Goal: Task Accomplishment & Management: Use online tool/utility

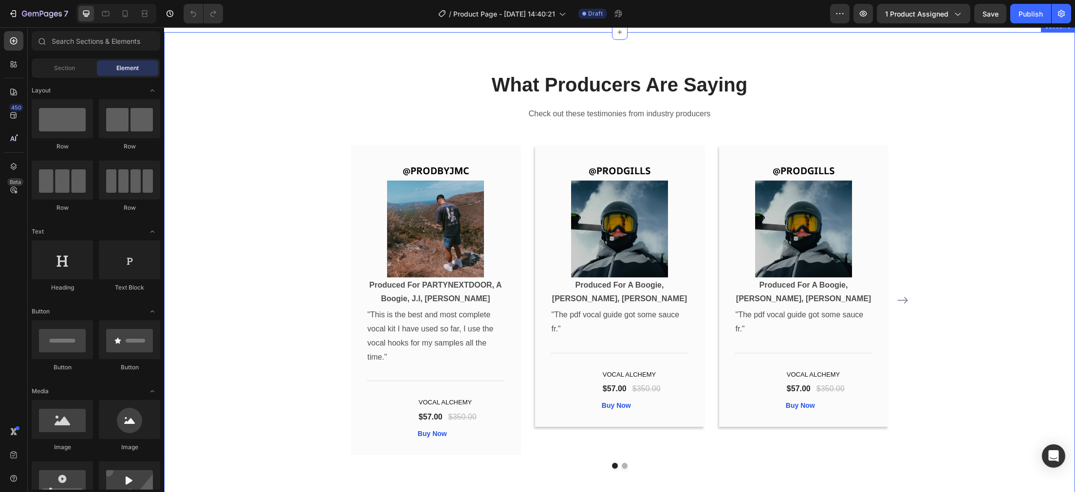
scroll to position [2772, 0]
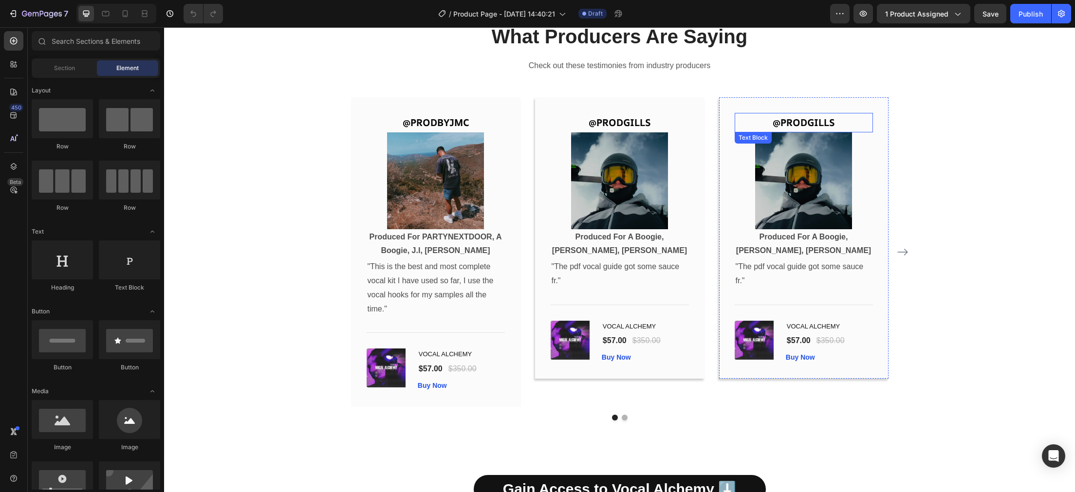
click at [800, 124] on p "@PRODGILLS" at bounding box center [804, 123] width 136 height 18
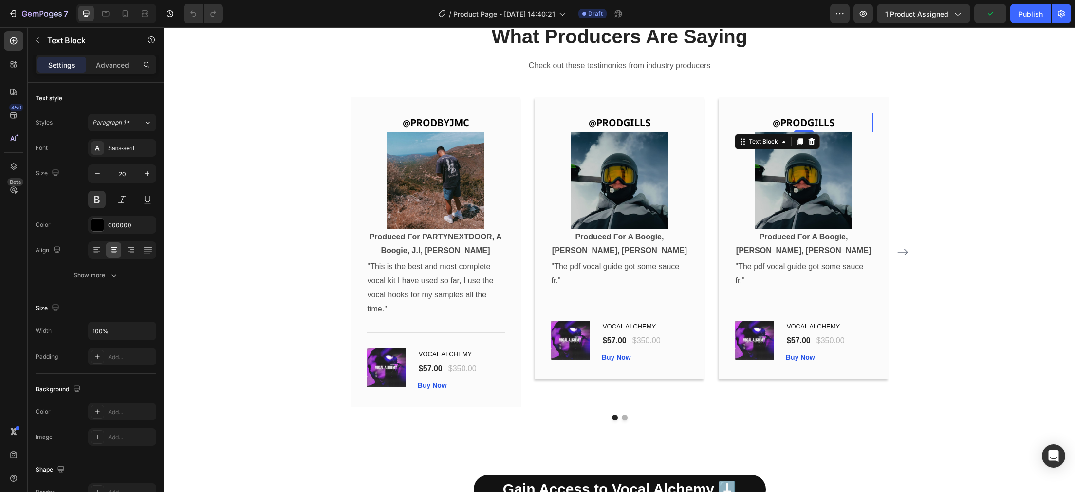
click at [800, 124] on p "@PRODGILLS" at bounding box center [804, 123] width 136 height 18
click at [803, 190] on img at bounding box center [803, 180] width 97 height 97
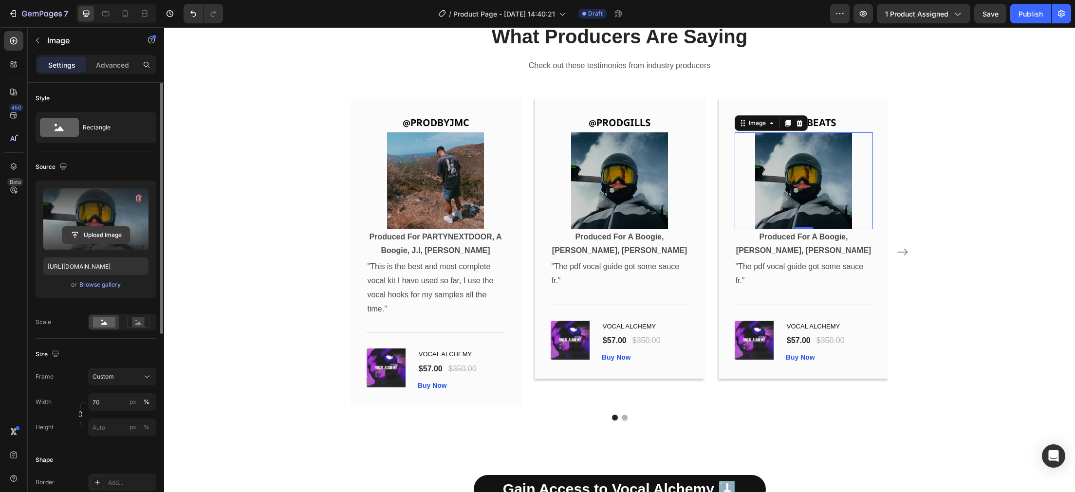
click at [89, 239] on input "file" at bounding box center [95, 235] width 67 height 17
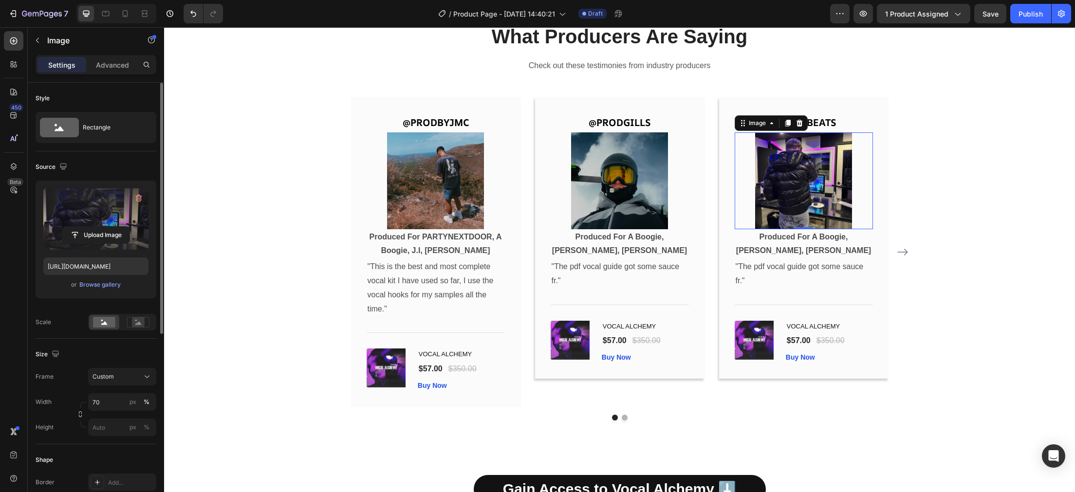
type input "https://cdn.shopify.com/s/files/1/0909/1871/5714/files/gempages_578342185829663…"
click at [807, 249] on p "Produced For A Boogie, [PERSON_NAME], [PERSON_NAME]" at bounding box center [804, 244] width 136 height 28
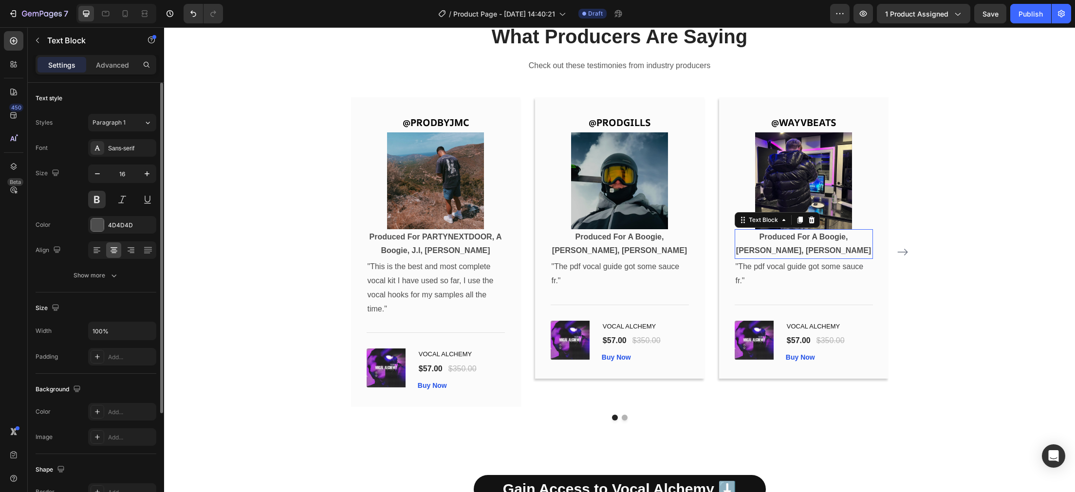
click at [807, 249] on p "Produced For A Boogie, [PERSON_NAME], [PERSON_NAME]" at bounding box center [804, 244] width 136 height 28
click at [841, 251] on p "Produced For A Boogie, [PERSON_NAME], [PERSON_NAME]" at bounding box center [804, 244] width 136 height 28
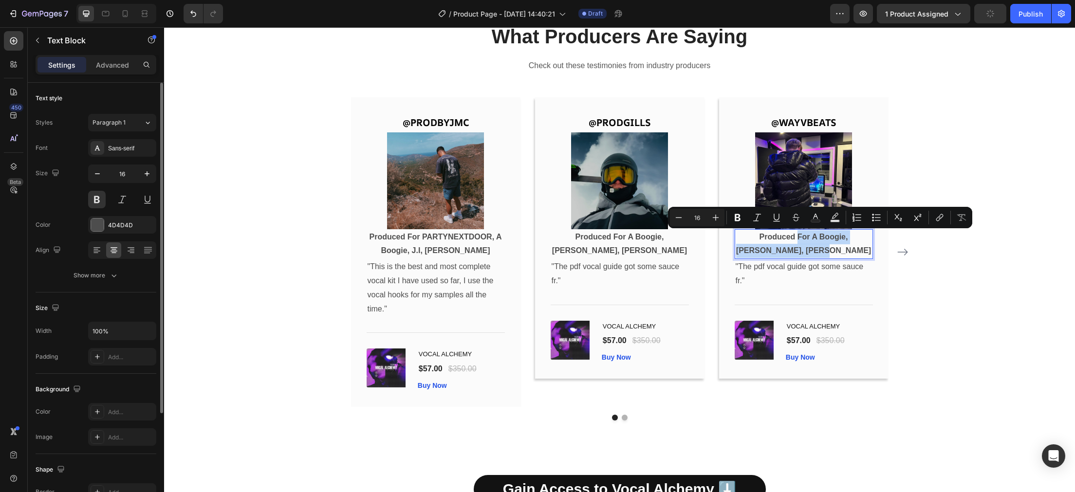
drag, startPoint x: 847, startPoint y: 251, endPoint x: 785, endPoint y: 234, distance: 64.6
click at [785, 234] on p "Produced For A Boogie, [PERSON_NAME], [PERSON_NAME]" at bounding box center [804, 244] width 136 height 28
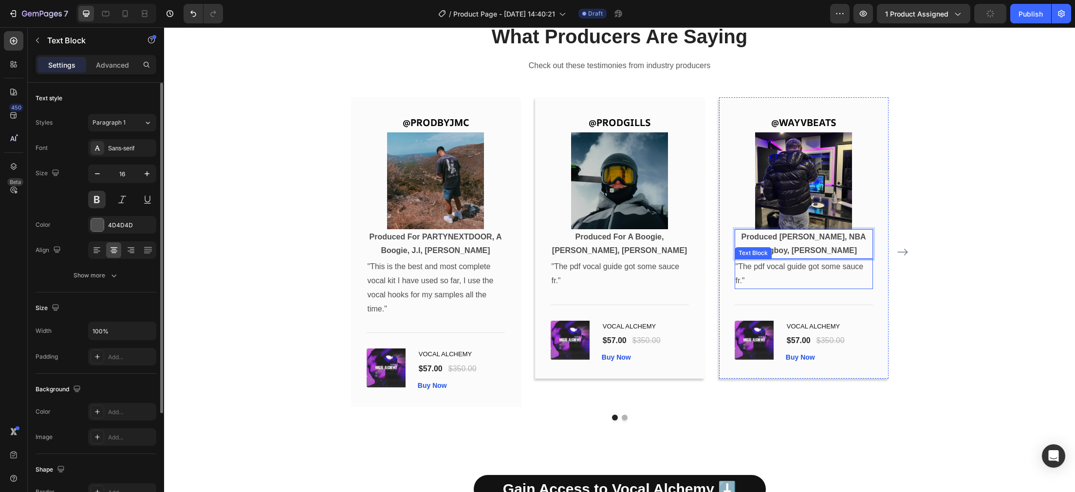
click at [751, 281] on p ""The pdf vocal guide got some sauce fr."" at bounding box center [804, 274] width 136 height 28
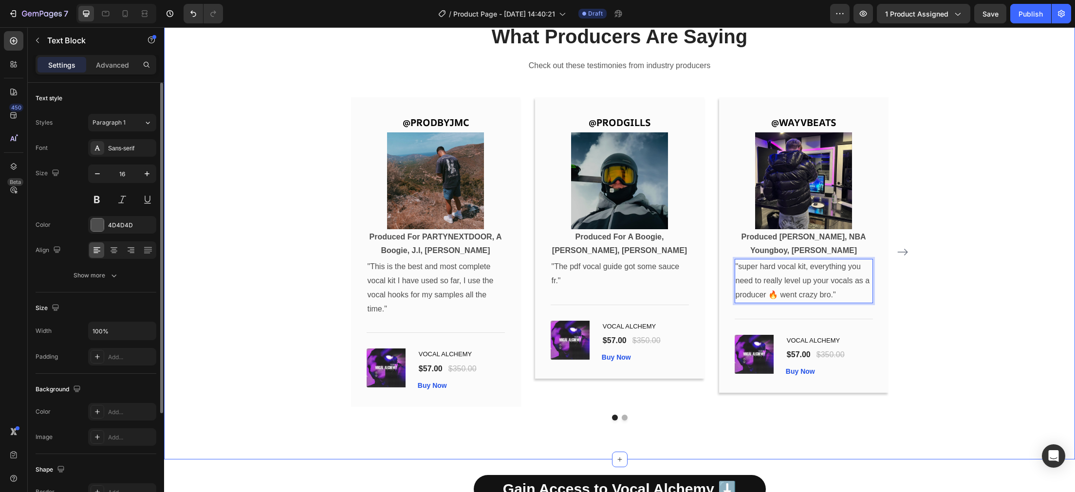
click at [961, 176] on div "What Producers Are Saying Heading Check out these testimonies from industry pro…" at bounding box center [619, 222] width 897 height 398
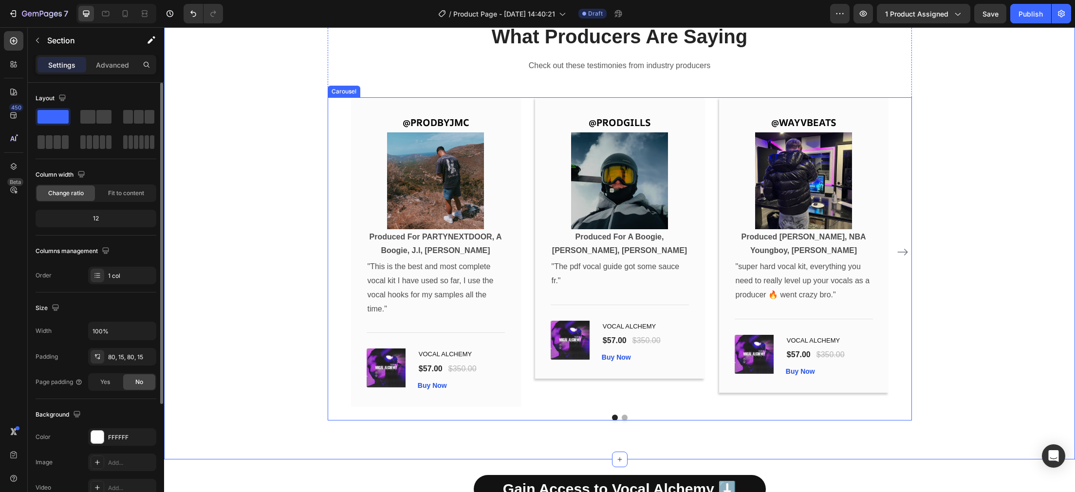
click at [906, 255] on icon "Carousel Next Arrow" at bounding box center [903, 252] width 12 height 12
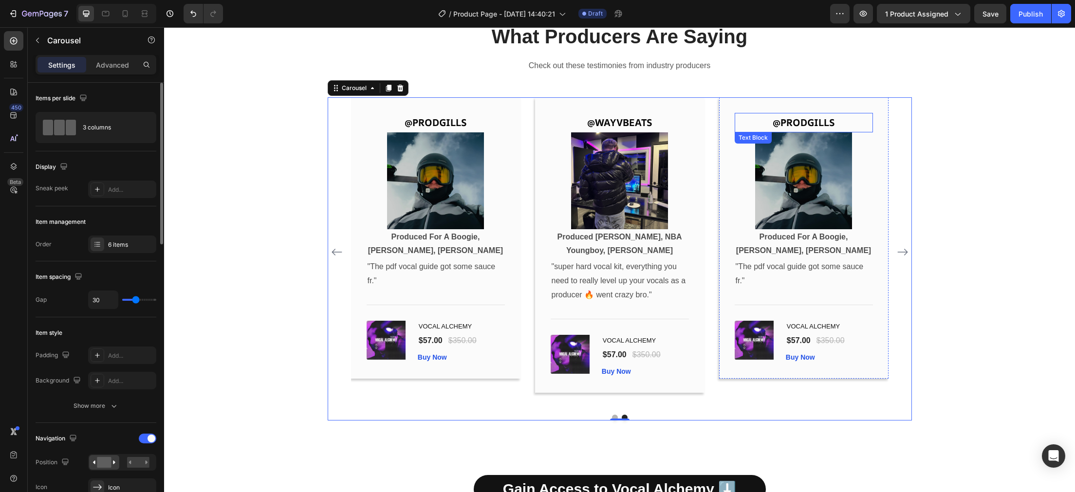
click at [798, 125] on p "@PRODGILLS" at bounding box center [804, 123] width 136 height 18
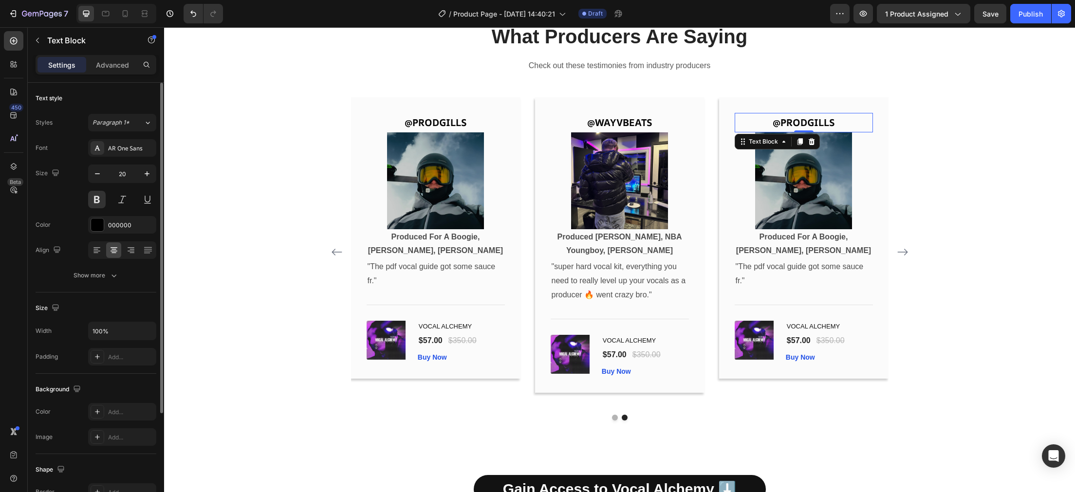
click at [798, 125] on p "@PRODGILLS" at bounding box center [804, 123] width 136 height 18
click at [797, 194] on img at bounding box center [803, 180] width 97 height 97
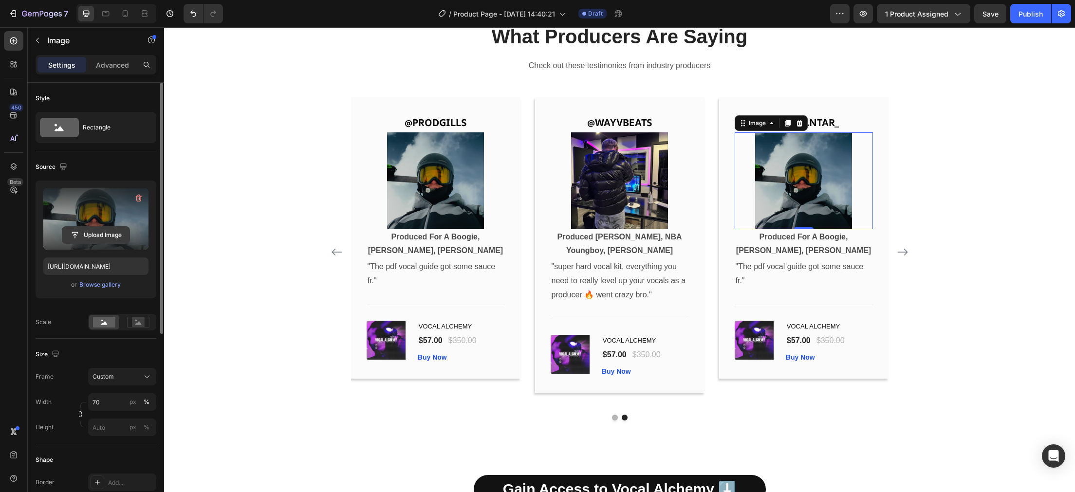
click at [111, 240] on input "file" at bounding box center [95, 235] width 67 height 17
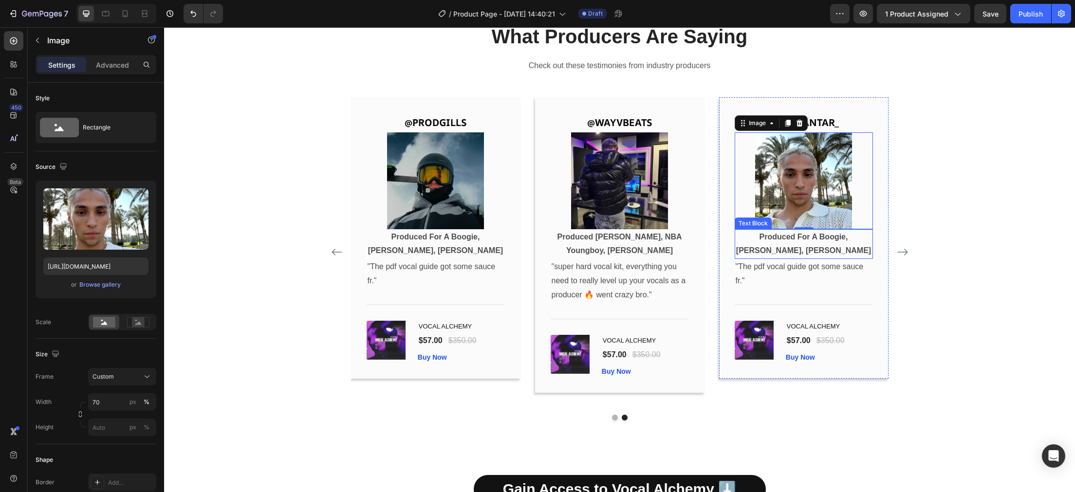
type input "https://cdn.shopify.com/s/files/1/0909/1871/5714/files/gempages_578342185829663…"
click at [824, 248] on p "Produced For A Boogie, [PERSON_NAME], [PERSON_NAME]" at bounding box center [804, 244] width 136 height 28
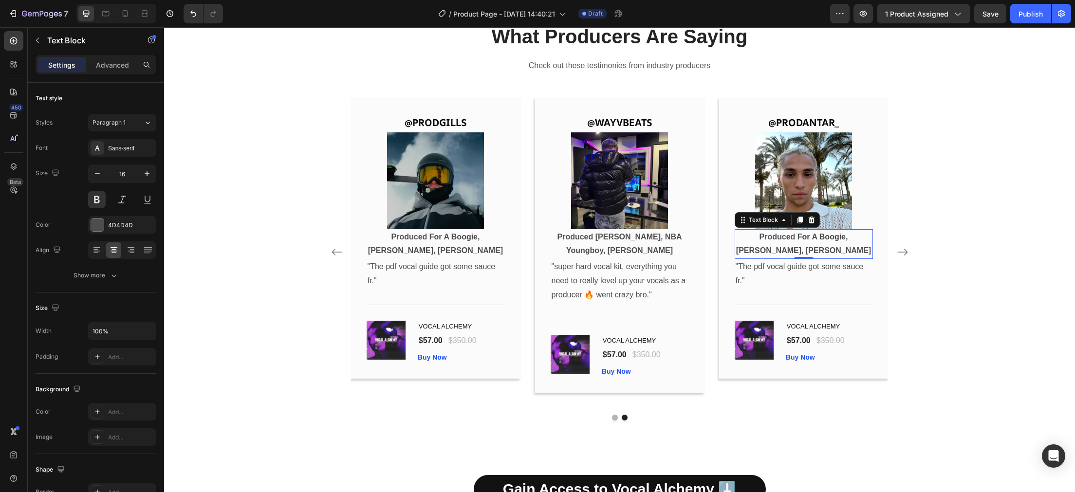
click at [824, 248] on p "Produced For A Boogie, [PERSON_NAME], [PERSON_NAME]" at bounding box center [804, 244] width 136 height 28
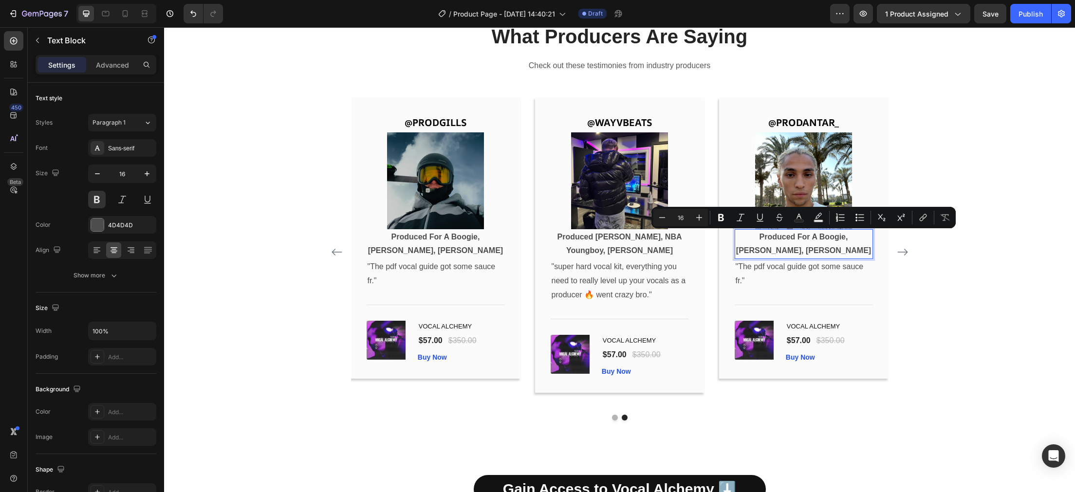
click at [829, 253] on p "Produced For A Boogie, [PERSON_NAME], [PERSON_NAME]" at bounding box center [804, 244] width 136 height 28
drag, startPoint x: 841, startPoint y: 253, endPoint x: 798, endPoint y: 240, distance: 45.4
click at [798, 240] on p "Produced For A Boogie, [PERSON_NAME], [PERSON_NAME]" at bounding box center [804, 244] width 136 height 28
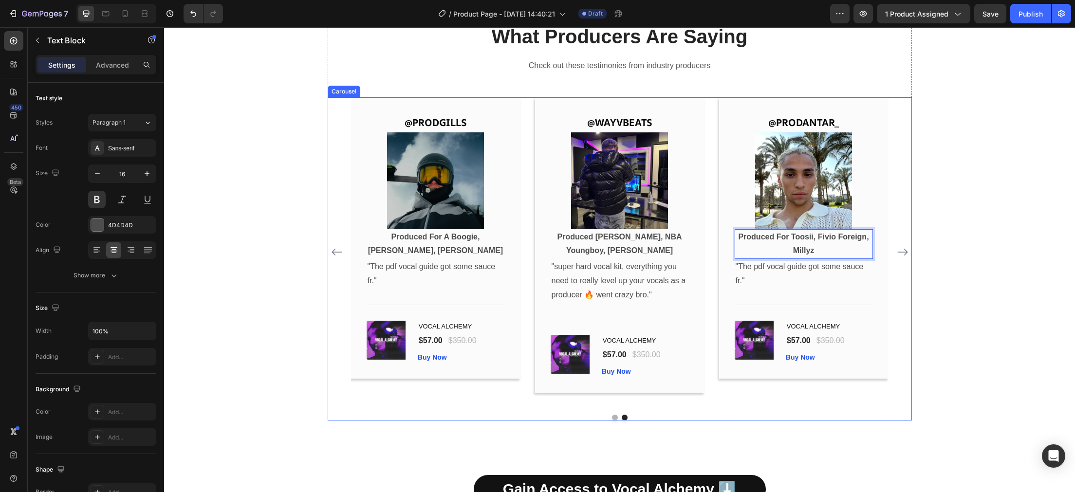
click at [331, 253] on button "Carousel Back Arrow" at bounding box center [337, 252] width 16 height 16
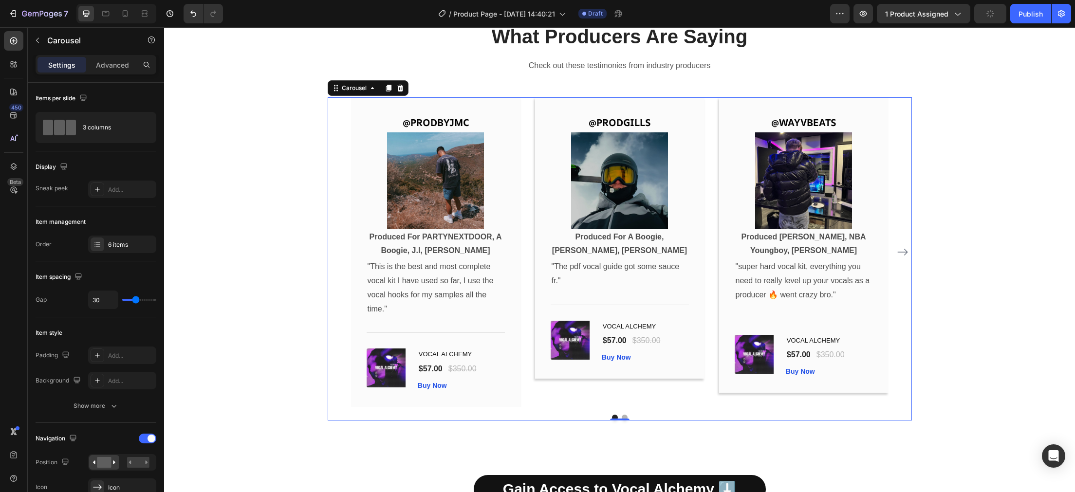
click at [902, 249] on icon "Carousel Next Arrow" at bounding box center [903, 252] width 12 height 12
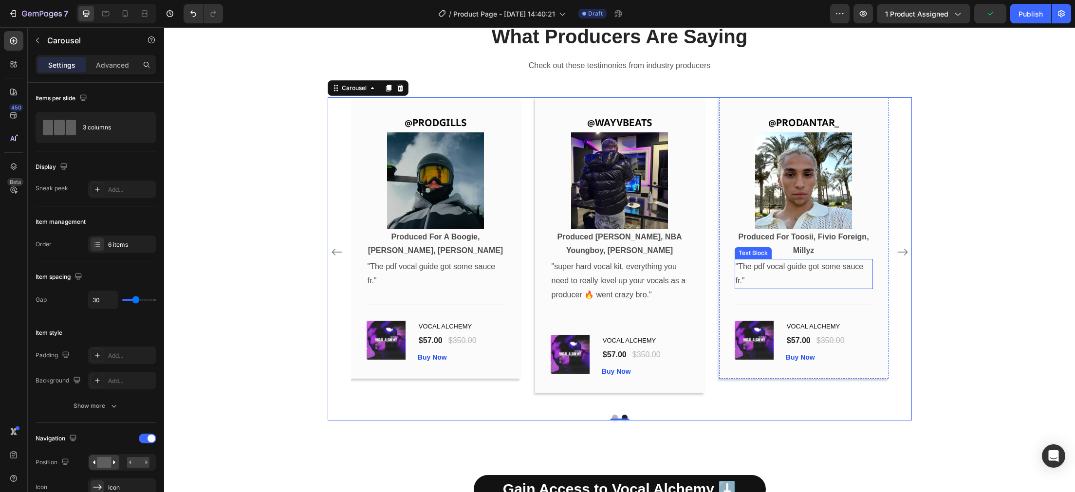
click at [818, 270] on p ""The pdf vocal guide got some sauce fr."" at bounding box center [804, 274] width 136 height 28
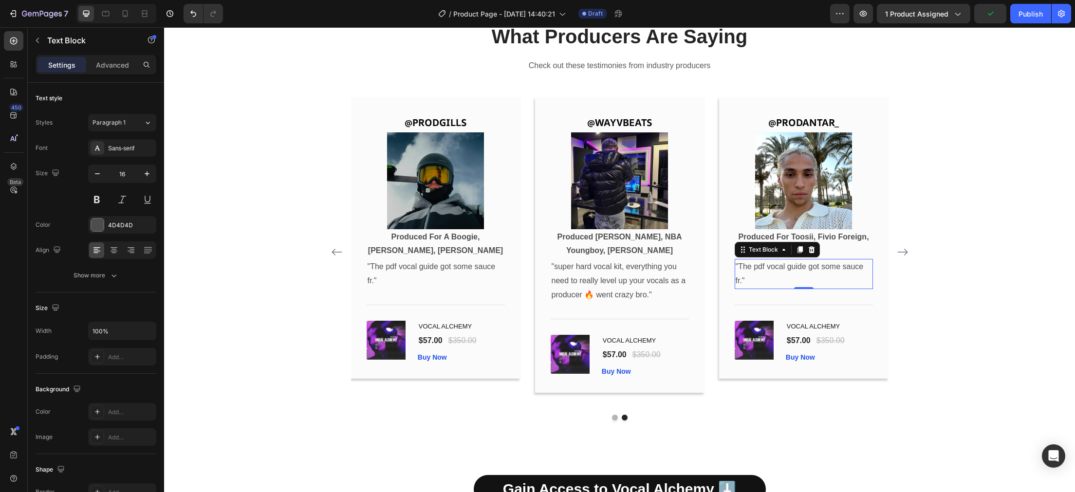
click at [818, 270] on p ""The pdf vocal guide got some sauce fr."" at bounding box center [804, 274] width 136 height 28
click at [762, 283] on p ""The pdf vocal guide got some sauce fr."" at bounding box center [804, 274] width 136 height 28
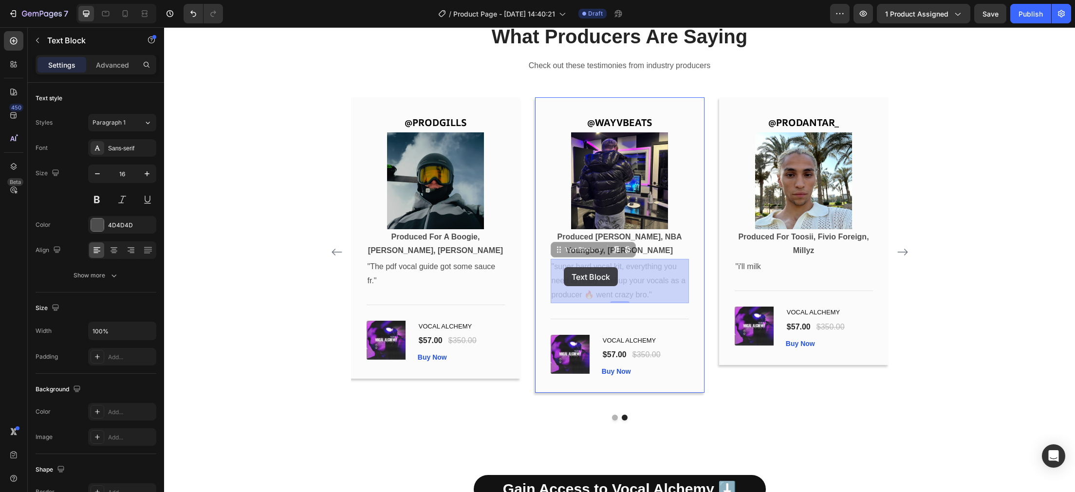
drag, startPoint x: 582, startPoint y: 273, endPoint x: 564, endPoint y: 267, distance: 18.3
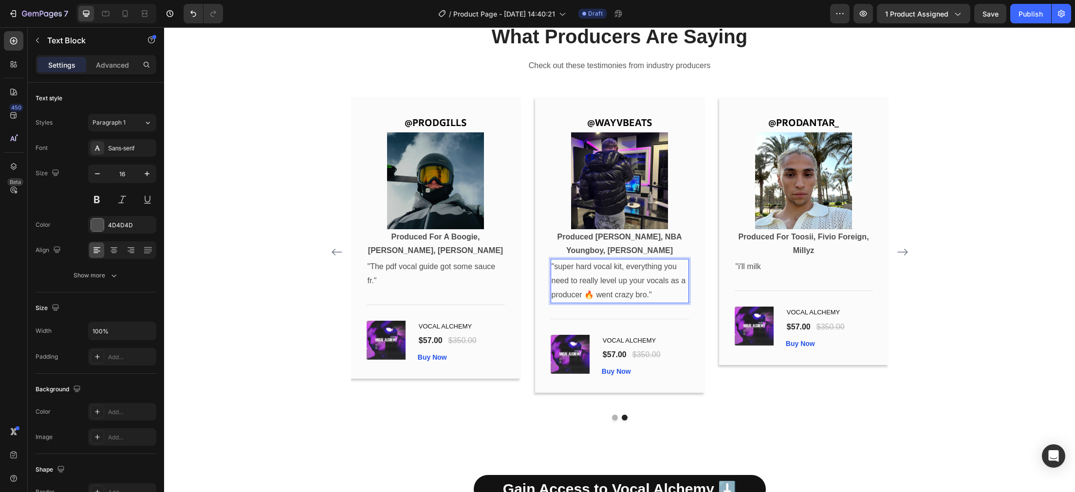
click at [560, 267] on p ""super hard vocal kit, everything you need to really level up your vocals as a …" at bounding box center [620, 281] width 136 height 42
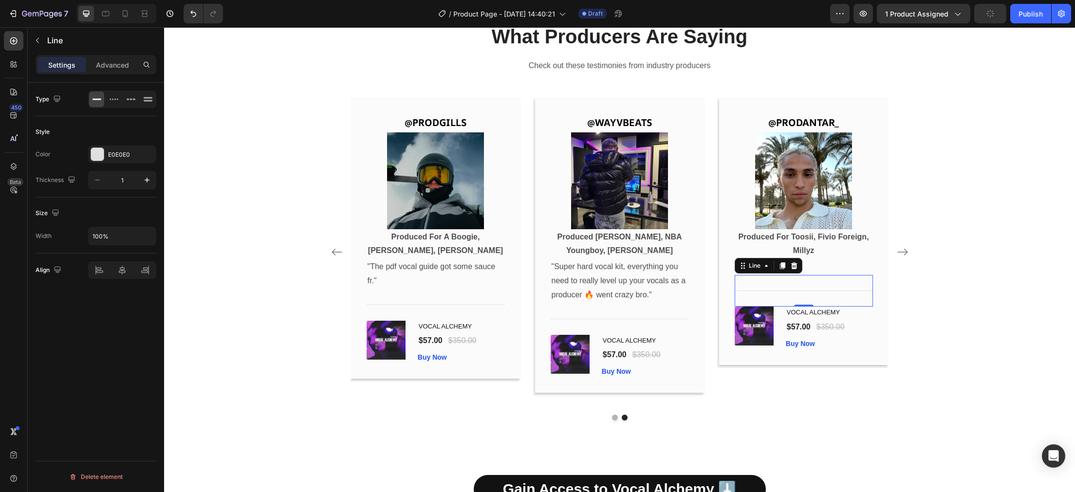
click at [757, 276] on div "@PRODANTAR_ Text Block Image Produced For Toosii, Fivio Foreign, Millyz Text Bl…" at bounding box center [804, 231] width 138 height 237
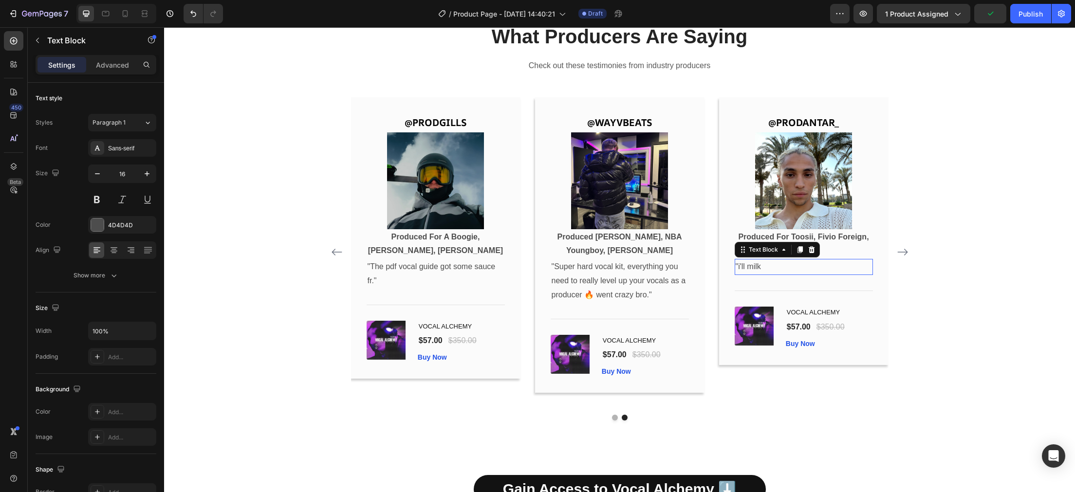
click at [817, 262] on div "@PRODANTAR_ Text Block Image Produced For Toosii, Fivio Foreign, Millyz Text Bl…" at bounding box center [804, 231] width 138 height 237
click at [746, 265] on p ""i'll milk" at bounding box center [804, 267] width 136 height 14
click at [786, 268] on p ""I'll milk" at bounding box center [804, 267] width 136 height 14
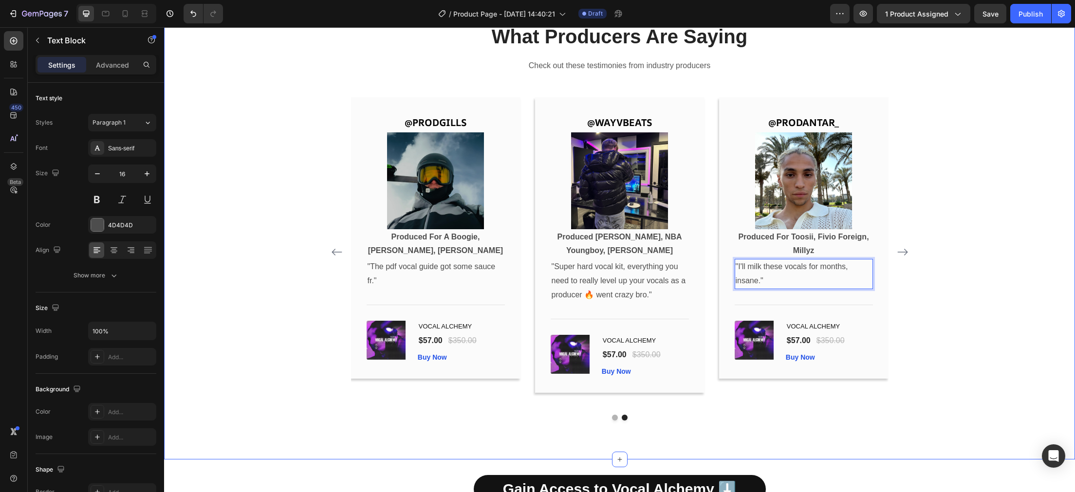
click at [997, 161] on div "What Producers Are Saying Heading Check out these testimonies from industry pro…" at bounding box center [619, 222] width 897 height 398
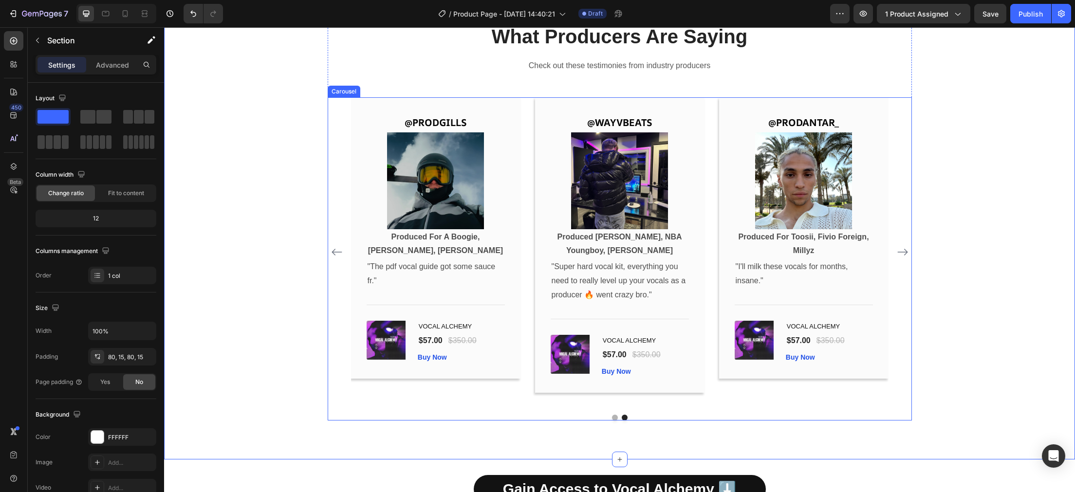
click at [337, 257] on icon "Carousel Back Arrow" at bounding box center [337, 252] width 12 height 12
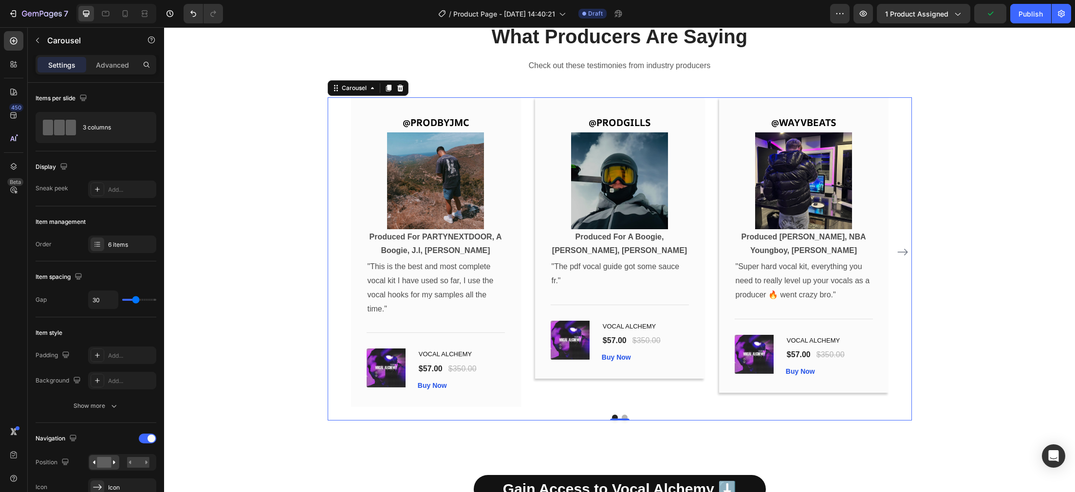
click at [337, 257] on div "@PRODBYJMC Text Block Image Produced For PARTYNEXTDOOR, A Boogie, J.I, Scorey T…" at bounding box center [620, 252] width 584 height 310
click at [902, 248] on icon "Carousel Next Arrow" at bounding box center [903, 252] width 12 height 12
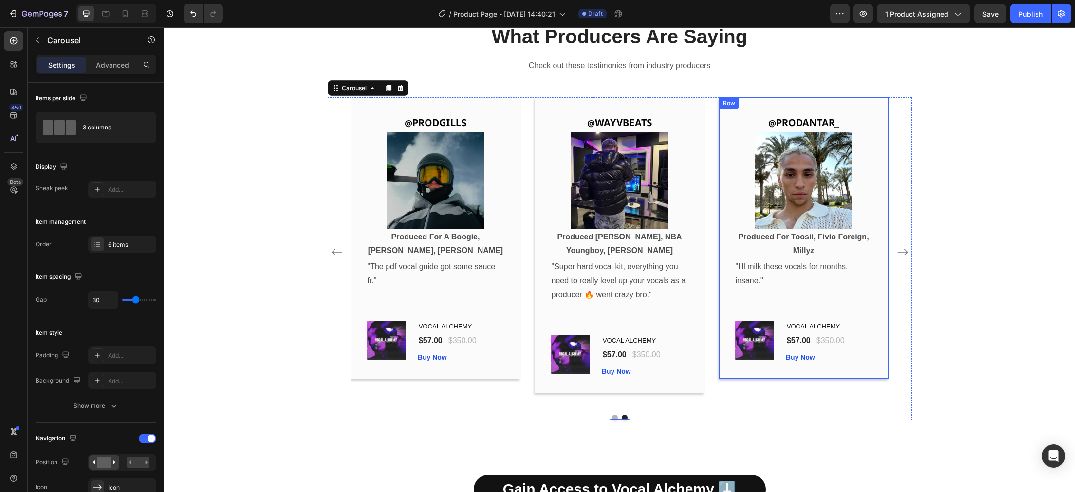
click at [879, 138] on div "@PRODANTAR_ Text Block Image Produced For Toosii, Fivio Foreign, Millyz Text Bl…" at bounding box center [803, 237] width 169 height 281
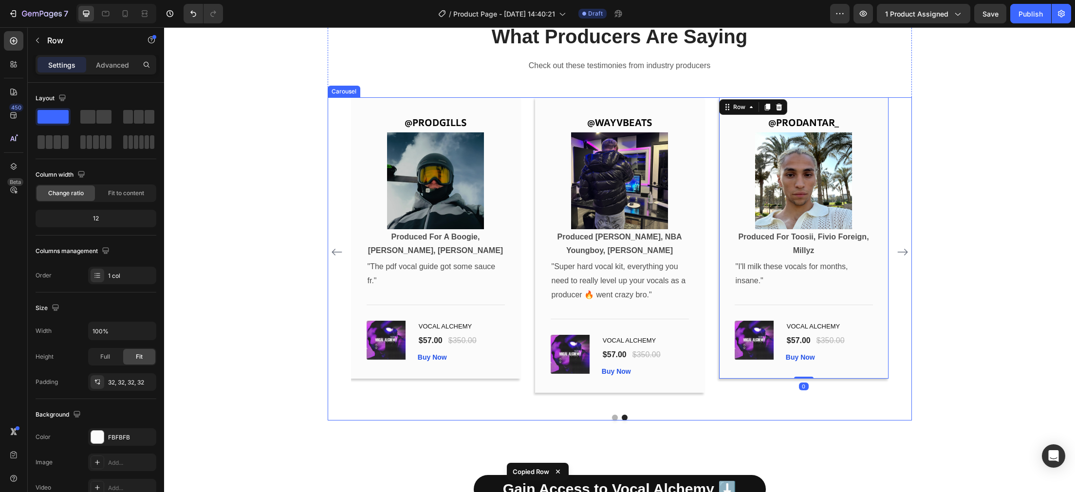
click at [902, 160] on div "@PRODBYJMC Text Block Image Produced For PARTYNEXTDOOR, A Boogie, J.I, Scorey T…" at bounding box center [620, 252] width 584 height 310
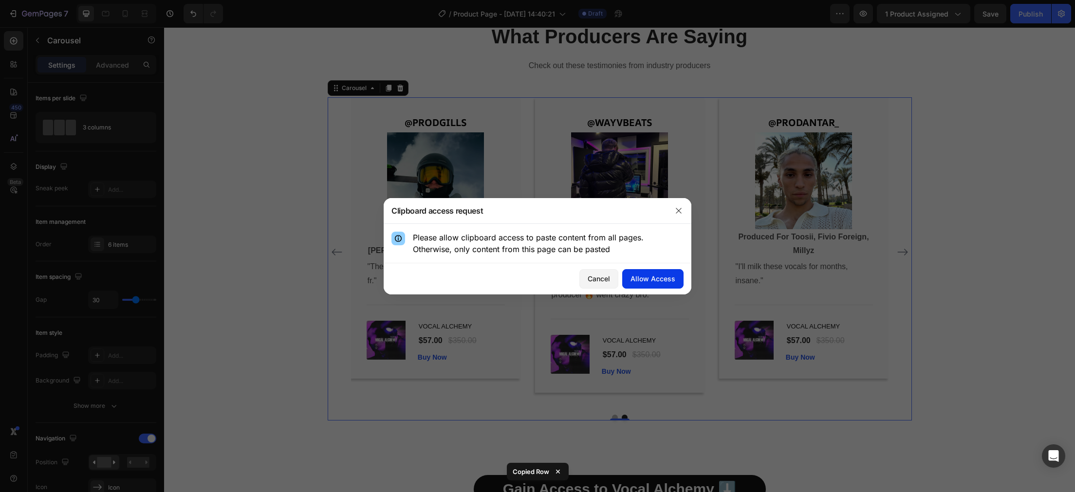
click at [658, 279] on div "Allow Access" at bounding box center [653, 279] width 45 height 10
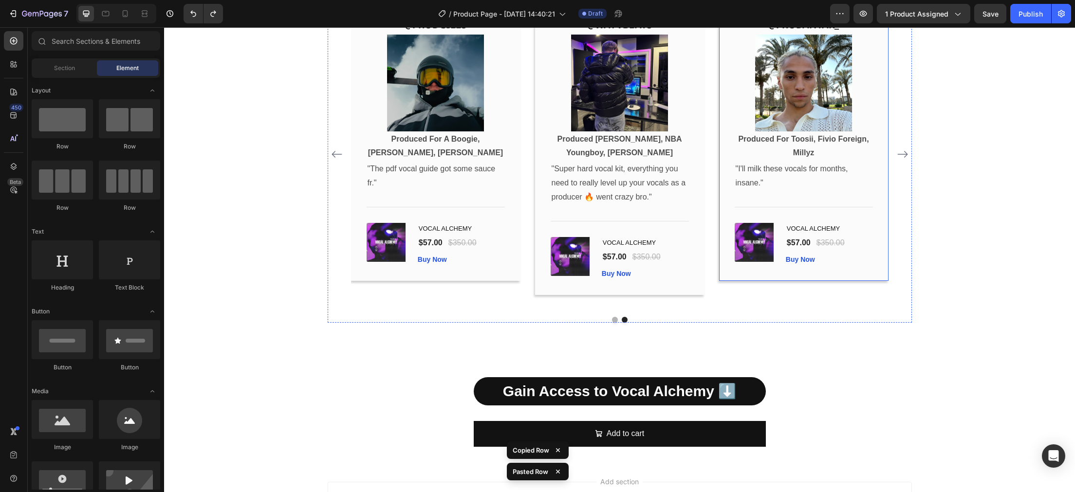
scroll to position [2756, 0]
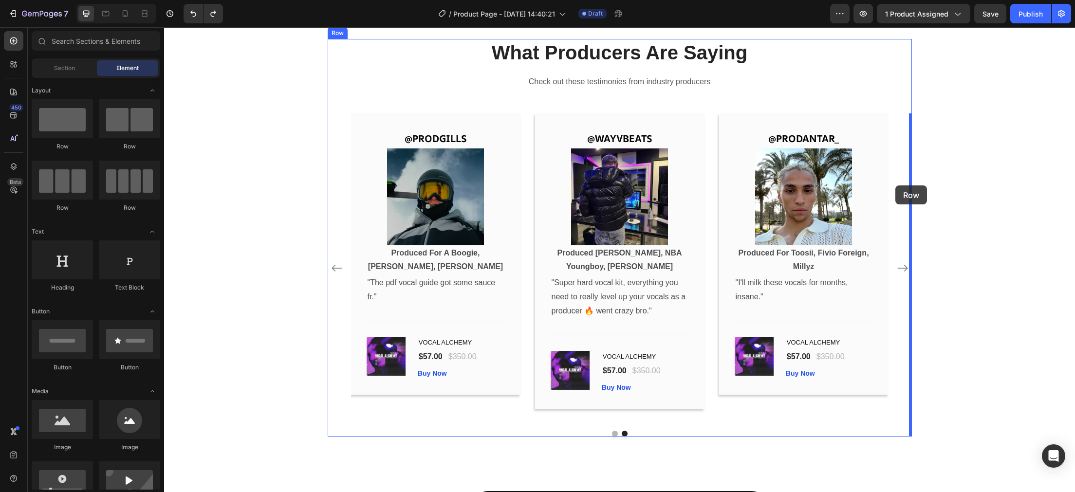
drag, startPoint x: 227, startPoint y: 149, endPoint x: 896, endPoint y: 186, distance: 669.2
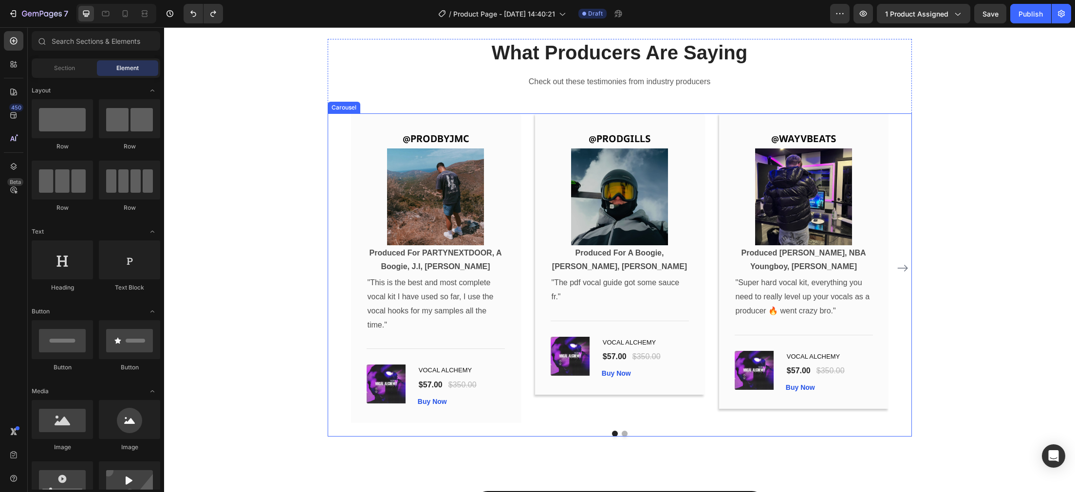
click at [907, 266] on icon "Carousel Next Arrow" at bounding box center [903, 269] width 12 height 12
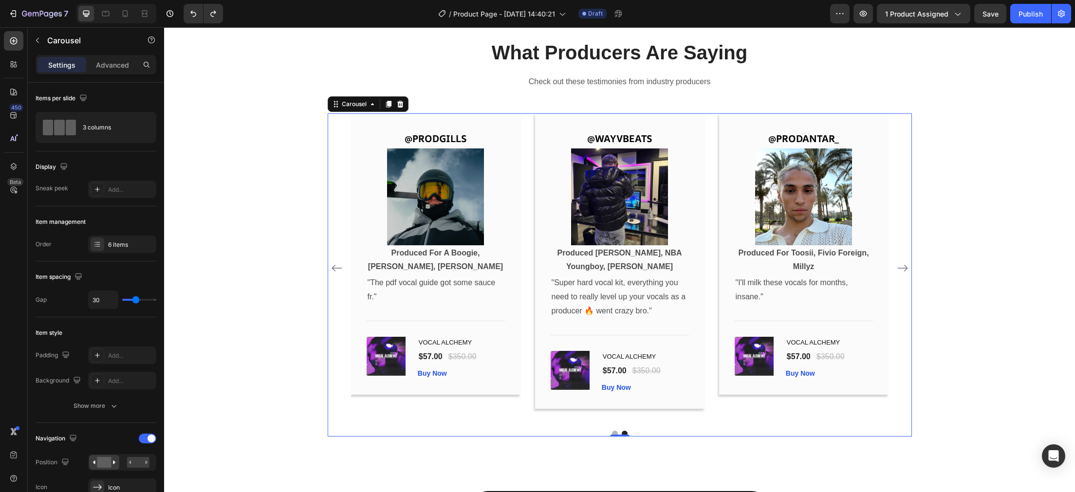
click at [895, 203] on div "@PRODBYJMC Text Block Image Produced For PARTYNEXTDOOR, A Boogie, J.I, Scorey T…" at bounding box center [620, 268] width 584 height 310
click at [362, 108] on div "Carousel" at bounding box center [354, 104] width 29 height 9
click at [372, 108] on icon at bounding box center [373, 104] width 8 height 8
click at [119, 67] on p "Advanced" at bounding box center [112, 65] width 33 height 10
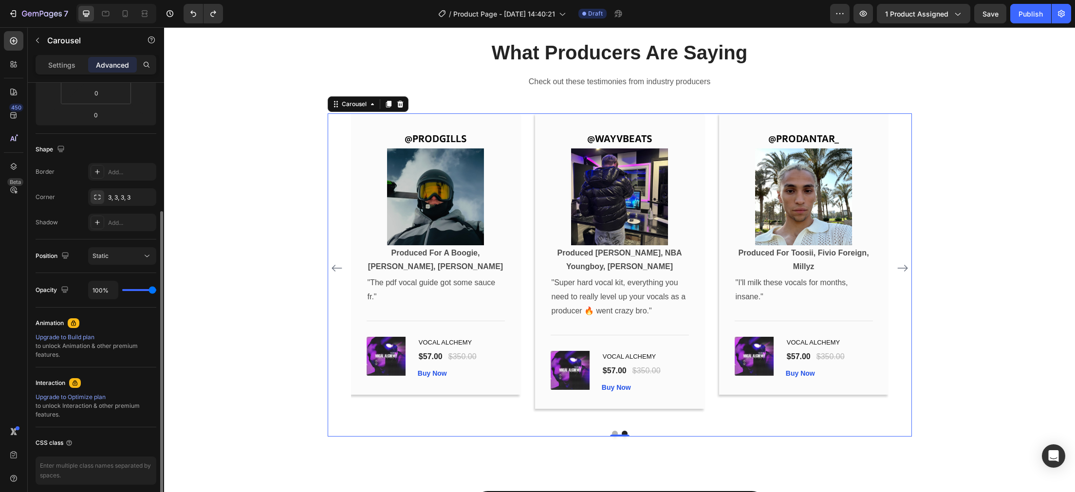
scroll to position [239, 0]
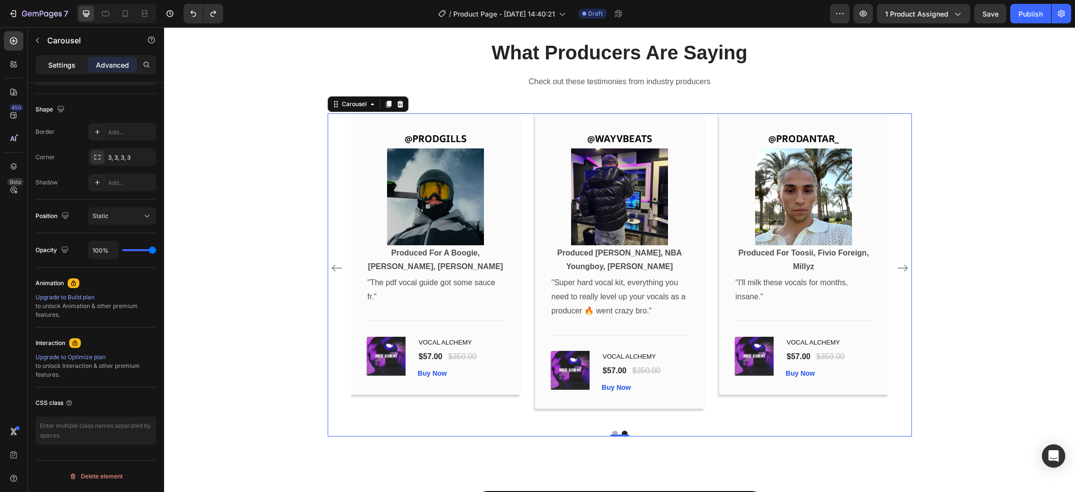
click at [64, 64] on p "Settings" at bounding box center [61, 65] width 27 height 10
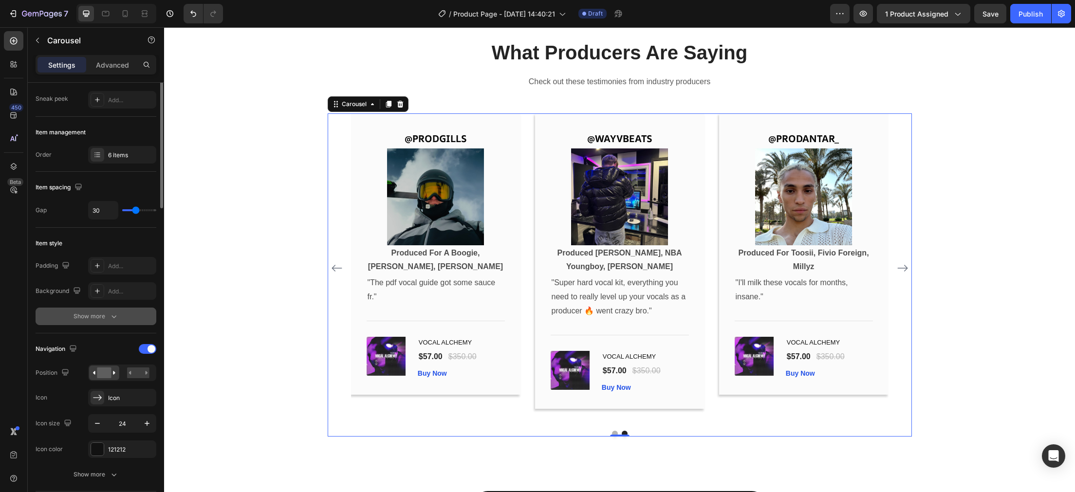
scroll to position [39, 0]
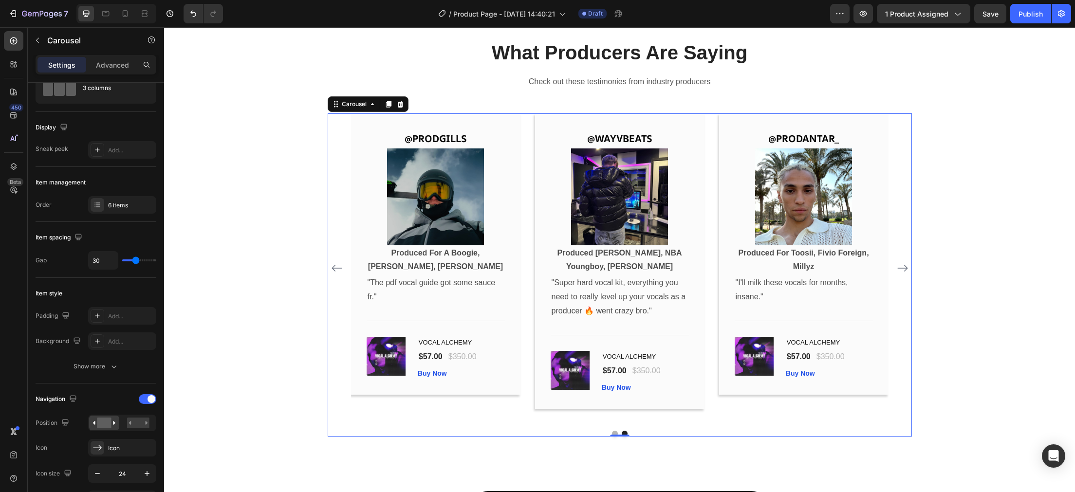
click at [903, 269] on icon "Carousel Next Arrow" at bounding box center [903, 268] width 10 height 7
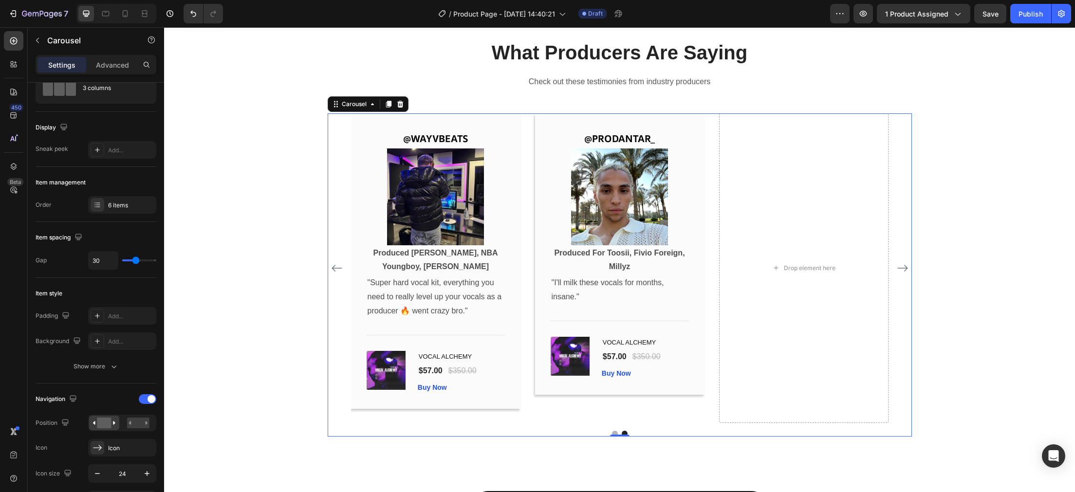
click at [902, 269] on icon "Carousel Next Arrow" at bounding box center [903, 268] width 10 height 7
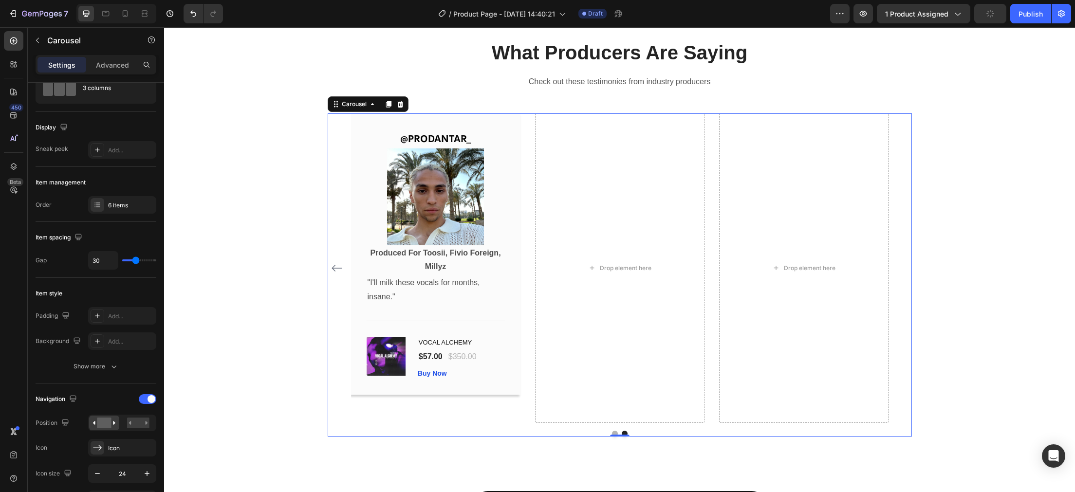
click at [336, 265] on icon "Carousel Back Arrow" at bounding box center [337, 269] width 12 height 12
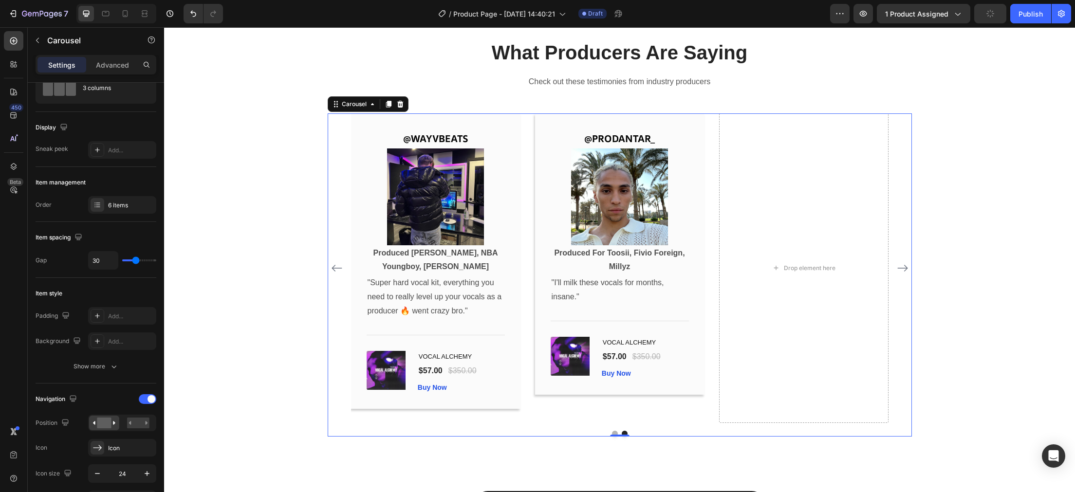
click at [336, 265] on icon "Carousel Back Arrow" at bounding box center [337, 269] width 12 height 12
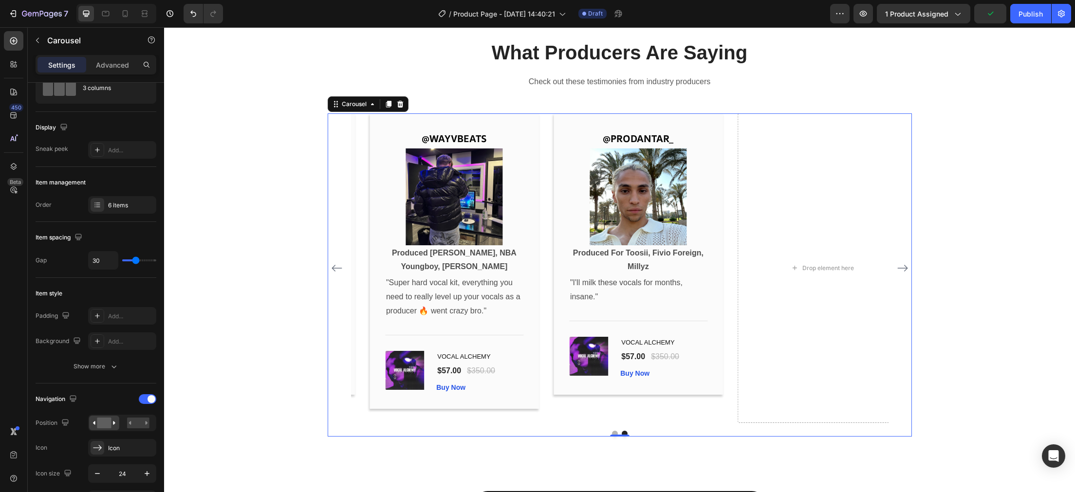
click at [336, 265] on icon "Carousel Back Arrow" at bounding box center [337, 269] width 12 height 12
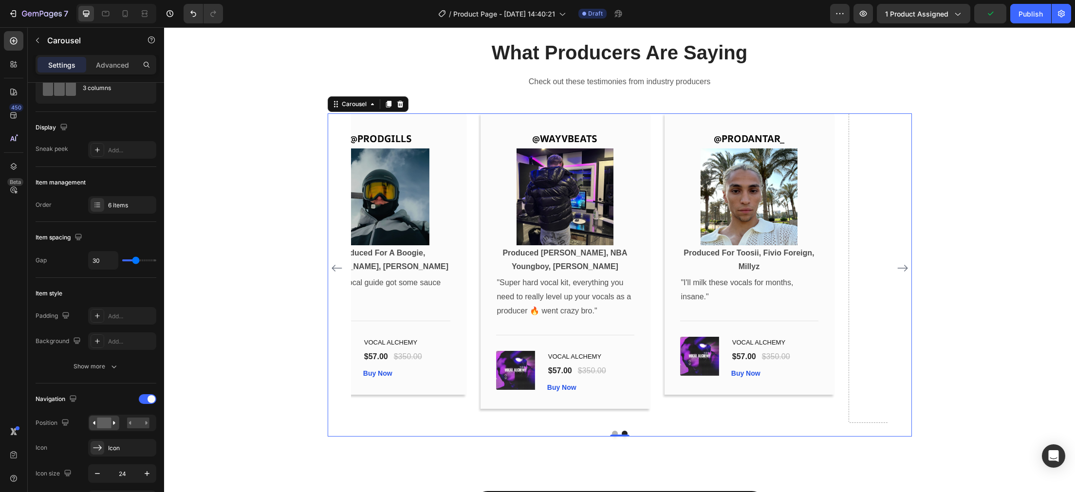
click at [336, 265] on icon "Carousel Back Arrow" at bounding box center [337, 269] width 12 height 12
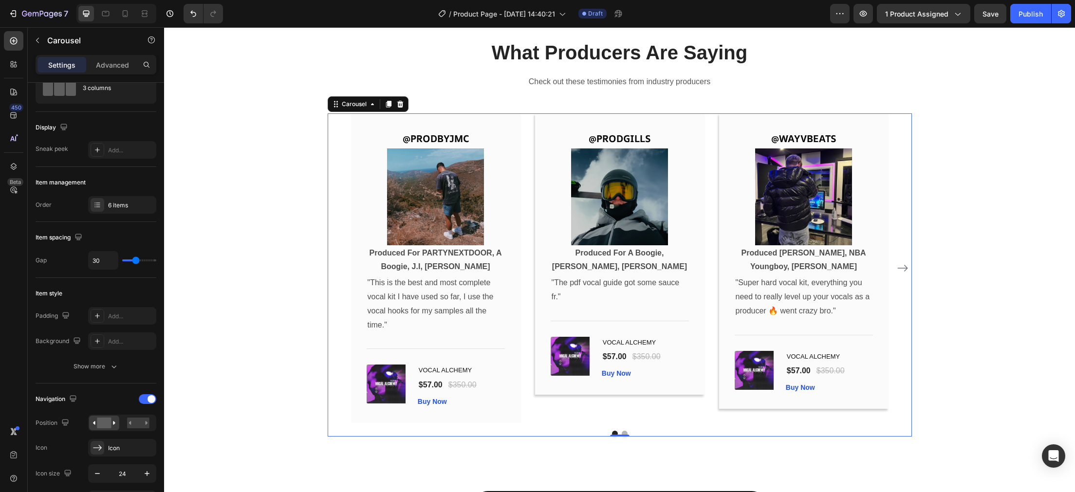
click at [899, 272] on icon "Carousel Next Arrow" at bounding box center [903, 269] width 12 height 12
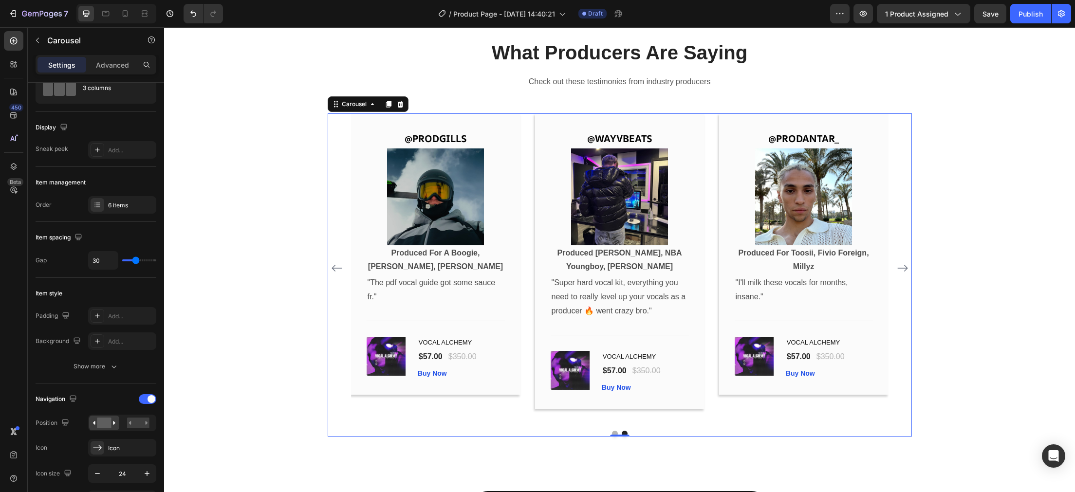
click at [901, 270] on icon "Carousel Next Arrow" at bounding box center [903, 269] width 12 height 12
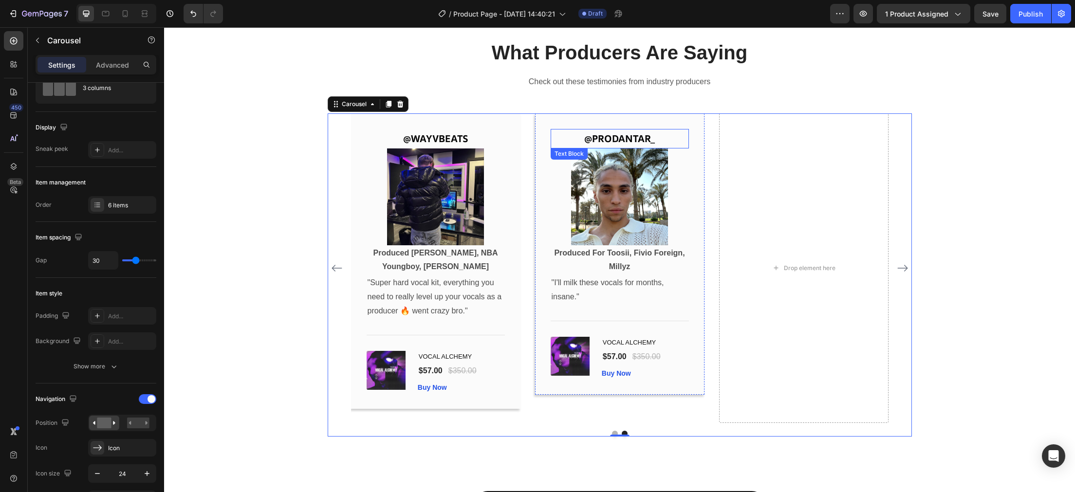
click at [687, 131] on p "@PRODANTAR_" at bounding box center [620, 139] width 136 height 18
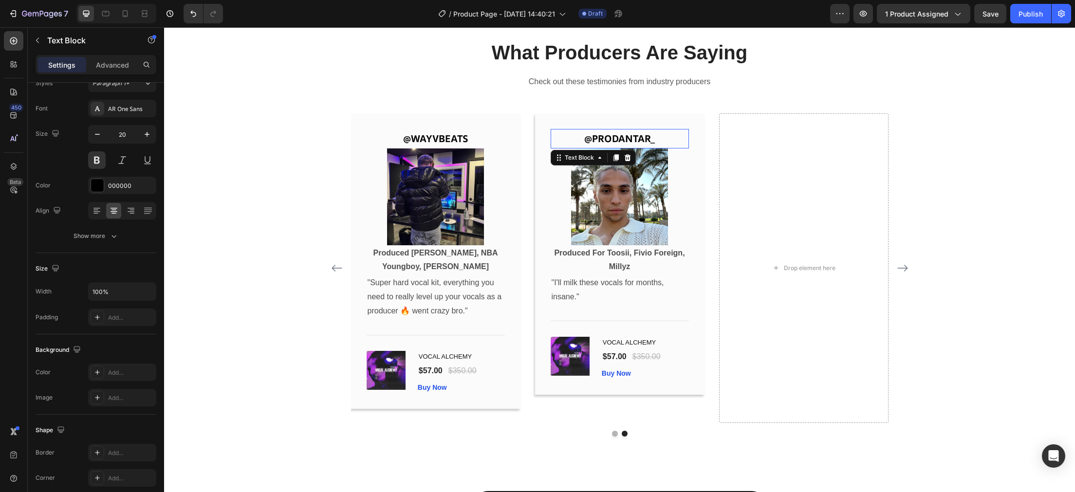
scroll to position [0, 0]
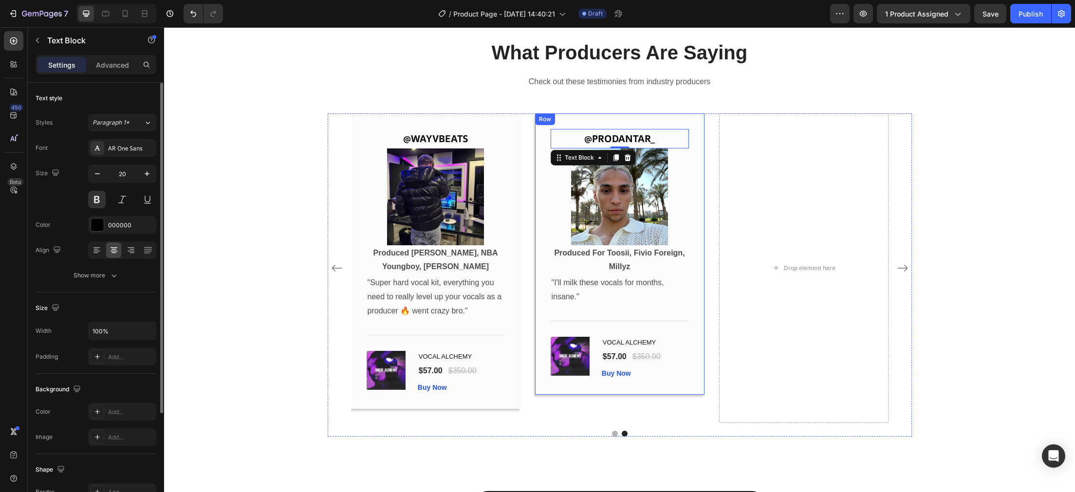
click at [694, 126] on div "@PRODANTAR_ Text Block 0 Image Produced For Toosii, Fivio Foreign, Millyz Text …" at bounding box center [619, 253] width 169 height 281
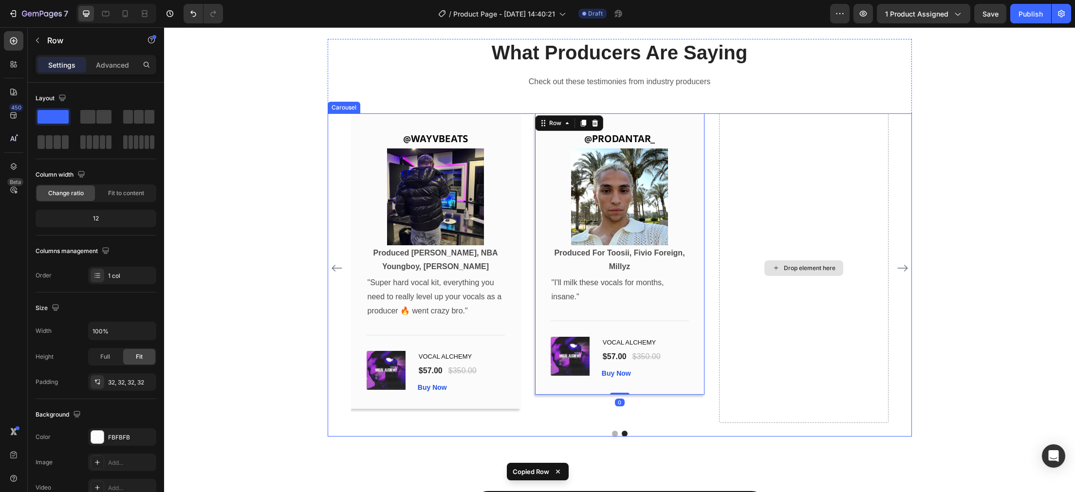
click at [817, 157] on div "Drop element here" at bounding box center [803, 268] width 169 height 310
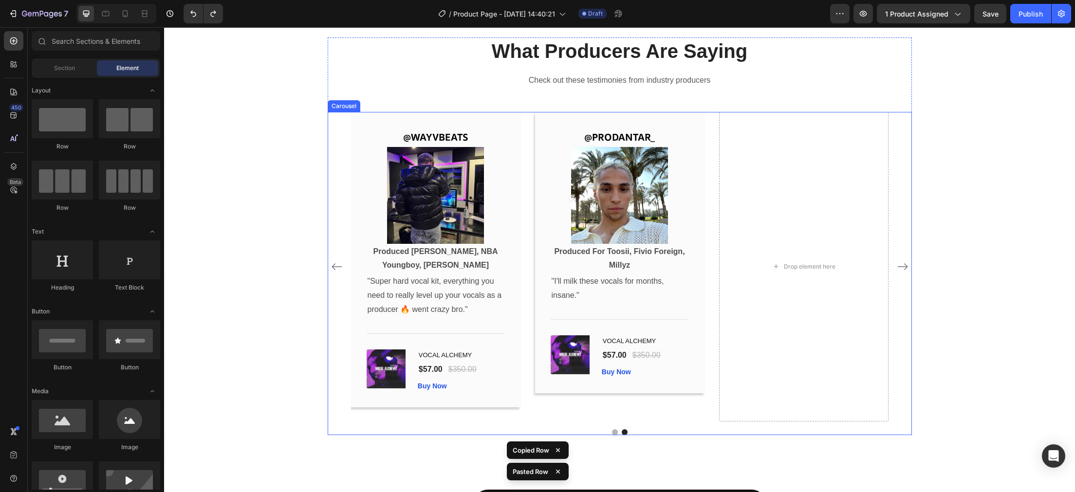
scroll to position [2756, 0]
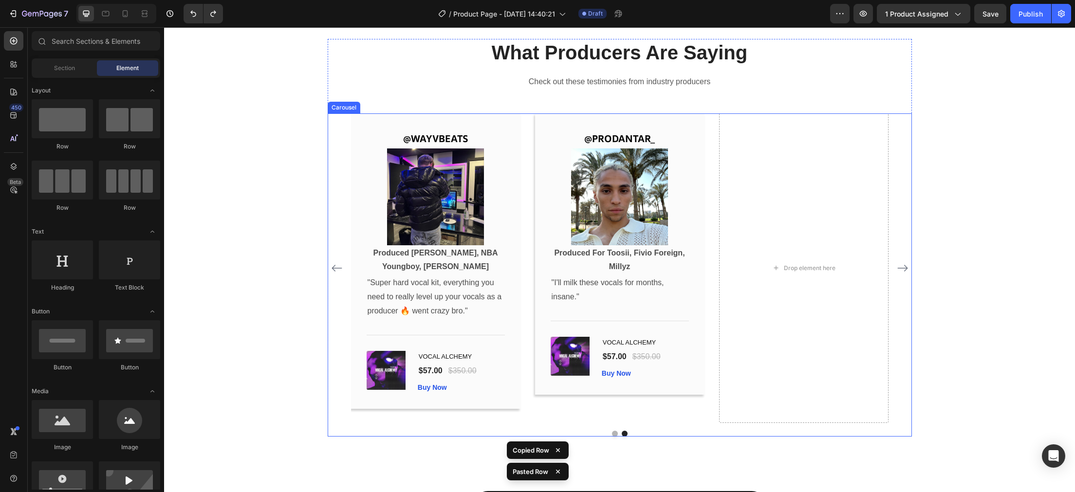
click at [791, 161] on div "Drop element here" at bounding box center [803, 268] width 169 height 310
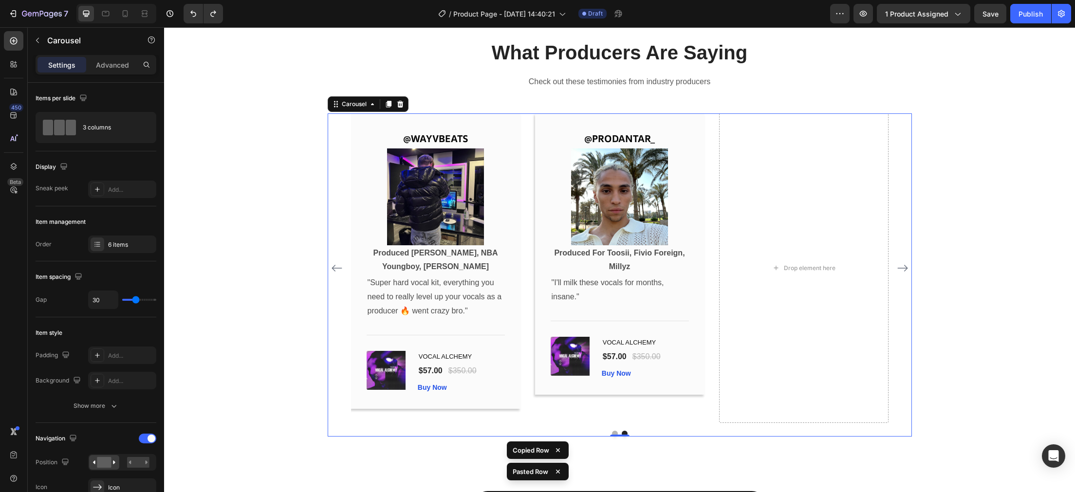
click at [808, 197] on div "Drop element here" at bounding box center [803, 268] width 169 height 310
click at [693, 135] on div "@PRODANTAR_ Text Block Image Produced For Toosii, Fivio Foreign, Millyz Text Bl…" at bounding box center [619, 253] width 169 height 281
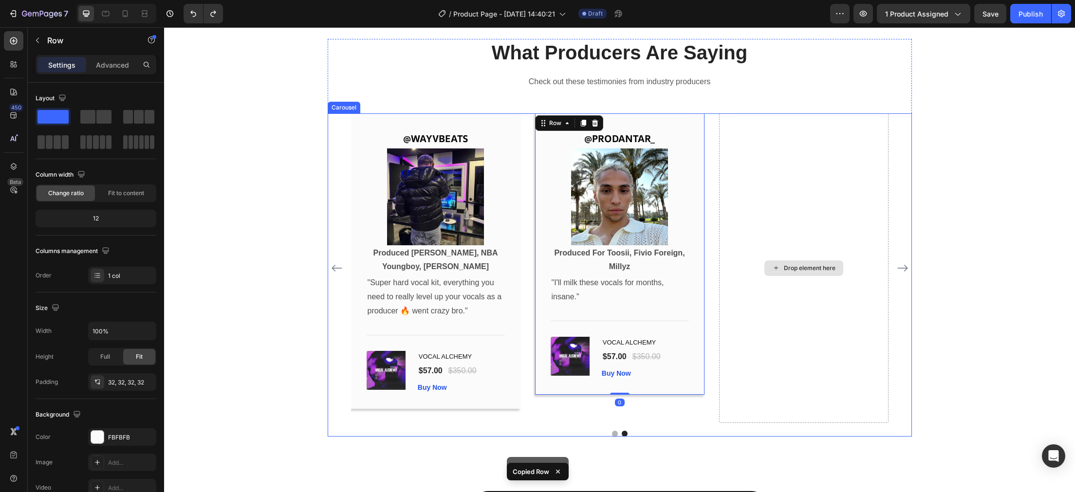
click at [810, 157] on div "Drop element here" at bounding box center [803, 268] width 169 height 310
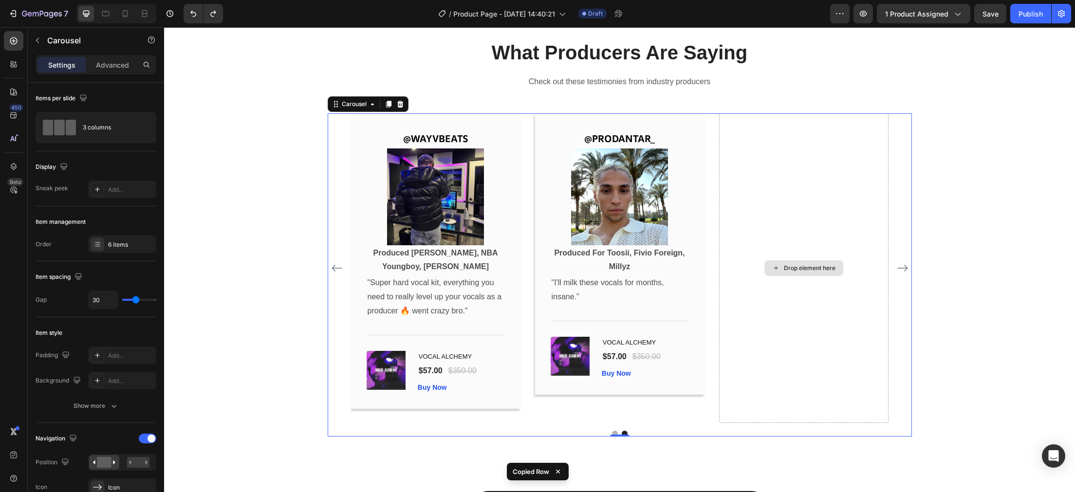
click at [810, 157] on div "Drop element here" at bounding box center [803, 268] width 169 height 310
click at [797, 203] on div "Drop element here" at bounding box center [803, 268] width 169 height 310
click at [787, 172] on div "Drop element here" at bounding box center [803, 268] width 169 height 310
click at [36, 43] on icon "button" at bounding box center [38, 41] width 8 height 8
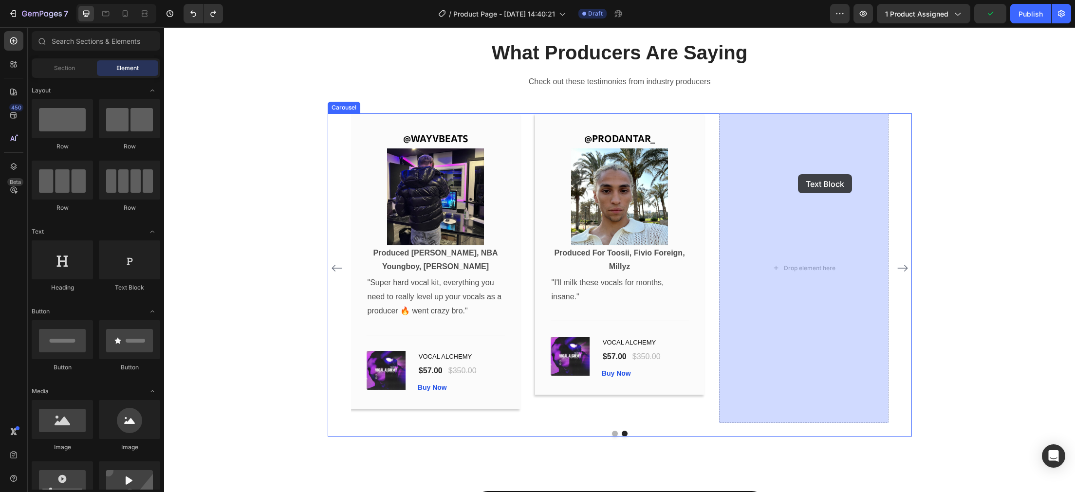
drag, startPoint x: 302, startPoint y: 299, endPoint x: 798, endPoint y: 174, distance: 511.7
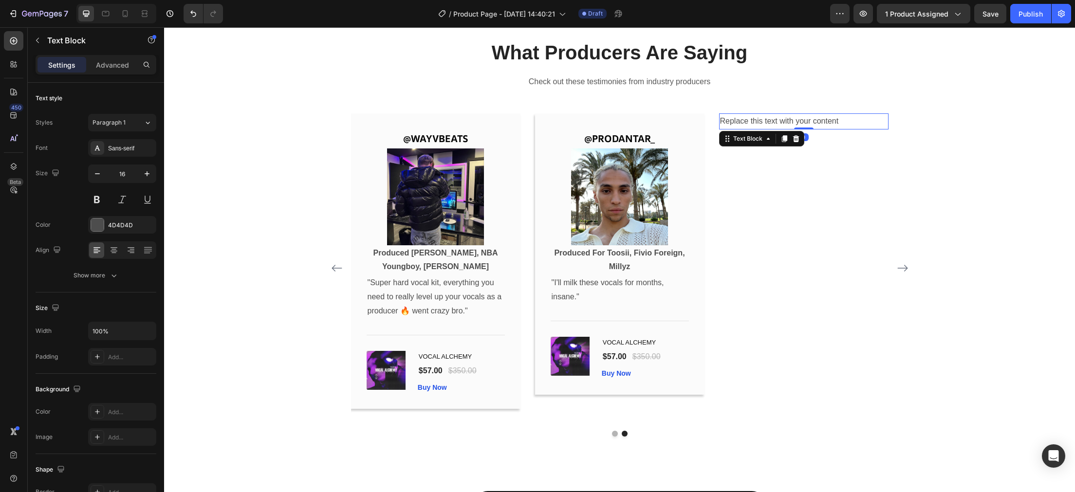
click at [807, 120] on div "Replace this text with your content" at bounding box center [803, 121] width 169 height 16
click at [807, 120] on p "Replace this text with your content" at bounding box center [804, 121] width 168 height 14
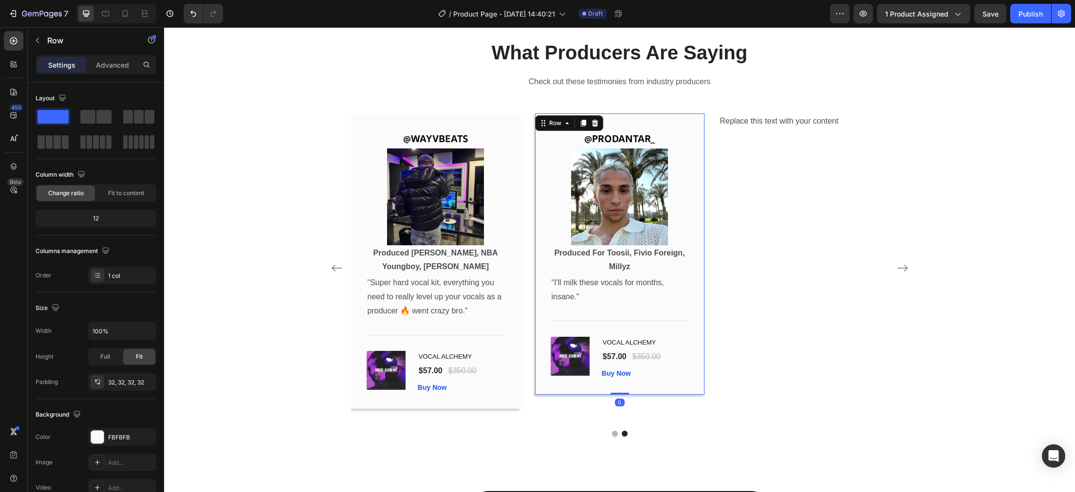
click at [691, 151] on div "@PRODANTAR_ Text Block Image Produced For Toosii, Fivio Foreign, Millyz Text Bl…" at bounding box center [619, 253] width 169 height 281
click at [799, 121] on p "Replace this text with your content" at bounding box center [804, 121] width 168 height 14
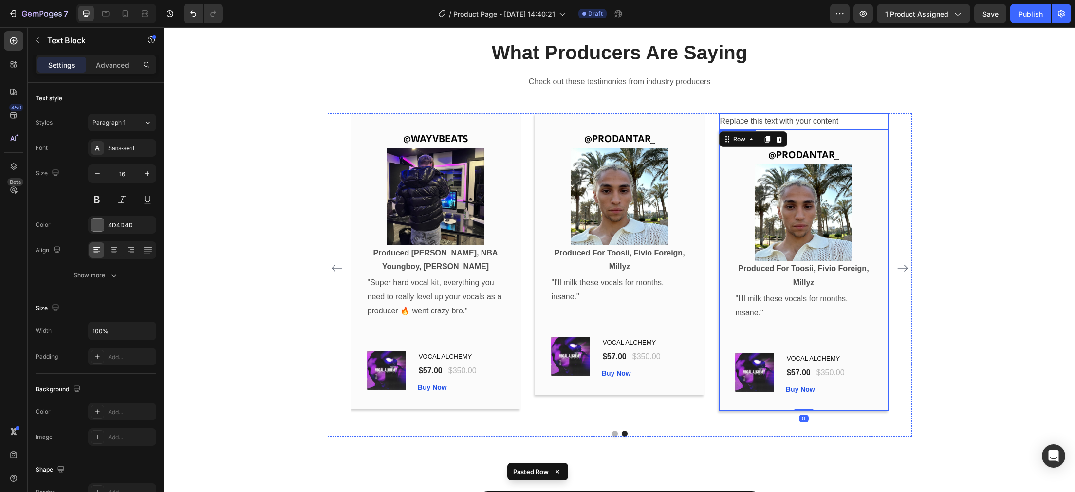
click at [797, 117] on p "Replace this text with your content" at bounding box center [804, 121] width 168 height 14
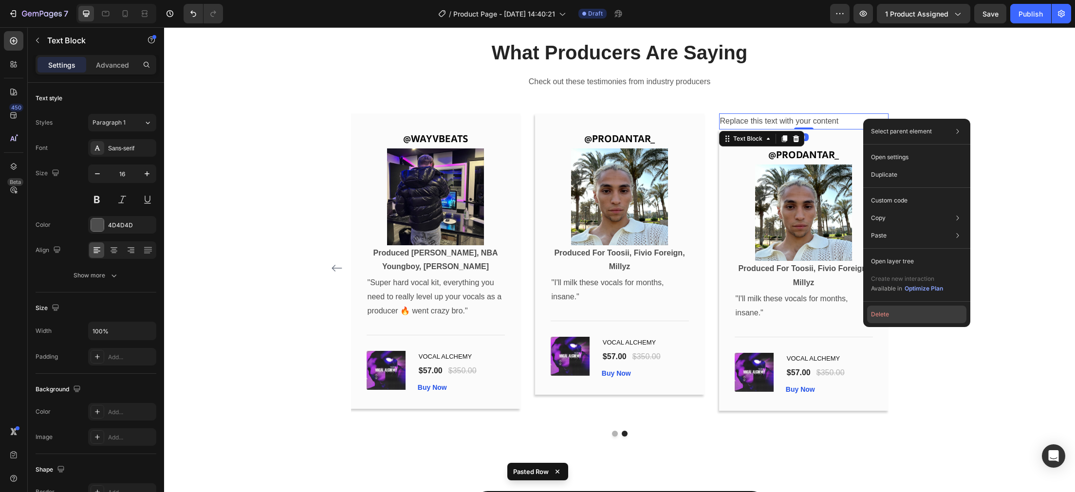
drag, startPoint x: 903, startPoint y: 312, endPoint x: 739, endPoint y: 285, distance: 166.3
click at [903, 312] on button "Delete" at bounding box center [916, 315] width 99 height 18
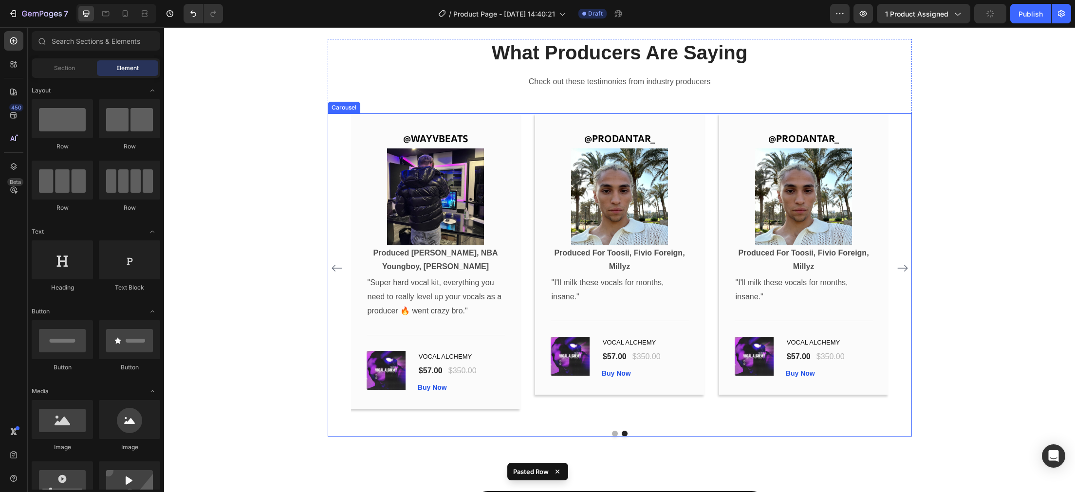
click at [907, 272] on icon "Carousel Next Arrow" at bounding box center [903, 269] width 12 height 12
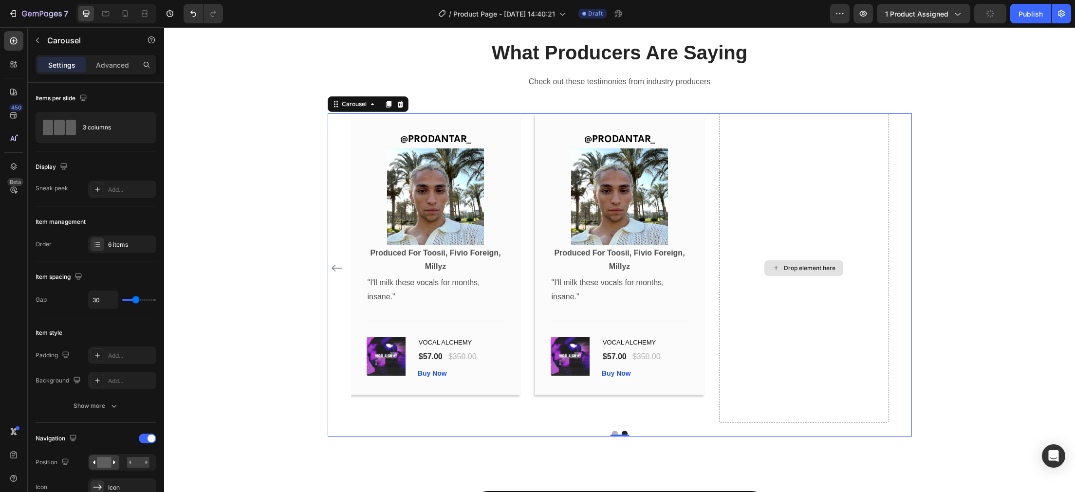
click at [784, 137] on div "Drop element here" at bounding box center [803, 268] width 169 height 310
click at [38, 39] on icon "button" at bounding box center [38, 41] width 8 height 8
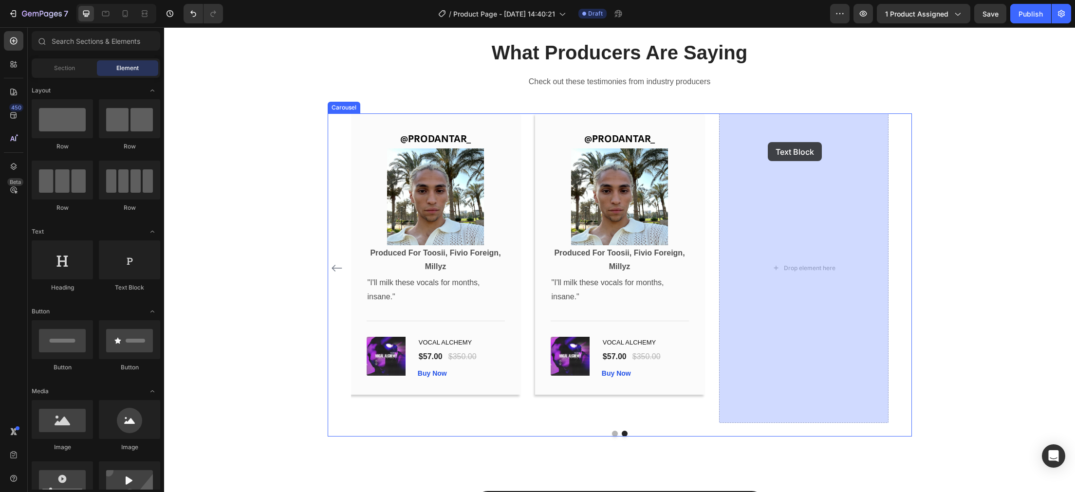
drag, startPoint x: 303, startPoint y: 293, endPoint x: 768, endPoint y: 142, distance: 488.8
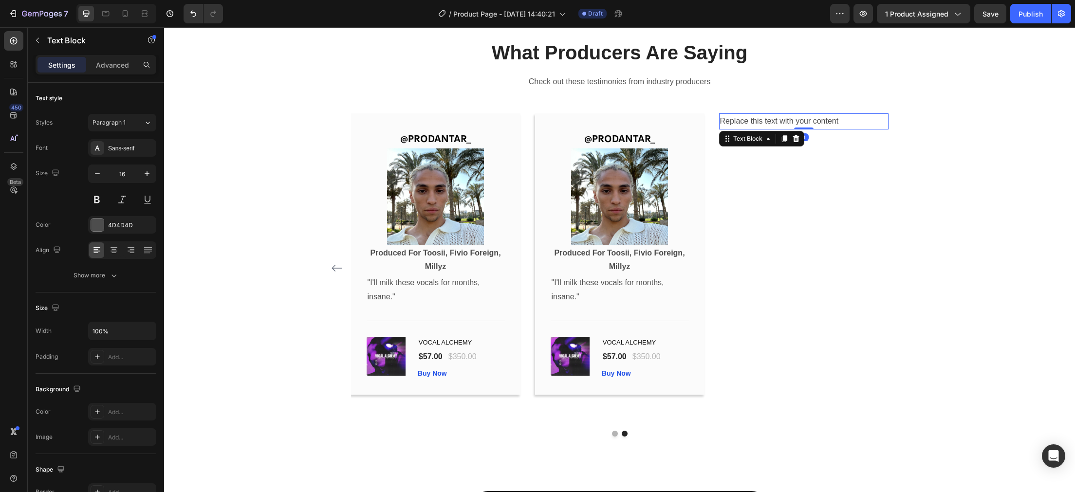
click at [679, 132] on p "@PRODANTAR_" at bounding box center [620, 139] width 136 height 18
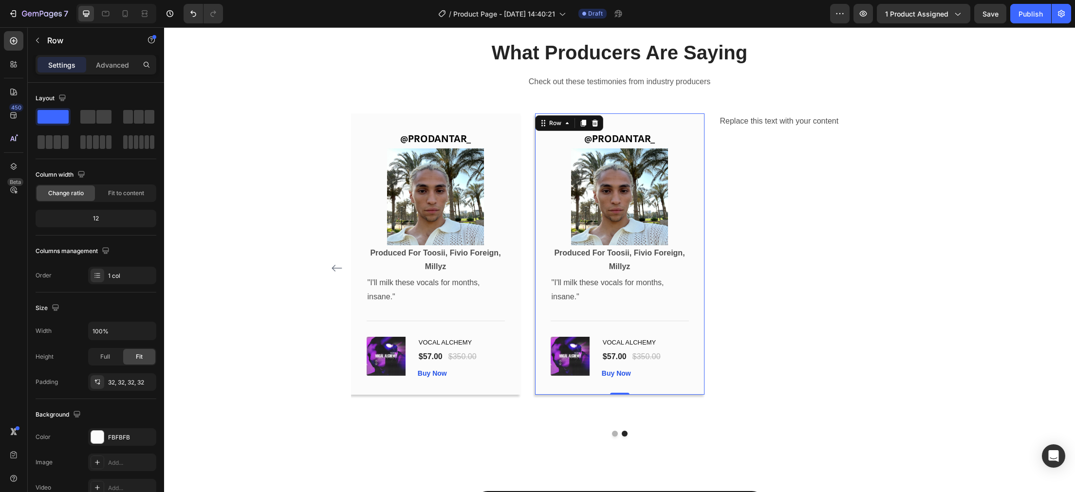
click at [693, 123] on div "@PRODANTAR_ Text Block Image Produced For Toosii, Fivio Foreign, Millyz Text Bl…" at bounding box center [619, 253] width 169 height 281
click at [810, 118] on div "Replace this text with your content" at bounding box center [803, 121] width 169 height 16
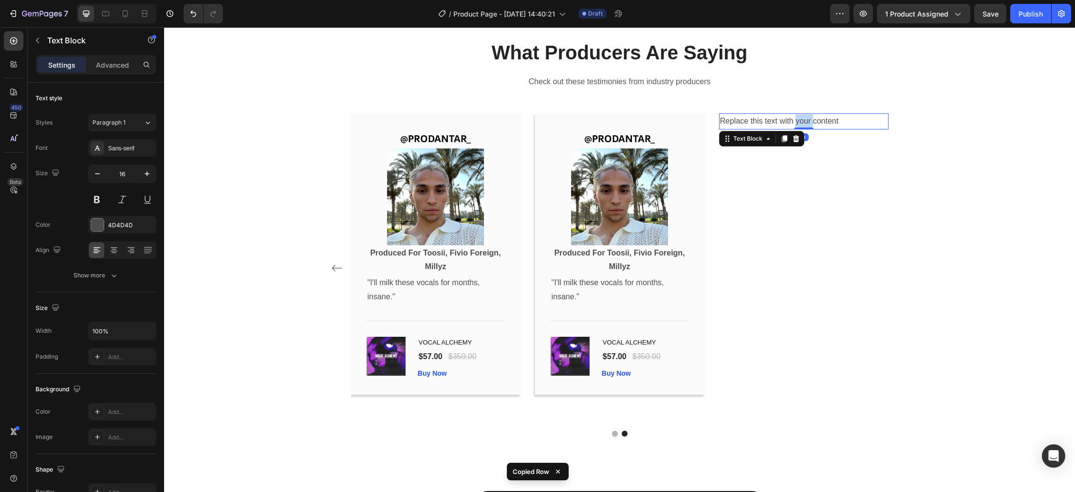
click at [810, 118] on div "Replace this text with your content" at bounding box center [803, 121] width 169 height 16
click at [810, 118] on p "Replace this text with your content" at bounding box center [804, 121] width 168 height 14
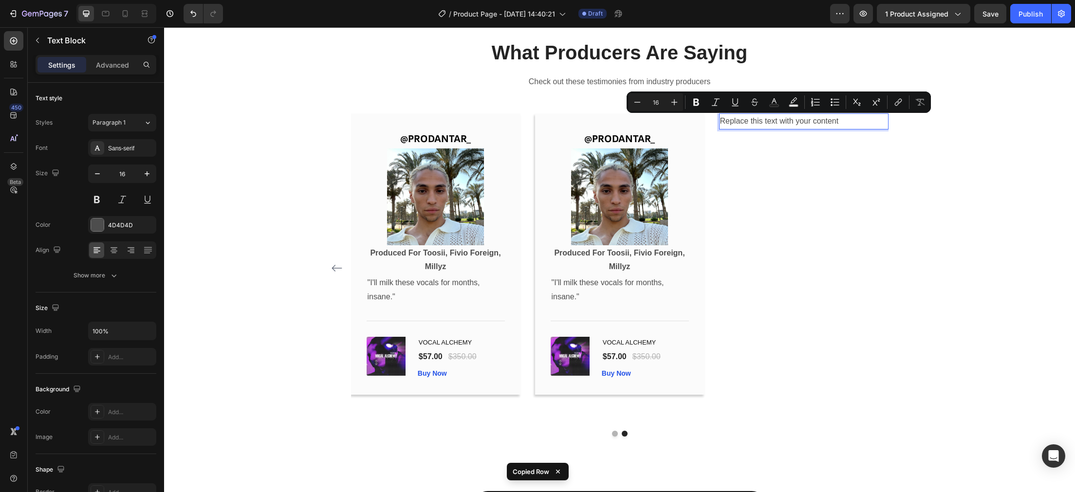
click at [860, 121] on p "Replace this text with your content" at bounding box center [804, 121] width 168 height 14
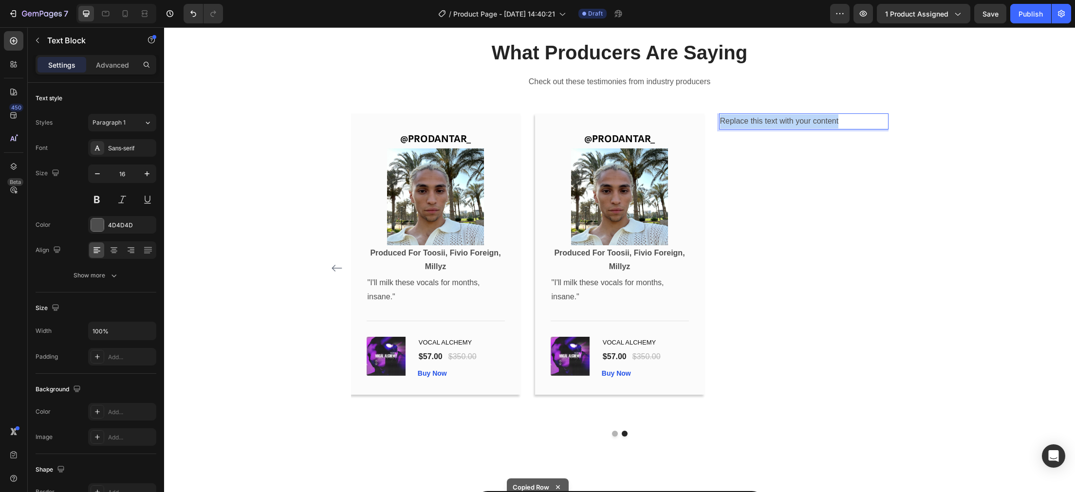
drag, startPoint x: 851, startPoint y: 126, endPoint x: 717, endPoint y: 124, distance: 133.5
click at [719, 124] on div "Replace this text with your content" at bounding box center [803, 121] width 169 height 16
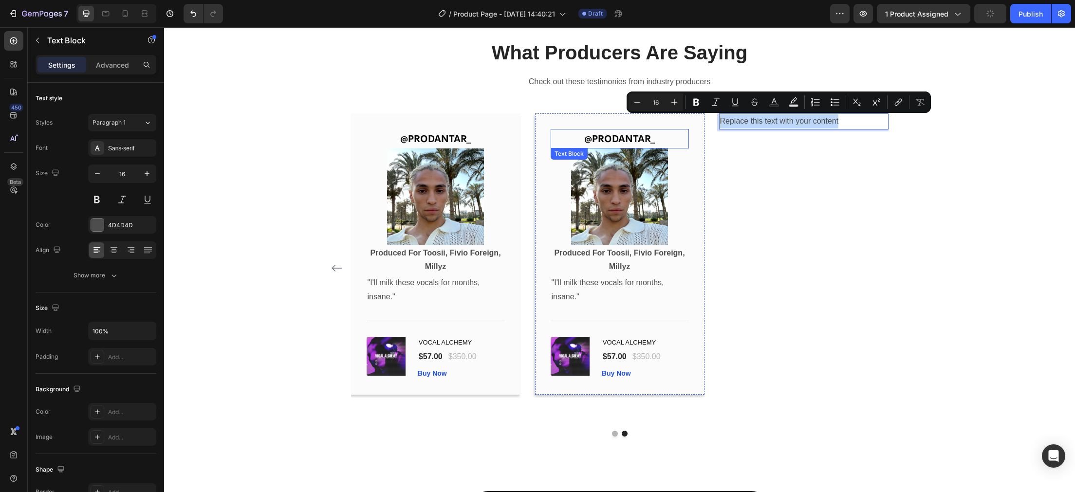
click at [686, 132] on p "@PRODANTAR_" at bounding box center [620, 139] width 136 height 18
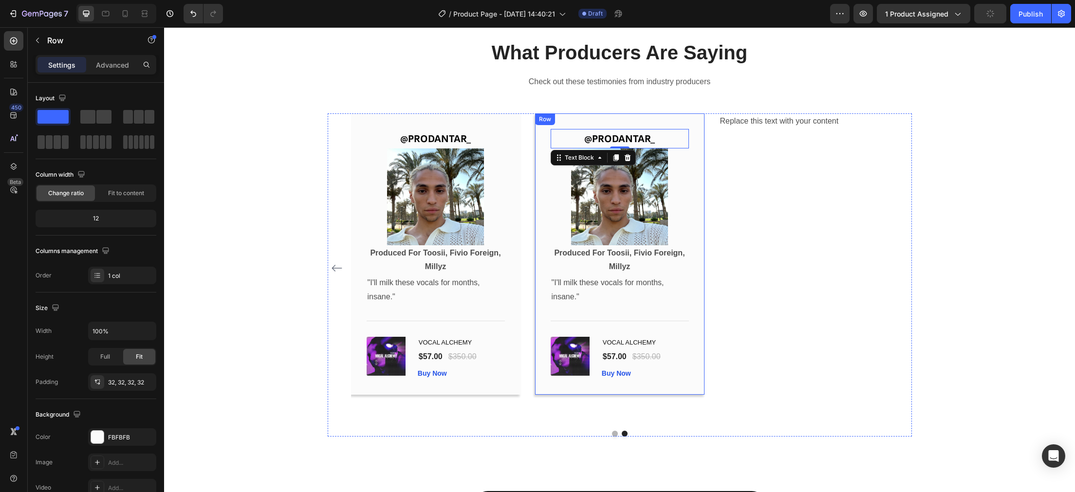
click at [692, 123] on div "@PRODANTAR_ Text Block 0 Image Produced For Toosii, Fivio Foreign, Millyz Text …" at bounding box center [619, 253] width 169 height 281
copy p "Replace this text with your content"
click at [837, 119] on p "Replace this text with your content" at bounding box center [804, 121] width 168 height 14
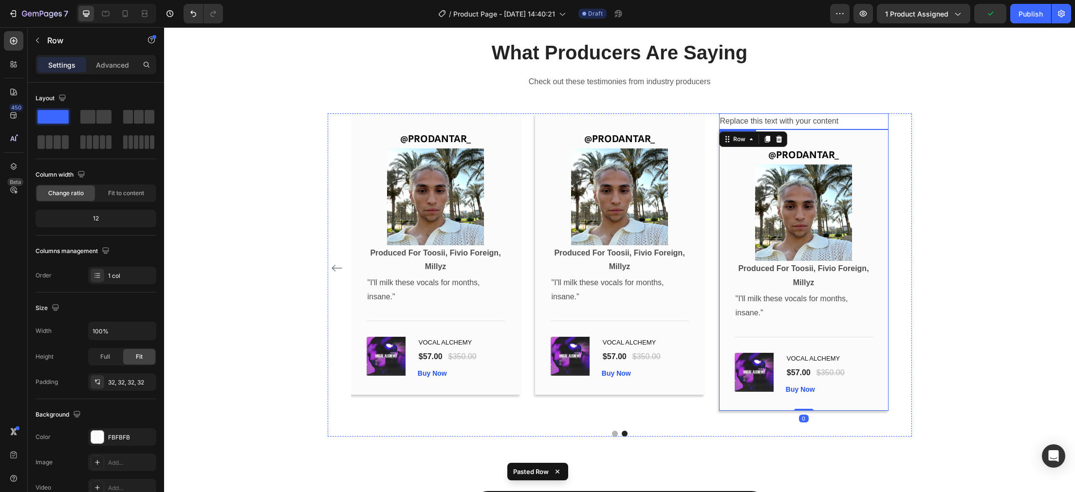
click at [850, 120] on p "Replace this text with your content" at bounding box center [804, 121] width 168 height 14
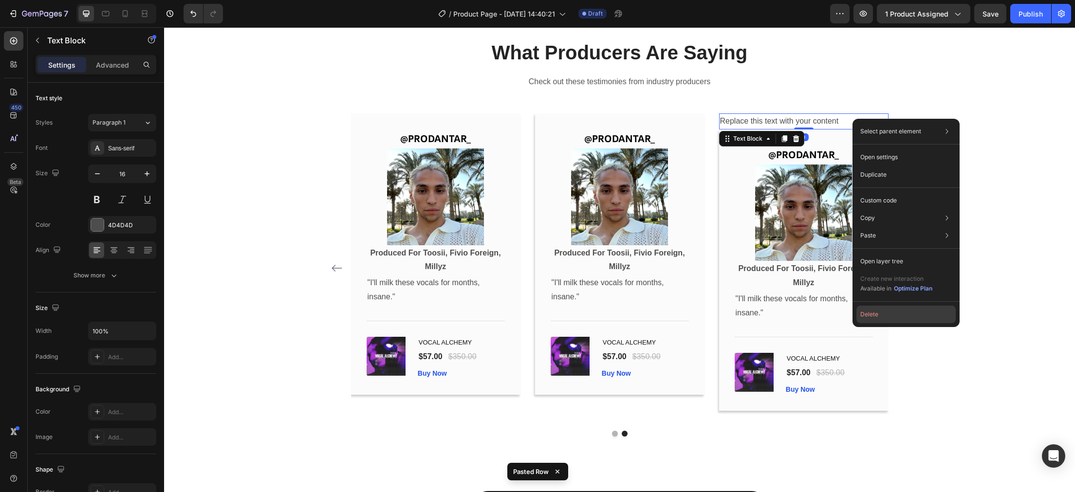
click at [881, 315] on button "Delete" at bounding box center [906, 315] width 99 height 18
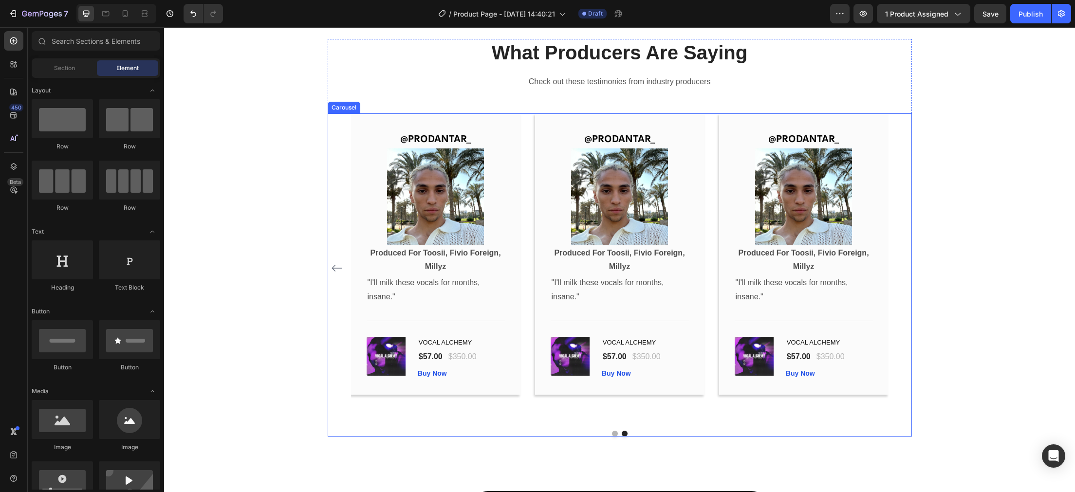
click at [337, 266] on icon "Carousel Back Arrow" at bounding box center [337, 269] width 12 height 12
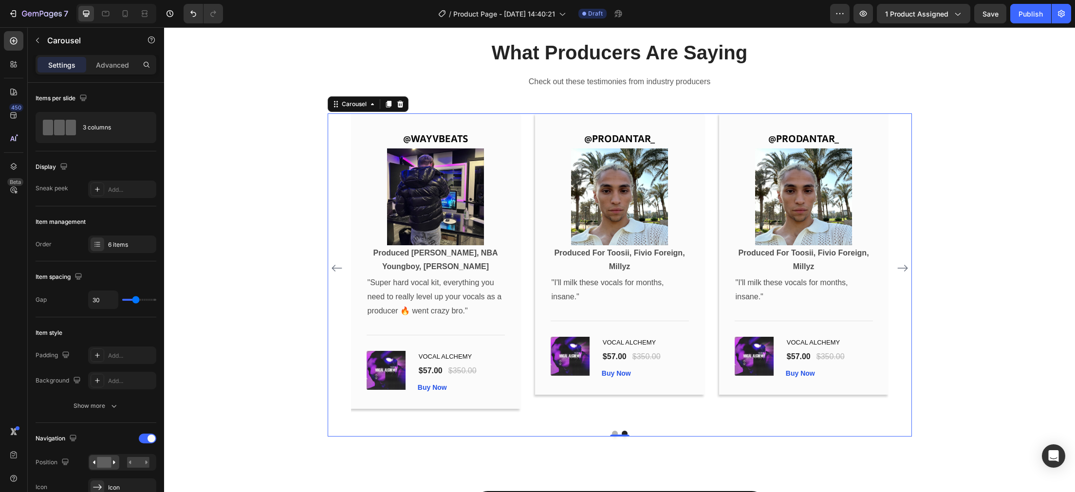
click at [337, 266] on icon "Carousel Back Arrow" at bounding box center [337, 269] width 12 height 12
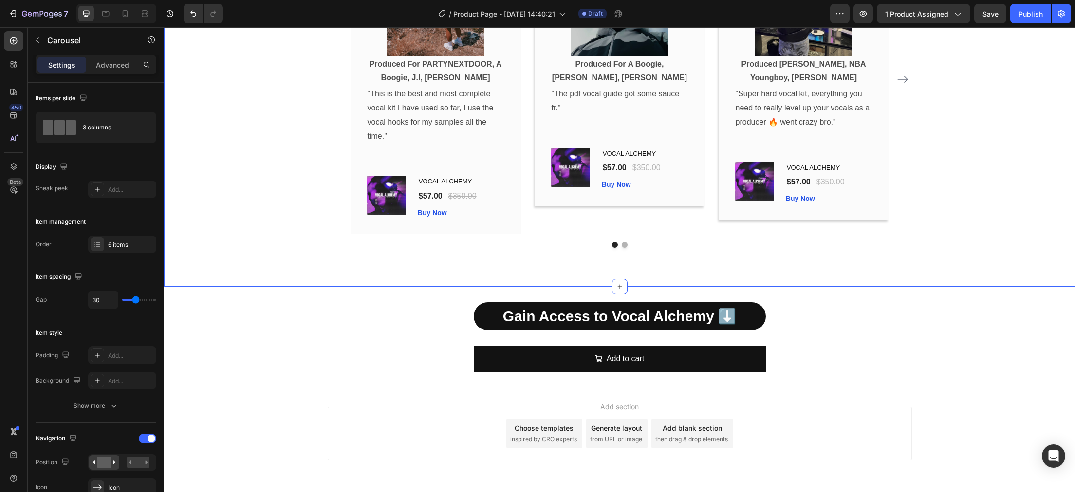
scroll to position [2958, 0]
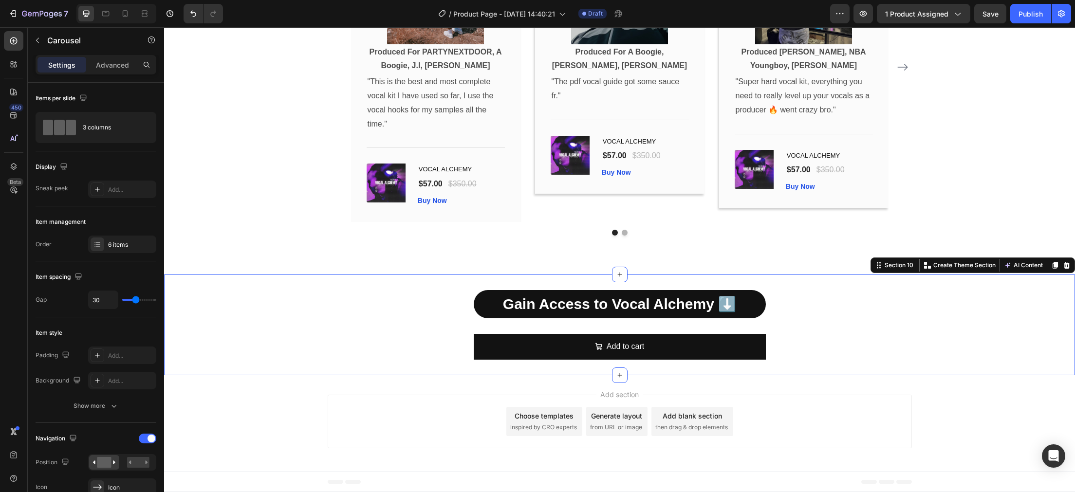
click at [239, 329] on div "Gain Access to Vocal Alchemy ⬇️ Text Block Add to cart Add to Cart Product" at bounding box center [619, 325] width 911 height 70
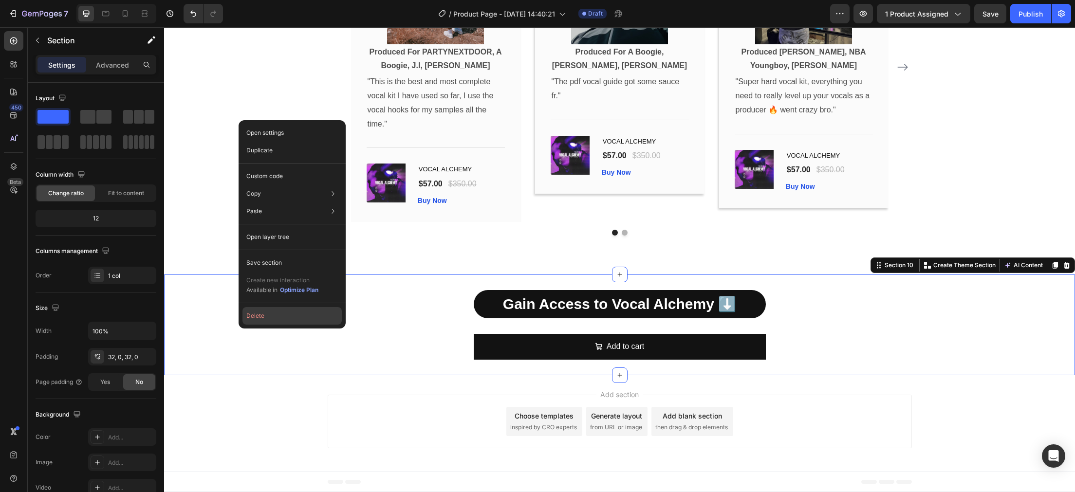
click at [298, 312] on button "Delete" at bounding box center [292, 316] width 99 height 18
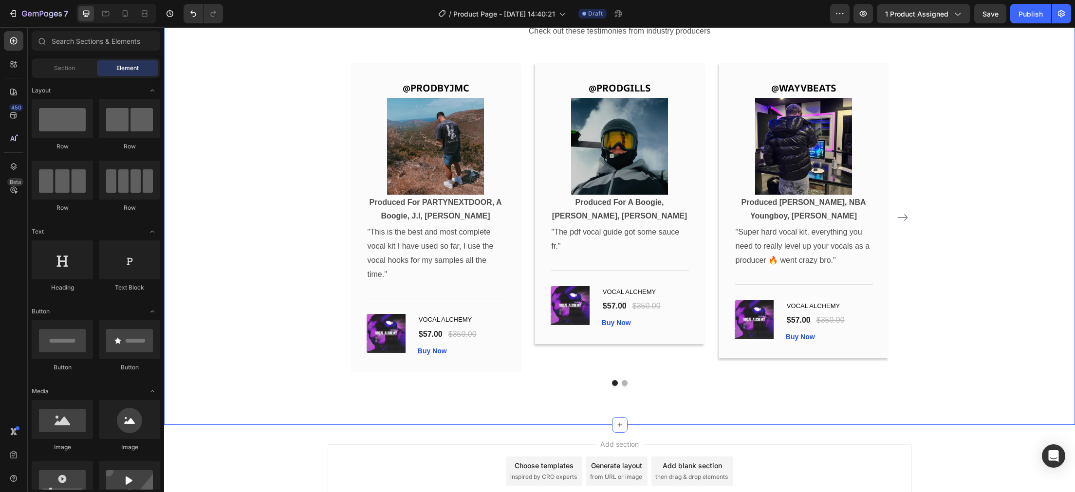
scroll to position [2806, 0]
click at [51, 62] on div "Section" at bounding box center [64, 68] width 61 height 16
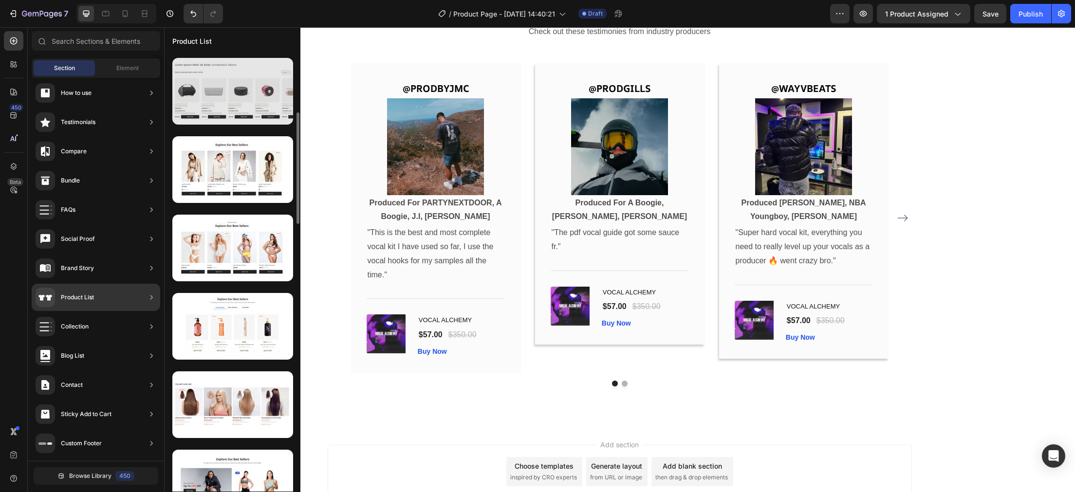
scroll to position [0, 0]
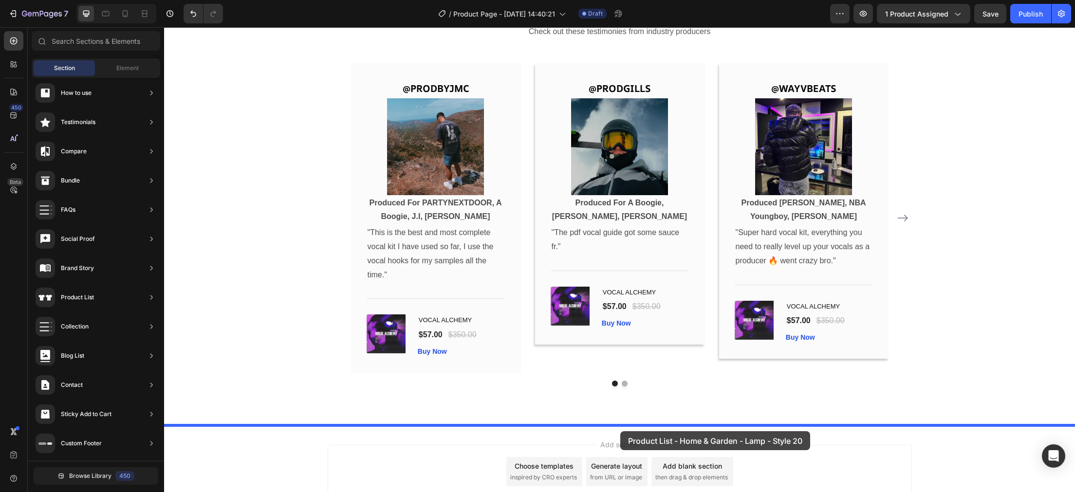
drag, startPoint x: 384, startPoint y: 139, endPoint x: 620, endPoint y: 431, distance: 376.1
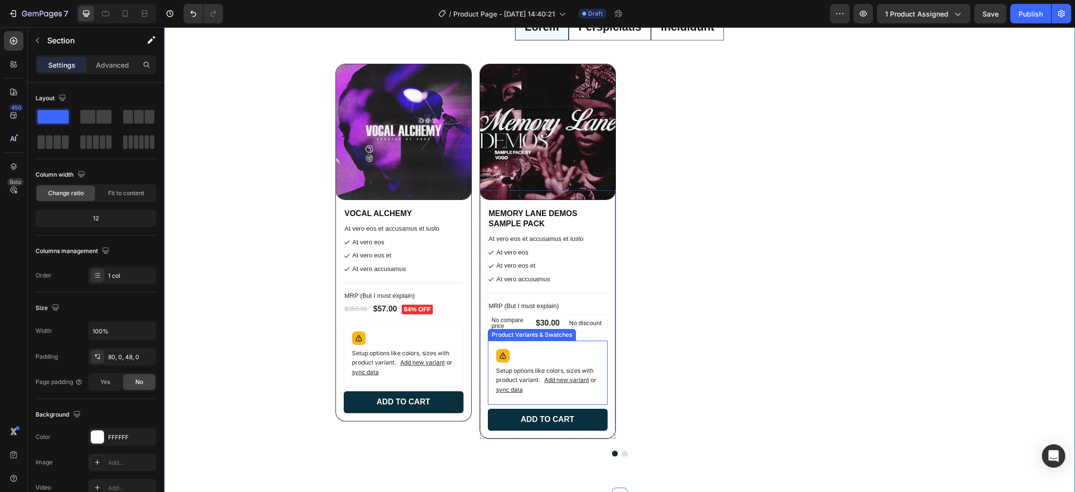
scroll to position [3312, 0]
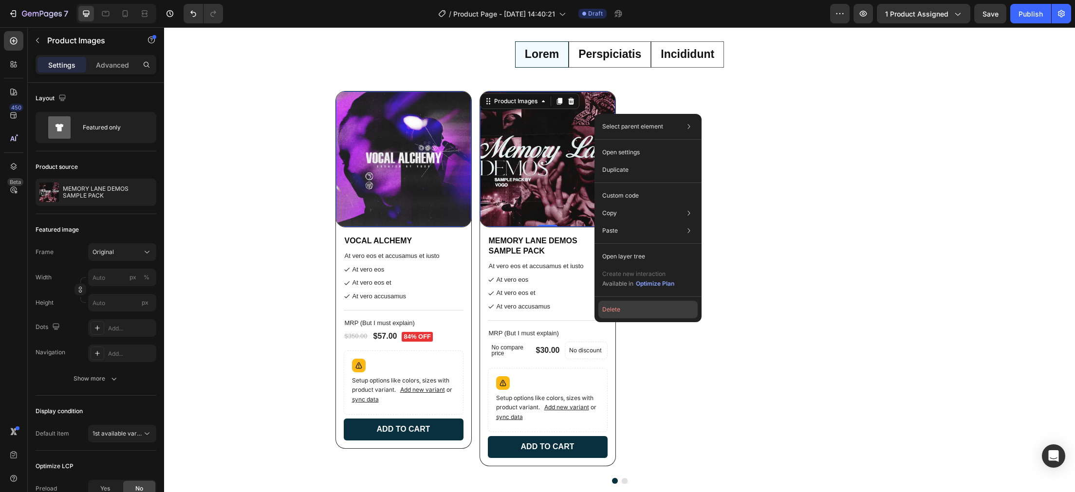
click at [613, 313] on button "Delete" at bounding box center [648, 310] width 99 height 18
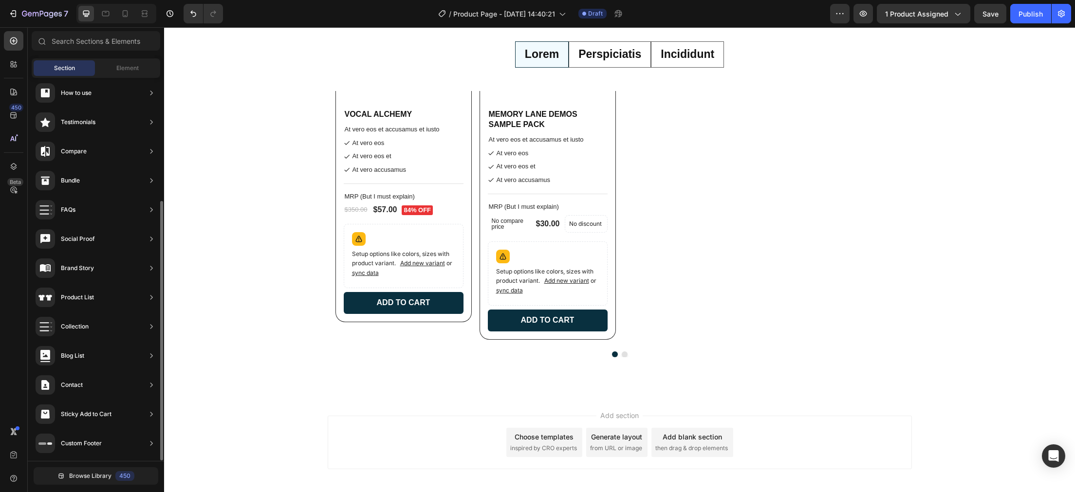
scroll to position [182, 0]
click at [464, 175] on div "At vero eos At vero eos et At vero accusamus" at bounding box center [404, 156] width 120 height 39
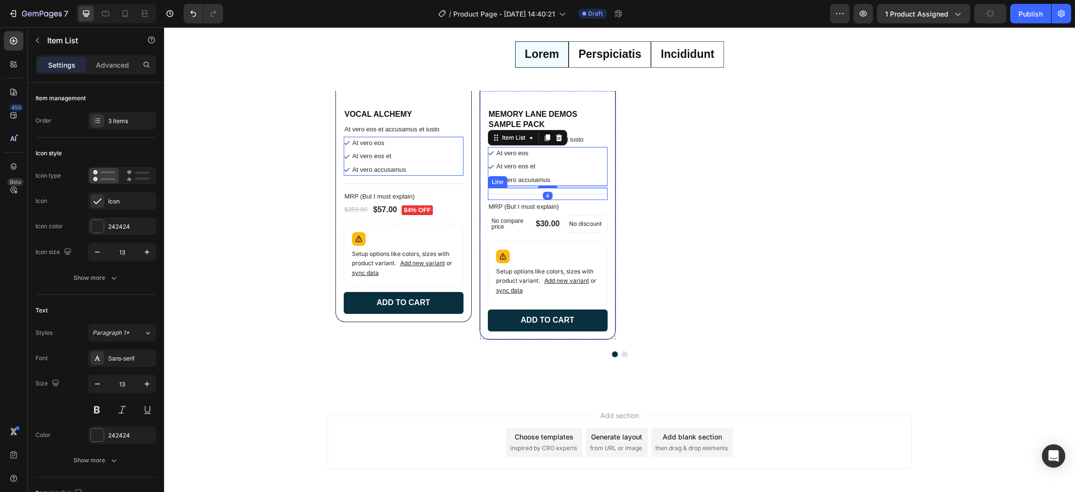
click at [464, 190] on div "Title Line" at bounding box center [404, 184] width 120 height 12
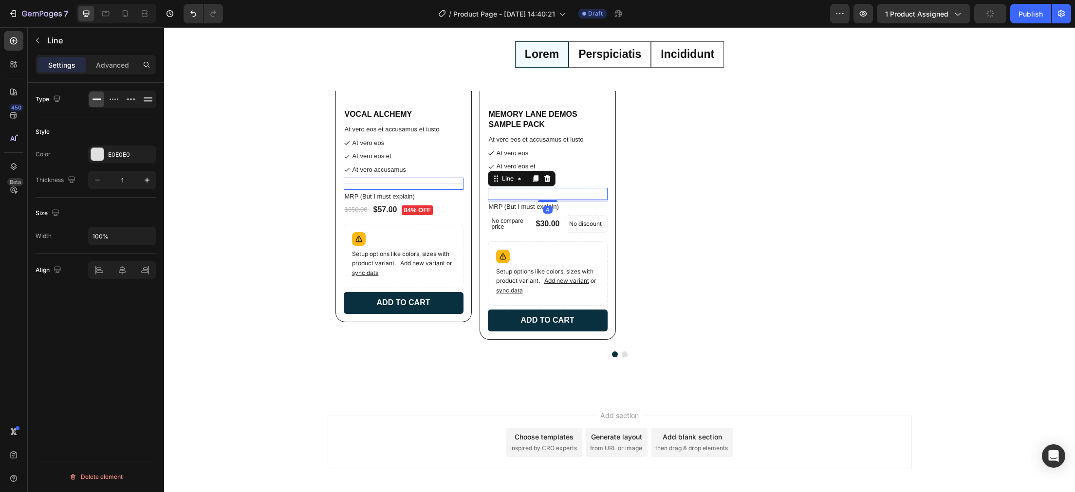
click at [464, 202] on div "MRP (But I must explain)" at bounding box center [404, 197] width 120 height 10
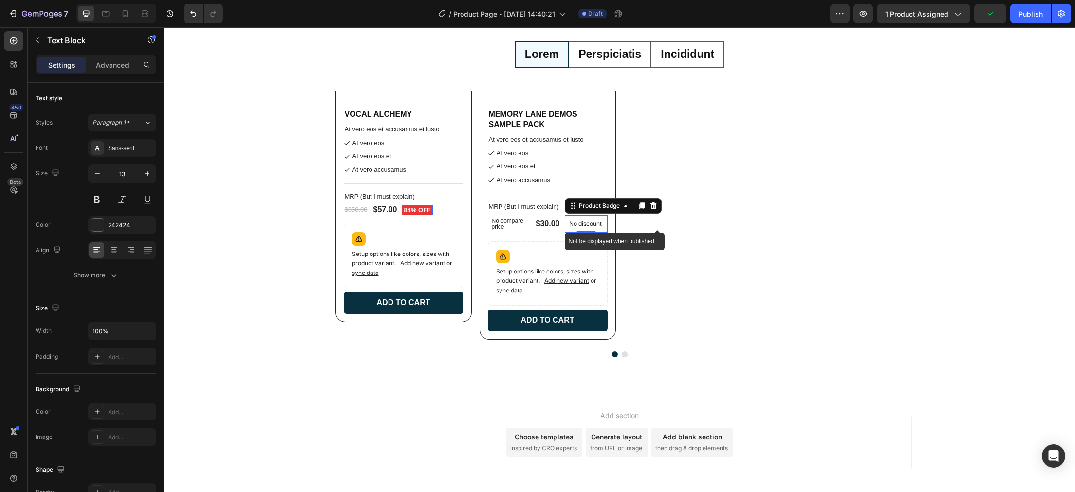
click at [607, 221] on div "No discount" at bounding box center [586, 224] width 43 height 18
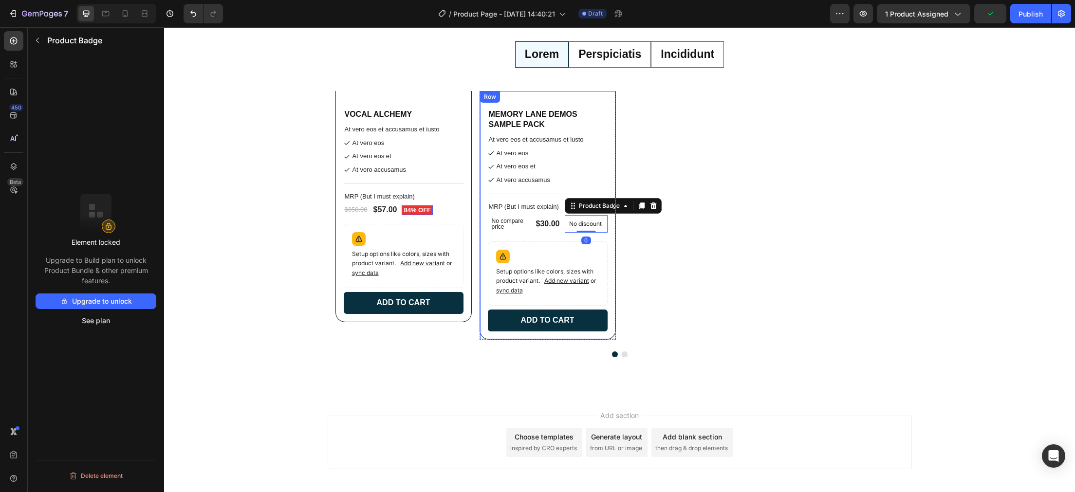
click at [464, 165] on div "At vero eos At vero eos et At vero accusamus" at bounding box center [404, 156] width 120 height 39
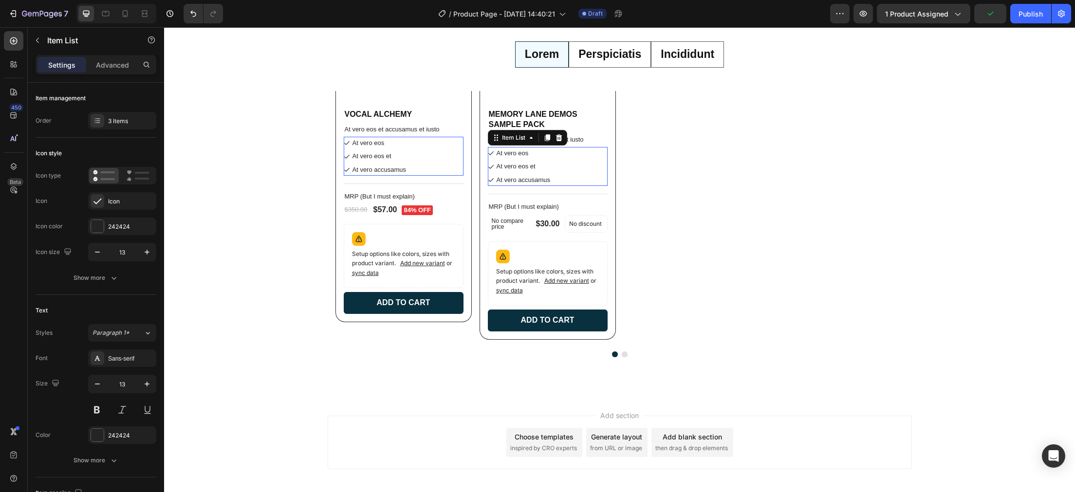
click at [464, 134] on div "MEMORY LANE DEMOS SAMPLE PACK Product Title At vero eos et accusamus et iusto T…" at bounding box center [404, 215] width 120 height 213
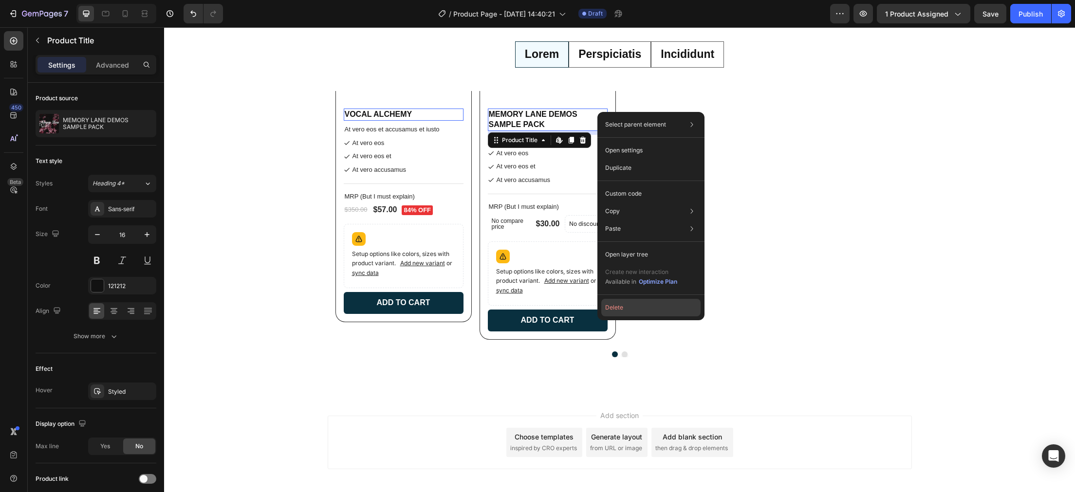
click at [605, 303] on button "Delete" at bounding box center [650, 308] width 99 height 18
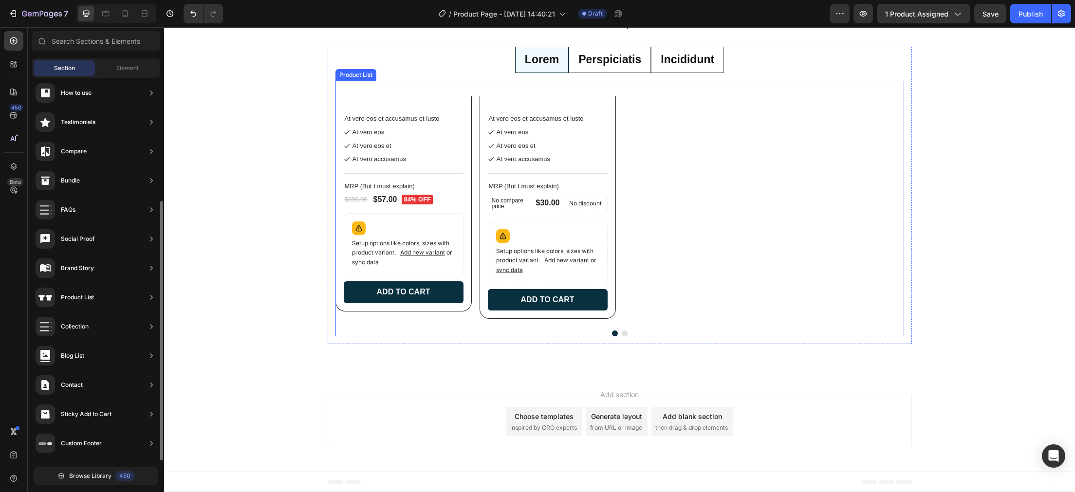
click at [617, 334] on div at bounding box center [620, 334] width 569 height 6
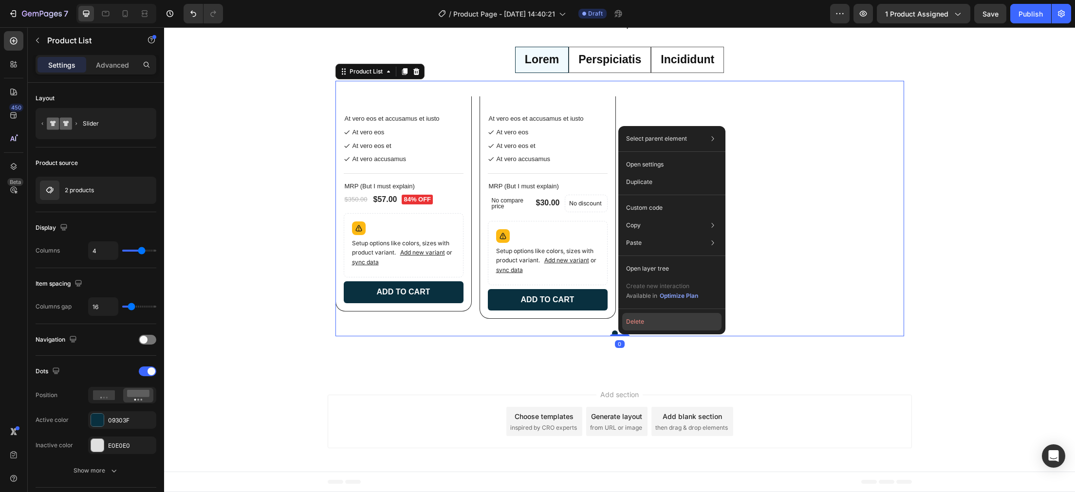
click at [642, 324] on button "Delete" at bounding box center [671, 322] width 99 height 18
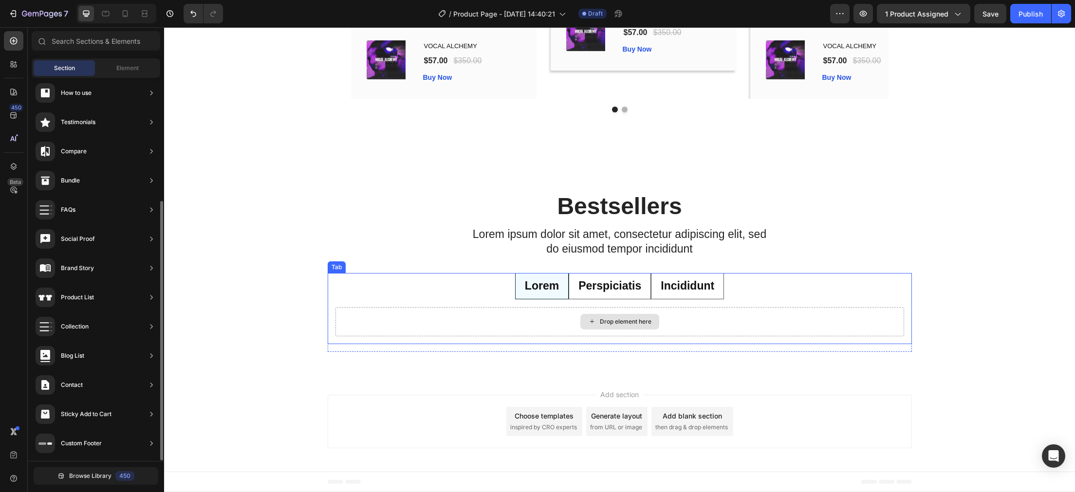
scroll to position [3064, 0]
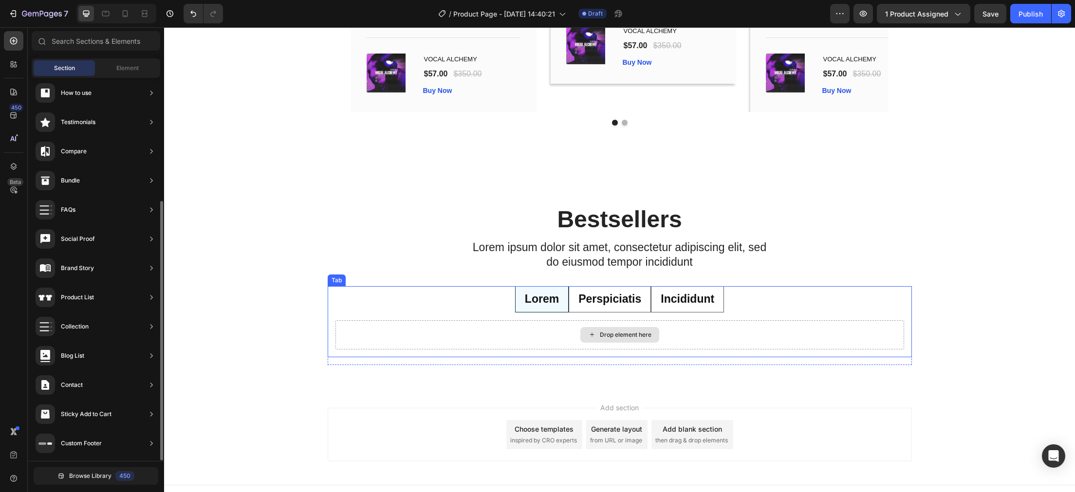
click at [713, 268] on p "Lorem ipsum dolor sit amet, consectetur adipiscing elit, sed do eiusmod tempor …" at bounding box center [620, 255] width 298 height 29
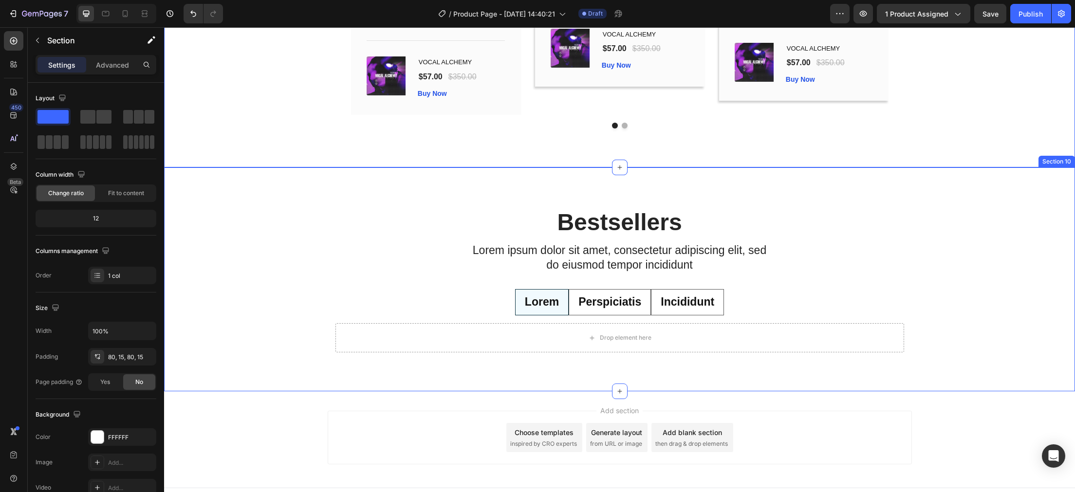
click at [356, 263] on div "Bestsellers Heading Lorem ipsum dolor sit amet, consectetur adipiscing elit, se…" at bounding box center [619, 287] width 911 height 162
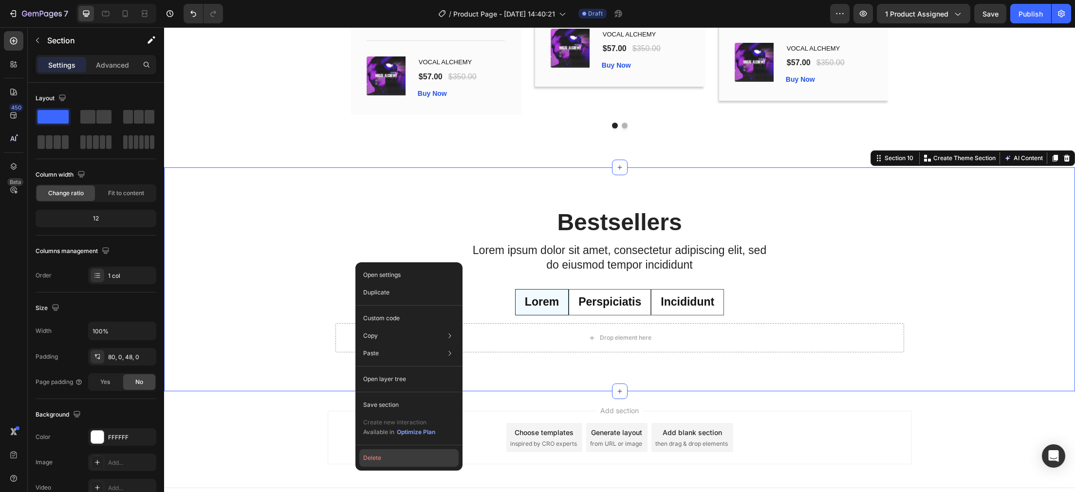
click at [402, 455] on button "Delete" at bounding box center [408, 459] width 99 height 18
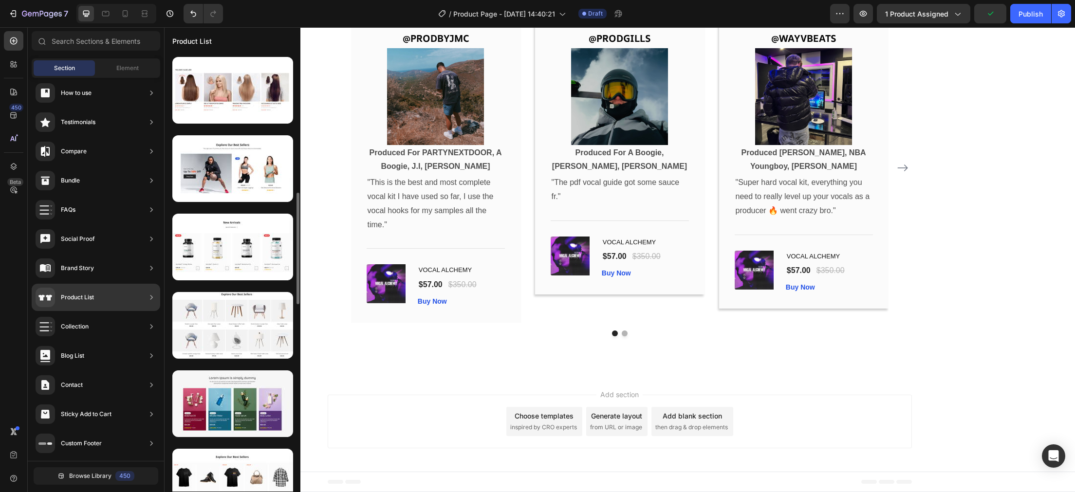
scroll to position [598, 0]
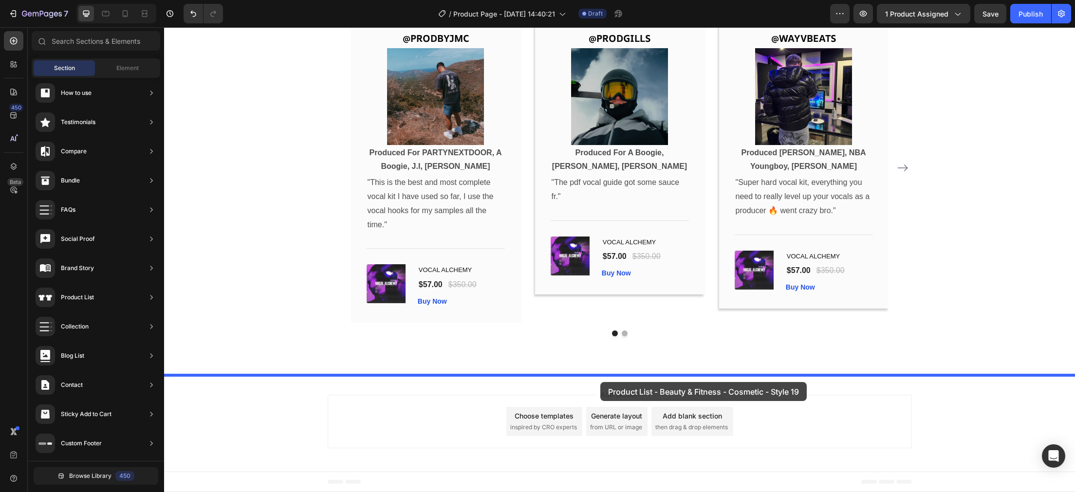
drag, startPoint x: 389, startPoint y: 389, endPoint x: 600, endPoint y: 382, distance: 211.9
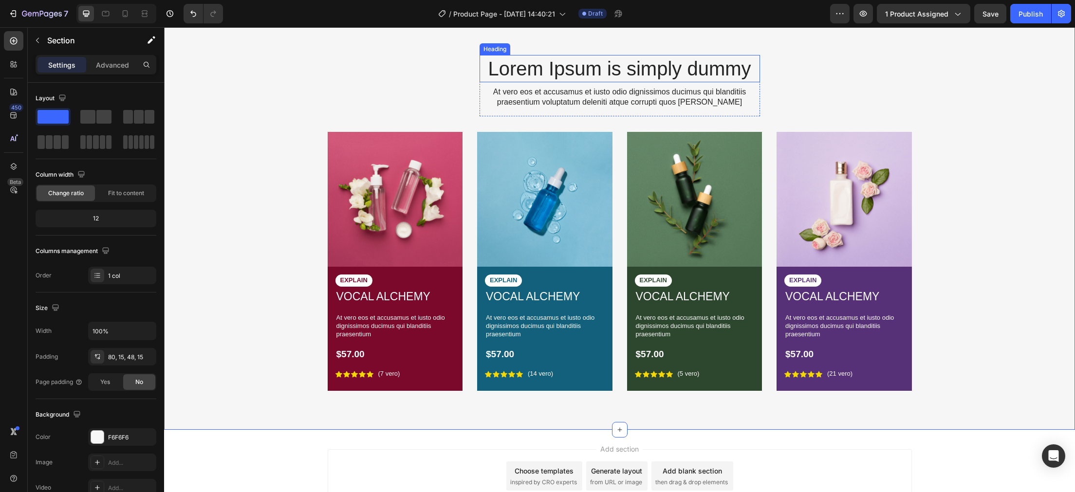
scroll to position [3224, 0]
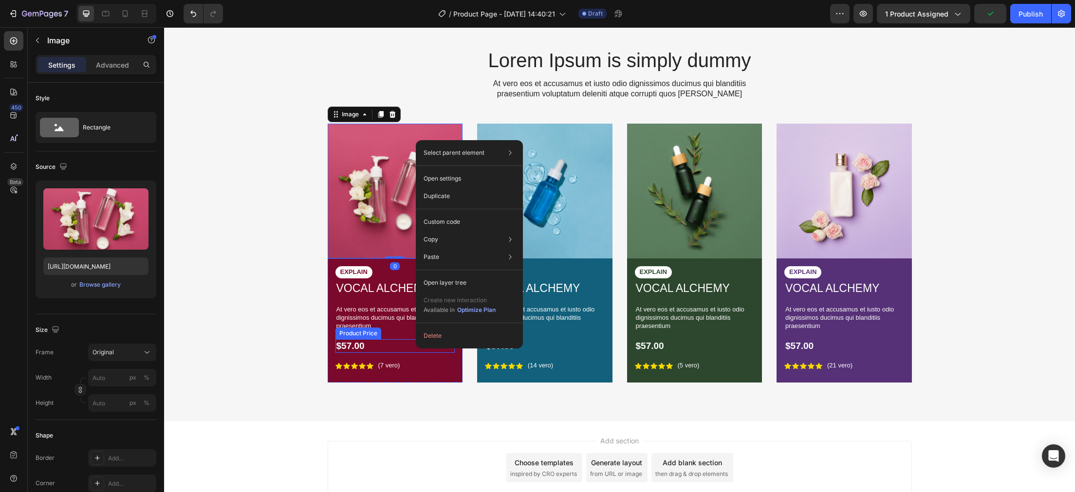
click at [406, 343] on div "$57.00" at bounding box center [396, 346] width 120 height 14
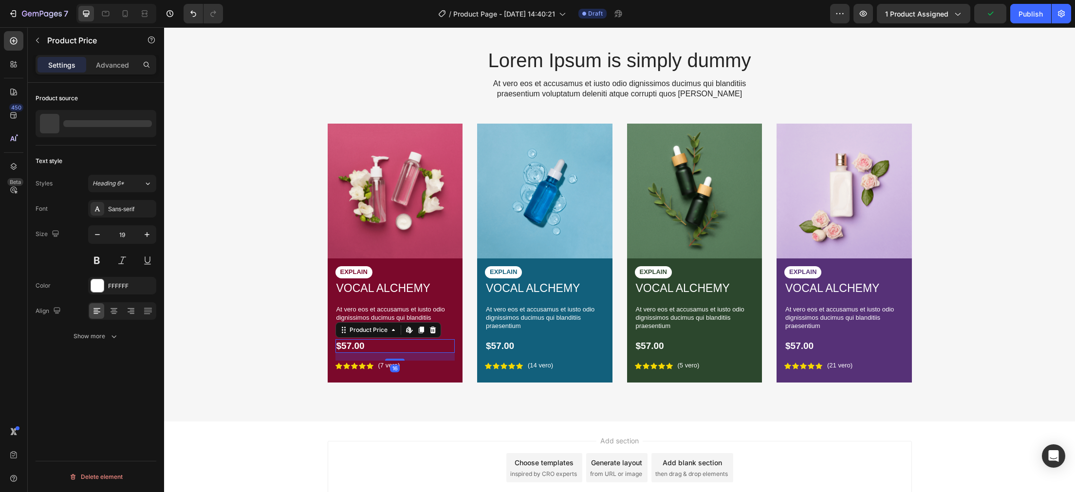
click at [418, 363] on div "Icon Icon Icon Icon Icon Icon List (7 vero) Text Block Row" at bounding box center [396, 366] width 120 height 10
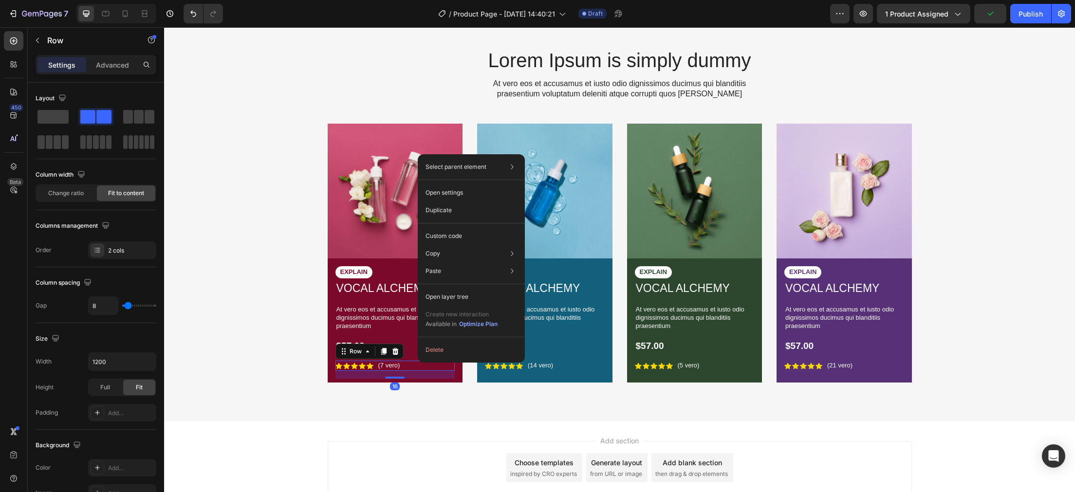
click at [434, 371] on div "Icon Icon Icon Icon Icon Icon List (7 vero) Text Block Row 16" at bounding box center [396, 366] width 120 height 10
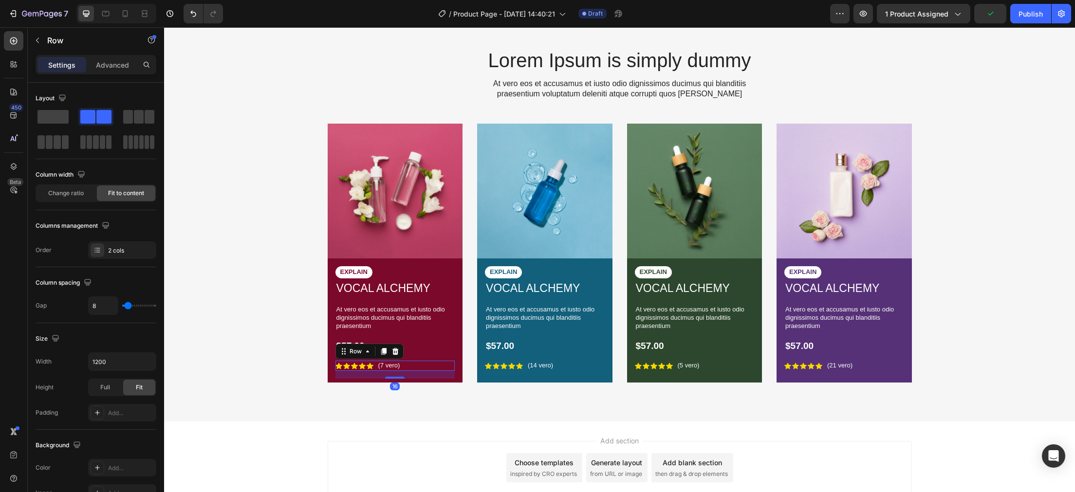
click at [437, 377] on div "16" at bounding box center [396, 375] width 120 height 8
click at [450, 378] on div "16" at bounding box center [396, 375] width 120 height 8
drag, startPoint x: 452, startPoint y: 365, endPoint x: 454, endPoint y: 355, distance: 10.3
click at [452, 364] on div "Icon Icon Icon Icon Icon Icon List (7 vero) Text Block Row 16" at bounding box center [396, 366] width 120 height 10
click at [454, 352] on div "$57.00" at bounding box center [396, 346] width 120 height 14
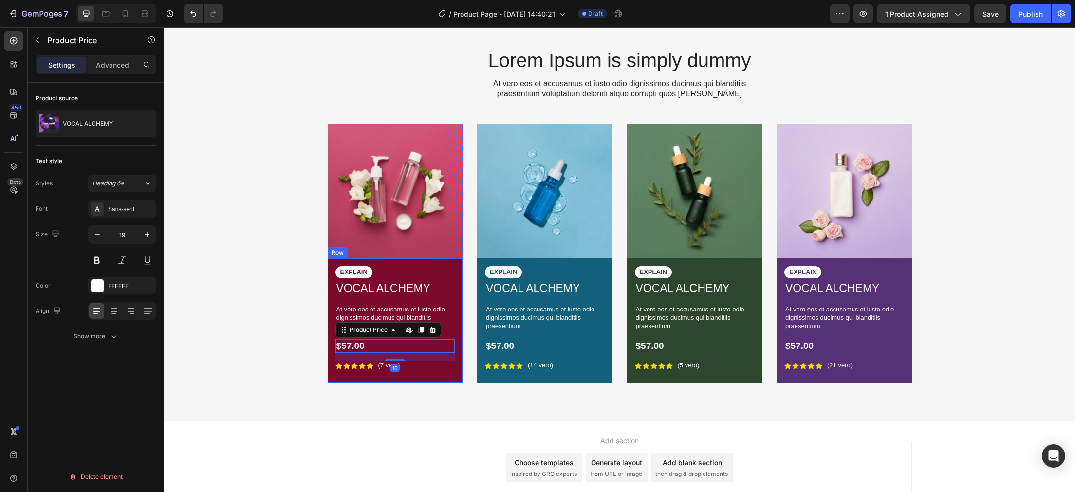
click at [452, 337] on div "EXPLAIN Text Block VOCAL ALCHEMY Product Title At vero eos et accusamus et iust…" at bounding box center [396, 322] width 120 height 113
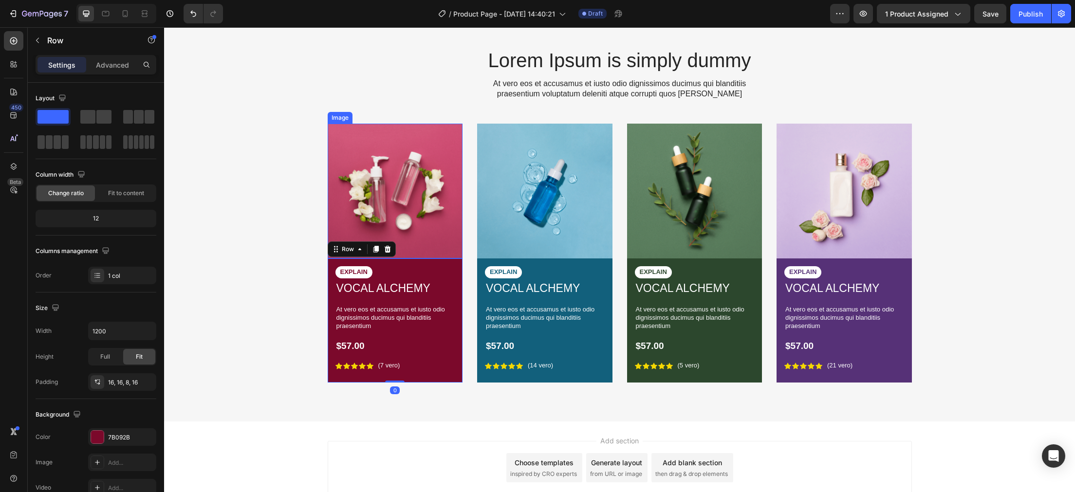
click at [435, 244] on img at bounding box center [395, 191] width 135 height 135
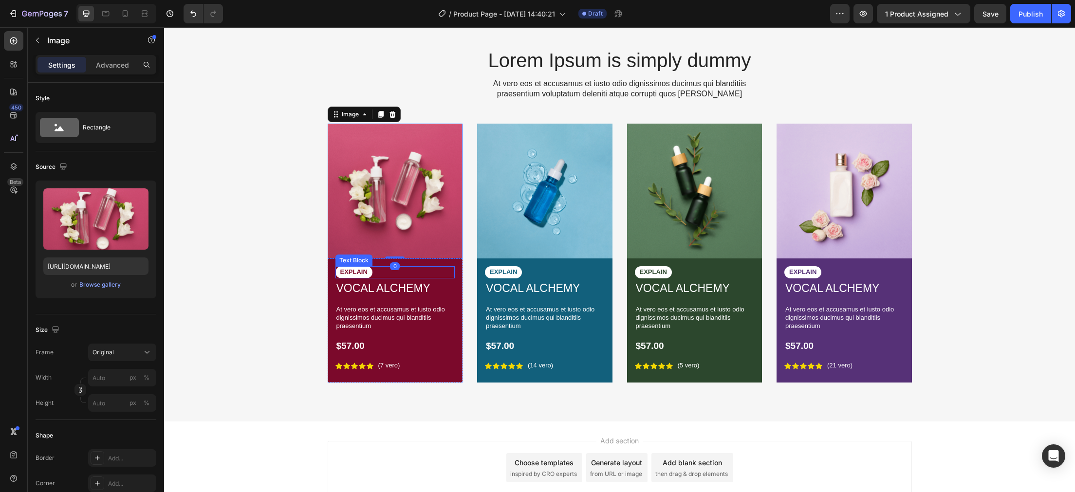
click at [449, 271] on div "EXPLAIN" at bounding box center [396, 272] width 120 height 12
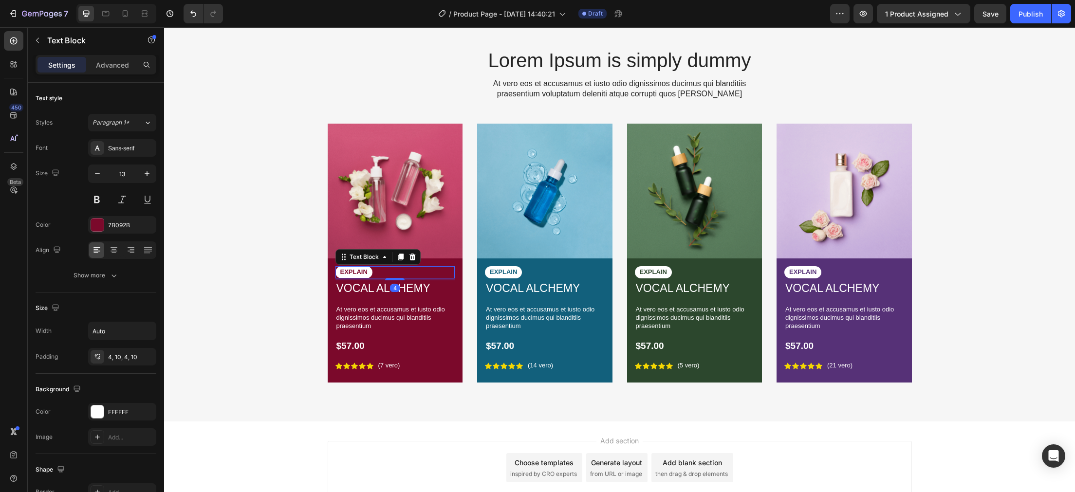
click at [456, 265] on div "EXPLAIN Text Block 4 VOCAL ALCHEMY Product Title At vero eos et accusamus et iu…" at bounding box center [395, 321] width 135 height 124
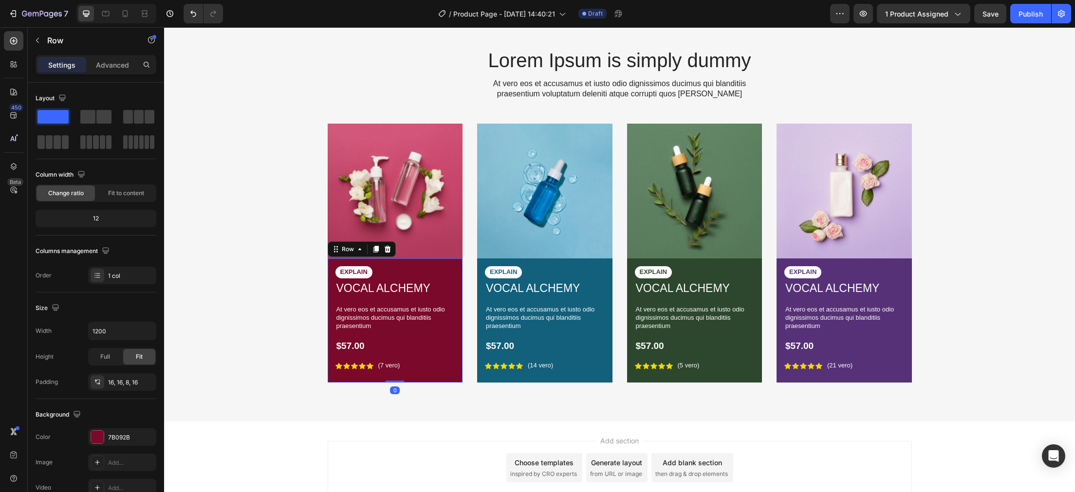
click at [456, 265] on div "EXPLAIN Text Block VOCAL ALCHEMY Product Title At vero eos et accusamus et iust…" at bounding box center [395, 321] width 135 height 124
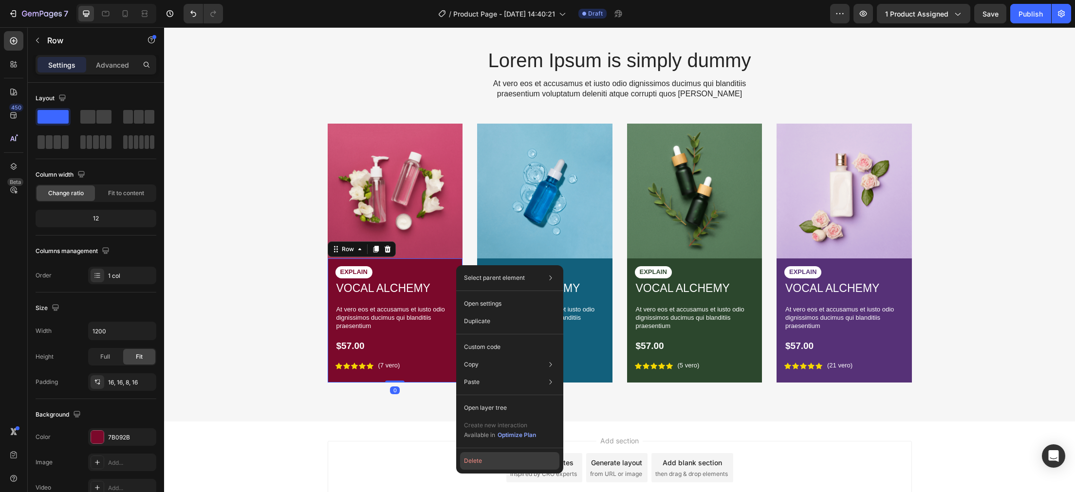
click at [503, 460] on button "Delete" at bounding box center [509, 461] width 99 height 18
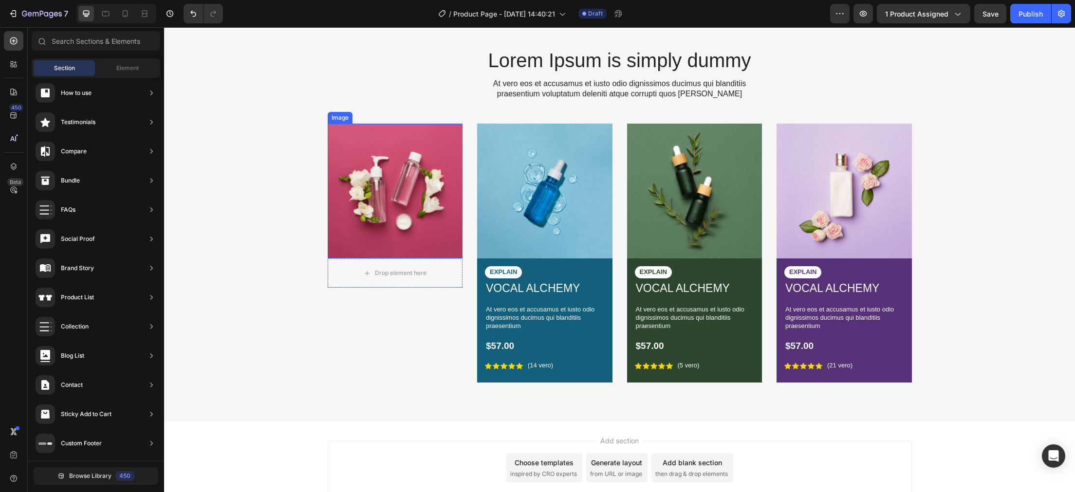
click at [444, 138] on img at bounding box center [395, 191] width 135 height 135
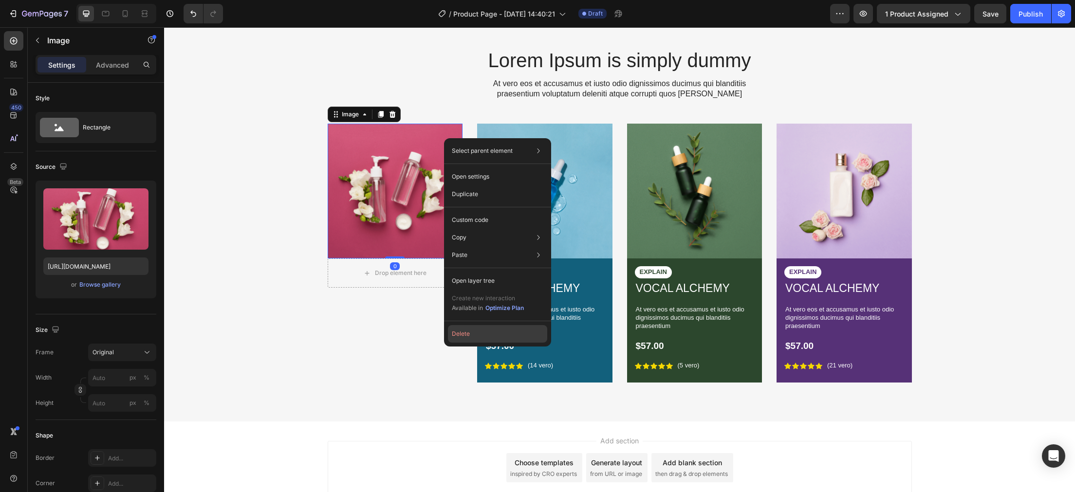
click at [469, 332] on button "Delete" at bounding box center [497, 334] width 99 height 18
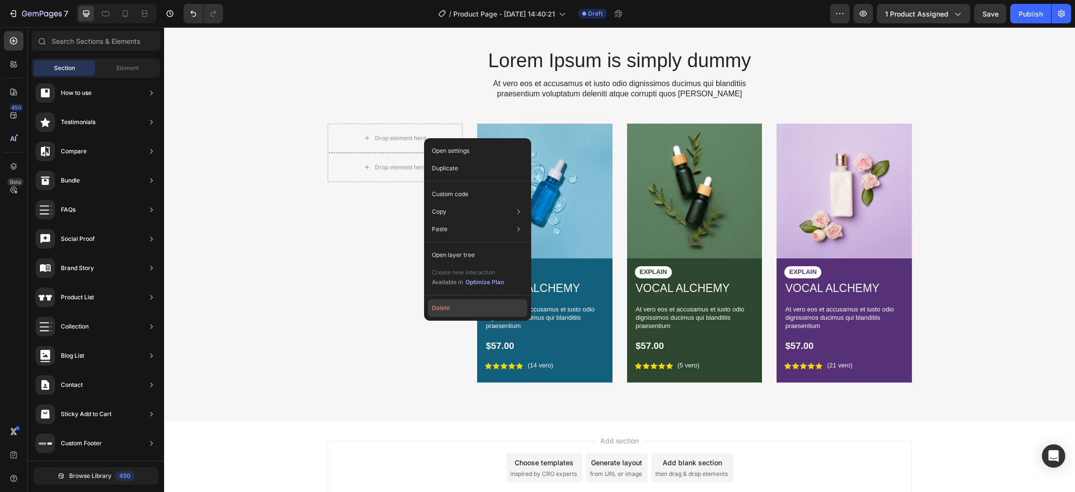
click at [464, 306] on button "Delete" at bounding box center [477, 309] width 99 height 18
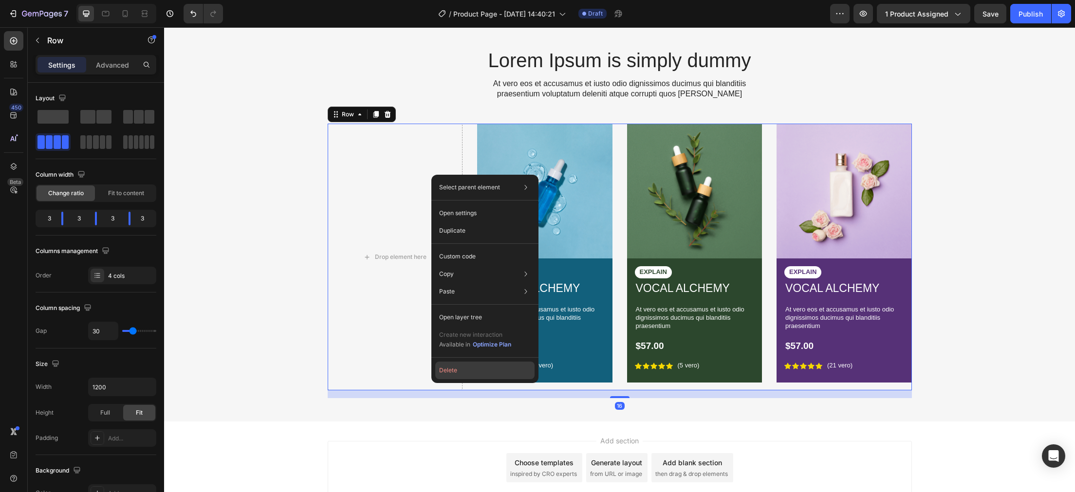
click at [456, 371] on button "Delete" at bounding box center [484, 371] width 99 height 18
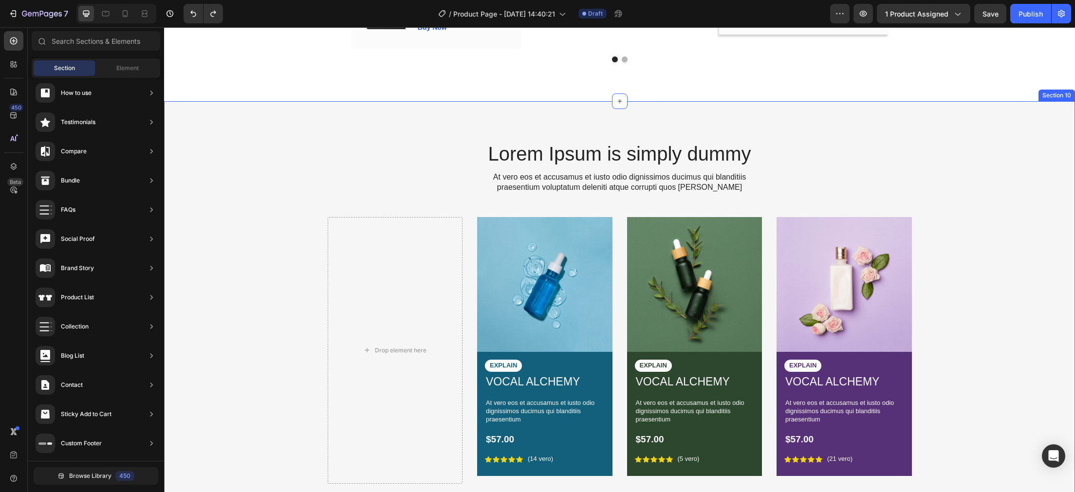
scroll to position [3132, 0]
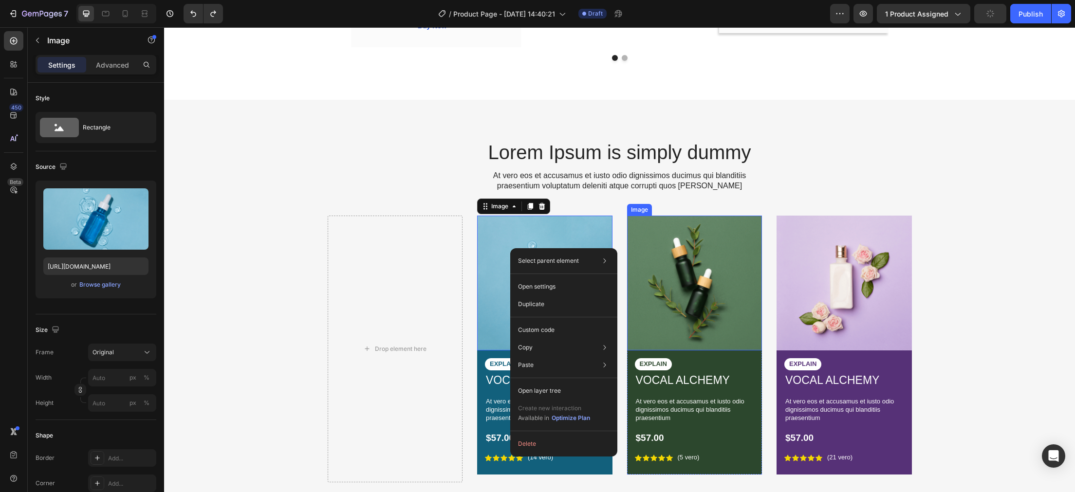
click at [721, 250] on img at bounding box center [694, 283] width 135 height 135
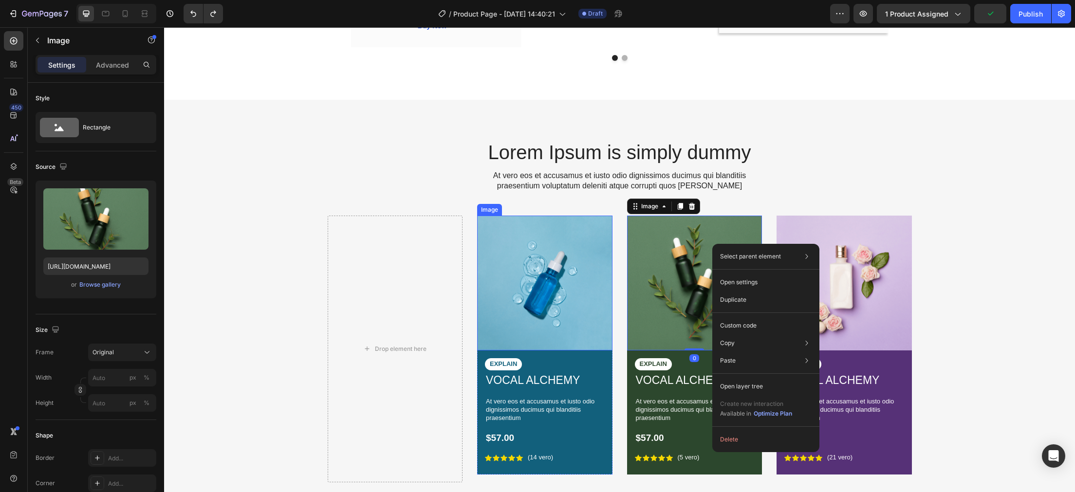
click at [570, 238] on img at bounding box center [544, 283] width 135 height 135
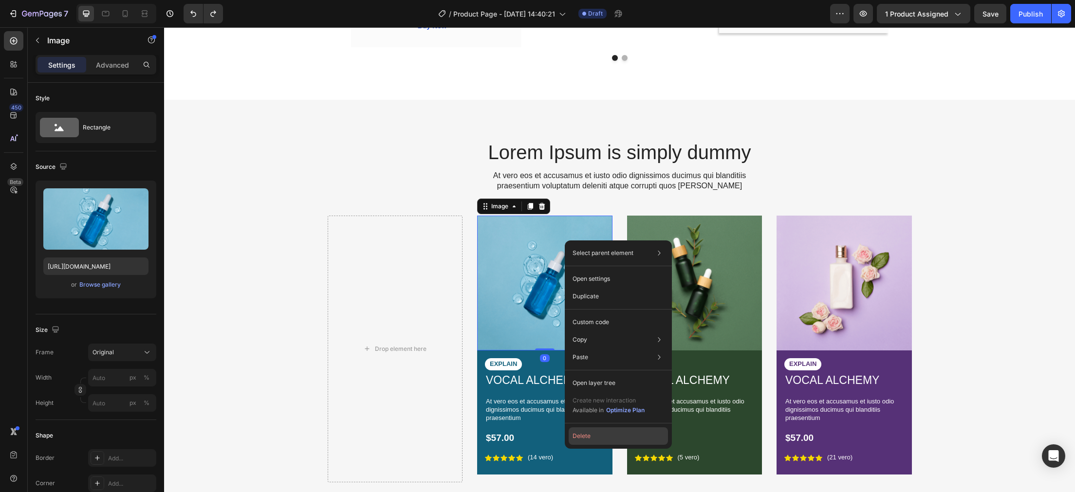
drag, startPoint x: 580, startPoint y: 438, endPoint x: 423, endPoint y: 384, distance: 165.9
click at [580, 438] on button "Delete" at bounding box center [618, 437] width 99 height 18
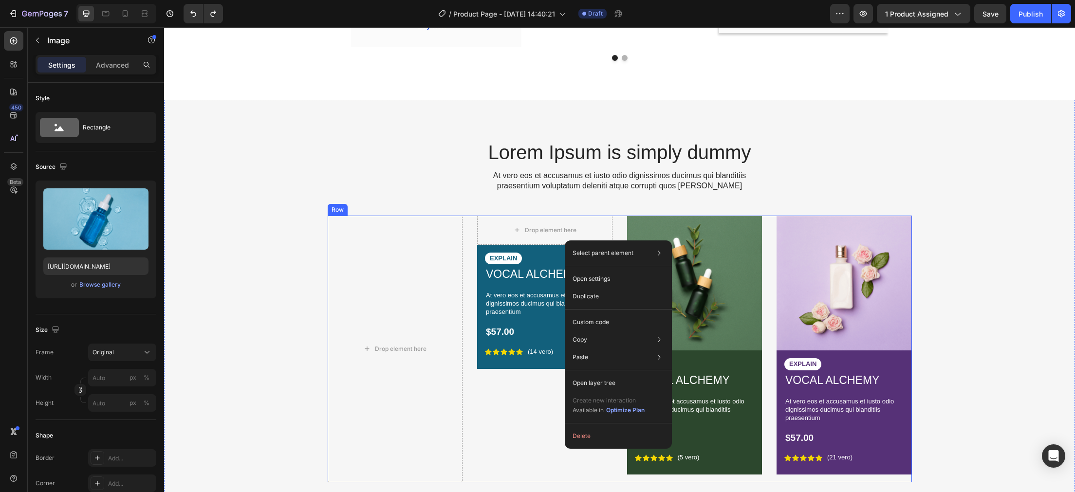
scroll to position [182, 0]
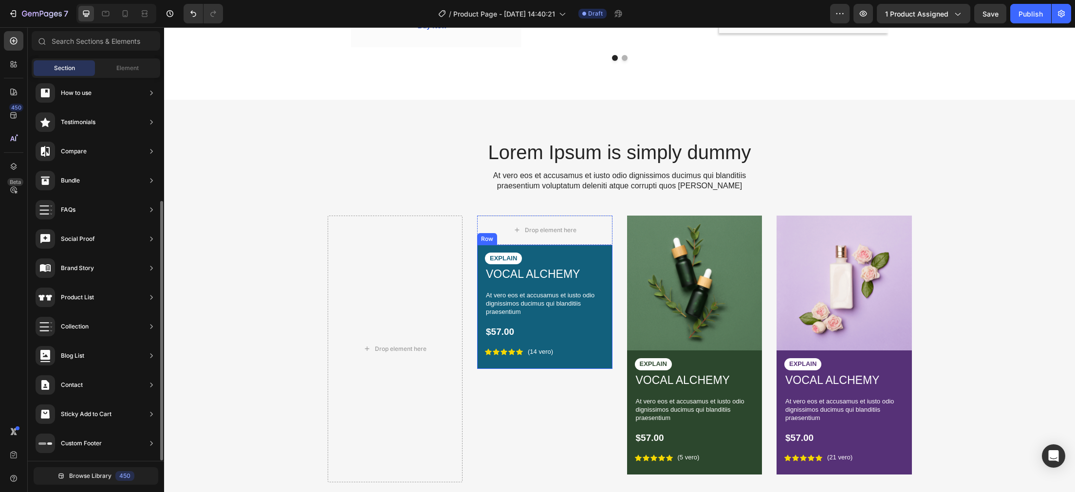
click at [595, 265] on div "EXPLAIN Text Block VOCAL ALCHEMY Product Title At vero eos et accusamus et iust…" at bounding box center [545, 309] width 120 height 113
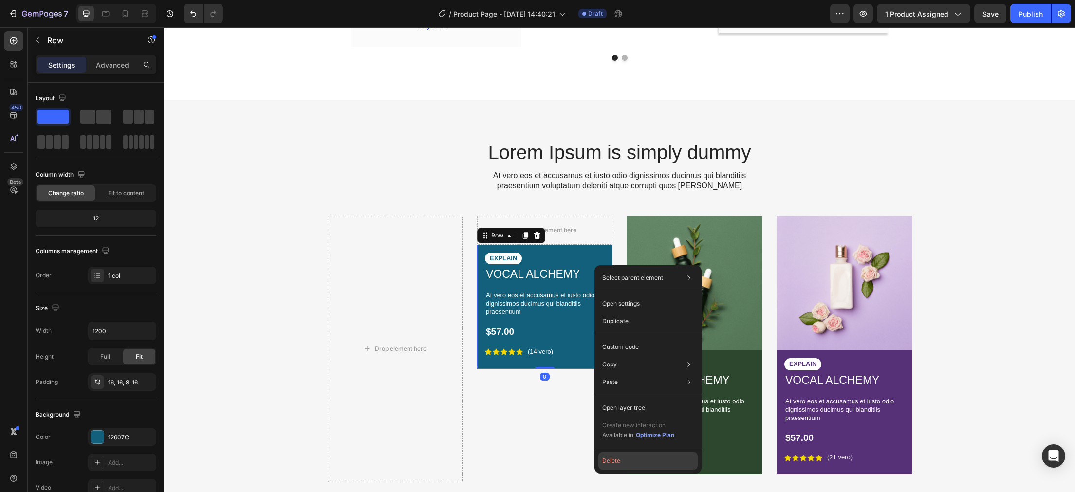
click at [619, 460] on button "Delete" at bounding box center [648, 461] width 99 height 18
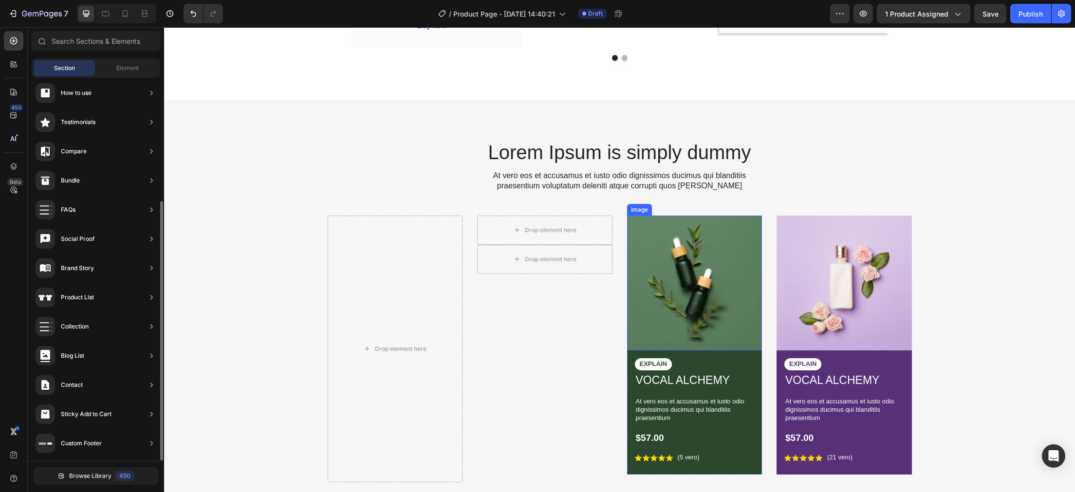
click at [674, 245] on img at bounding box center [694, 283] width 135 height 135
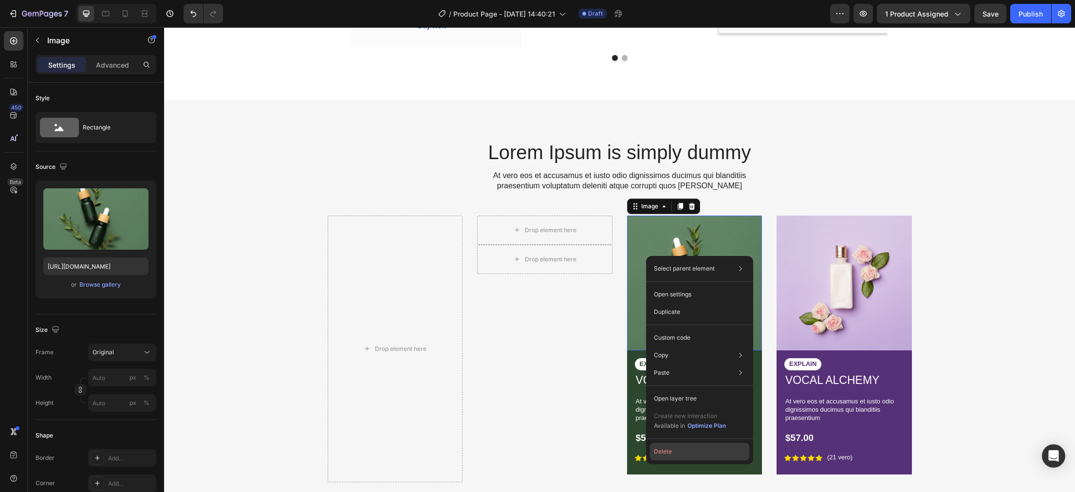
click at [674, 451] on button "Delete" at bounding box center [699, 452] width 99 height 18
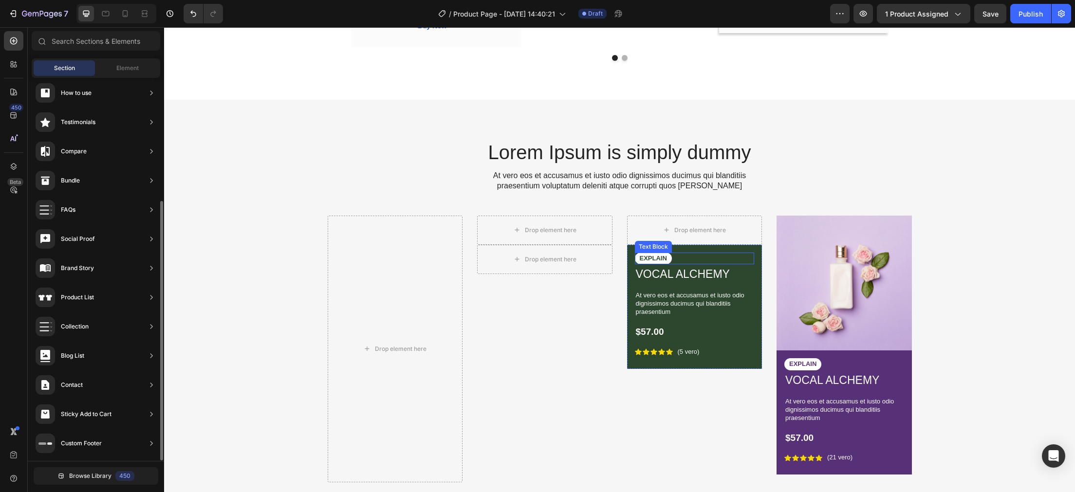
click at [745, 257] on div "EXPLAIN" at bounding box center [695, 259] width 120 height 12
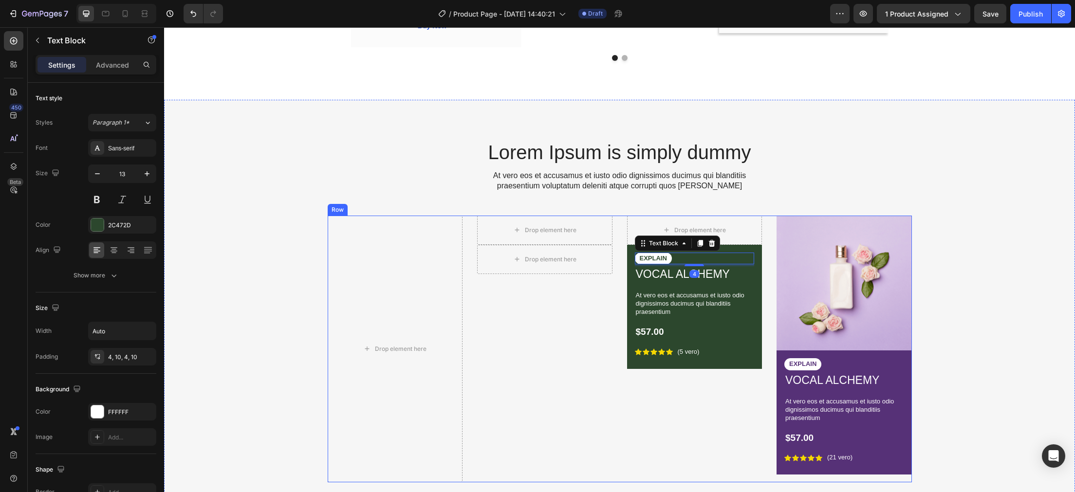
click at [742, 346] on div "EXPLAIN Text Block 4 VOCAL ALCHEMY Product Title At vero eos et accusamus et iu…" at bounding box center [695, 309] width 120 height 113
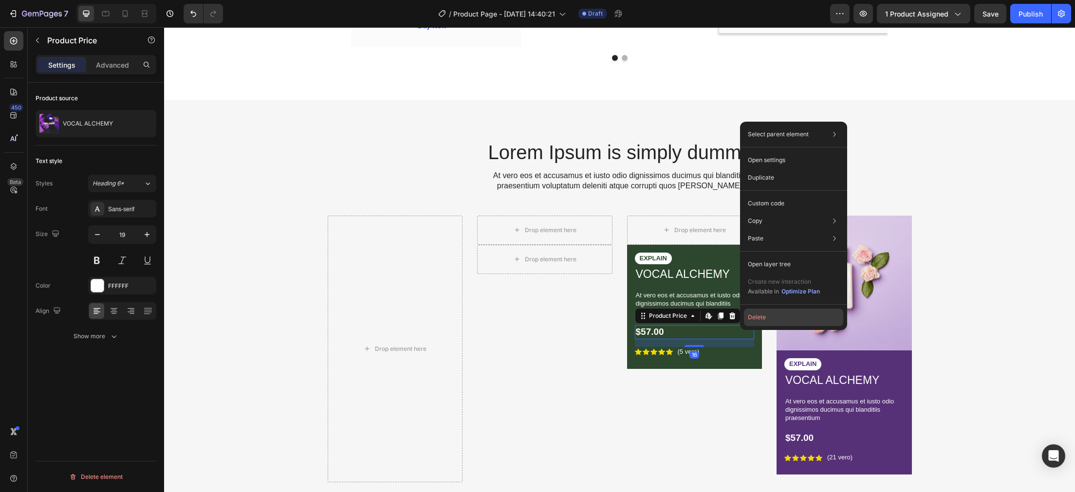
click at [757, 317] on button "Delete" at bounding box center [793, 318] width 99 height 18
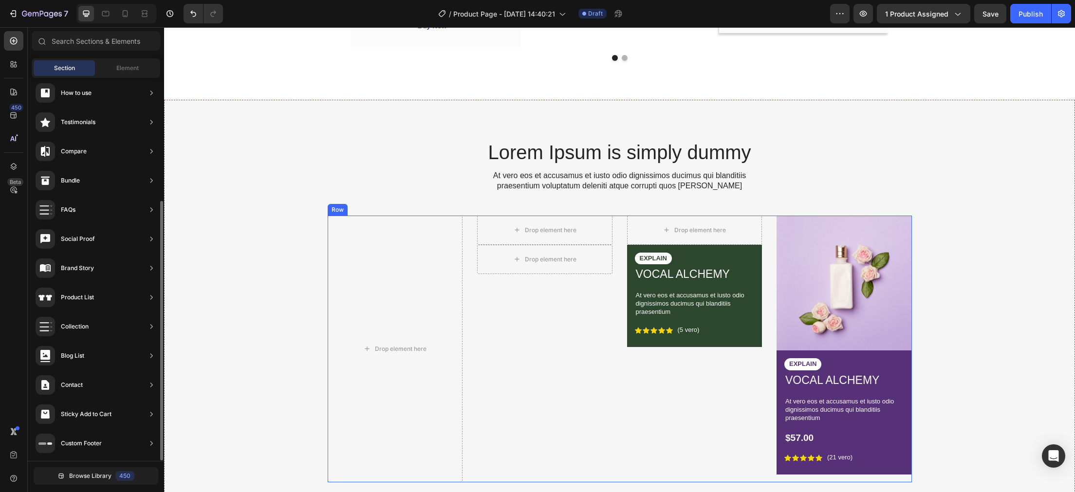
click at [738, 328] on div "Icon Icon Icon Icon Icon Icon List (5 vero) Text Block Row" at bounding box center [695, 330] width 120 height 10
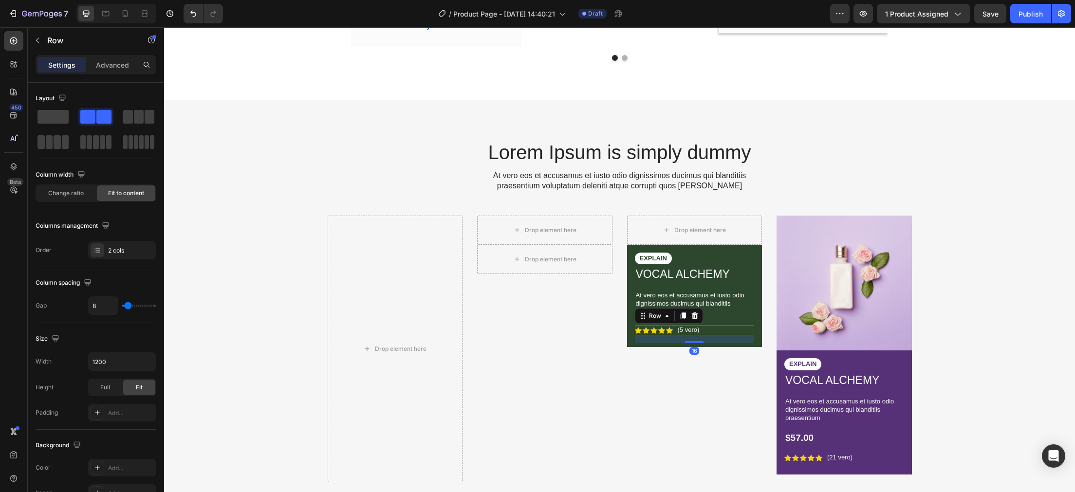
click at [751, 338] on div "16" at bounding box center [695, 340] width 120 height 8
click at [757, 339] on div "EXPLAIN Text Block VOCAL ALCHEMY Product Title At vero eos et accusamus et iust…" at bounding box center [694, 296] width 135 height 102
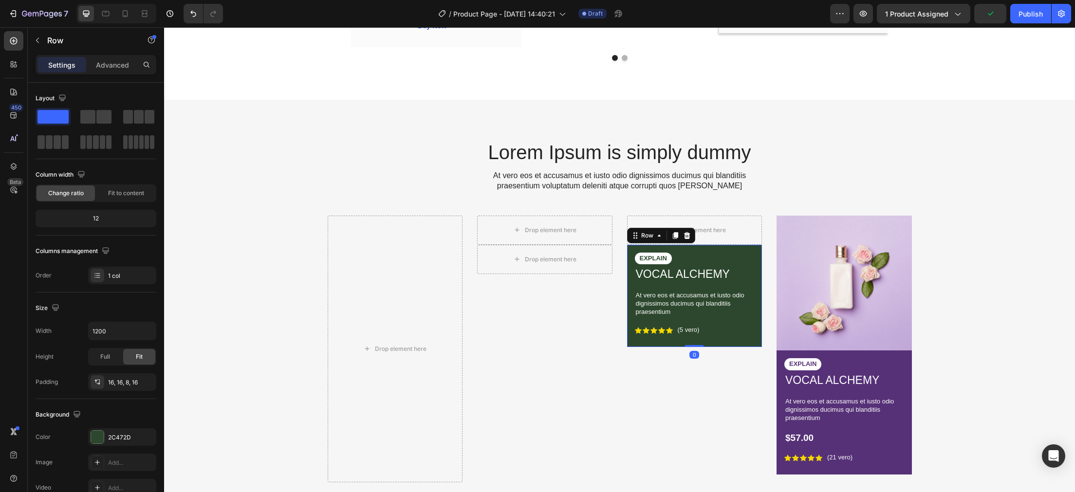
click at [757, 339] on div "EXPLAIN Text Block VOCAL ALCHEMY Product Title At vero eos et accusamus et iust…" at bounding box center [694, 296] width 135 height 102
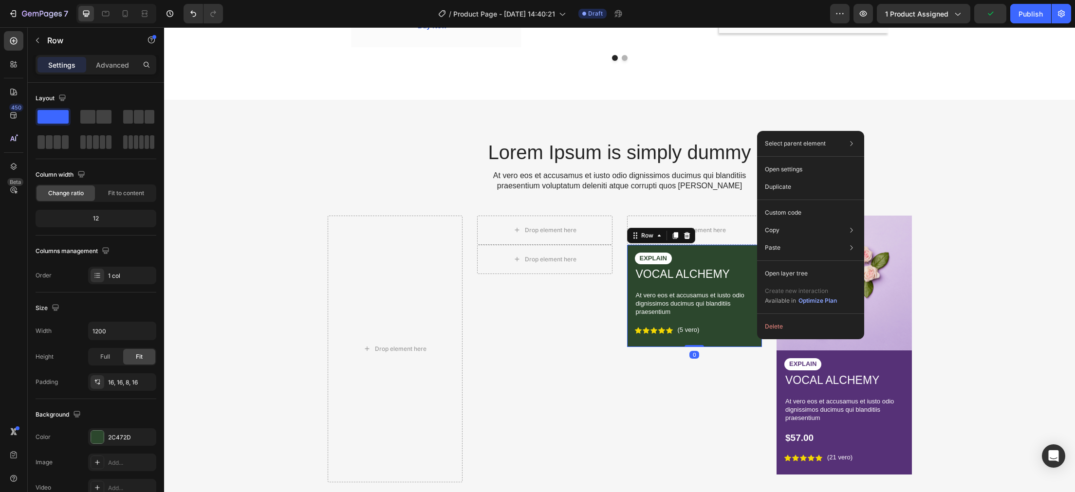
click at [768, 318] on div "Select parent element Section Row 4 cols Product Row 1 col Open settings Duplic…" at bounding box center [810, 235] width 107 height 208
drag, startPoint x: 768, startPoint y: 327, endPoint x: 502, endPoint y: 297, distance: 268.1
click at [768, 327] on button "Delete" at bounding box center [810, 327] width 99 height 18
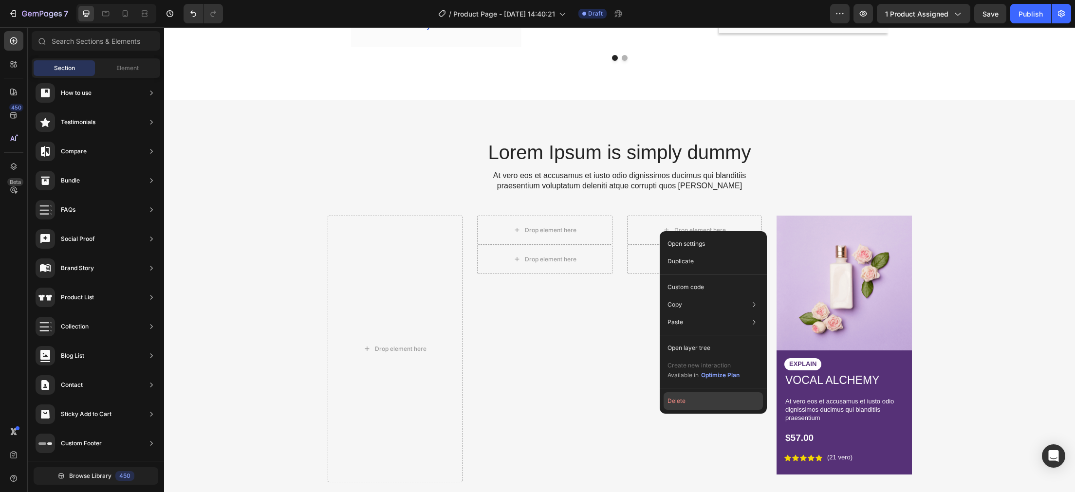
click at [683, 400] on button "Delete" at bounding box center [713, 402] width 99 height 18
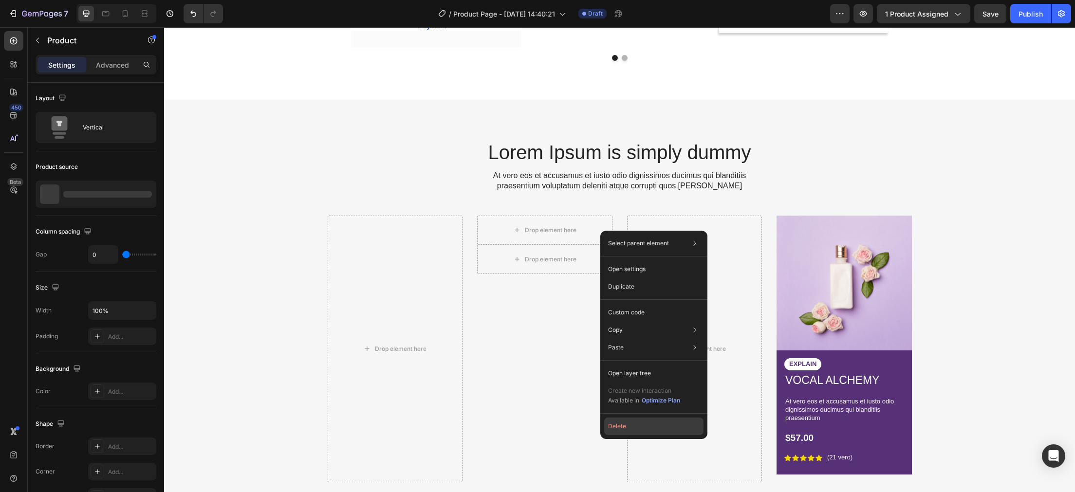
click at [628, 427] on button "Delete" at bounding box center [653, 427] width 99 height 18
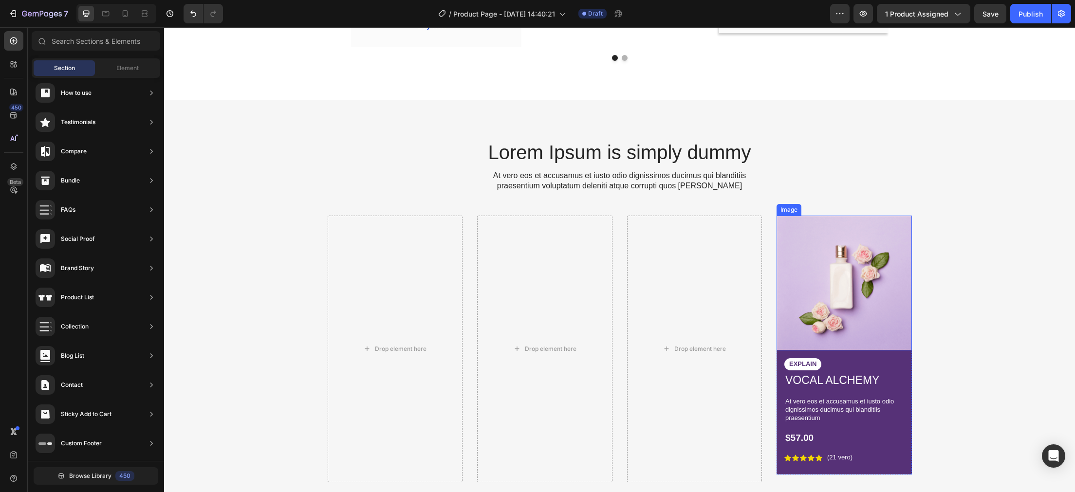
click at [859, 225] on img at bounding box center [844, 283] width 135 height 135
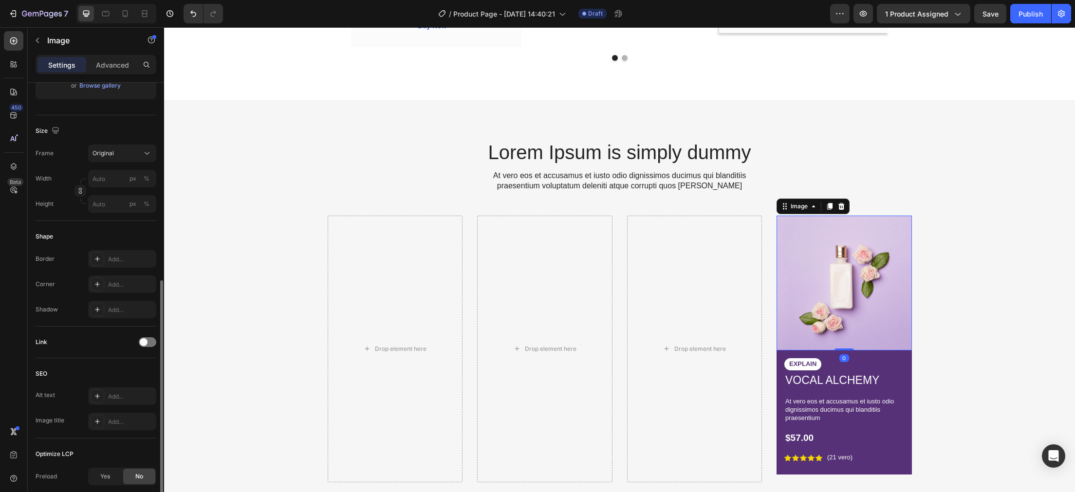
scroll to position [298, 0]
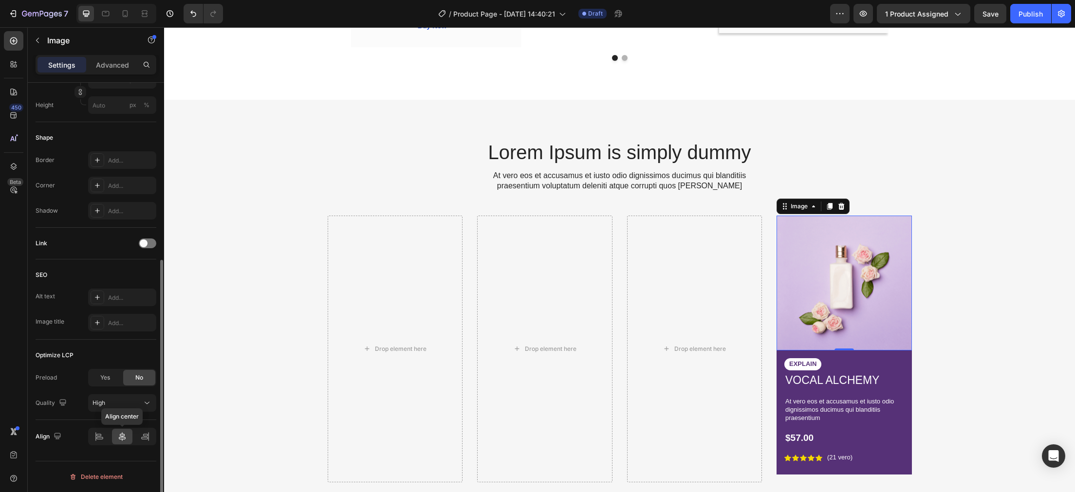
click at [124, 440] on icon at bounding box center [122, 437] width 10 height 10
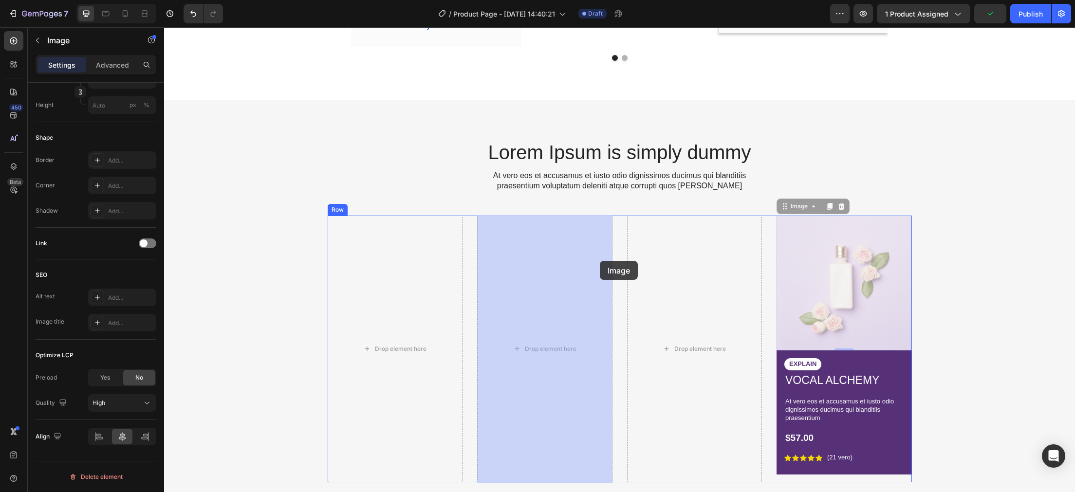
drag, startPoint x: 844, startPoint y: 236, endPoint x: 600, endPoint y: 261, distance: 245.8
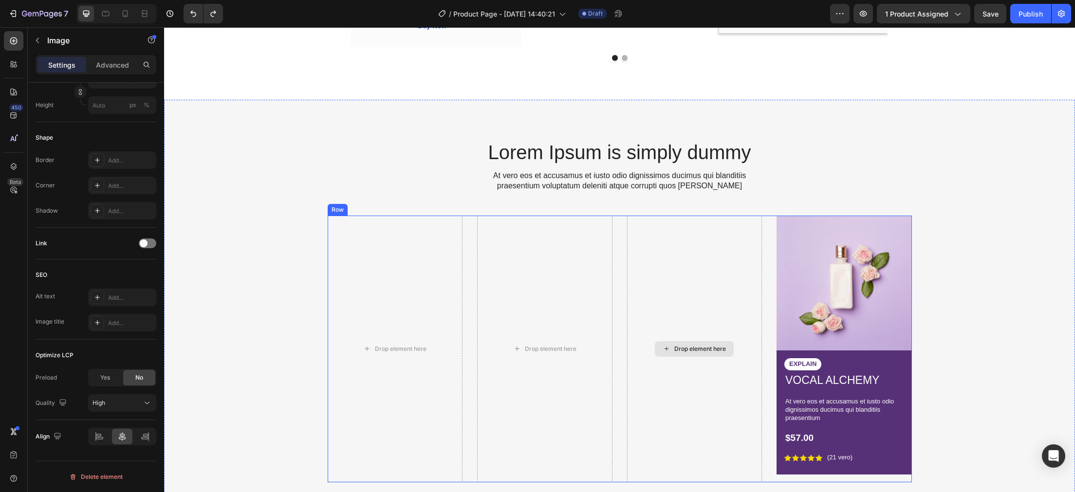
click at [719, 246] on div "Drop element here" at bounding box center [694, 349] width 135 height 267
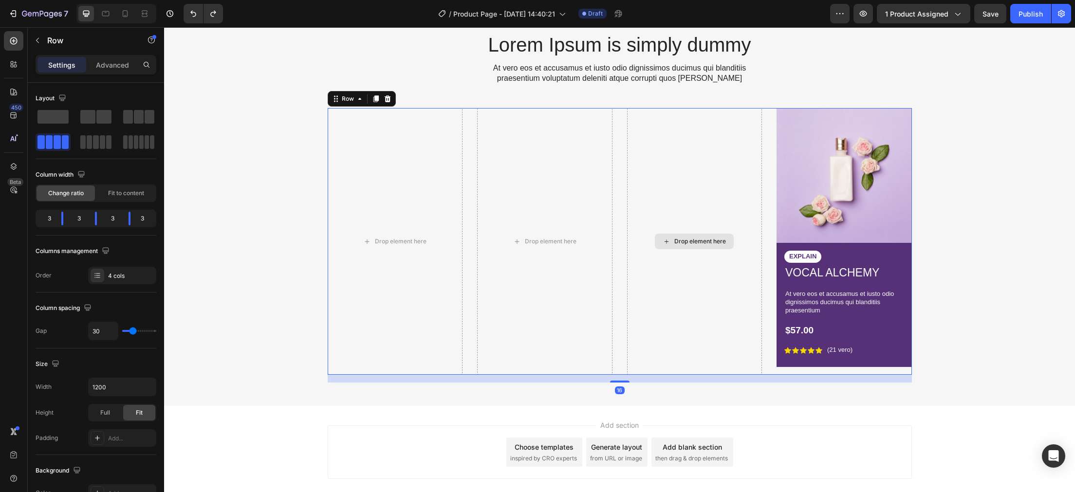
scroll to position [3221, 0]
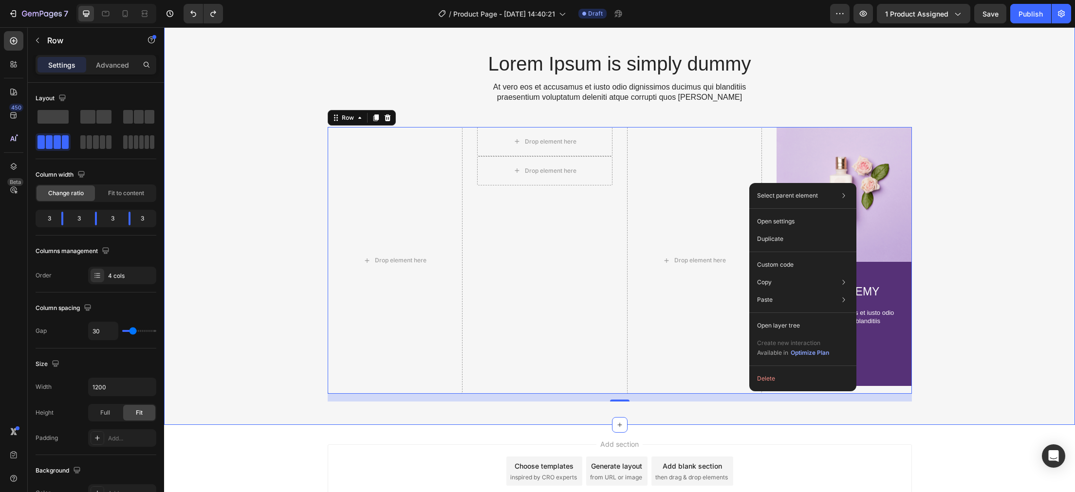
click at [260, 298] on div "Lorem Ipsum is simply dummy Heading At vero eos et accusamus et iusto odio dign…" at bounding box center [619, 226] width 897 height 352
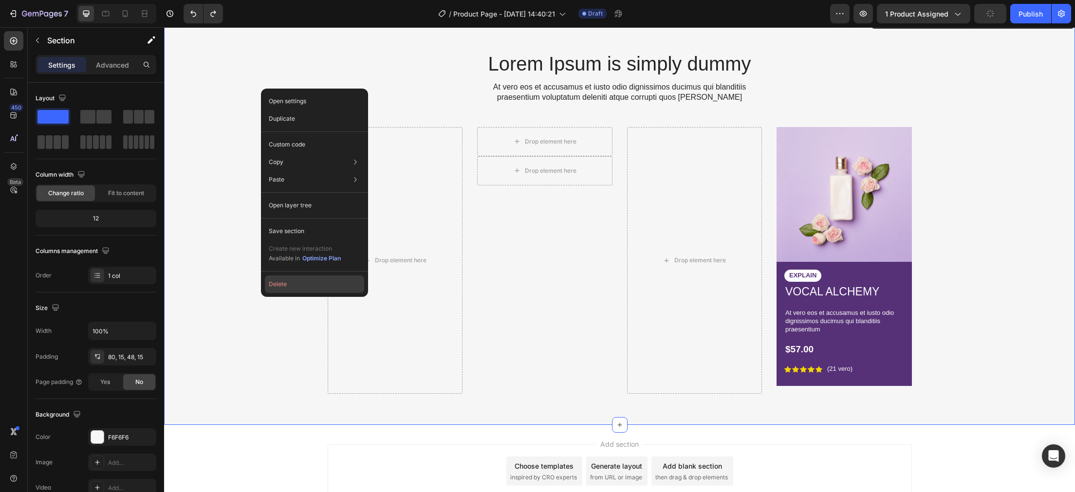
drag, startPoint x: 280, startPoint y: 280, endPoint x: 88, endPoint y: 318, distance: 195.0
click at [280, 280] on button "Delete" at bounding box center [314, 285] width 99 height 18
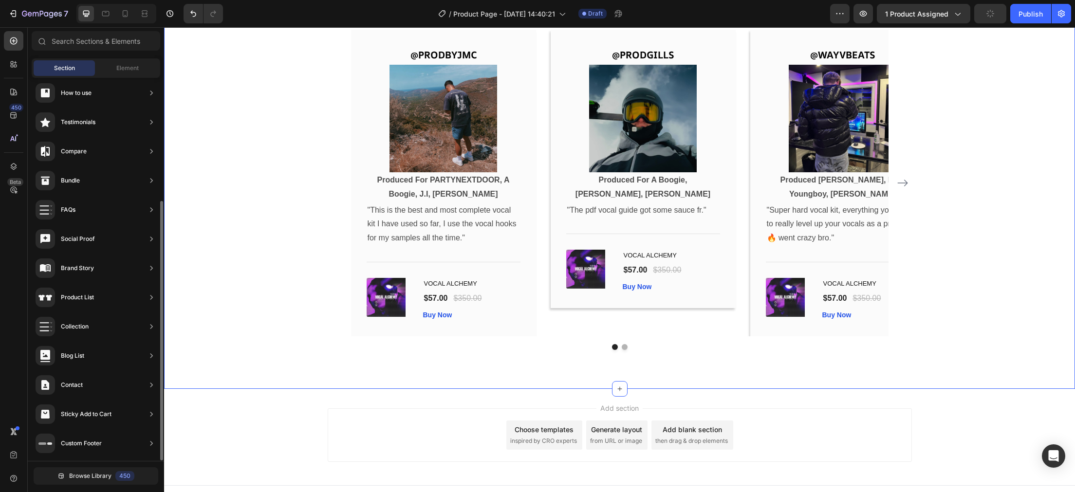
scroll to position [339, 0]
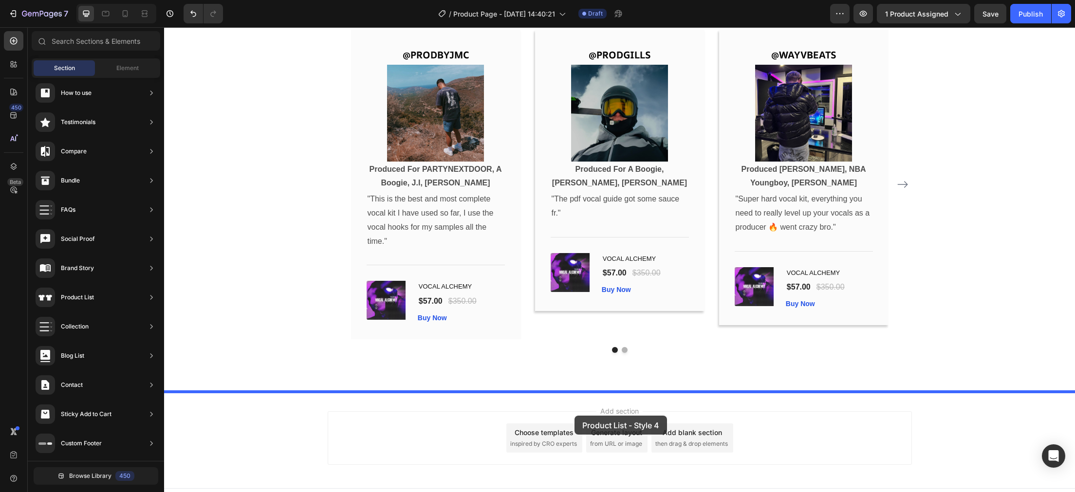
drag, startPoint x: 394, startPoint y: 176, endPoint x: 575, endPoint y: 416, distance: 300.2
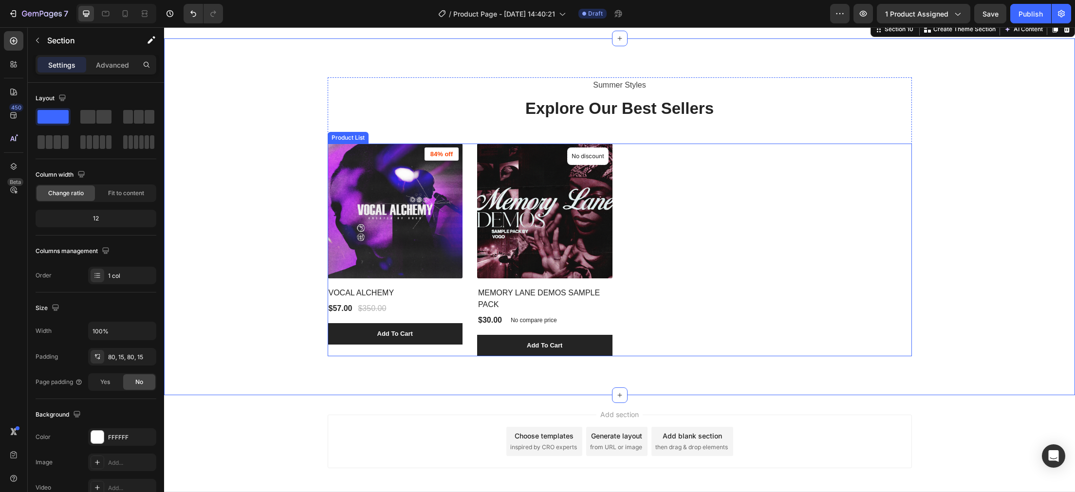
scroll to position [3210, 0]
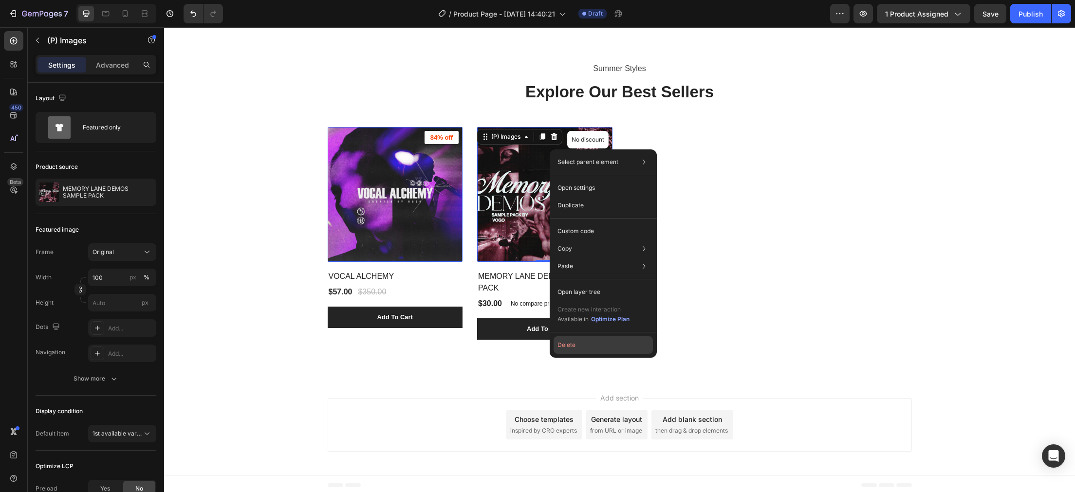
drag, startPoint x: 572, startPoint y: 348, endPoint x: 405, endPoint y: 249, distance: 193.9
click at [572, 348] on button "Delete" at bounding box center [603, 346] width 99 height 18
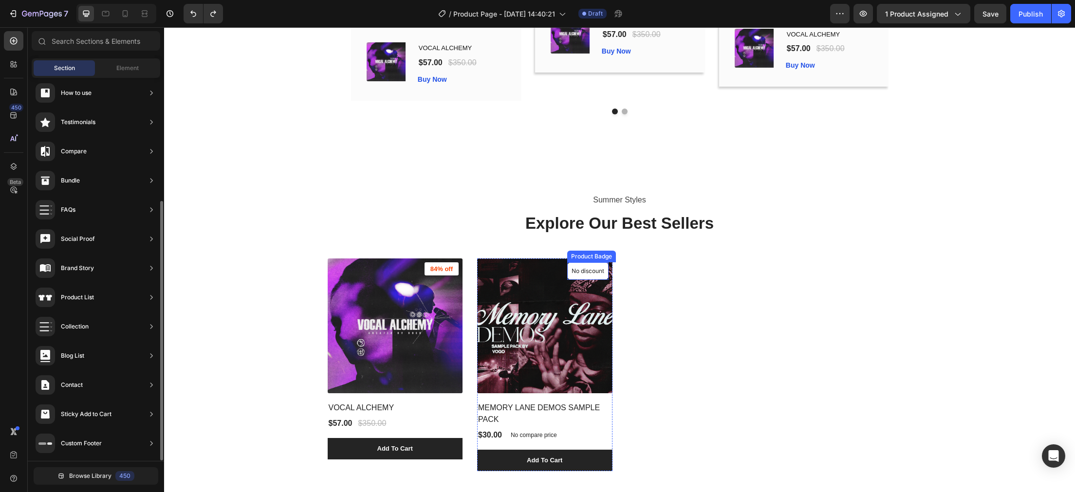
scroll to position [3062, 0]
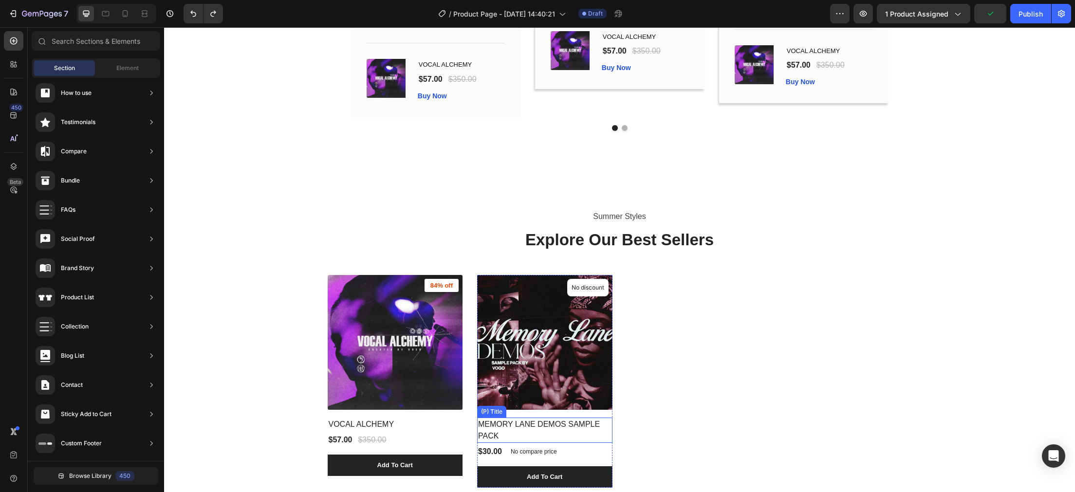
click at [463, 431] on h2 "MEMORY LANE DEMOS SAMPLE PACK" at bounding box center [395, 425] width 135 height 14
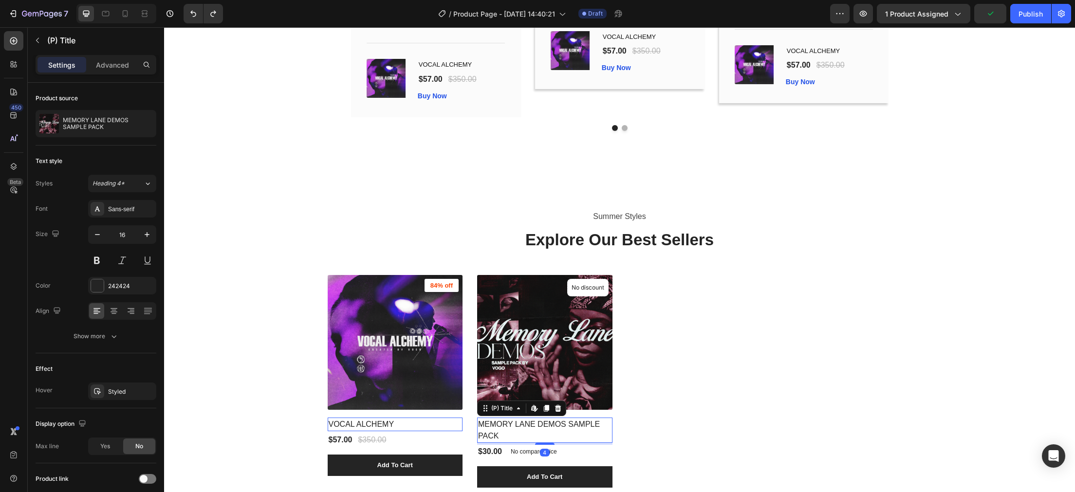
click at [463, 447] on div "$30.00 (P) Price (P) Price No compare price (P) Price Row" at bounding box center [395, 440] width 135 height 14
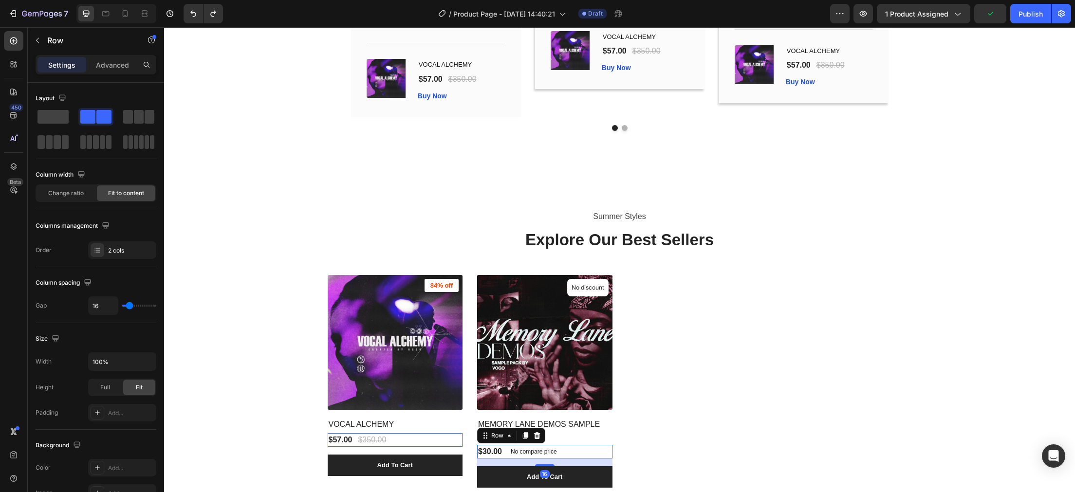
click at [463, 433] on div "MEMORY LANE DEMOS SAMPLE PACK (P) Title" at bounding box center [395, 421] width 135 height 23
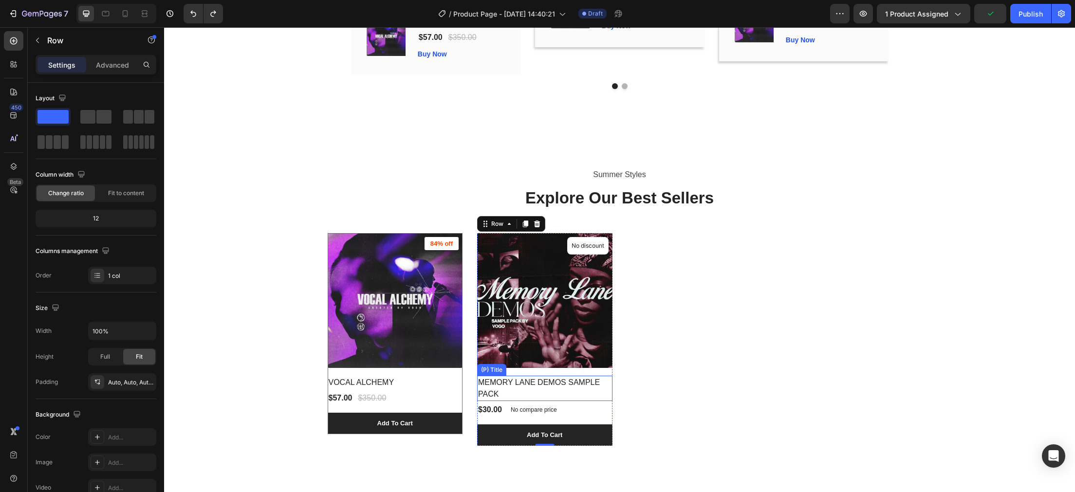
scroll to position [3163, 0]
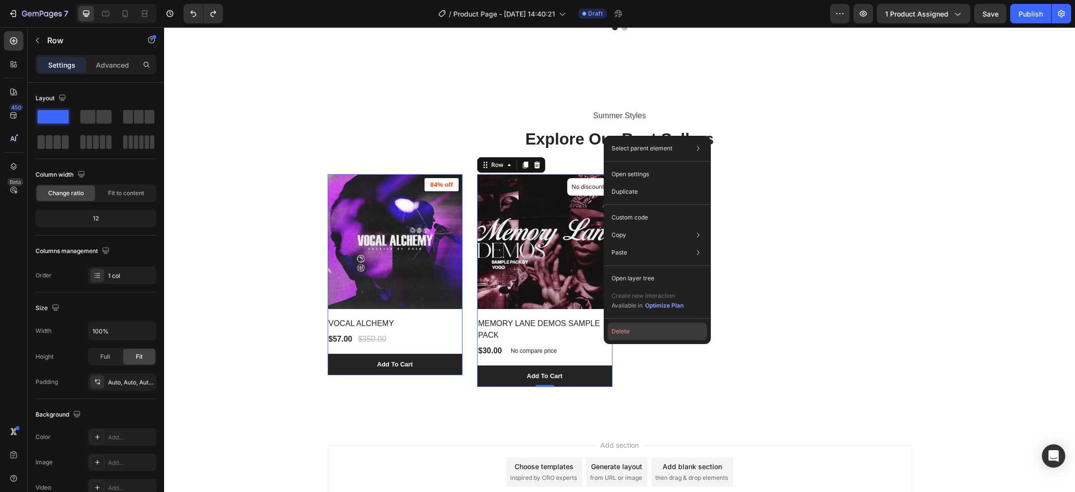
click at [635, 332] on button "Delete" at bounding box center [657, 332] width 99 height 18
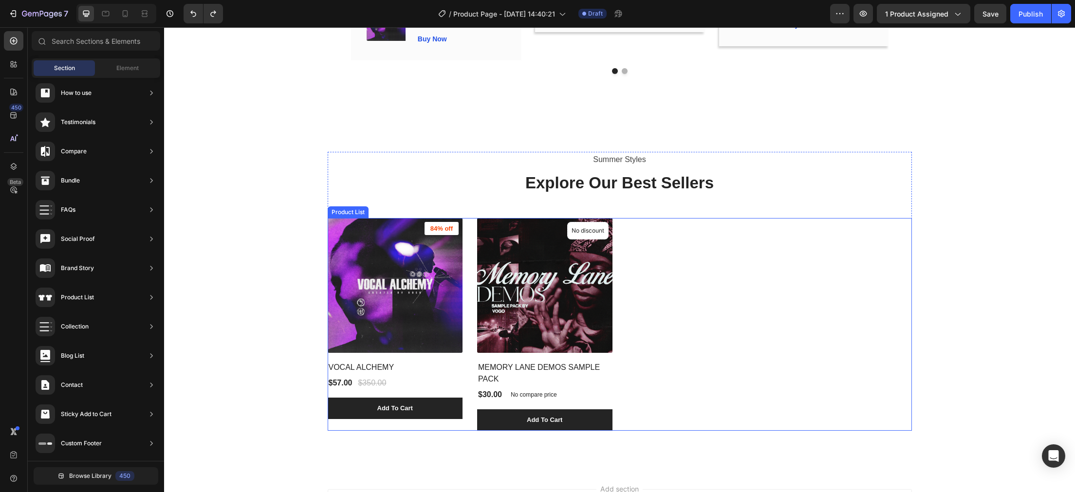
scroll to position [3182, 0]
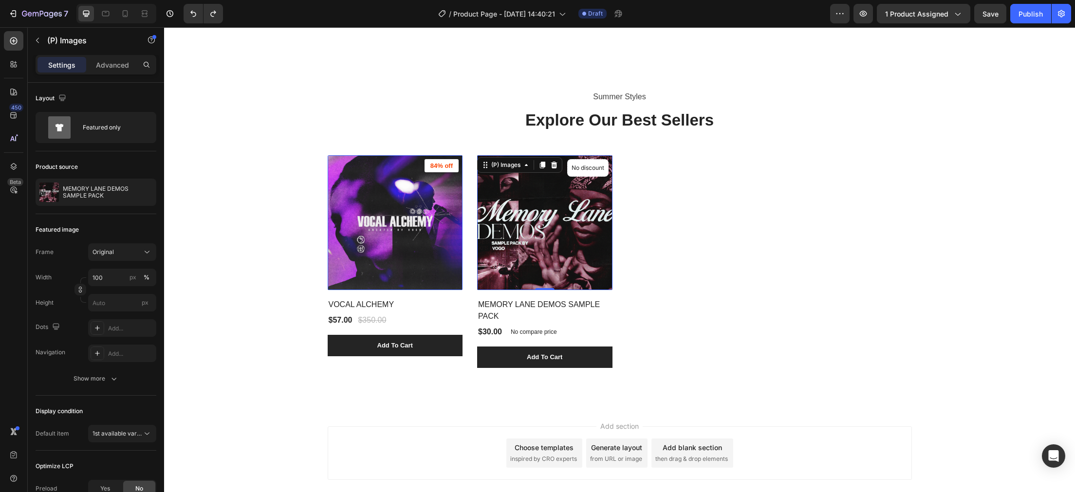
click at [540, 199] on img at bounding box center [544, 222] width 135 height 135
click at [463, 327] on div "$30.00 (P) Price (P) Price No compare price (P) Price Row" at bounding box center [395, 321] width 135 height 14
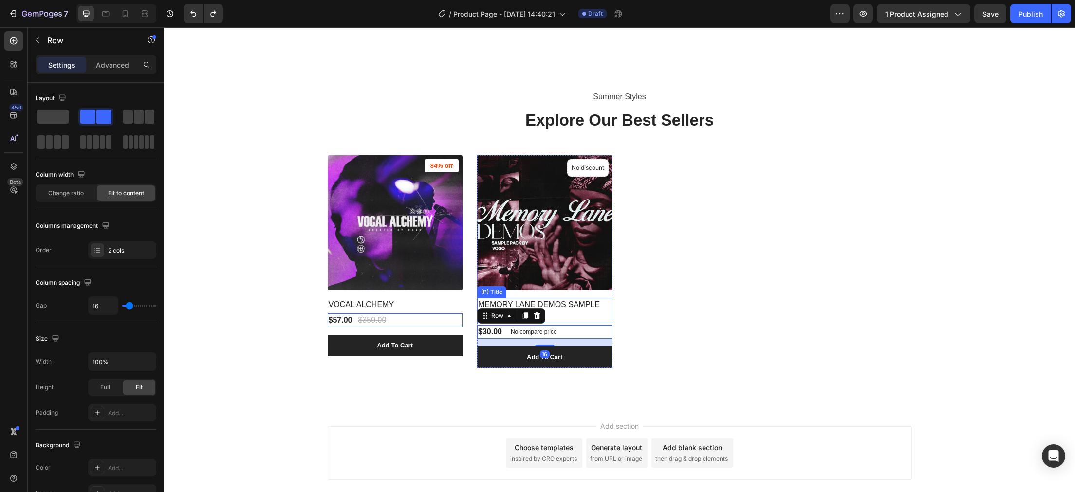
click at [463, 312] on h2 "MEMORY LANE DEMOS SAMPLE PACK" at bounding box center [395, 305] width 135 height 14
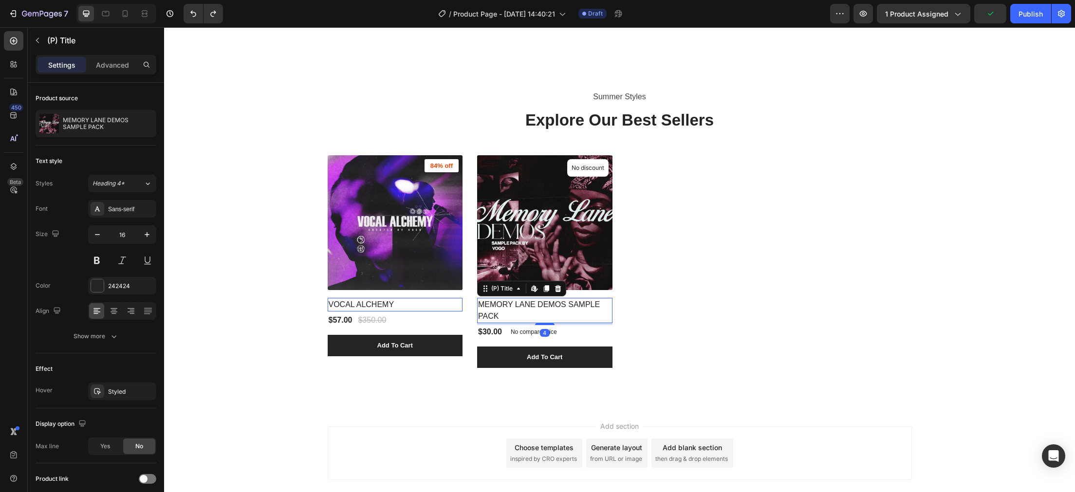
click at [463, 327] on div "$30.00 (P) Price (P) Price No compare price (P) Price Row" at bounding box center [395, 321] width 135 height 14
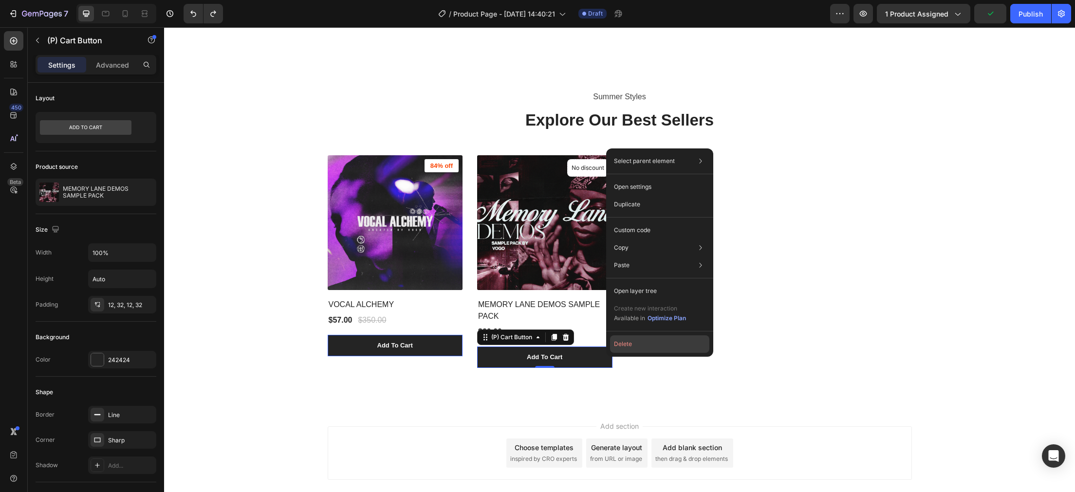
click at [632, 342] on button "Delete" at bounding box center [659, 345] width 99 height 18
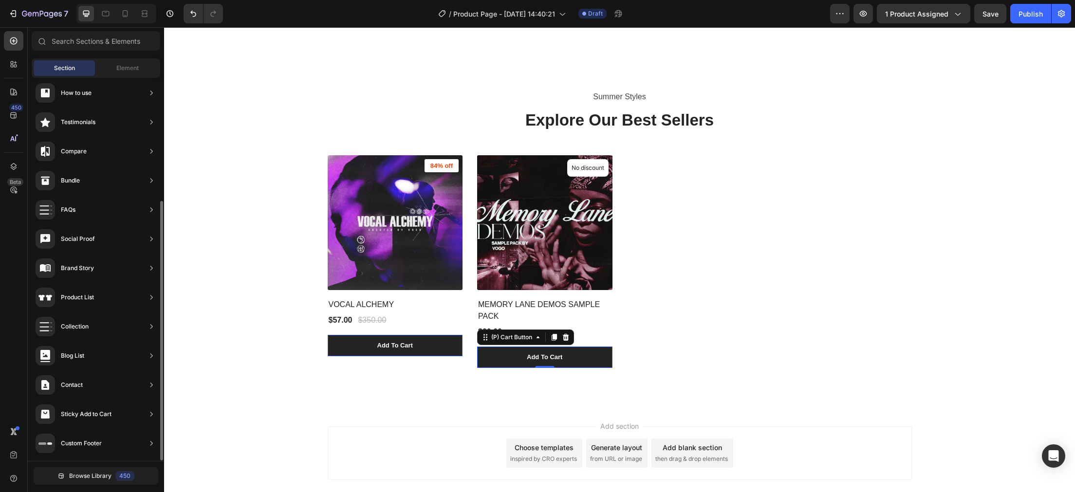
scroll to position [182, 0]
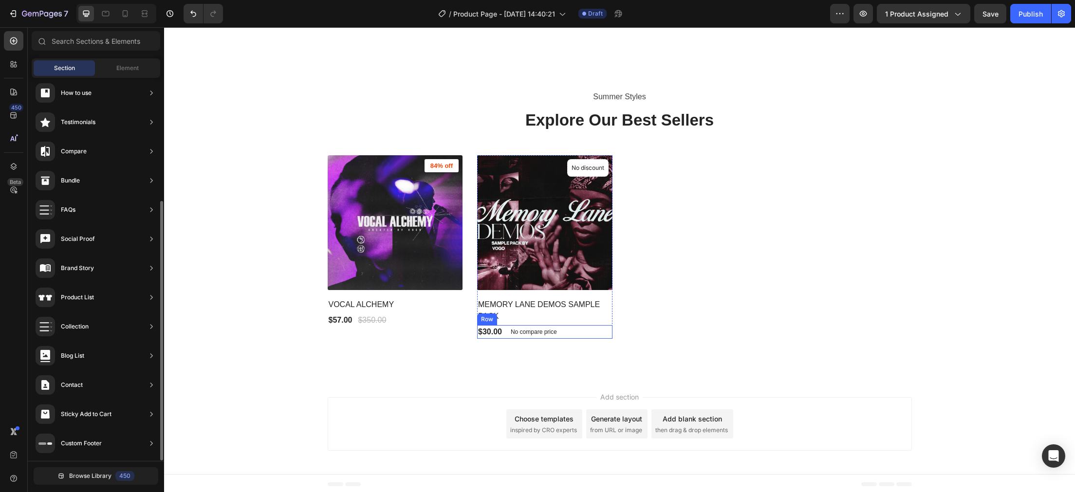
click at [463, 327] on div "$30.00 (P) Price (P) Price No compare price (P) Price Row" at bounding box center [395, 321] width 135 height 14
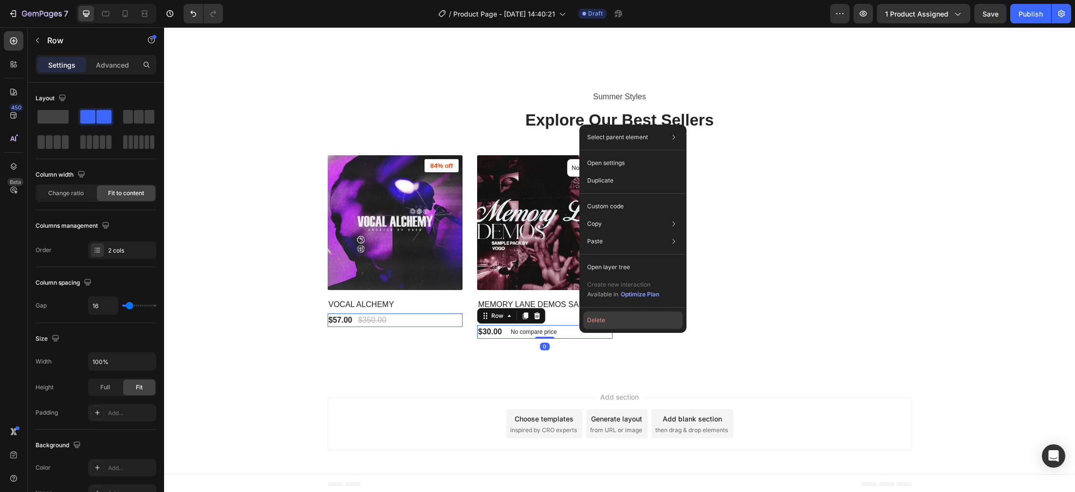
drag, startPoint x: 593, startPoint y: 315, endPoint x: 415, endPoint y: 276, distance: 182.6
click at [593, 315] on button "Delete" at bounding box center [632, 321] width 99 height 18
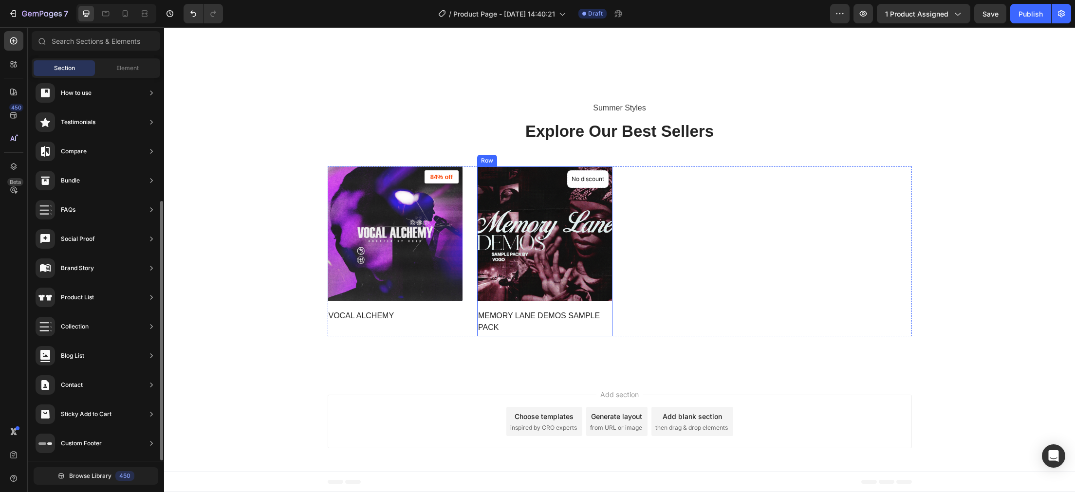
click at [463, 320] on h2 "MEMORY LANE DEMOS SAMPLE PACK" at bounding box center [395, 316] width 135 height 14
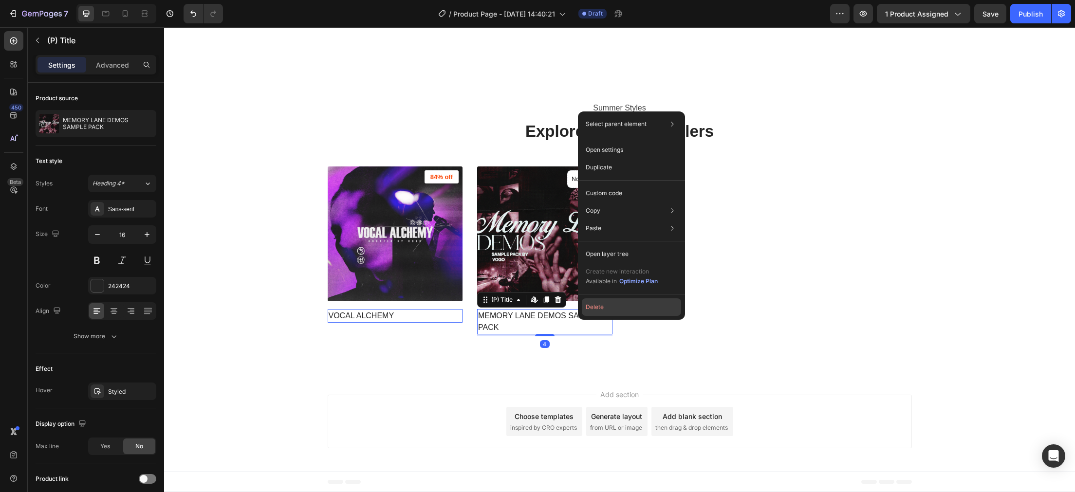
click at [600, 302] on button "Delete" at bounding box center [631, 308] width 99 height 18
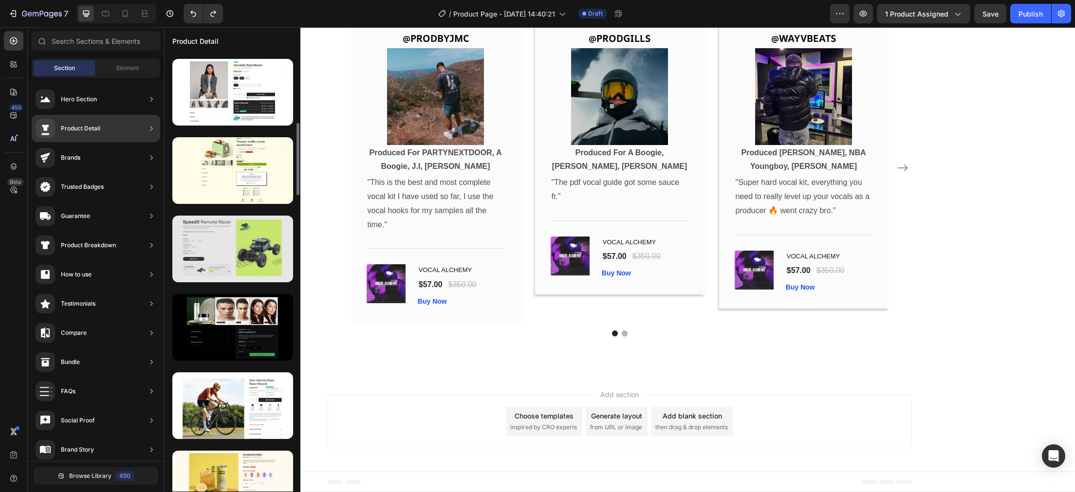
scroll to position [175, 0]
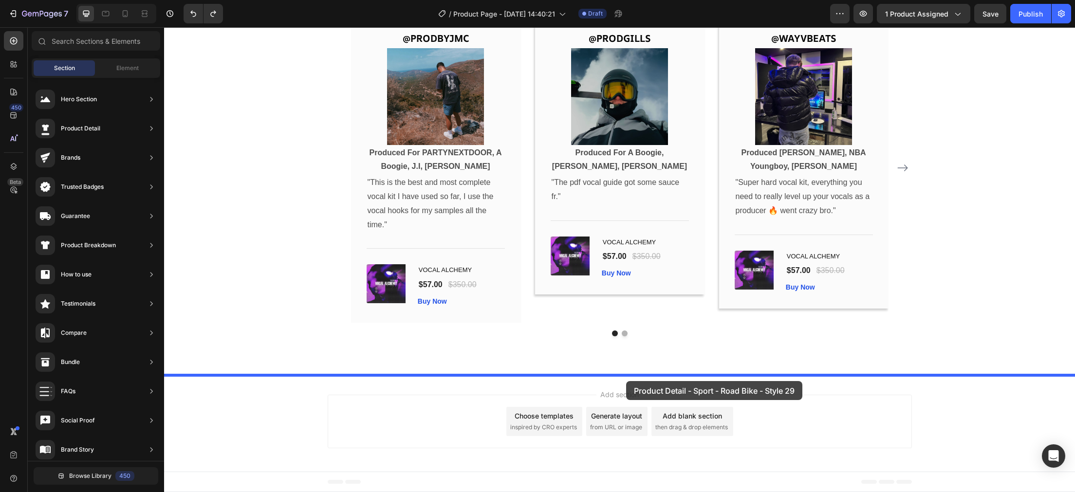
drag, startPoint x: 400, startPoint y: 331, endPoint x: 626, endPoint y: 381, distance: 231.6
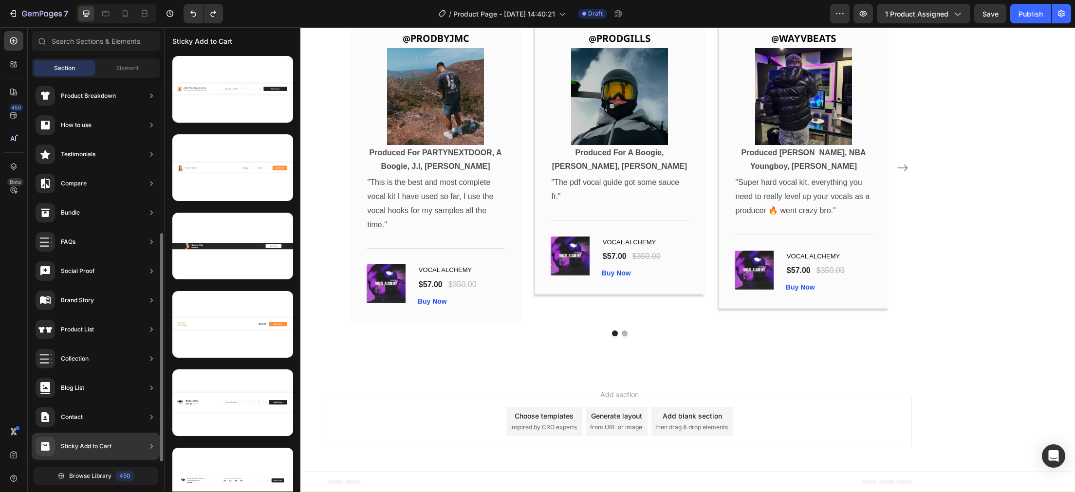
scroll to position [182, 0]
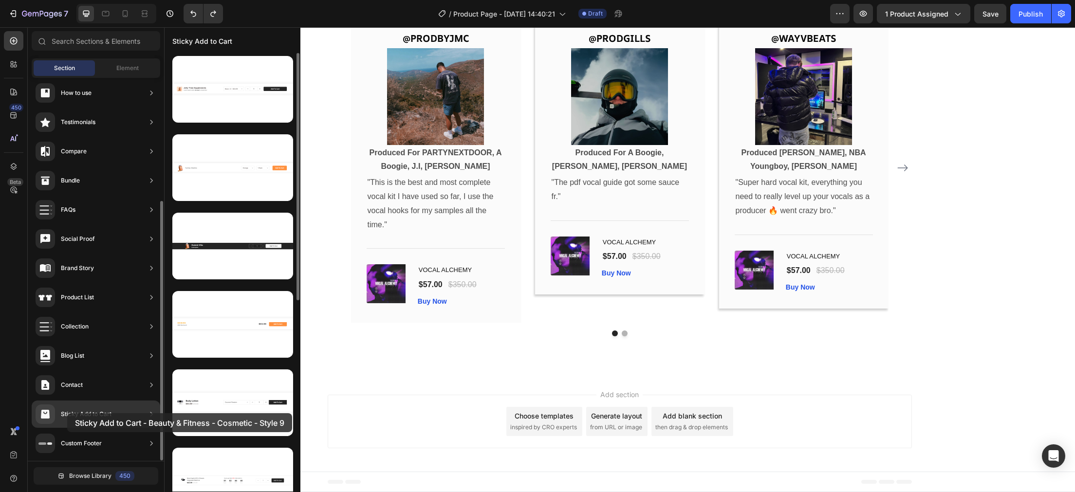
drag, startPoint x: 237, startPoint y: 421, endPoint x: 67, endPoint y: 414, distance: 169.6
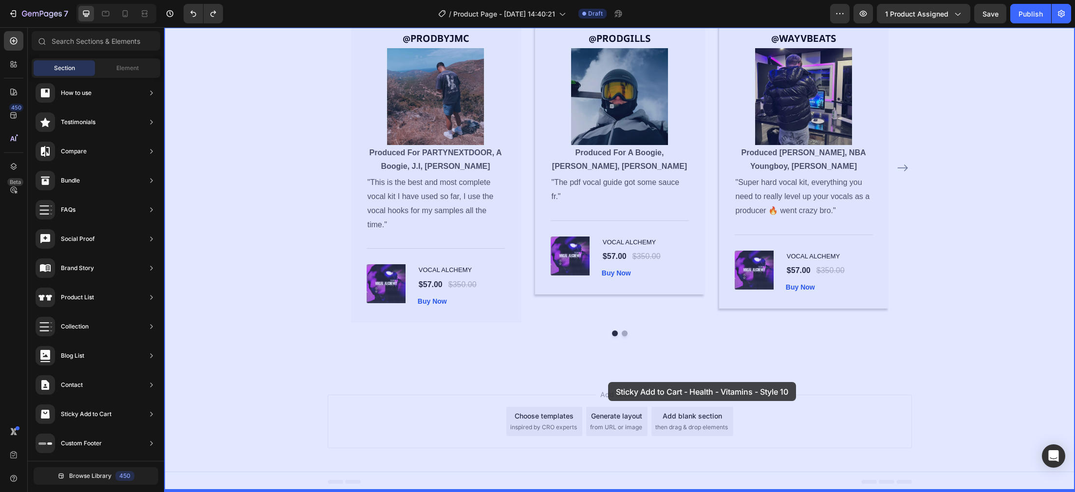
drag, startPoint x: 373, startPoint y: 265, endPoint x: 608, endPoint y: 382, distance: 263.1
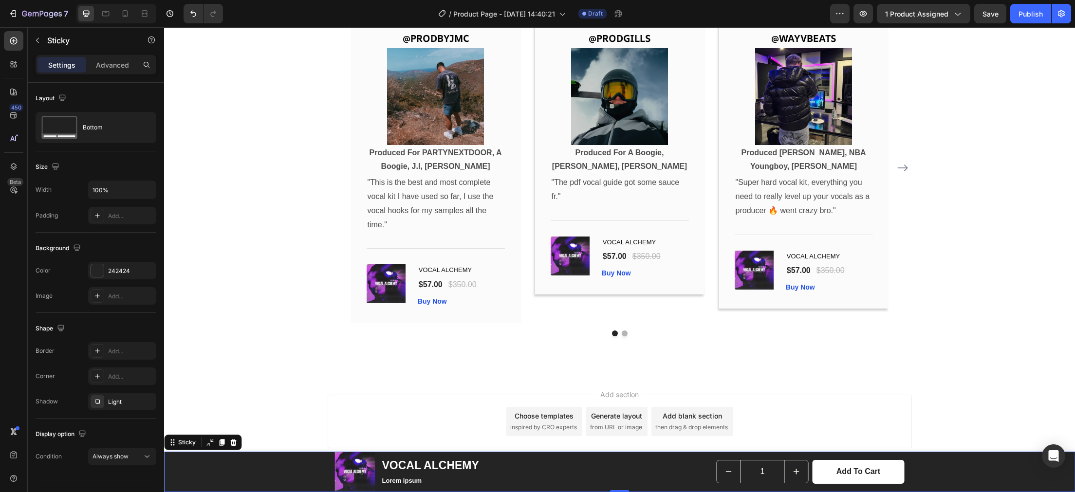
click at [265, 464] on div "Product Images VOCAL ALCHEMY Product Title Lorem ipsum Text Block Row 1 Product…" at bounding box center [619, 472] width 911 height 40
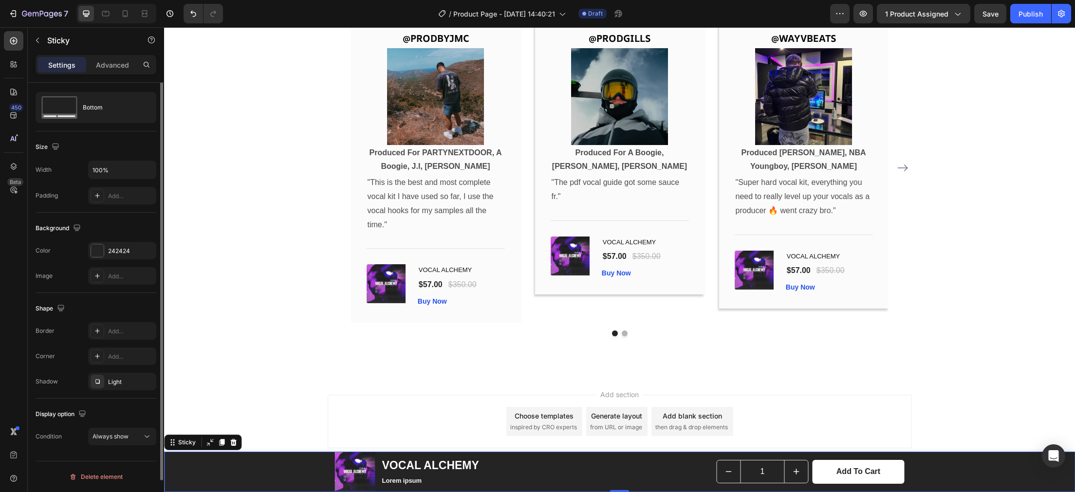
scroll to position [0, 0]
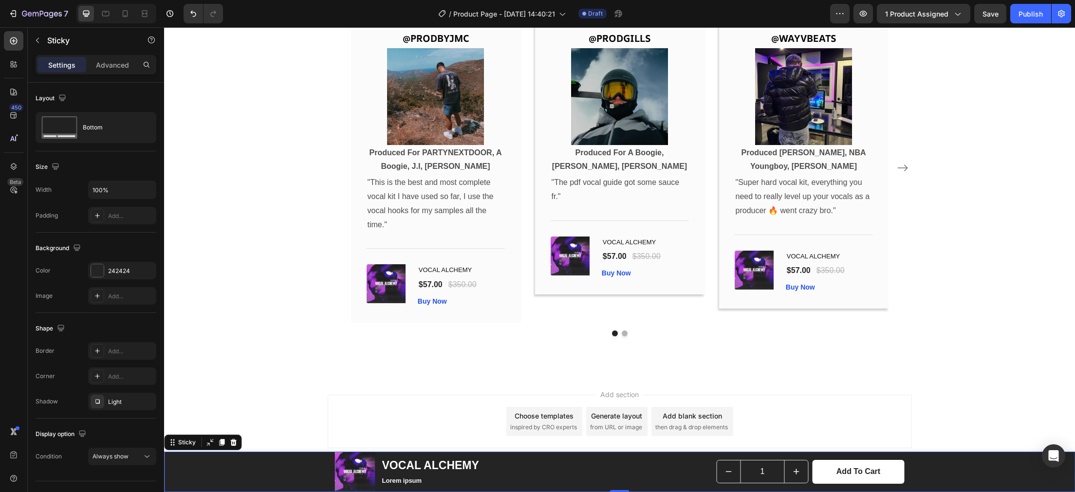
click at [296, 470] on div "Product Images VOCAL ALCHEMY Product Title Lorem ipsum Text Block Row 1 Product…" at bounding box center [619, 472] width 911 height 40
click at [183, 447] on div "Sticky" at bounding box center [183, 443] width 33 height 12
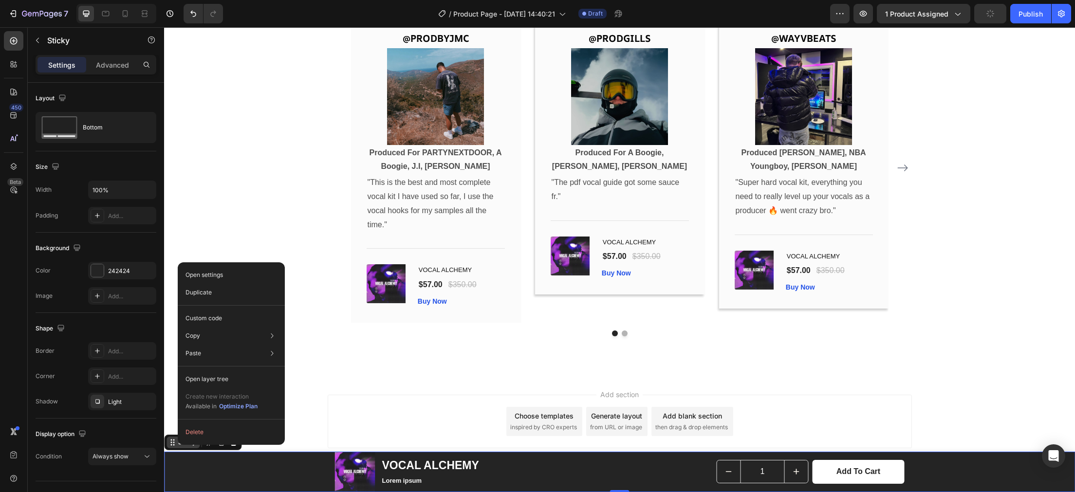
click at [178, 445] on div "Sticky" at bounding box center [186, 442] width 21 height 9
click at [227, 275] on div "Open settings" at bounding box center [231, 275] width 99 height 18
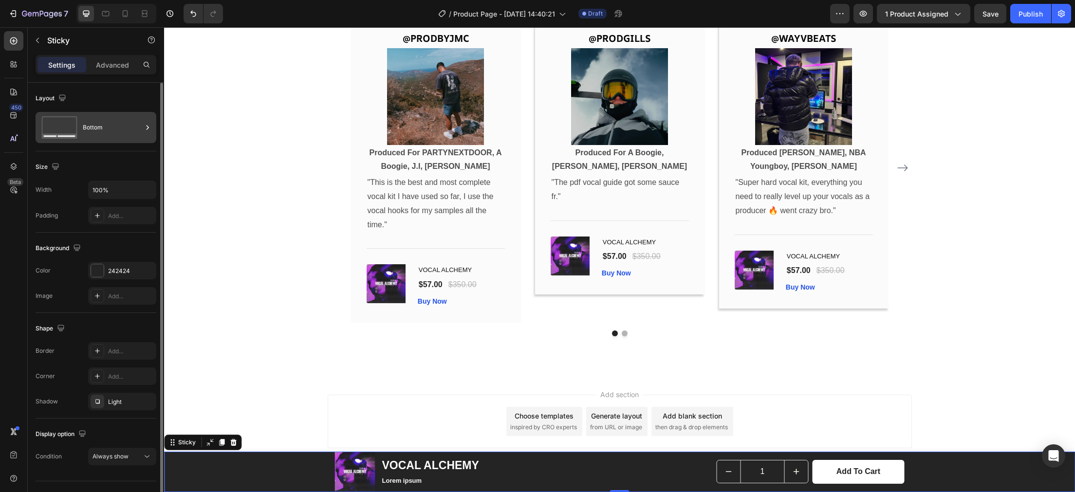
click at [105, 122] on div "Bottom" at bounding box center [112, 127] width 59 height 22
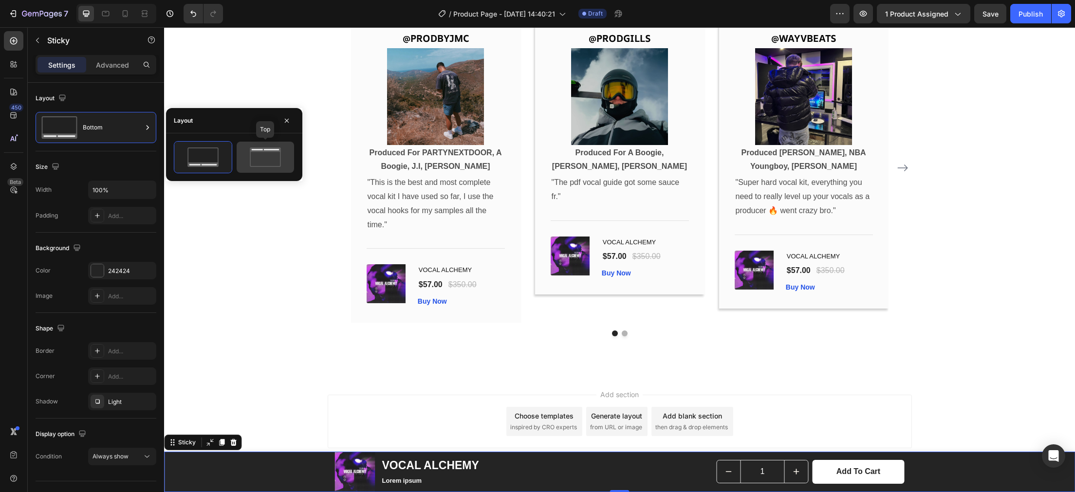
click at [269, 150] on icon at bounding box center [265, 150] width 31 height 4
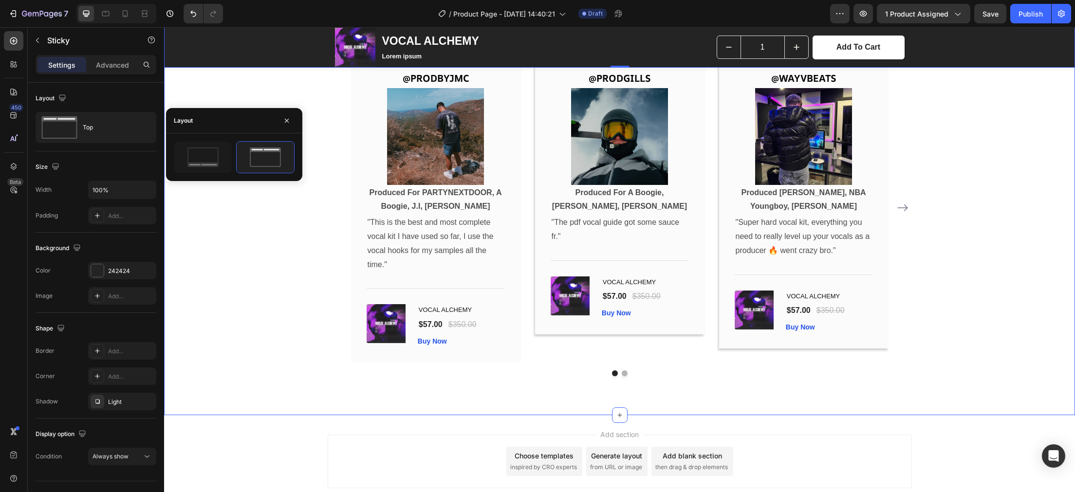
click at [263, 53] on div "Product Images VOCAL ALCHEMY Product Title Lorem ipsum Text Block Row 1 Product…" at bounding box center [619, 47] width 911 height 40
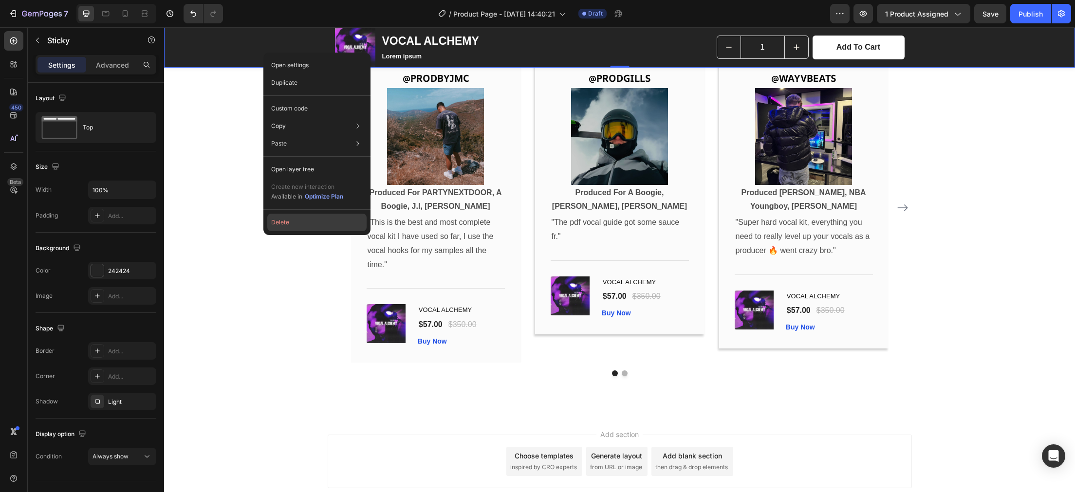
click at [286, 226] on button "Delete" at bounding box center [316, 223] width 99 height 18
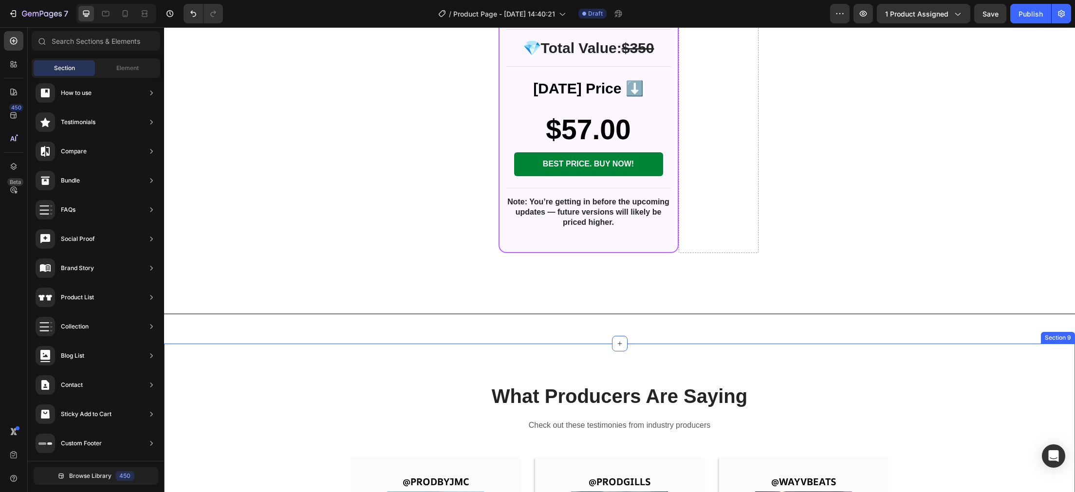
scroll to position [2312, 0]
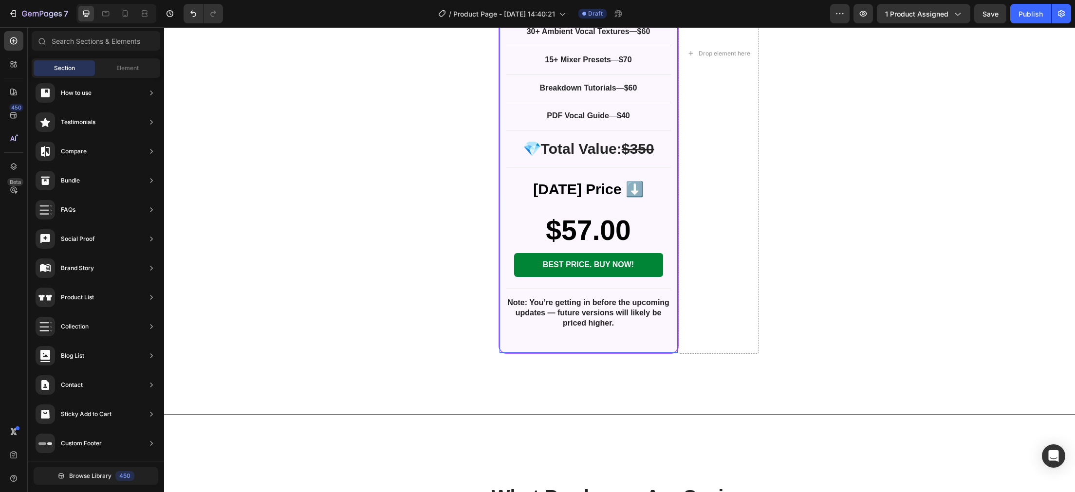
click at [503, 142] on div "INCLUDES: Text Block Row Row 70+ Vocal Hooks — $120 Text Block 30+ Ambient Voca…" at bounding box center [589, 157] width 178 height 391
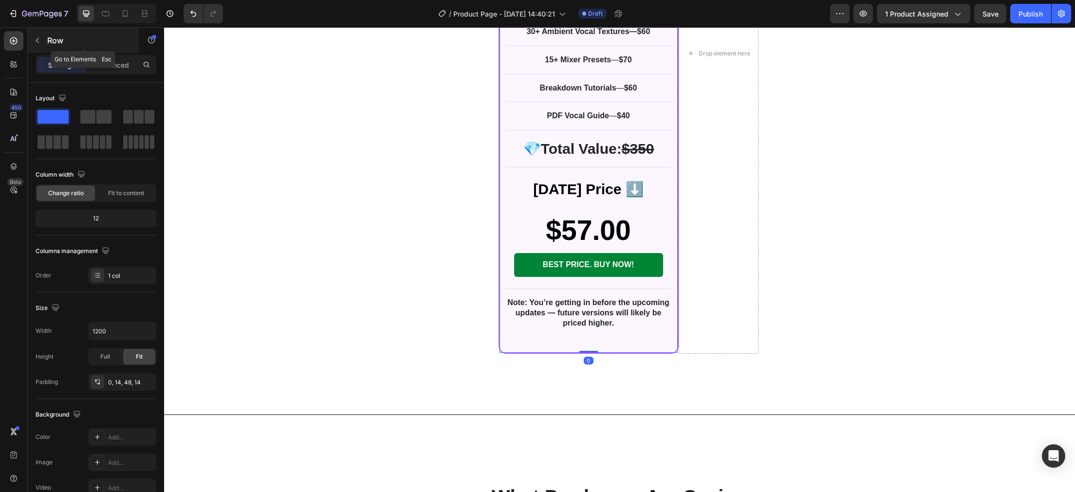
click at [38, 42] on icon "button" at bounding box center [38, 41] width 8 height 8
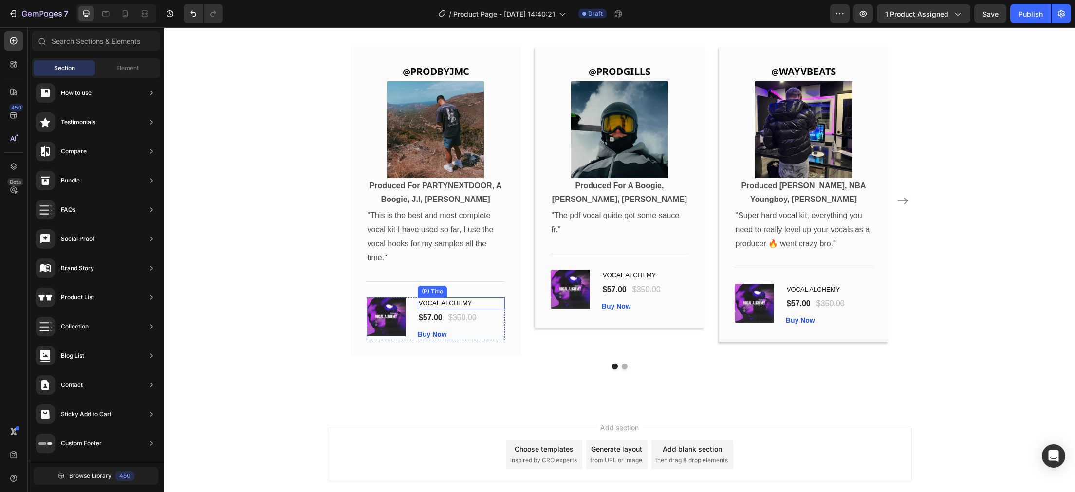
scroll to position [2806, 0]
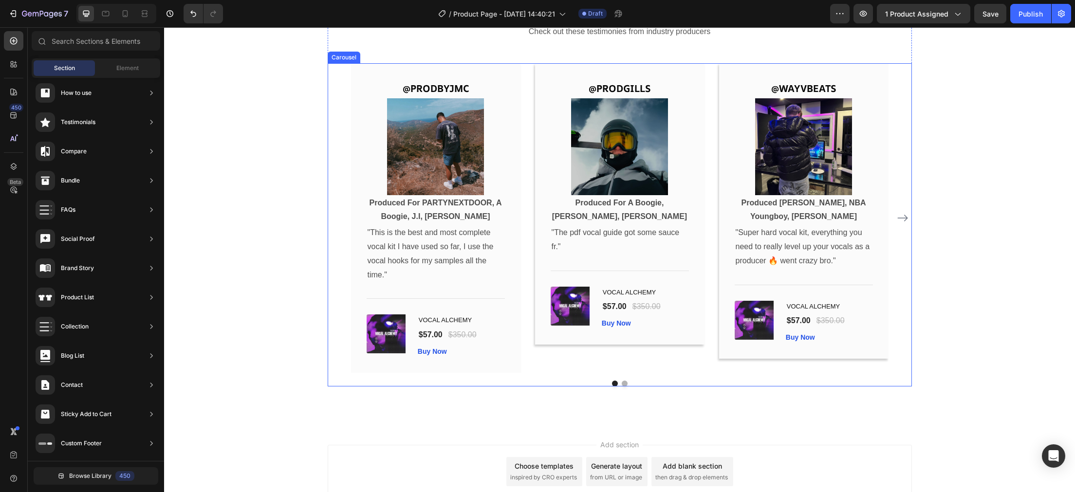
click at [903, 217] on icon "Carousel Next Arrow" at bounding box center [903, 218] width 12 height 12
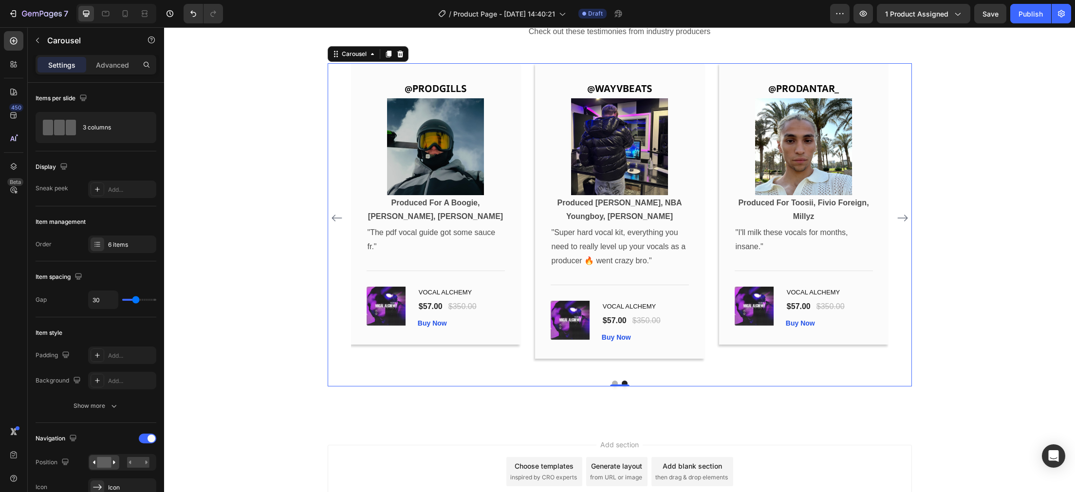
click at [337, 220] on icon "Carousel Back Arrow" at bounding box center [337, 218] width 12 height 12
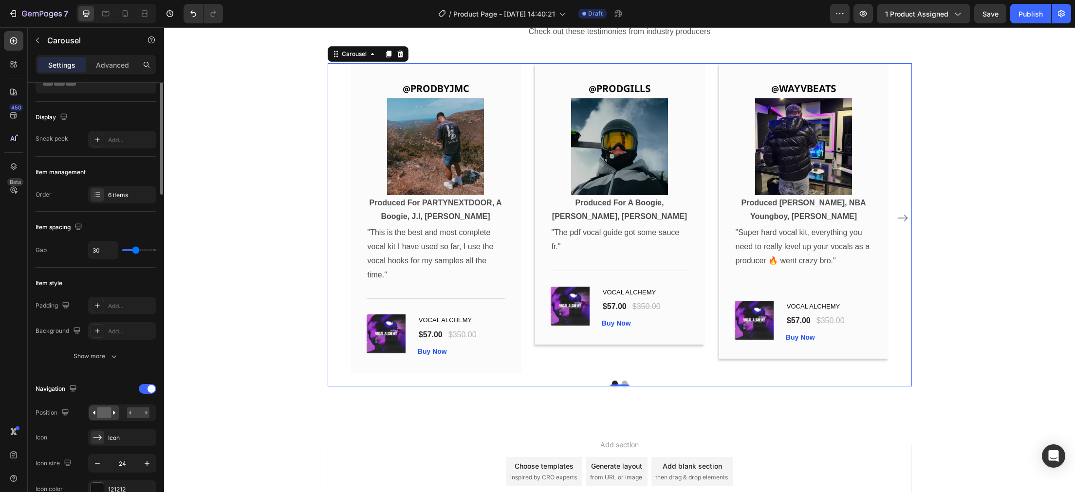
scroll to position [0, 0]
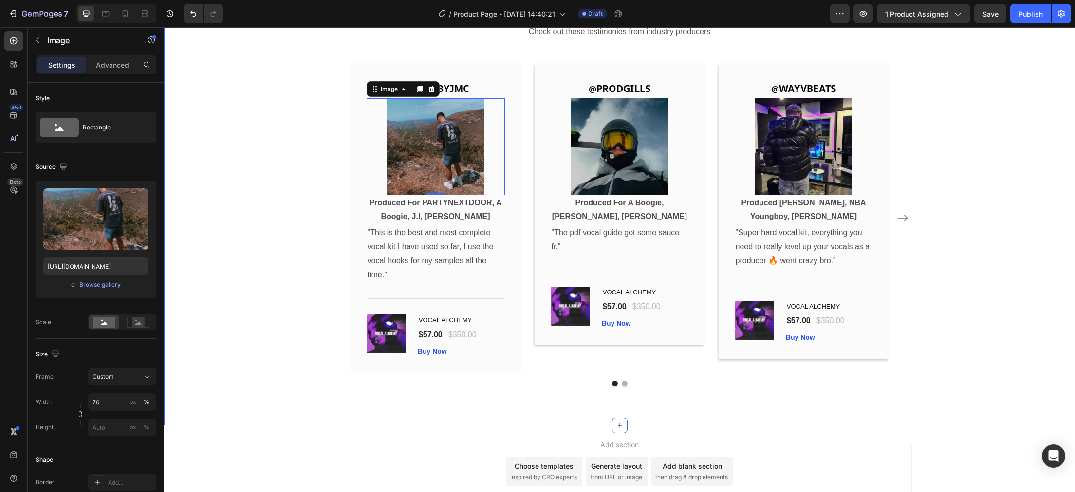
click at [262, 133] on div "What Producers Are Saying Heading Check out these testimonies from industry pro…" at bounding box center [619, 188] width 897 height 398
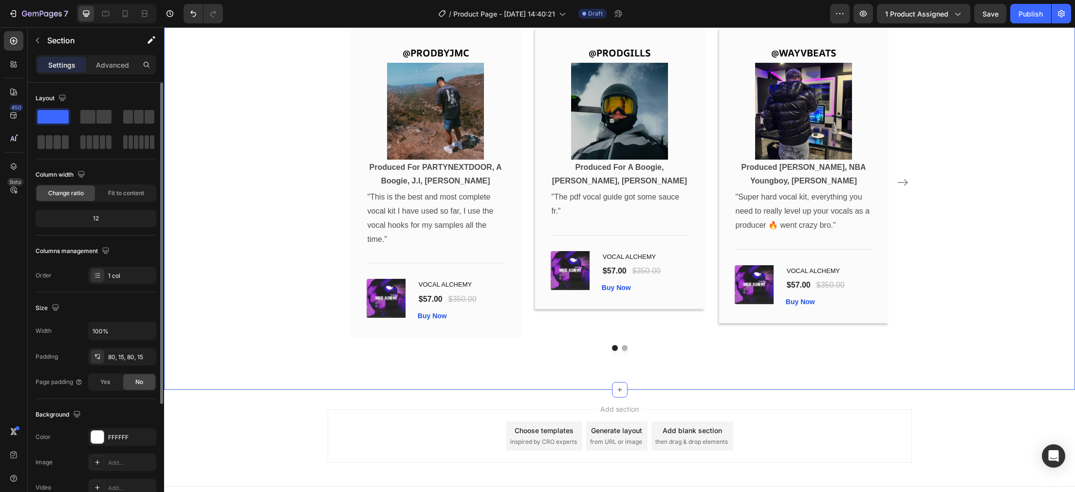
scroll to position [2857, 0]
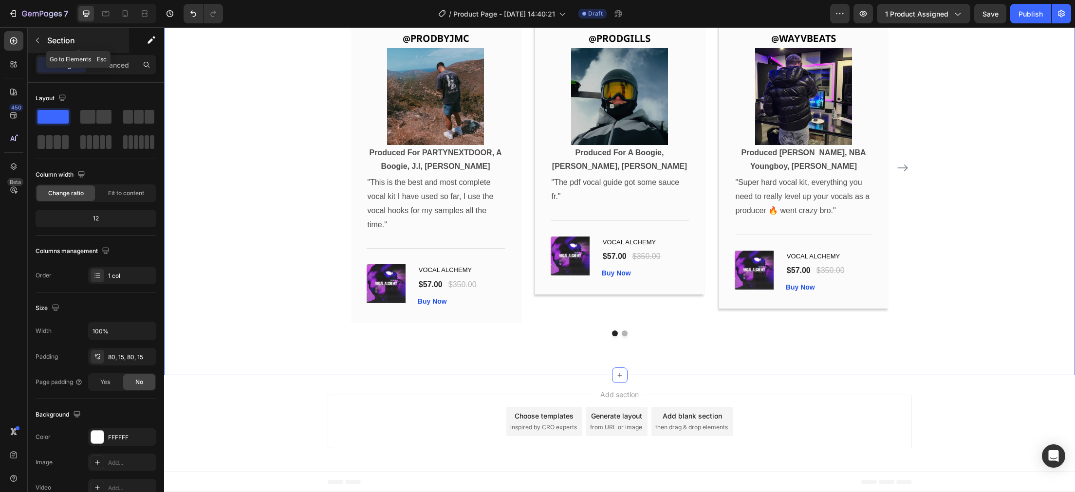
click at [40, 43] on icon "button" at bounding box center [38, 41] width 8 height 8
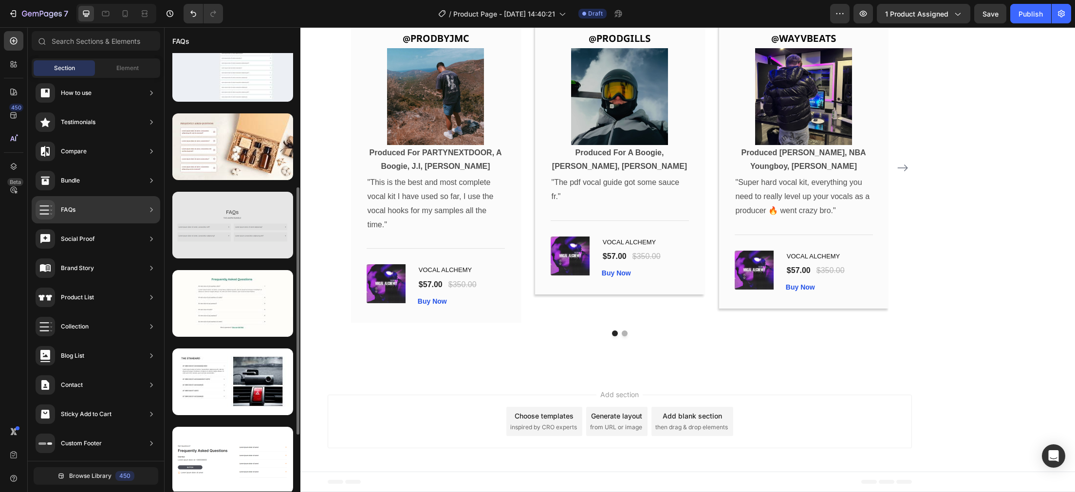
scroll to position [150, 0]
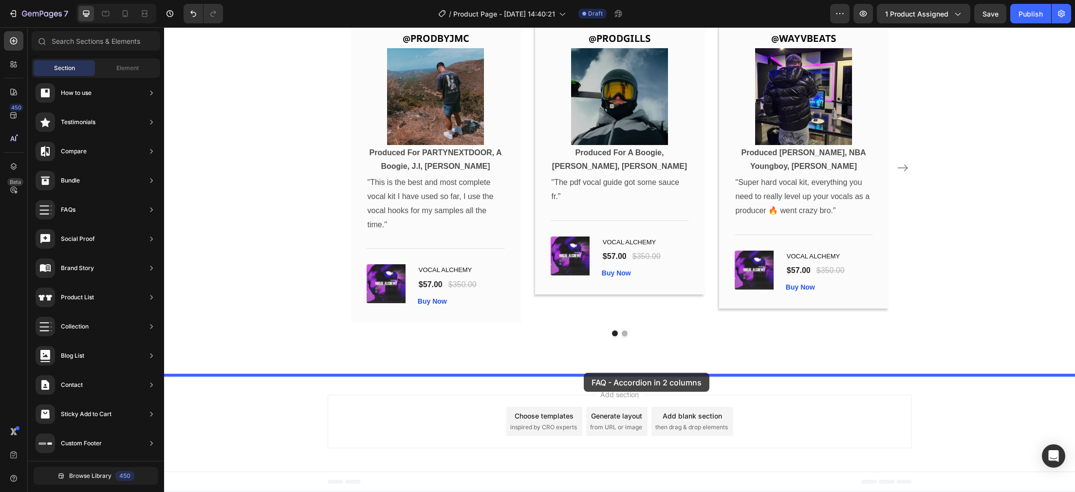
drag, startPoint x: 301, startPoint y: 287, endPoint x: 584, endPoint y: 373, distance: 295.2
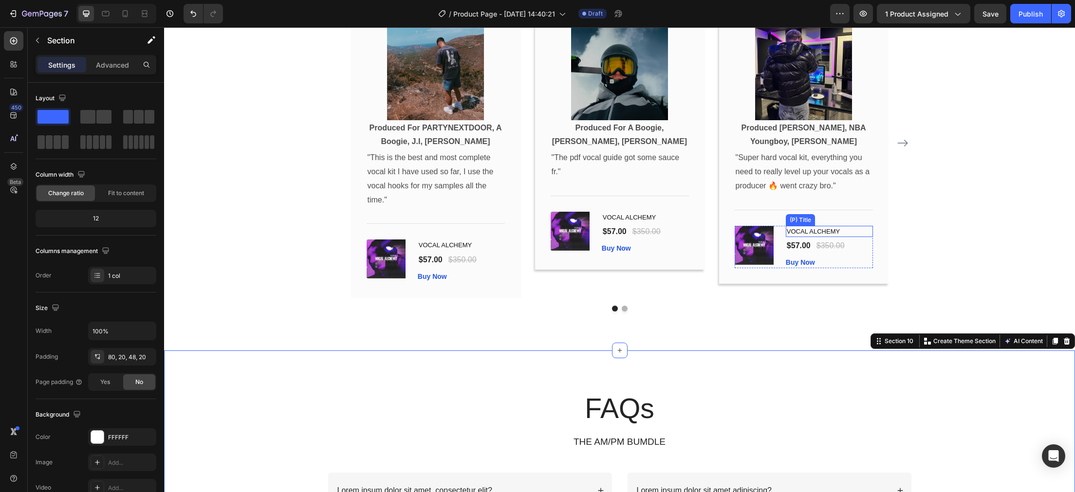
scroll to position [2851, 0]
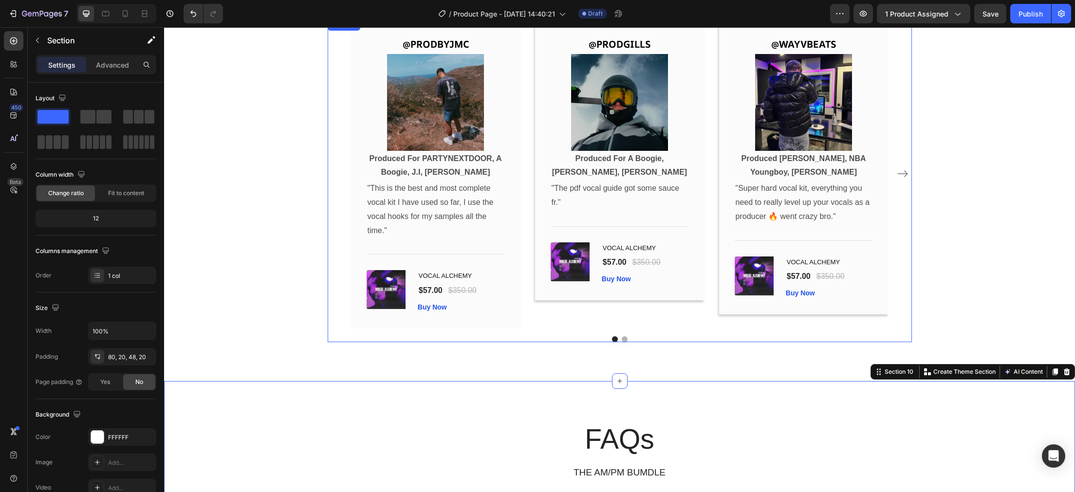
click at [905, 178] on icon "Carousel Next Arrow" at bounding box center [903, 174] width 12 height 12
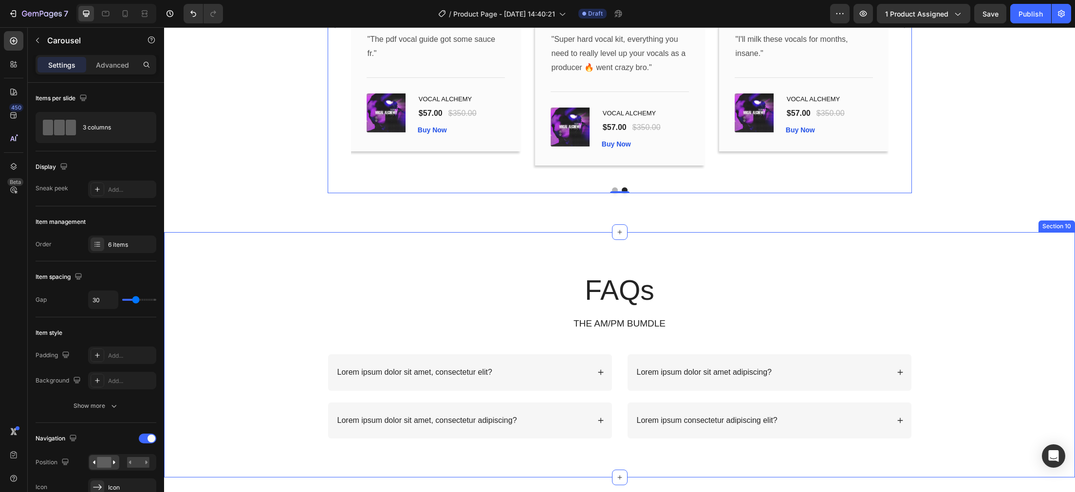
scroll to position [3052, 0]
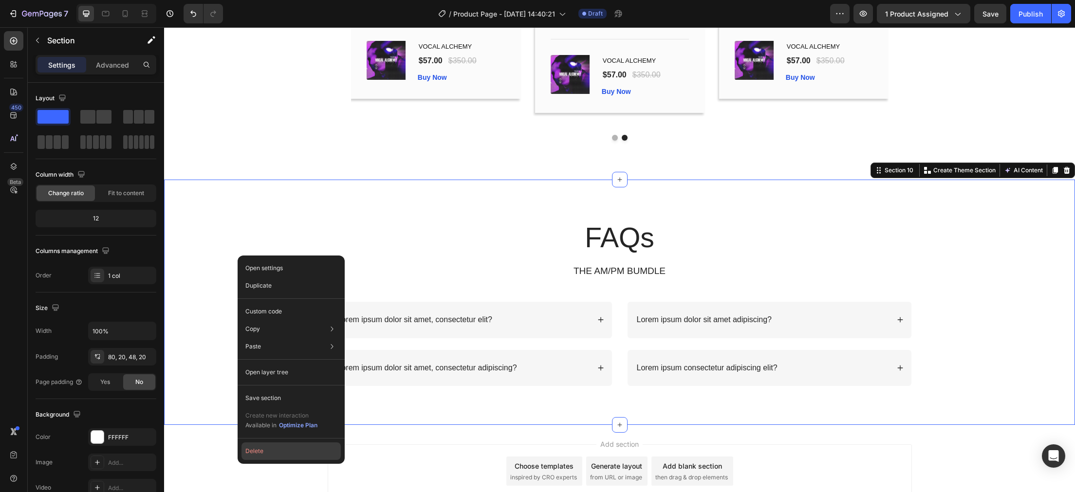
drag, startPoint x: 262, startPoint y: 454, endPoint x: 89, endPoint y: 421, distance: 175.6
click at [263, 453] on button "Delete" at bounding box center [291, 452] width 99 height 18
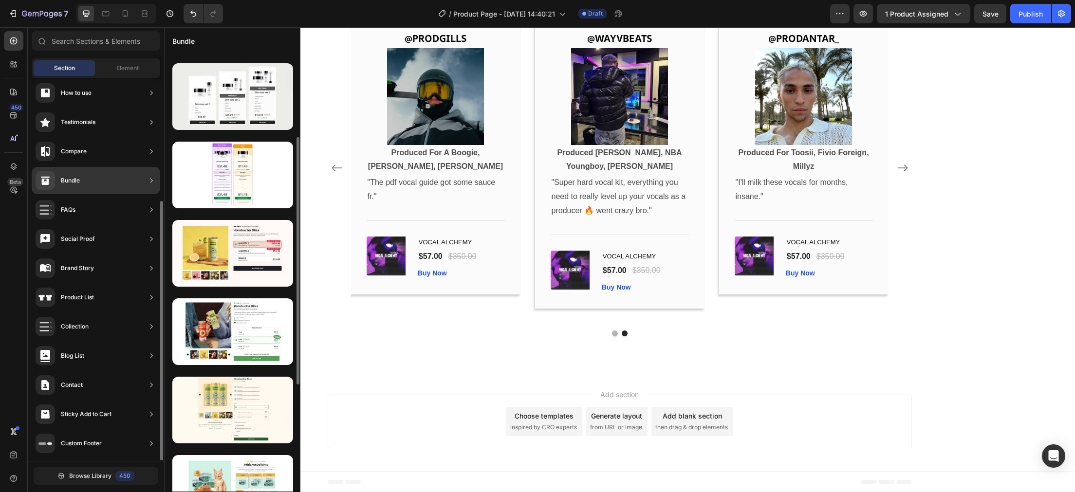
scroll to position [0, 0]
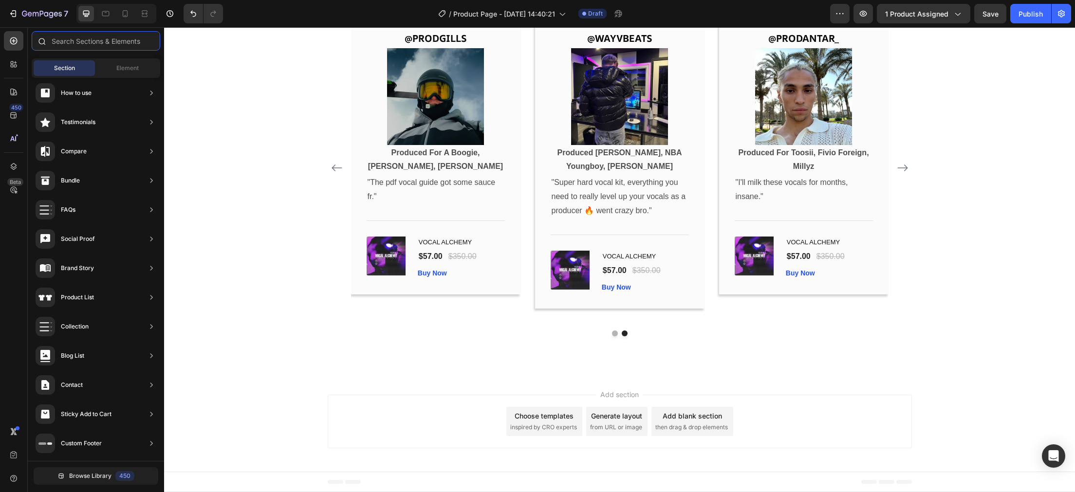
click at [107, 41] on input "text" at bounding box center [96, 40] width 129 height 19
click at [131, 64] on span "Element" at bounding box center [127, 68] width 22 height 9
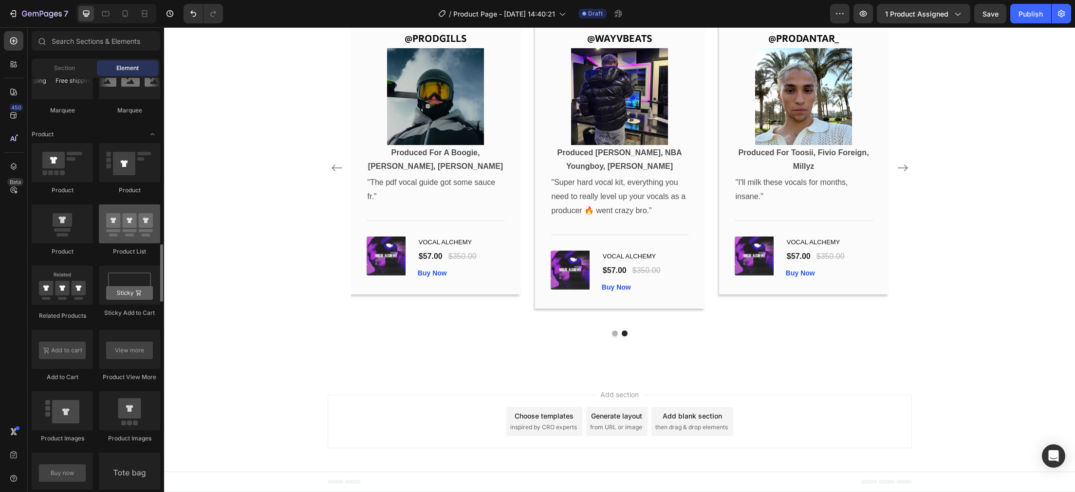
scroll to position [1296, 0]
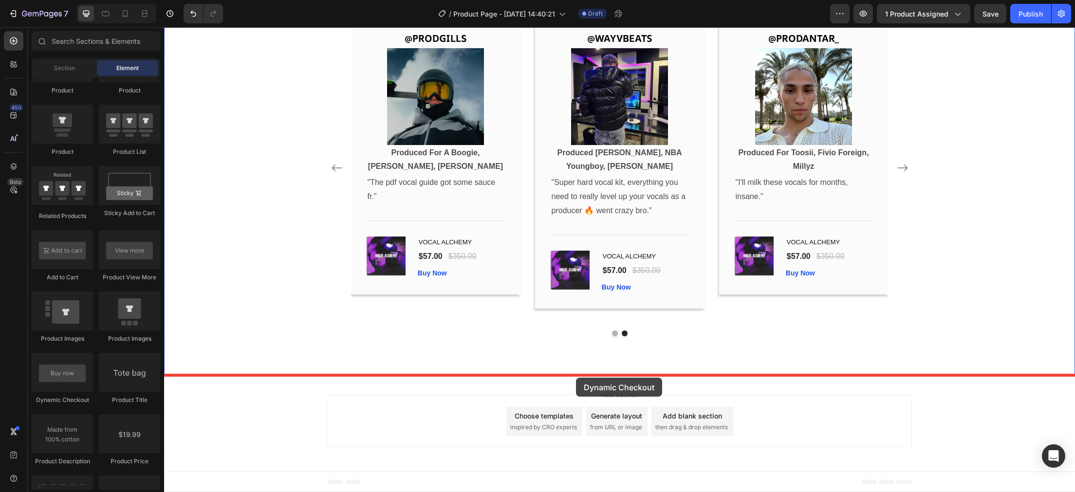
drag, startPoint x: 219, startPoint y: 408, endPoint x: 576, endPoint y: 378, distance: 358.7
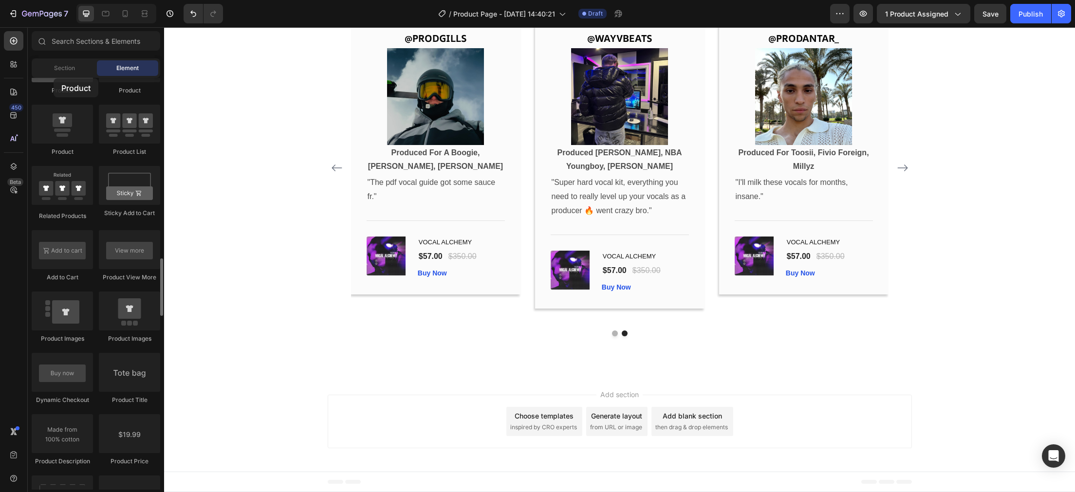
click at [54, 78] on div at bounding box center [62, 62] width 61 height 39
click at [51, 73] on div "Section" at bounding box center [64, 68] width 61 height 16
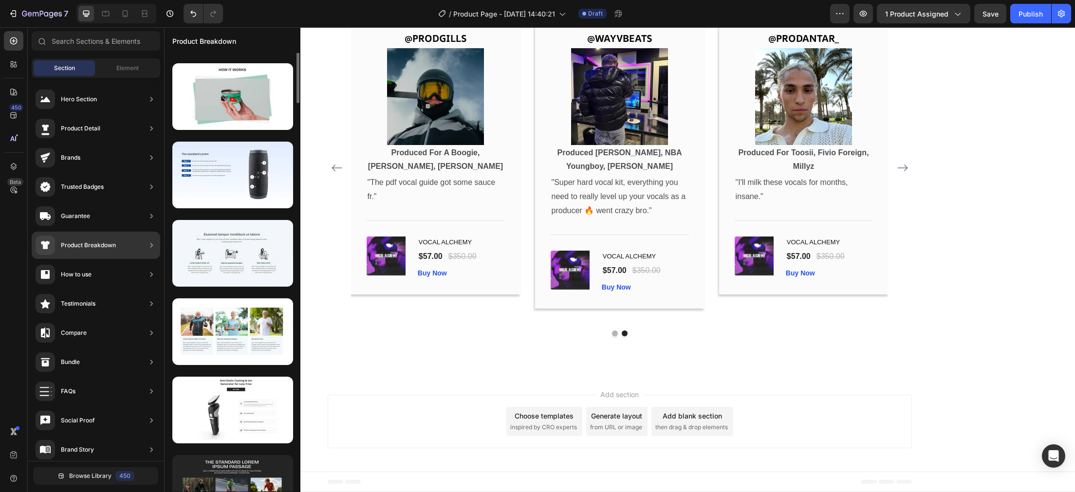
scroll to position [249, 0]
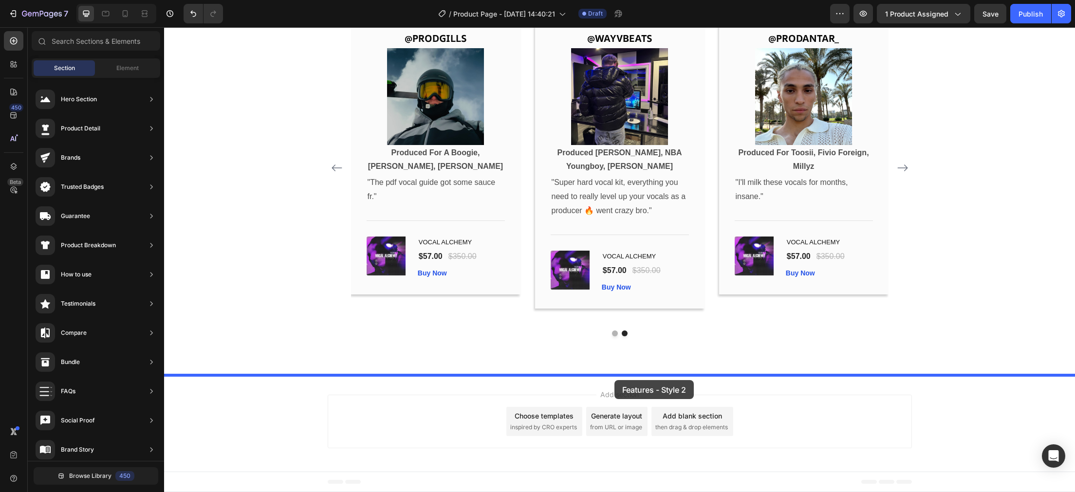
drag, startPoint x: 388, startPoint y: 338, endPoint x: 614, endPoint y: 378, distance: 229.0
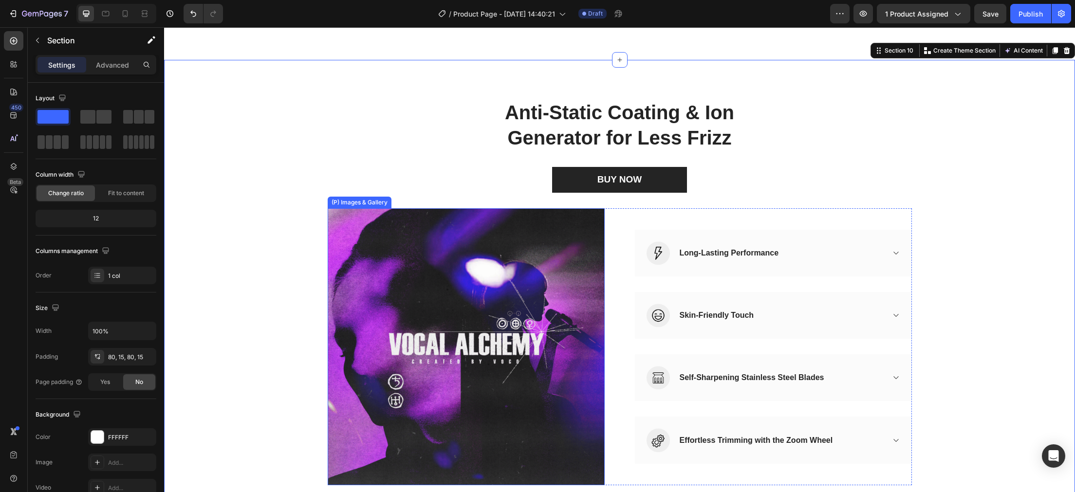
scroll to position [3218, 0]
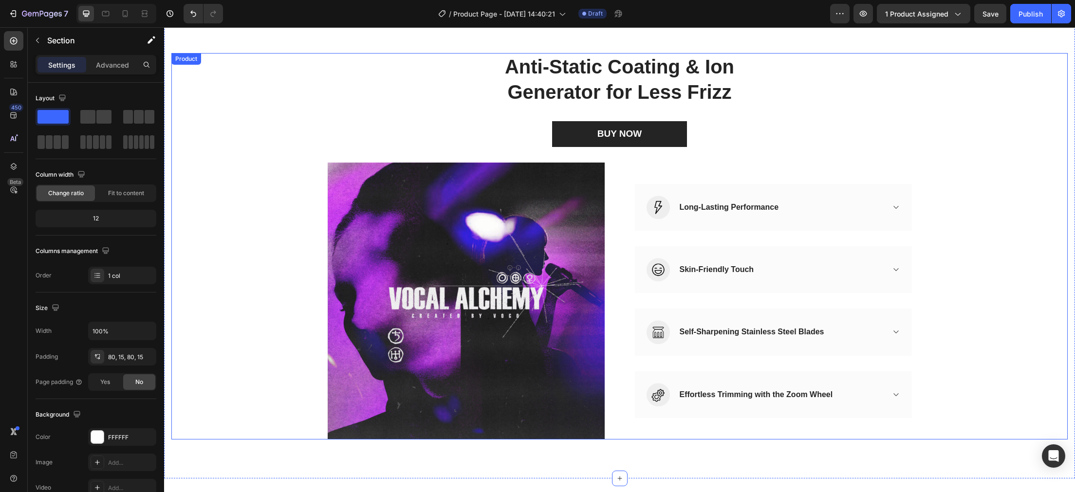
click at [243, 273] on div "Anti-Static Coating & Ion Generator for Less Frizz Heading BUY NOW (P) Cart But…" at bounding box center [619, 246] width 897 height 387
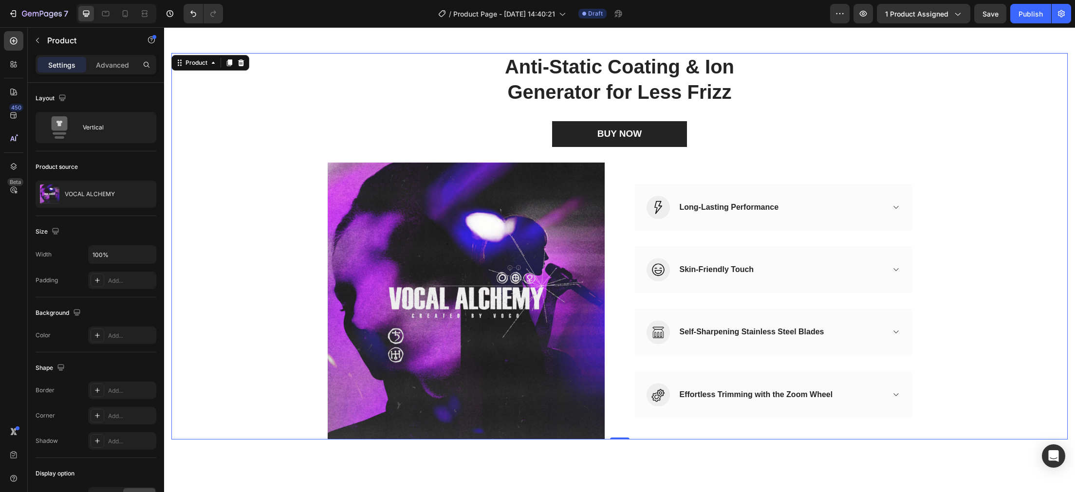
scroll to position [3211, 0]
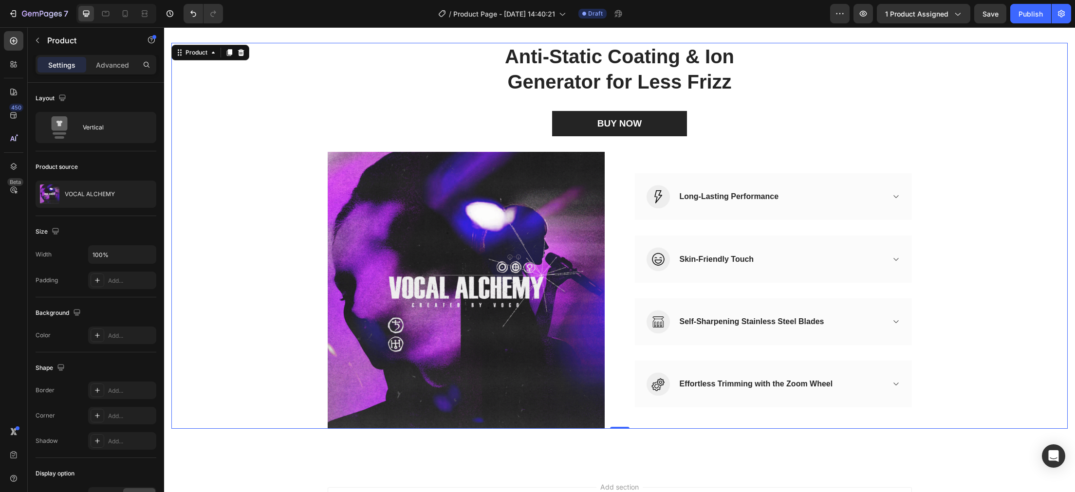
click at [298, 198] on div "Anti-Static Coating & Ion Generator for Less Frizz Heading BUY NOW (P) Cart But…" at bounding box center [619, 236] width 897 height 387
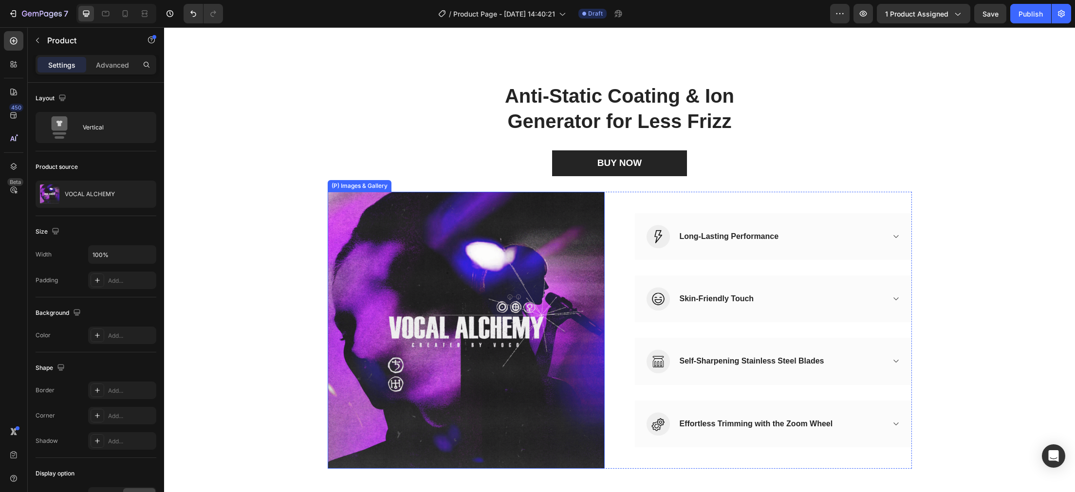
scroll to position [3207, 0]
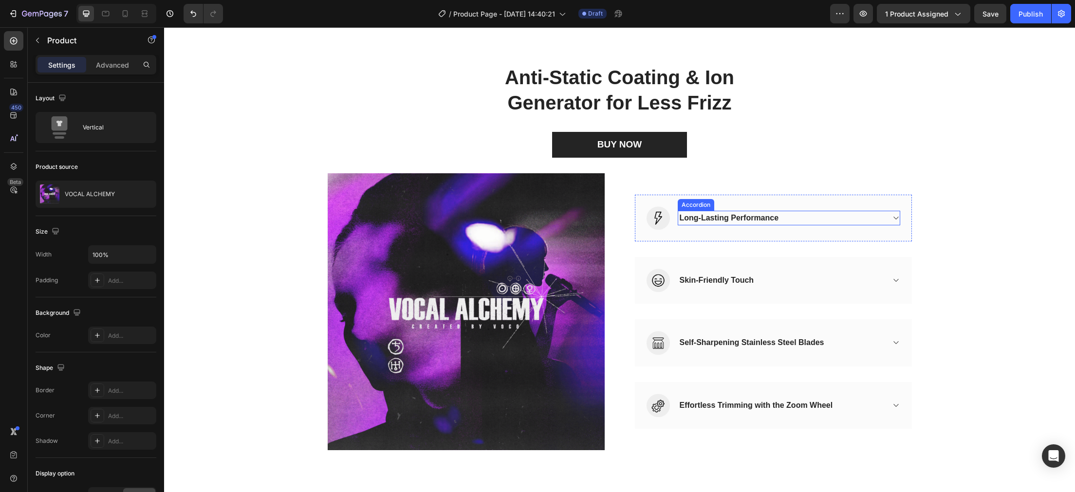
click at [887, 225] on div "Long-Lasting Performance Accordion" at bounding box center [789, 217] width 223 height 23
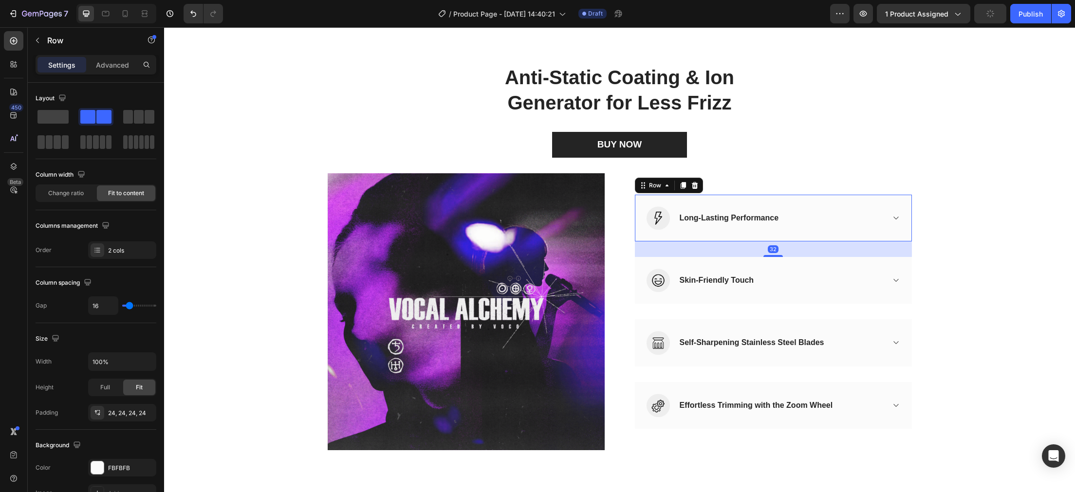
click at [902, 220] on div "Image Long-Lasting Performance Accordion Row 32" at bounding box center [773, 218] width 277 height 47
click at [898, 217] on icon at bounding box center [895, 218] width 5 height 3
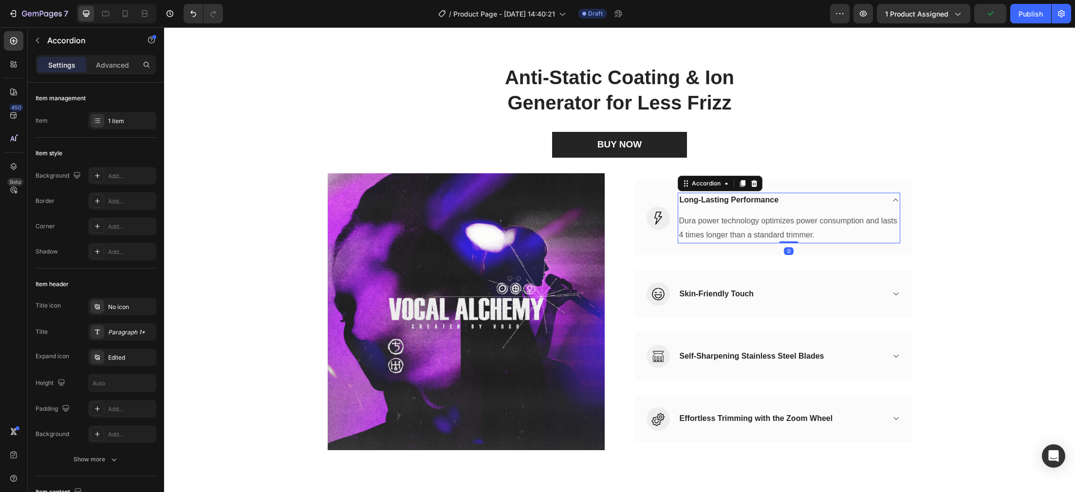
click at [897, 199] on icon at bounding box center [895, 200] width 7 height 8
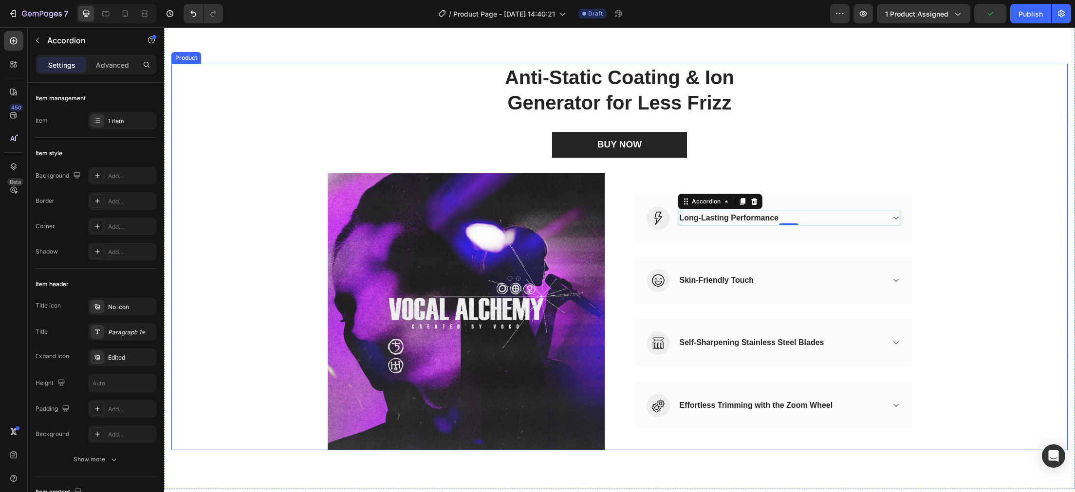
click at [959, 212] on div "Anti-Static Coating & Ion Generator for Less Frizz Heading BUY NOW (P) Cart But…" at bounding box center [619, 257] width 897 height 387
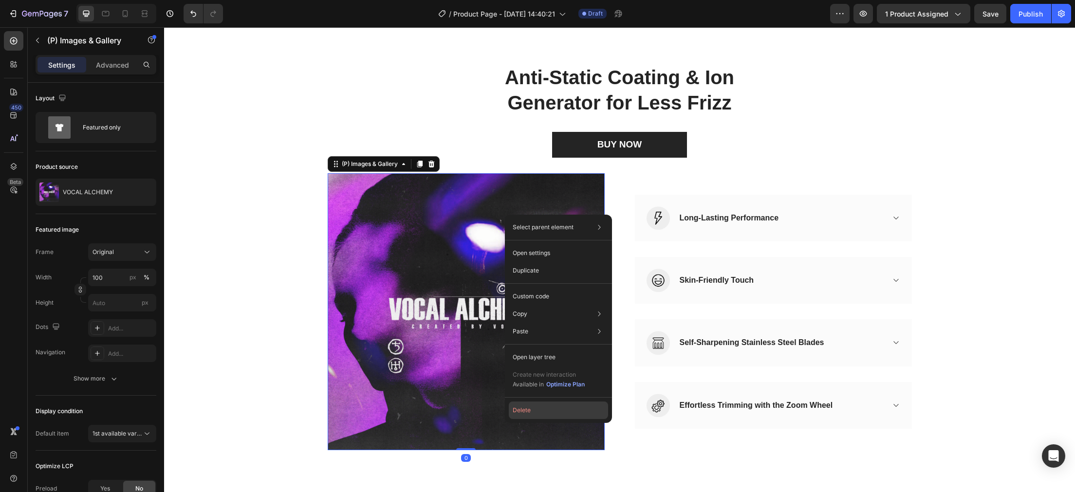
drag, startPoint x: 529, startPoint y: 411, endPoint x: 365, endPoint y: 382, distance: 166.6
click at [529, 411] on button "Delete" at bounding box center [558, 411] width 99 height 18
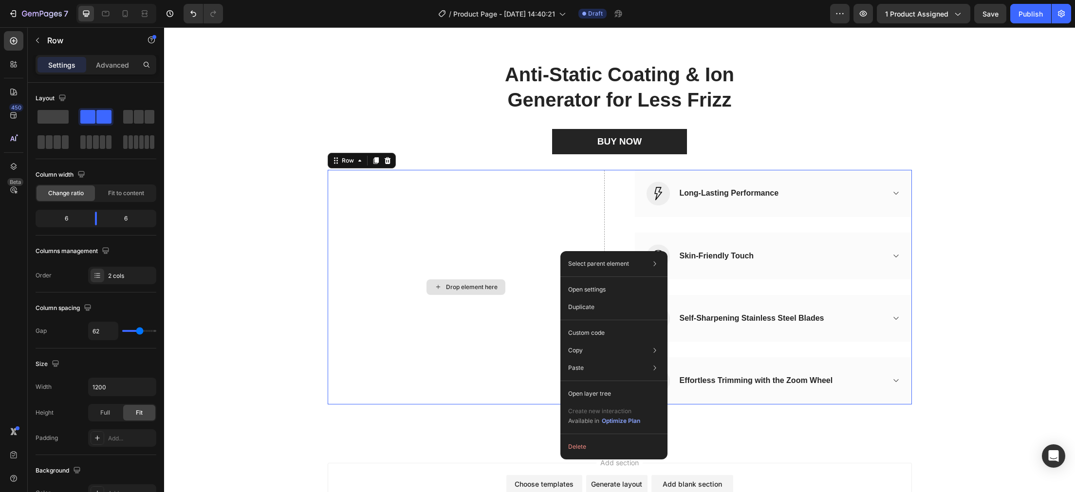
scroll to position [3157, 0]
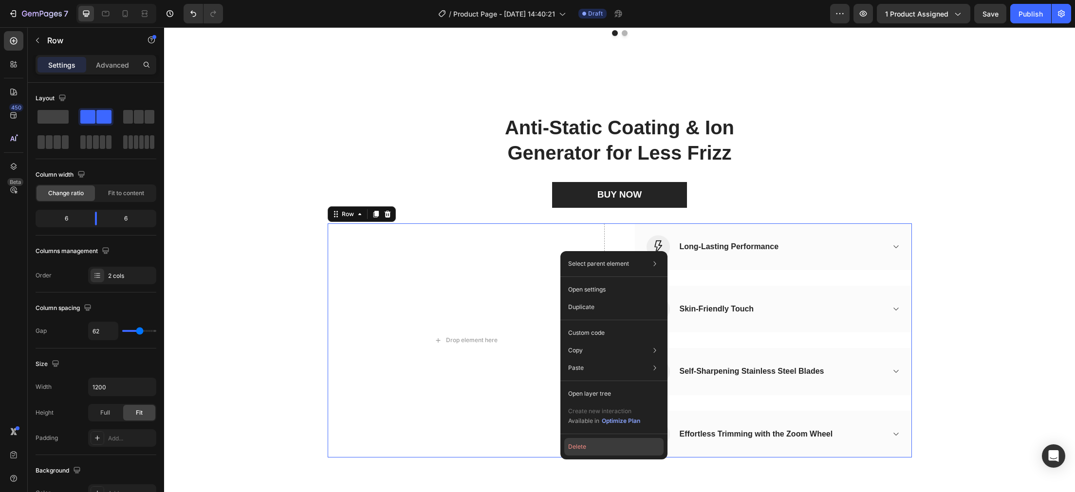
click at [610, 440] on button "Delete" at bounding box center [613, 447] width 99 height 18
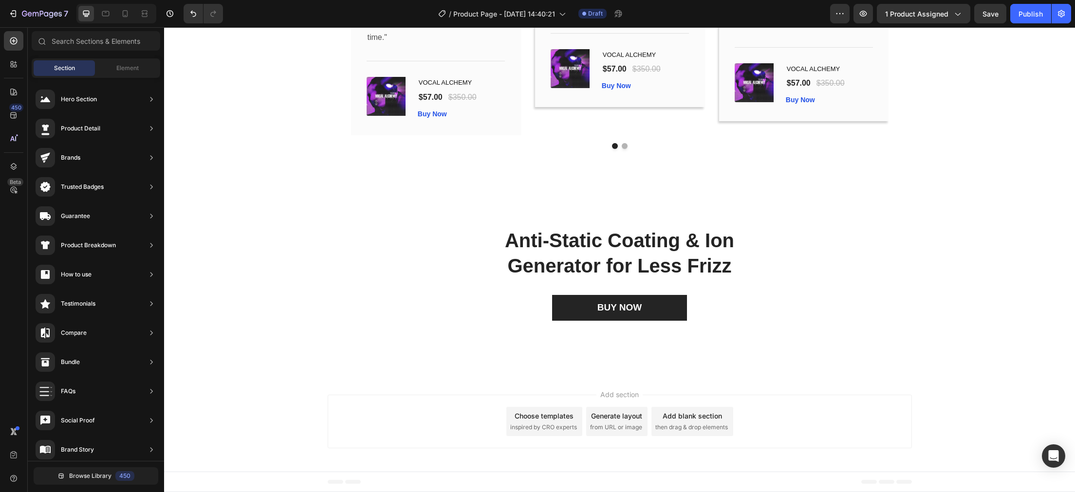
scroll to position [3044, 0]
click at [656, 250] on p "Anti-Static Coating & Ion Generator for Less Frizz" at bounding box center [620, 253] width 582 height 51
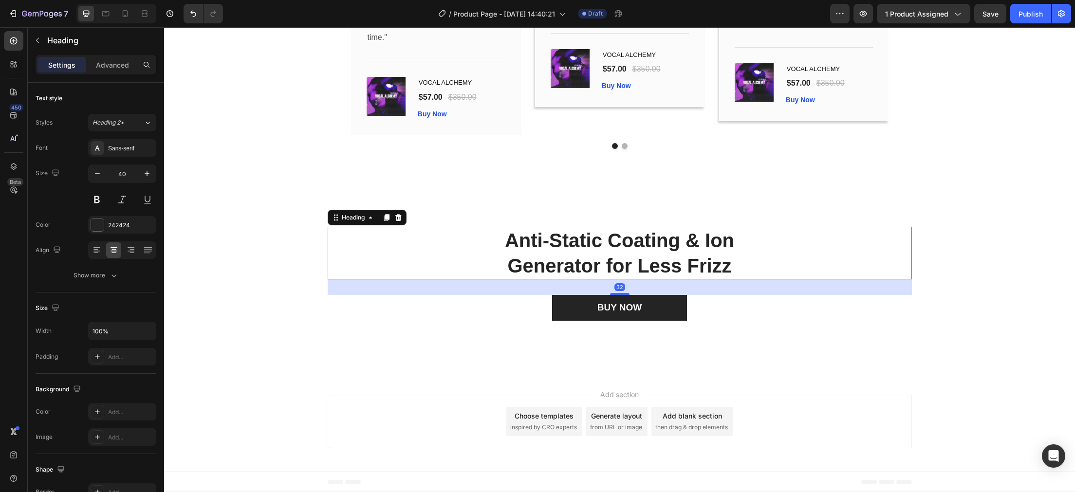
click at [656, 250] on p "Anti-Static Coating & Ion Generator for Less Frizz" at bounding box center [620, 253] width 582 height 51
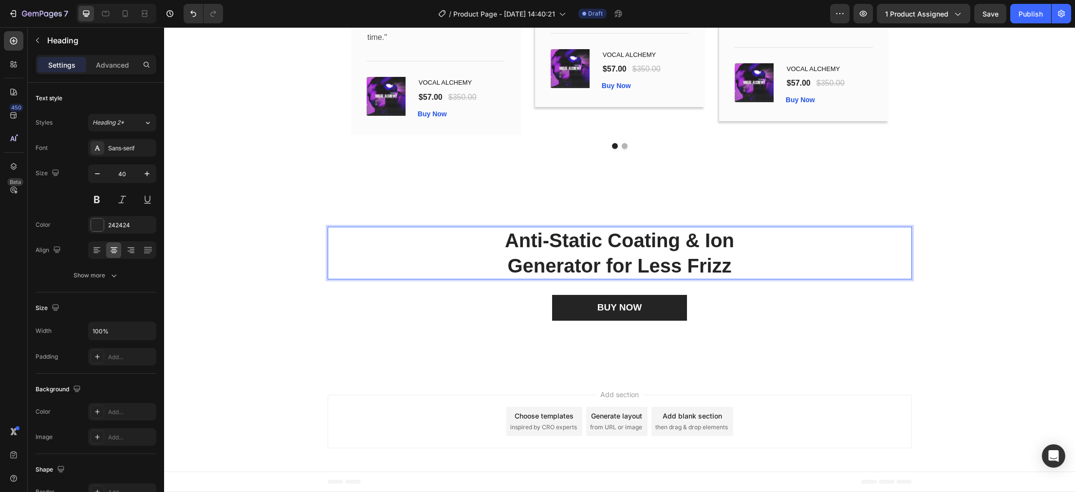
click at [689, 263] on p "Anti-Static Coating & Ion Generator for Less Frizz" at bounding box center [620, 253] width 582 height 51
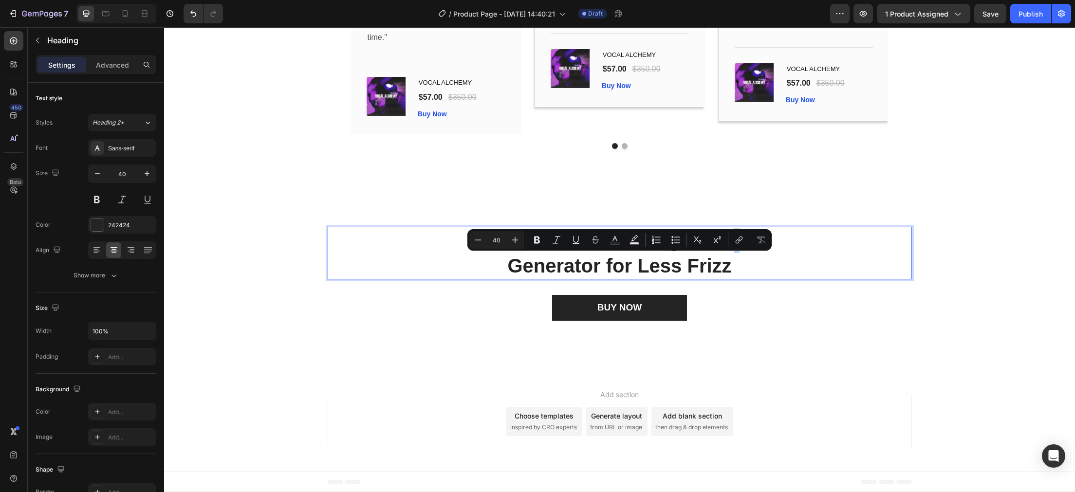
click at [762, 265] on p "Anti-Static Coating & Ion Generator for Less Frizz" at bounding box center [620, 253] width 582 height 51
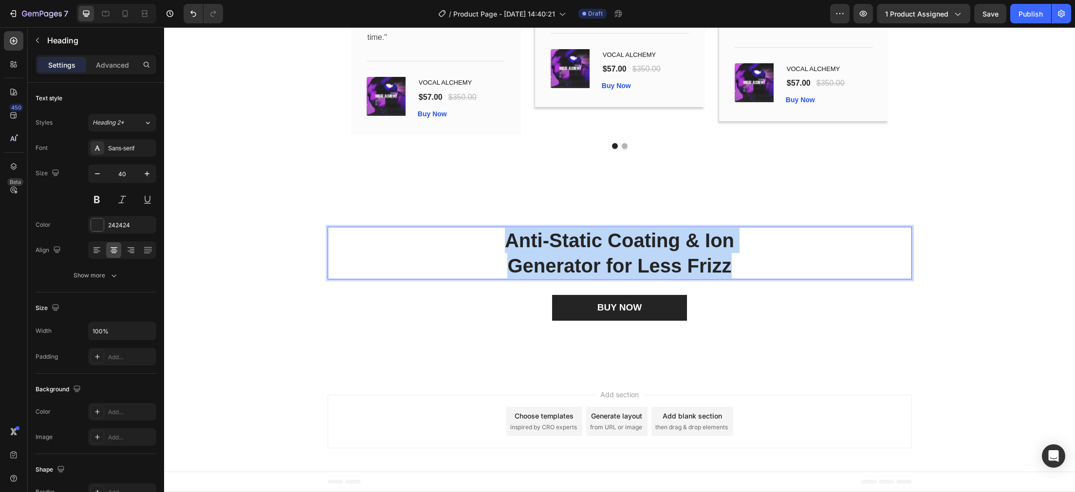
drag, startPoint x: 793, startPoint y: 262, endPoint x: 491, endPoint y: 225, distance: 303.7
click at [491, 227] on h2 "Anti-Static Coating & Ion Generator for Less Frizz" at bounding box center [620, 253] width 584 height 53
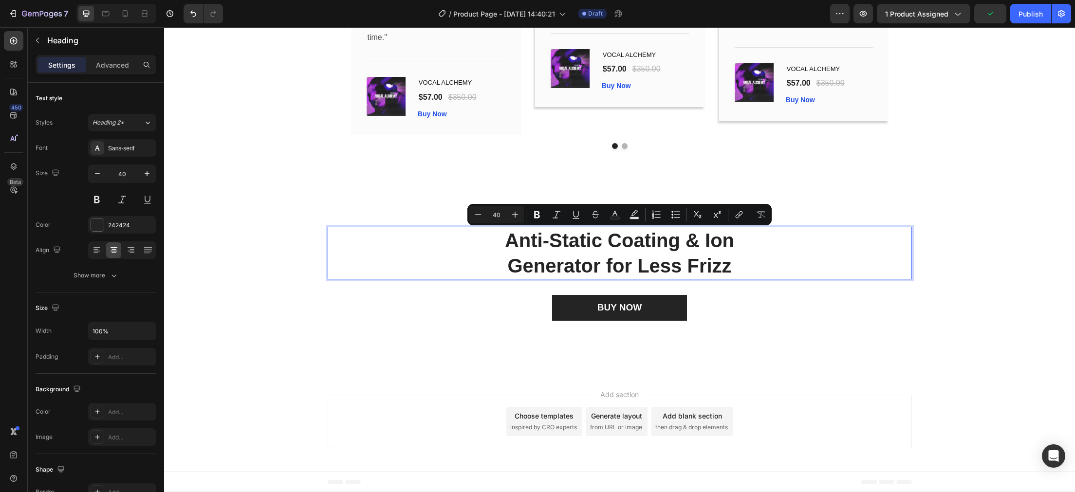
scroll to position [3019, 0]
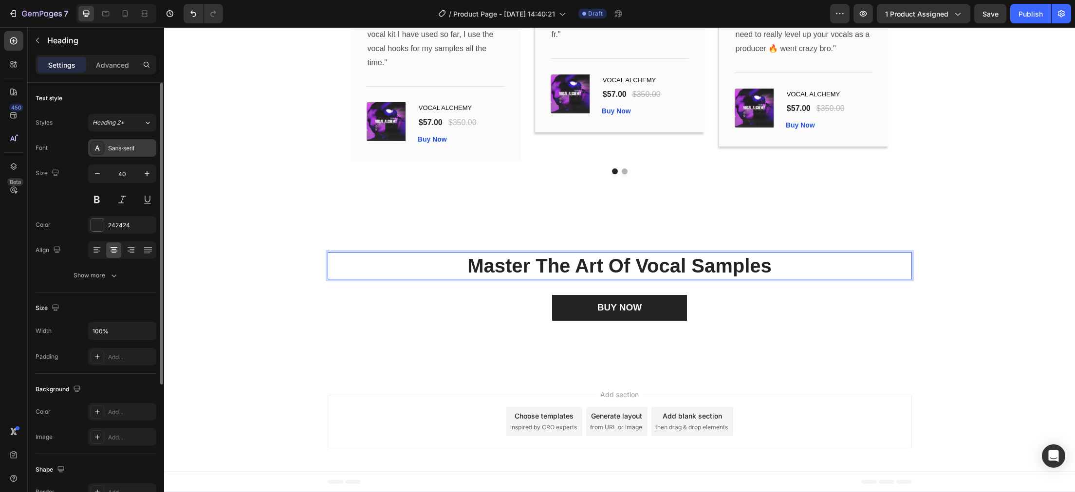
click at [143, 147] on div "Sans-serif" at bounding box center [131, 148] width 46 height 9
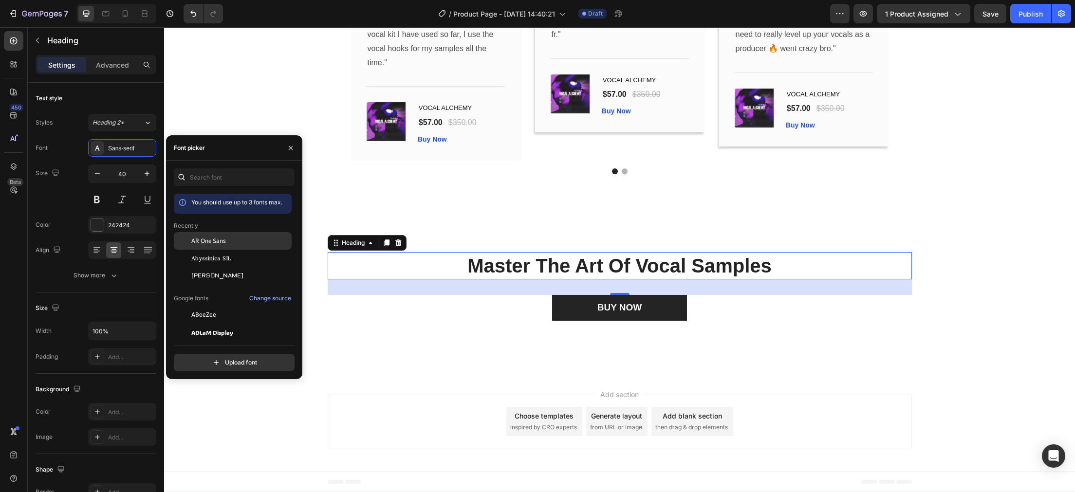
click at [205, 241] on span "AR One Sans" at bounding box center [208, 241] width 35 height 9
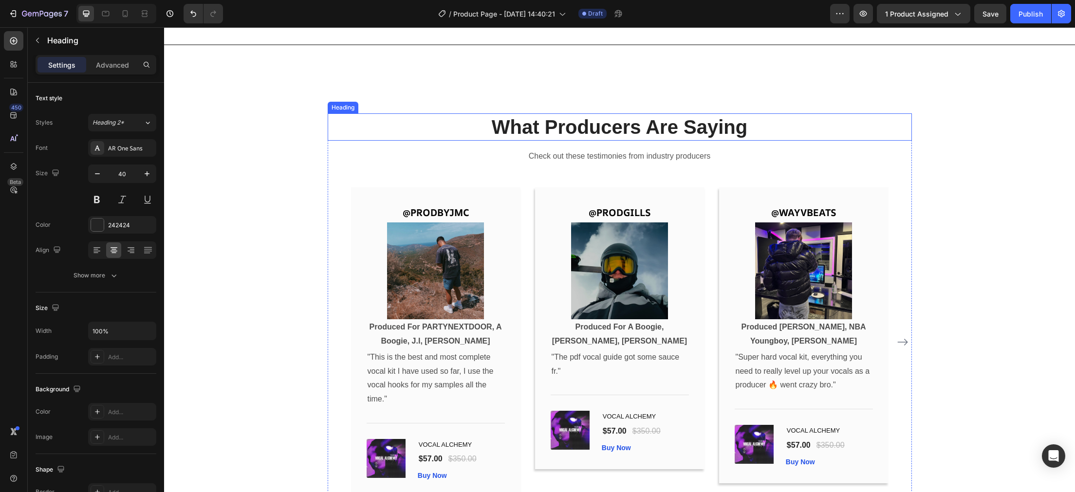
scroll to position [2666, 0]
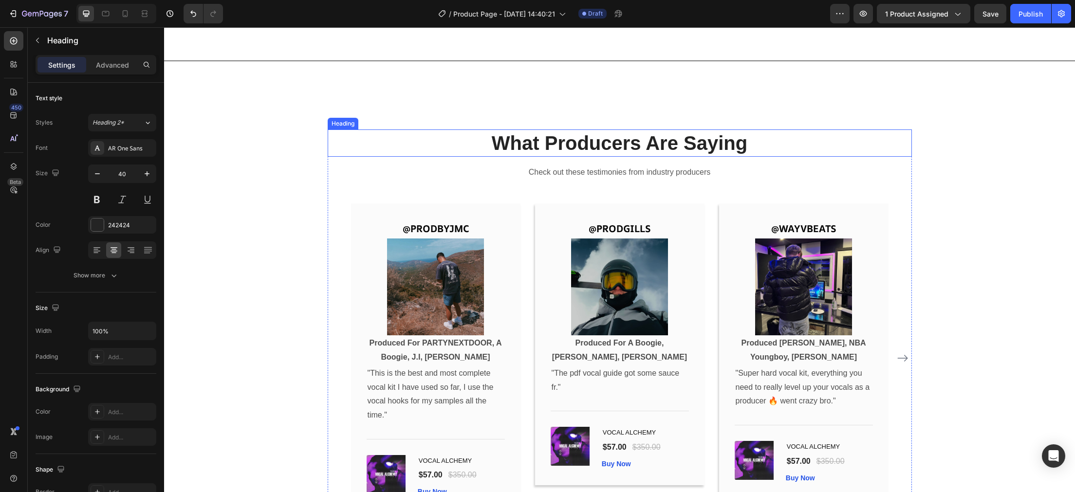
click at [567, 138] on h2 "What Producers Are Saying" at bounding box center [620, 143] width 584 height 27
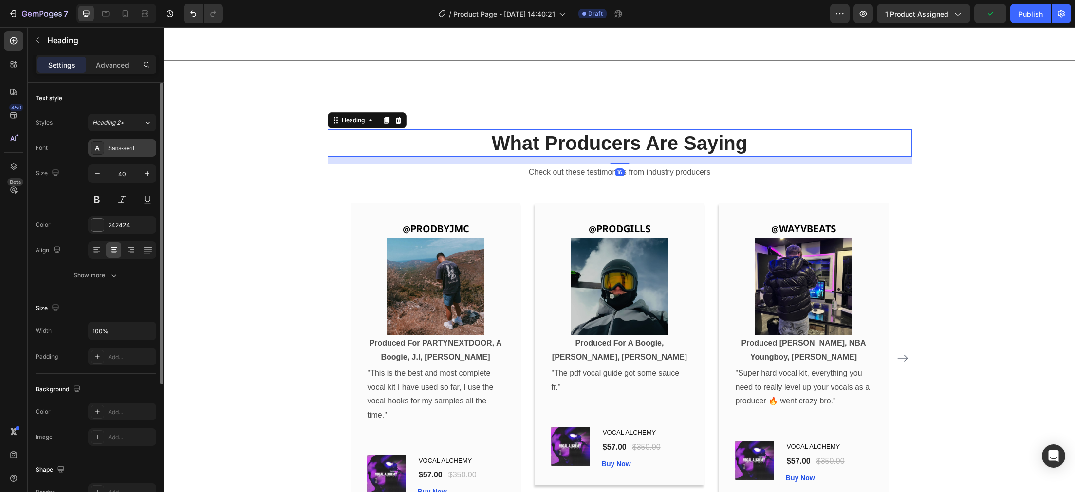
click at [128, 145] on div "Sans-serif" at bounding box center [131, 148] width 46 height 9
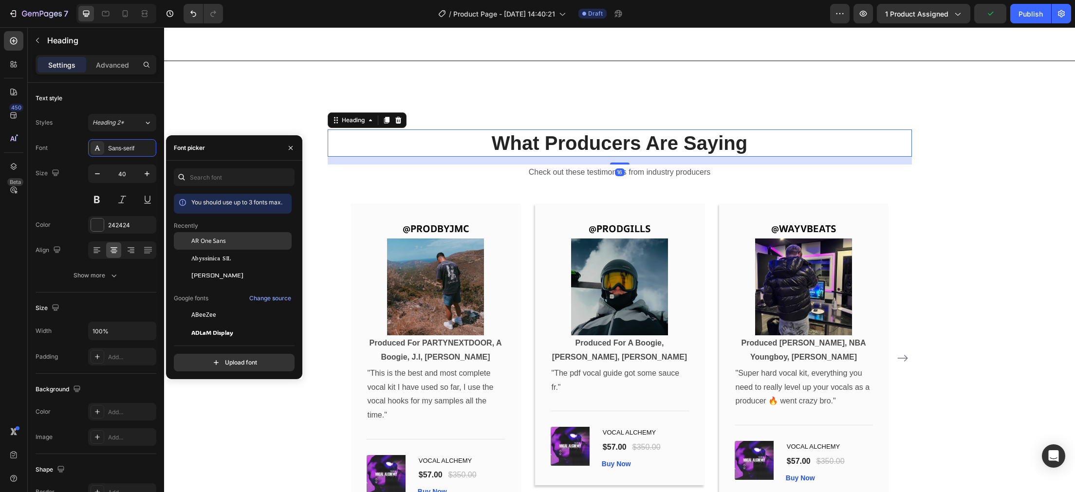
click at [197, 243] on span "AR One Sans" at bounding box center [208, 241] width 35 height 9
click at [269, 104] on div "What Producers Are Saying Heading 16 Check out these testimonies from industry …" at bounding box center [619, 329] width 911 height 476
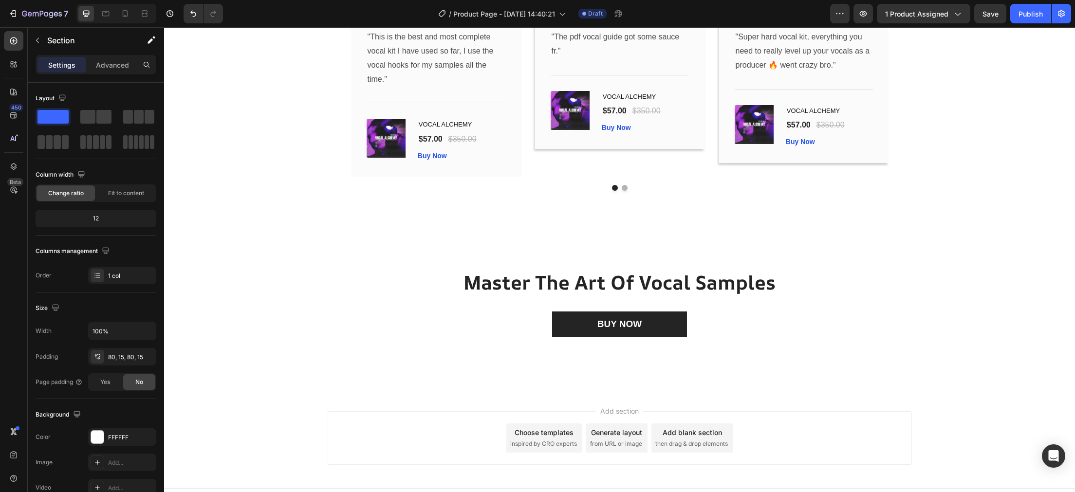
scroll to position [3019, 0]
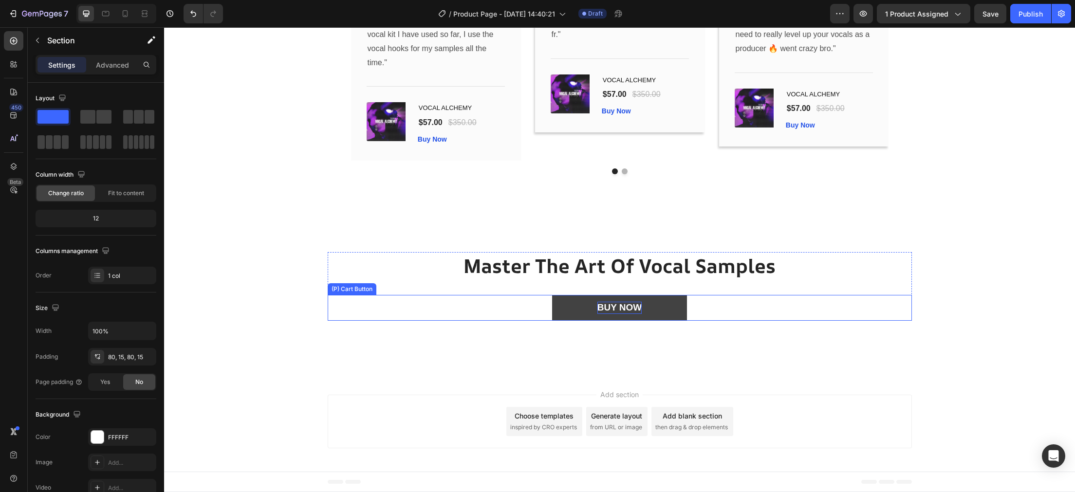
click at [641, 306] on div "BUY NOW" at bounding box center [620, 308] width 44 height 12
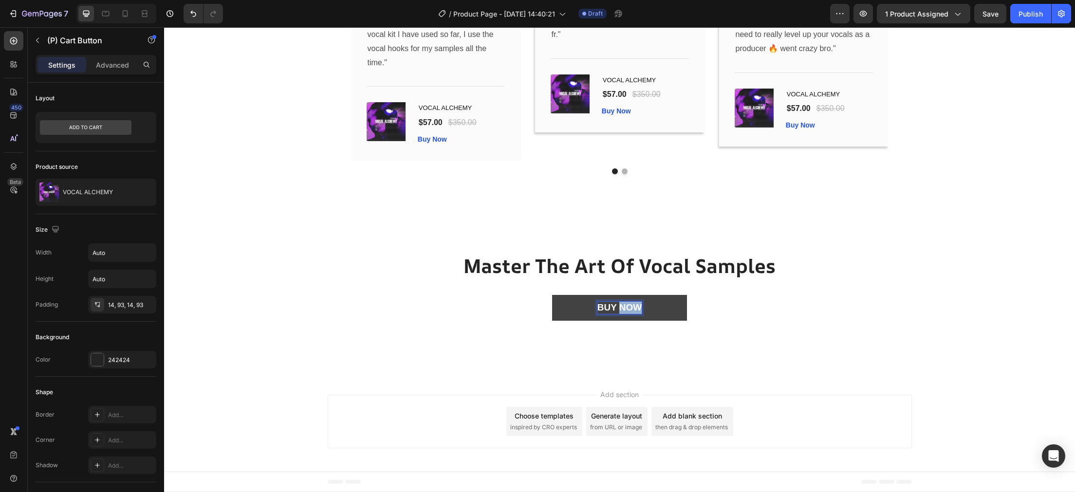
click at [641, 306] on p "BUY NOW" at bounding box center [620, 308] width 44 height 12
click at [617, 260] on h2 "Master The Art Of Vocal Samples" at bounding box center [620, 265] width 584 height 27
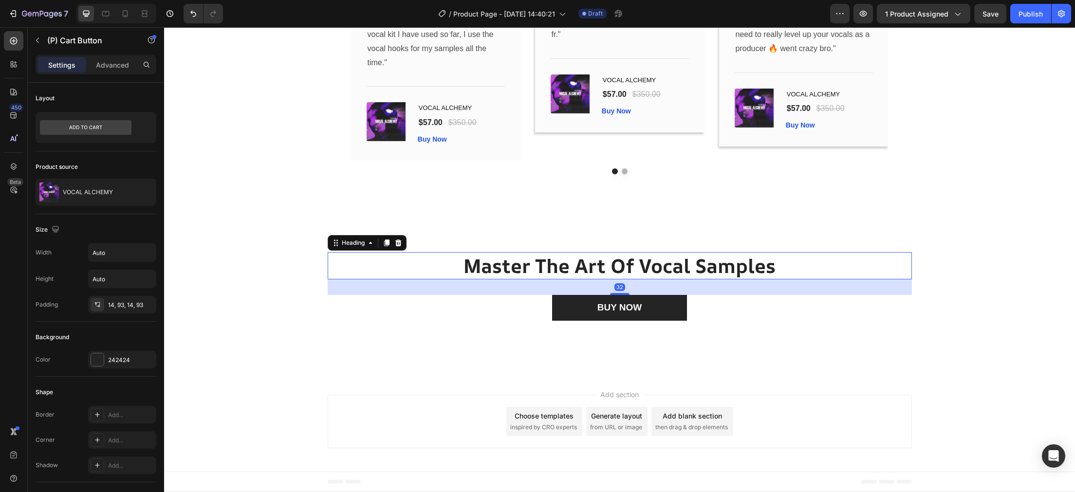
click at [617, 260] on h2 "Master The Art Of Vocal Samples" at bounding box center [620, 265] width 584 height 27
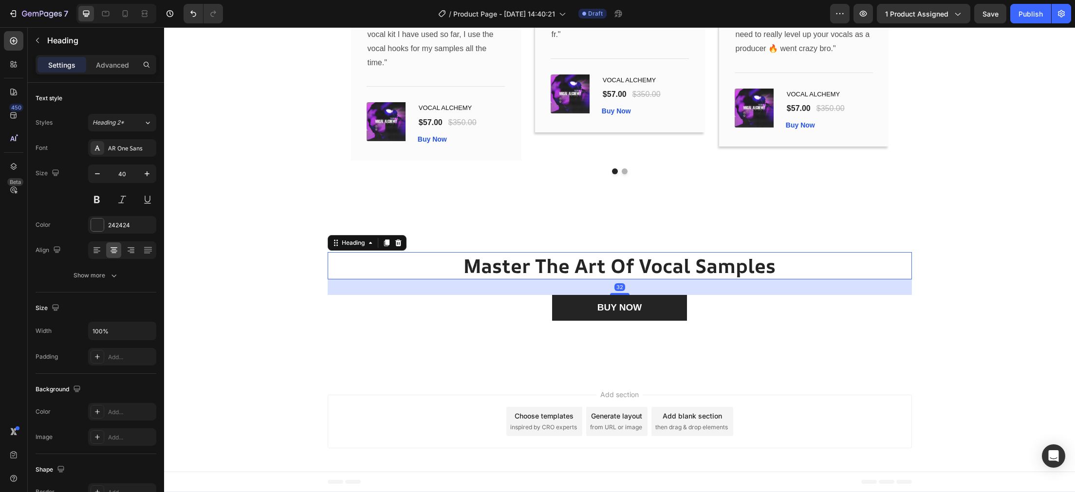
click at [617, 260] on p "Master The Art Of Vocal Samples" at bounding box center [620, 265] width 582 height 25
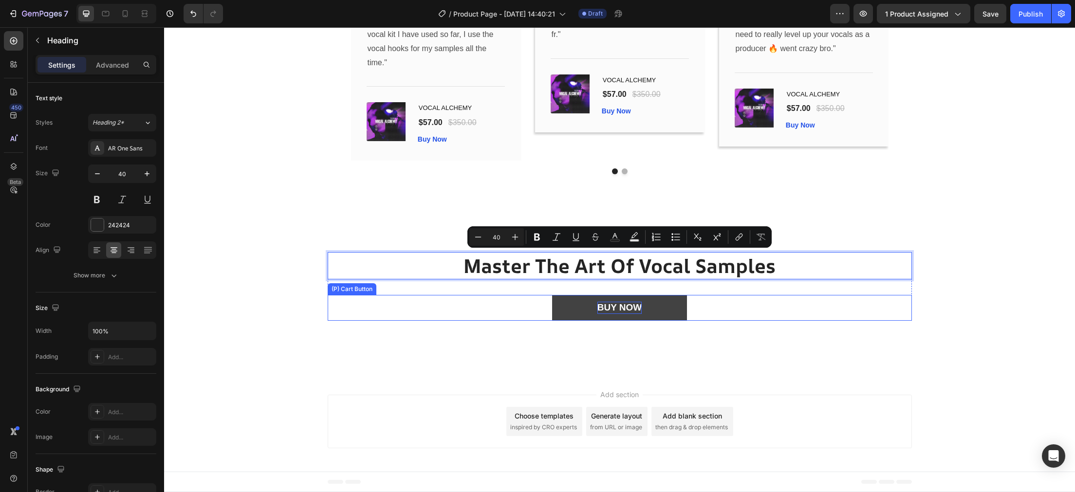
click at [631, 309] on p "BUY NOW" at bounding box center [620, 308] width 44 height 12
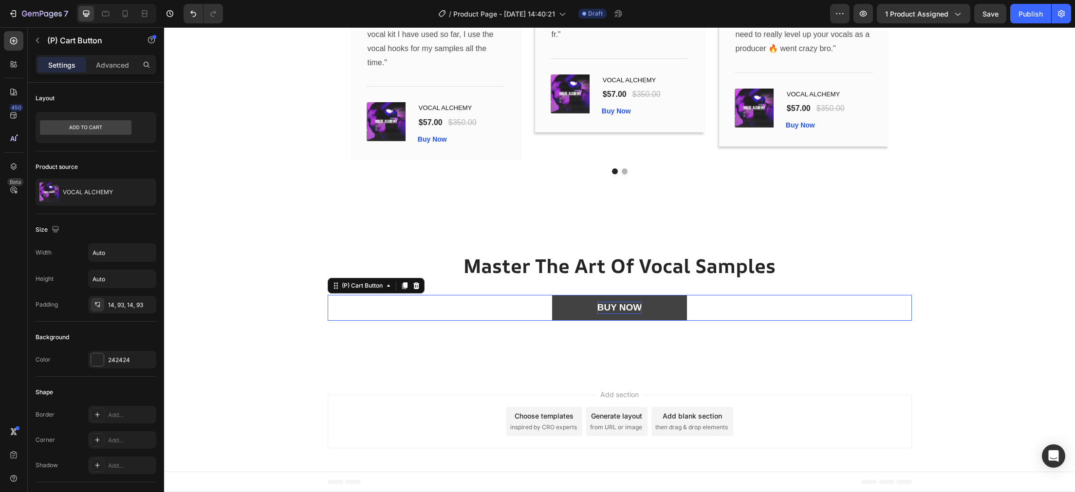
click at [631, 309] on p "BUY NOW" at bounding box center [620, 308] width 44 height 12
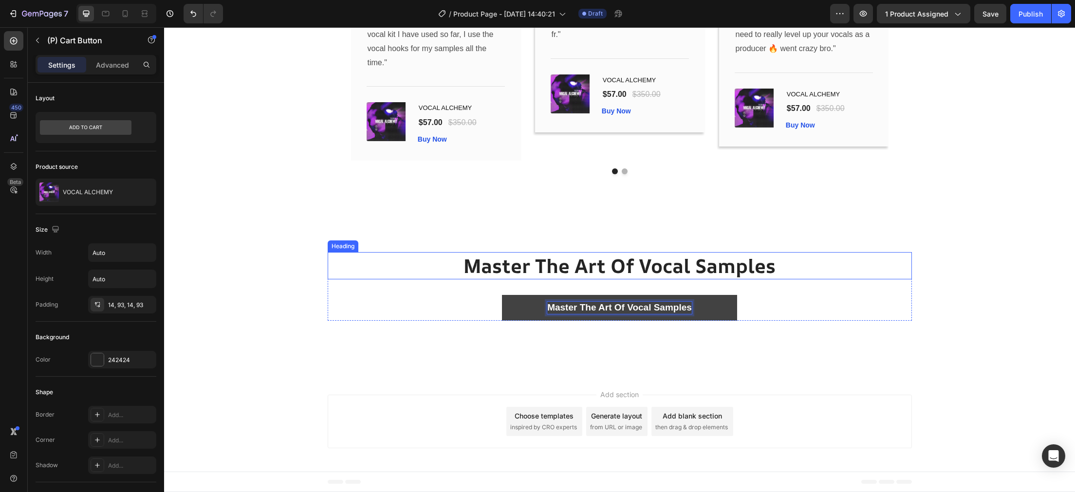
click at [742, 275] on p "Master The Art Of Vocal Samples" at bounding box center [620, 265] width 582 height 25
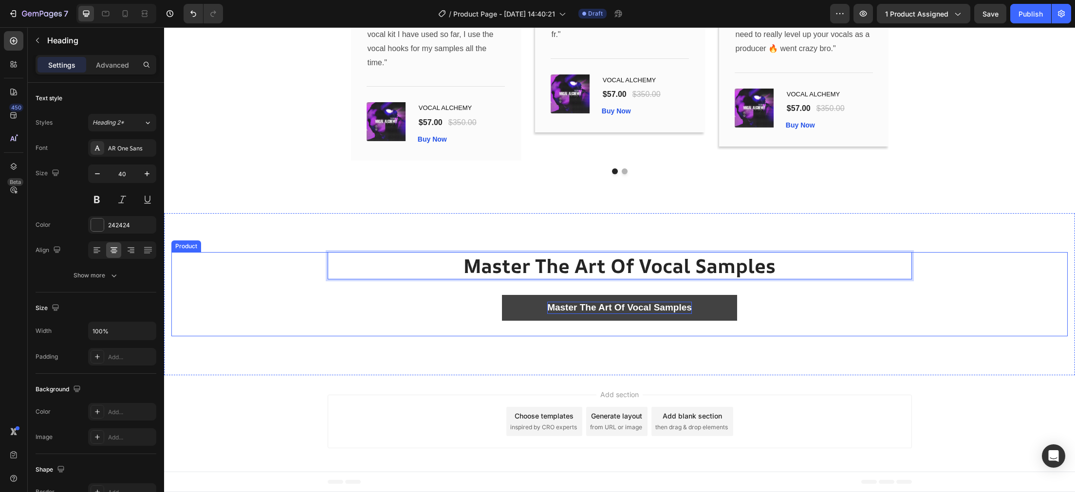
click at [775, 325] on div "Master The Art Of Vocal Samples Heading 32 Master The Art Of Vocal Samples (P) …" at bounding box center [619, 294] width 897 height 84
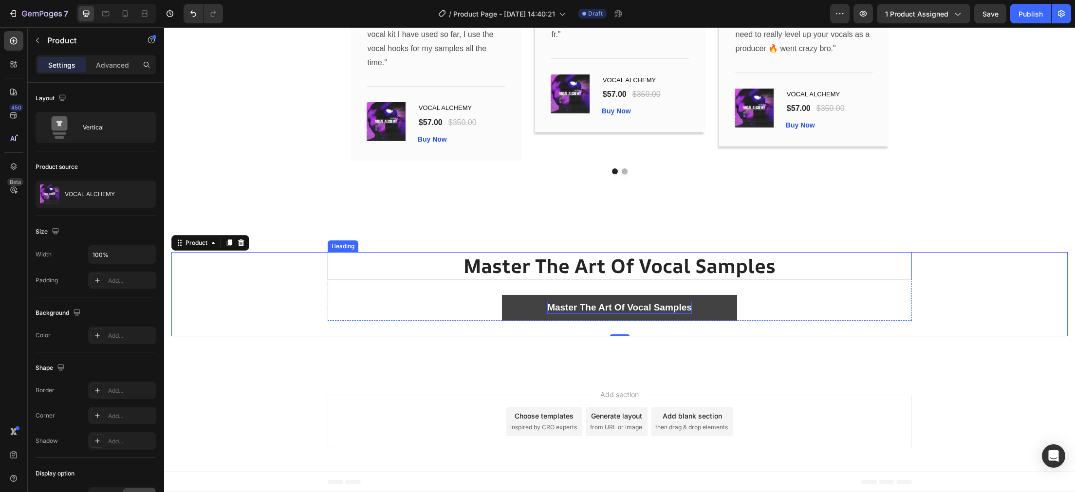
click at [783, 270] on p "Master The Art Of Vocal Samples" at bounding box center [620, 265] width 582 height 25
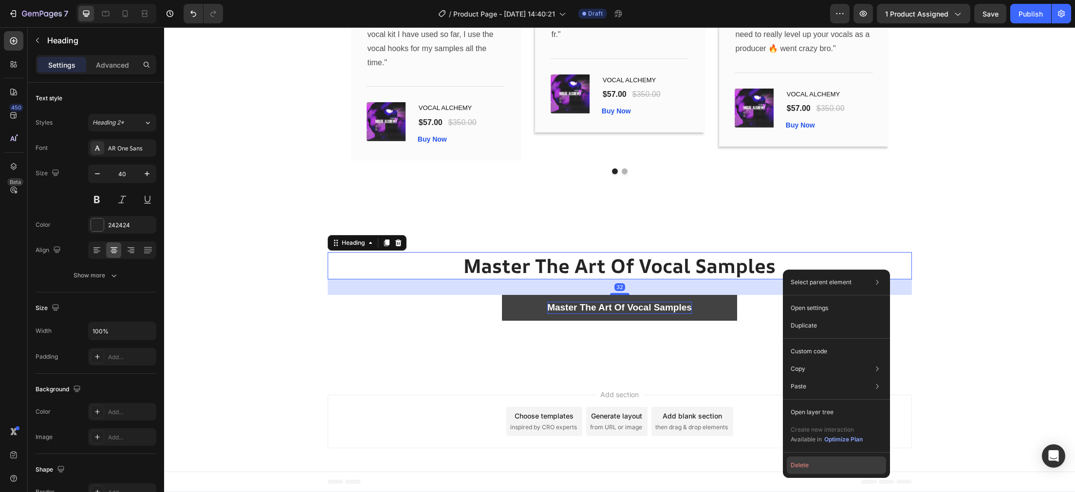
drag, startPoint x: 799, startPoint y: 466, endPoint x: 634, endPoint y: 433, distance: 168.7
click at [799, 466] on button "Delete" at bounding box center [836, 466] width 99 height 18
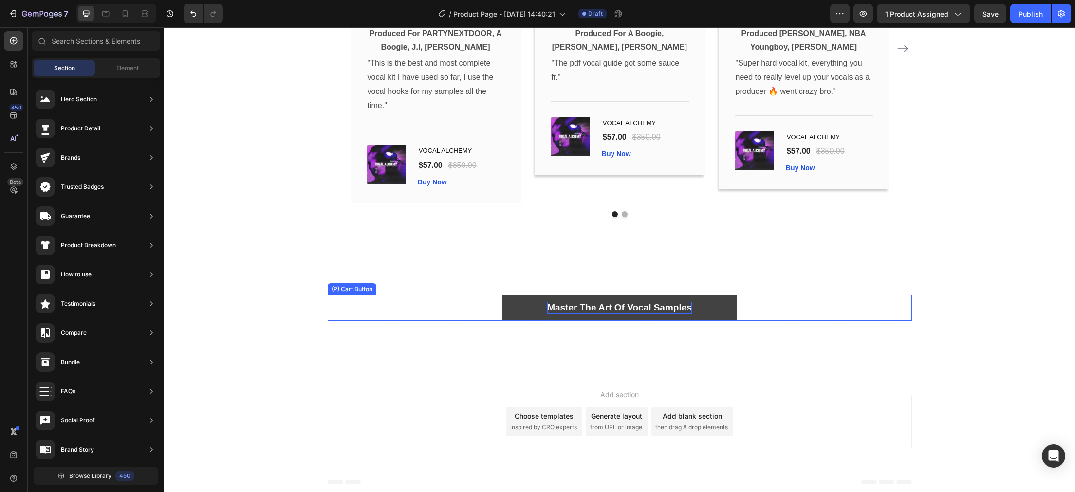
click at [525, 298] on button "Master The Art Of Vocal Samples" at bounding box center [619, 308] width 235 height 26
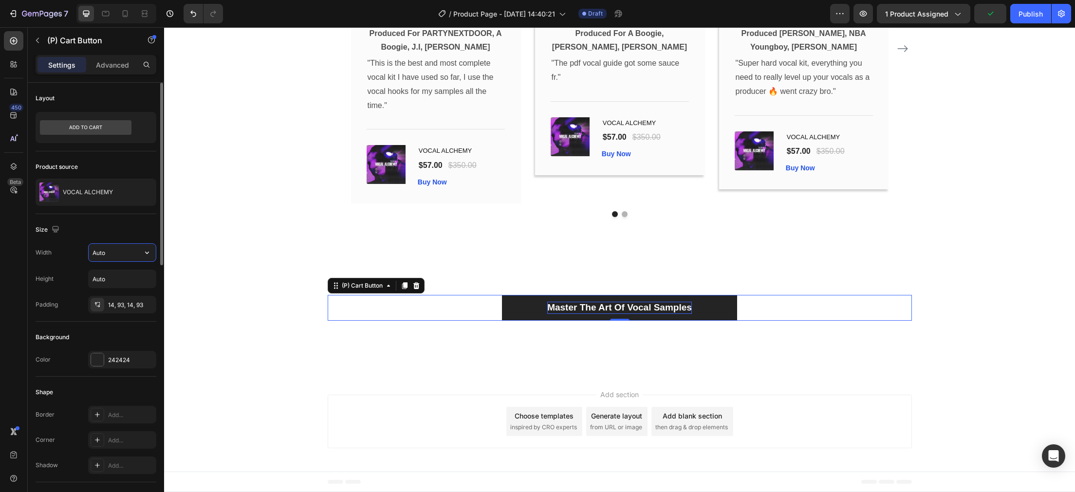
click at [114, 254] on input "Auto" at bounding box center [122, 253] width 67 height 18
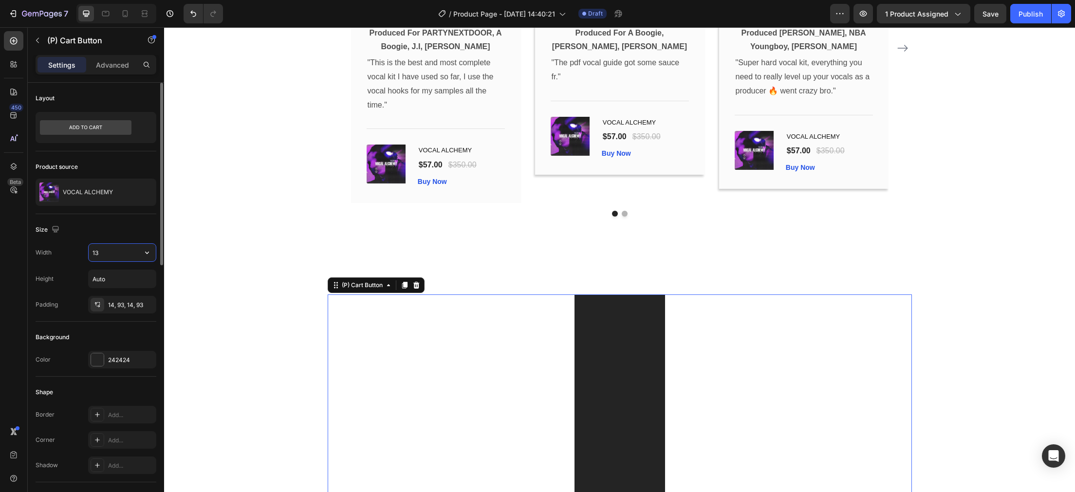
type input "1"
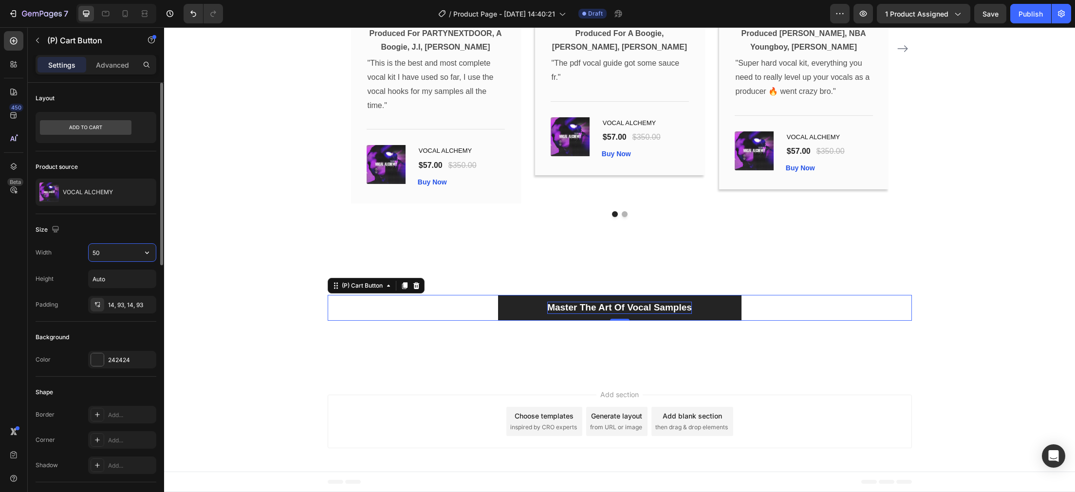
type input "5"
type input "600"
click at [113, 286] on input "Auto" at bounding box center [122, 279] width 67 height 18
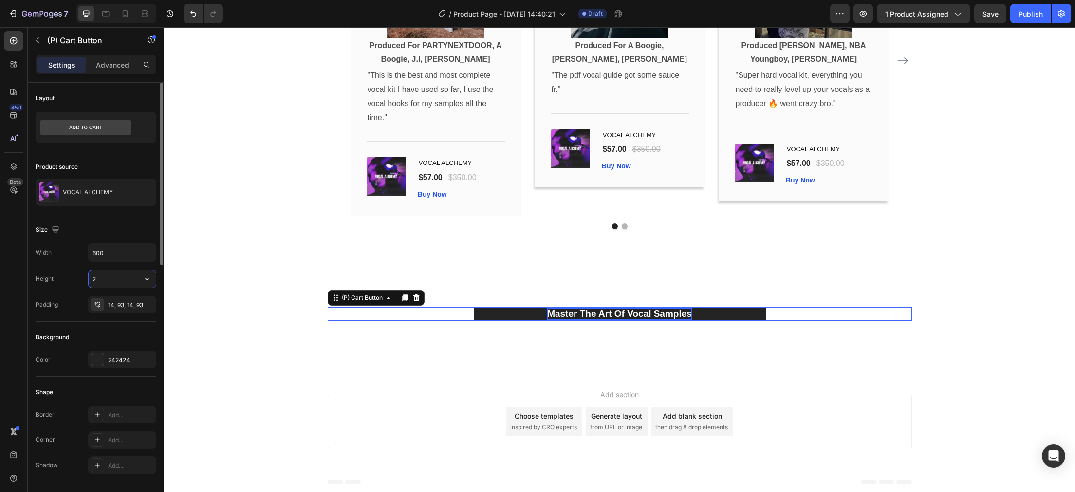
scroll to position [2964, 0]
type input "2"
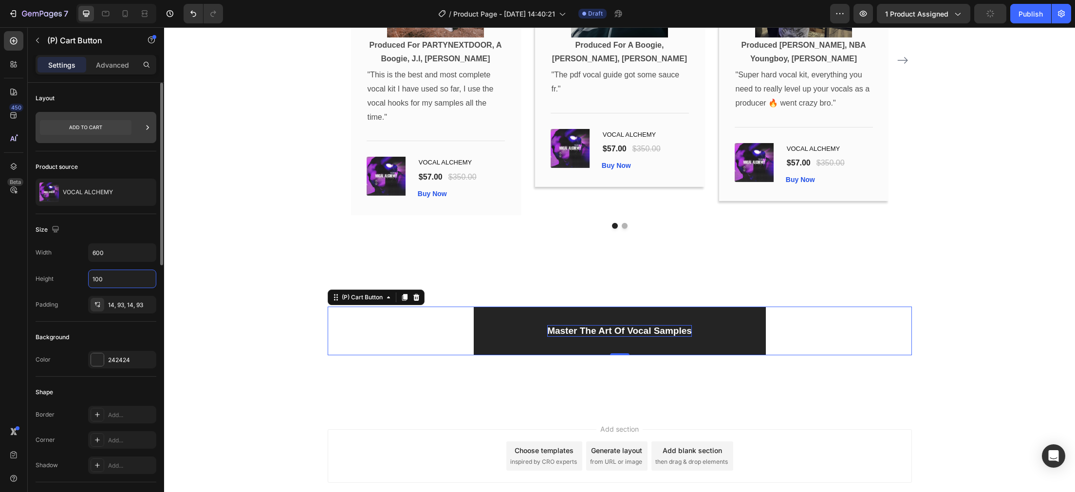
type input "100"
click at [153, 131] on div at bounding box center [96, 127] width 121 height 31
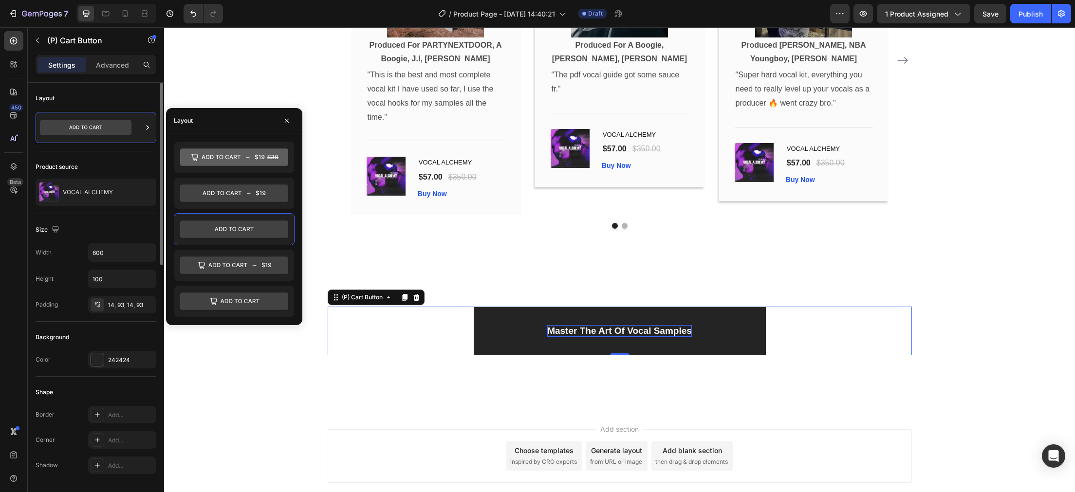
click at [93, 214] on div "Layout" at bounding box center [96, 268] width 121 height 108
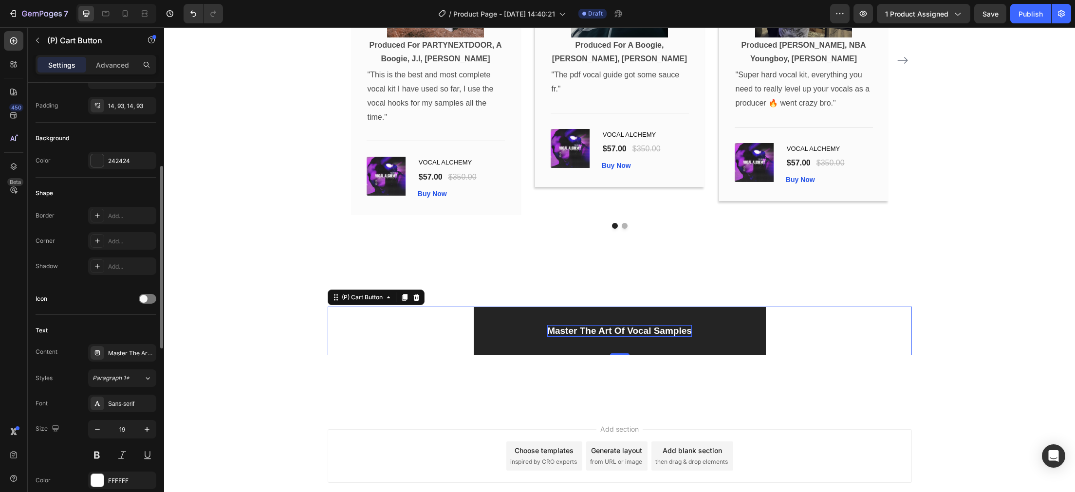
scroll to position [249, 0]
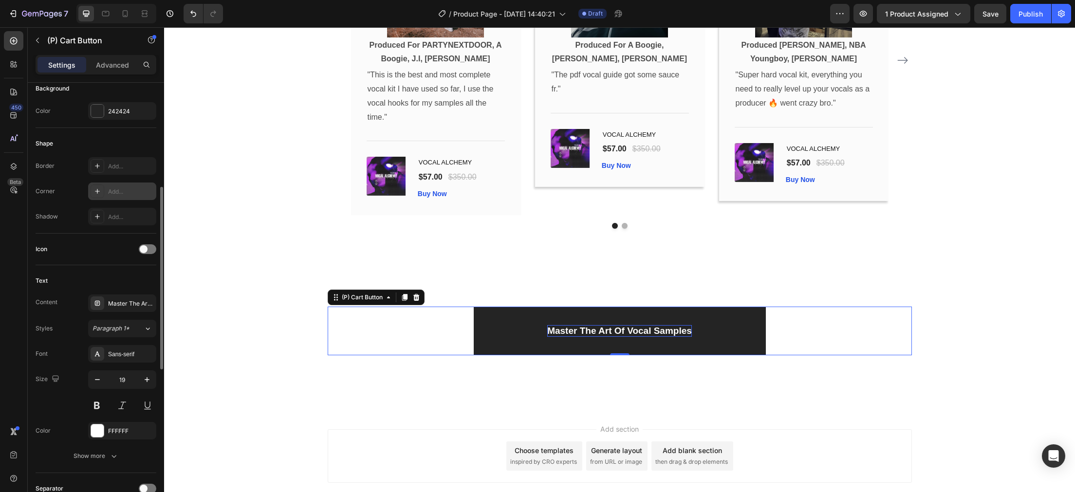
click at [128, 191] on div "Add..." at bounding box center [131, 192] width 46 height 9
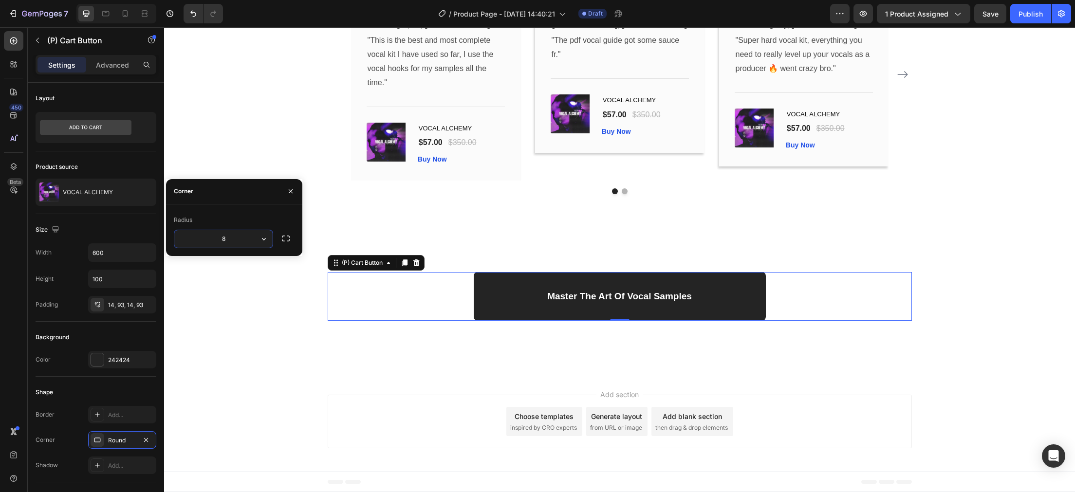
scroll to position [249, 0]
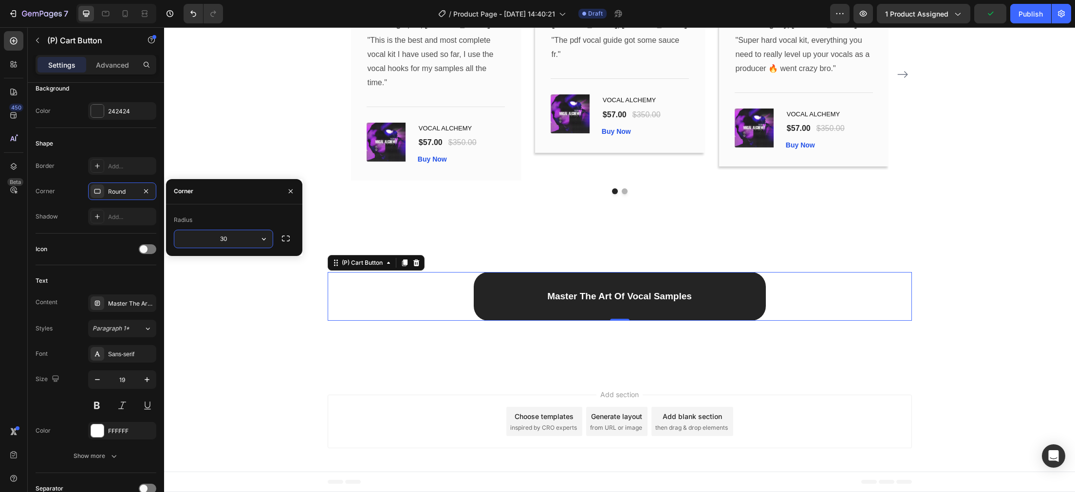
type input "3"
type input "1"
type input "1000"
click at [71, 141] on div "Shape" at bounding box center [96, 144] width 121 height 16
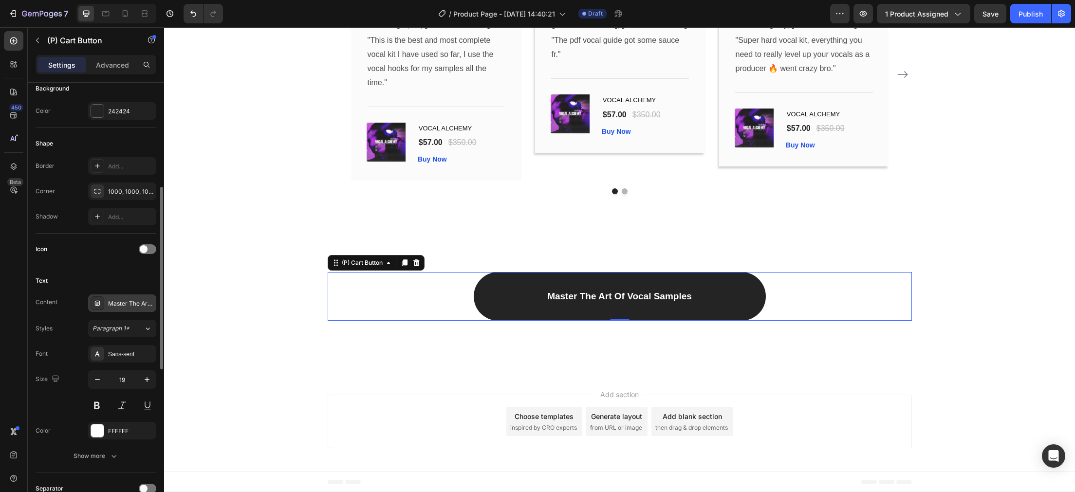
click at [126, 302] on div "Master The Art Of Vocal Samples" at bounding box center [131, 304] width 46 height 9
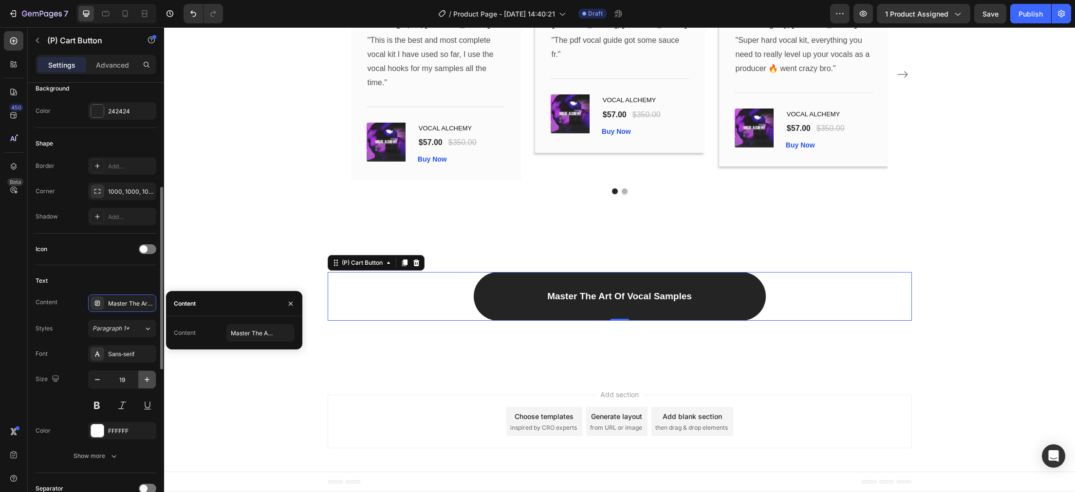
click at [147, 380] on icon "button" at bounding box center [147, 379] width 5 height 5
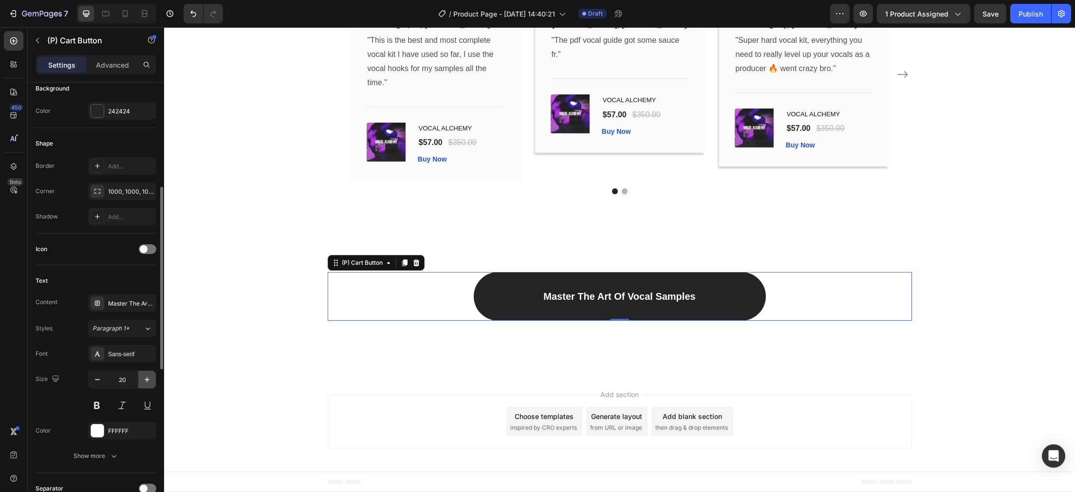
click at [147, 380] on icon "button" at bounding box center [147, 379] width 5 height 5
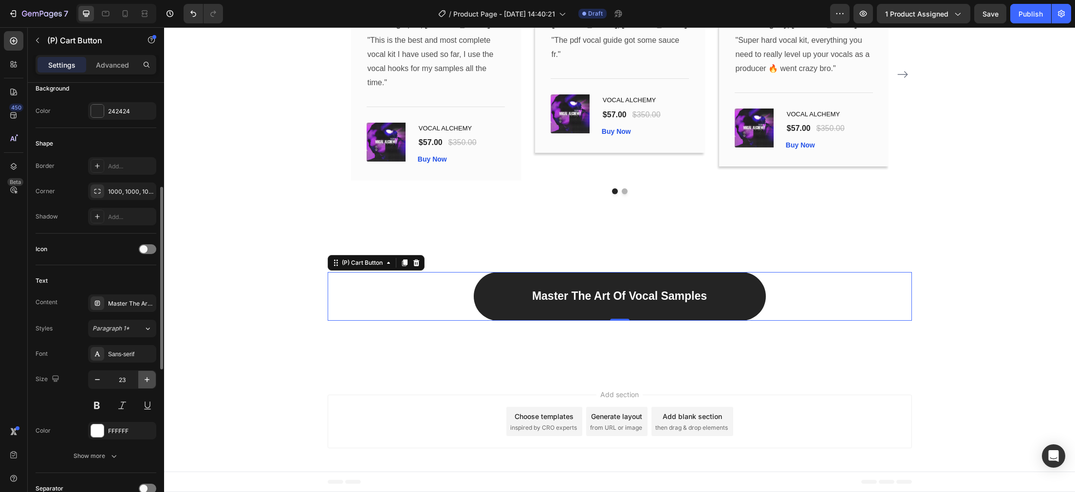
click at [147, 380] on icon "button" at bounding box center [147, 379] width 5 height 5
type input "27"
click at [128, 329] on span "Paragraph 1*" at bounding box center [111, 328] width 37 height 9
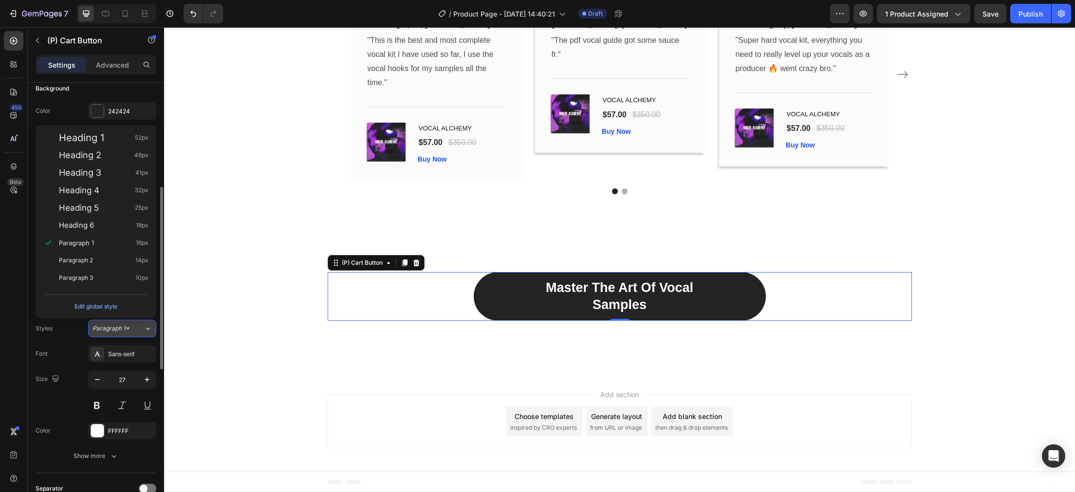
click at [128, 329] on span "Paragraph 1*" at bounding box center [111, 328] width 37 height 9
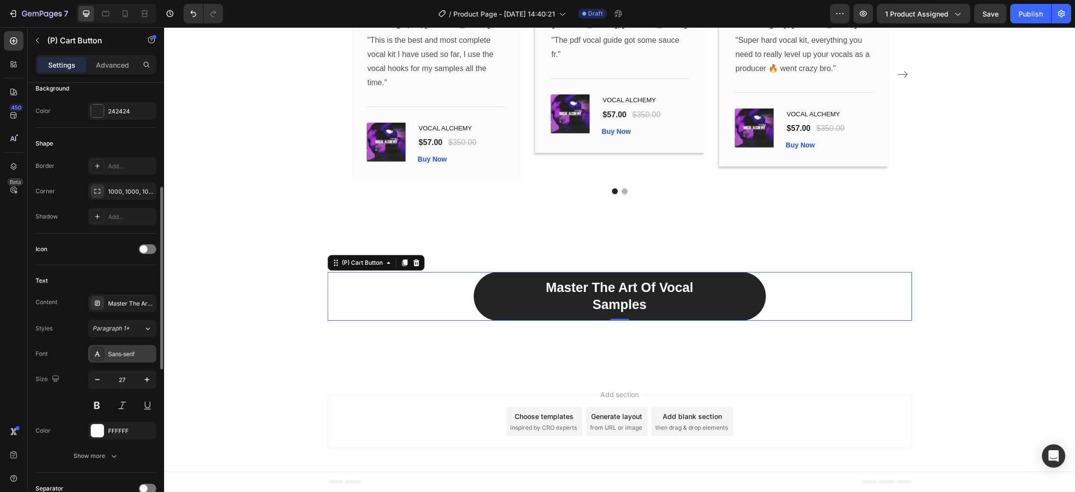
click at [138, 350] on div "Sans-serif" at bounding box center [122, 354] width 68 height 18
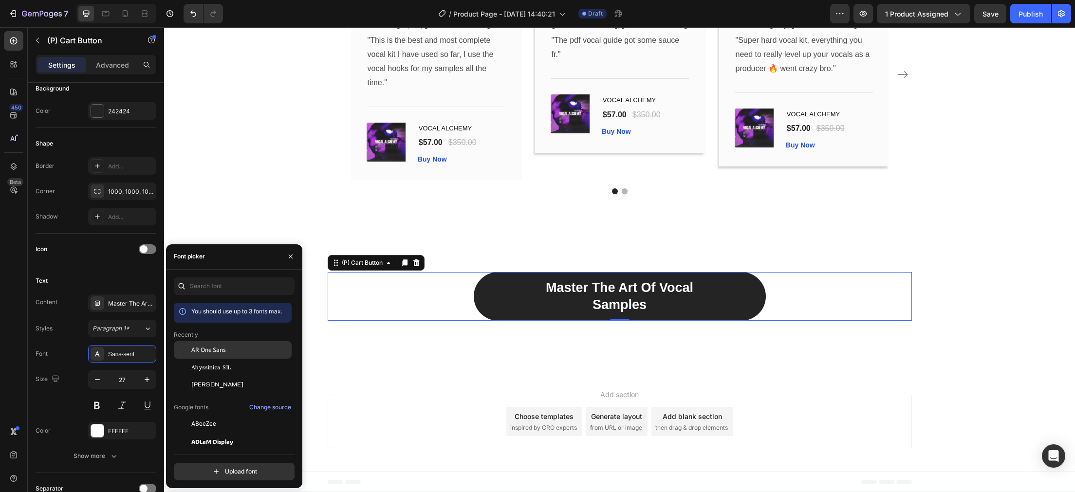
click at [216, 346] on span "AR One Sans" at bounding box center [208, 350] width 35 height 9
click at [75, 338] on div "Styles Paragraph 1* Font AR One Sans Size 27 Color FFFFFF Show more" at bounding box center [96, 392] width 121 height 145
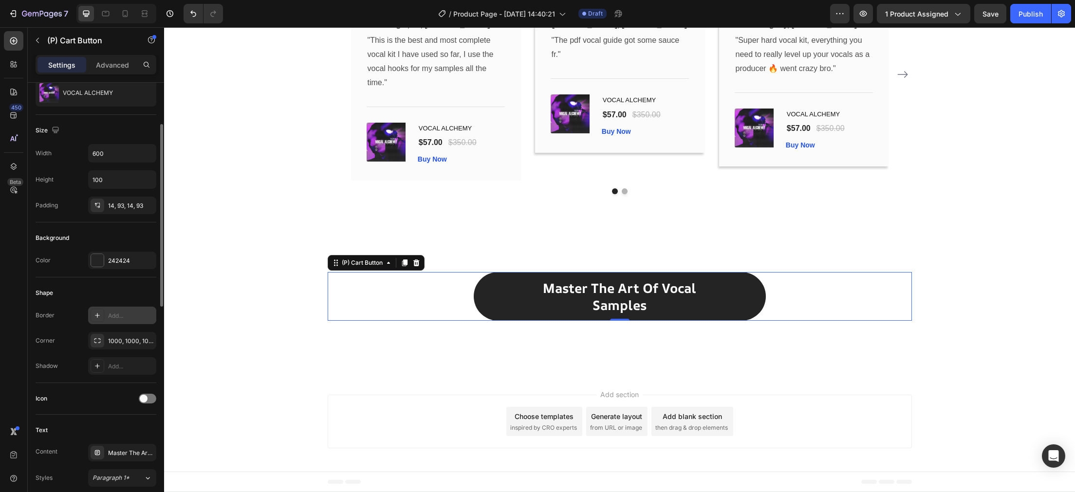
scroll to position [50, 0]
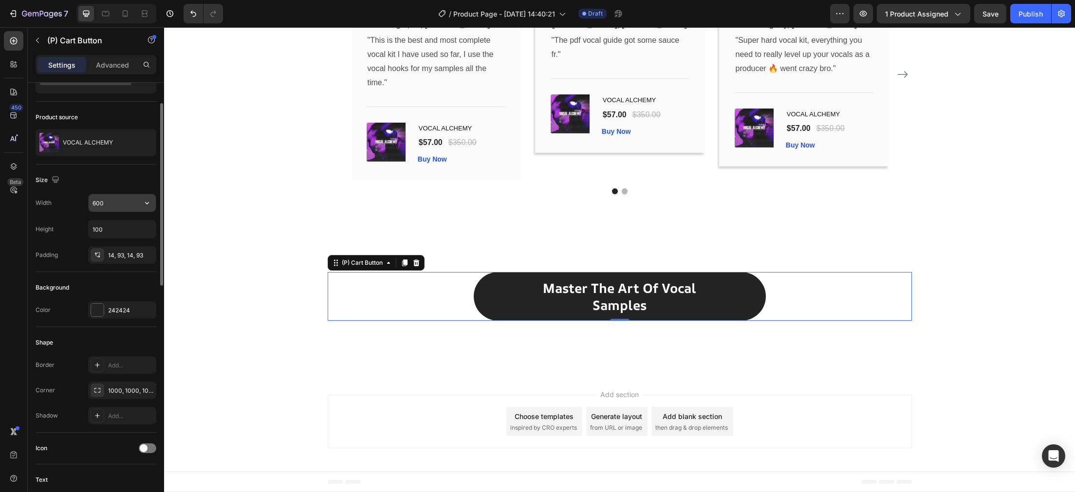
click at [122, 206] on input "600" at bounding box center [122, 203] width 67 height 18
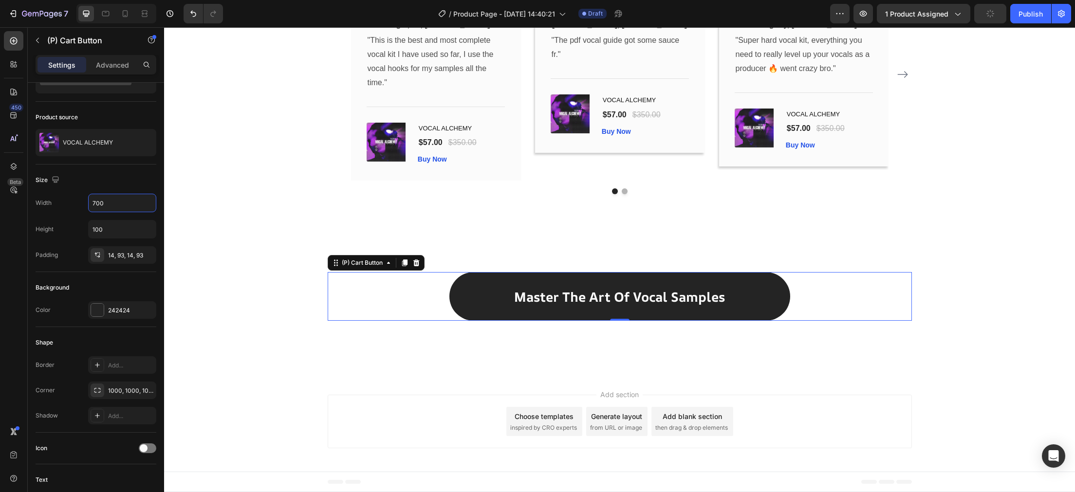
type input "700"
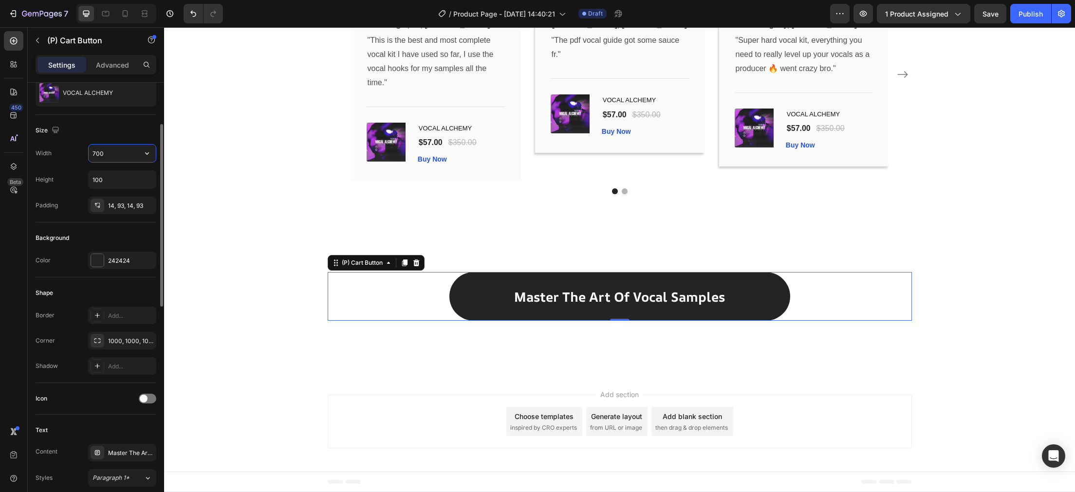
scroll to position [150, 0]
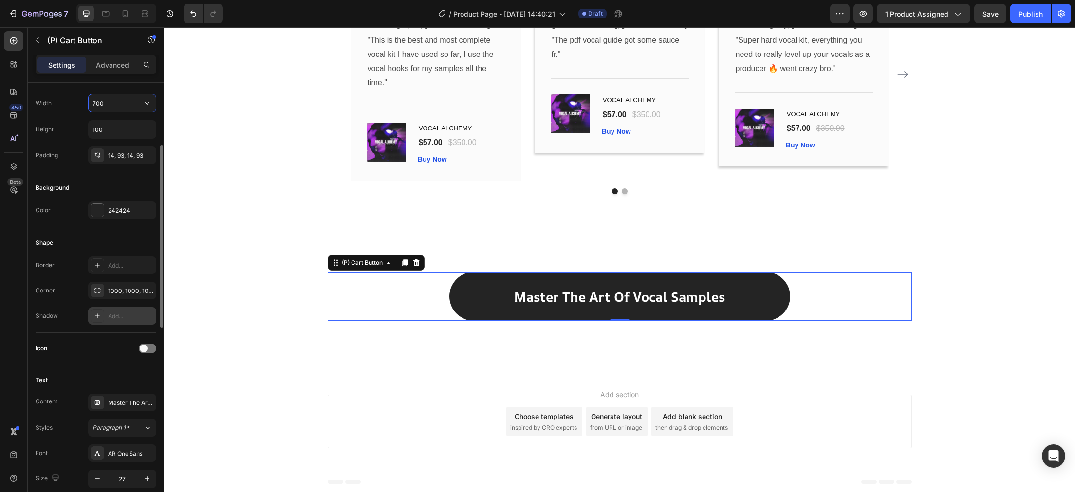
click at [132, 314] on div "Add..." at bounding box center [131, 316] width 46 height 9
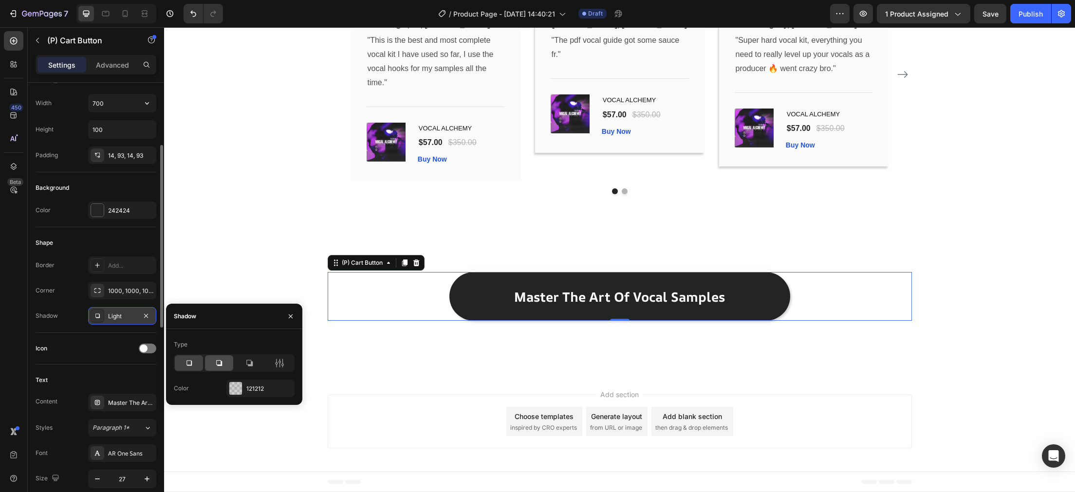
click at [223, 363] on icon at bounding box center [219, 363] width 10 height 10
click at [247, 359] on icon at bounding box center [249, 363] width 10 height 10
click at [192, 365] on icon at bounding box center [189, 363] width 10 height 10
click at [235, 364] on div at bounding box center [249, 364] width 28 height 16
click at [250, 363] on icon at bounding box center [249, 363] width 10 height 10
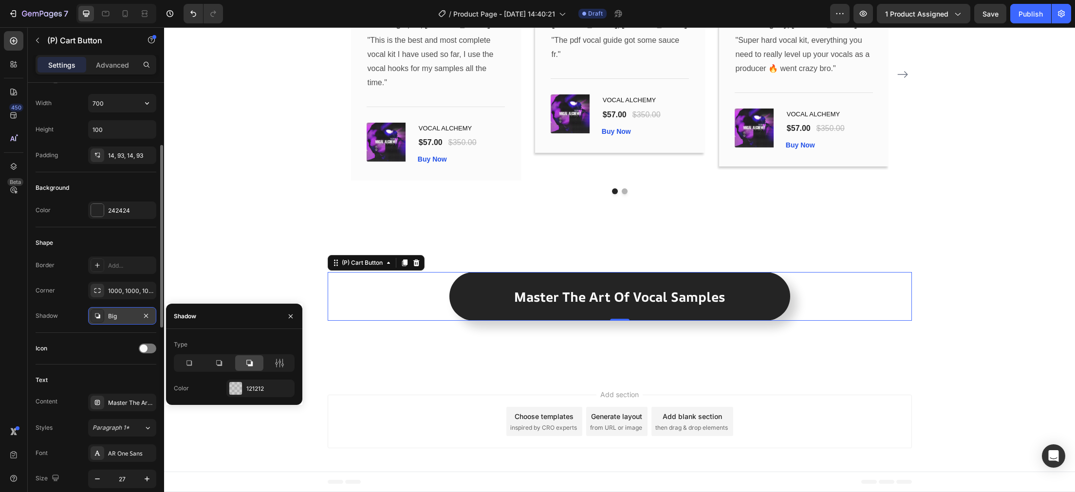
click at [256, 363] on div at bounding box center [249, 364] width 28 height 16
click at [285, 363] on div at bounding box center [279, 364] width 28 height 16
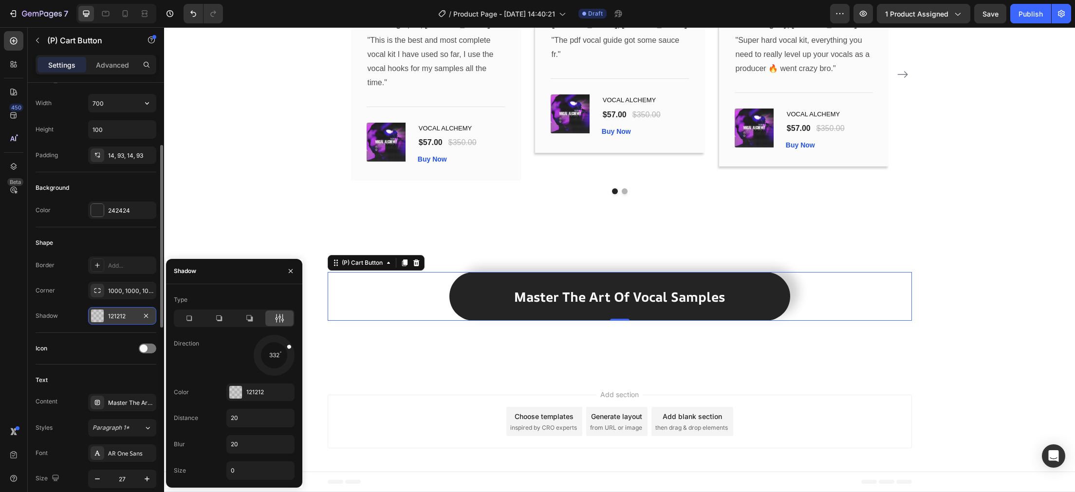
drag, startPoint x: 283, startPoint y: 368, endPoint x: 279, endPoint y: 351, distance: 18.2
click at [279, 351] on div at bounding box center [284, 349] width 22 height 15
click at [247, 318] on icon at bounding box center [249, 319] width 10 height 10
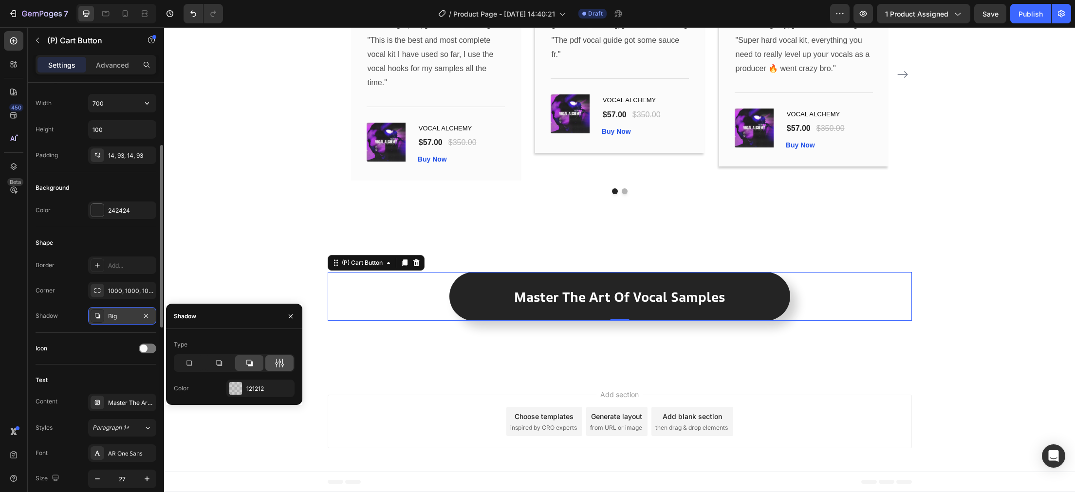
drag, startPoint x: 275, startPoint y: 362, endPoint x: 277, endPoint y: 367, distance: 5.4
click at [275, 362] on div at bounding box center [279, 364] width 28 height 16
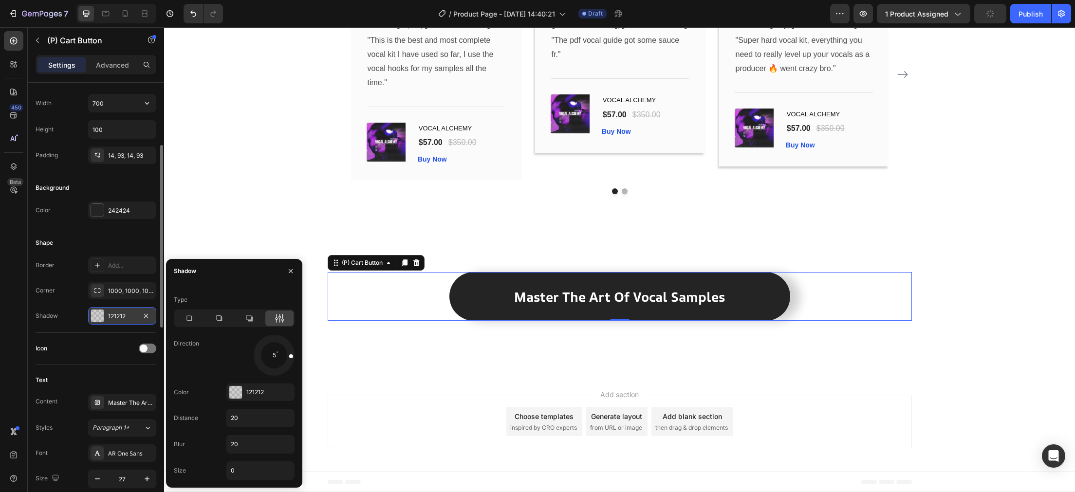
drag, startPoint x: 284, startPoint y: 367, endPoint x: 294, endPoint y: 356, distance: 15.2
click at [294, 356] on div at bounding box center [285, 356] width 22 height 8
click at [246, 443] on input "20" at bounding box center [260, 445] width 67 height 18
click at [245, 445] on input "20" at bounding box center [260, 445] width 67 height 18
click at [248, 421] on input "20" at bounding box center [260, 419] width 67 height 18
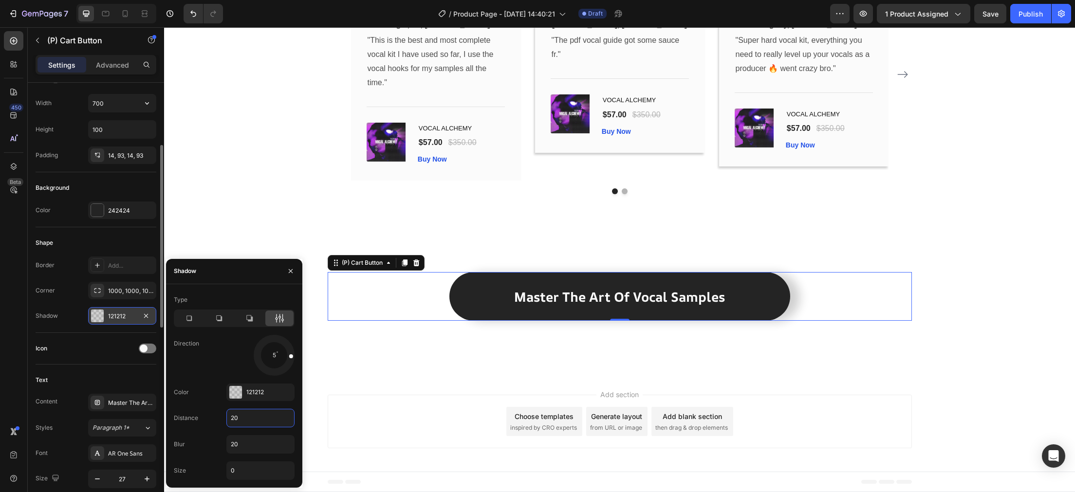
click at [248, 421] on input "20" at bounding box center [260, 419] width 67 height 18
type input "1"
type input "30"
click at [255, 452] on input "20" at bounding box center [260, 445] width 67 height 18
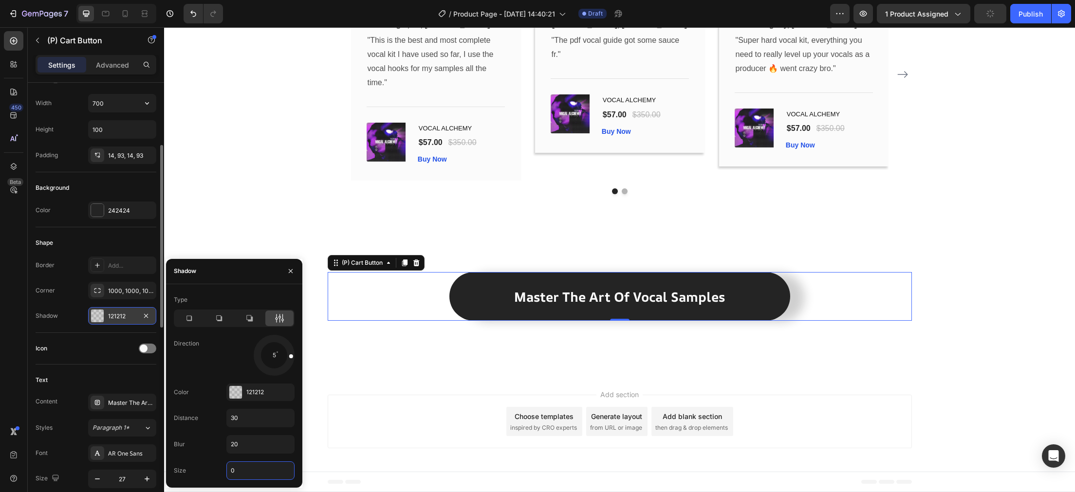
click at [252, 473] on input "0" at bounding box center [260, 471] width 67 height 18
type input "1"
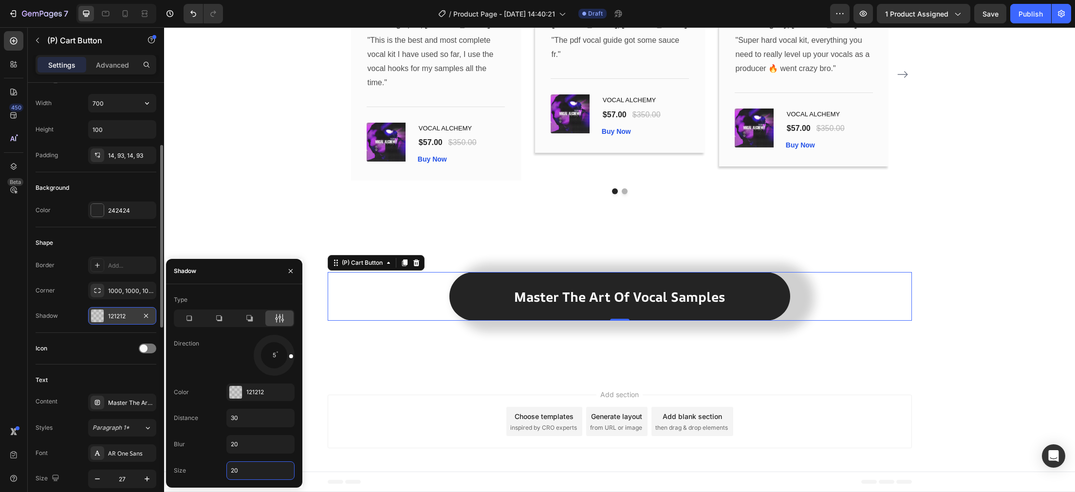
type input "20"
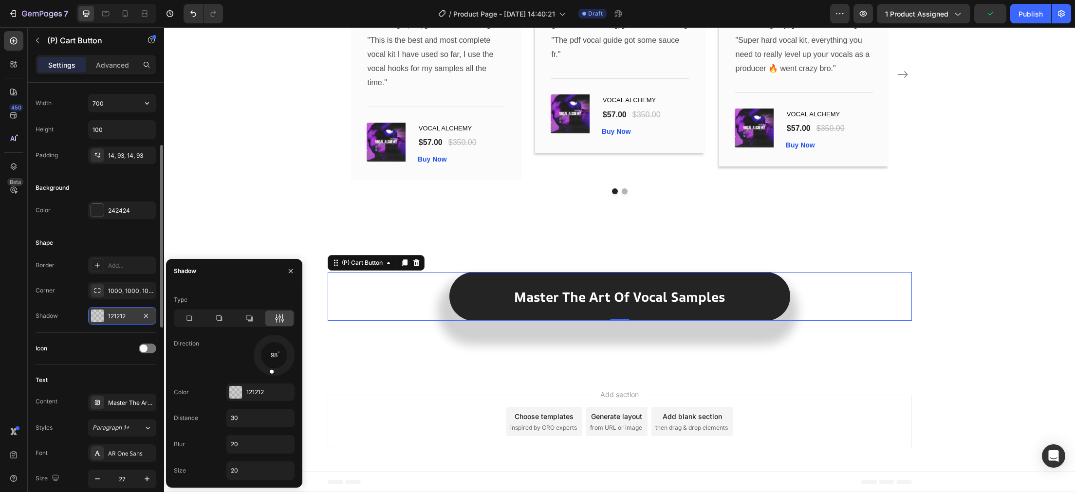
drag, startPoint x: 290, startPoint y: 357, endPoint x: 272, endPoint y: 356, distance: 17.6
click at [272, 356] on div at bounding box center [272, 366] width 9 height 22
click at [249, 418] on input "30" at bounding box center [260, 419] width 67 height 18
type input "3"
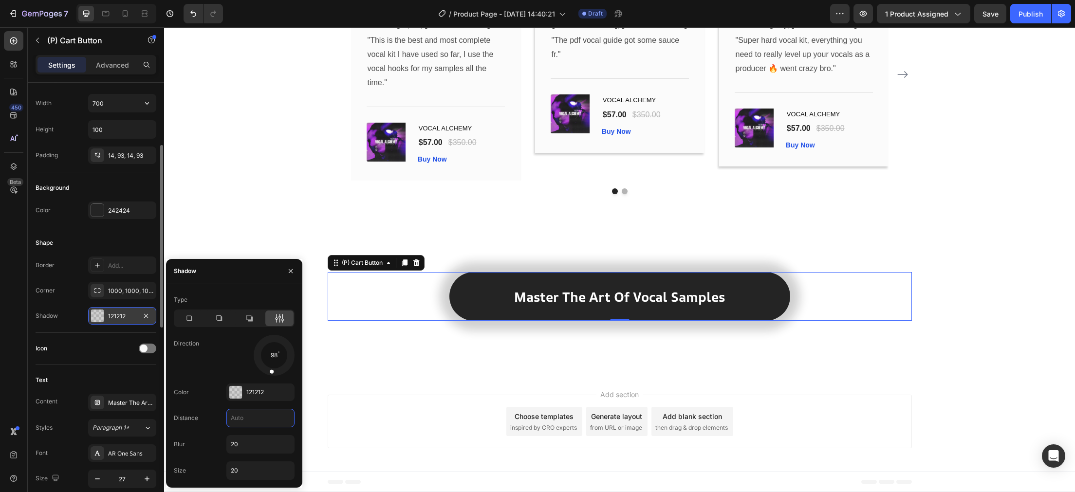
type input "1"
type input "0"
click at [235, 336] on div "98" at bounding box center [260, 355] width 68 height 41
click at [268, 473] on input "20" at bounding box center [260, 471] width 67 height 18
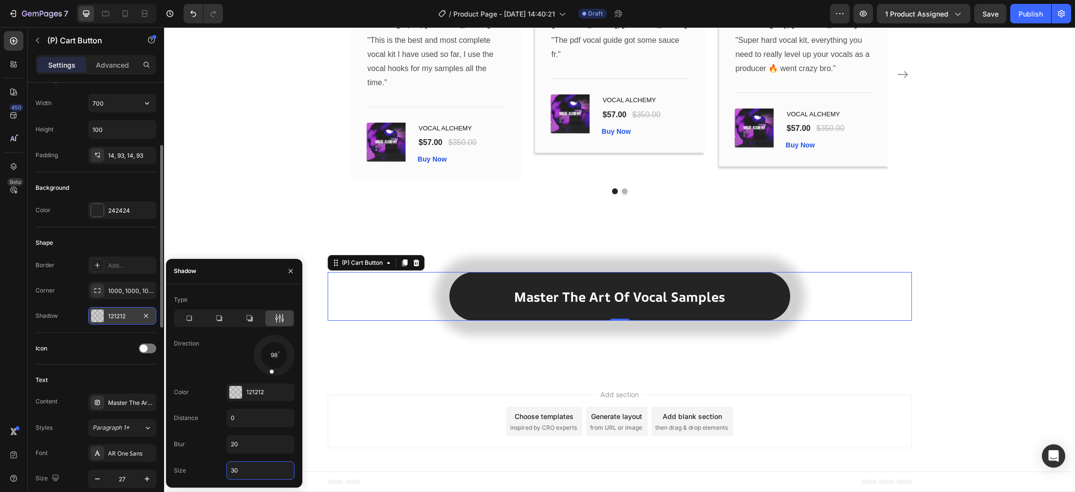
type input "3"
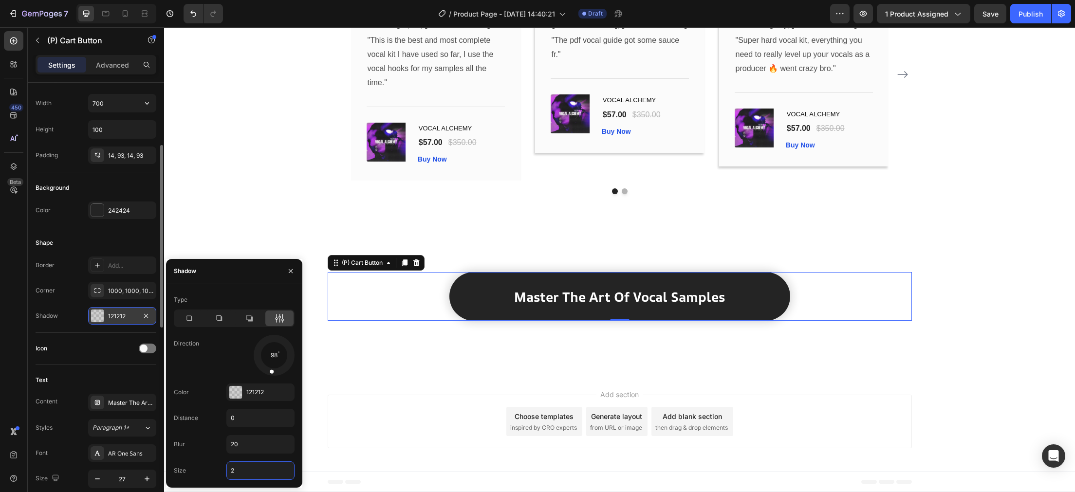
type input "20"
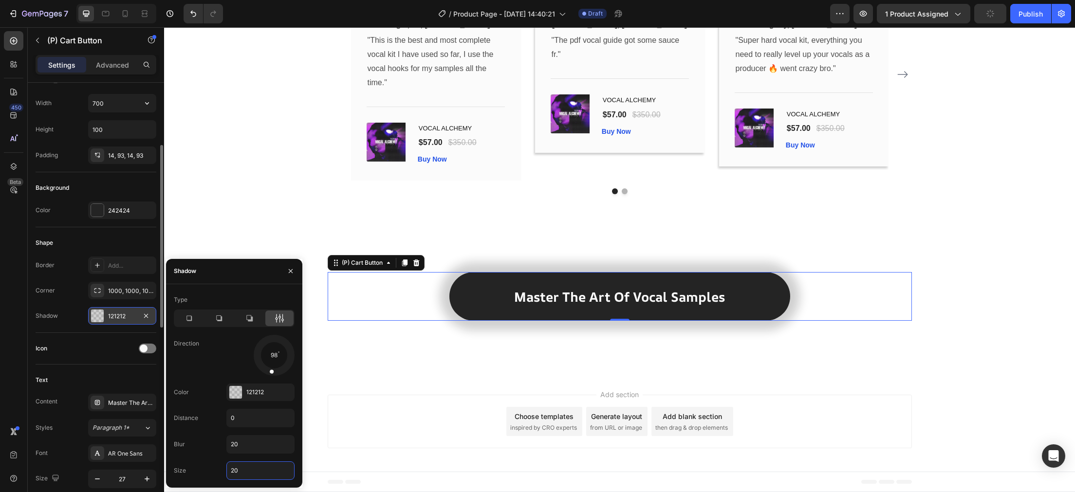
click at [69, 290] on div "Corner 1000, 1000, 1000, 1000" at bounding box center [96, 291] width 121 height 18
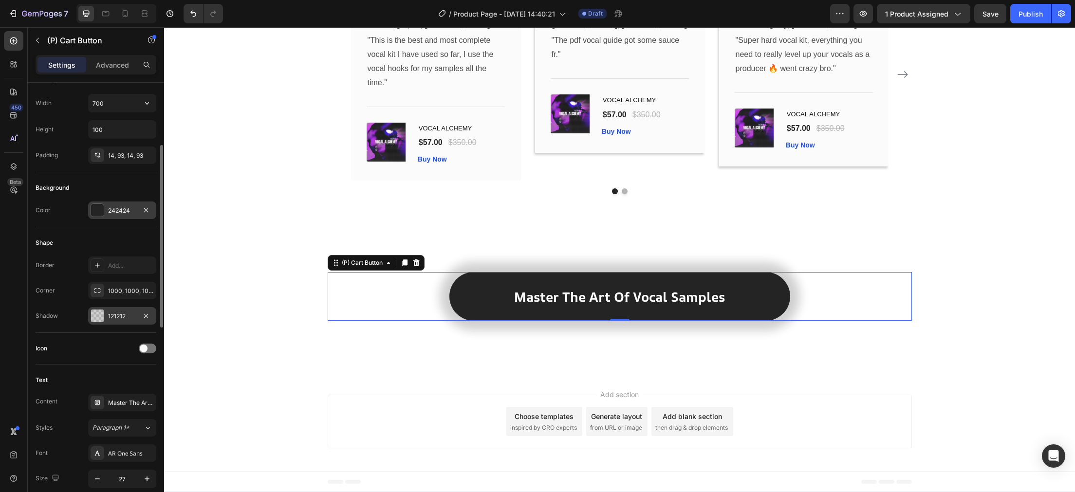
click at [94, 204] on div "242424" at bounding box center [122, 211] width 68 height 18
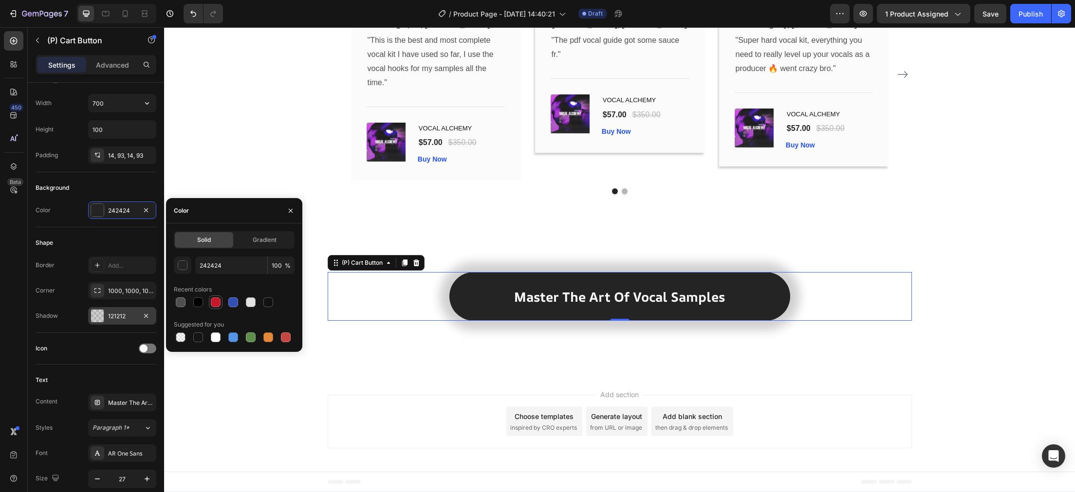
click at [216, 302] on div at bounding box center [216, 303] width 10 height 10
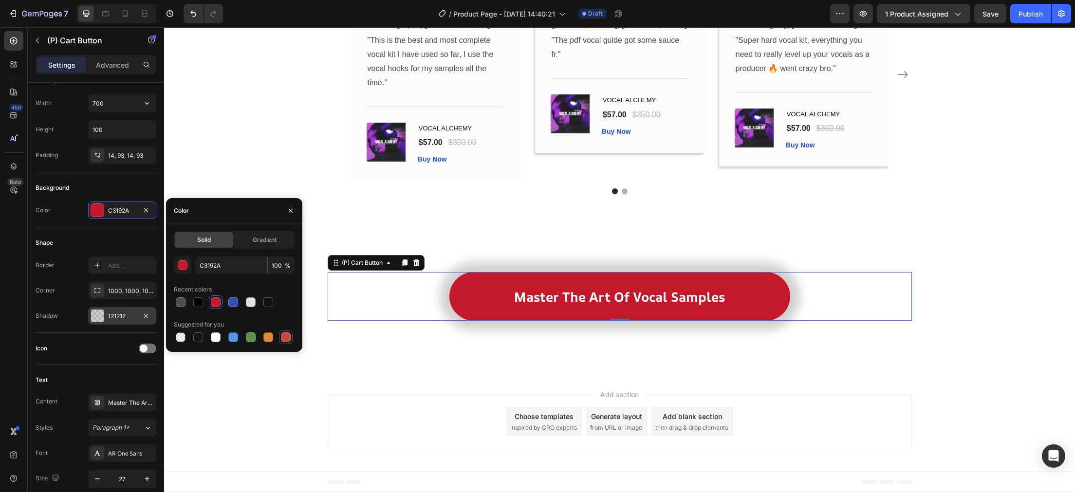
click at [281, 339] on div at bounding box center [286, 338] width 10 height 10
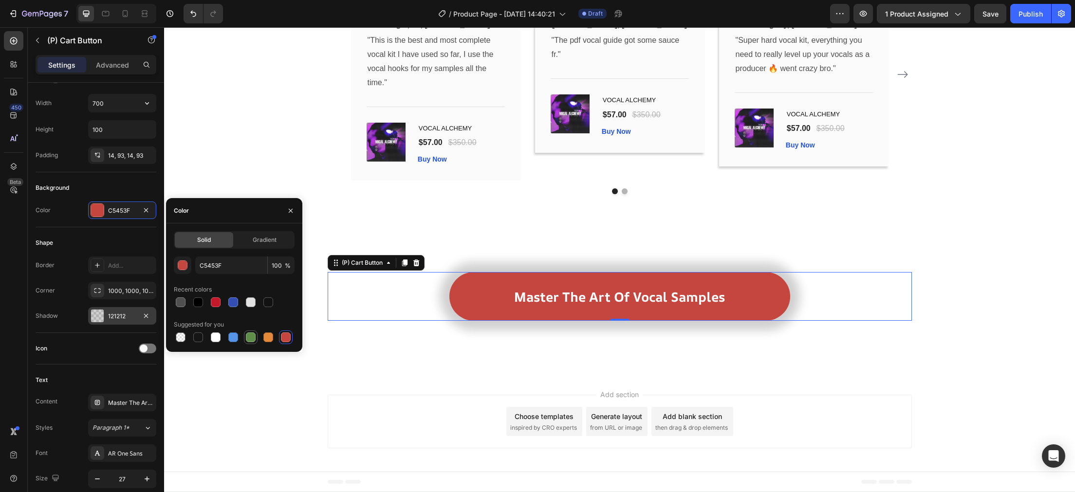
click at [247, 335] on div at bounding box center [251, 338] width 14 height 14
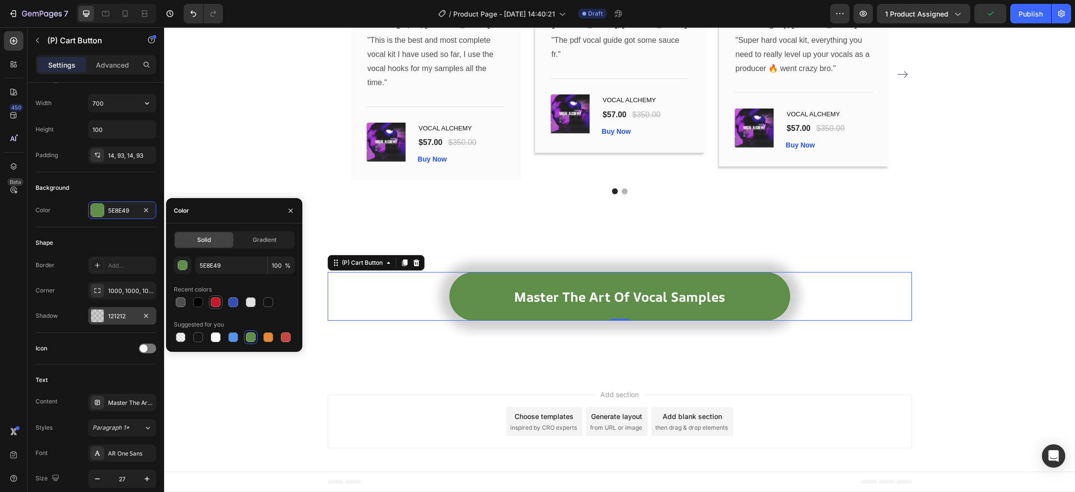
click at [215, 298] on div at bounding box center [216, 303] width 10 height 10
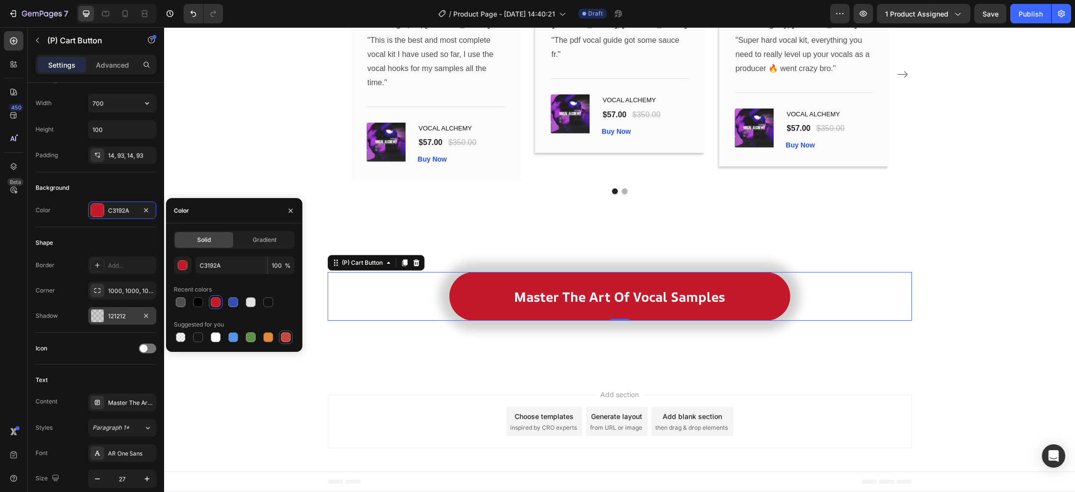
click at [285, 341] on div at bounding box center [286, 338] width 10 height 10
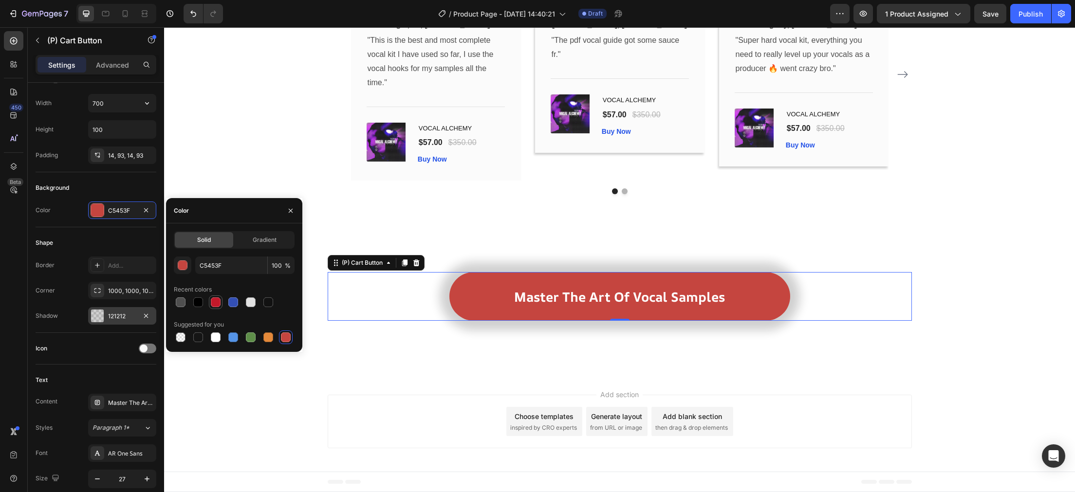
click at [213, 297] on div at bounding box center [216, 303] width 12 height 12
type input "C3192A"
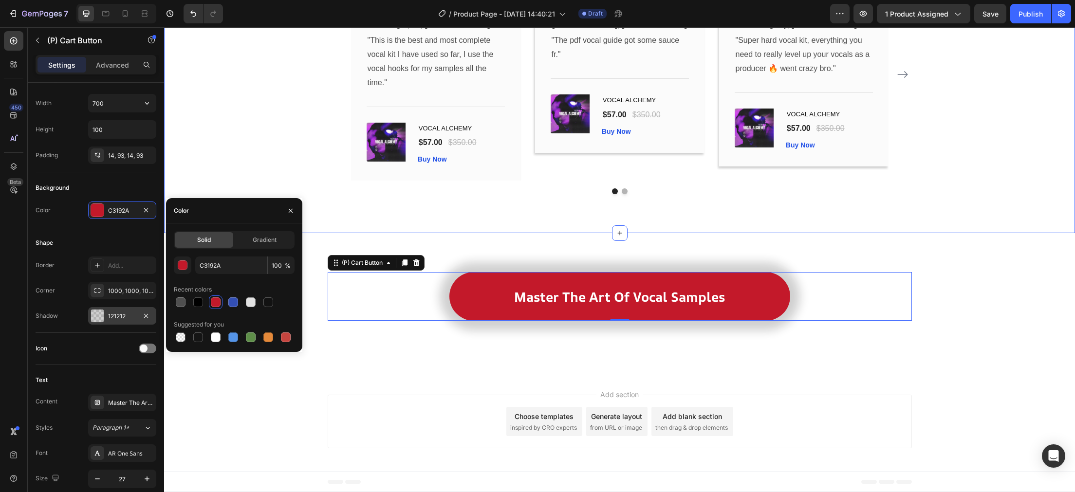
click at [269, 152] on div "What Producers Are Saying Heading Check out these testimonies from industry pro…" at bounding box center [619, 43] width 897 height 301
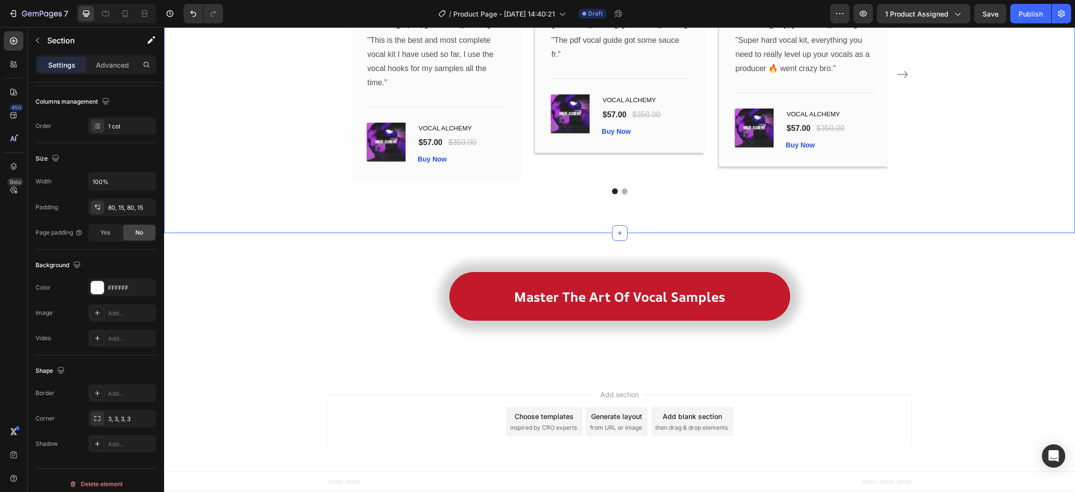
scroll to position [0, 0]
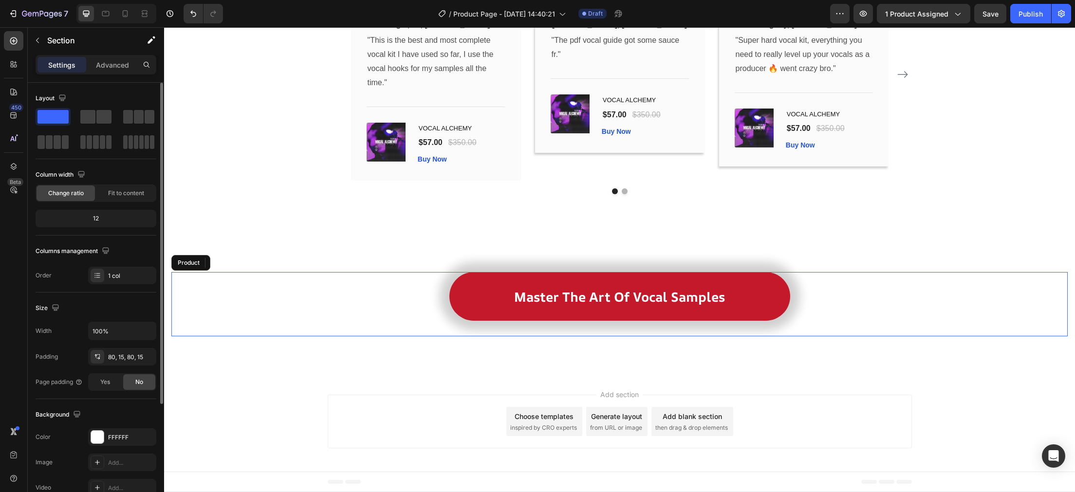
click at [282, 316] on div "Master The Art Of Vocal Samples (P) Cart Button Row" at bounding box center [619, 304] width 897 height 64
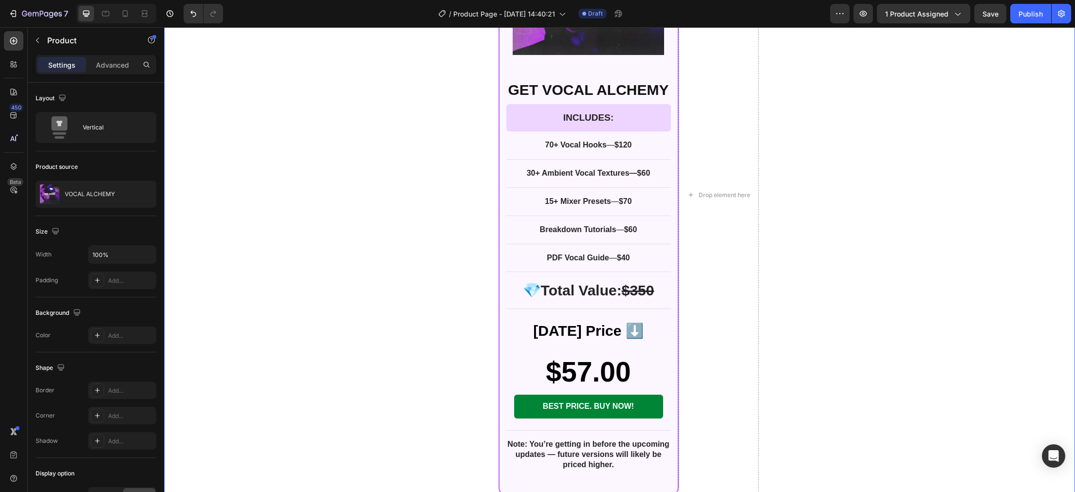
scroll to position [2193, 0]
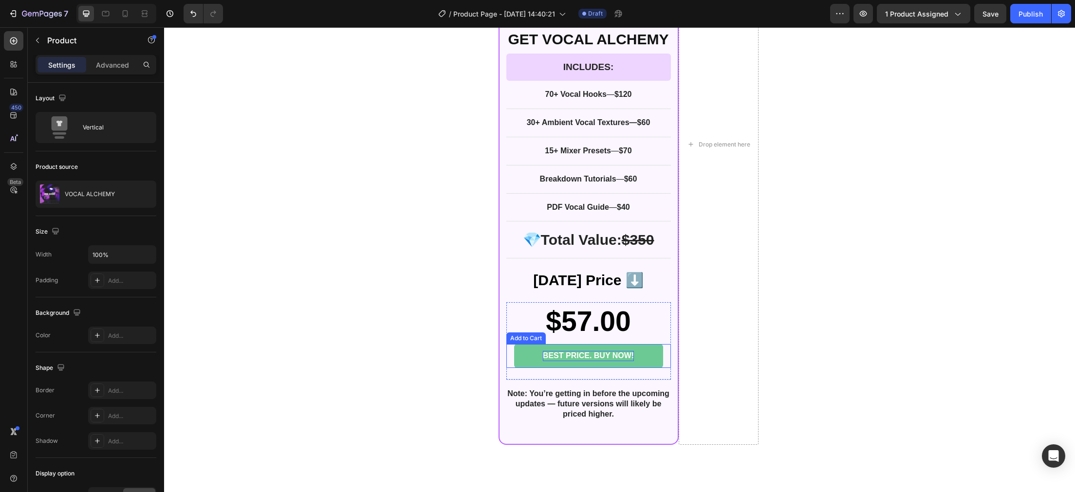
click at [621, 358] on div "BEST PRICE. BUY NOW!" at bounding box center [588, 356] width 91 height 10
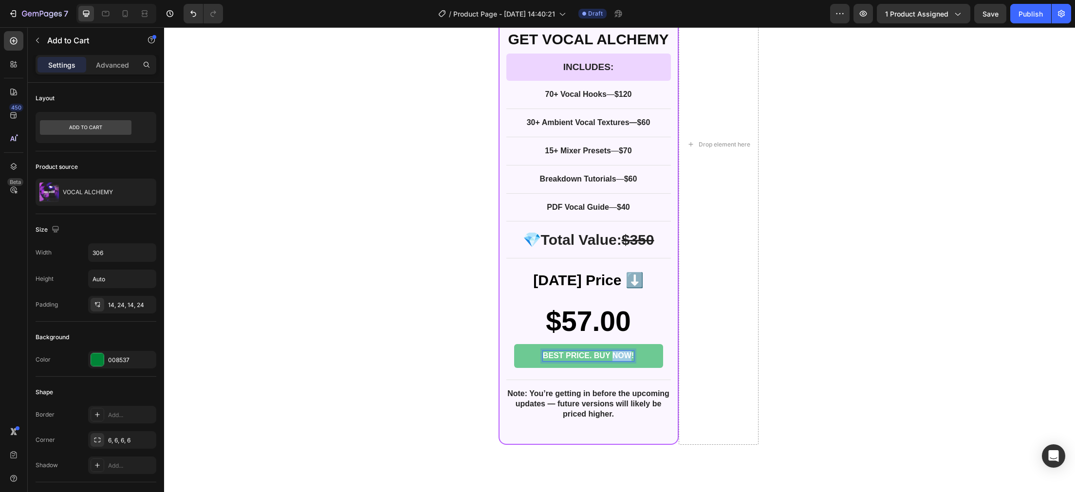
click at [621, 358] on p "BEST PRICE. BUY NOW!" at bounding box center [588, 356] width 91 height 10
click at [291, 346] on div "Product Images Row GET VOCAL ALCHEMY Text Block INCLUDES: Text Block Row Row 70…" at bounding box center [619, 144] width 911 height 601
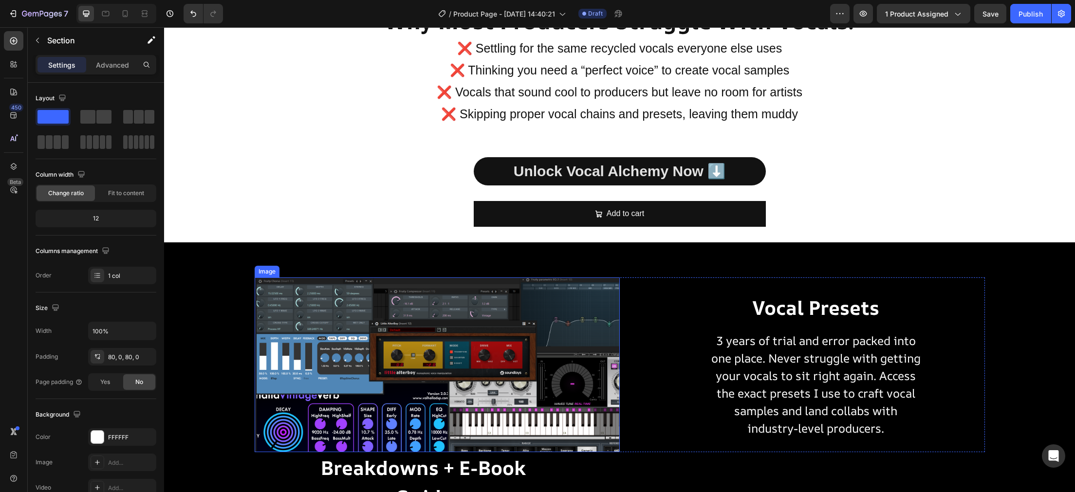
scroll to position [1011, 0]
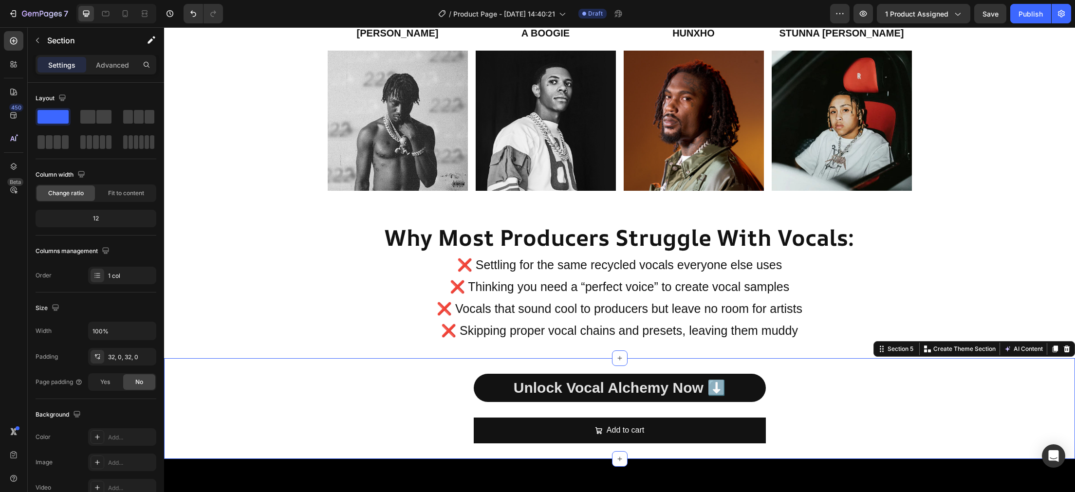
click at [367, 387] on div "Unlock Vocal Alchemy Now ⬇️ Text Block Add to cart Add to Cart Product" at bounding box center [619, 409] width 911 height 70
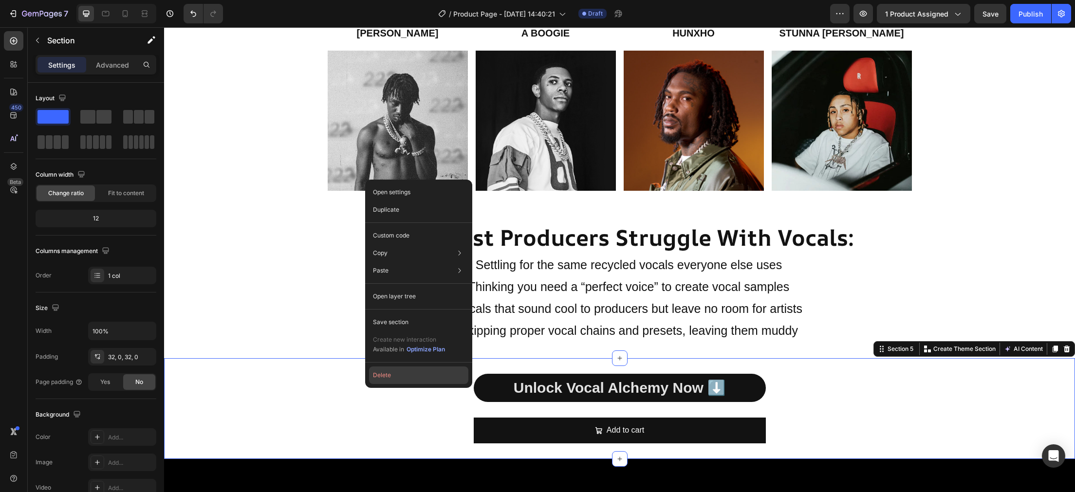
click at [385, 375] on button "Delete" at bounding box center [418, 376] width 99 height 18
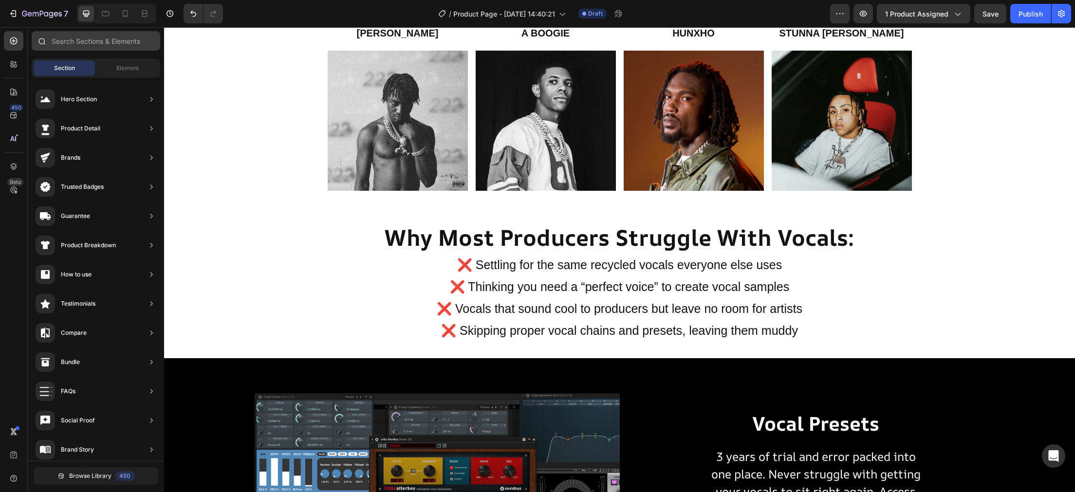
scroll to position [25, 0]
click at [120, 72] on span "Element" at bounding box center [127, 68] width 22 height 9
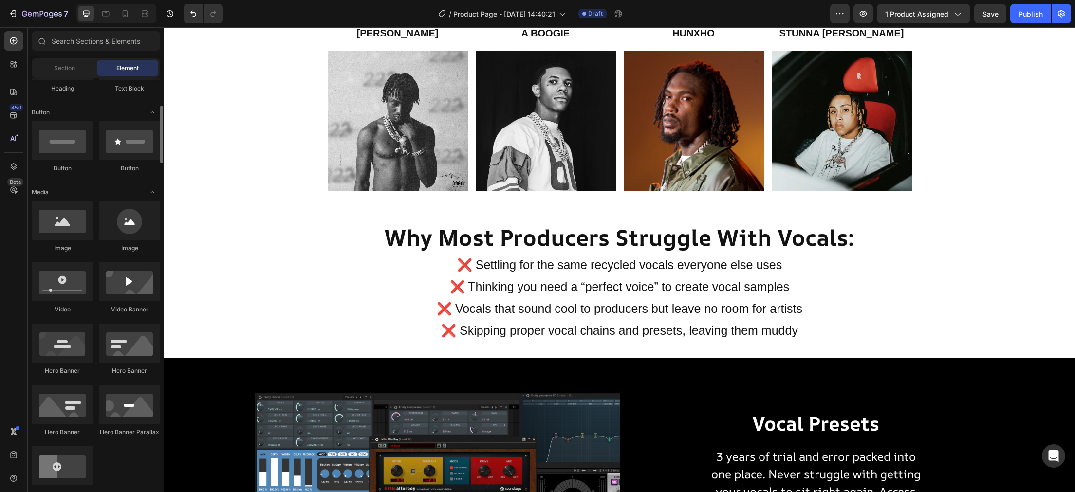
scroll to position [0, 0]
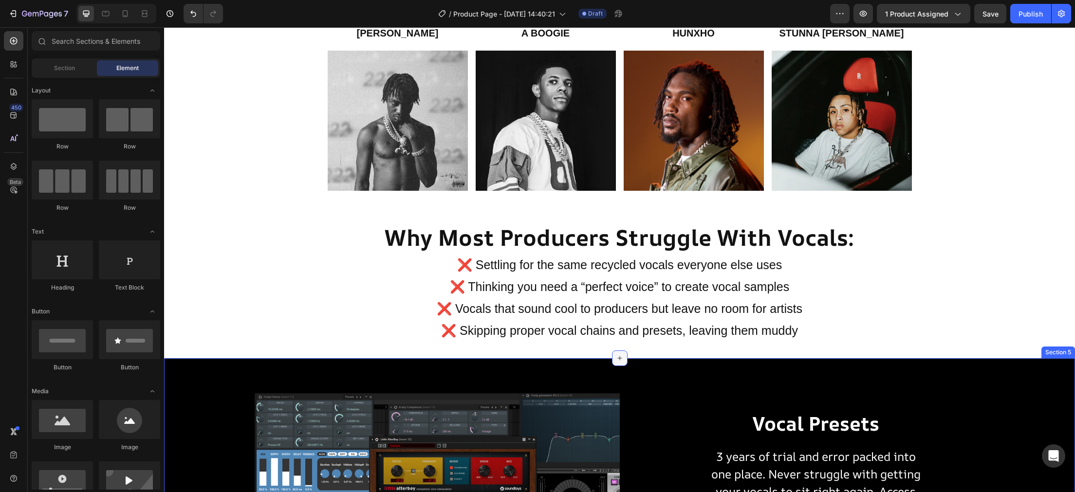
click at [619, 357] on icon at bounding box center [620, 359] width 8 height 8
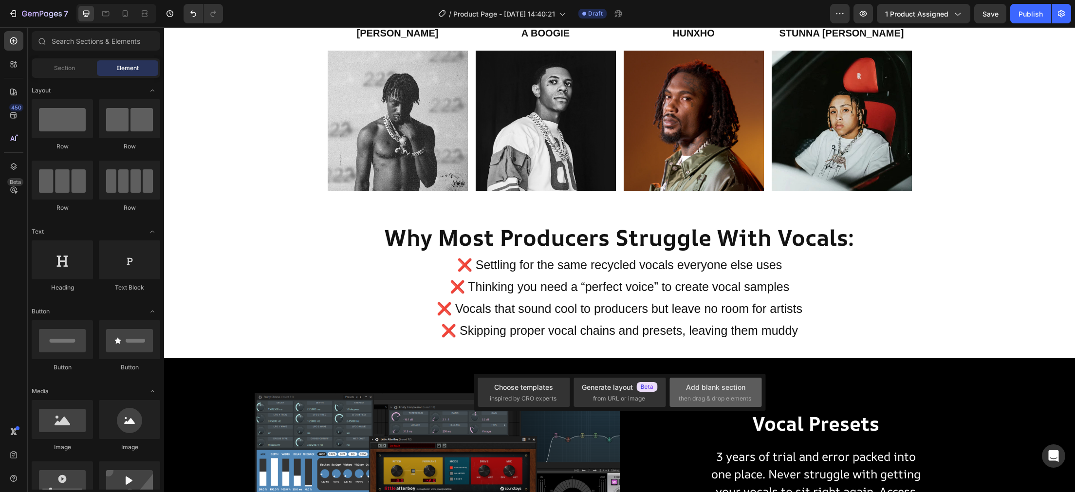
drag, startPoint x: 721, startPoint y: 384, endPoint x: 473, endPoint y: 311, distance: 258.0
click at [721, 384] on div "Add blank section" at bounding box center [715, 387] width 59 height 10
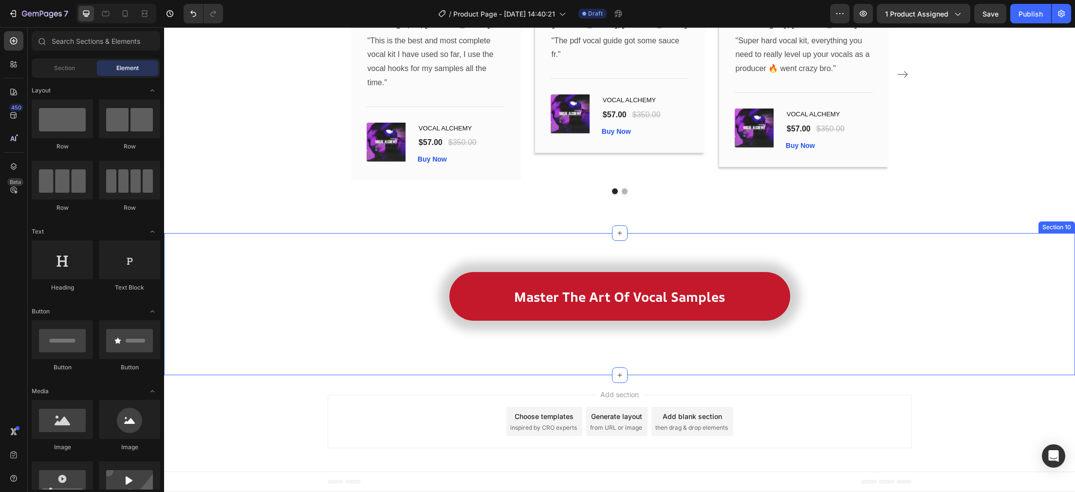
scroll to position [2959, 0]
click at [343, 310] on div "Master The Art Of Vocal Samples (P) Cart Button" at bounding box center [620, 296] width 584 height 49
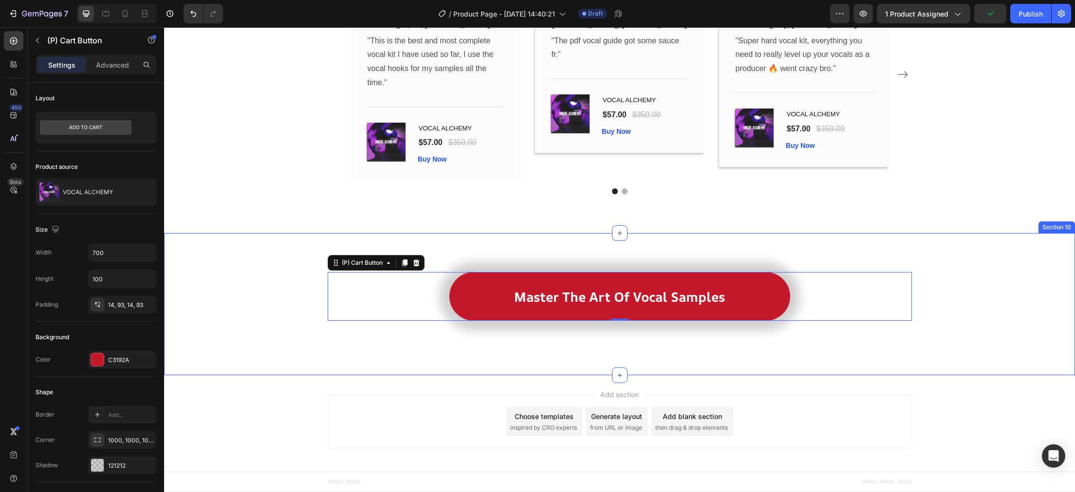
click at [307, 346] on div "Master The Art Of Vocal Samples (P) Cart Button 0 Row Product Section 10" at bounding box center [619, 304] width 911 height 142
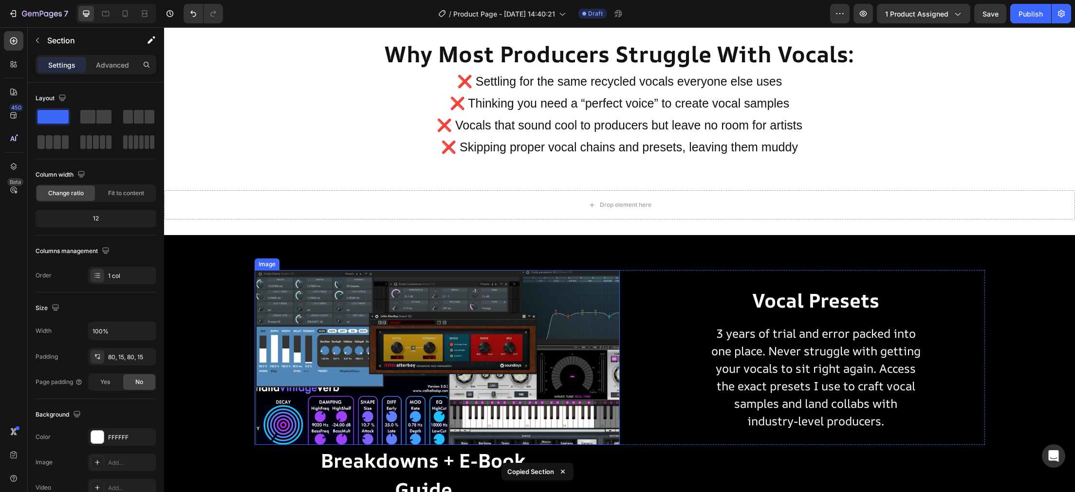
scroll to position [1093, 0]
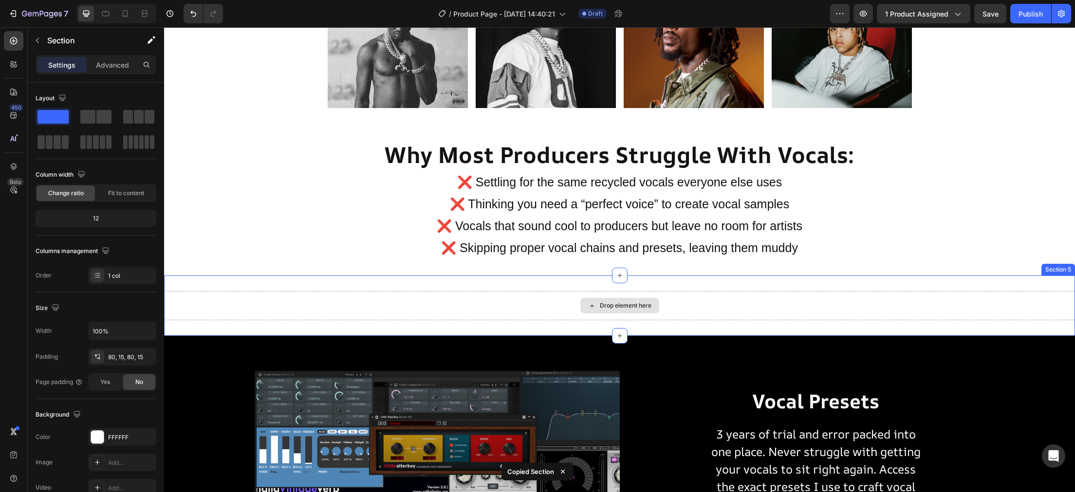
click at [461, 310] on div "Drop element here" at bounding box center [619, 305] width 911 height 29
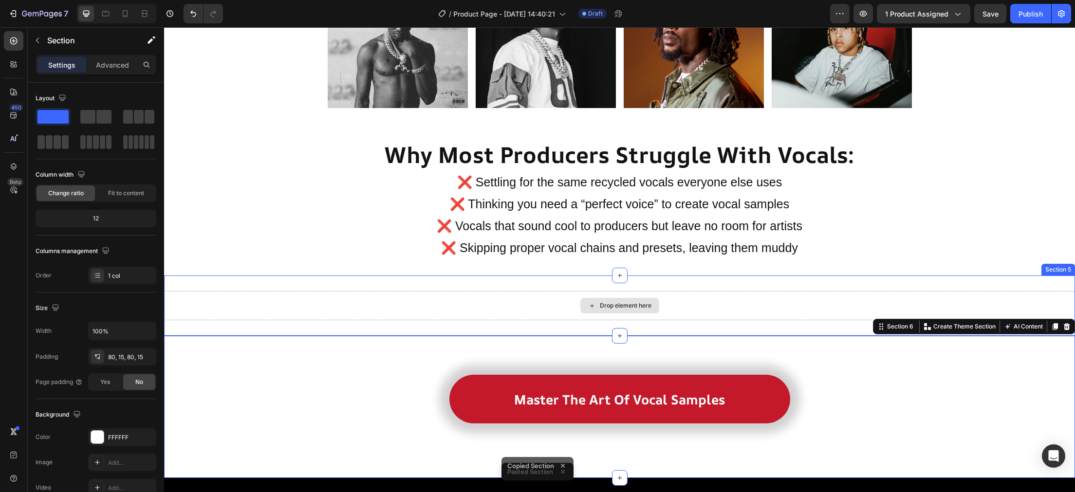
click at [449, 298] on div "Drop element here" at bounding box center [619, 305] width 911 height 29
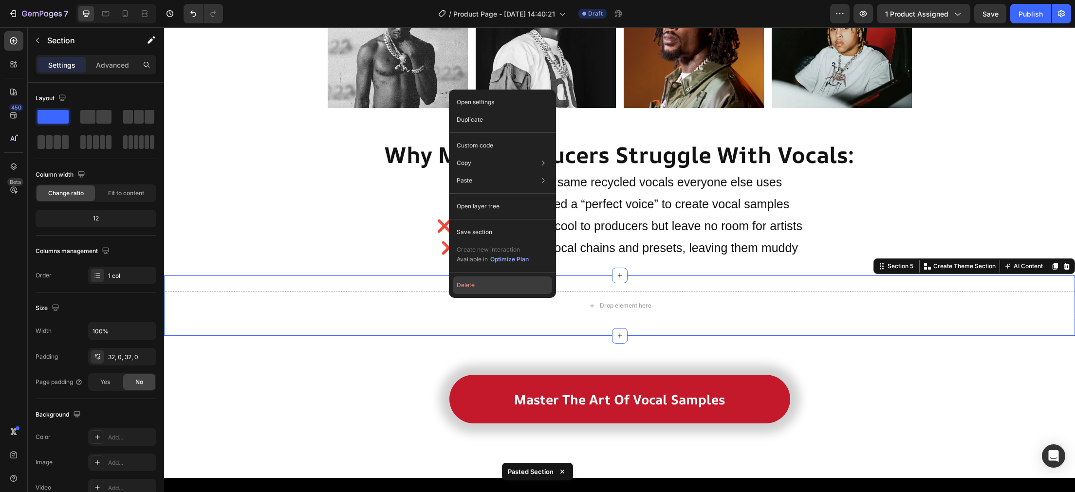
click at [470, 280] on button "Delete" at bounding box center [502, 286] width 99 height 18
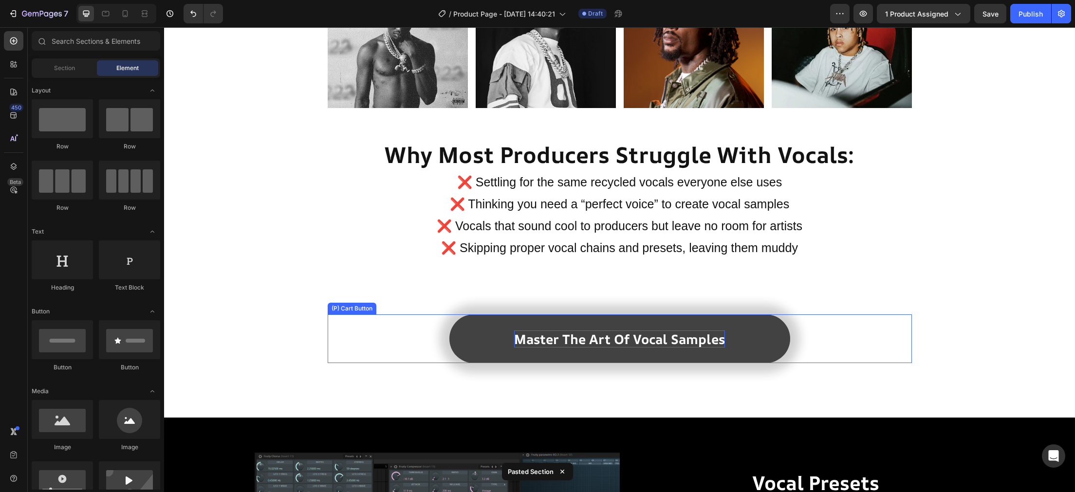
click at [612, 333] on div "Master The Art Of Vocal Samples" at bounding box center [619, 339] width 211 height 17
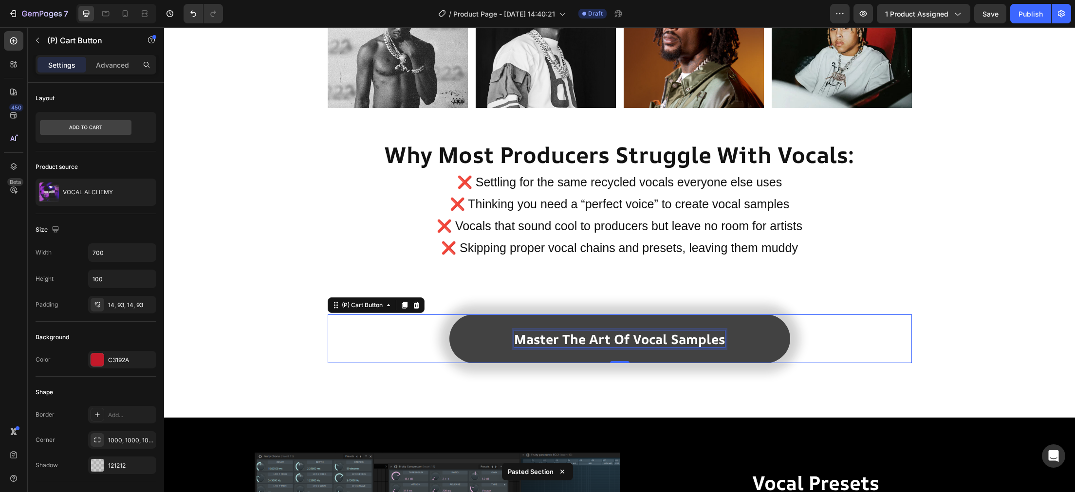
click at [612, 333] on p "Master The Art Of Vocal Samples" at bounding box center [619, 339] width 211 height 17
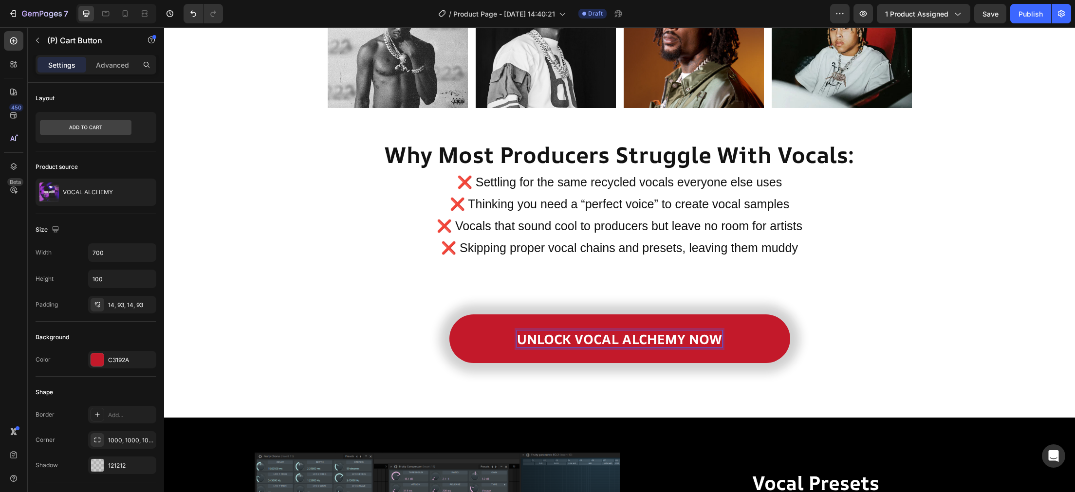
click at [397, 328] on div "UNLOCK VOCAL ALCHEMY NOW (P) Cart Button 0" at bounding box center [620, 339] width 584 height 49
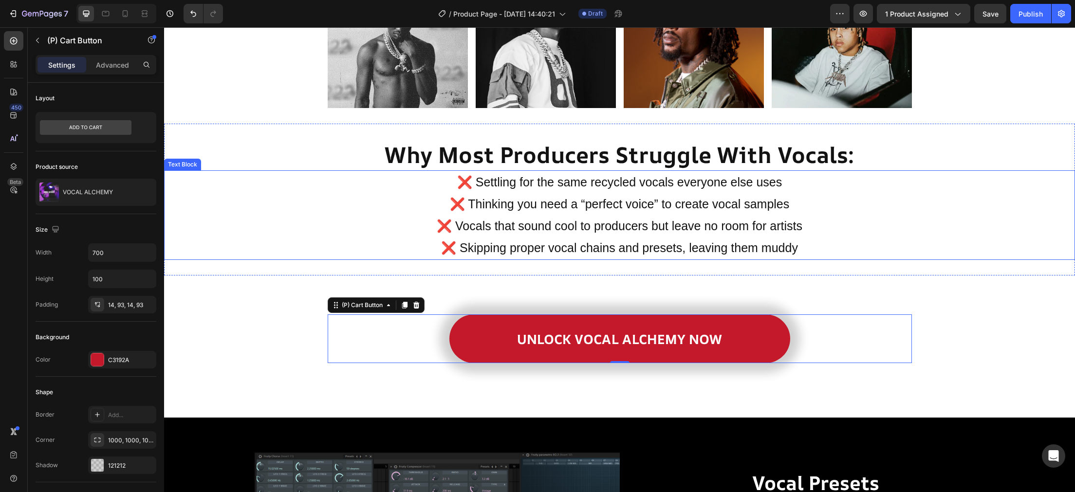
drag, startPoint x: 295, startPoint y: 223, endPoint x: 292, endPoint y: 217, distance: 5.9
click at [294, 220] on p "❌ Vocals that sound cool to producers but leave no room for artists ❌ Skipping …" at bounding box center [619, 237] width 909 height 44
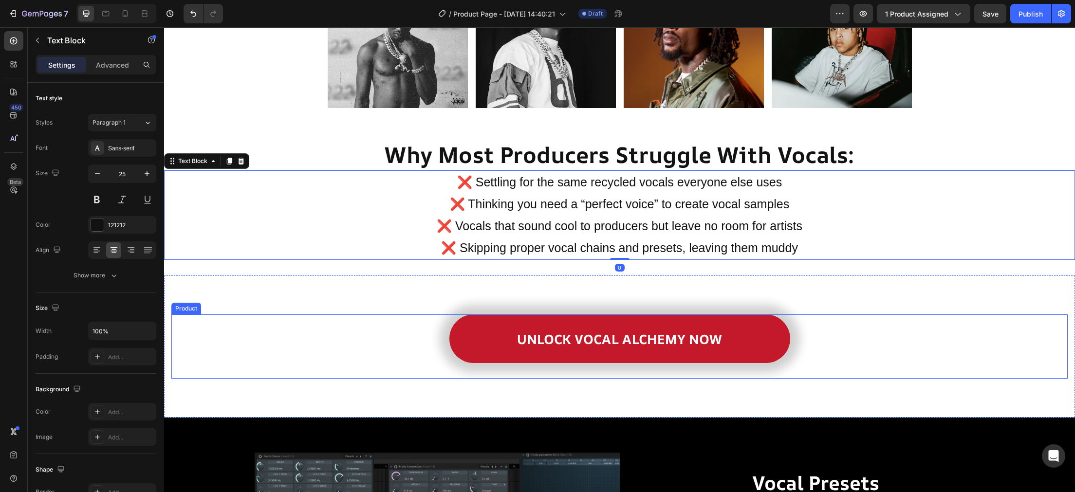
click at [235, 329] on div "UNLOCK VOCAL ALCHEMY NOW (P) Cart Button Row" at bounding box center [619, 347] width 897 height 64
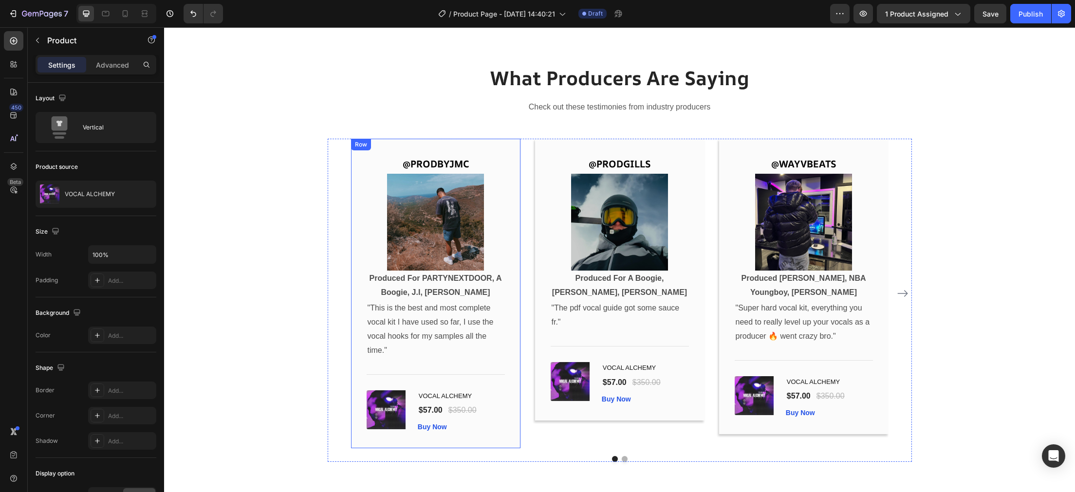
scroll to position [2722, 0]
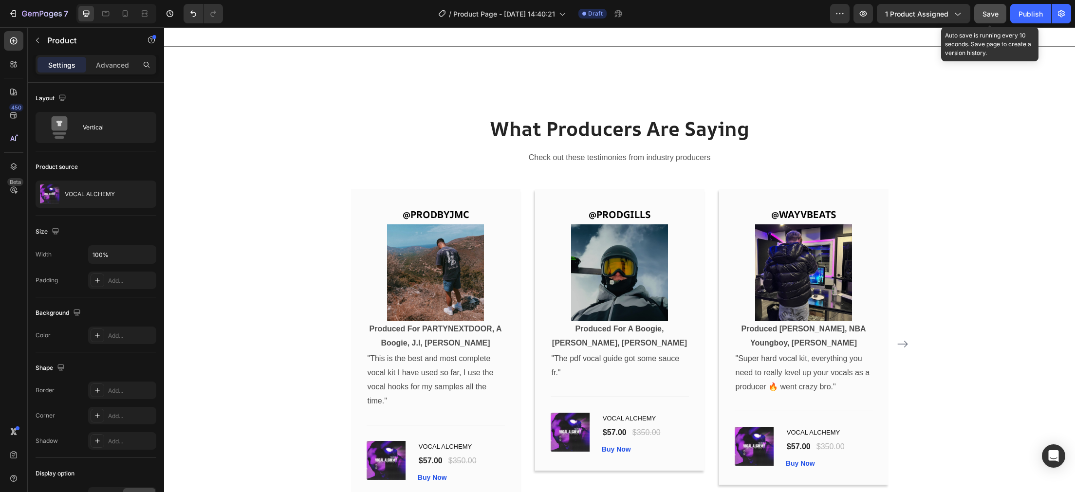
click at [978, 16] on button "Save" at bounding box center [991, 13] width 32 height 19
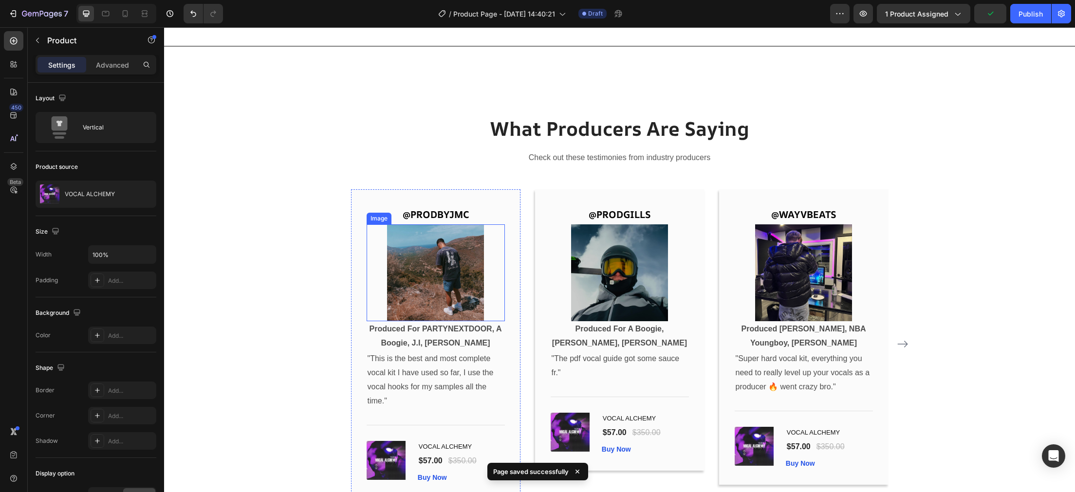
scroll to position [2823, 0]
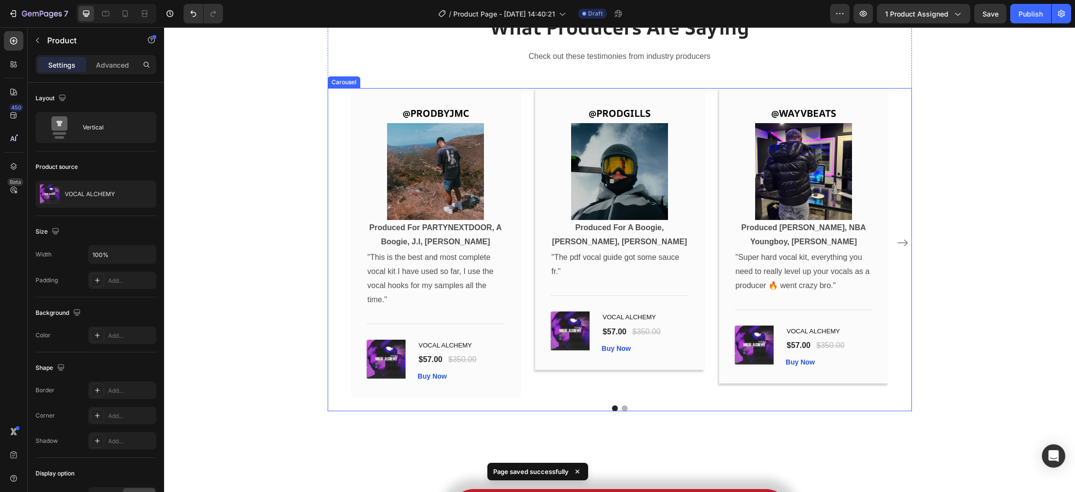
click at [909, 241] on button "Carousel Next Arrow" at bounding box center [903, 243] width 16 height 16
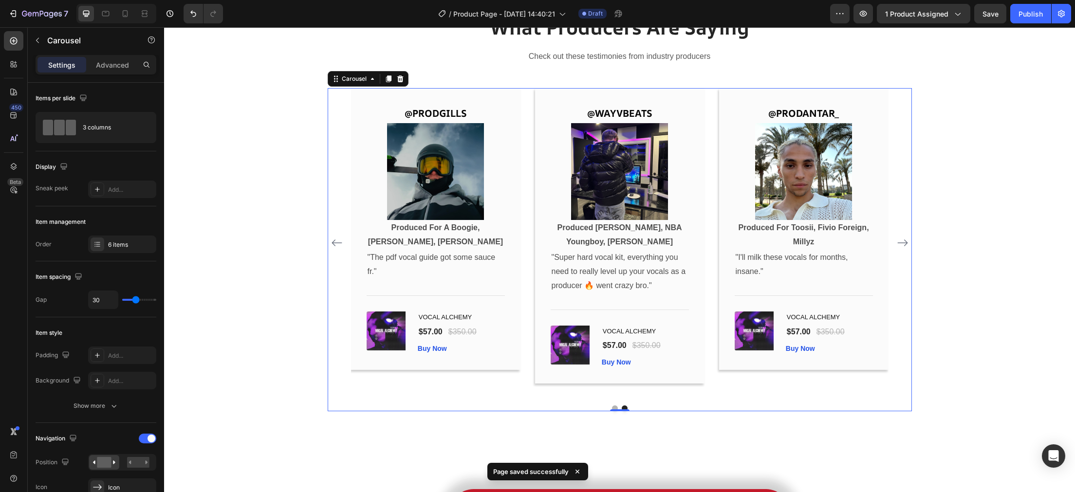
click at [902, 245] on icon "Carousel Next Arrow" at bounding box center [903, 243] width 12 height 12
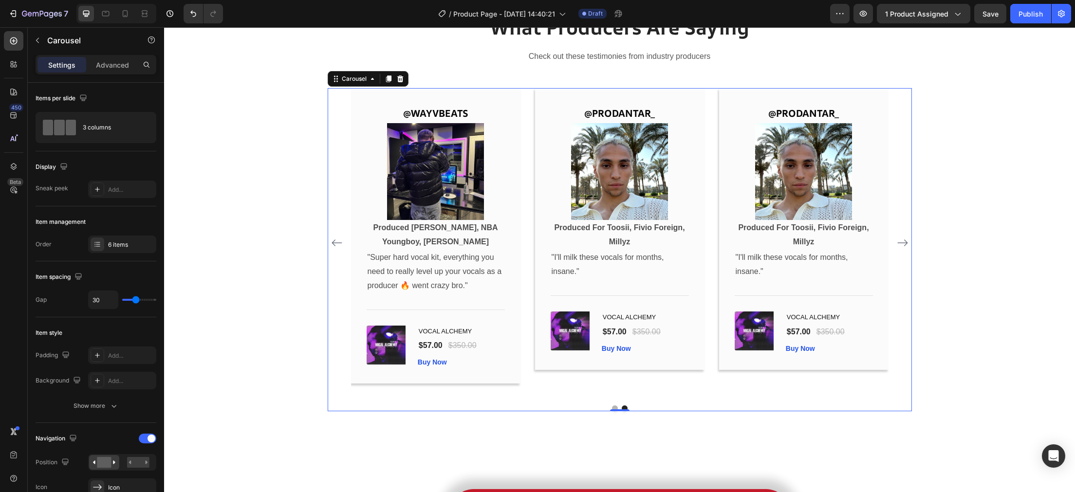
click at [339, 243] on icon "Carousel Back Arrow" at bounding box center [337, 243] width 12 height 12
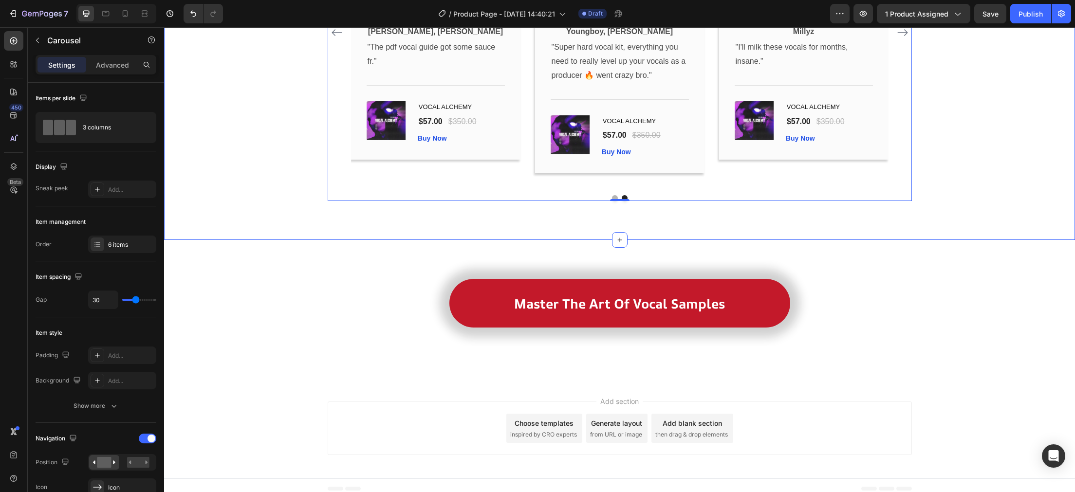
scroll to position [3040, 0]
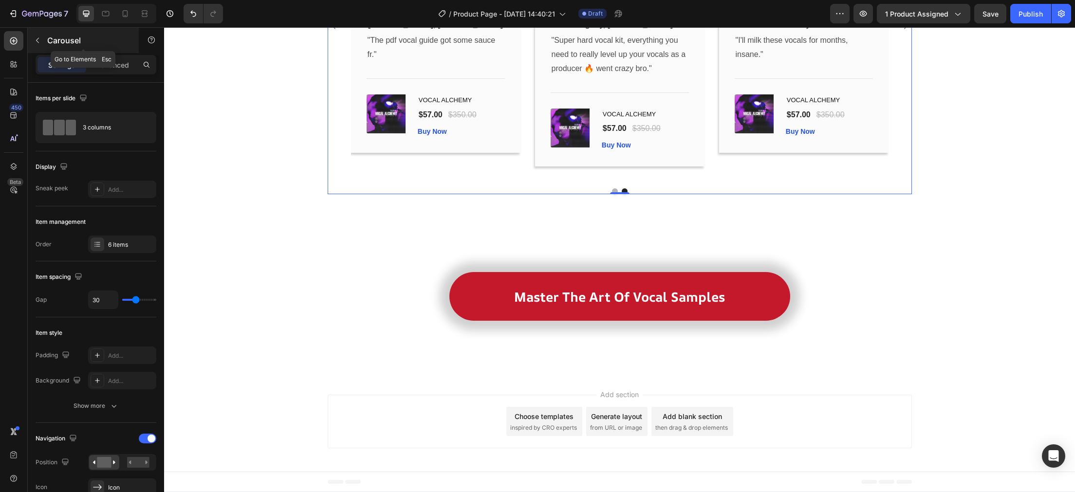
click at [31, 43] on button "button" at bounding box center [38, 41] width 16 height 16
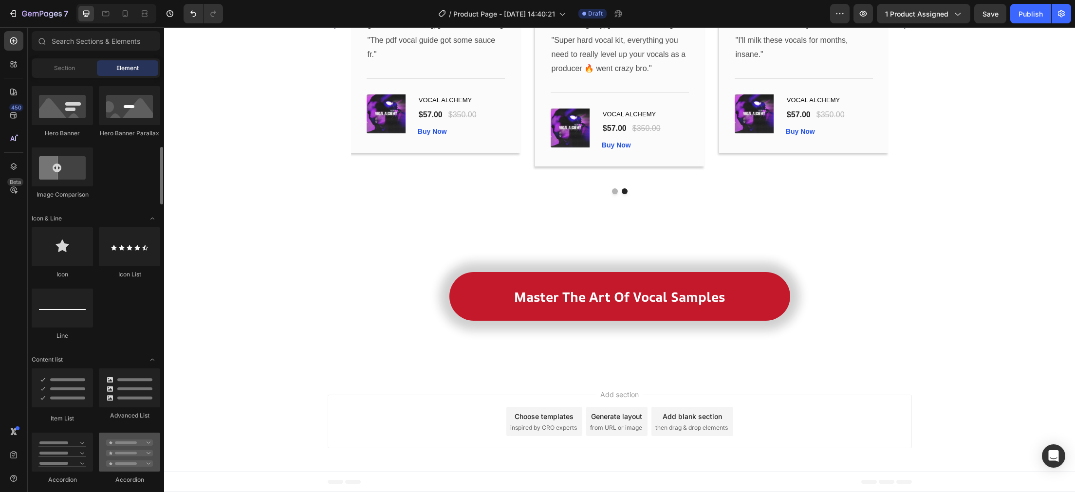
scroll to position [648, 0]
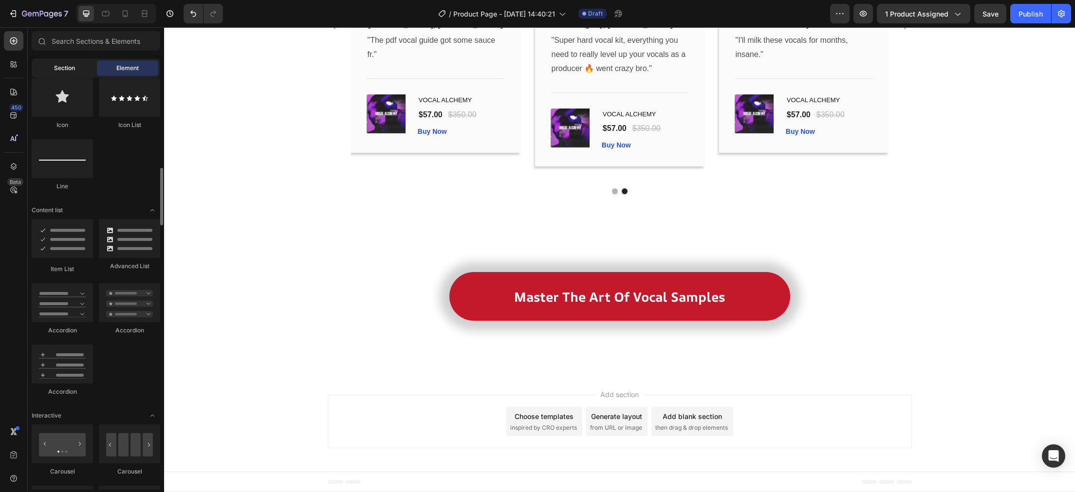
click at [72, 73] on div "Section" at bounding box center [64, 68] width 61 height 16
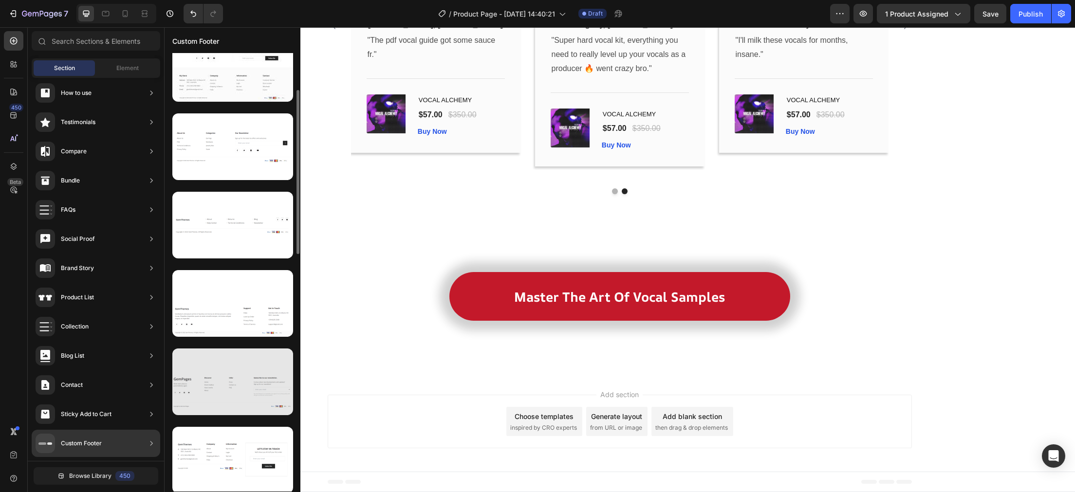
scroll to position [0, 0]
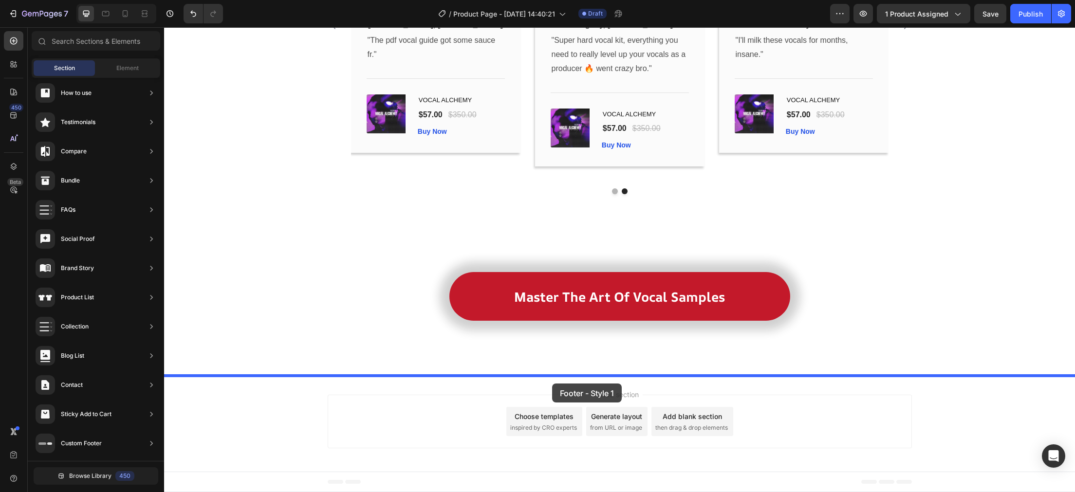
drag, startPoint x: 412, startPoint y: 142, endPoint x: 552, endPoint y: 384, distance: 280.0
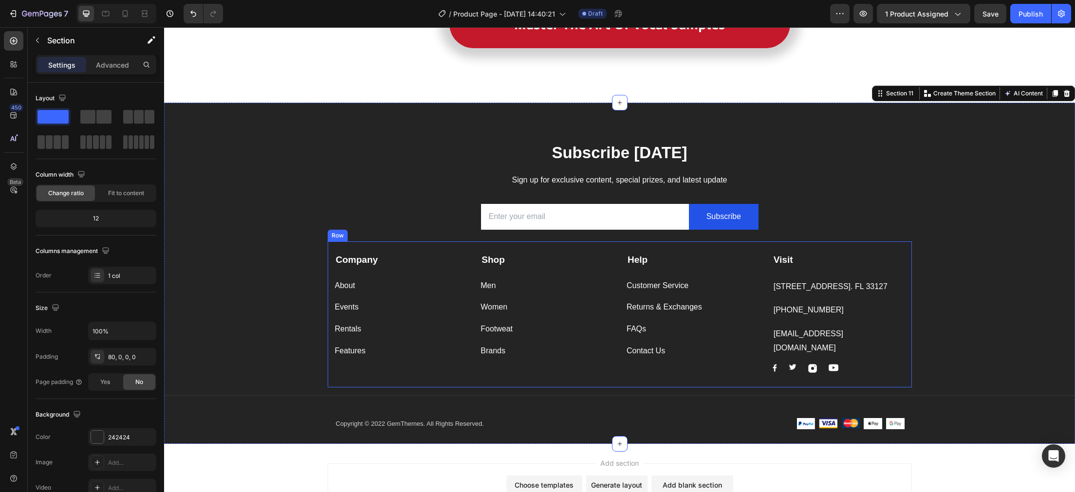
scroll to position [3367, 0]
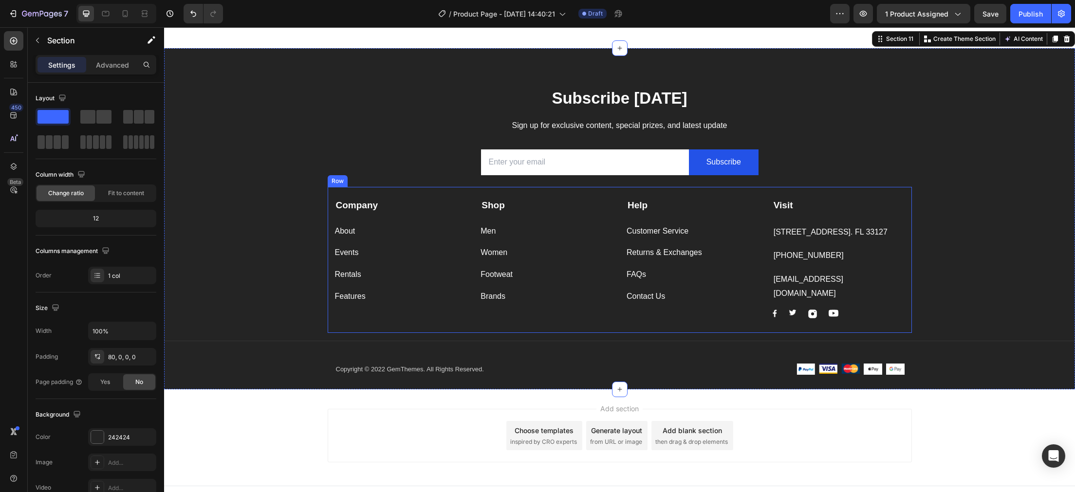
click at [549, 193] on div "Company Text block About Button Events Button Rentals Button Features Button Sh…" at bounding box center [620, 260] width 584 height 146
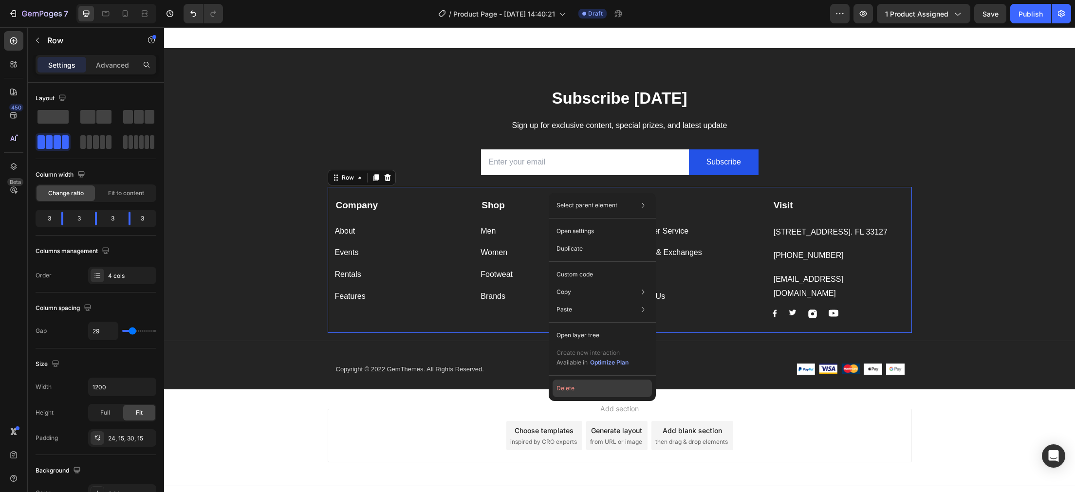
drag, startPoint x: 572, startPoint y: 391, endPoint x: 345, endPoint y: 323, distance: 237.4
click at [572, 391] on button "Delete" at bounding box center [602, 389] width 99 height 18
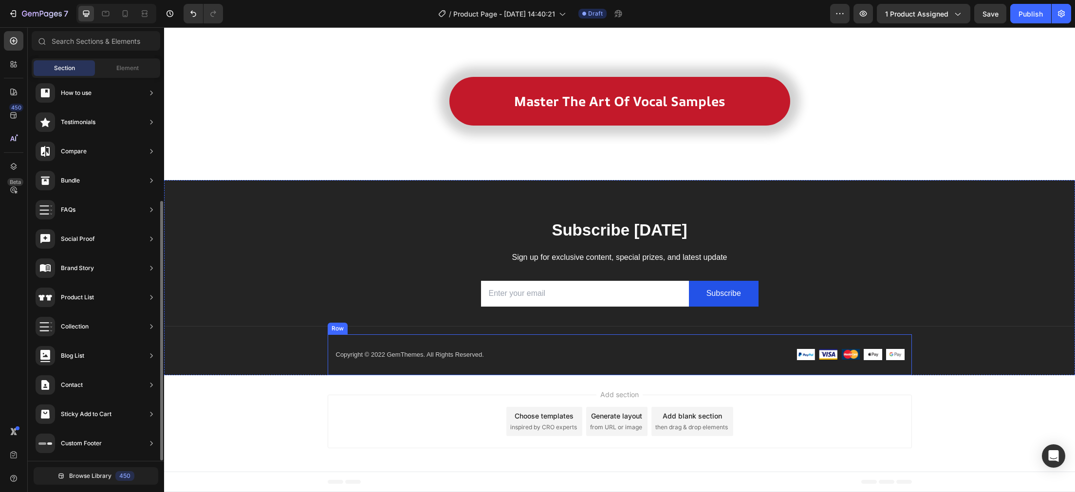
scroll to position [3219, 0]
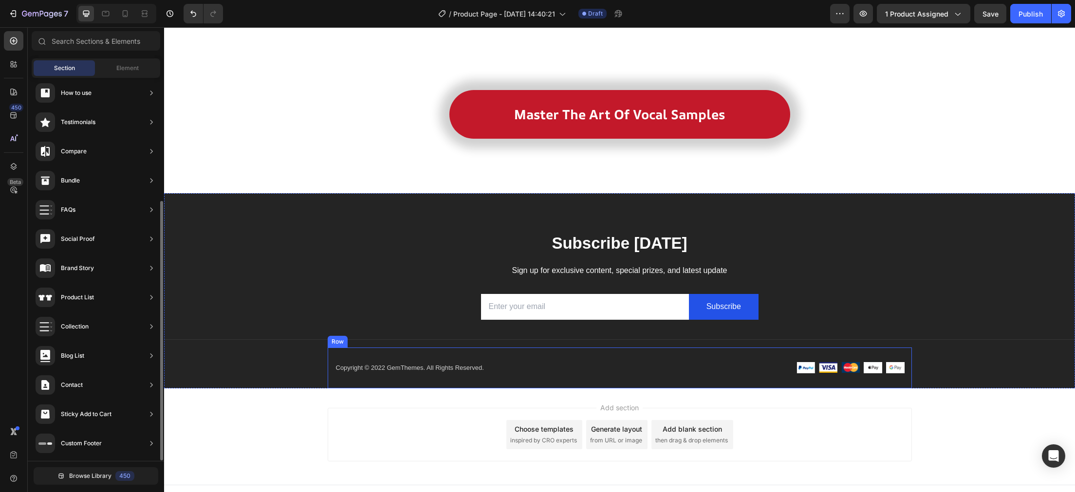
click at [507, 348] on div "Title Line" at bounding box center [619, 340] width 911 height 16
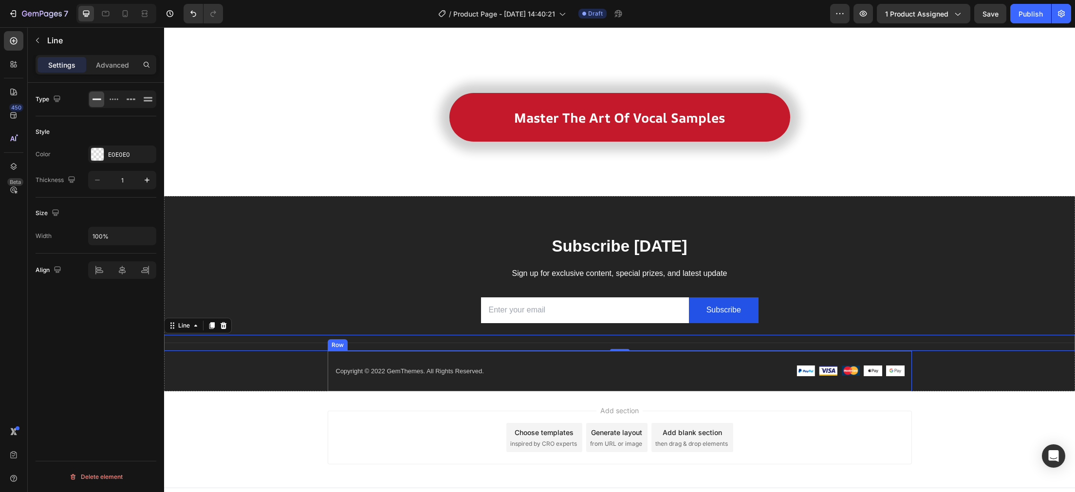
click at [524, 365] on div "Copyright © 2022 GemThemes. All Rights Reserved. Text block Image Image Image I…" at bounding box center [620, 371] width 584 height 41
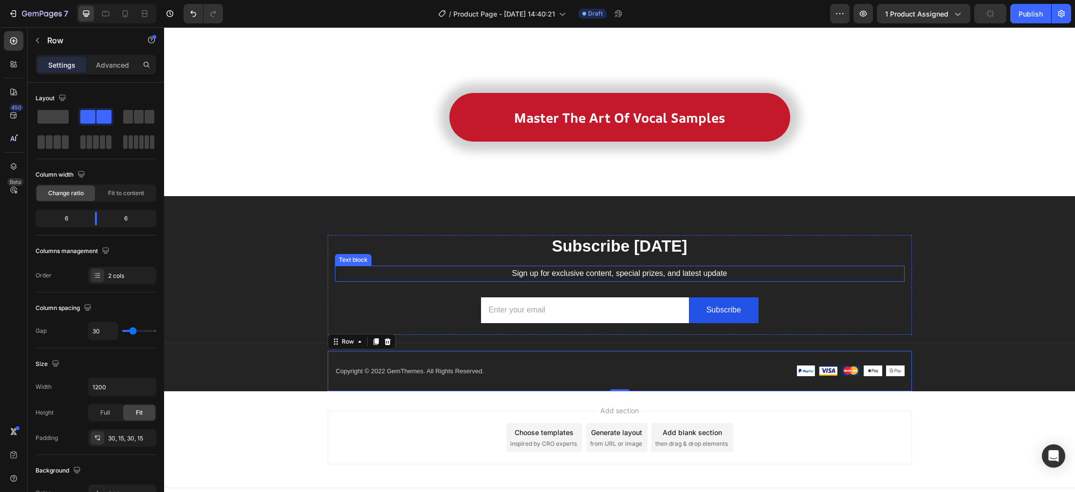
click at [435, 272] on p "Sign up for exclusive content, special prizes, and latest update" at bounding box center [620, 274] width 568 height 14
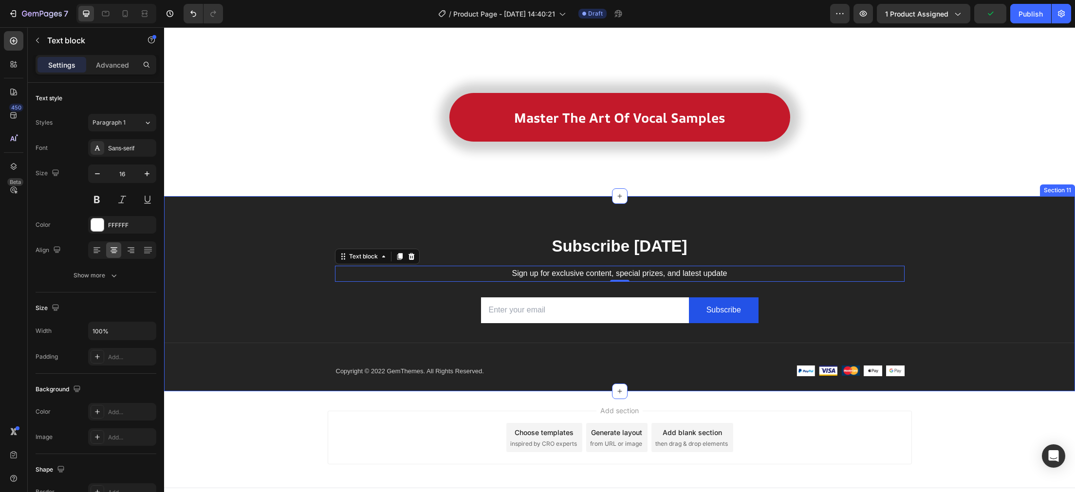
click at [366, 222] on div "Subscribe [DATE] Heading Sign up for exclusive content, special prizes, and lat…" at bounding box center [619, 293] width 911 height 195
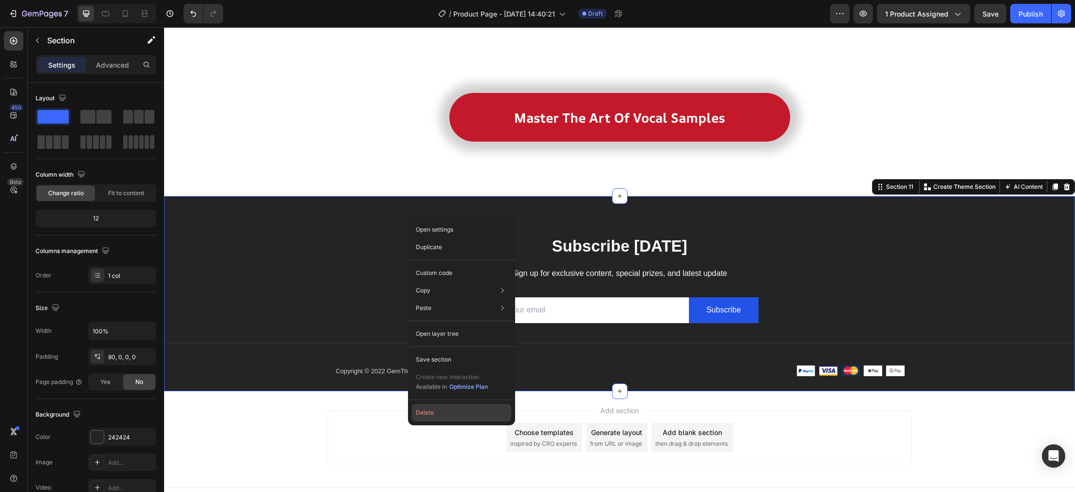
click at [440, 413] on button "Delete" at bounding box center [461, 413] width 99 height 18
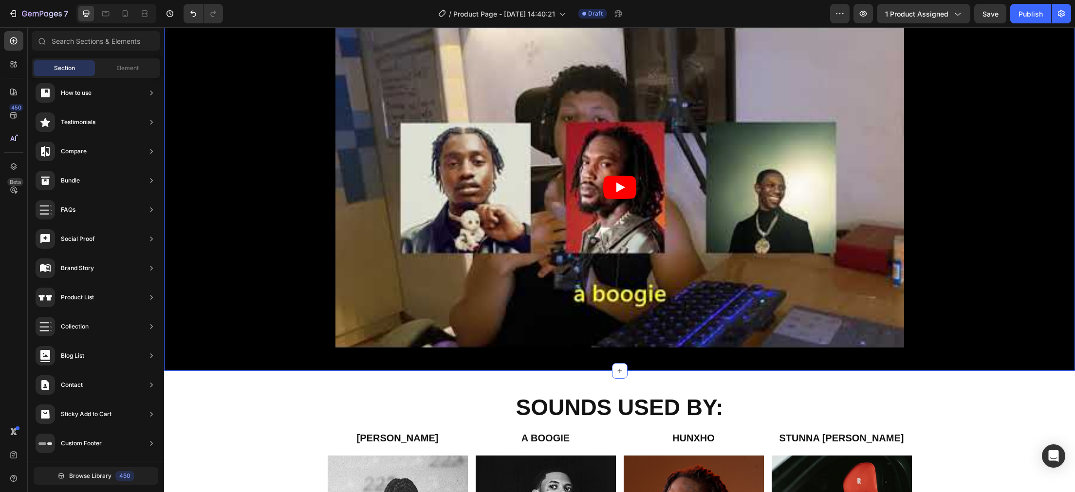
scroll to position [605, 0]
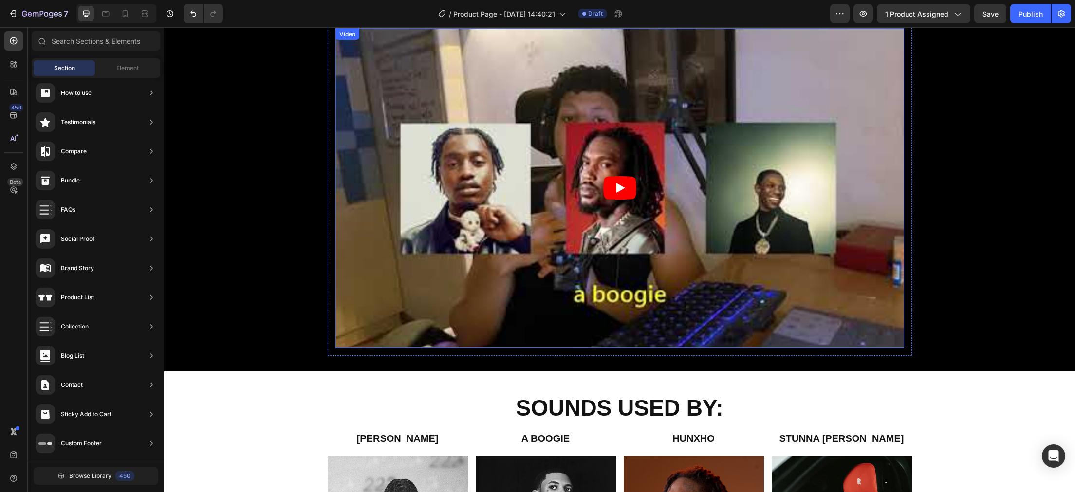
click at [612, 186] on icon "Play" at bounding box center [619, 187] width 33 height 23
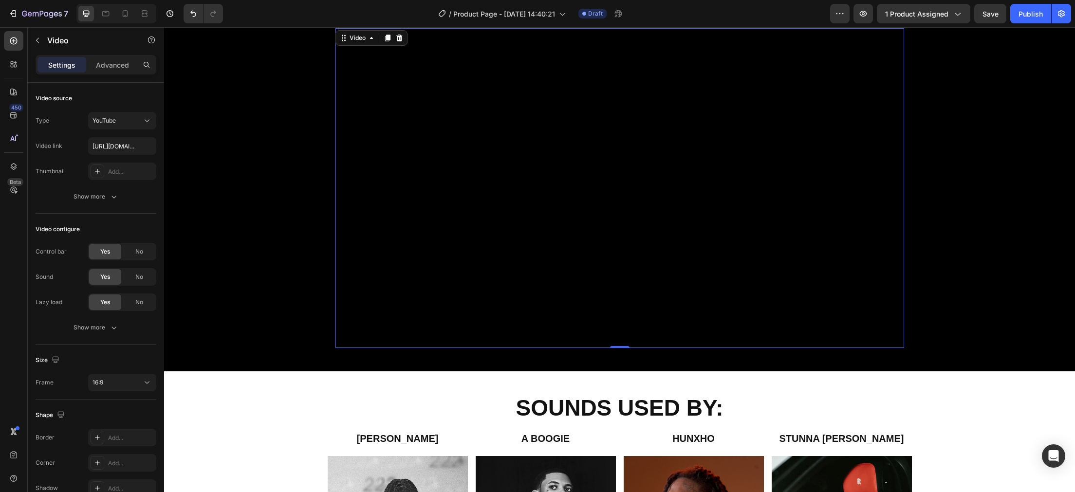
click at [603, 176] on button "Play" at bounding box center [619, 187] width 33 height 23
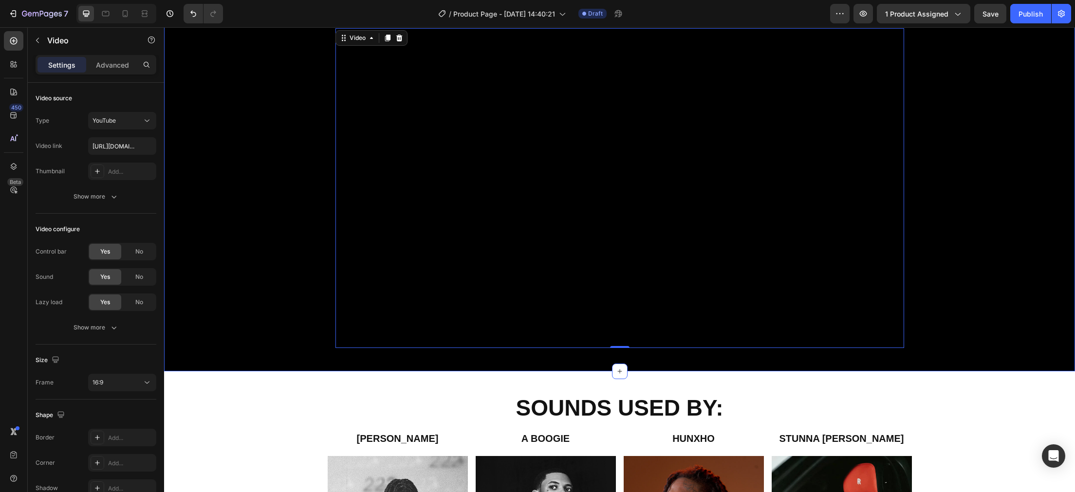
click at [240, 279] on div "How I Mastered Vocal Samples (And How You Can Too) Text Block Video 0 Row" at bounding box center [619, 143] width 911 height 425
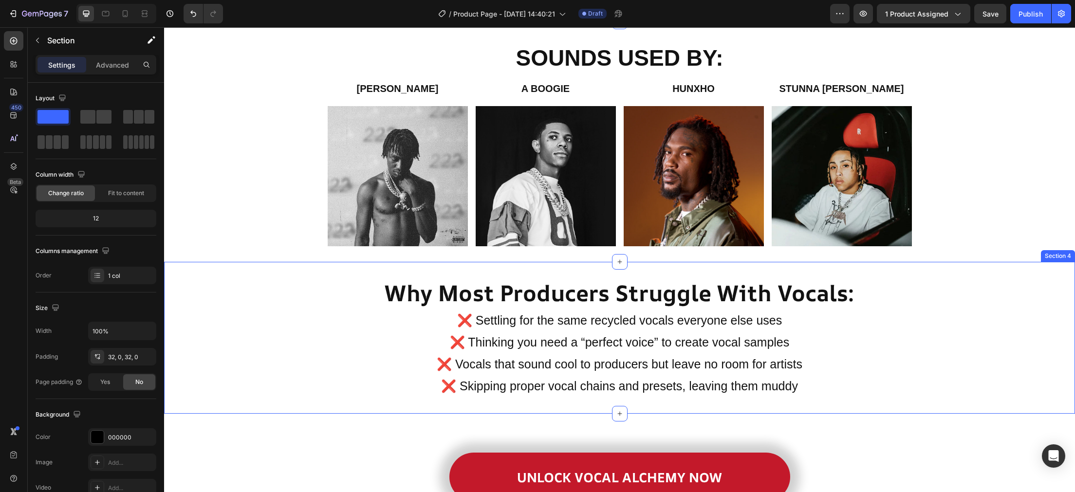
scroll to position [957, 0]
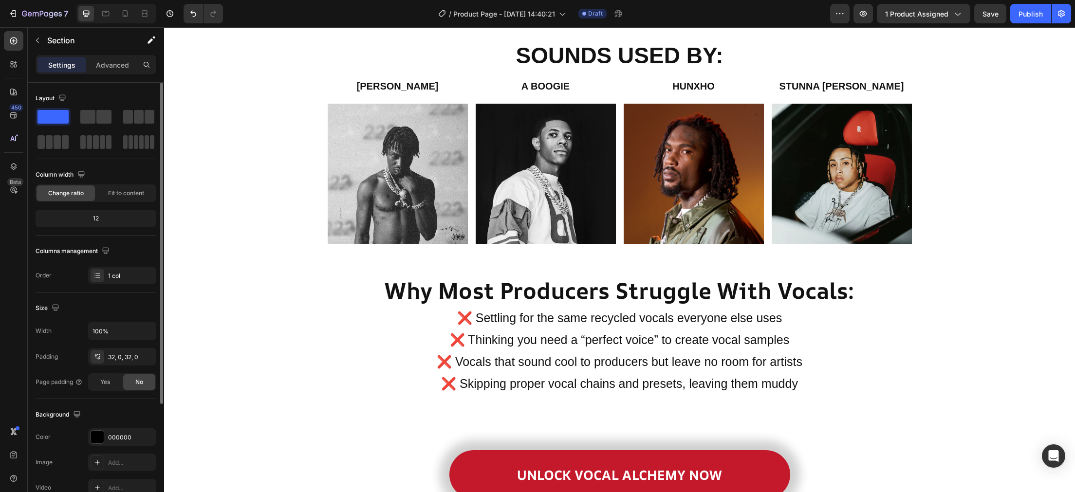
drag, startPoint x: 53, startPoint y: 109, endPoint x: 56, endPoint y: 118, distance: 9.9
click at [56, 118] on div at bounding box center [53, 117] width 35 height 18
click at [39, 44] on icon "button" at bounding box center [38, 41] width 8 height 8
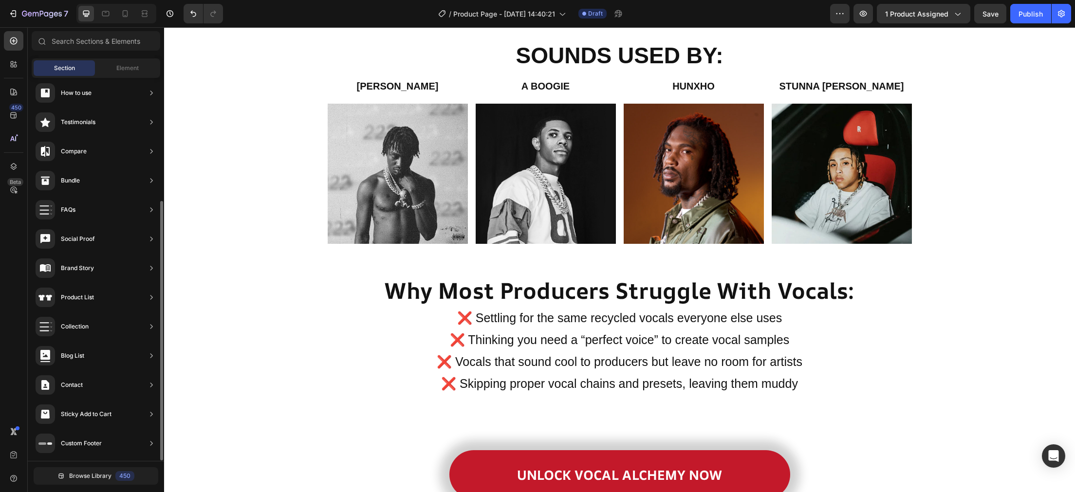
scroll to position [182, 0]
click at [111, 68] on div "Element" at bounding box center [127, 68] width 61 height 16
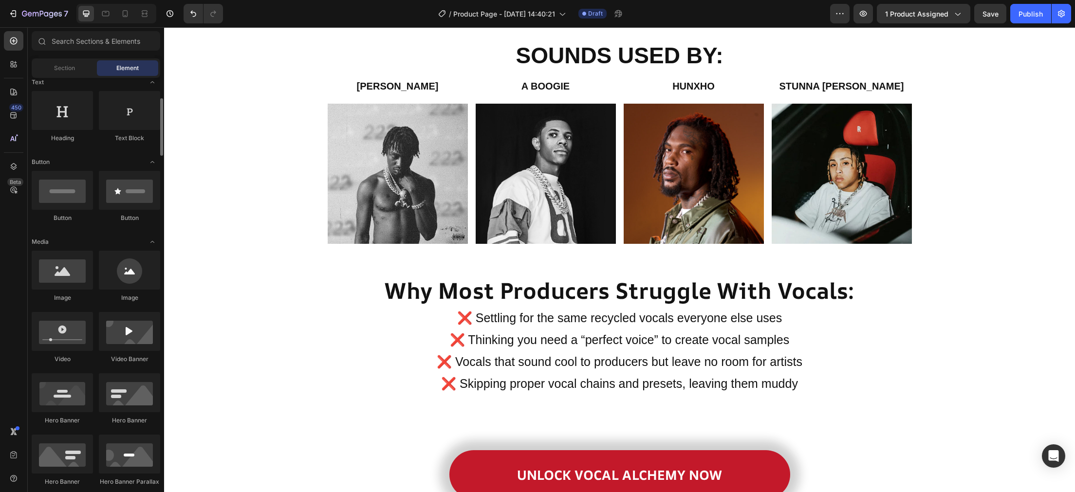
scroll to position [0, 0]
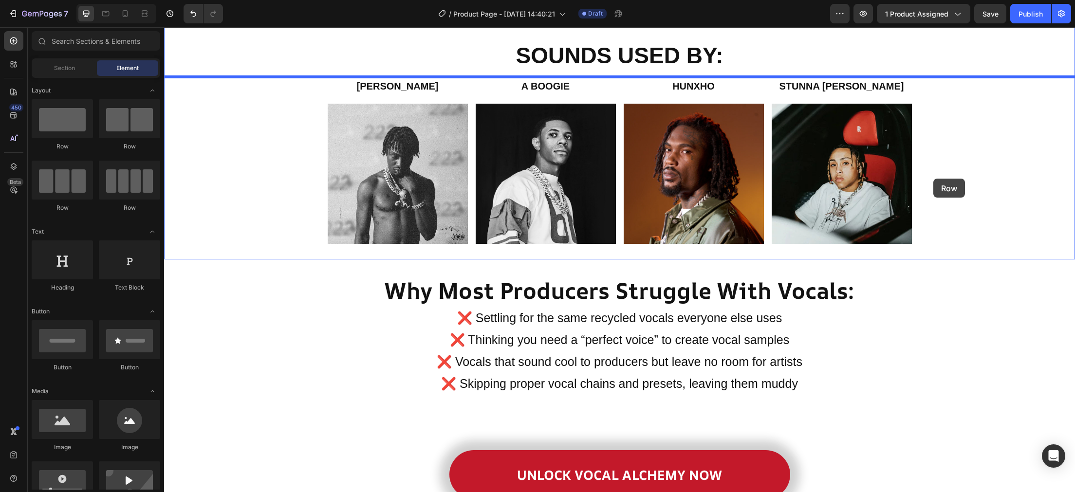
drag, startPoint x: 234, startPoint y: 159, endPoint x: 934, endPoint y: 179, distance: 700.1
drag, startPoint x: 309, startPoint y: 131, endPoint x: 926, endPoint y: 189, distance: 619.8
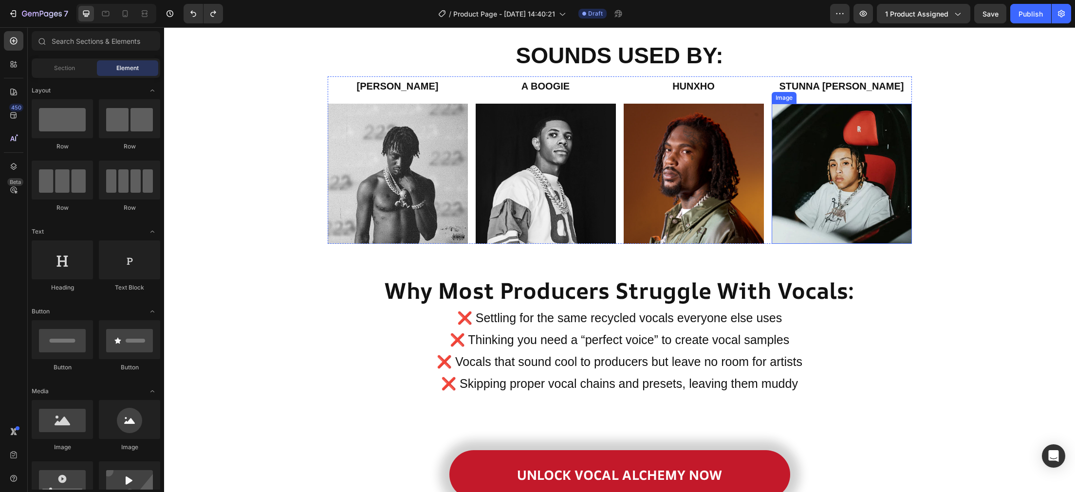
click at [869, 202] on img at bounding box center [842, 174] width 140 height 140
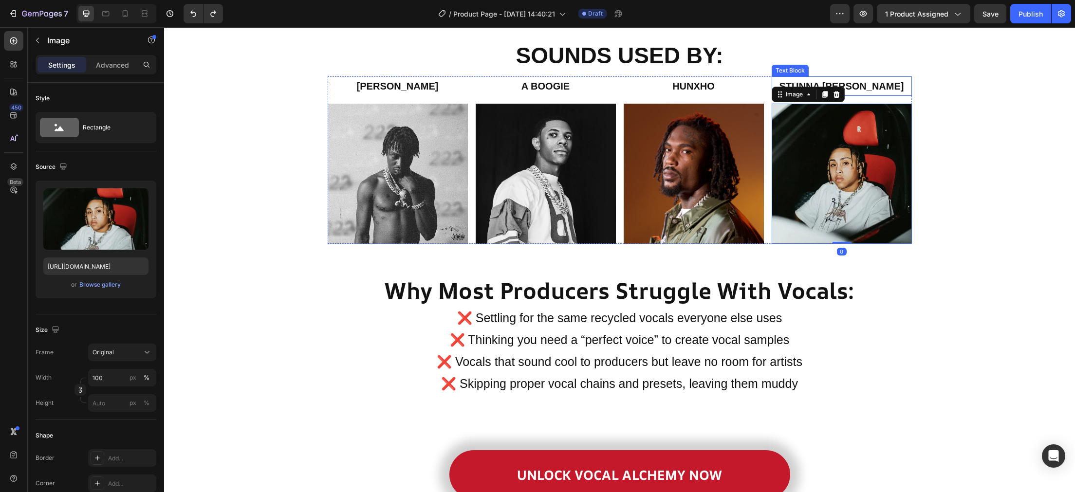
click at [897, 83] on p "STUNNA [PERSON_NAME]" at bounding box center [842, 86] width 138 height 18
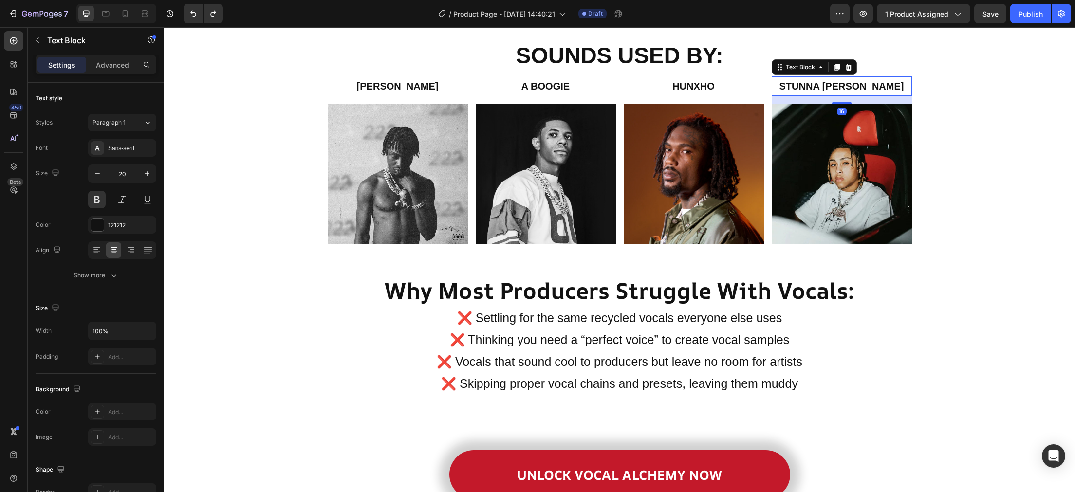
click at [895, 152] on img at bounding box center [842, 174] width 140 height 140
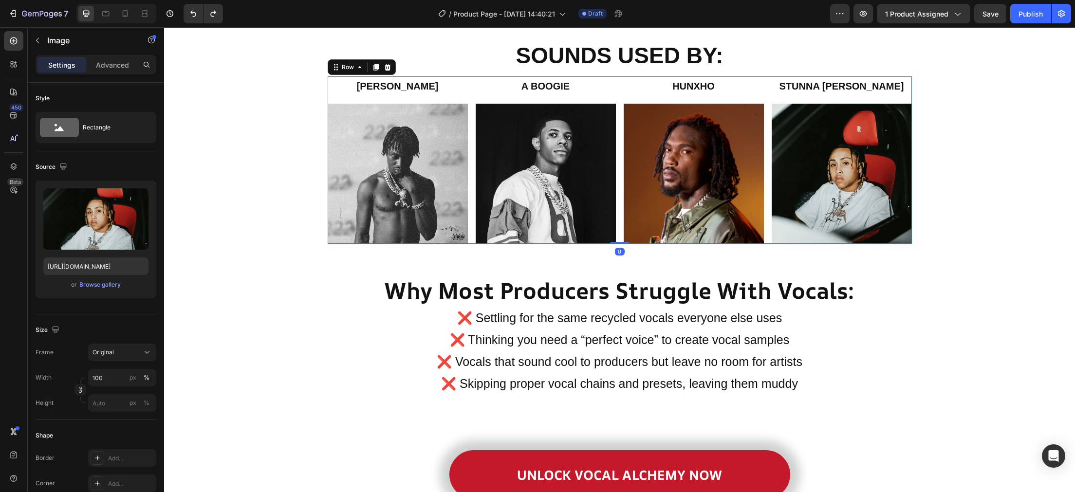
click at [899, 97] on div "STUNNA [PERSON_NAME] Text Block Image" at bounding box center [842, 160] width 140 height 168
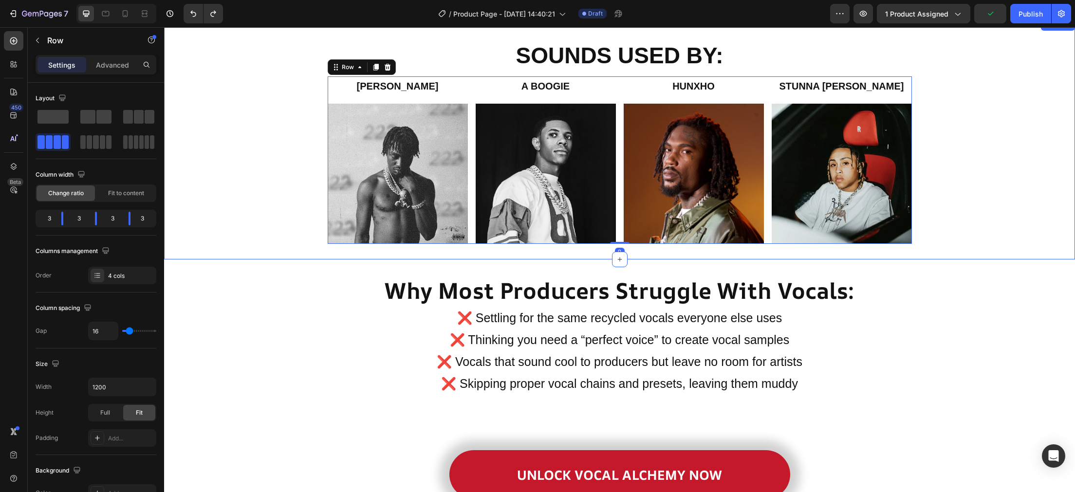
click at [971, 161] on div "SOUNDS USED BY: Text Block LIL TJAY Text Block Image A BOOGIE Text Block Image …" at bounding box center [619, 140] width 911 height 210
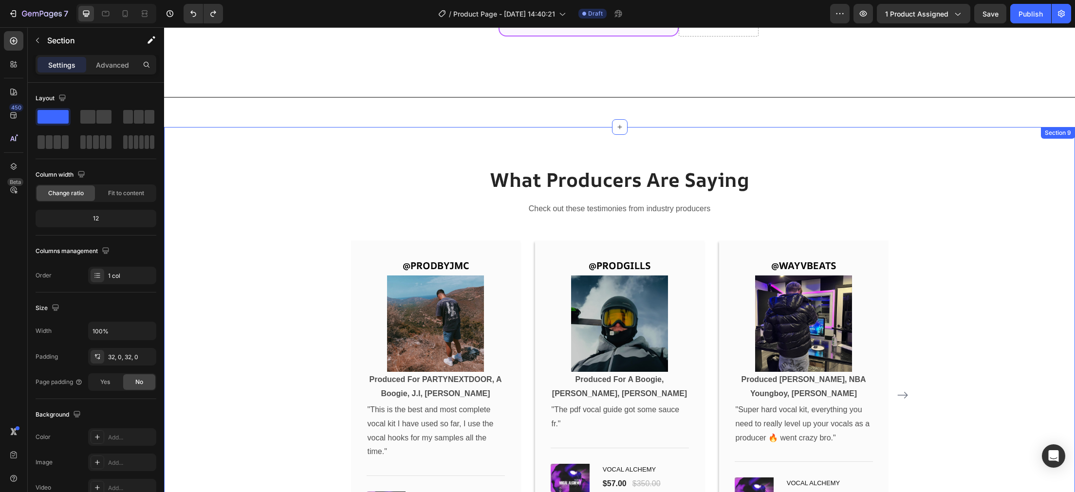
scroll to position [2621, 0]
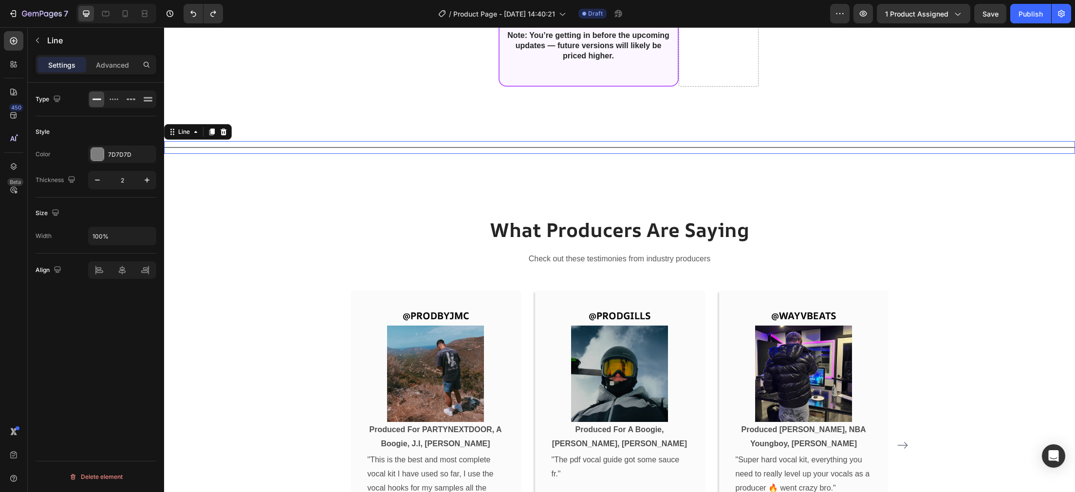
click at [351, 148] on div "Title Line 0" at bounding box center [619, 147] width 911 height 13
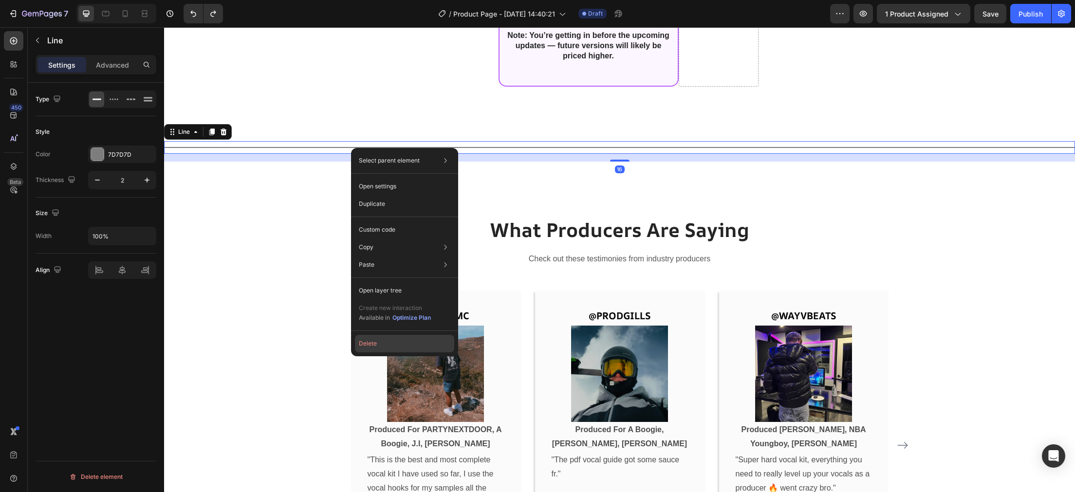
click at [396, 341] on button "Delete" at bounding box center [404, 344] width 99 height 18
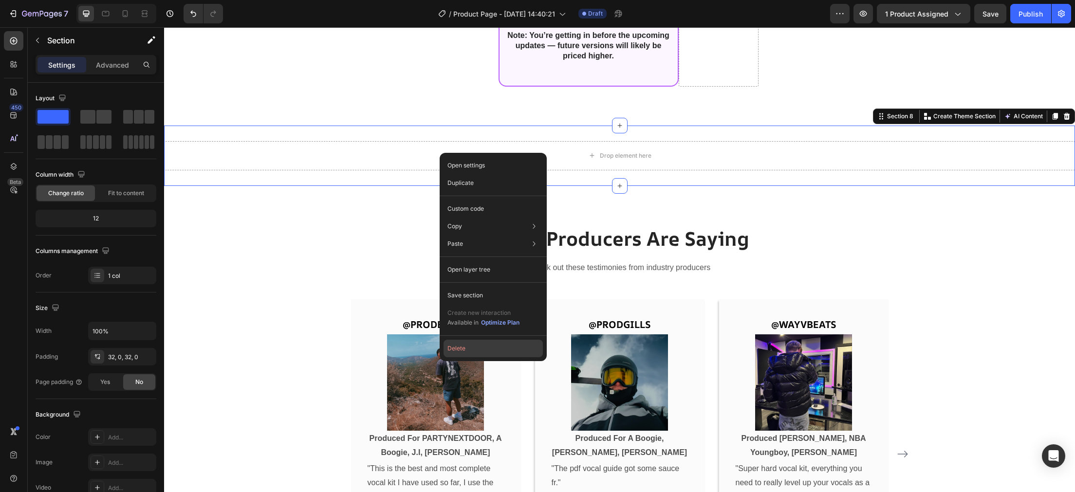
drag, startPoint x: 311, startPoint y: 321, endPoint x: 474, endPoint y: 349, distance: 164.9
click at [474, 349] on button "Delete" at bounding box center [493, 349] width 99 height 18
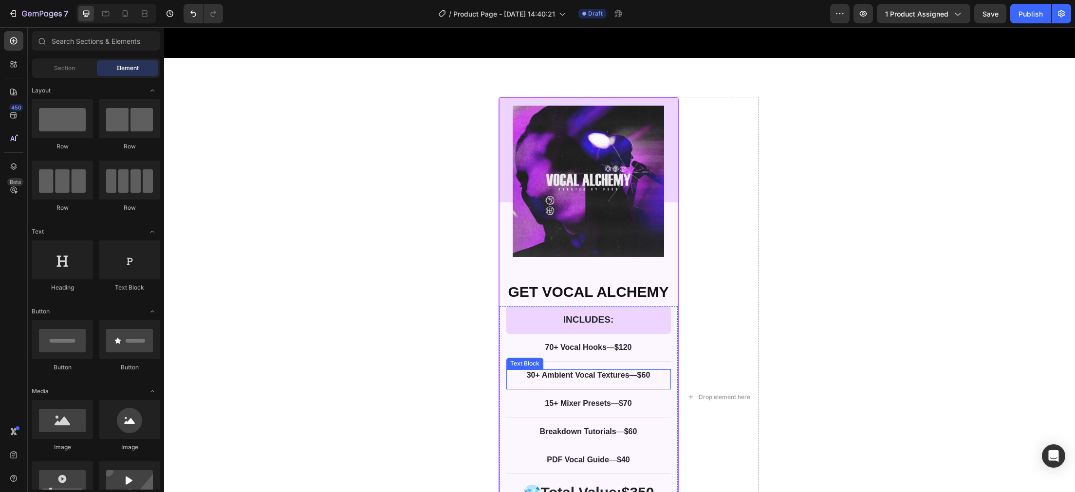
scroll to position [2032, 0]
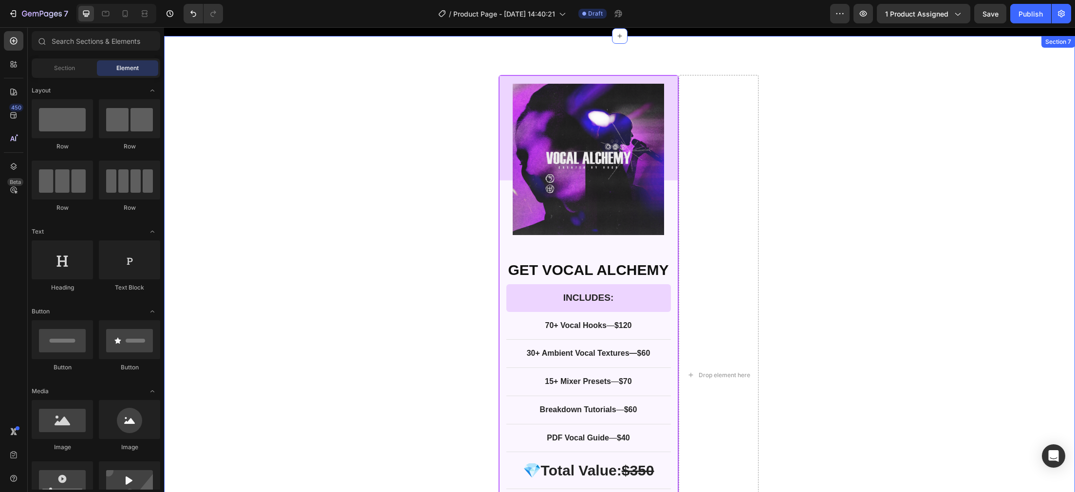
click at [951, 262] on div "Product Images Row GET VOCAL ALCHEMY Text Block INCLUDES: Text Block Row Row 70…" at bounding box center [619, 375] width 911 height 601
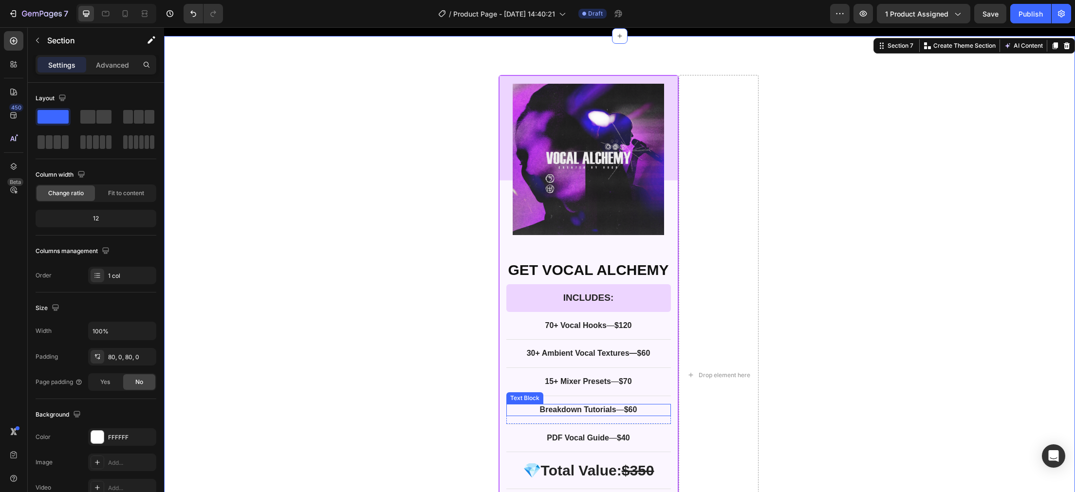
click at [540, 411] on strong "Breakdown Tutorials" at bounding box center [578, 410] width 76 height 8
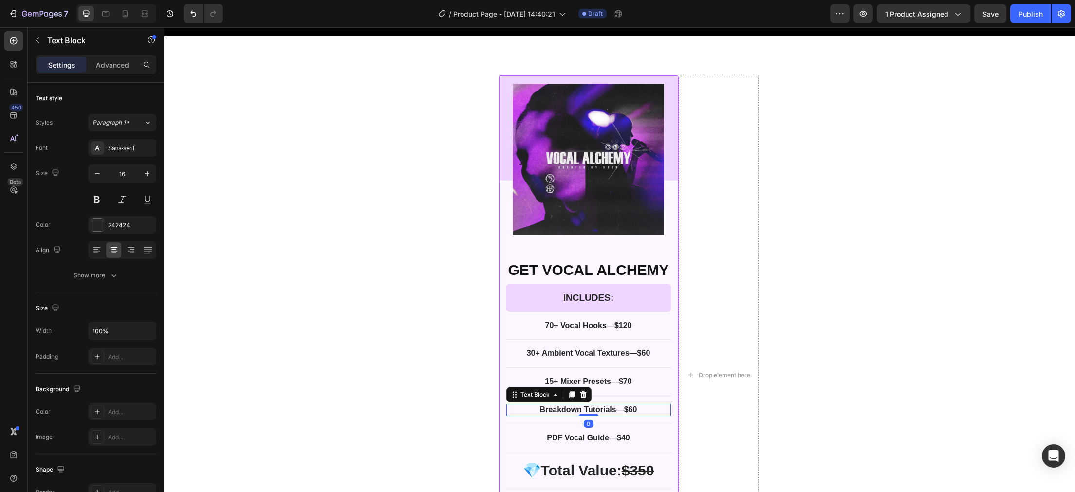
click at [540, 411] on strong "Breakdown Tutorials" at bounding box center [578, 410] width 76 height 8
click at [276, 385] on div "Product Images Row GET VOCAL ALCHEMY Text Block INCLUDES: Text Block Row Row 70…" at bounding box center [619, 375] width 911 height 601
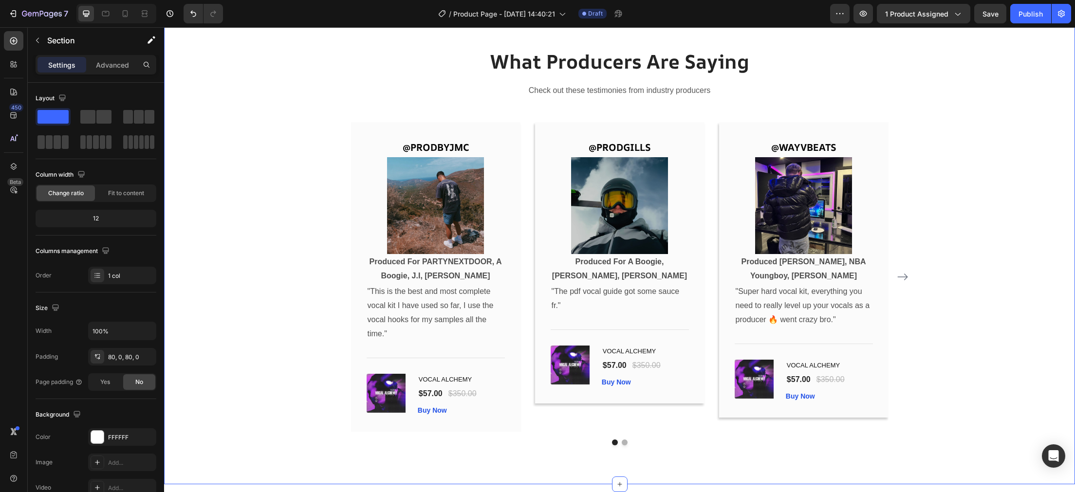
scroll to position [2989, 0]
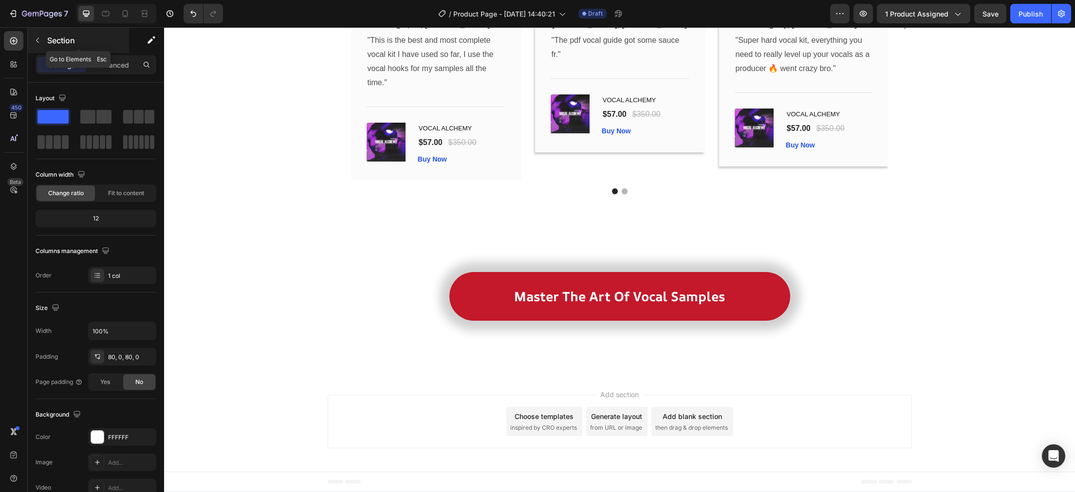
click at [40, 41] on icon "button" at bounding box center [38, 41] width 8 height 8
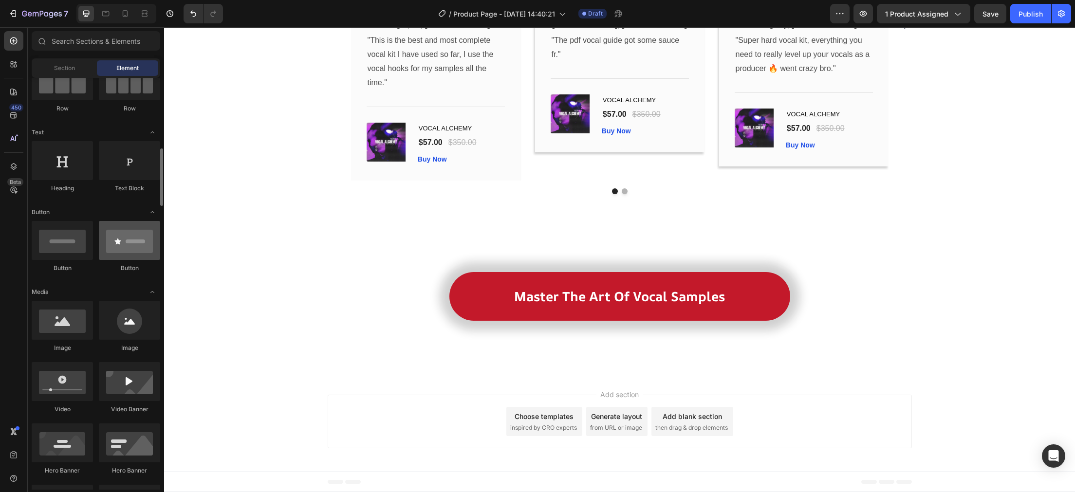
scroll to position [150, 0]
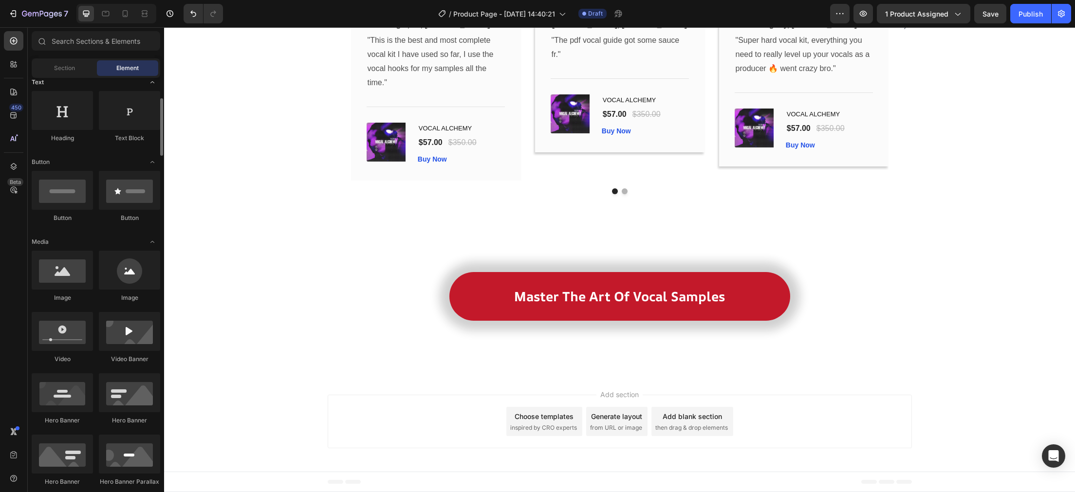
click at [72, 237] on div "Text" at bounding box center [96, 242] width 129 height 10
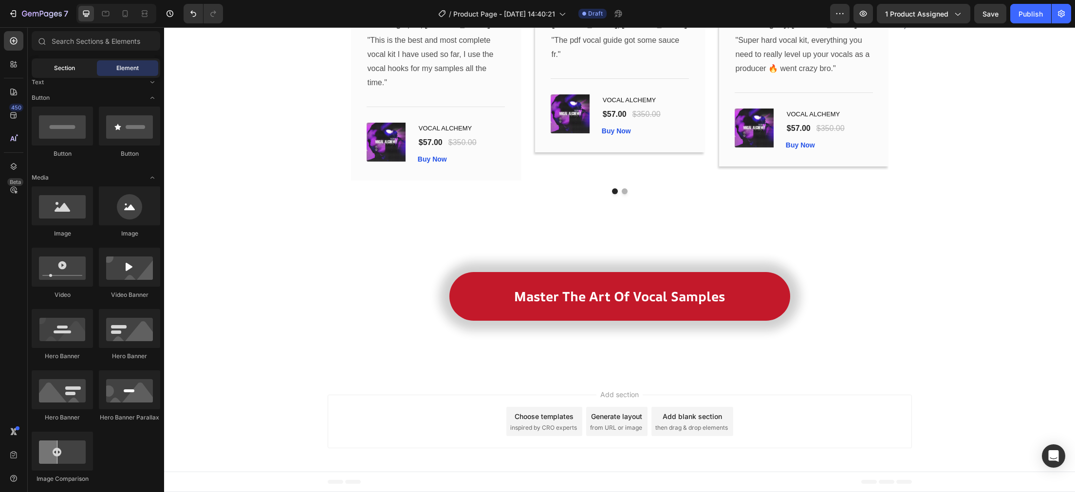
click at [71, 68] on span "Section" at bounding box center [64, 68] width 21 height 9
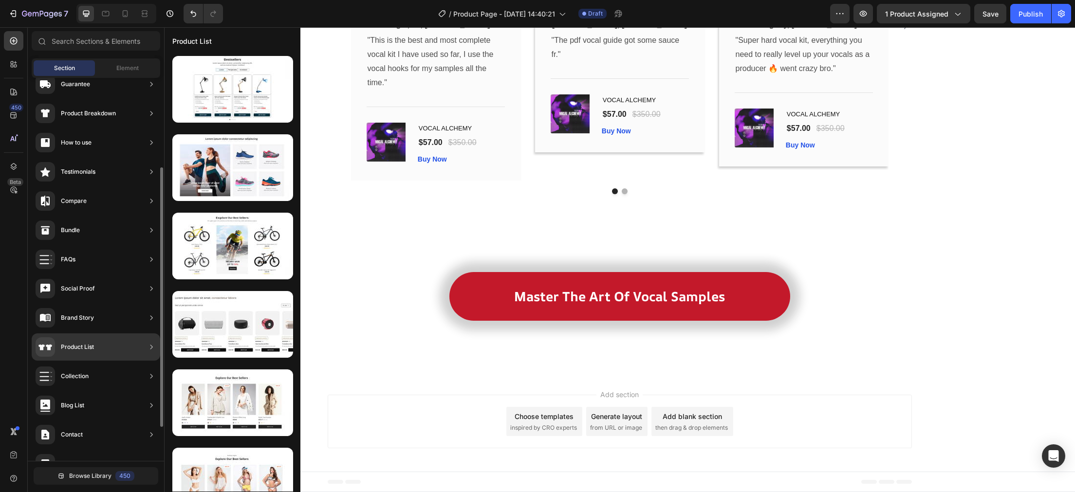
scroll to position [82, 0]
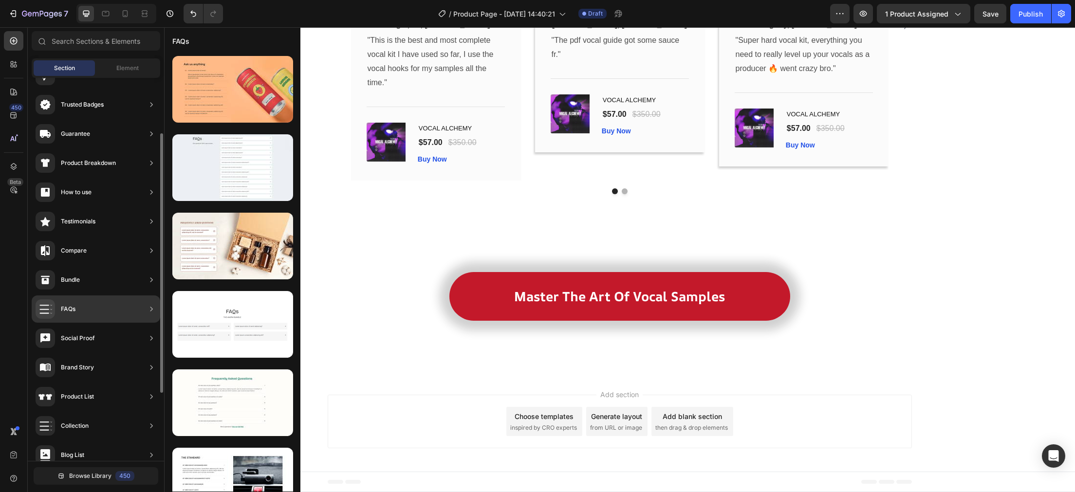
drag, startPoint x: 91, startPoint y: 303, endPoint x: 83, endPoint y: 303, distance: 7.3
click at [83, 303] on div "FAQs" at bounding box center [96, 309] width 129 height 27
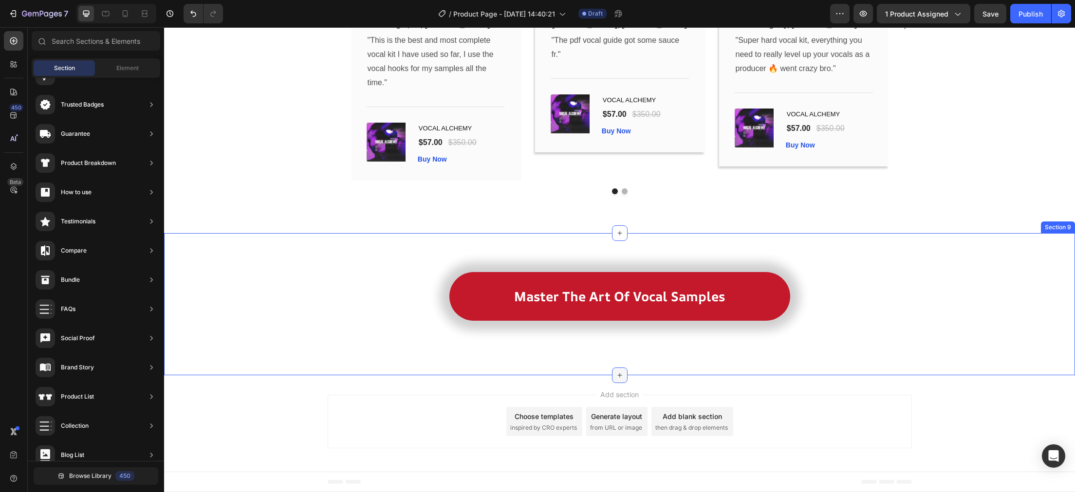
click at [622, 374] on icon at bounding box center [620, 376] width 8 height 8
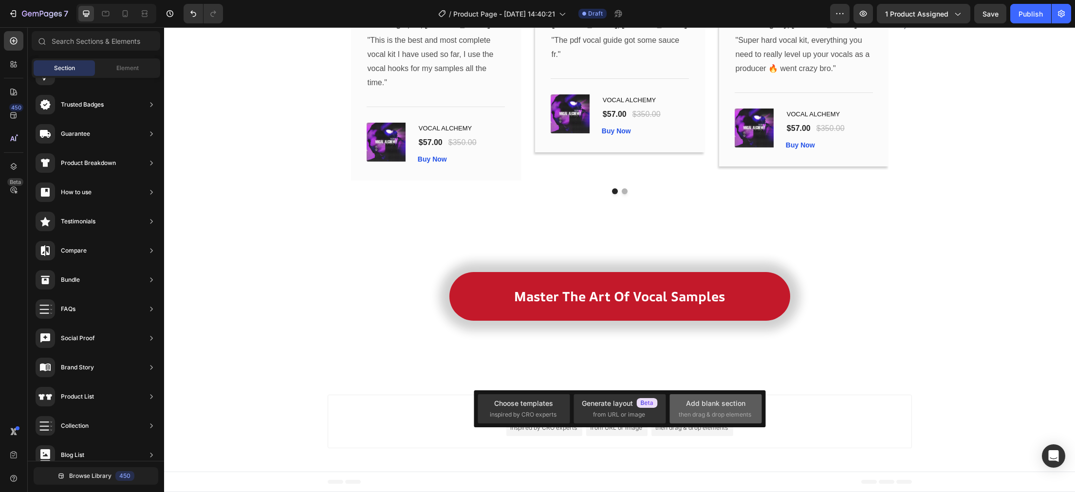
click at [698, 400] on div "Add blank section" at bounding box center [715, 403] width 59 height 10
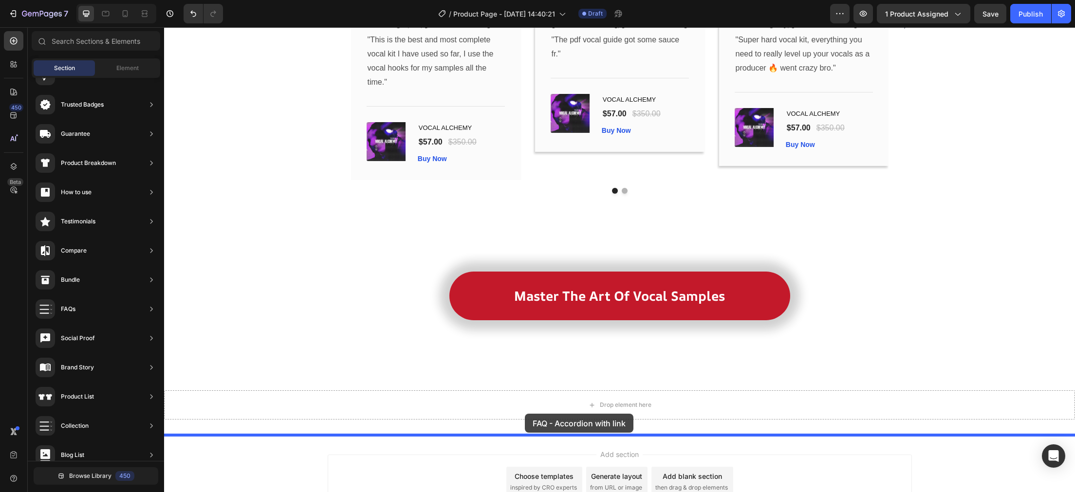
drag, startPoint x: 361, startPoint y: 433, endPoint x: 525, endPoint y: 414, distance: 164.7
click at [525, 414] on div "Drop element here" at bounding box center [619, 405] width 911 height 29
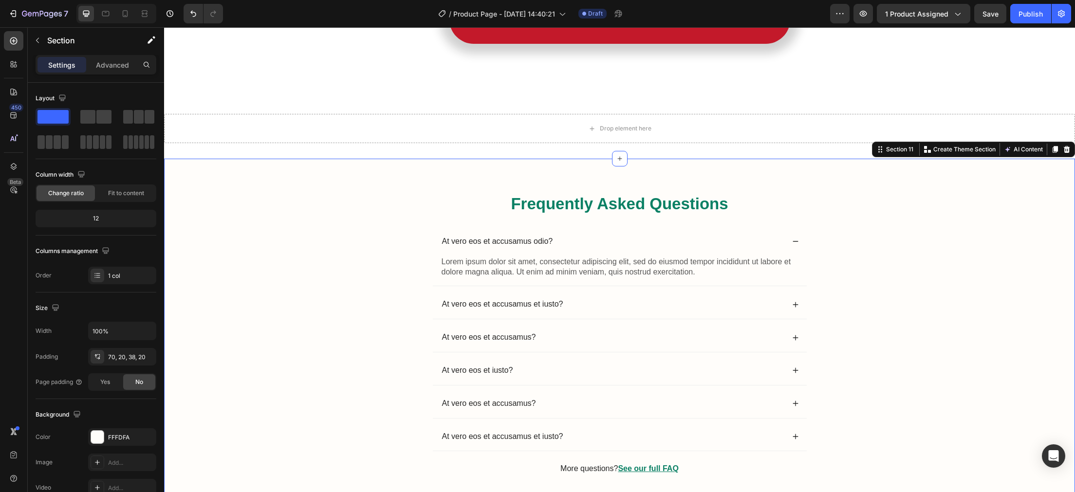
scroll to position [3263, 0]
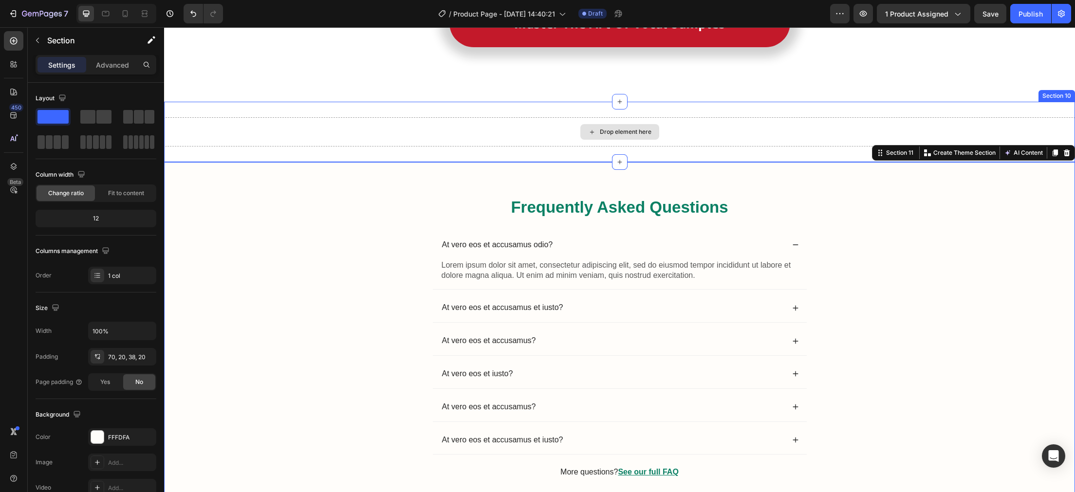
click at [348, 121] on div "Drop element here" at bounding box center [619, 131] width 911 height 29
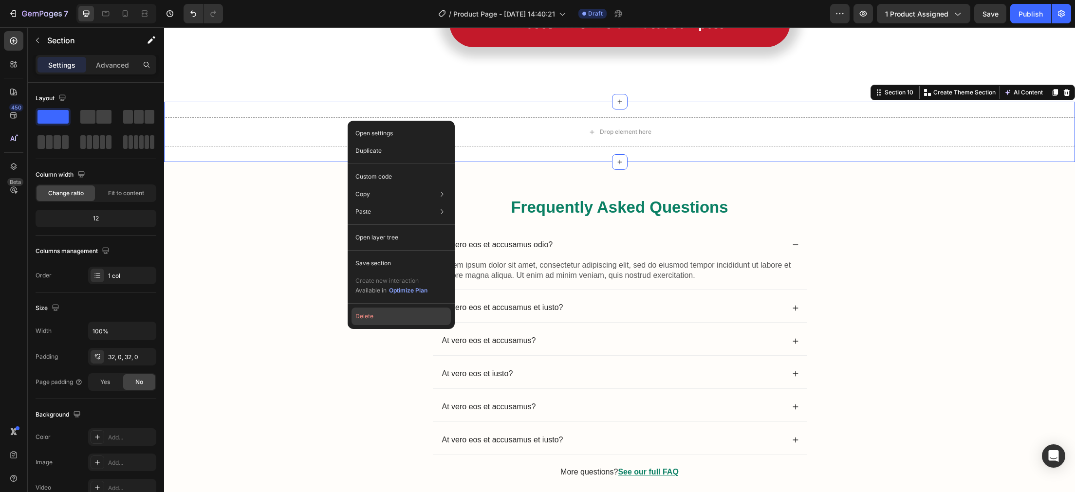
click at [387, 316] on button "Delete" at bounding box center [401, 317] width 99 height 18
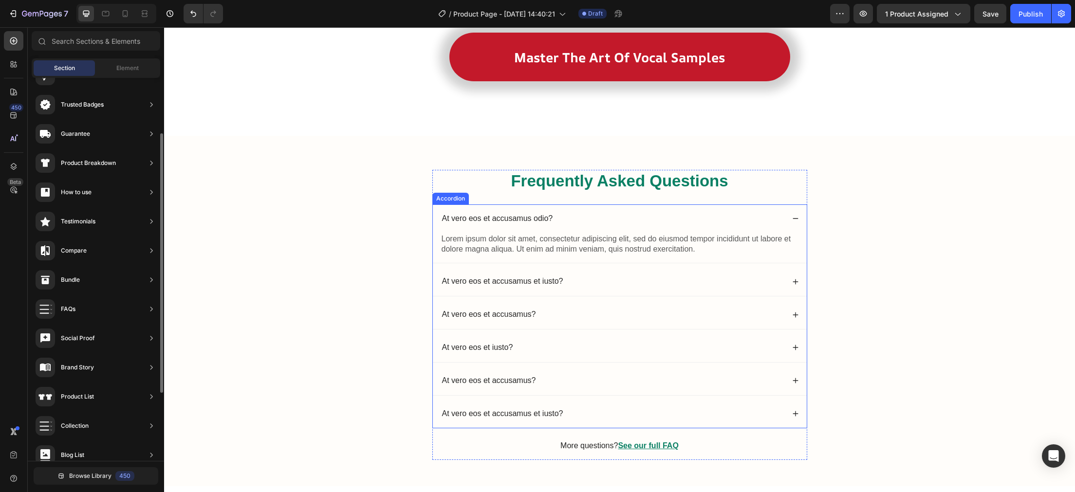
scroll to position [3212, 0]
click at [796, 286] on div "At vero eos et accusamus odio? Lorem ipsum dolor sit amet, consectetur adipisci…" at bounding box center [619, 317] width 375 height 224
click at [795, 222] on icon at bounding box center [795, 218] width 7 height 7
click at [839, 283] on div "Frequently Asked Questions Heading At vero eos et accusamus odio? Lorem ipsum d…" at bounding box center [620, 319] width 892 height 298
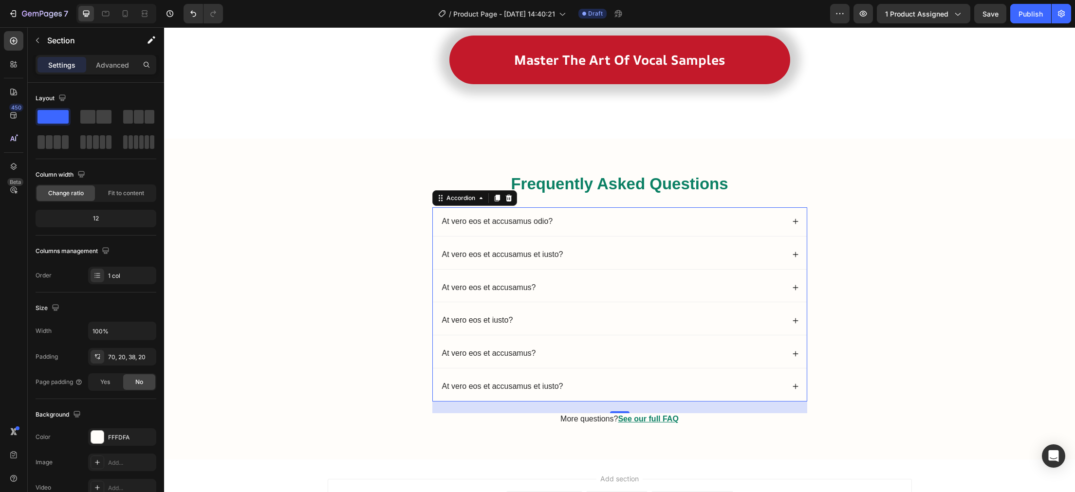
click at [799, 236] on div "At vero eos et accusamus odio?" at bounding box center [620, 221] width 374 height 29
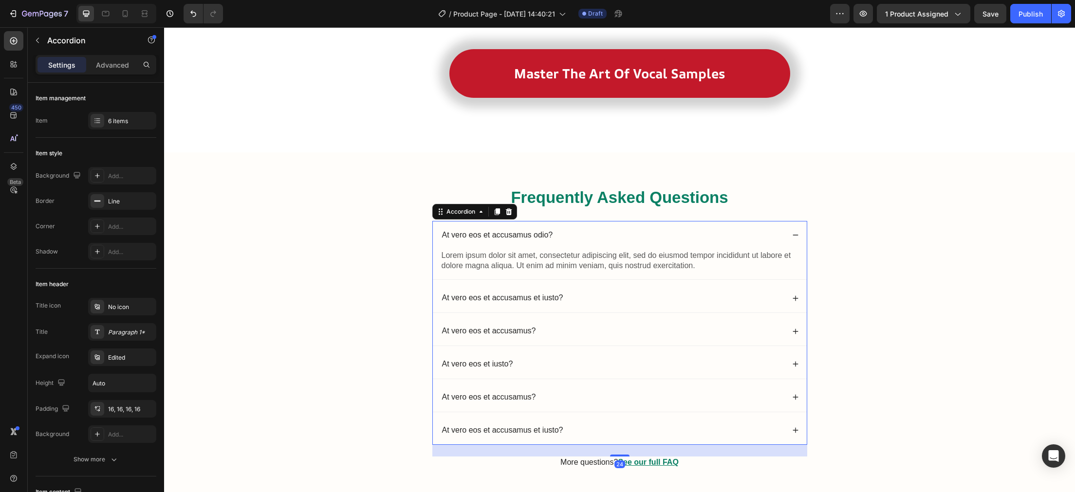
scroll to position [3162, 0]
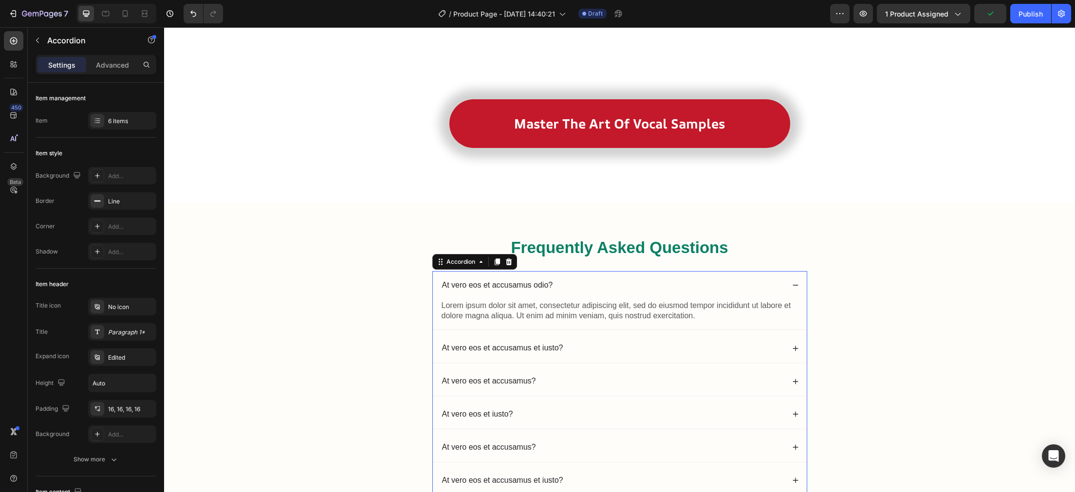
click at [795, 288] on icon at bounding box center [795, 285] width 7 height 7
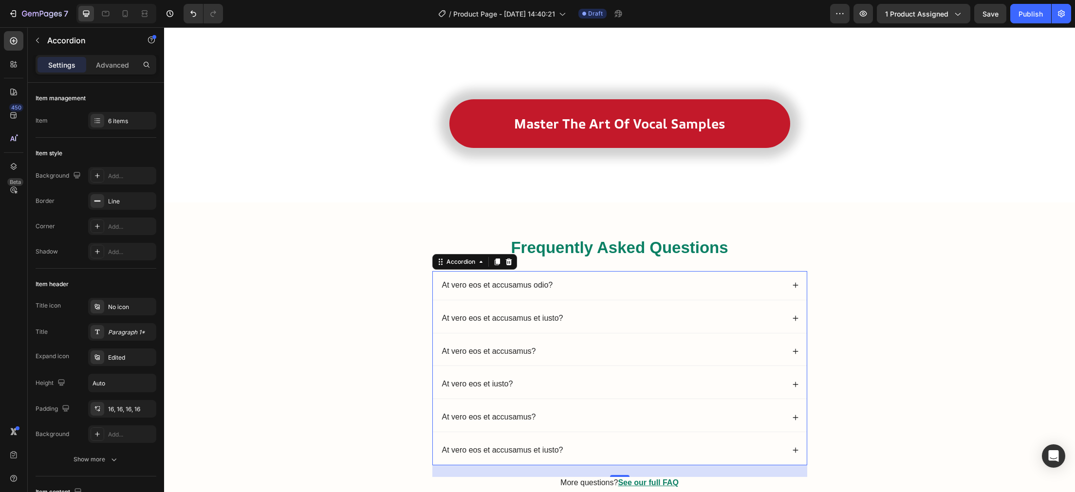
click at [604, 447] on div "At vero eos et accusamus et iusto?" at bounding box center [613, 450] width 344 height 13
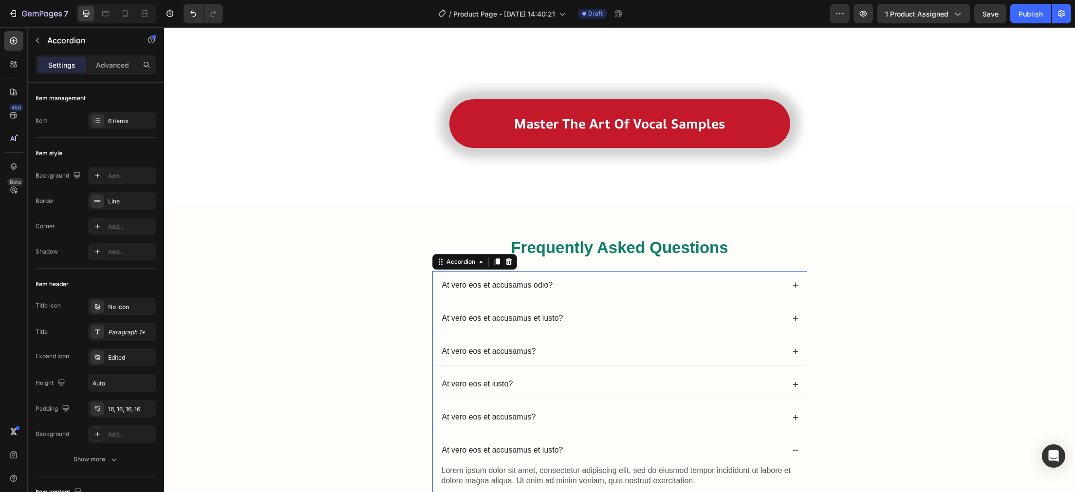
drag, startPoint x: 721, startPoint y: 449, endPoint x: 781, endPoint y: 448, distance: 59.9
click at [739, 450] on div "At vero eos et accusamus et iusto?" at bounding box center [613, 450] width 344 height 13
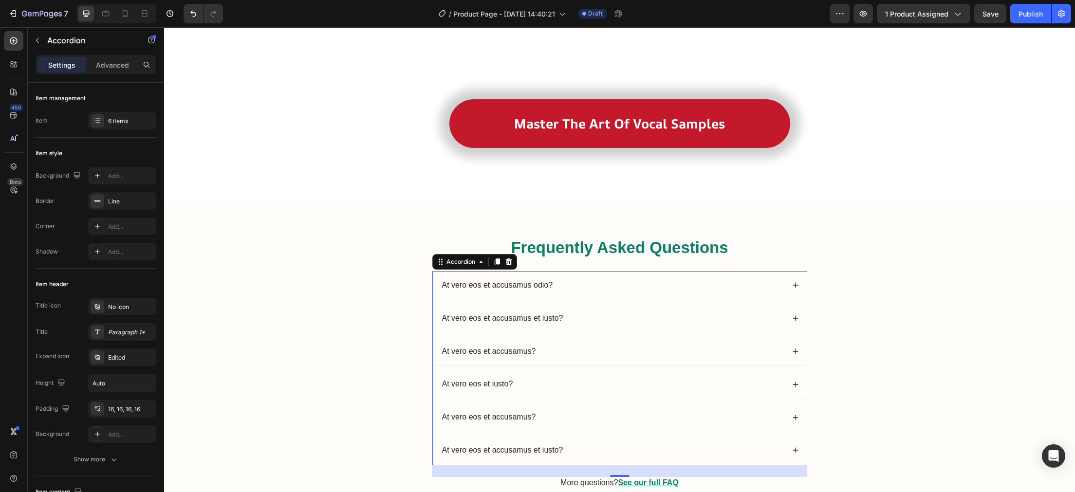
click at [794, 447] on div "At vero eos et accusamus et iusto?" at bounding box center [620, 450] width 374 height 29
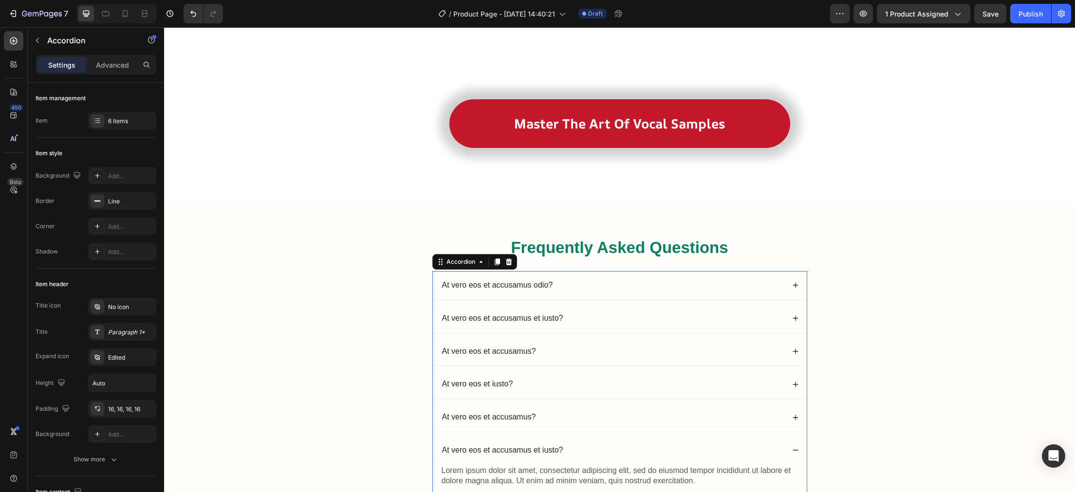
click at [794, 447] on div "At vero eos et accusamus et iusto?" at bounding box center [620, 450] width 374 height 29
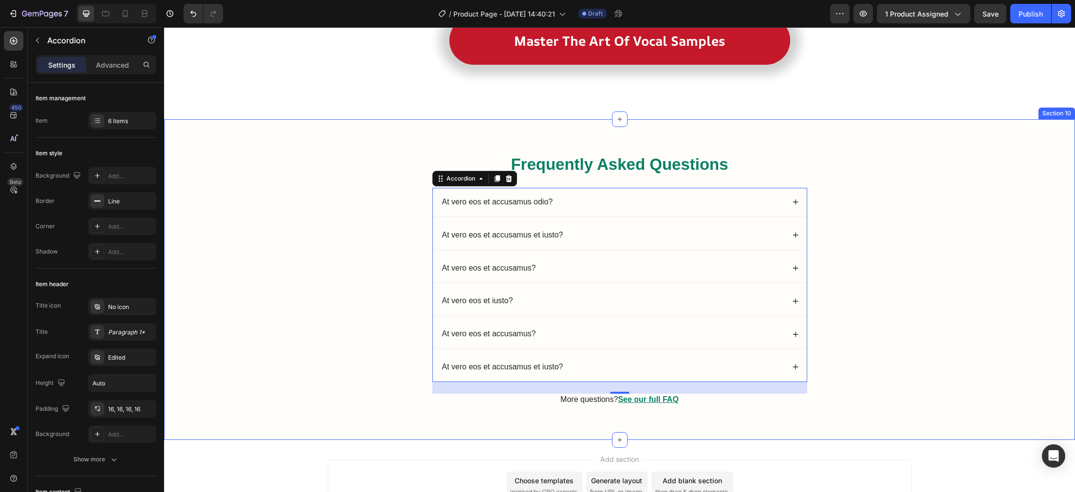
scroll to position [3263, 0]
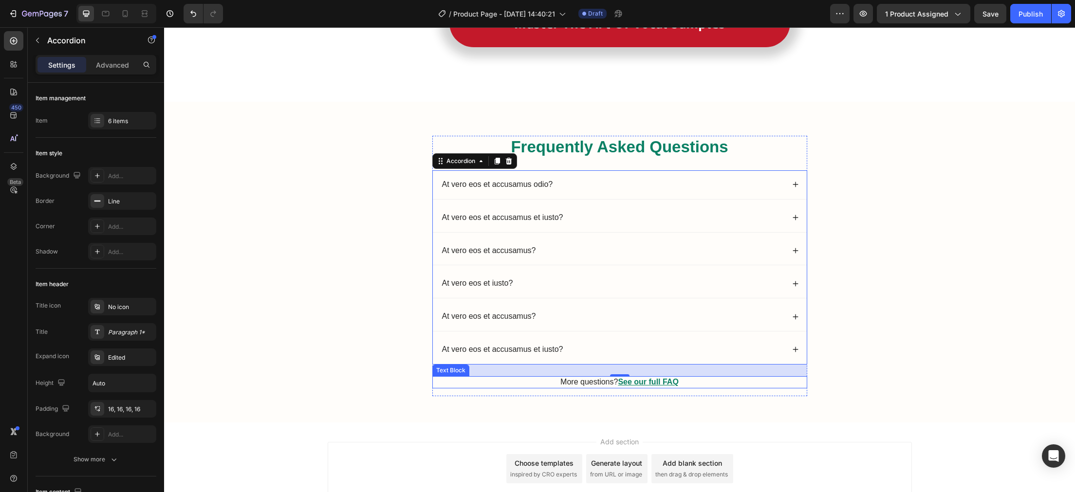
click at [524, 384] on p "More questions? See our full FAQ" at bounding box center [619, 382] width 373 height 10
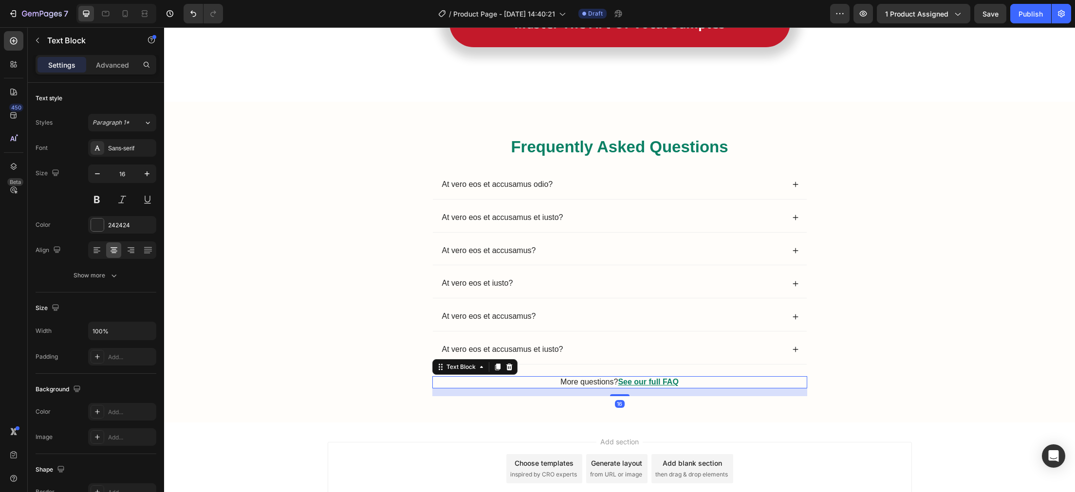
click at [524, 384] on p "More questions? See our full FAQ" at bounding box center [619, 382] width 373 height 10
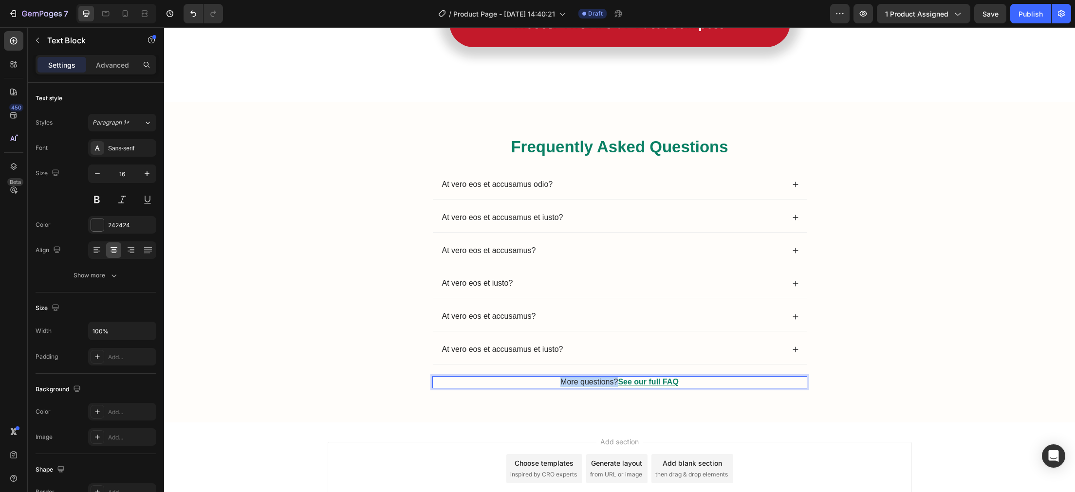
click at [524, 384] on p "More questions? See our full FAQ" at bounding box center [619, 382] width 373 height 10
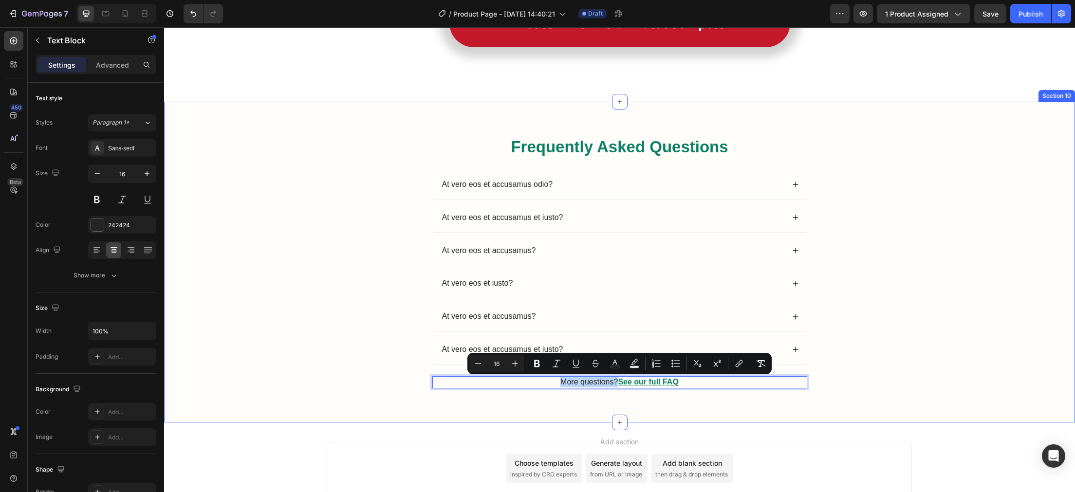
click at [544, 410] on div "Frequently Asked Questions Heading At vero eos et accusamus odio? At vero eos e…" at bounding box center [619, 262] width 911 height 320
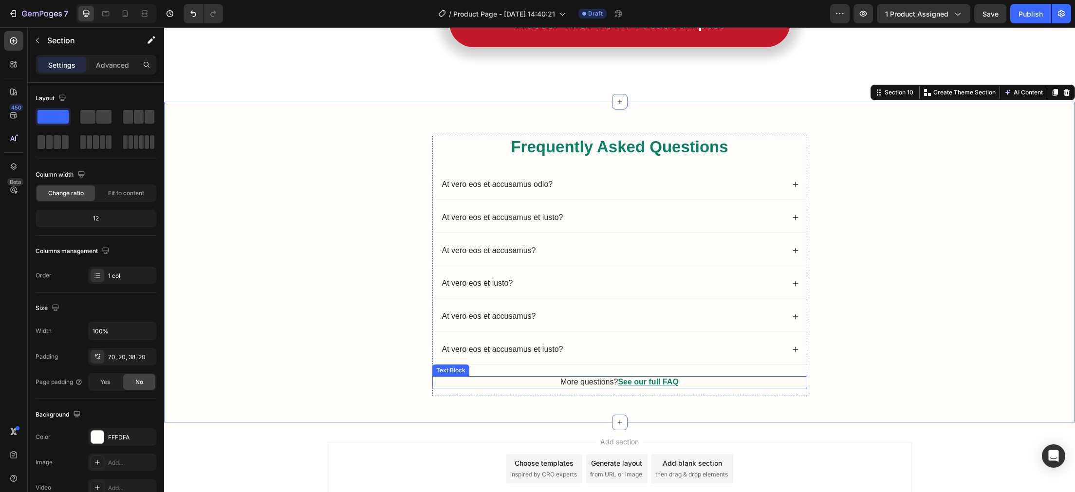
click at [515, 381] on p "More questions? See our full FAQ" at bounding box center [619, 382] width 373 height 10
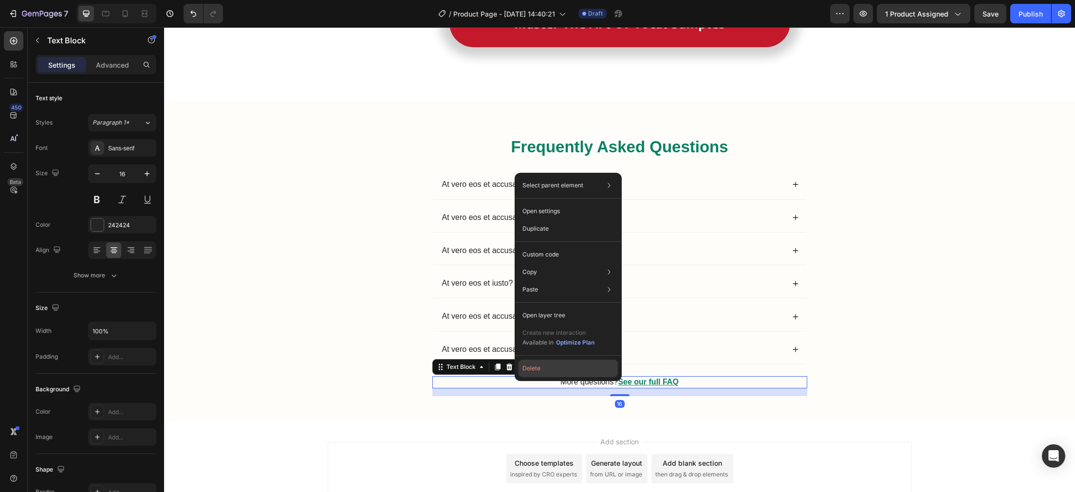
drag, startPoint x: 542, startPoint y: 371, endPoint x: 377, endPoint y: 344, distance: 166.9
click at [542, 371] on button "Delete" at bounding box center [568, 369] width 99 height 18
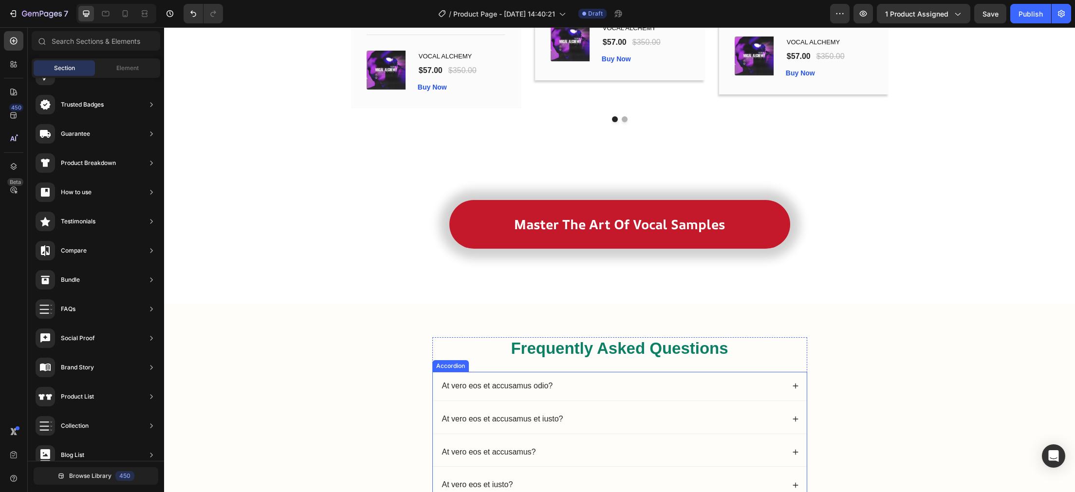
scroll to position [3112, 0]
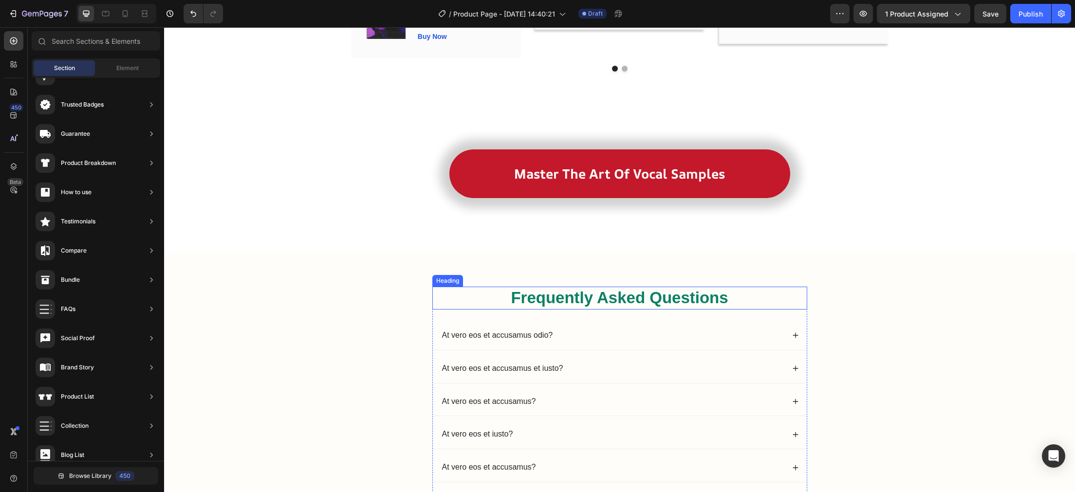
click at [642, 297] on h2 "Frequently Asked Questions" at bounding box center [619, 298] width 375 height 23
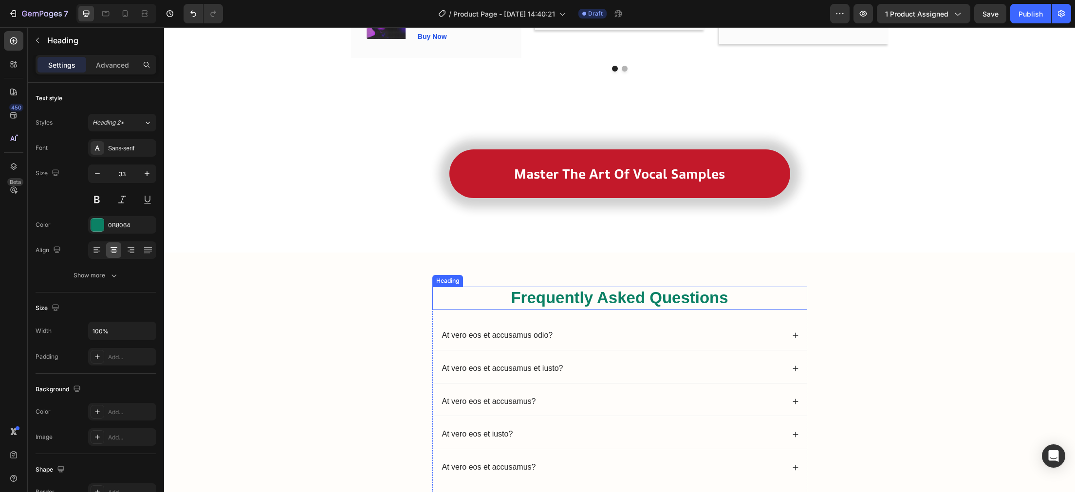
click at [642, 297] on h2 "Frequently Asked Questions" at bounding box center [619, 298] width 375 height 23
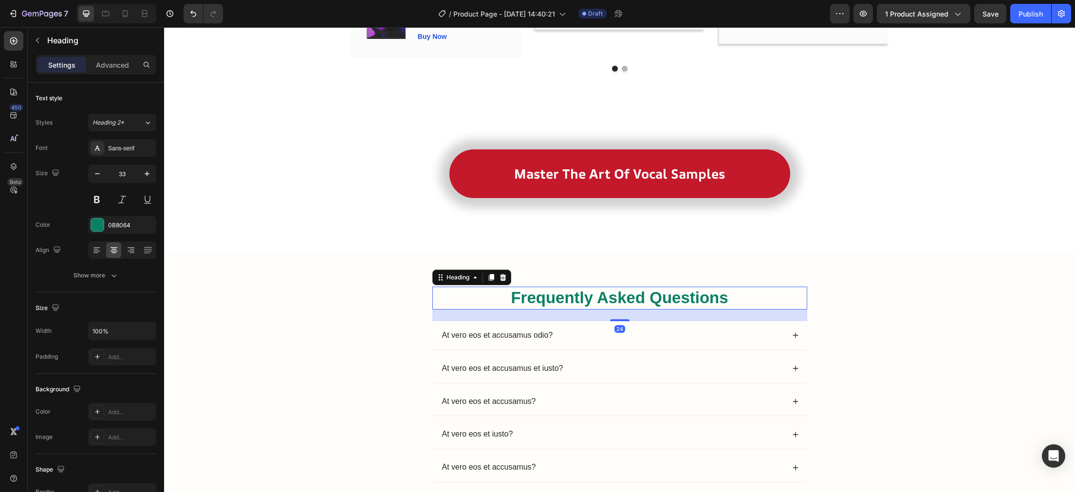
click at [642, 297] on p "Frequently Asked Questions" at bounding box center [619, 298] width 373 height 21
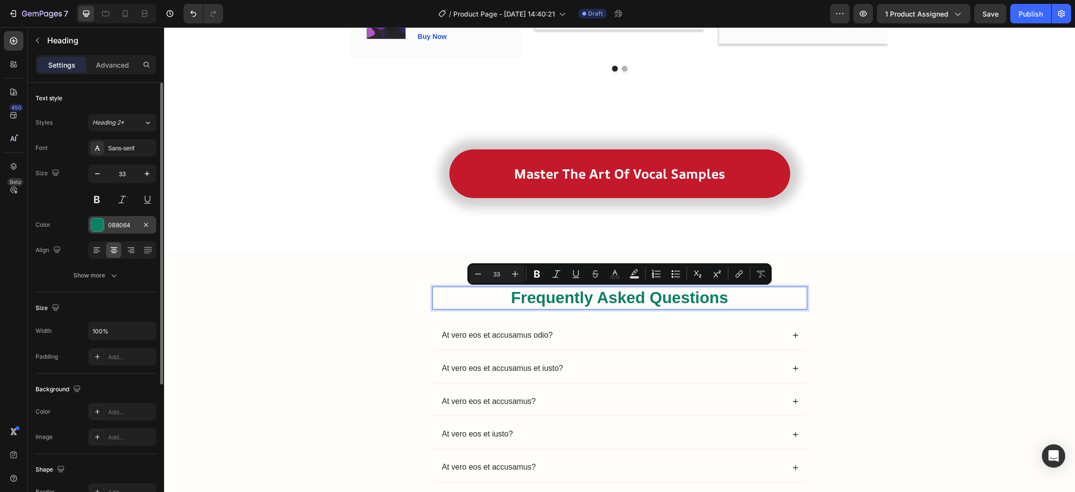
click at [94, 230] on div at bounding box center [97, 225] width 13 height 13
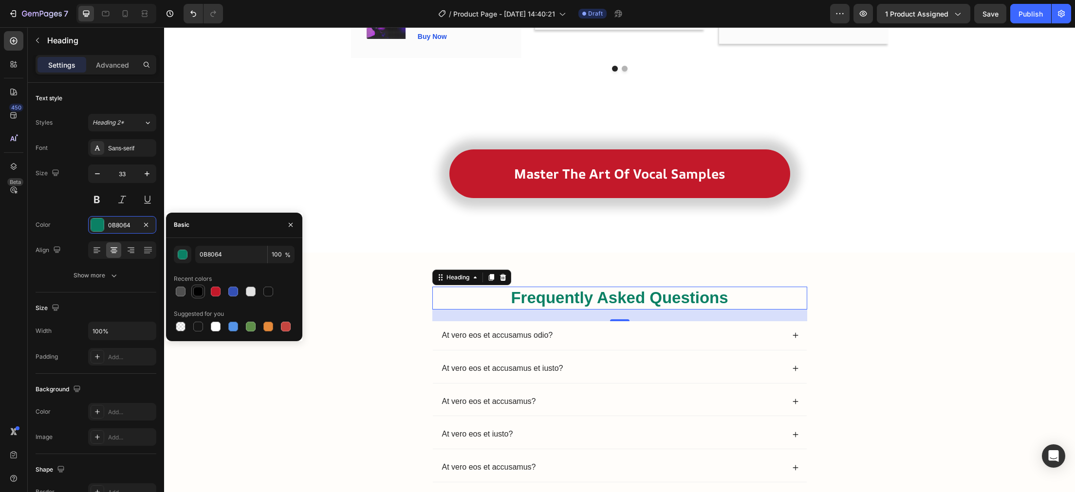
click at [201, 287] on div at bounding box center [198, 292] width 12 height 12
type input "000000"
click at [272, 153] on div "Master The Art Of Vocal Samples (P) Cart Button Row" at bounding box center [619, 182] width 897 height 64
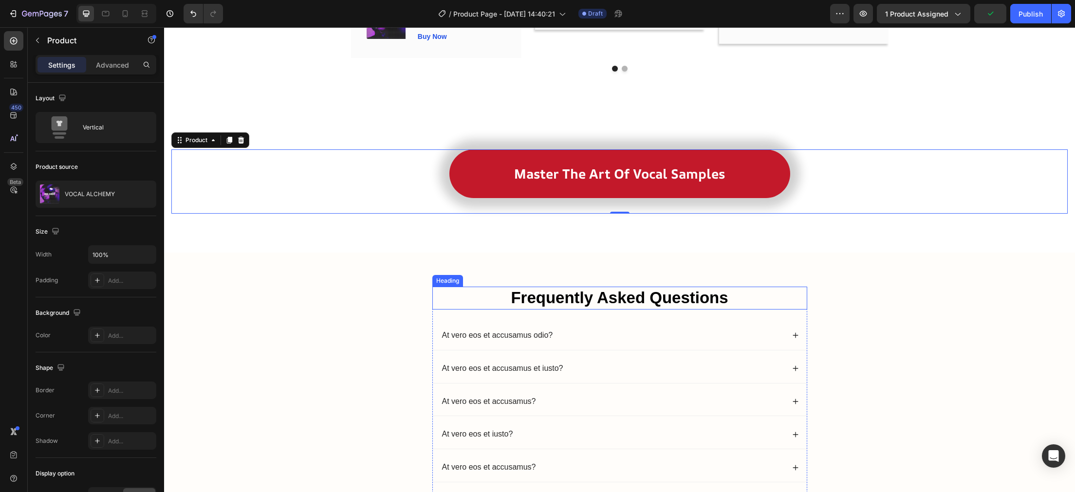
click at [474, 303] on p "Frequently Asked Questions" at bounding box center [619, 298] width 373 height 21
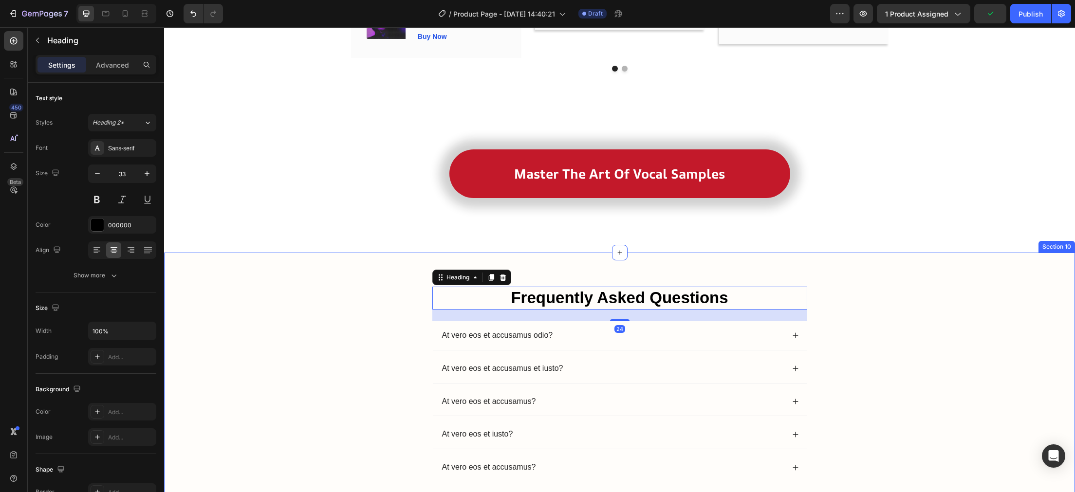
click at [976, 292] on div "Frequently Asked Questions Heading 24 At vero eos et accusamus odio? At vero eo…" at bounding box center [620, 411] width 892 height 248
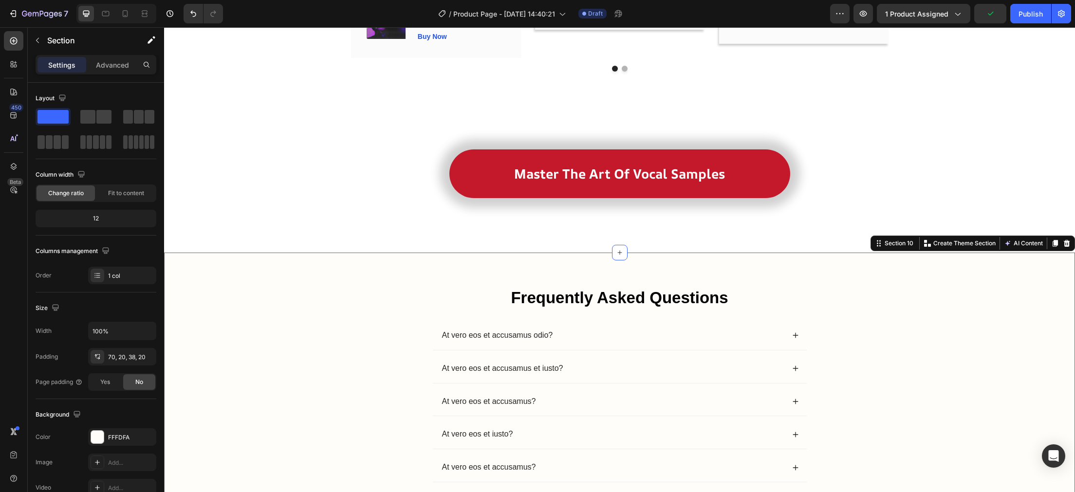
click at [948, 311] on div "Frequently Asked Questions Heading At vero eos et accusamus odio? At vero eos e…" at bounding box center [620, 411] width 892 height 248
click at [755, 238] on div "Master The Art Of Vocal Samples (P) Cart Button Row Product Section 9" at bounding box center [619, 182] width 911 height 142
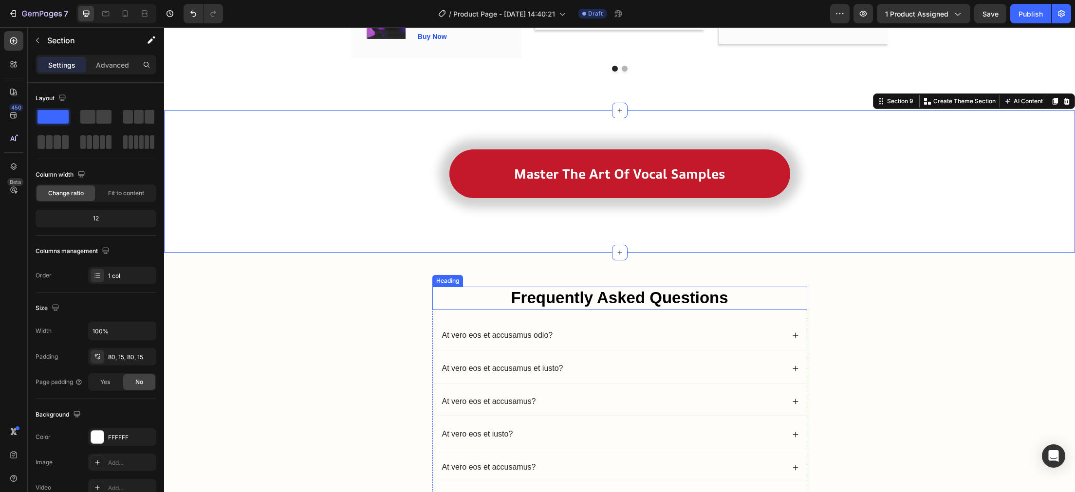
click at [729, 289] on p "Frequently Asked Questions" at bounding box center [619, 298] width 373 height 21
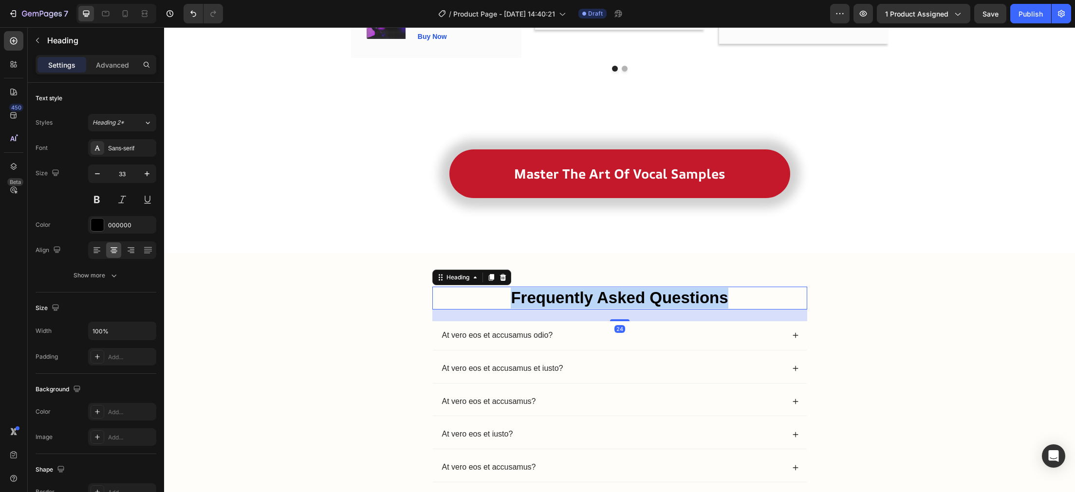
click at [731, 298] on p "Frequently Asked Questions" at bounding box center [619, 298] width 373 height 21
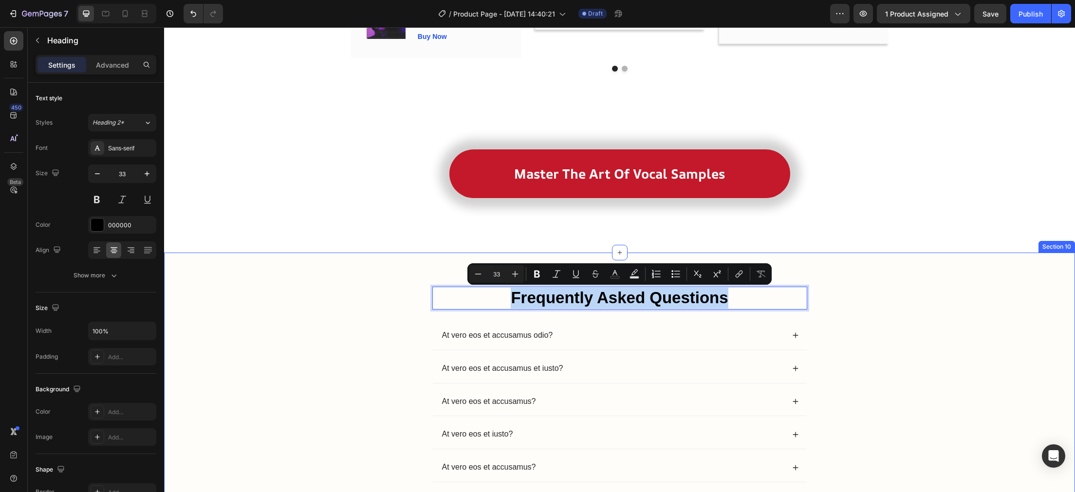
click at [860, 266] on div "Frequently Asked Questions Heading 24 At vero eos et accusamus odio? At vero eo…" at bounding box center [619, 403] width 911 height 301
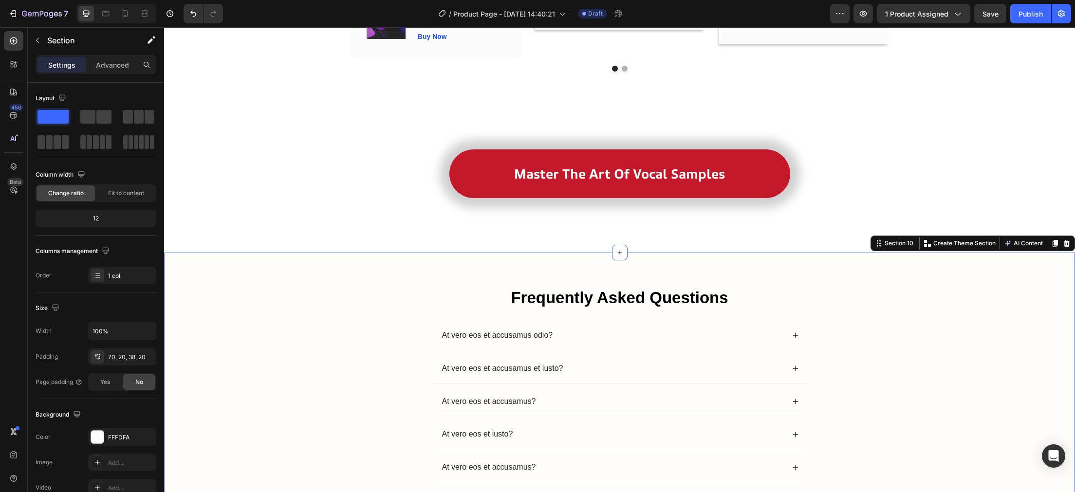
click at [860, 266] on div "Frequently Asked Questions Heading At vero eos et accusamus odio? At vero eos e…" at bounding box center [619, 403] width 911 height 301
click at [844, 280] on div "Frequently Asked Questions Heading At vero eos et accusamus odio? At vero eos e…" at bounding box center [619, 403] width 911 height 301
click at [747, 298] on p "Frequently Asked Questions" at bounding box center [619, 298] width 373 height 21
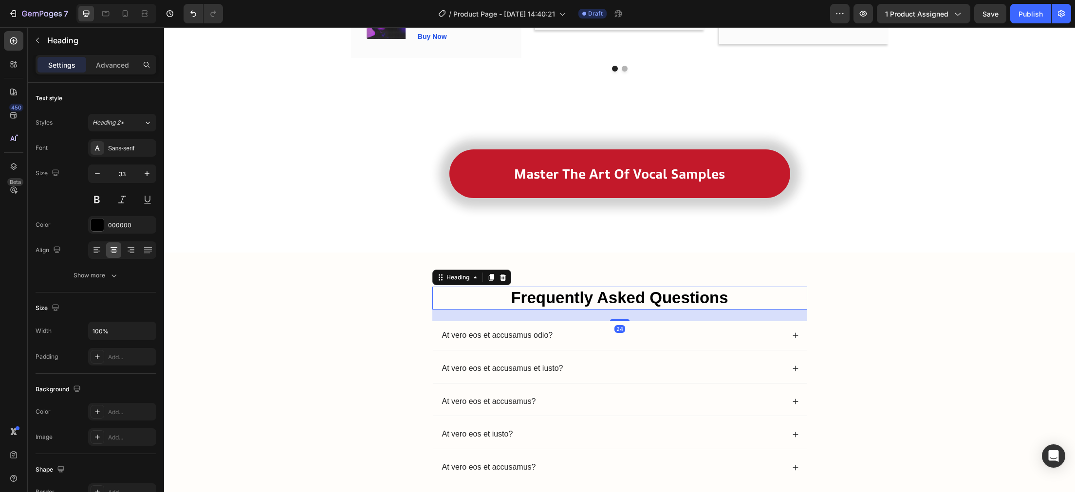
click at [758, 329] on div "At vero eos et accusamus odio?" at bounding box center [620, 335] width 374 height 29
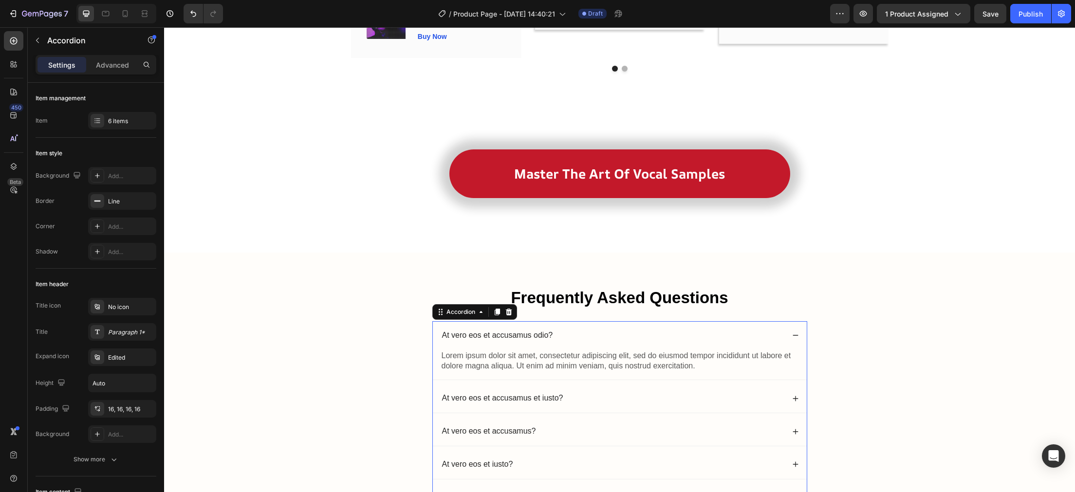
click at [658, 341] on div "At vero eos et accusamus odio?" at bounding box center [613, 335] width 344 height 13
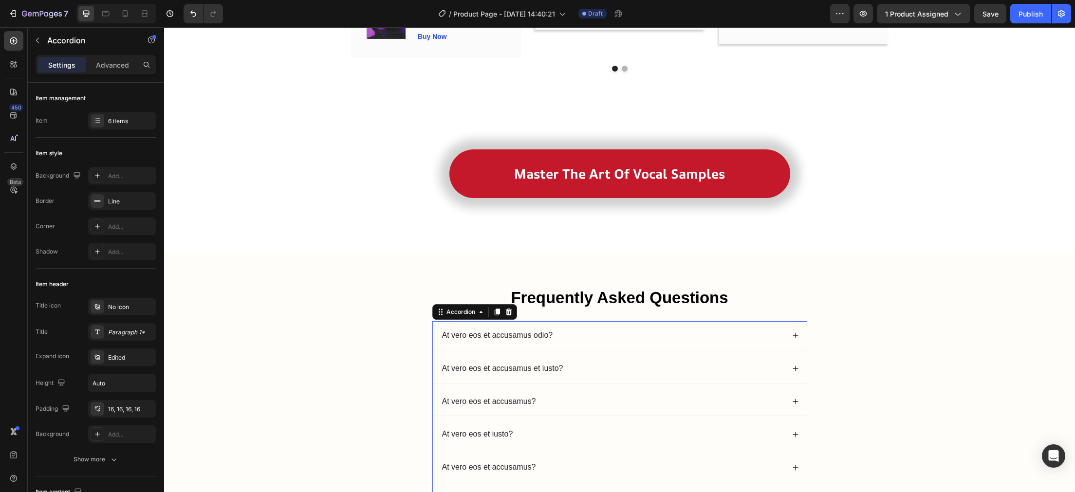
click at [658, 341] on div "At vero eos et accusamus odio?" at bounding box center [613, 335] width 344 height 13
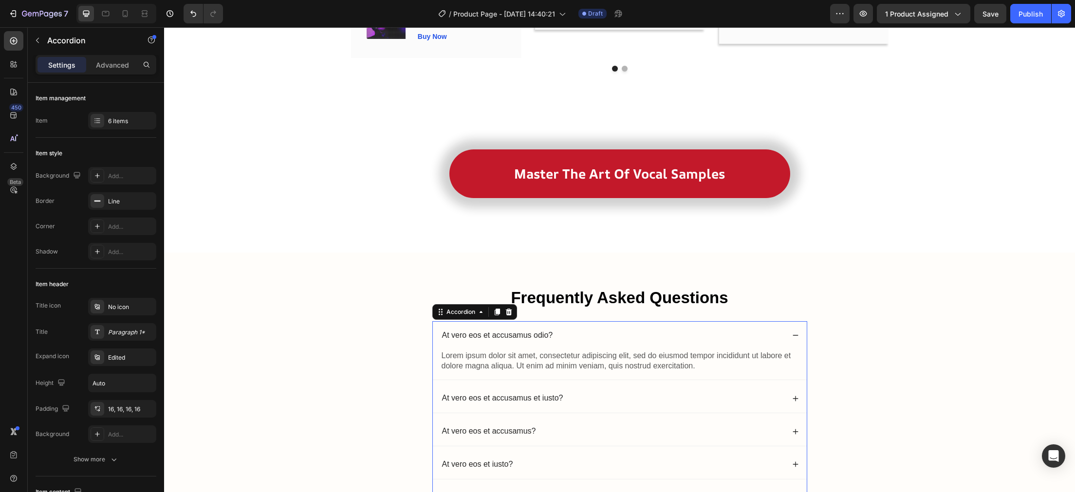
click at [571, 334] on div "At vero eos et accusamus odio?" at bounding box center [613, 335] width 344 height 13
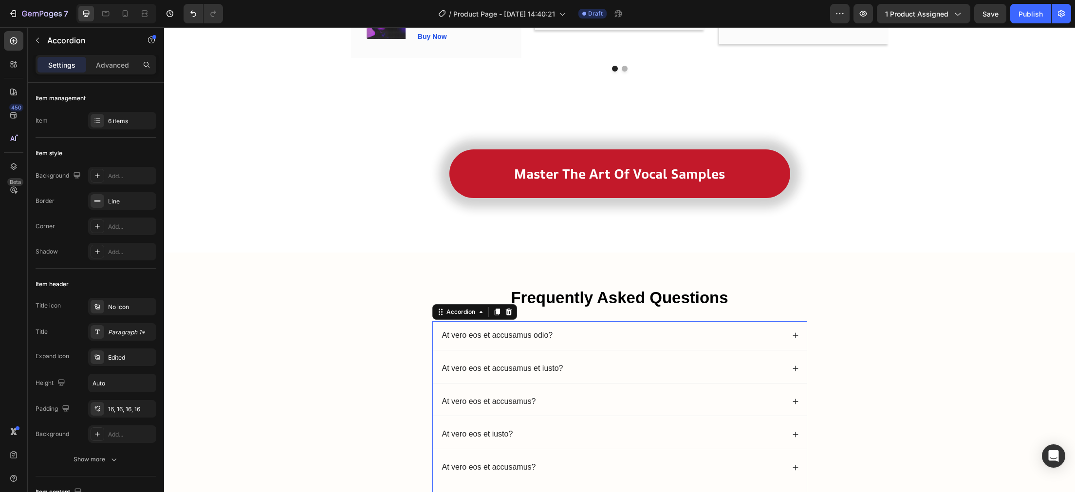
click at [550, 335] on p "At vero eos et accusamus odio?" at bounding box center [497, 336] width 111 height 10
click at [559, 333] on div "At vero eos et accusamus odio?" at bounding box center [613, 335] width 344 height 13
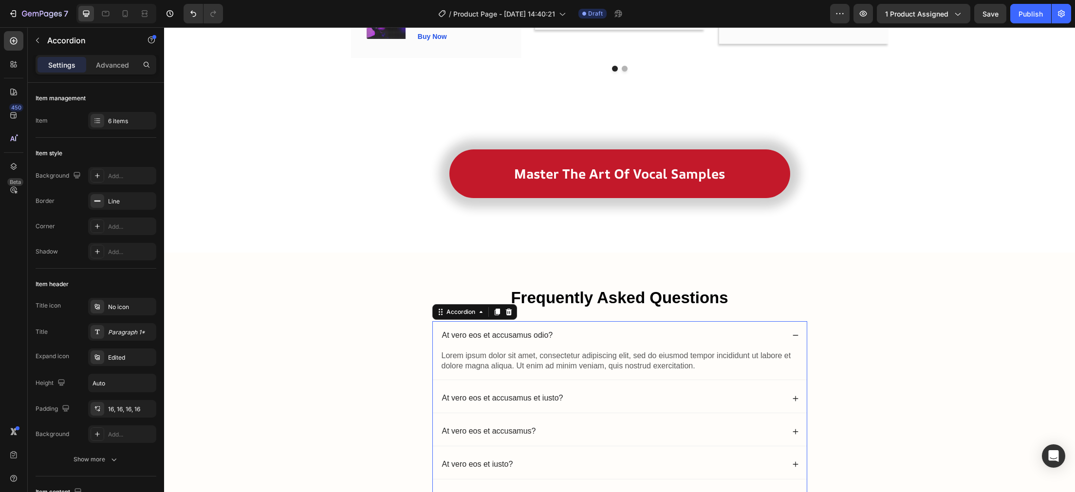
click at [570, 336] on div "At vero eos et accusamus odio?" at bounding box center [613, 335] width 344 height 13
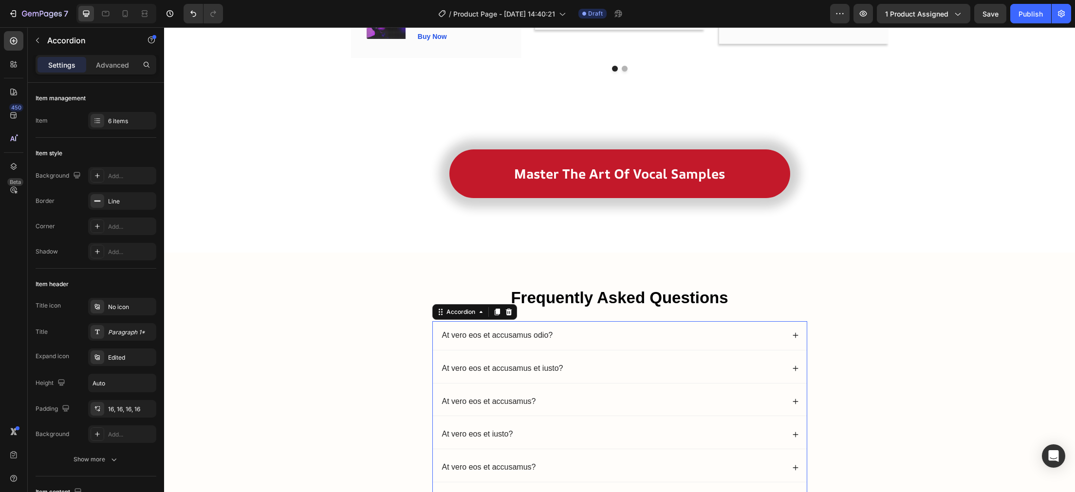
click at [557, 336] on div "At vero eos et accusamus odio?" at bounding box center [613, 335] width 344 height 13
click at [543, 333] on p "At vero eos et accusamus odio?" at bounding box center [497, 336] width 111 height 10
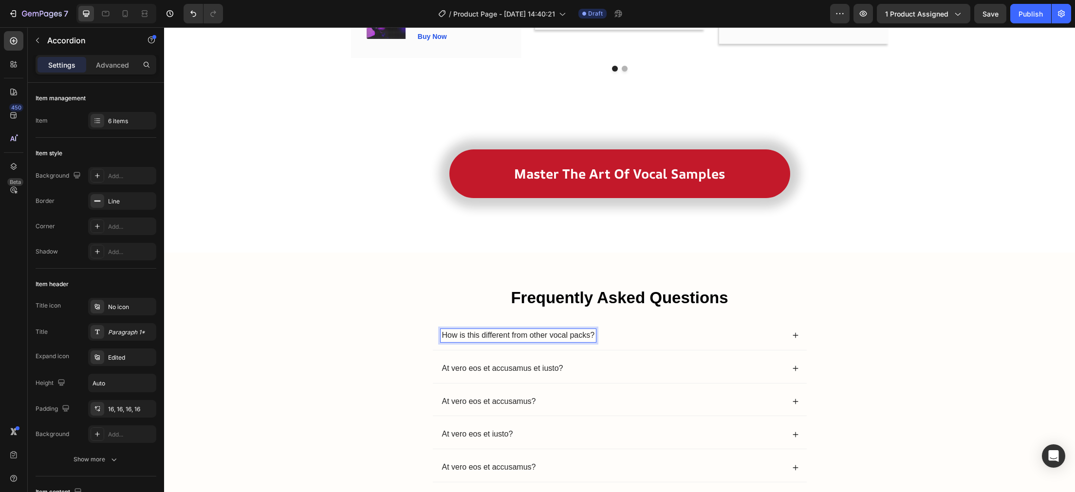
click at [386, 339] on div "Frequently Asked Questions Heading How is this different from other vocal packs…" at bounding box center [620, 411] width 892 height 248
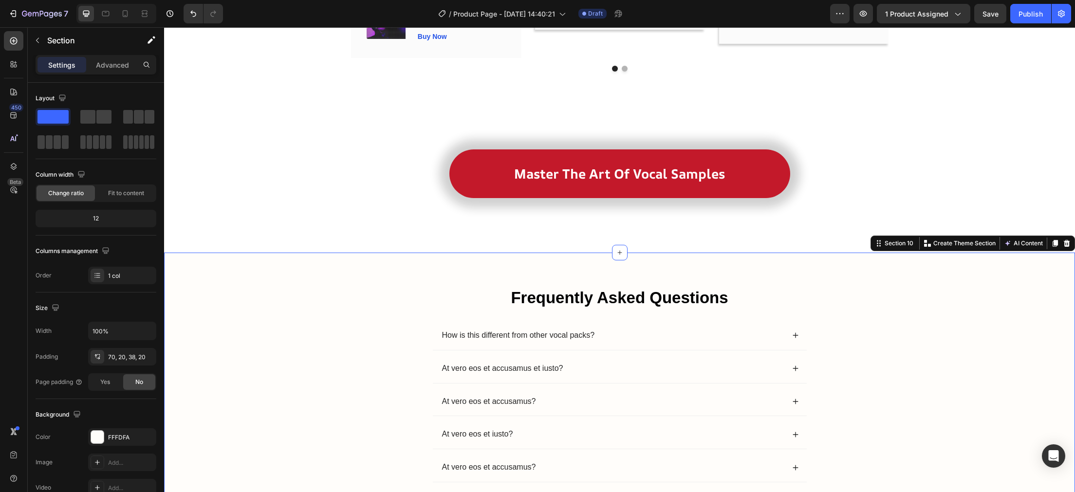
click at [891, 328] on div "Frequently Asked Questions Heading How is this different from other vocal packs…" at bounding box center [620, 411] width 892 height 248
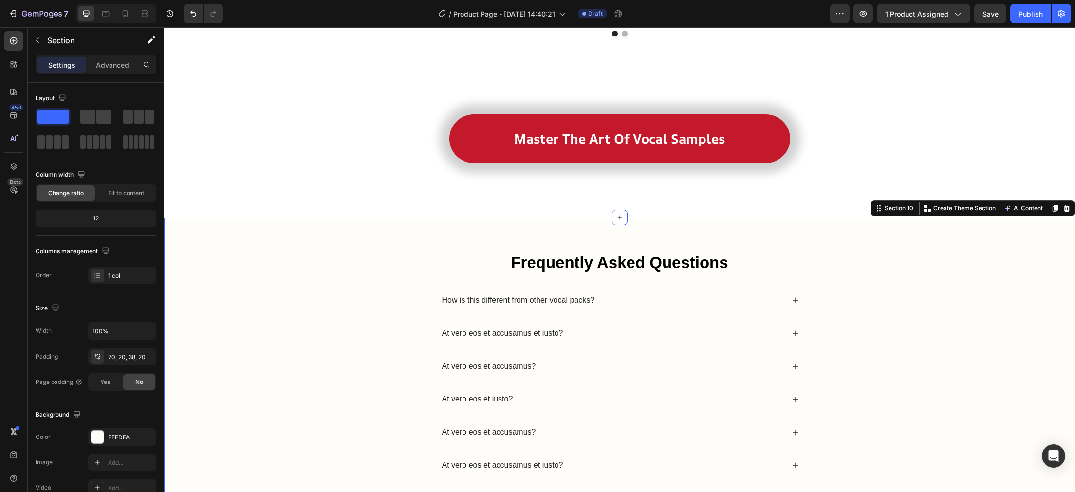
scroll to position [3162, 0]
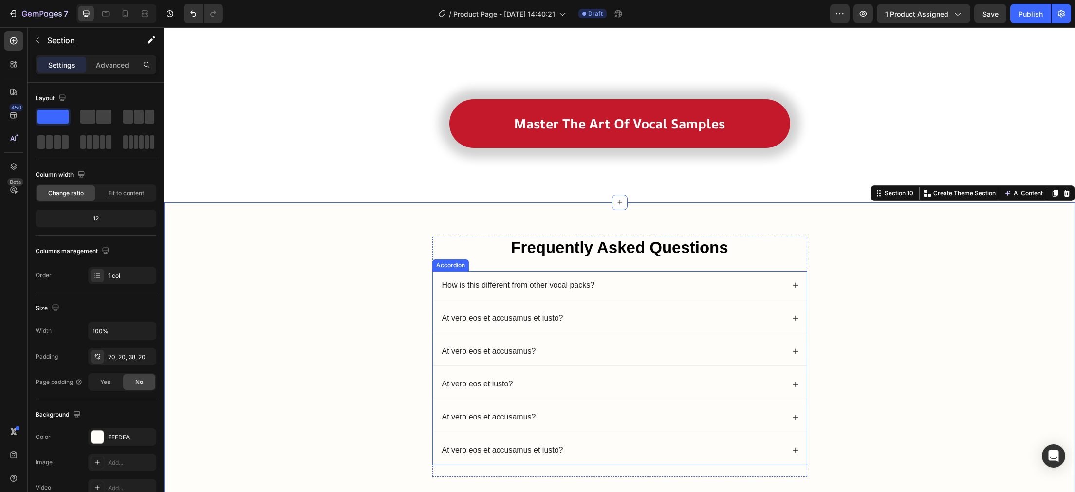
click at [744, 286] on div "How is this different from other vocal packs?" at bounding box center [613, 285] width 344 height 13
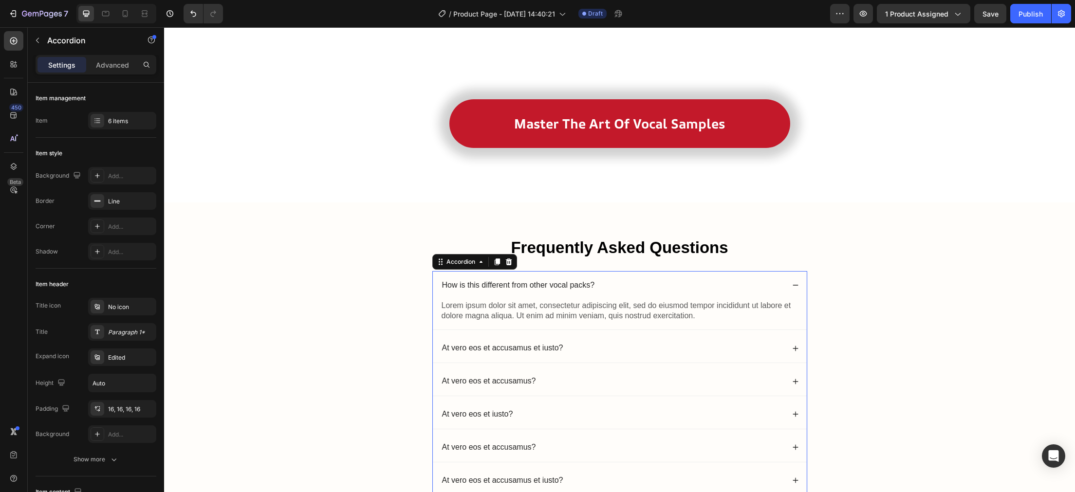
click at [680, 275] on div "How is this different from other vocal packs?" at bounding box center [620, 285] width 374 height 29
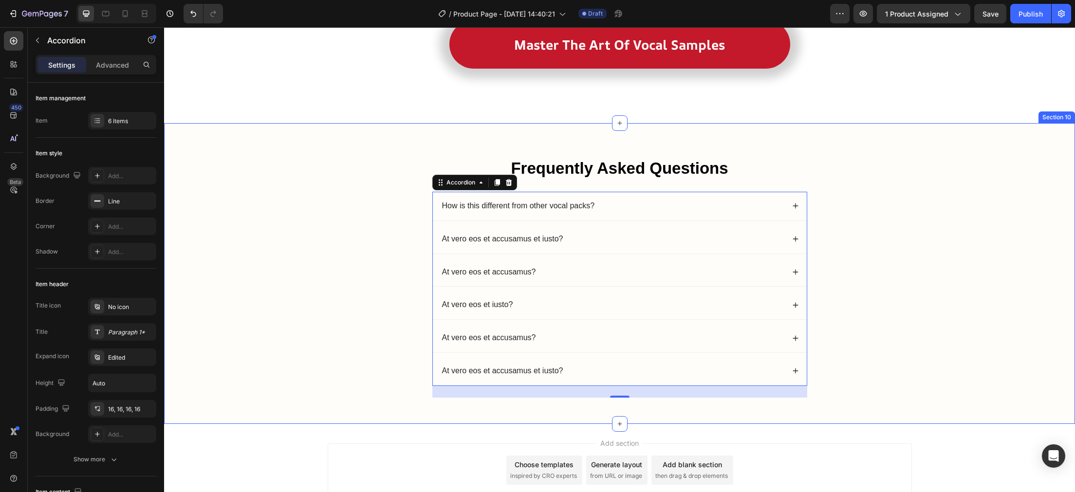
scroll to position [3263, 0]
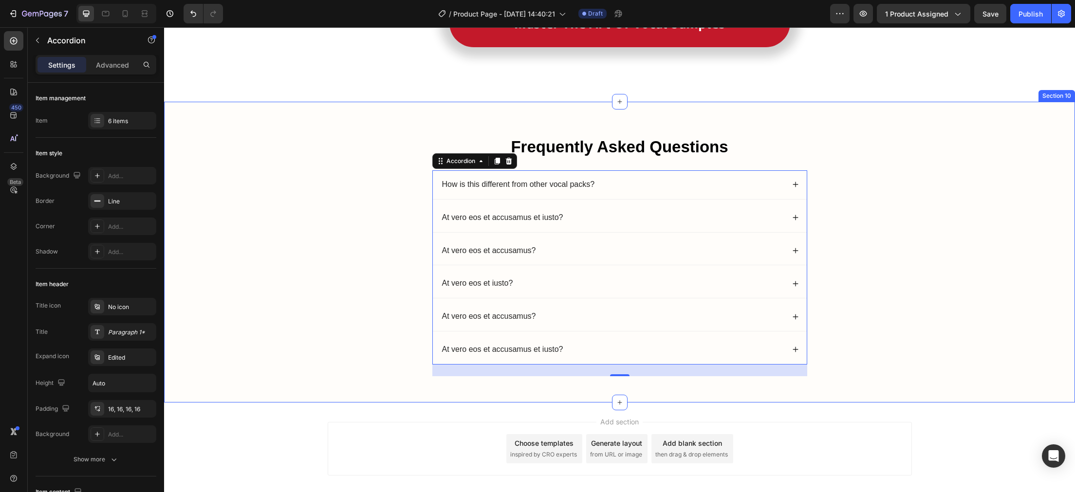
click at [899, 268] on div "Frequently Asked Questions Heading How is this different from other vocal packs…" at bounding box center [620, 260] width 892 height 248
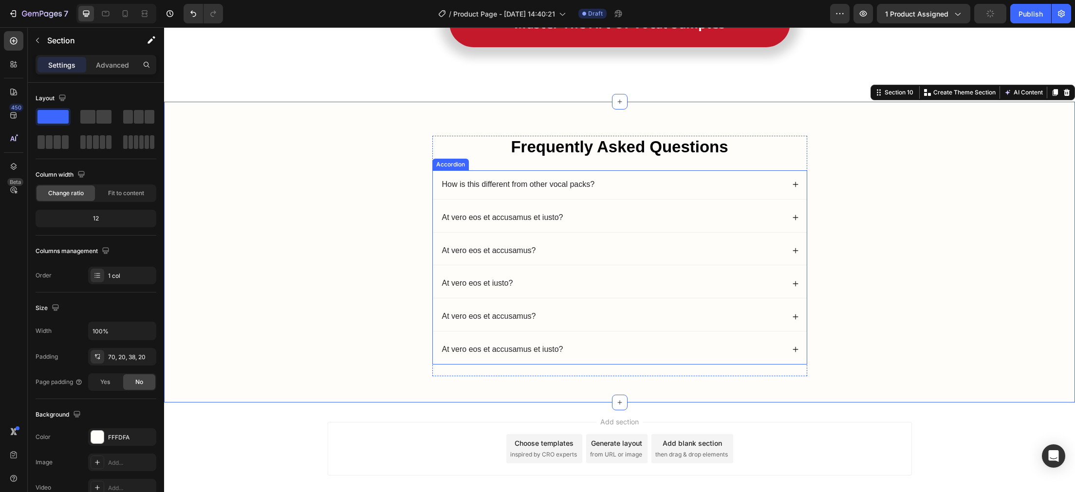
click at [796, 188] on icon at bounding box center [795, 184] width 7 height 7
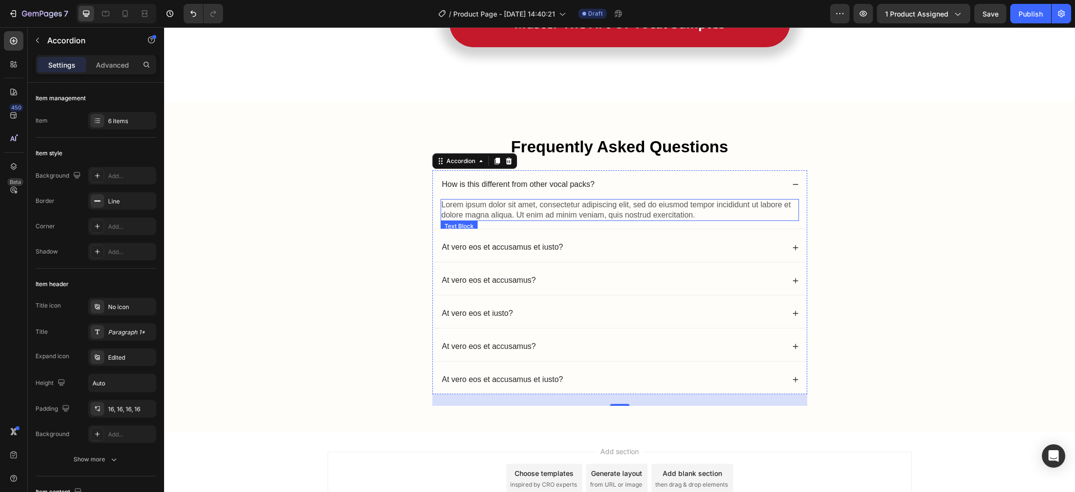
click at [696, 213] on p "Lorem ipsum dolor sit amet, consectetur adipiscing elit, sed do eiusmod tempor …" at bounding box center [620, 210] width 356 height 20
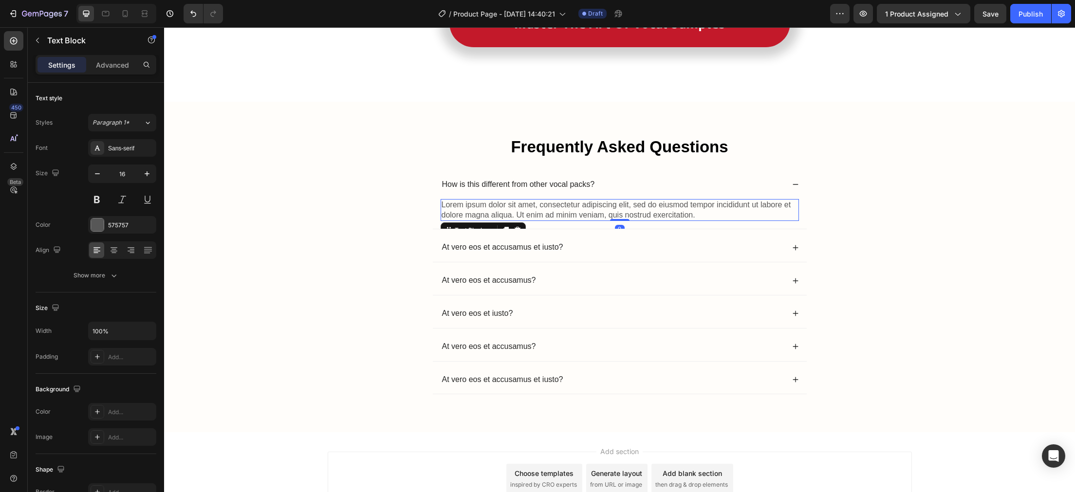
click at [696, 213] on p "Lorem ipsum dolor sit amet, consectetur adipiscing elit, sed do eiusmod tempor …" at bounding box center [620, 210] width 356 height 20
click at [573, 206] on p "Vocal Alchemy gives you a system — pre-made samples, mixing chains, and the wor…" at bounding box center [620, 210] width 356 height 20
click at [629, 206] on p "Vocal Alchemy gives you a system pre-made samples, mixing chains, and the workf…" at bounding box center [620, 210] width 356 height 20
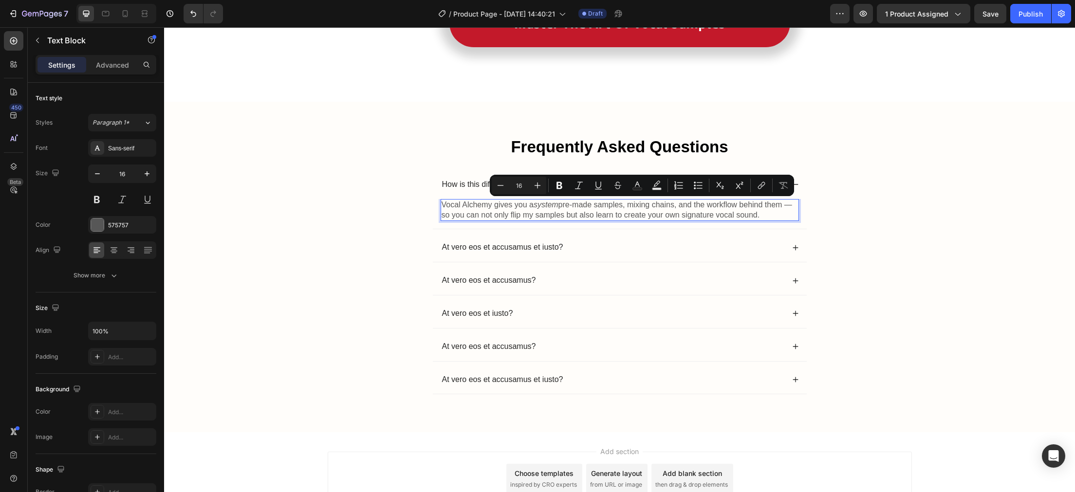
click at [631, 203] on p "Vocal Alchemy gives you a system pre-made samples, mixing chains, and the workf…" at bounding box center [620, 210] width 356 height 20
drag, startPoint x: 630, startPoint y: 205, endPoint x: 560, endPoint y: 209, distance: 70.2
click at [560, 209] on p "Vocal Alchemy gives you a system pre-made samples, mixing chains, and the workf…" at bounding box center [620, 210] width 356 height 20
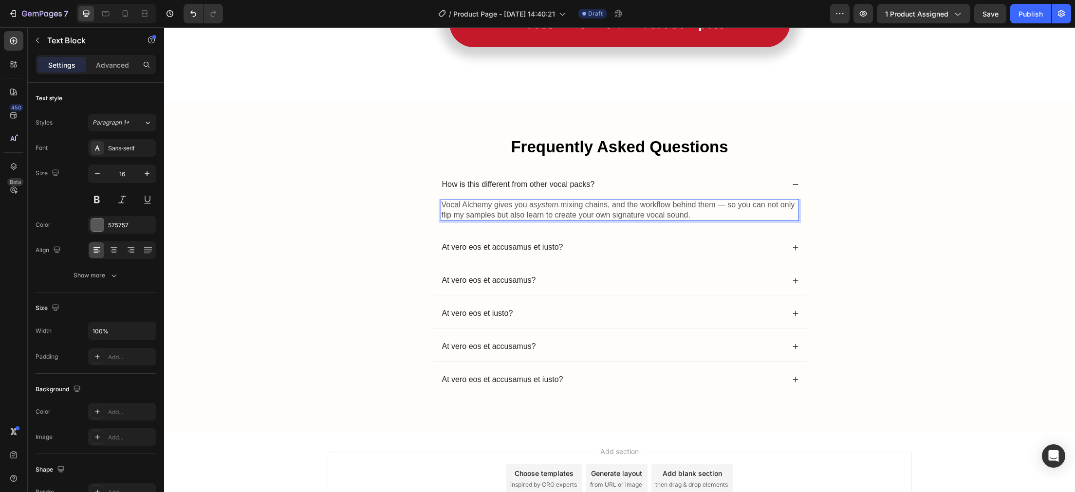
click at [545, 206] on icon "system." at bounding box center [547, 205] width 27 height 8
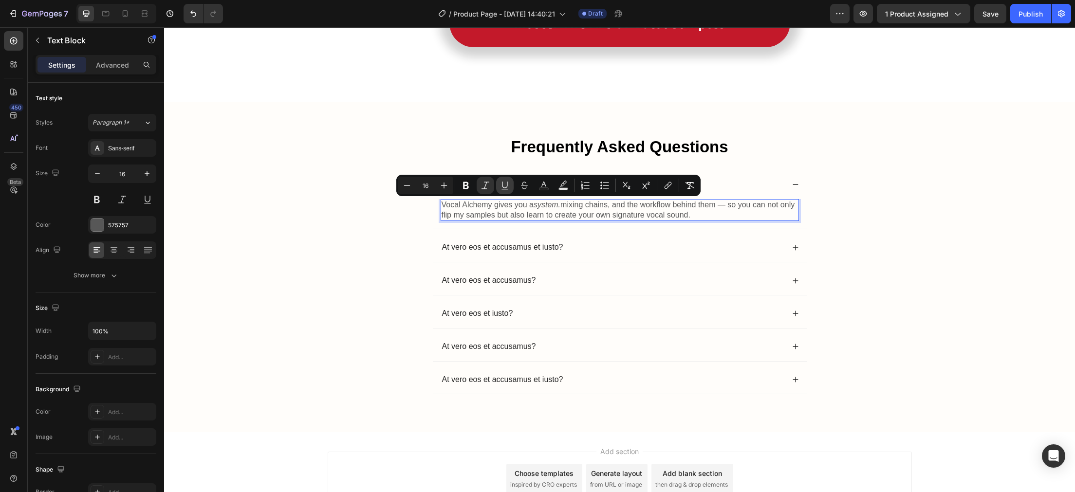
click at [506, 187] on icon "Editor contextual toolbar" at bounding box center [505, 186] width 10 height 10
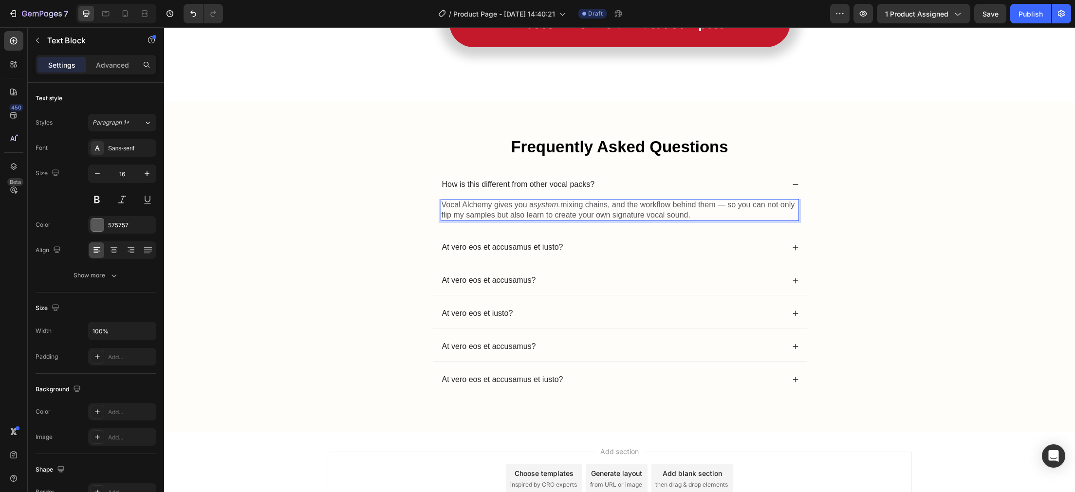
click at [567, 207] on p "Vocal Alchemy gives you a system . mixing chains, and the workflow behind them …" at bounding box center [620, 210] width 356 height 20
click at [729, 206] on p "Vocal Alchemy gives you a system . mixing chains, and the workflow behind them …" at bounding box center [620, 210] width 356 height 20
click at [726, 213] on p "Vocal Alchemy gives you a system . mixing chains, and the workflow behind them …" at bounding box center [620, 210] width 356 height 20
click at [492, 216] on p "Vocal Alchemy gives you a system . mixing chains, and the workflow behind them …" at bounding box center [620, 210] width 356 height 20
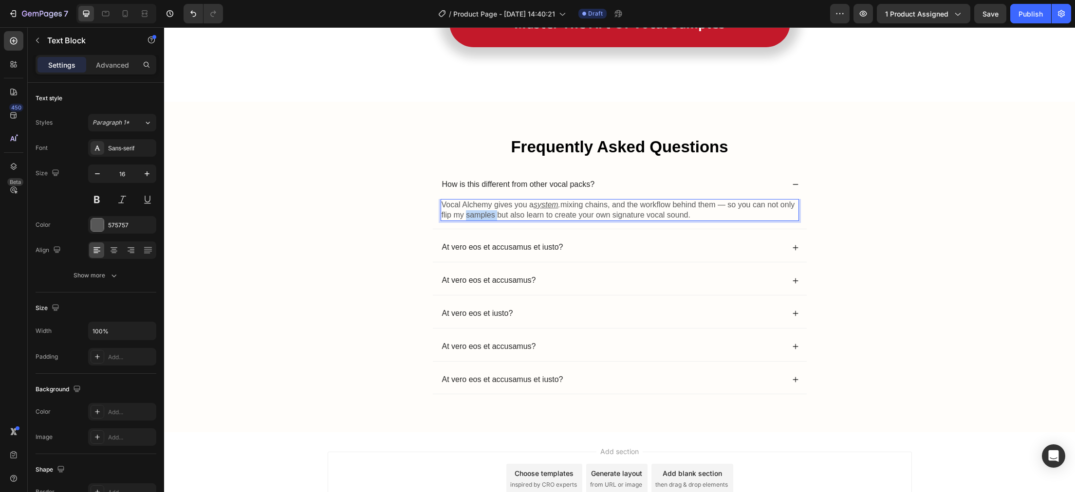
click at [492, 216] on p "Vocal Alchemy gives you a system . mixing chains, and the workflow behind them …" at bounding box center [620, 210] width 356 height 20
click at [795, 187] on icon at bounding box center [795, 184] width 7 height 7
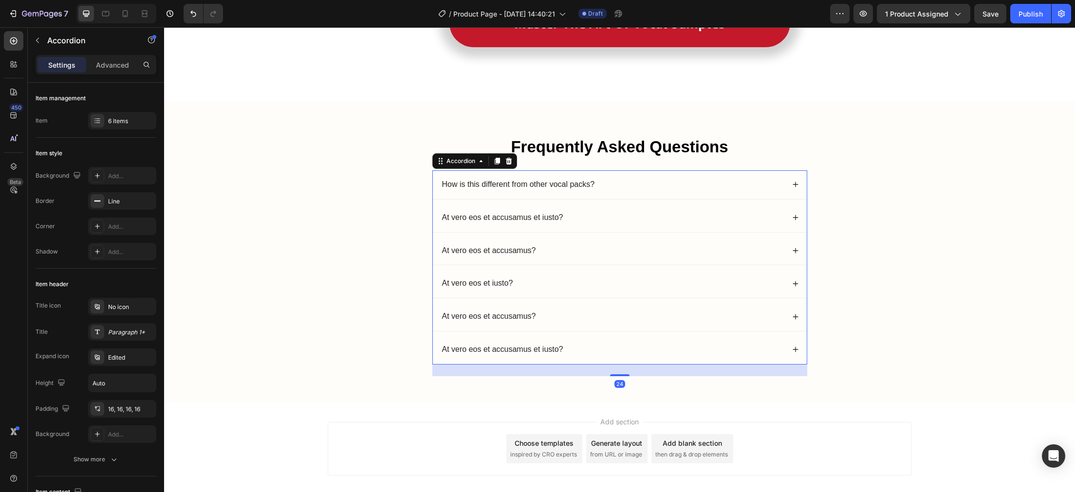
click at [791, 216] on div "At vero eos et accusamus et iusto?" at bounding box center [620, 218] width 374 height 29
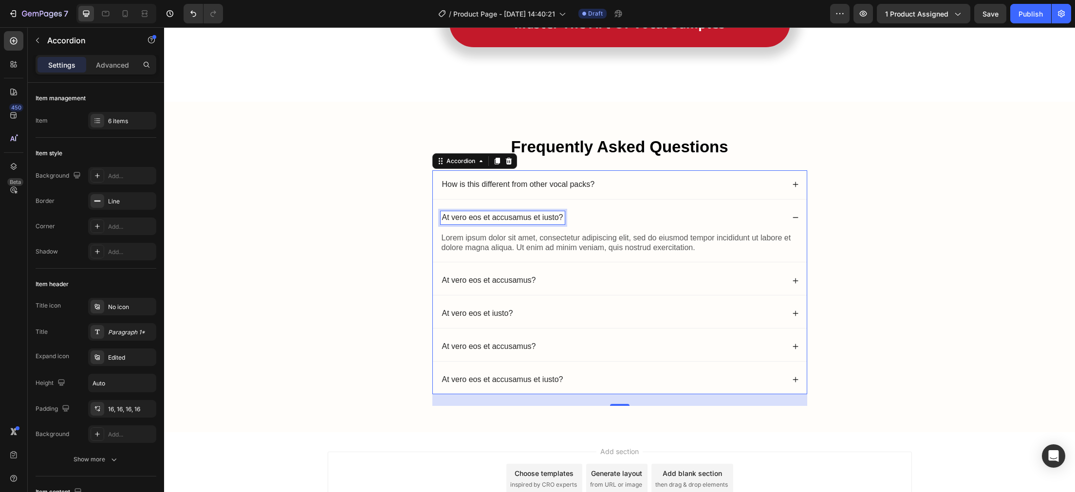
click at [537, 221] on p "At vero eos et accusamus et iusto?" at bounding box center [502, 218] width 121 height 10
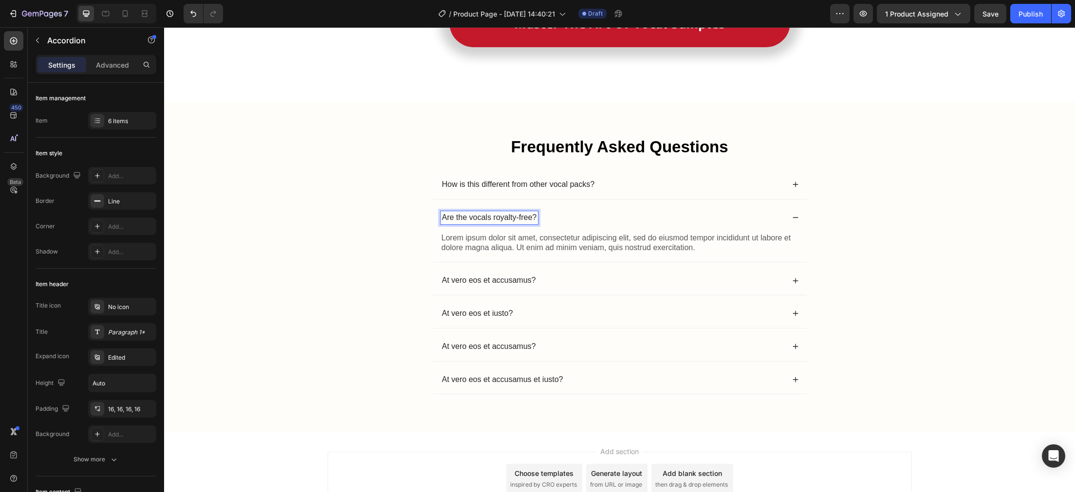
click at [707, 246] on p "Lorem ipsum dolor sit amet, consectetur adipiscing elit, sed do eiusmod tempor …" at bounding box center [620, 243] width 356 height 20
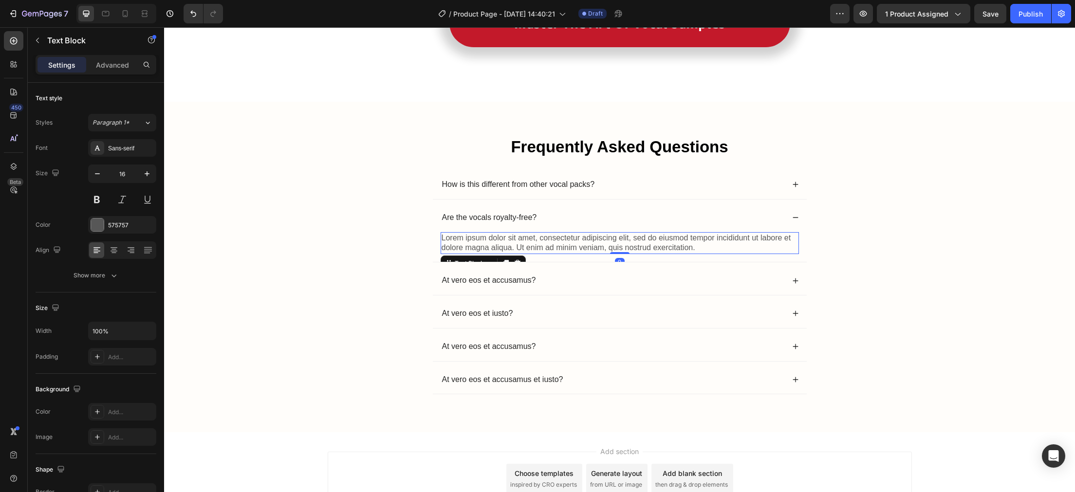
click at [707, 246] on p "Lorem ipsum dolor sit amet, consectetur adipiscing elit, sed do eiusmod tempor …" at bounding box center [620, 243] width 356 height 20
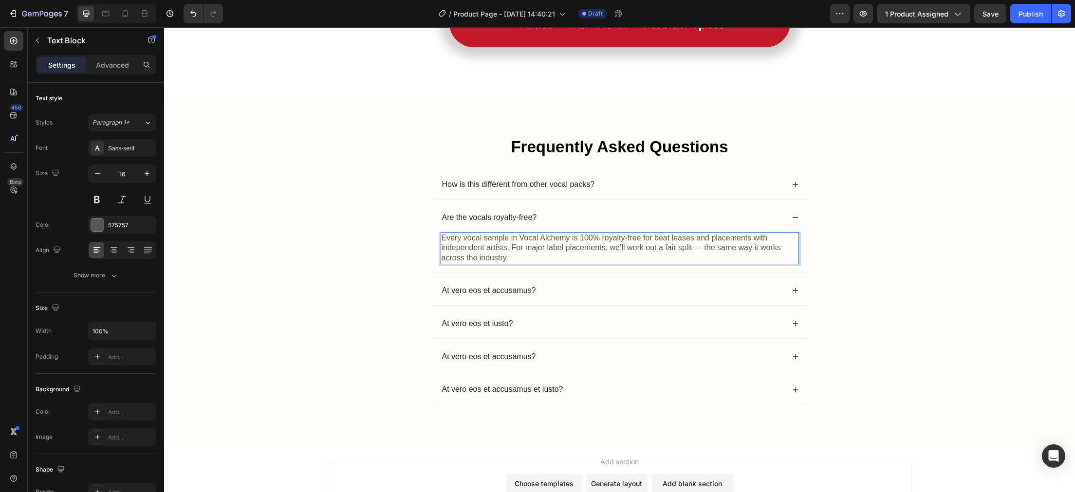
click at [444, 251] on p "Every vocal sample in Vocal Alchemy is 100% royalty-free for beat leases and pl…" at bounding box center [620, 248] width 356 height 30
click at [443, 251] on p "Every vocal sample in Vocal Alchemy is 100% royalty-free for beat leases and pl…" at bounding box center [620, 248] width 356 height 30
click at [507, 250] on p "Every vocal sample in Vocal Alchemy is 100% royalty-free for beat leases and pl…" at bounding box center [620, 248] width 356 height 30
click at [788, 249] on p "Every vocal sample in Vocal Alchemy is 100% royalty-free for beat leases and pl…" at bounding box center [620, 248] width 356 height 30
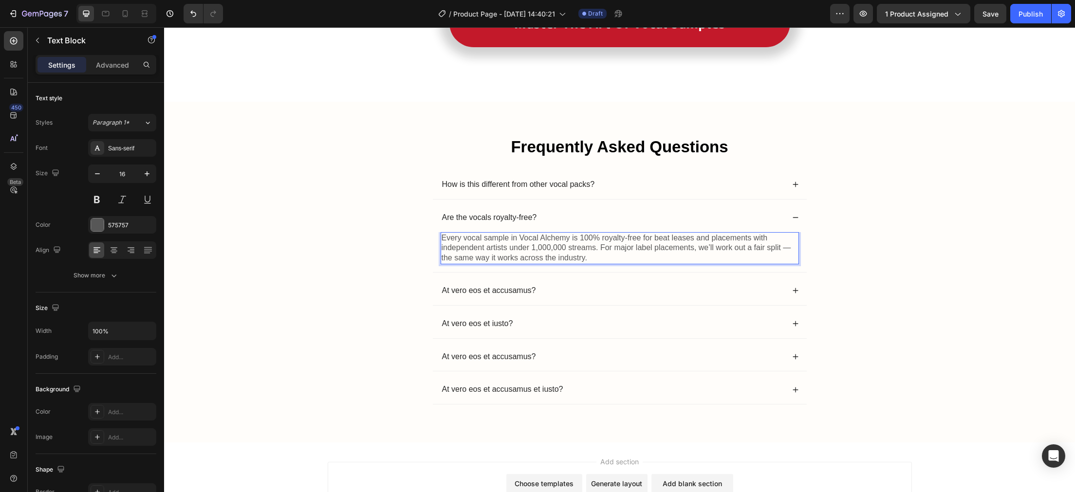
click at [636, 248] on p "Every vocal sample in Vocal Alchemy is 100% royalty-free for beat leases and pl…" at bounding box center [620, 248] width 356 height 30
click at [615, 257] on p "Every vocal sample in Vocal Alchemy is 100% royalty-free for beat leases and pl…" at bounding box center [620, 248] width 356 height 30
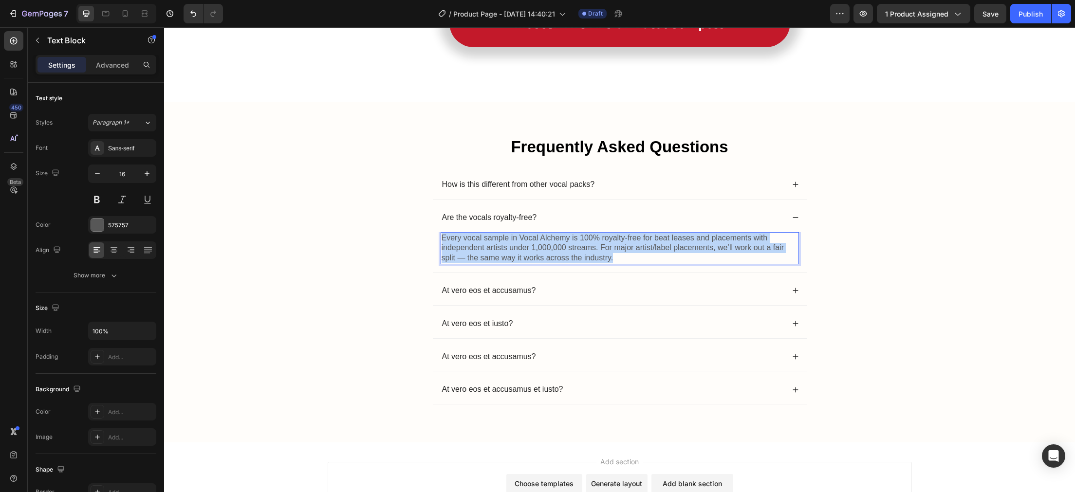
click at [615, 257] on p "Every vocal sample in Vocal Alchemy is 100% royalty-free for beat leases and pl…" at bounding box center [620, 248] width 356 height 30
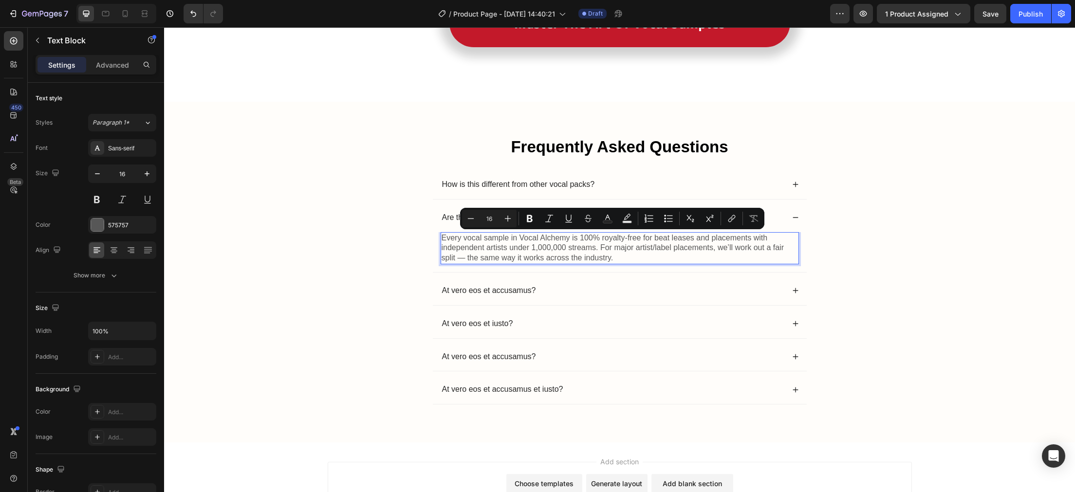
click at [623, 261] on p "Every vocal sample in Vocal Alchemy is 100% royalty-free for beat leases and pl…" at bounding box center [620, 248] width 356 height 30
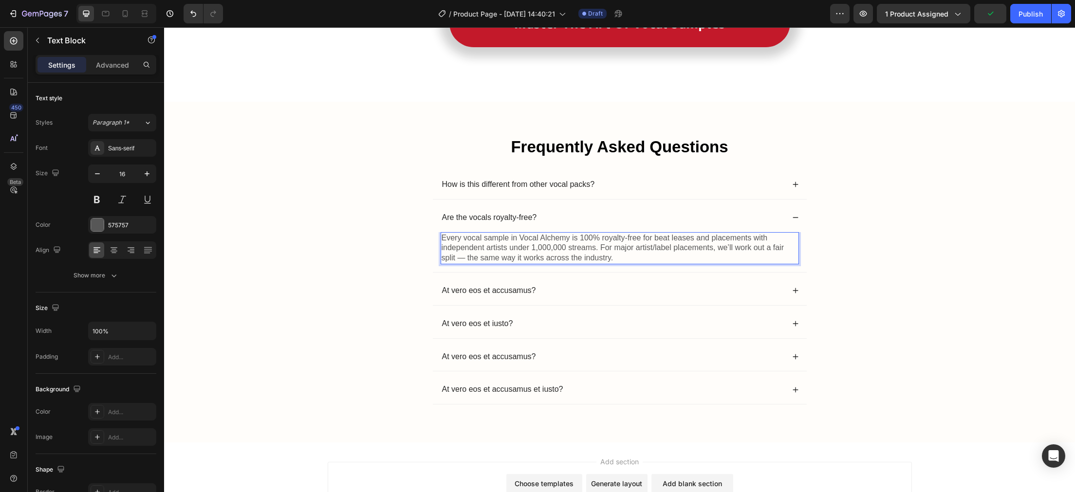
click at [884, 243] on div "Frequently Asked Questions Heading How is this different from other vocal packs…" at bounding box center [620, 280] width 892 height 288
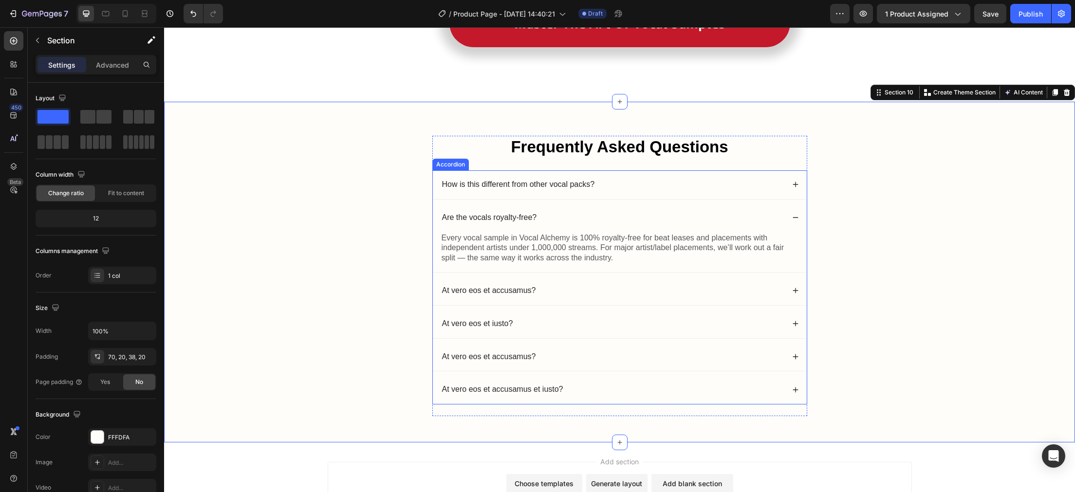
click at [796, 213] on div "Are the vocals royalty-free?" at bounding box center [620, 218] width 374 height 29
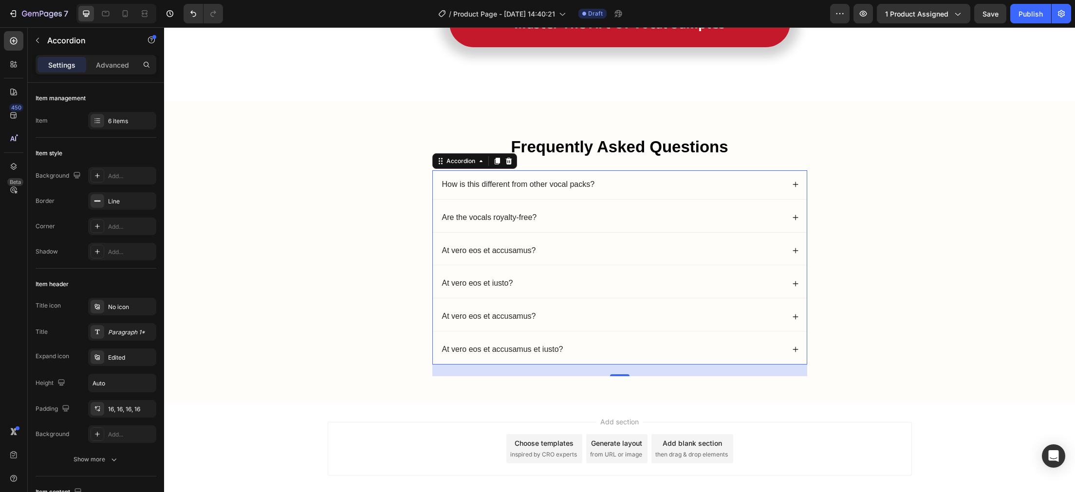
click at [798, 184] on icon at bounding box center [795, 184] width 7 height 7
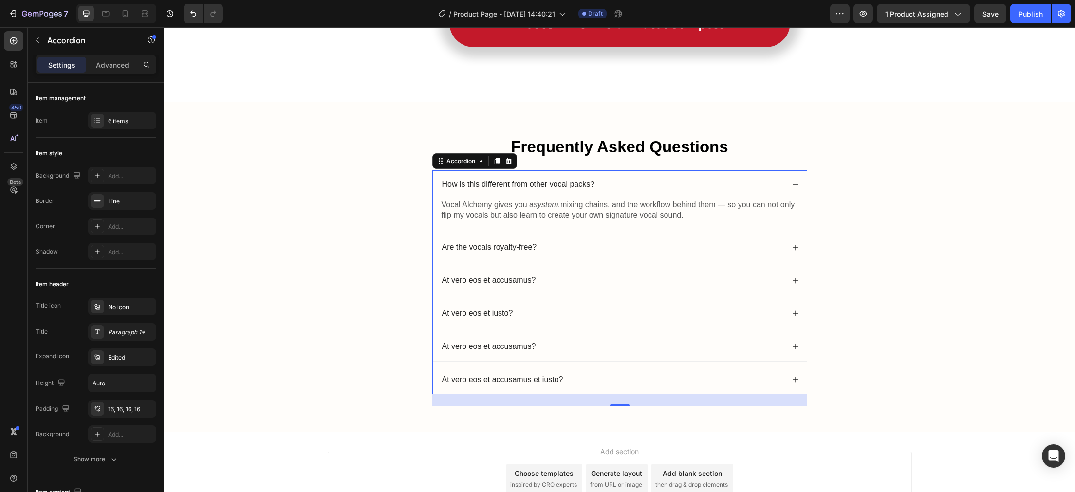
click at [798, 188] on icon at bounding box center [795, 184] width 7 height 7
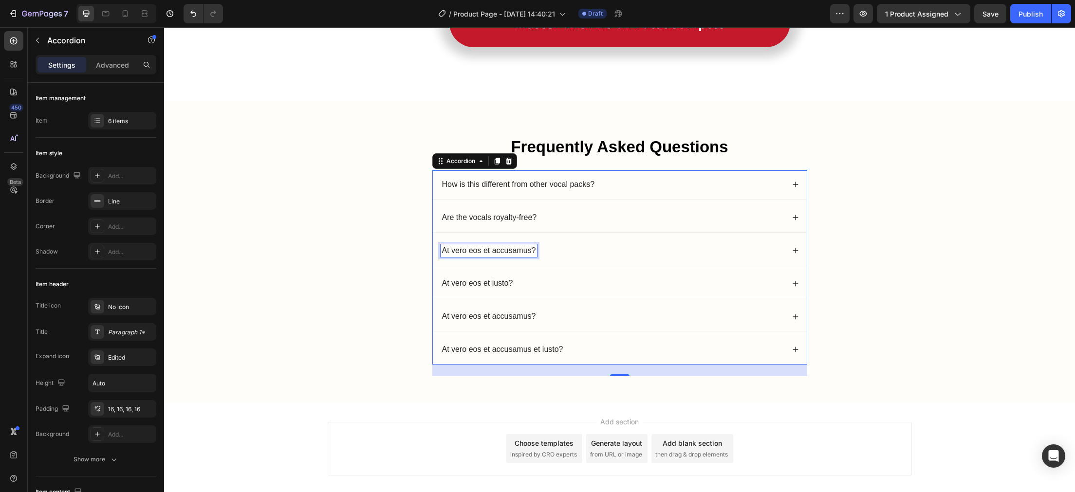
click at [525, 247] on p "At vero eos et accusamus?" at bounding box center [489, 251] width 94 height 10
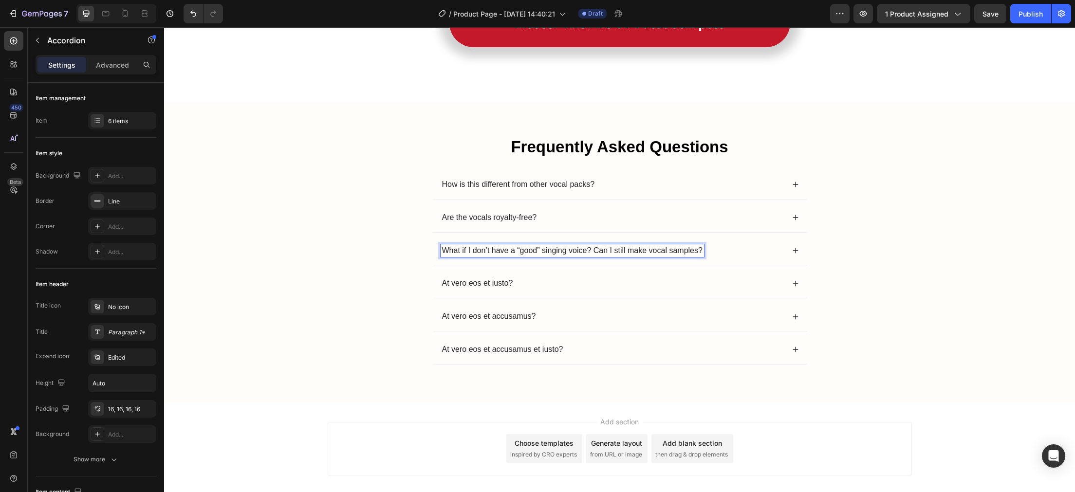
click at [538, 253] on p "What if I don’t have a “good” singing voice? Can I still make vocal samples?" at bounding box center [572, 251] width 261 height 10
click at [541, 252] on p "What if I don’t have a “good” singing voice? Can I still make vocal samples?" at bounding box center [572, 251] width 261 height 10
click at [818, 259] on div "Frequently Asked Questions Heading How is this different from other vocal packs…" at bounding box center [620, 260] width 892 height 248
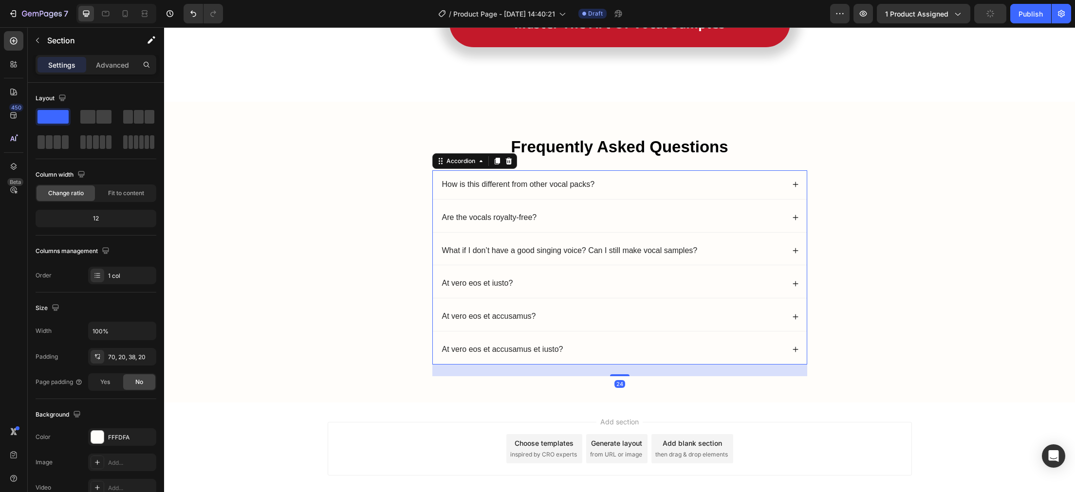
click at [796, 252] on icon at bounding box center [795, 250] width 7 height 7
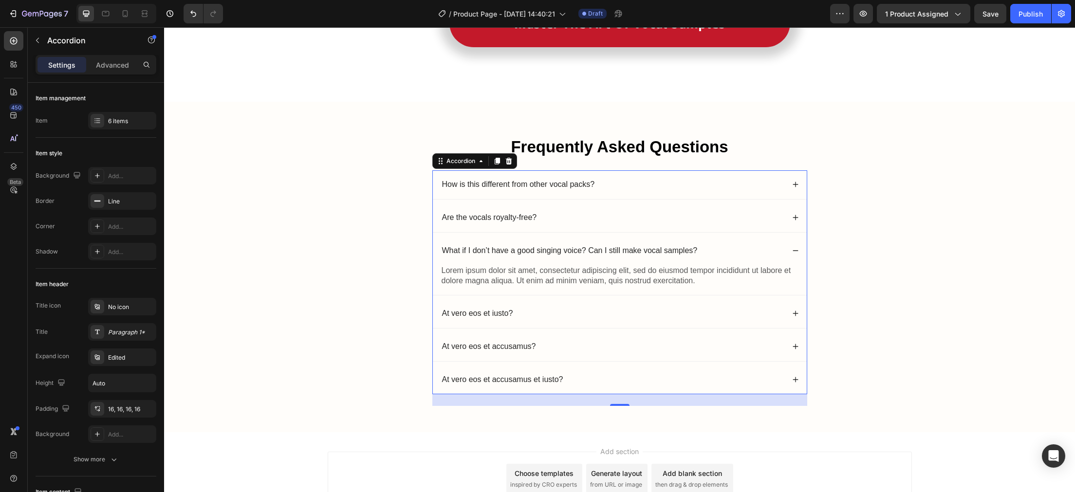
click at [544, 284] on p "Lorem ipsum dolor sit amet, consectetur adipiscing elit, sed do eiusmod tempor …" at bounding box center [620, 276] width 356 height 20
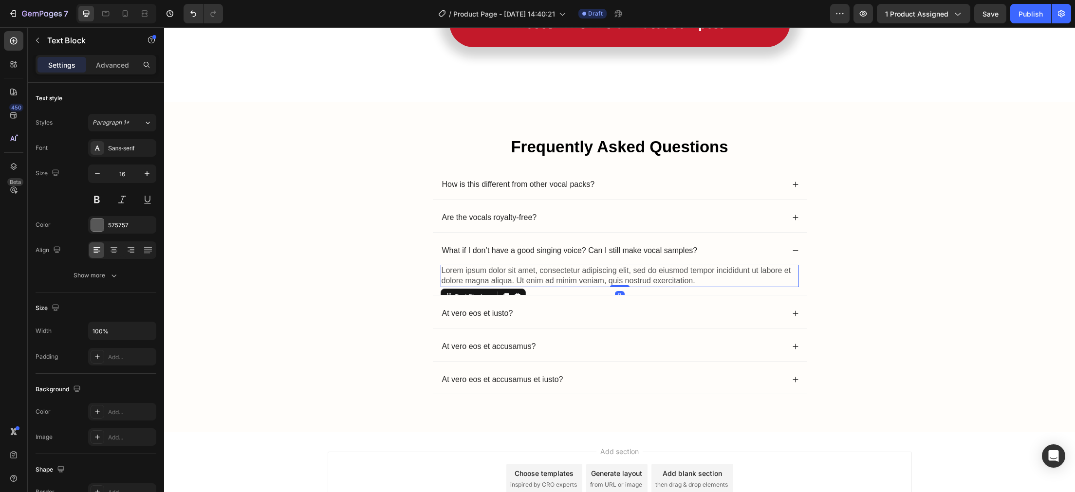
click at [544, 284] on p "Lorem ipsum dolor sit amet, consectetur adipiscing elit, sed do eiusmod tempor …" at bounding box center [620, 276] width 356 height 20
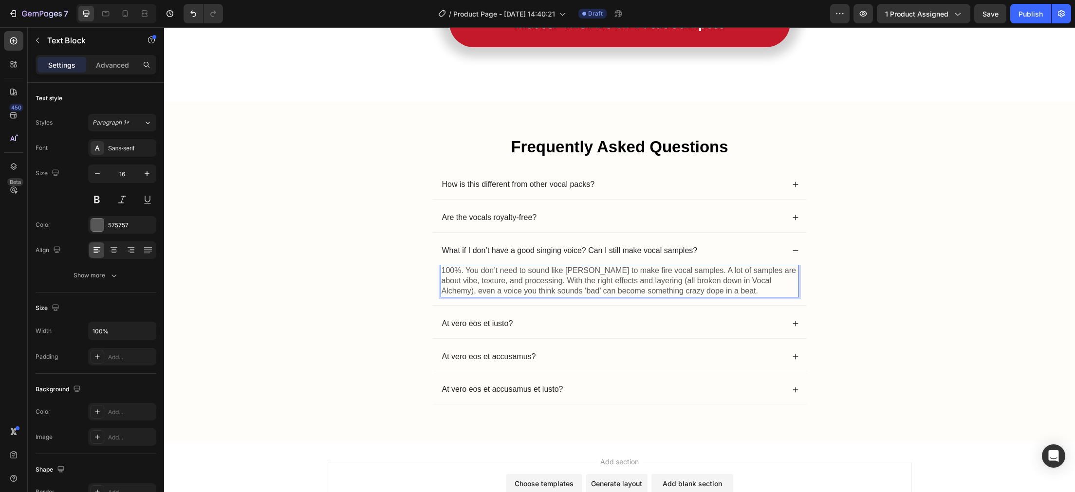
click at [785, 284] on p "100%. You don’t need to sound like [PERSON_NAME] to make fire vocal samples. A …" at bounding box center [620, 281] width 356 height 30
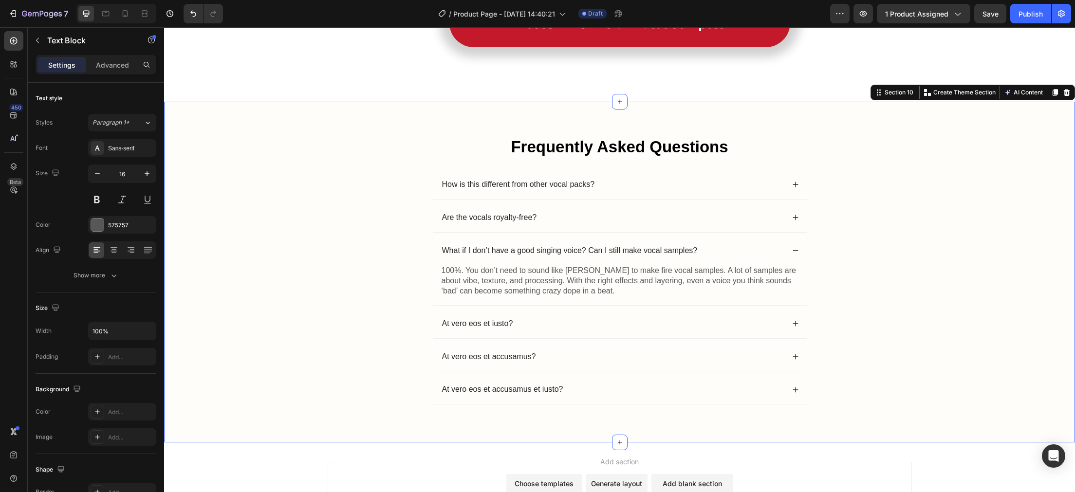
click at [874, 270] on div "Frequently Asked Questions Heading How is this different from other vocal packs…" at bounding box center [620, 280] width 892 height 288
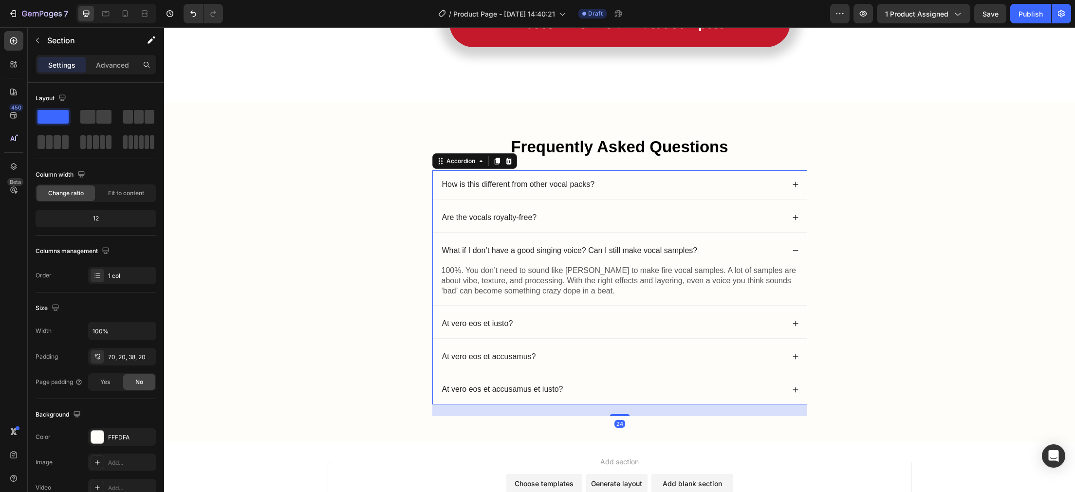
click at [793, 249] on icon at bounding box center [795, 250] width 7 height 7
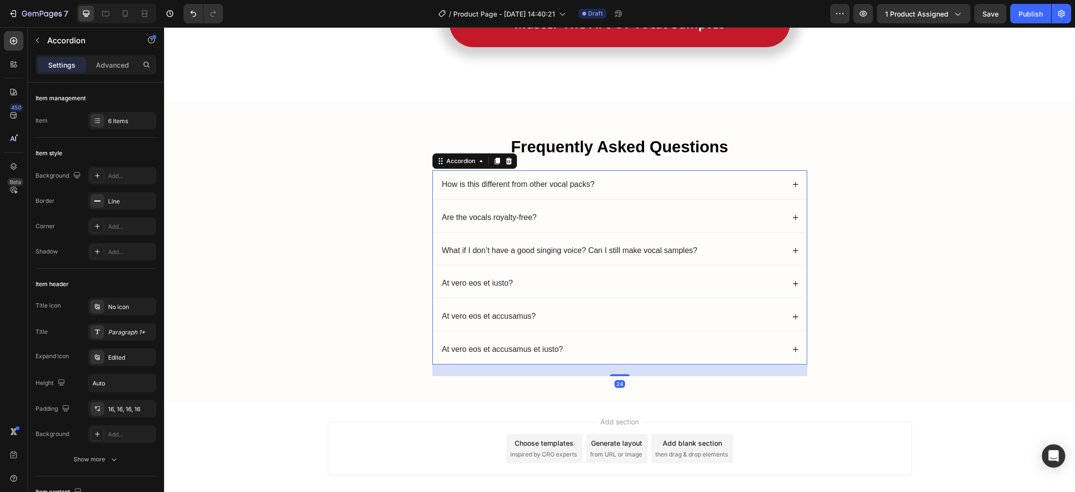
click at [793, 249] on icon at bounding box center [795, 250] width 7 height 7
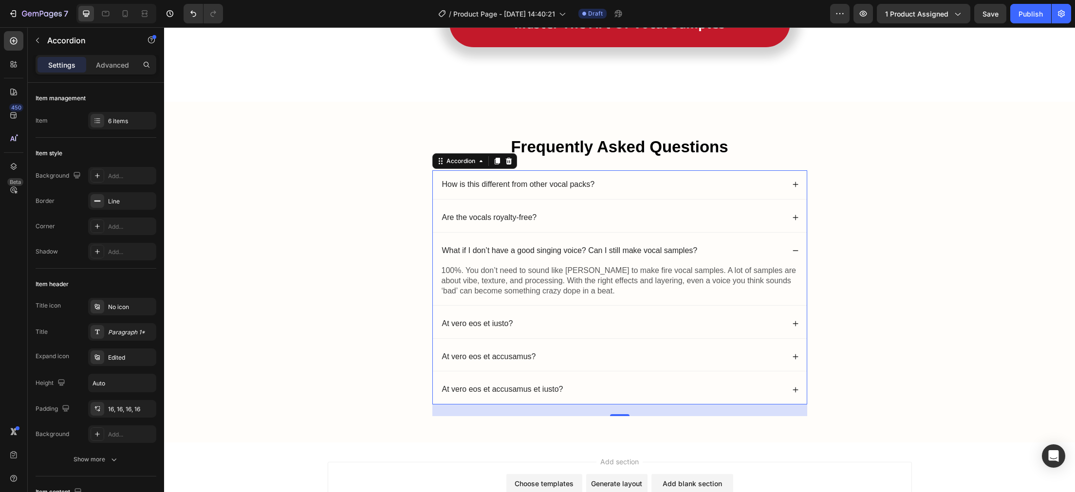
click at [788, 246] on div "What if I don’t have a good singing voice? Can I still make vocal samples?" at bounding box center [620, 251] width 374 height 29
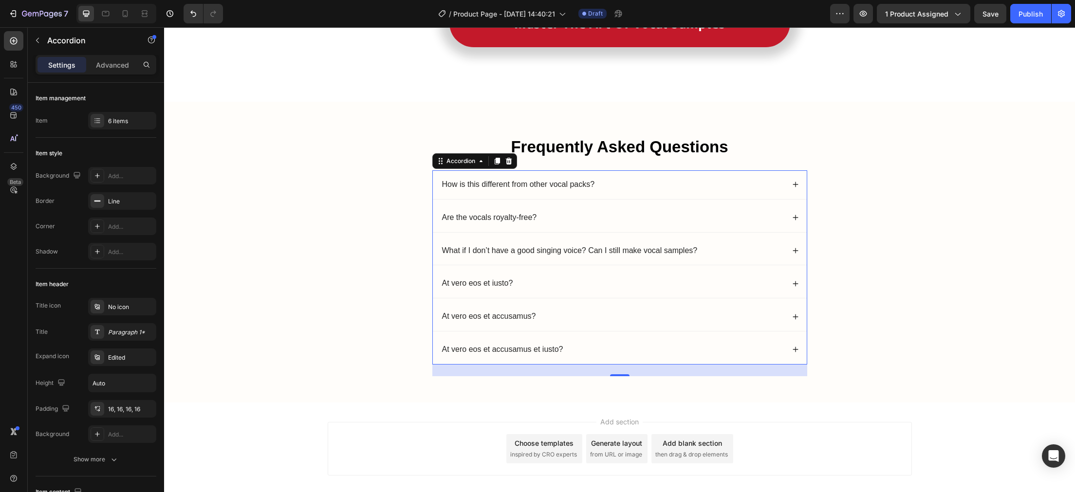
click at [792, 219] on icon at bounding box center [795, 217] width 7 height 7
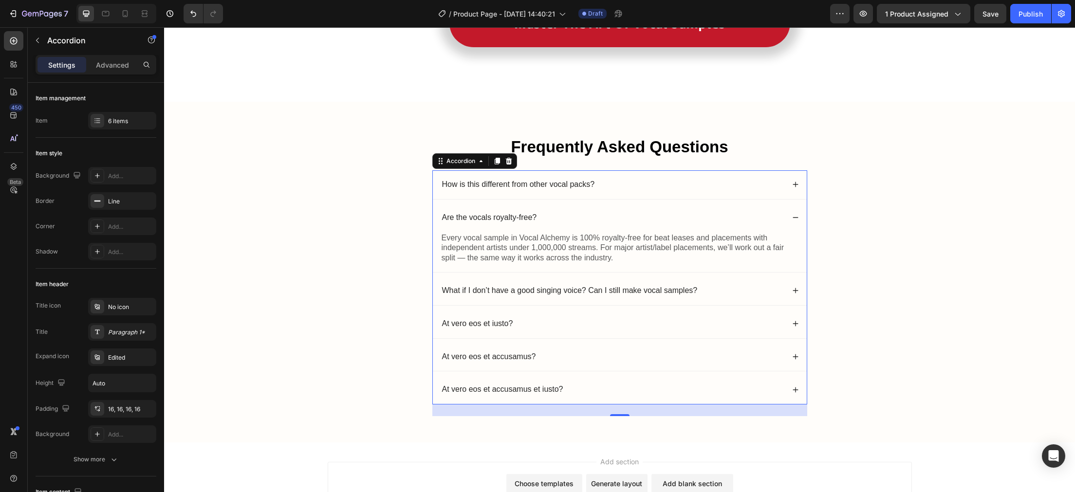
click at [791, 216] on div "Are the vocals royalty-free?" at bounding box center [620, 218] width 374 height 29
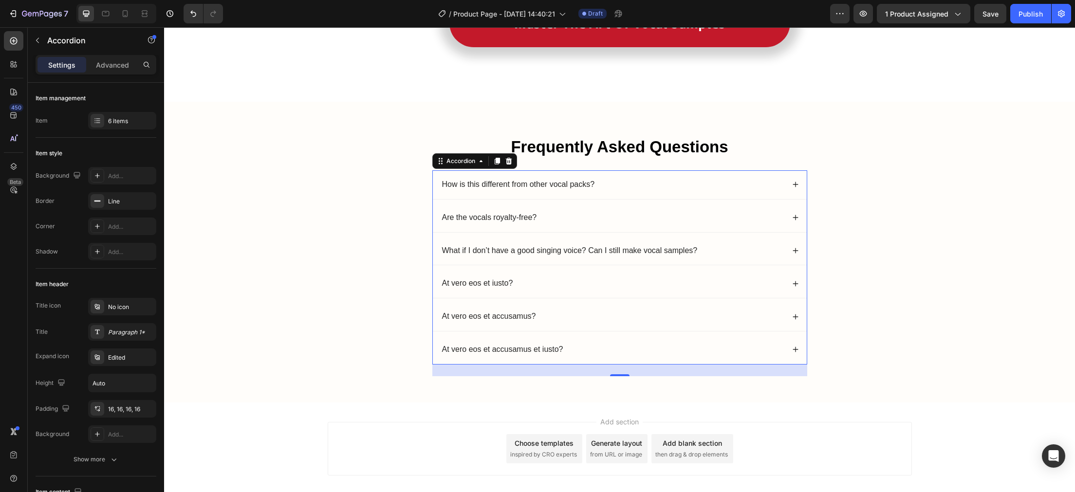
click at [789, 251] on div "What if I don’t have a good singing voice? Can I still make vocal samples?" at bounding box center [620, 251] width 374 height 29
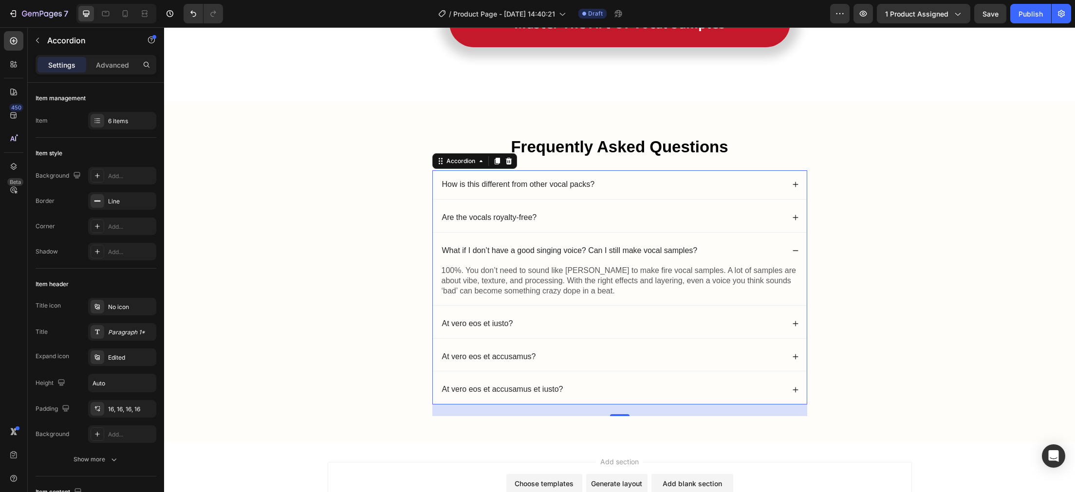
click at [789, 251] on div "What if I don’t have a good singing voice? Can I still make vocal samples?" at bounding box center [620, 251] width 374 height 29
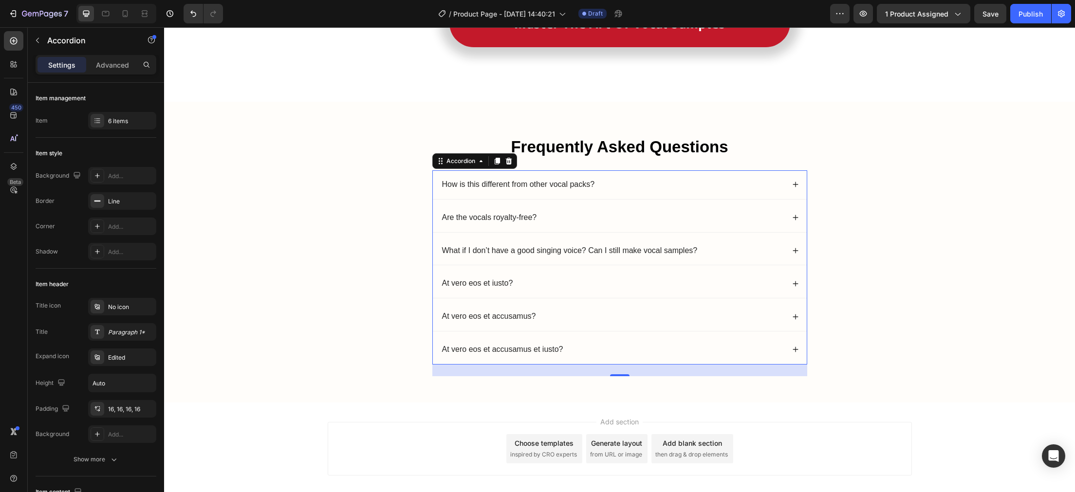
click at [549, 284] on div "At vero eos et iusto?" at bounding box center [613, 283] width 344 height 13
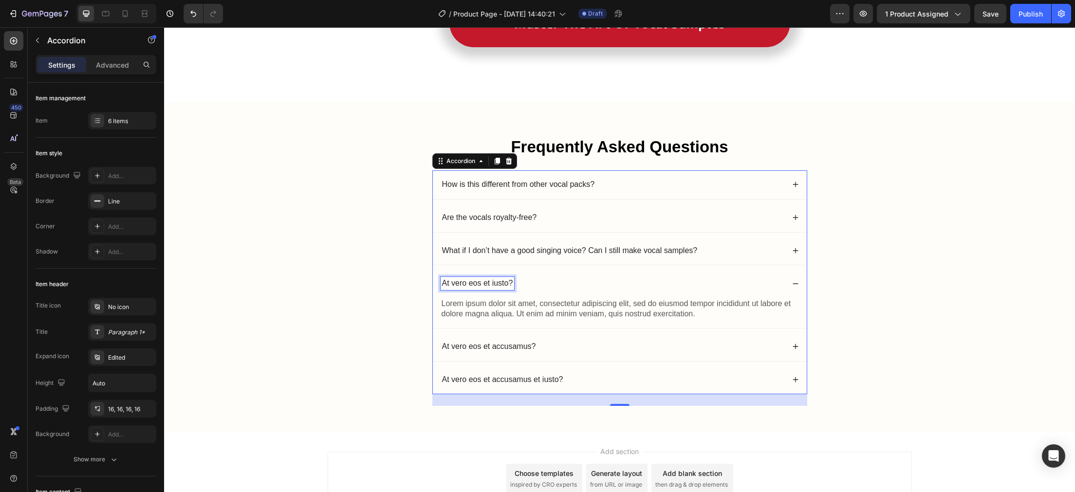
click at [498, 281] on p "At vero eos et iusto?" at bounding box center [477, 284] width 71 height 10
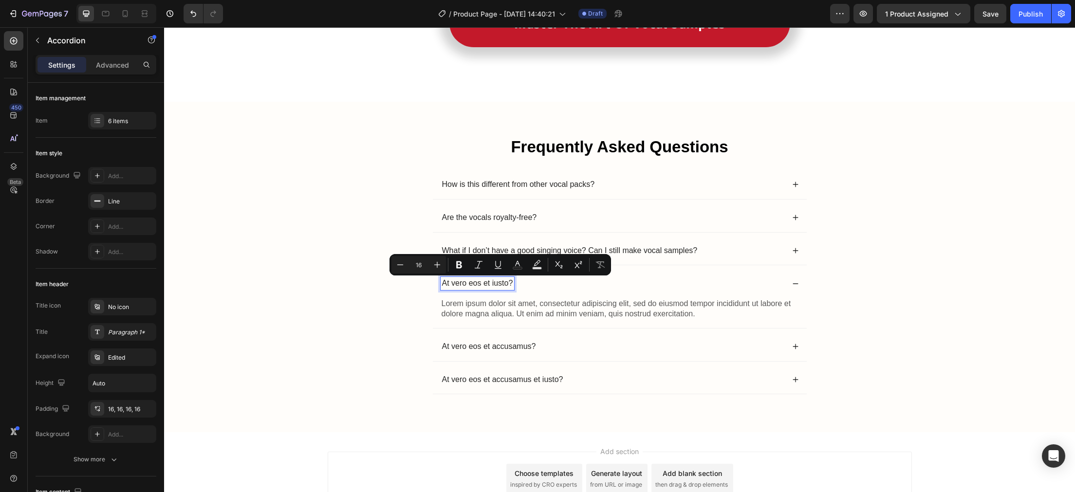
click at [498, 281] on p "At vero eos et iusto?" at bounding box center [477, 284] width 71 height 10
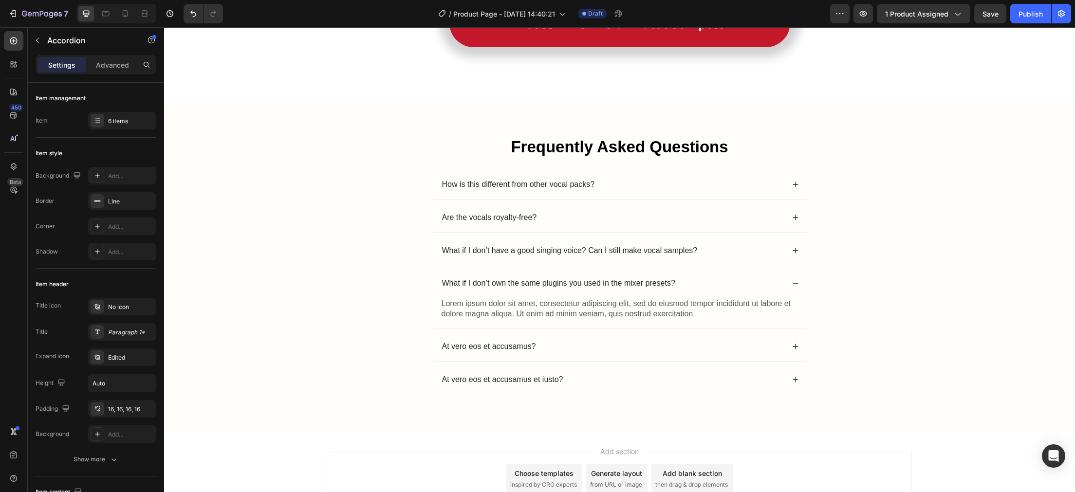
click at [698, 281] on div "What if I don’t own the same plugins you used in the mixer presets?" at bounding box center [613, 283] width 344 height 13
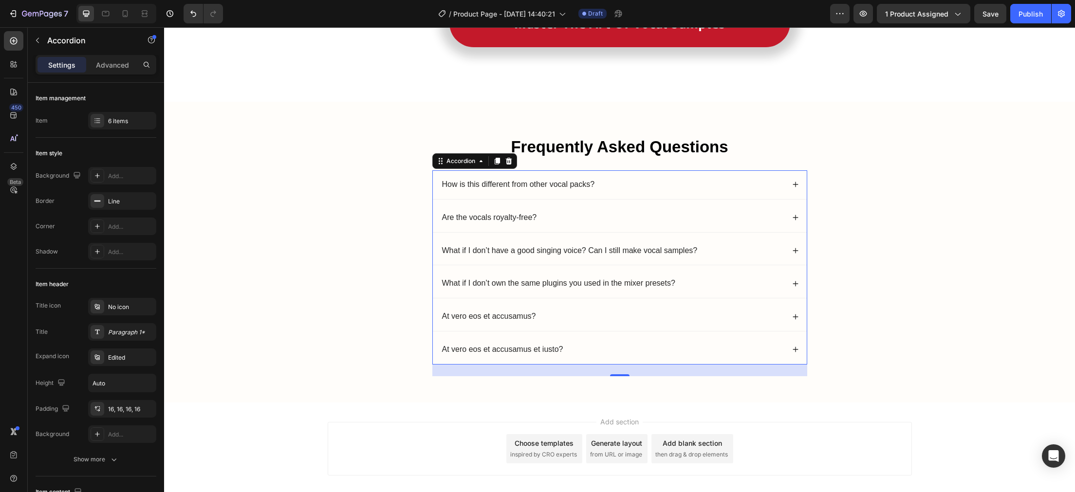
click at [752, 275] on div "What if I don’t own the same plugins you used in the mixer presets?" at bounding box center [620, 283] width 374 height 29
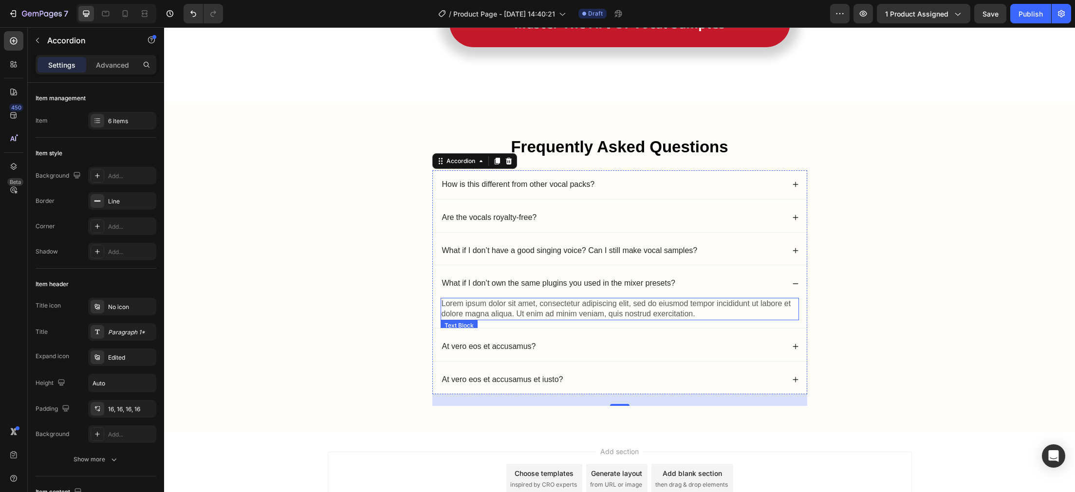
click at [698, 313] on p "Lorem ipsum dolor sit amet, consectetur adipiscing elit, sed do eiusmod tempor …" at bounding box center [620, 309] width 356 height 20
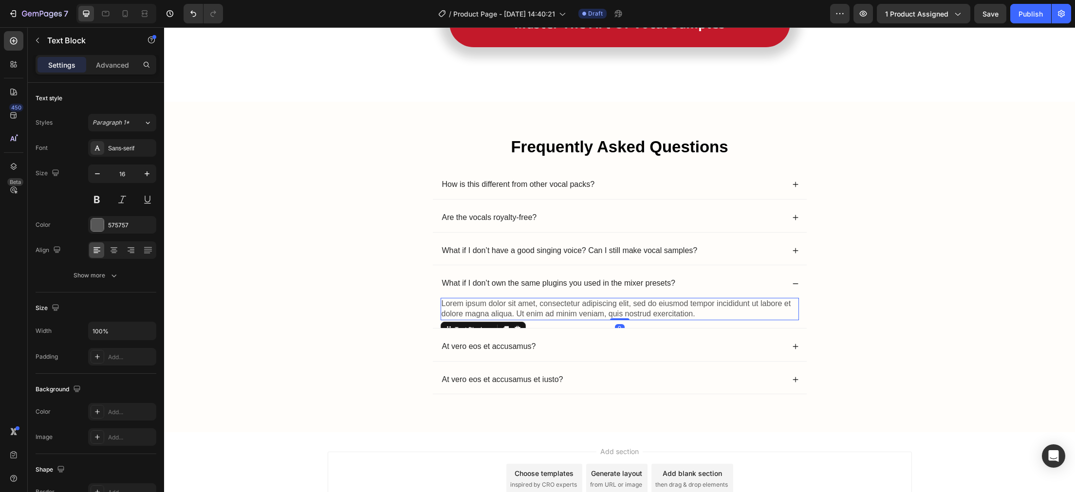
click at [698, 313] on p "Lorem ipsum dolor sit amet, consectetur adipiscing elit, sed do eiusmod tempor …" at bounding box center [620, 309] width 356 height 20
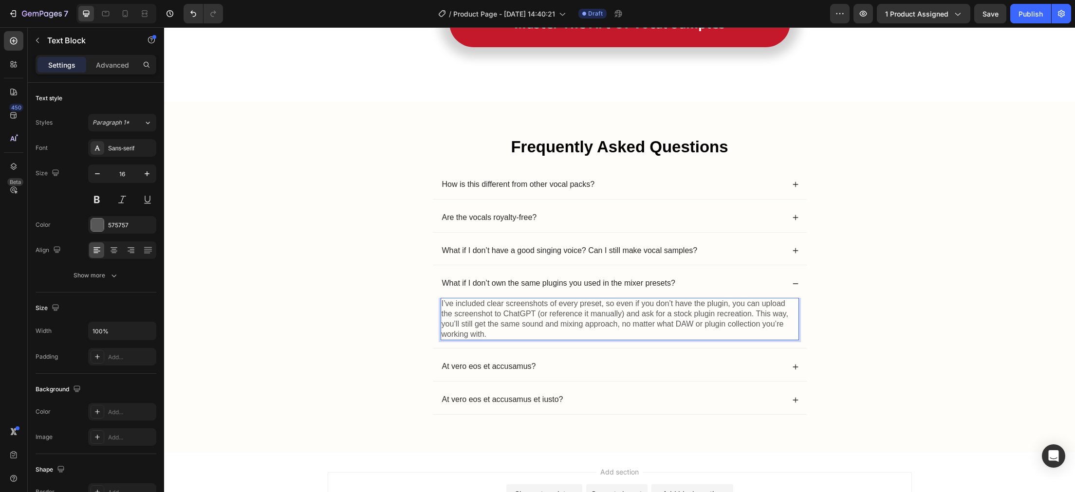
click at [626, 318] on p "I’ve included clear screenshots of every preset, so even if you don’t have the …" at bounding box center [620, 319] width 356 height 40
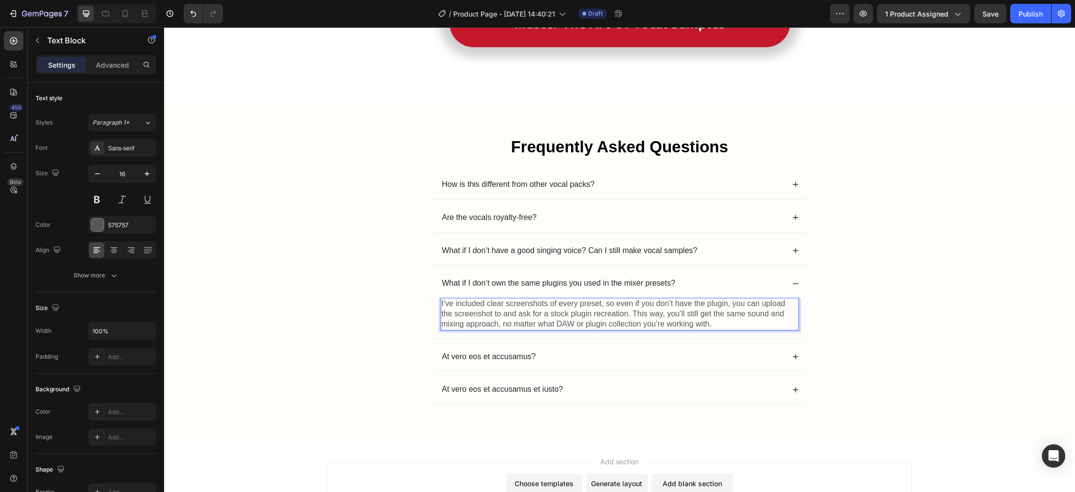
click at [716, 324] on p "I’ve included clear screenshots of every preset, so even if you don’t have the …" at bounding box center [620, 314] width 356 height 30
click at [442, 304] on p "I’ve included clear screenshots of every preset, so even if you don’t have the …" at bounding box center [620, 314] width 356 height 30
click at [904, 260] on div "Frequently Asked Questions Heading How is this different from other vocal packs…" at bounding box center [620, 280] width 892 height 288
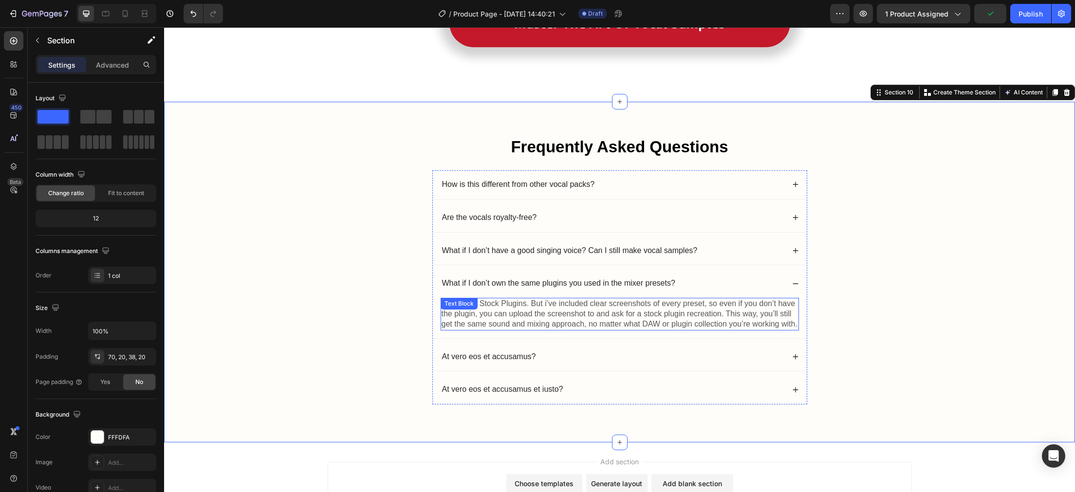
click at [498, 305] on div "I Most use Stock Plugins. But i’ve included clear screenshots of every preset, …" at bounding box center [620, 314] width 358 height 32
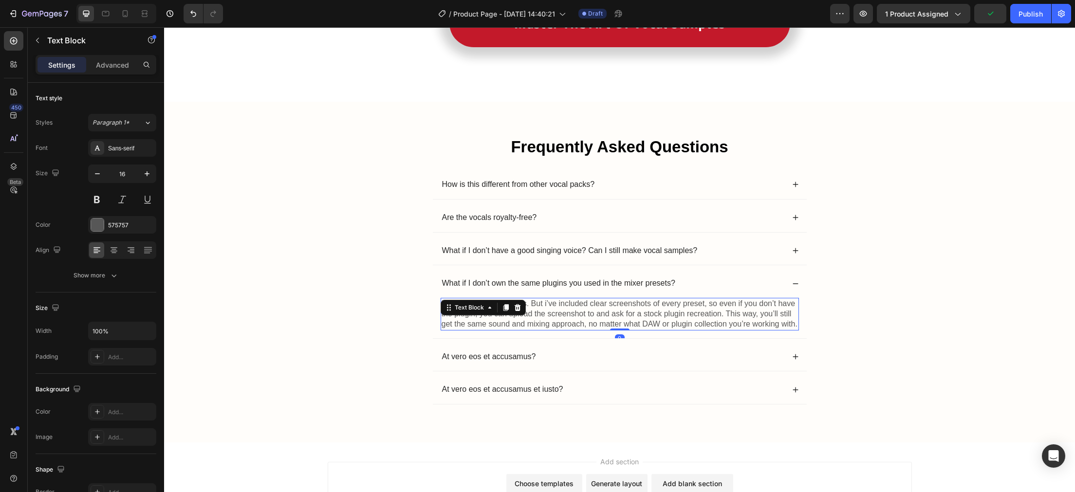
click at [498, 305] on div "Text Block" at bounding box center [483, 308] width 85 height 16
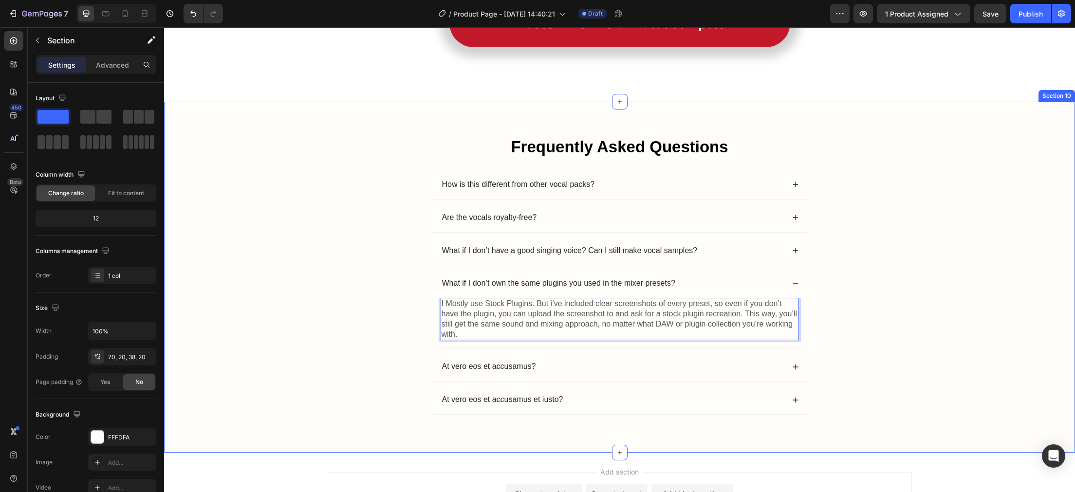
click at [345, 307] on div "Frequently Asked Questions Heading How is this different from other vocal packs…" at bounding box center [620, 285] width 892 height 299
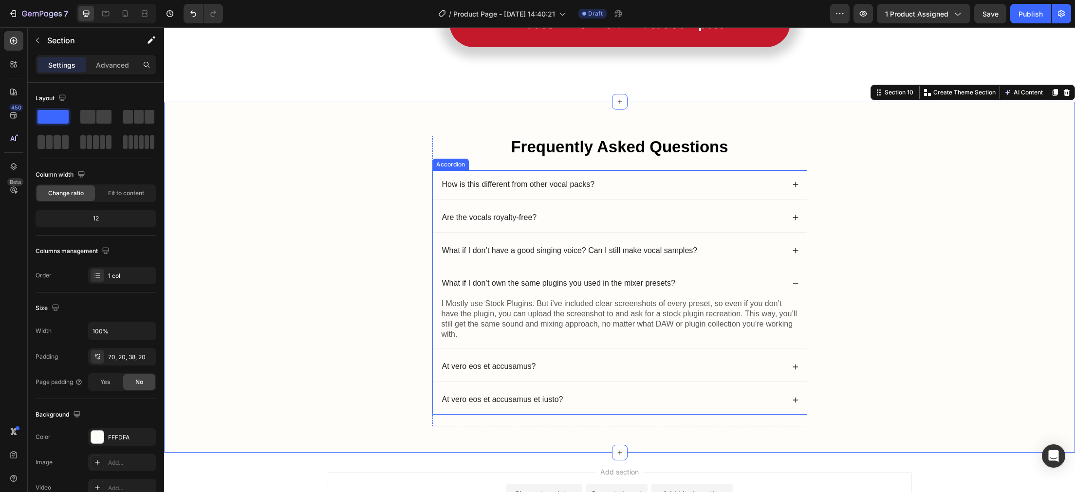
click at [777, 282] on div "What if I don’t own the same plugins you used in the mixer presets?" at bounding box center [613, 283] width 344 height 13
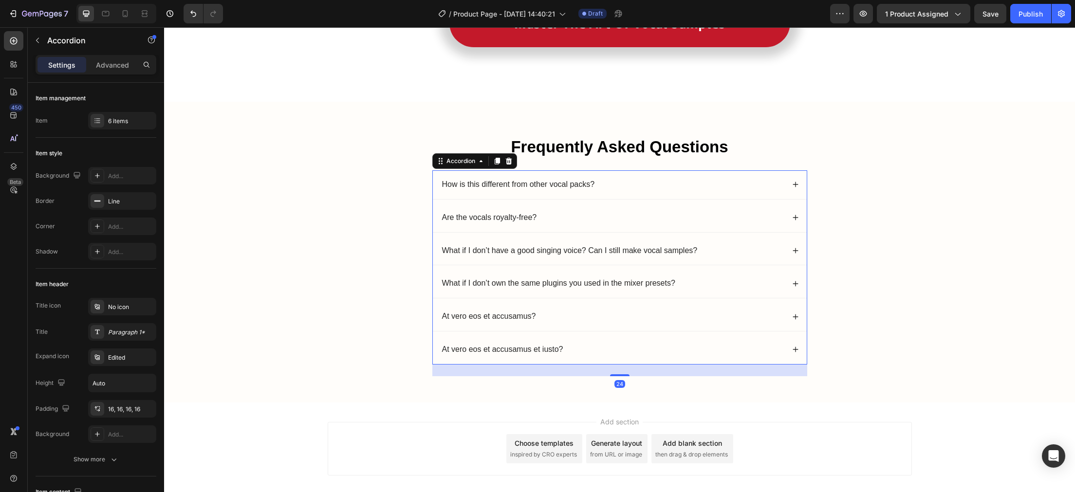
click at [794, 281] on div "What if I don’t own the same plugins you used in the mixer presets?" at bounding box center [620, 283] width 374 height 29
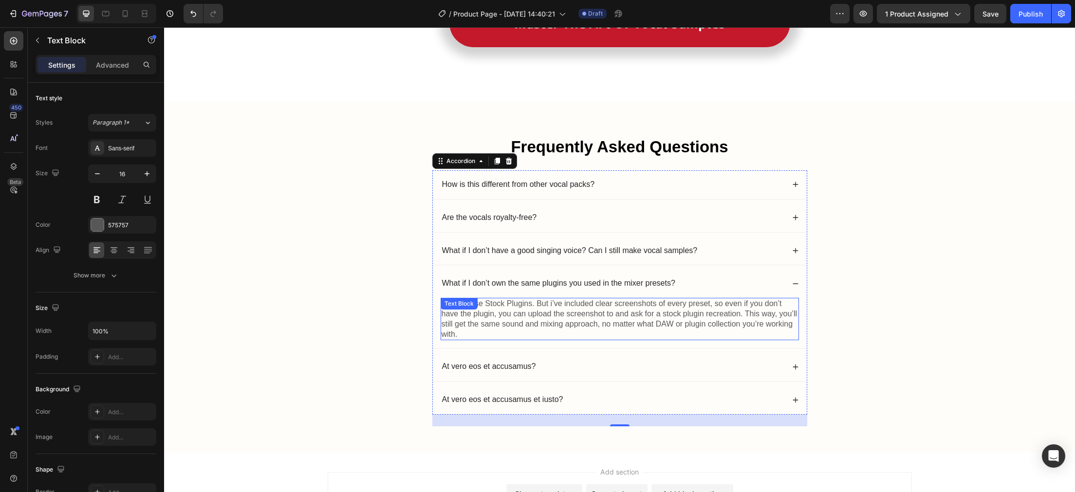
click at [462, 335] on p "I Mostly use Stock Plugins. But i’ve included clear screenshots of every preset…" at bounding box center [620, 319] width 356 height 40
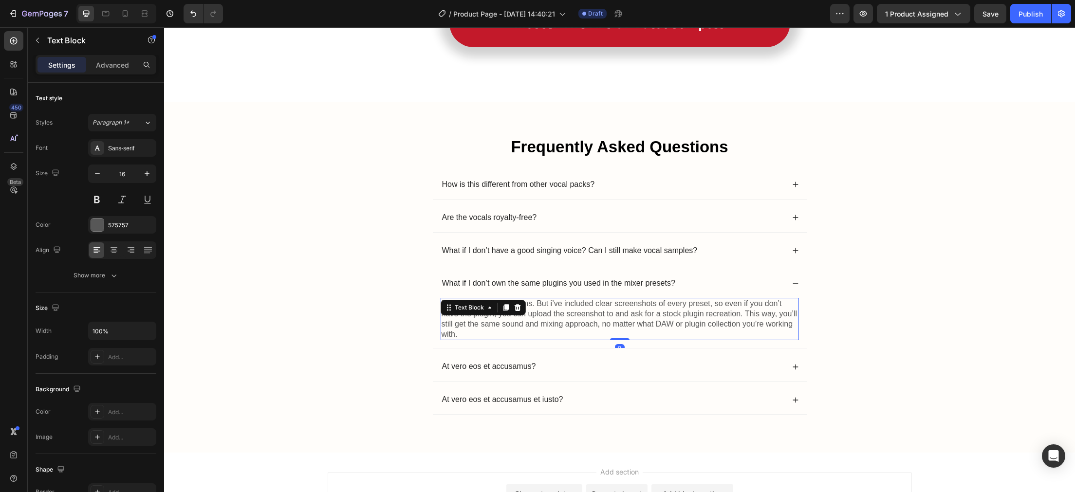
click at [461, 336] on p "I Mostly use Stock Plugins. But i’ve included clear screenshots of every preset…" at bounding box center [620, 319] width 356 height 40
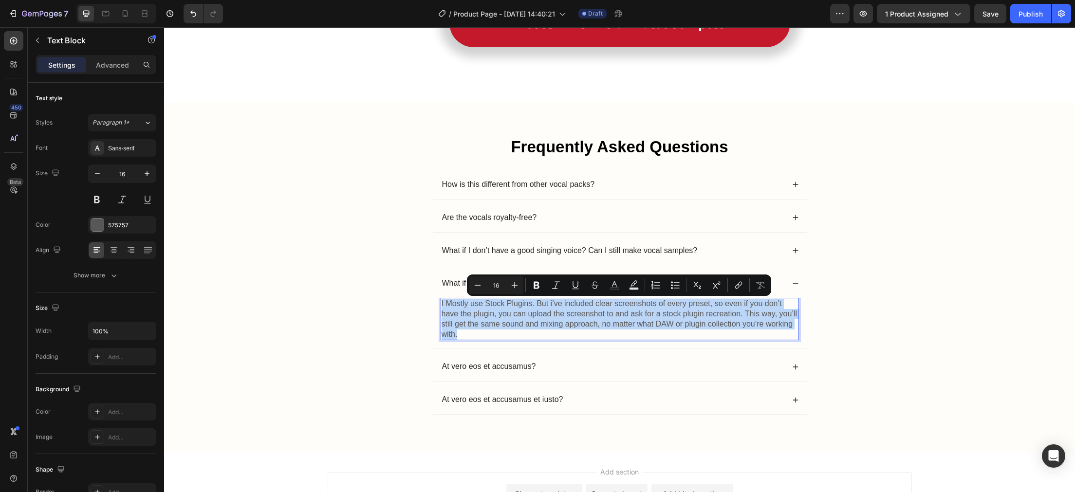
drag, startPoint x: 461, startPoint y: 336, endPoint x: 478, endPoint y: 332, distance: 17.9
click at [478, 332] on p "I Mostly use Stock Plugins. But i’ve included clear screenshots of every preset…" at bounding box center [620, 319] width 356 height 40
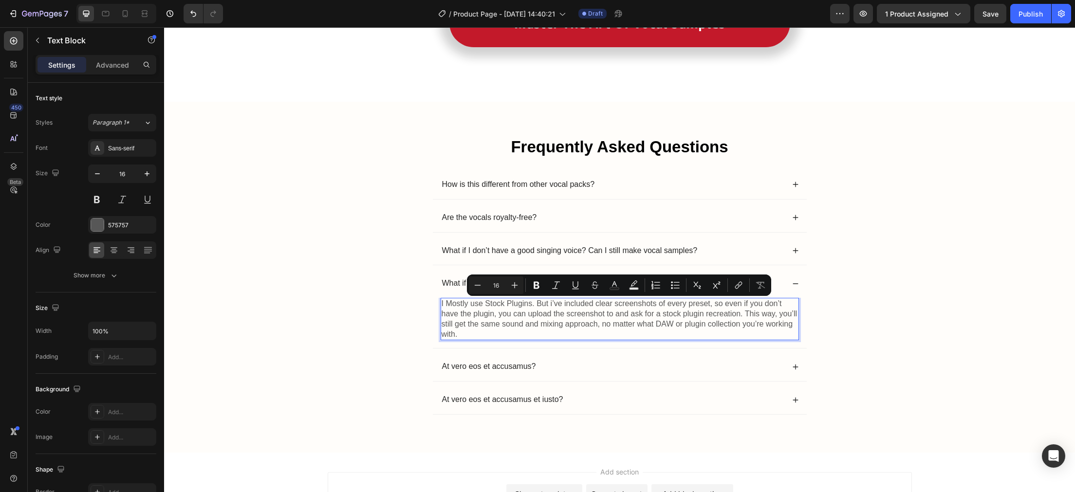
click at [478, 332] on p "I Mostly use Stock Plugins. But i’ve included clear screenshots of every preset…" at bounding box center [620, 319] width 356 height 40
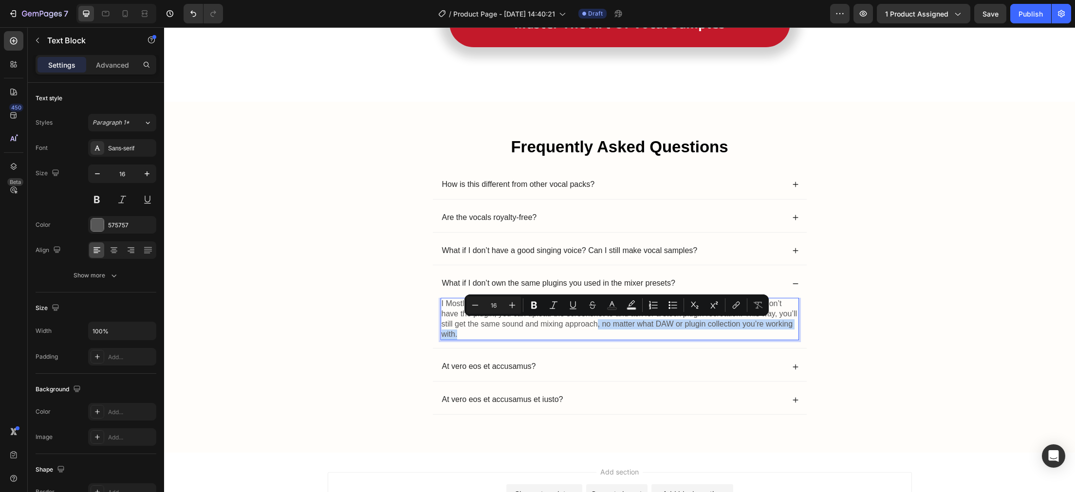
drag, startPoint x: 469, startPoint y: 336, endPoint x: 599, endPoint y: 321, distance: 129.9
click at [599, 321] on p "I Mostly use Stock Plugins. But i’ve included clear screenshots of every preset…" at bounding box center [620, 319] width 356 height 40
click at [387, 301] on div "Frequently Asked Questions Heading How is this different from other vocal packs…" at bounding box center [620, 285] width 892 height 299
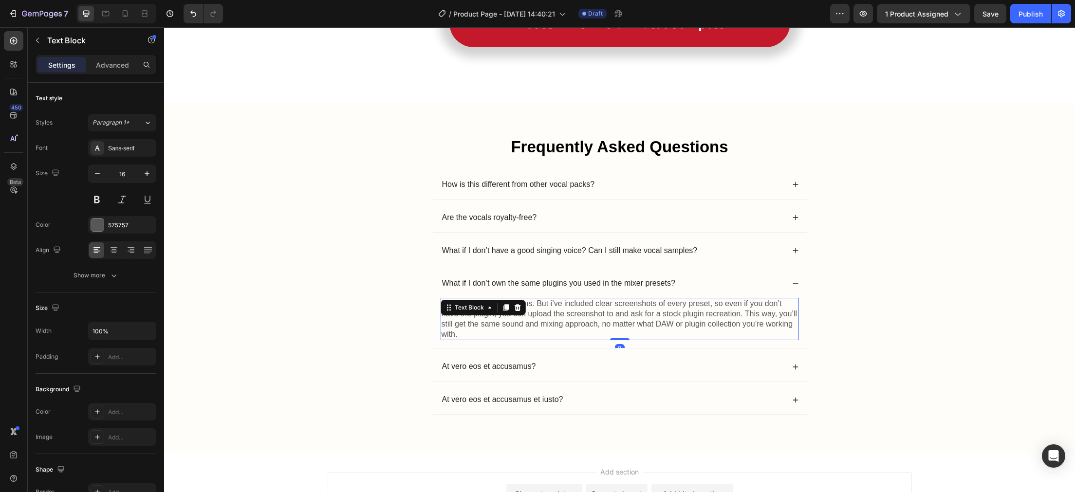
click at [646, 335] on p "I Mostly use Stock Plugins. But i’ve included clear screenshots of every preset…" at bounding box center [620, 319] width 356 height 40
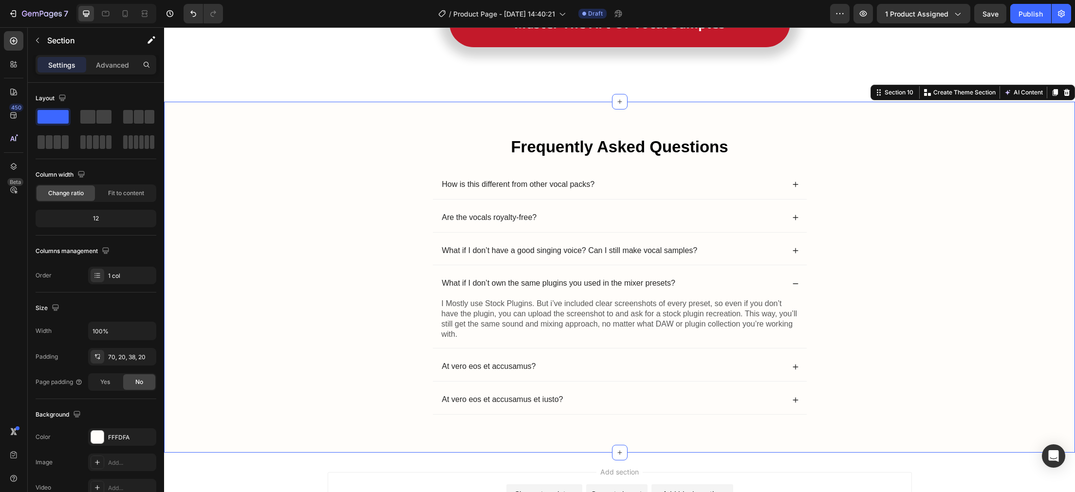
click at [863, 328] on div "Frequently Asked Questions Heading How is this different from other vocal packs…" at bounding box center [620, 285] width 892 height 299
click at [835, 320] on div "Frequently Asked Questions Heading How is this different from other vocal packs…" at bounding box center [620, 285] width 892 height 299
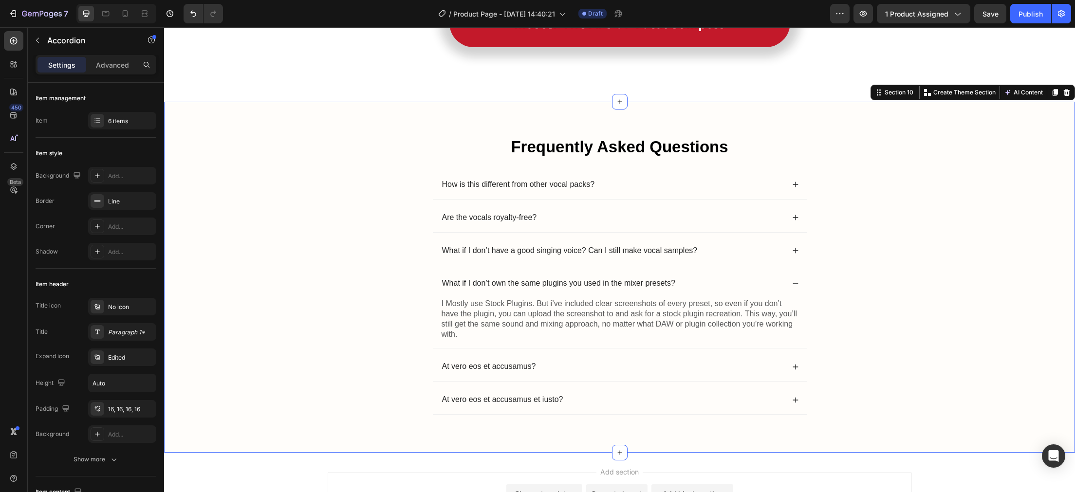
click at [783, 297] on div "What if I don’t own the same plugins you used in the mixer presets?" at bounding box center [620, 283] width 374 height 29
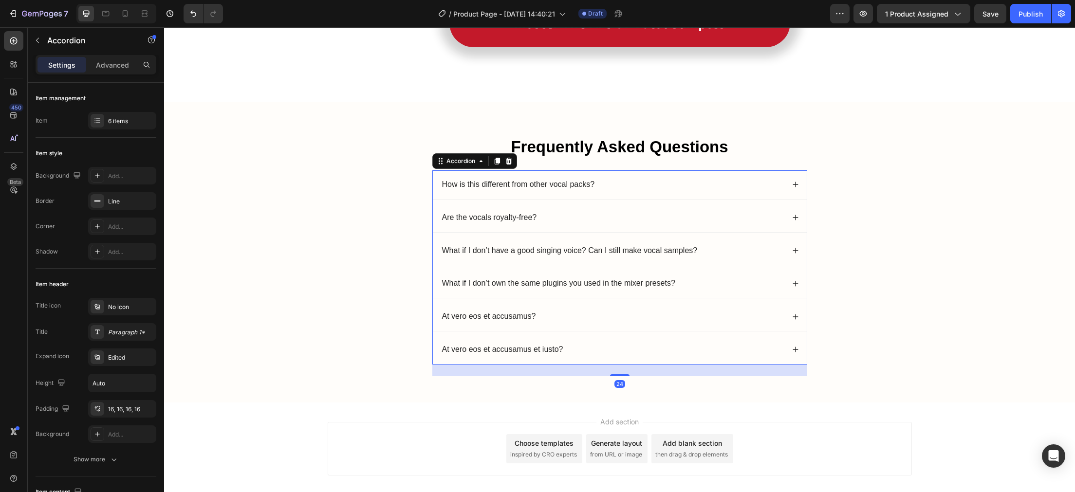
click at [793, 284] on icon at bounding box center [795, 284] width 7 height 7
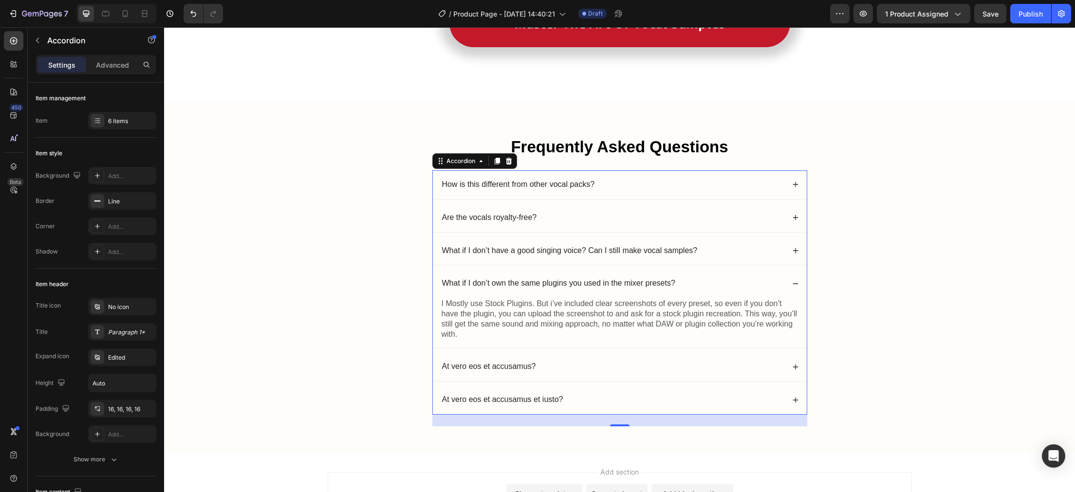
click at [798, 283] on icon at bounding box center [795, 284] width 7 height 7
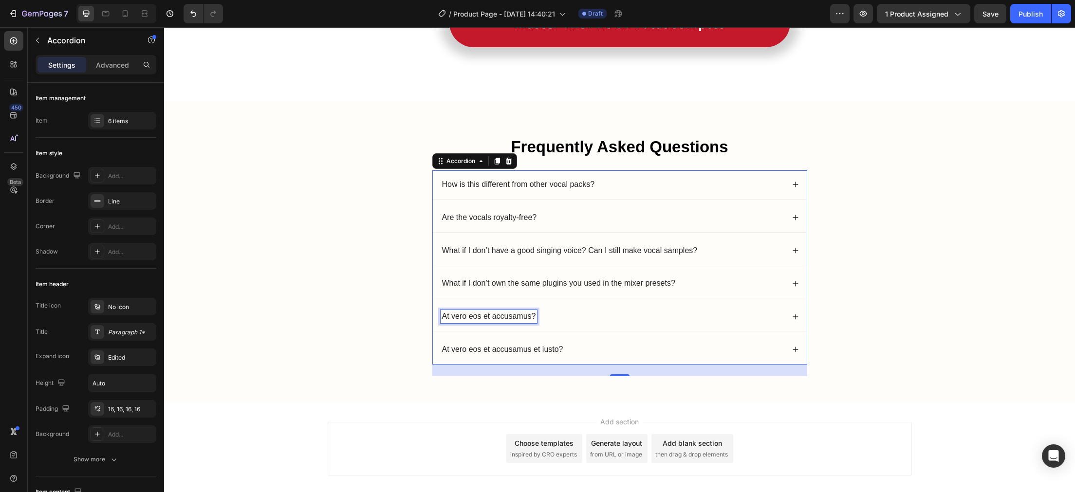
click at [526, 312] on div "At vero eos et accusamus?" at bounding box center [620, 316] width 374 height 29
click at [527, 314] on p "At vero eos et accusamus?" at bounding box center [489, 317] width 94 height 10
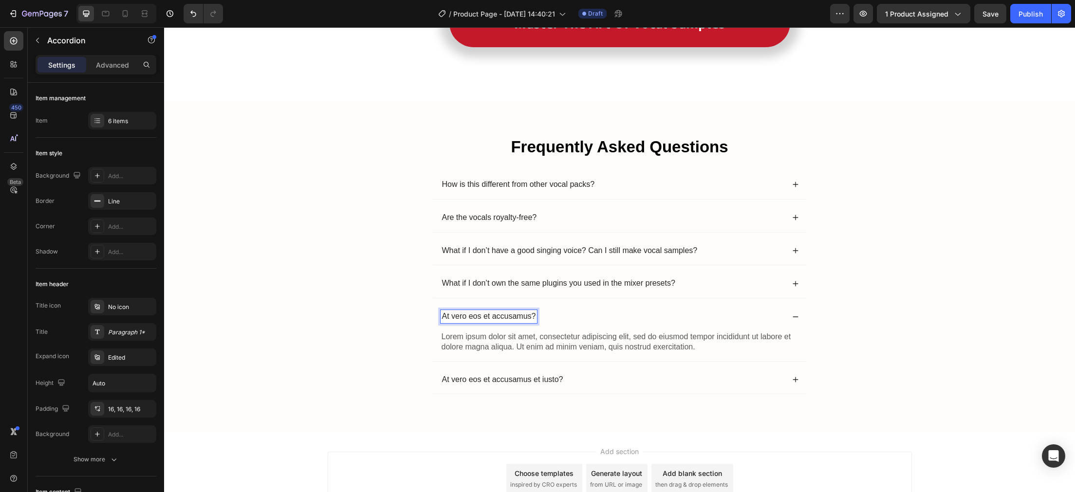
click at [527, 320] on p "At vero eos et accusamus?" at bounding box center [489, 317] width 94 height 10
click at [490, 311] on div "Can I submit my vocals for critique?" at bounding box center [504, 316] width 126 height 13
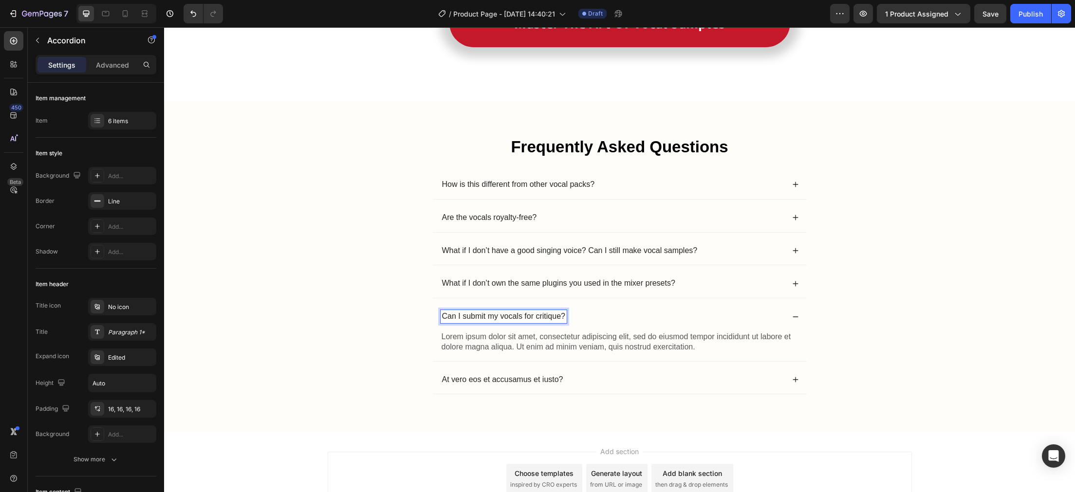
click at [490, 311] on div "Can I submit my vocals for critique?" at bounding box center [504, 316] width 126 height 13
click at [533, 316] on p "Can I submit my vocals for critique?" at bounding box center [503, 317] width 123 height 10
click at [733, 377] on div "At vero eos et accusamus et iusto?" at bounding box center [613, 380] width 344 height 13
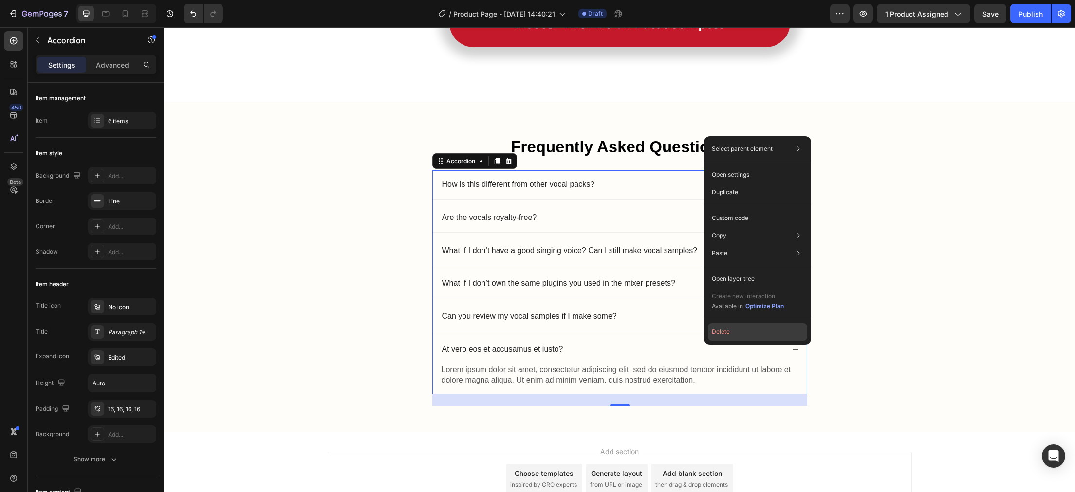
drag, startPoint x: 728, startPoint y: 335, endPoint x: 561, endPoint y: 306, distance: 169.9
click at [728, 335] on button "Delete" at bounding box center [757, 332] width 99 height 18
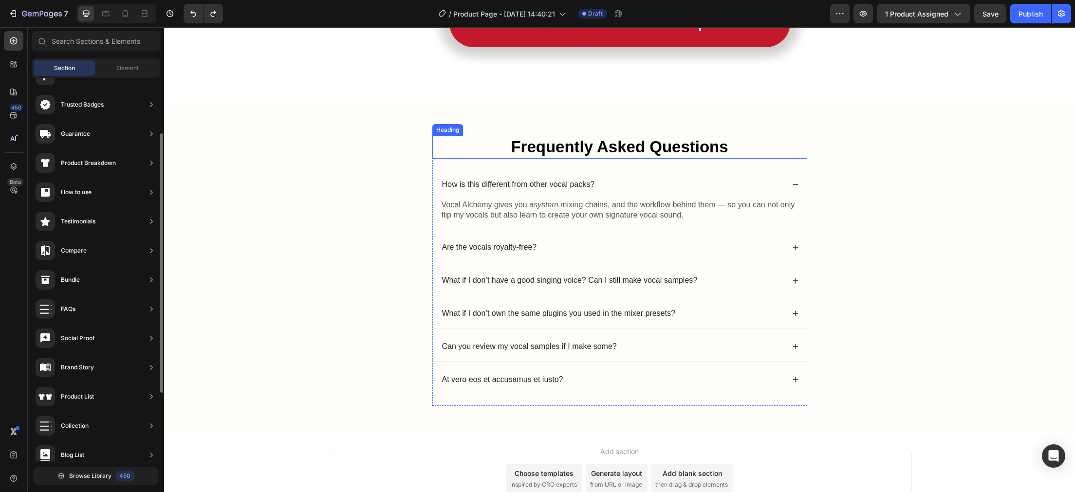
scroll to position [82, 0]
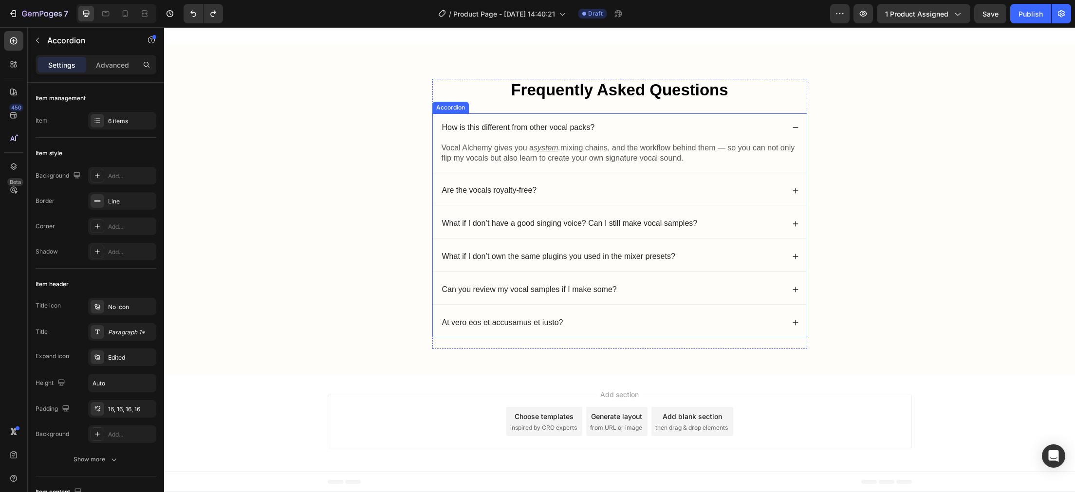
click at [582, 320] on div "At vero eos et accusamus et iusto?" at bounding box center [613, 323] width 344 height 13
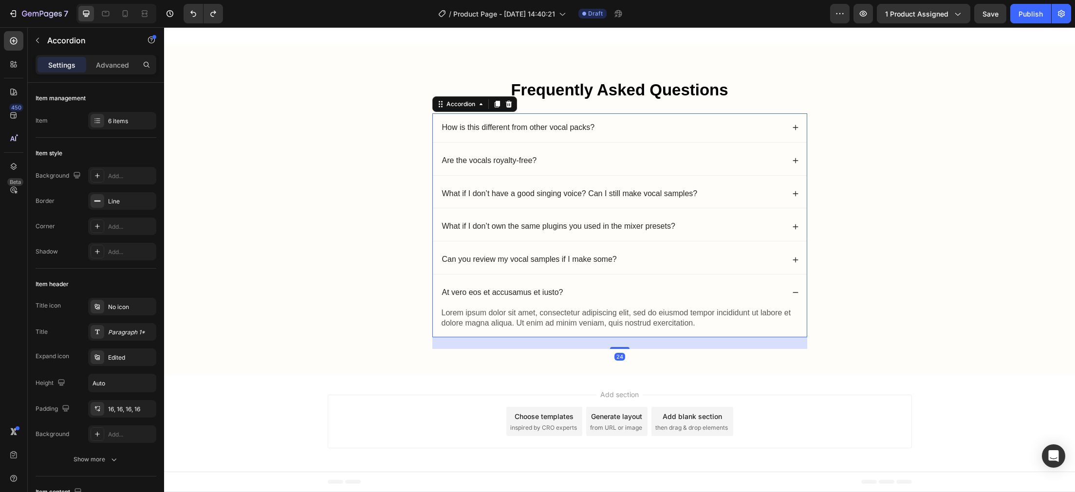
scroll to position [3319, 0]
click at [138, 117] on div "6 items" at bounding box center [131, 121] width 46 height 9
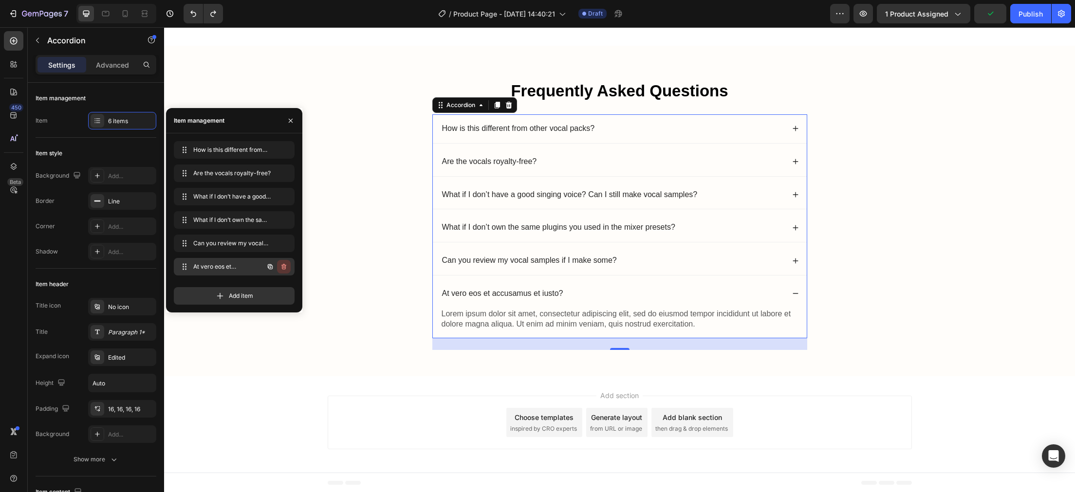
click at [281, 265] on icon "button" at bounding box center [284, 267] width 8 height 8
click at [276, 268] on div "Delete" at bounding box center [277, 267] width 18 height 9
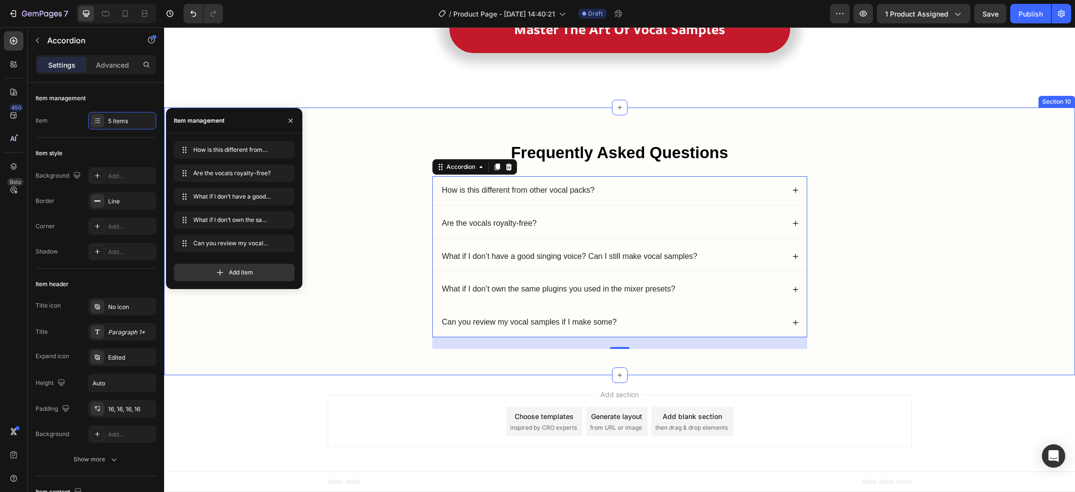
scroll to position [3258, 0]
click at [648, 318] on div "Can you review my vocal samples if I make some?" at bounding box center [613, 322] width 344 height 13
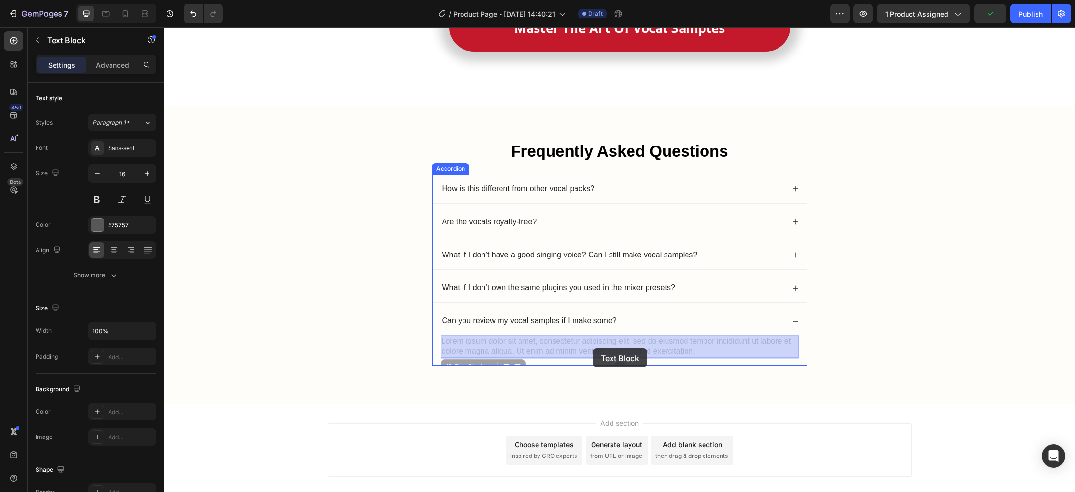
drag, startPoint x: 708, startPoint y: 353, endPoint x: 682, endPoint y: 357, distance: 26.7
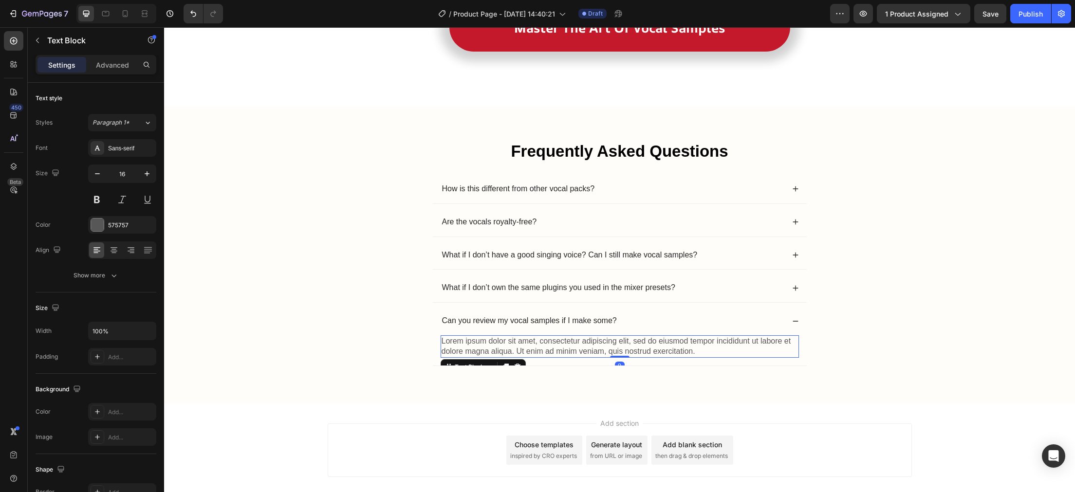
click at [697, 354] on p "Lorem ipsum dolor sit amet, consectetur adipiscing elit, sed do eiusmod tempor …" at bounding box center [620, 347] width 356 height 20
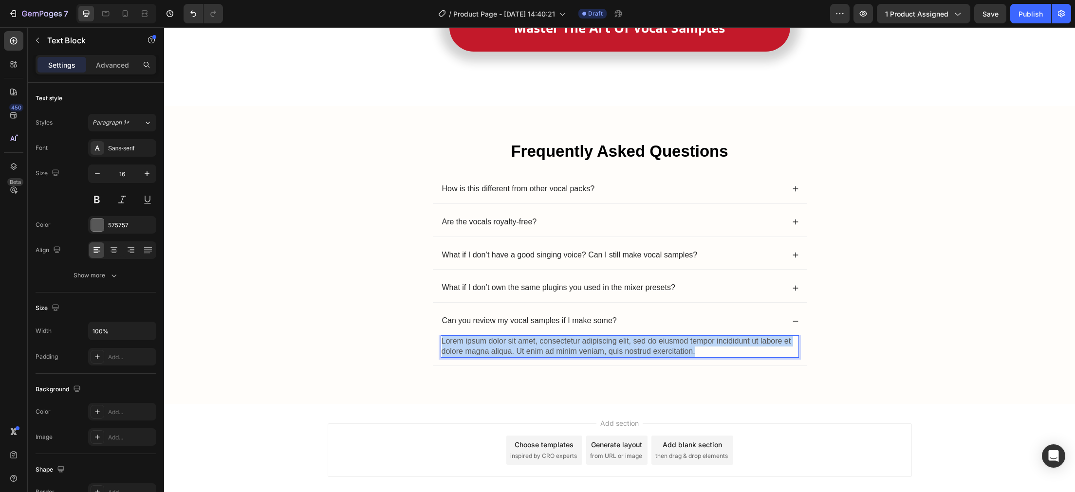
click at [697, 354] on p "Lorem ipsum dolor sit amet, consectetur adipiscing elit, sed do eiusmod tempor …" at bounding box center [620, 347] width 356 height 20
click at [486, 342] on p "Yes. When you purchase, you get access to my private email where you can send i…" at bounding box center [620, 347] width 356 height 20
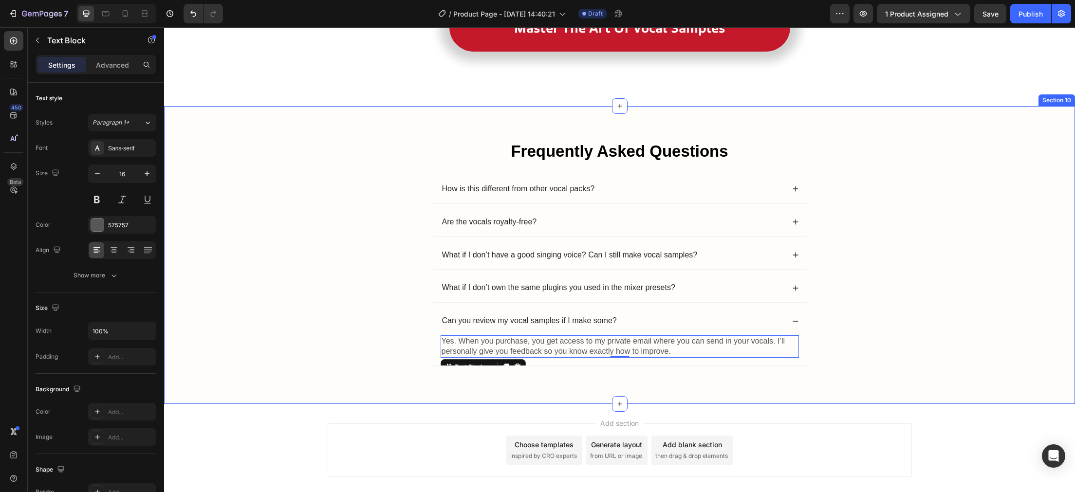
click at [824, 350] on div "Frequently Asked Questions Heading How is this different from other vocal packs…" at bounding box center [620, 262] width 892 height 245
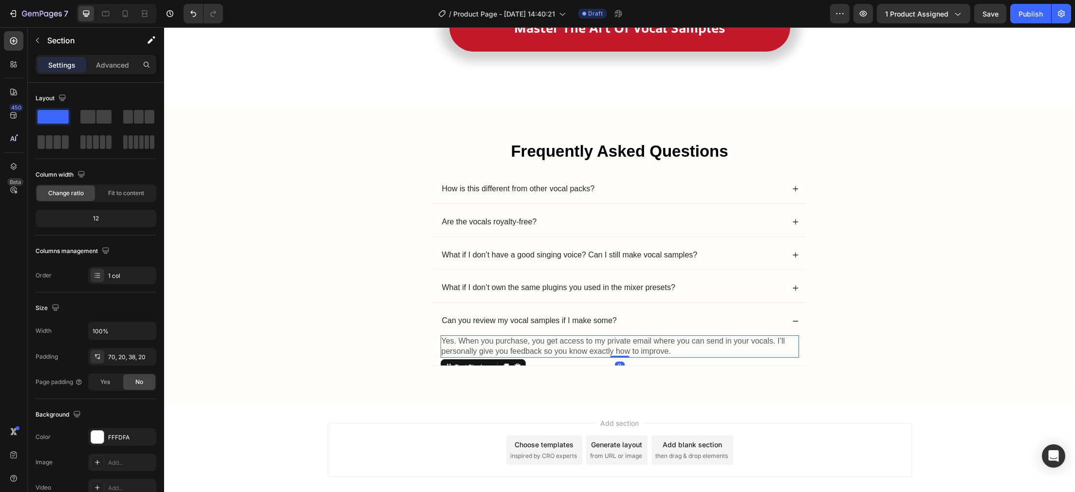
click at [766, 343] on p "Yes. When you purchase, you get access to my private email where you can send i…" at bounding box center [620, 347] width 356 height 20
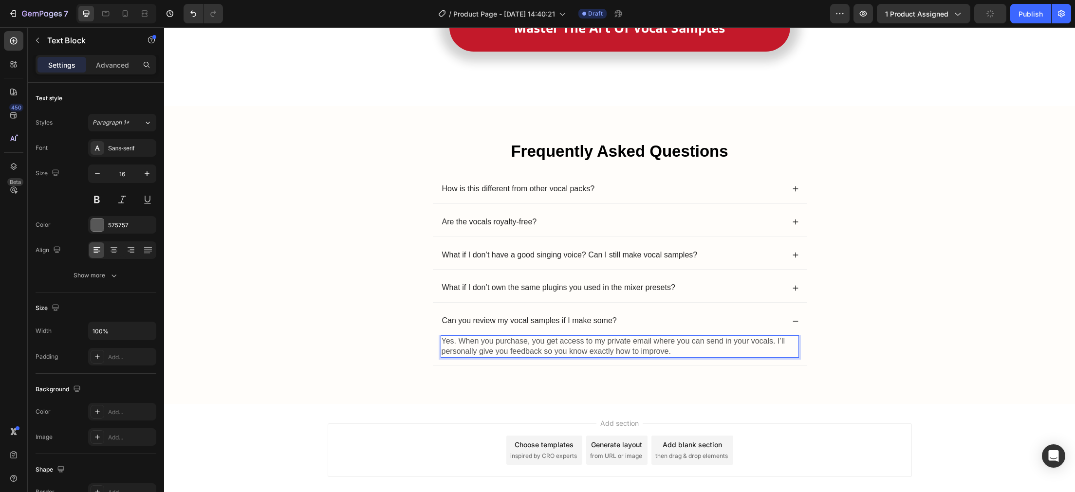
click at [771, 344] on p "Yes. When you purchase, you get access to my private email where you can send i…" at bounding box center [620, 347] width 356 height 20
click at [772, 343] on p "Yes. When you purchase, you get access to my private email where you can send i…" at bounding box center [620, 347] width 356 height 20
click at [851, 342] on div "Frequently Asked Questions Heading How is this different from other vocal packs…" at bounding box center [620, 262] width 892 height 245
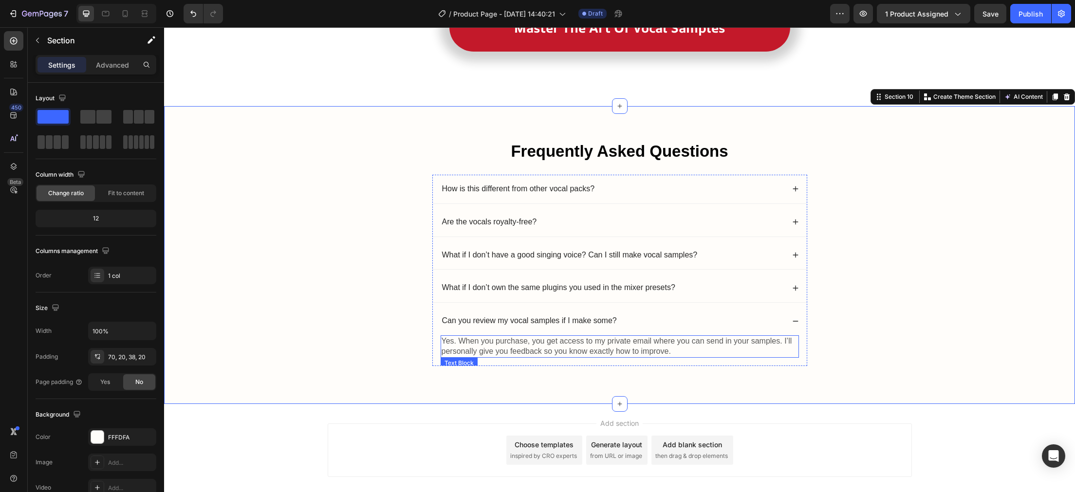
click at [623, 354] on p "Yes. When you purchase, you get access to my private email where you can send i…" at bounding box center [620, 347] width 356 height 20
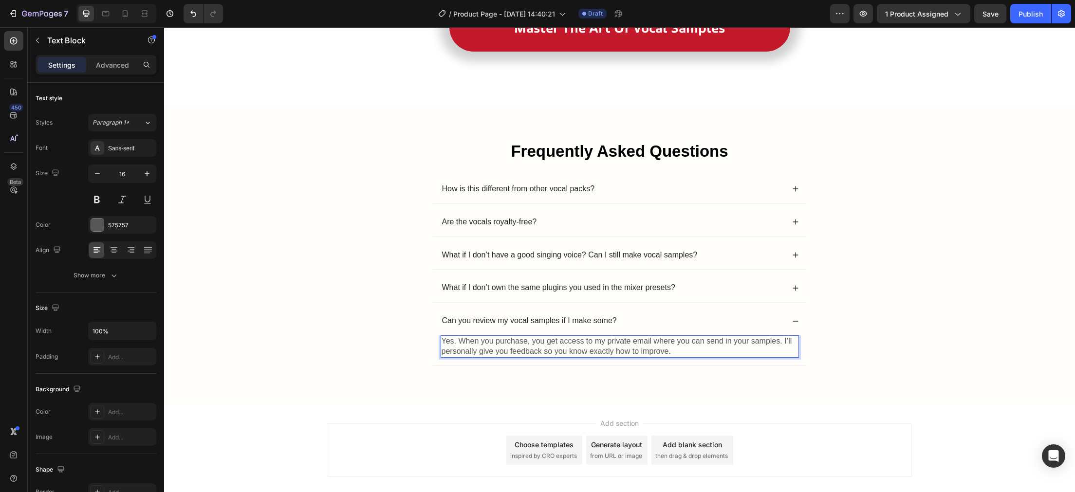
click at [631, 354] on p "Yes. When you purchase, you get access to my private email where you can send i…" at bounding box center [620, 347] width 356 height 20
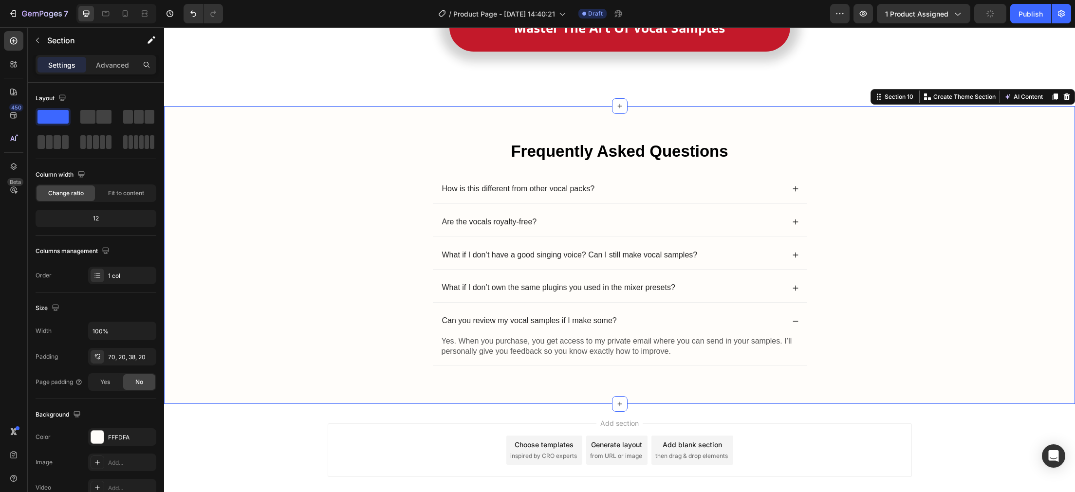
click at [840, 354] on div "Frequently Asked Questions Heading How is this different from other vocal packs…" at bounding box center [620, 262] width 892 height 245
click at [791, 324] on div "Can you review my vocal samples if I make some?" at bounding box center [620, 321] width 374 height 29
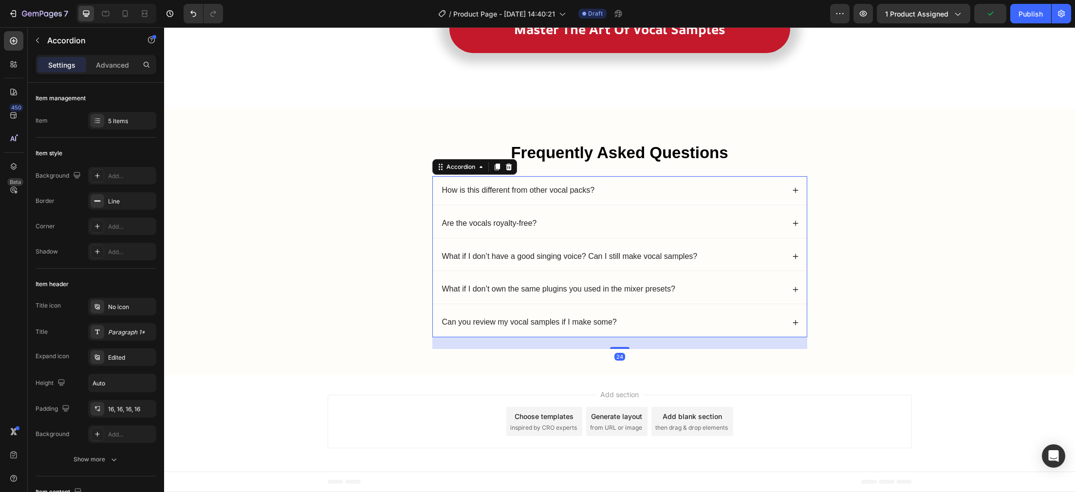
click at [791, 324] on div "Can you review my vocal samples if I make some?" at bounding box center [620, 322] width 374 height 29
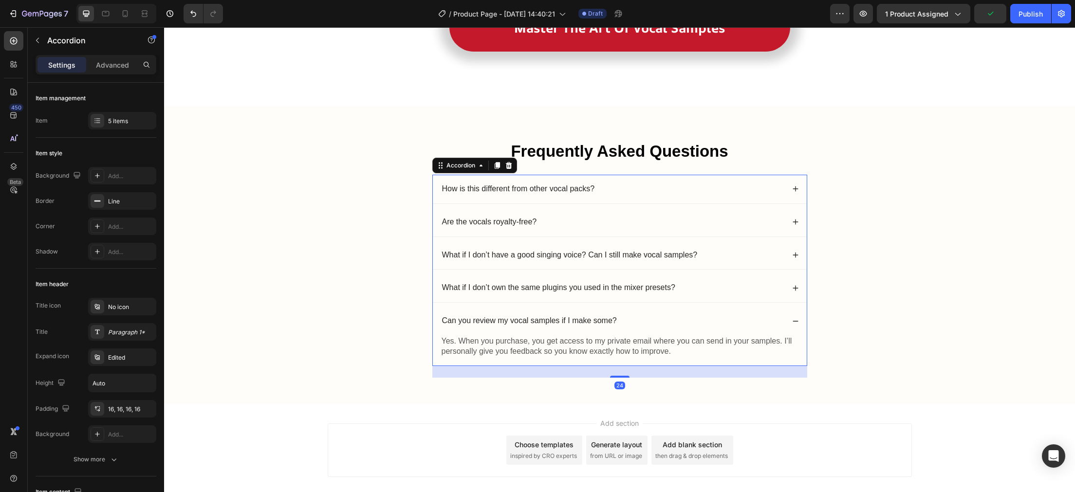
click at [798, 320] on icon at bounding box center [795, 321] width 7 height 7
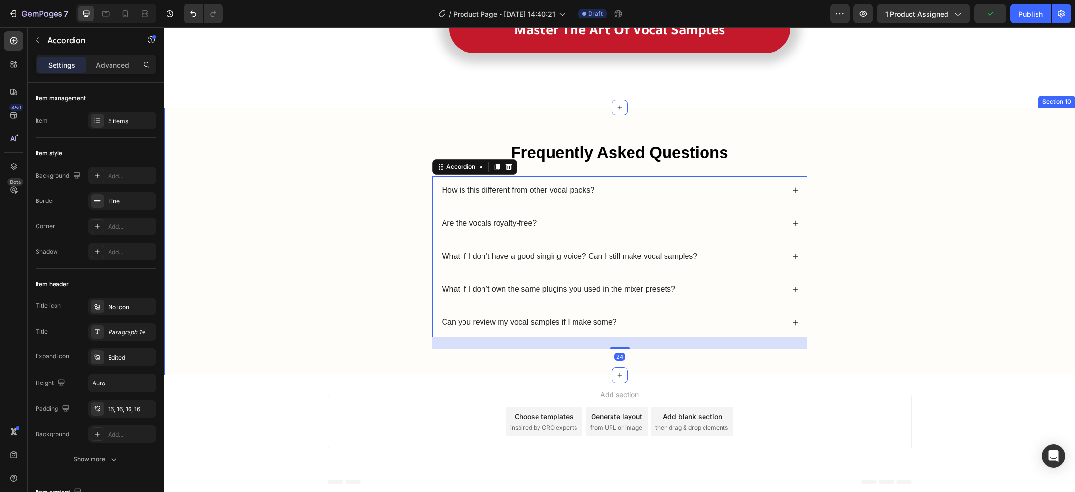
click at [830, 303] on div "Frequently Asked Questions Heading How is this different from other vocal packs…" at bounding box center [620, 249] width 892 height 215
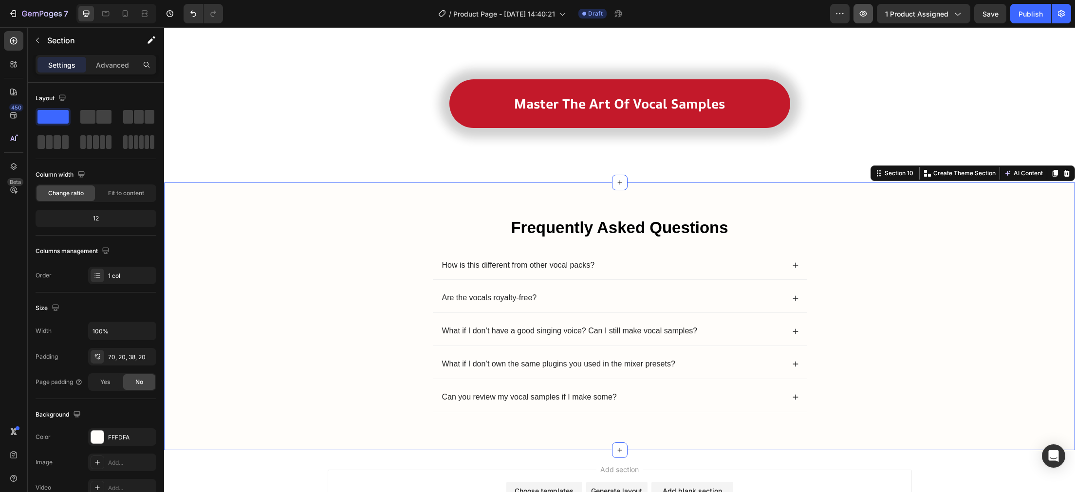
scroll to position [3110, 0]
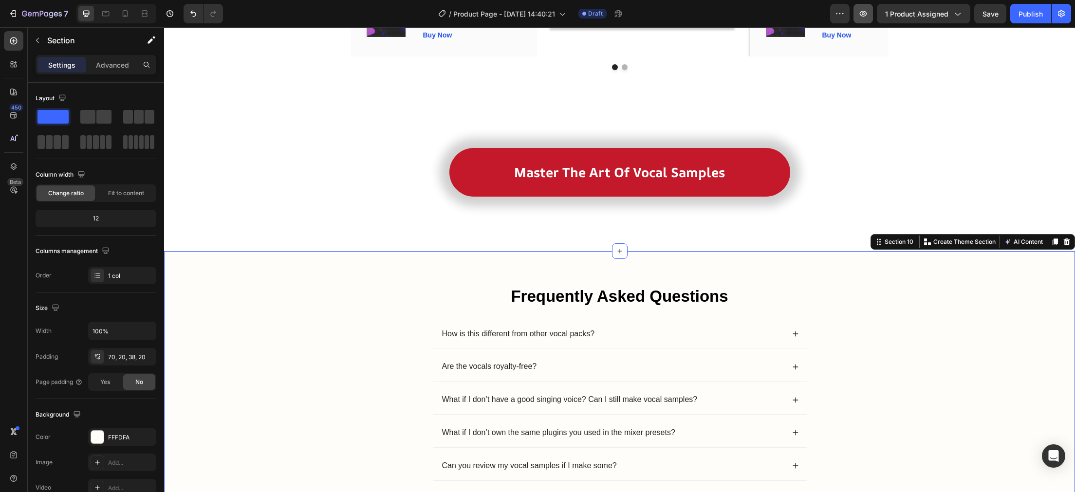
click at [867, 20] on button "button" at bounding box center [863, 13] width 19 height 19
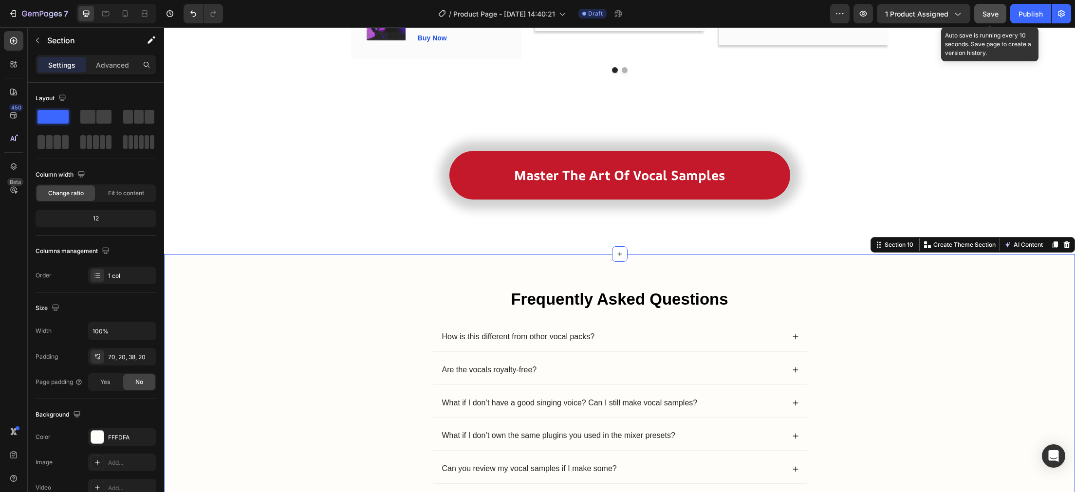
click at [986, 12] on span "Save" at bounding box center [991, 14] width 16 height 8
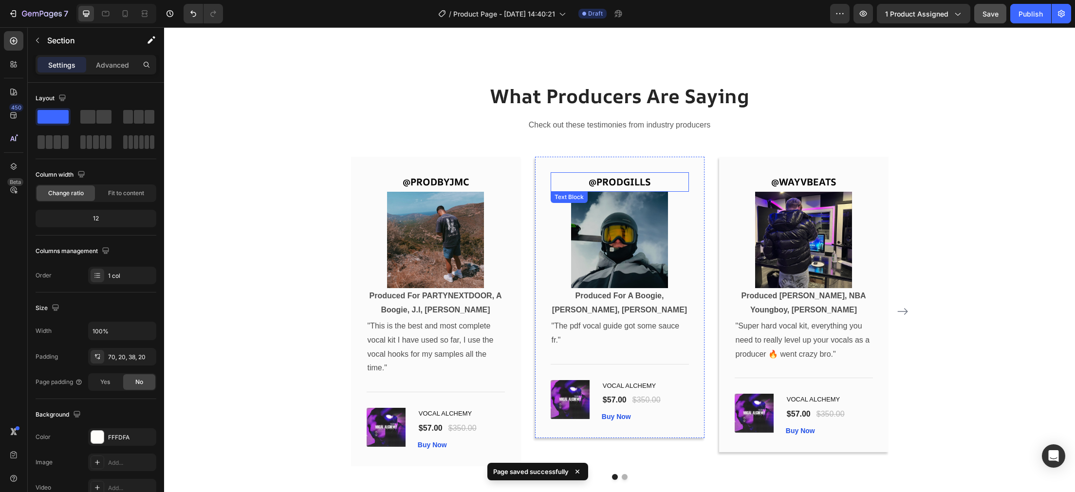
scroll to position [2704, 0]
click at [903, 307] on icon "Carousel Next Arrow" at bounding box center [903, 311] width 12 height 12
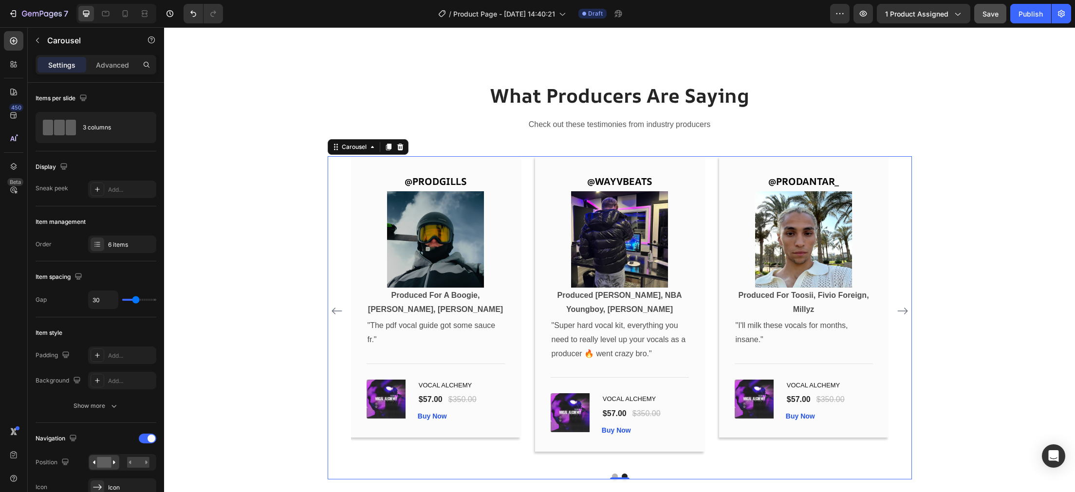
click at [903, 310] on icon "Carousel Next Arrow" at bounding box center [903, 311] width 12 height 12
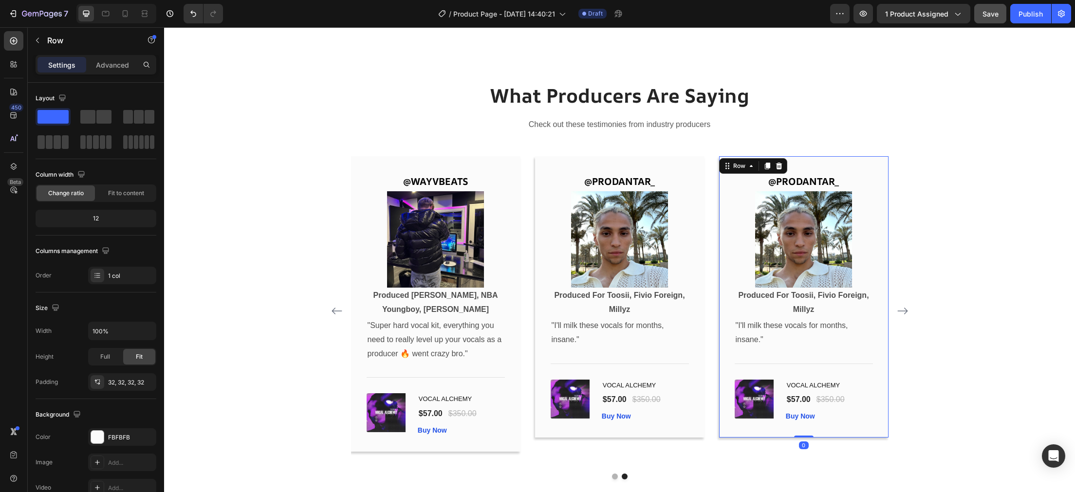
click at [874, 168] on div "@PRODANTAR_ Text Block Image Produced For Toosii, Fivio Foreign, Millyz Text Bl…" at bounding box center [803, 296] width 169 height 281
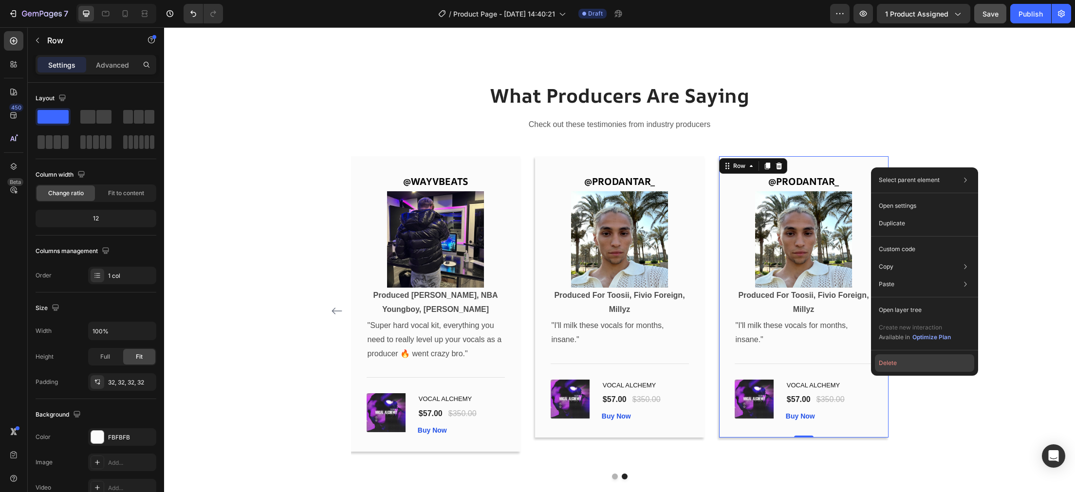
click at [913, 363] on button "Delete" at bounding box center [924, 364] width 99 height 18
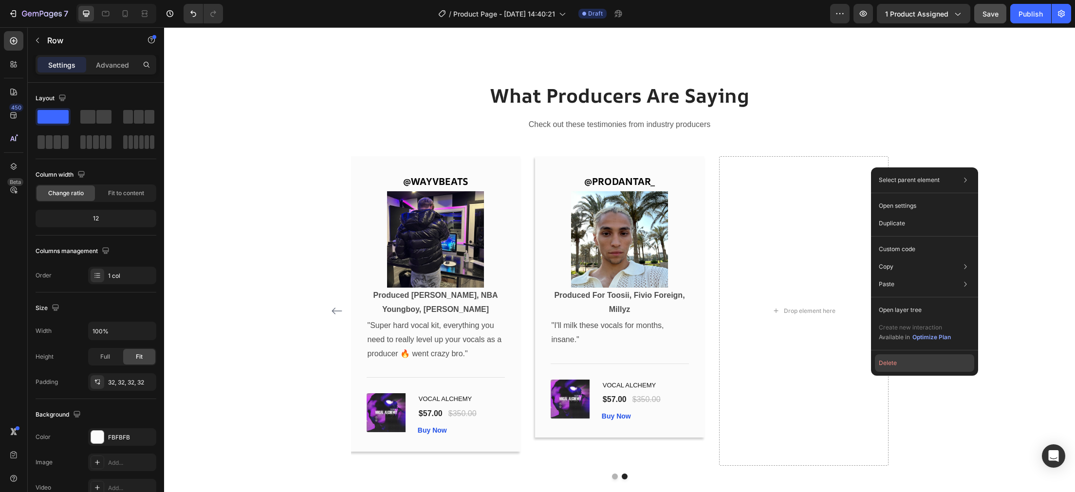
scroll to position [82, 0]
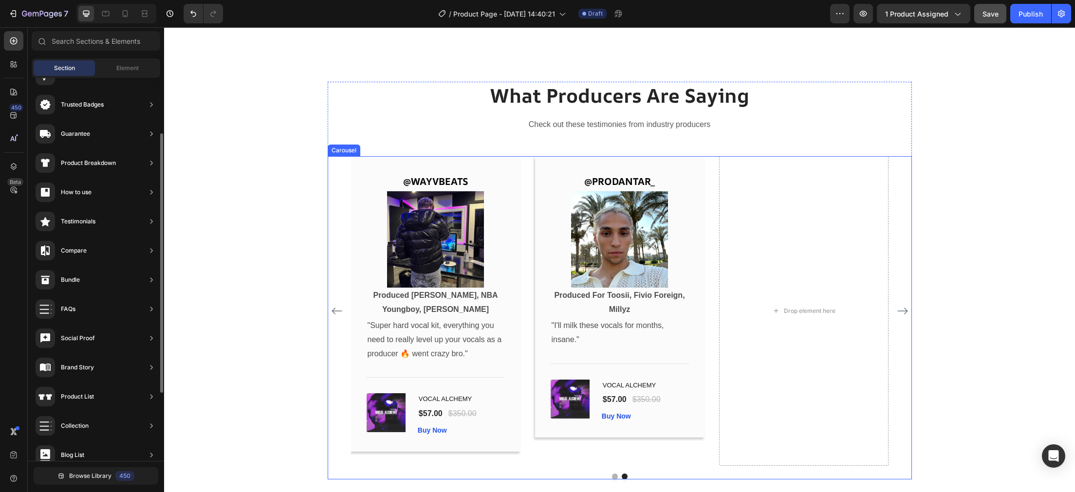
click at [904, 309] on icon "Carousel Next Arrow" at bounding box center [903, 311] width 12 height 12
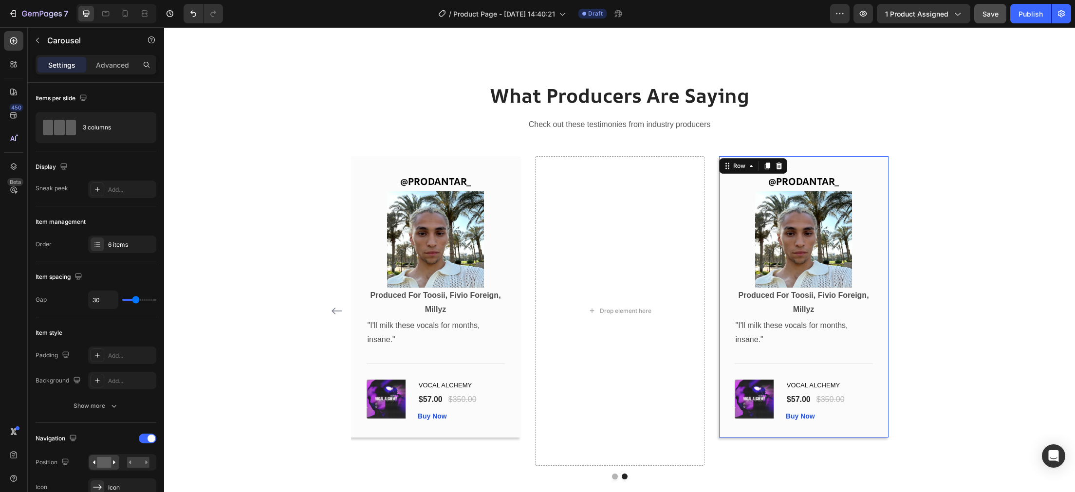
click at [855, 171] on div "@PRODANTAR_ Text Block Image Produced For Toosii, Fivio Foreign, Millyz Text Bl…" at bounding box center [803, 296] width 169 height 281
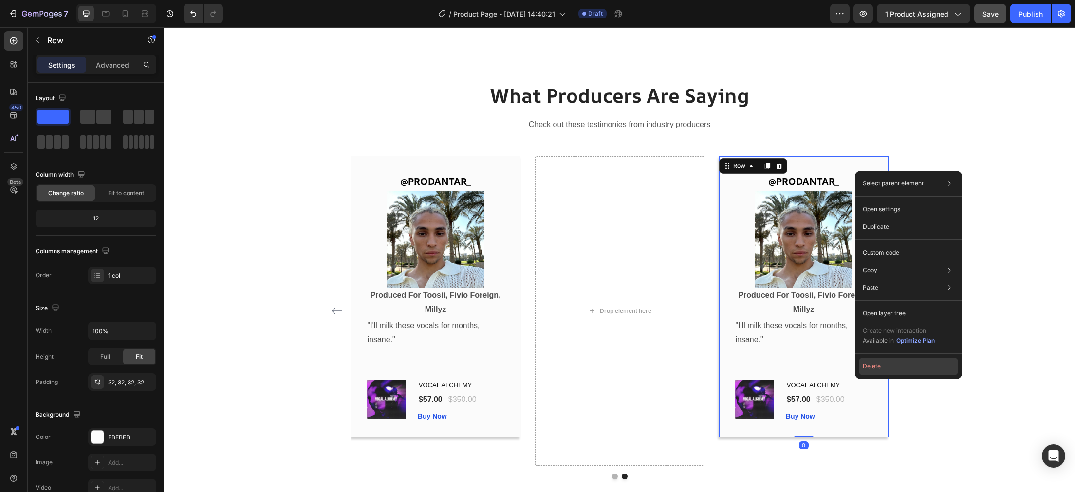
click at [876, 366] on button "Delete" at bounding box center [908, 367] width 99 height 18
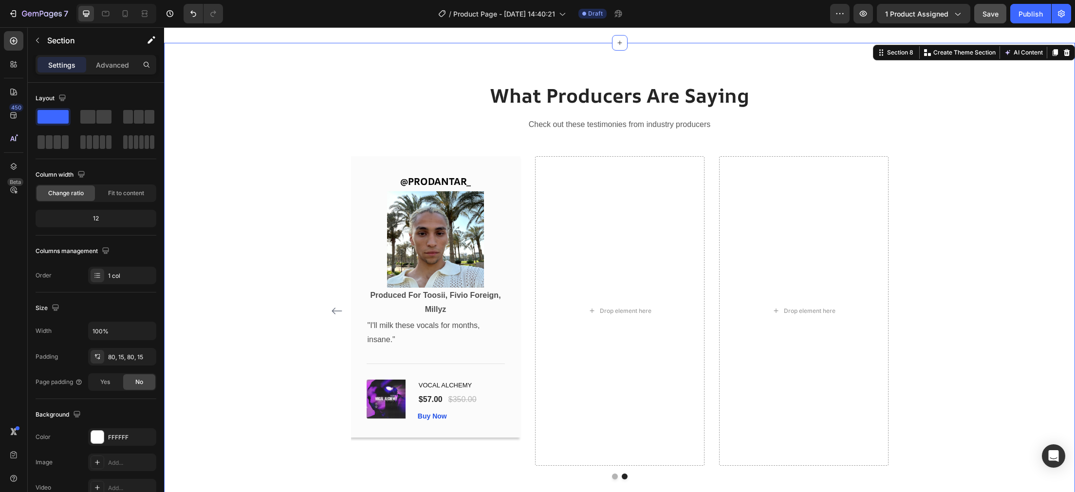
click at [1002, 155] on div "What Producers Are Saying Heading Check out these testimonies from industry pro…" at bounding box center [619, 281] width 897 height 398
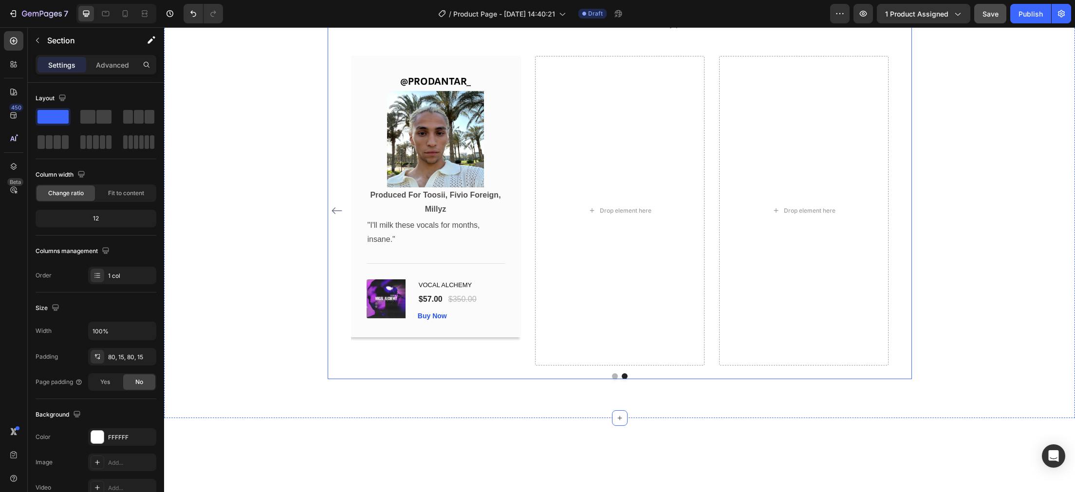
scroll to position [2805, 0]
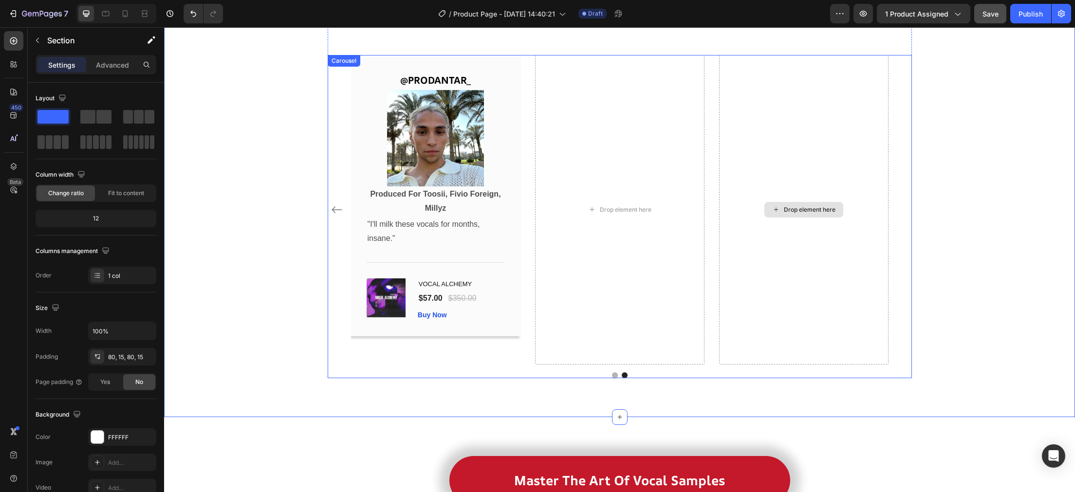
drag, startPoint x: 800, startPoint y: 112, endPoint x: 783, endPoint y: 127, distance: 22.8
click at [797, 113] on div "Drop element here" at bounding box center [803, 210] width 169 height 310
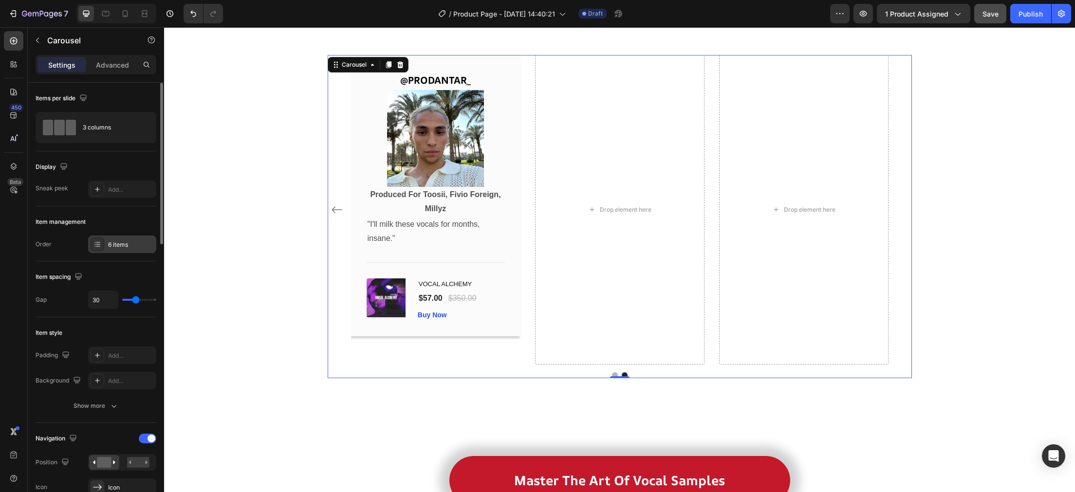
click at [97, 243] on icon at bounding box center [98, 245] width 8 height 8
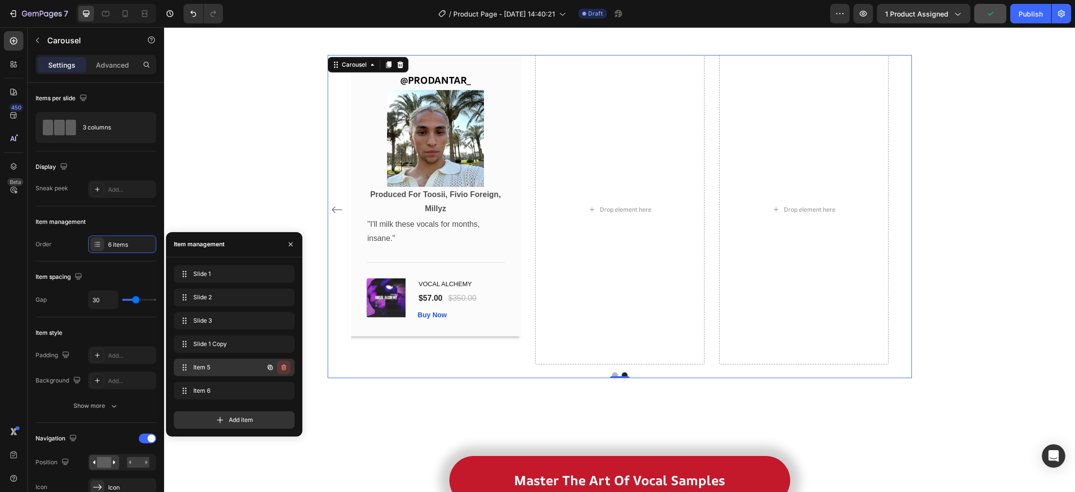
click at [288, 366] on button "button" at bounding box center [284, 368] width 14 height 14
click at [284, 365] on div "Delete" at bounding box center [277, 367] width 18 height 9
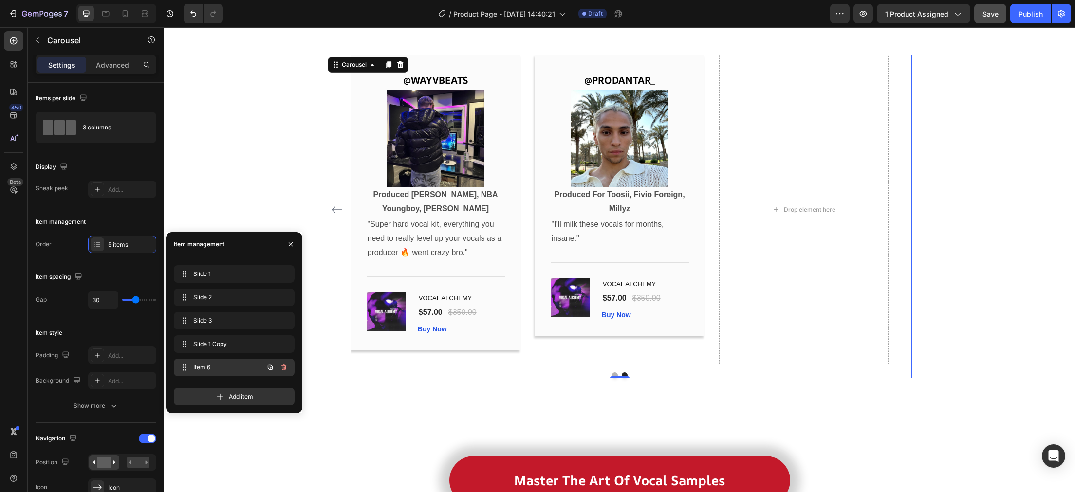
click at [273, 373] on button "button" at bounding box center [270, 368] width 14 height 14
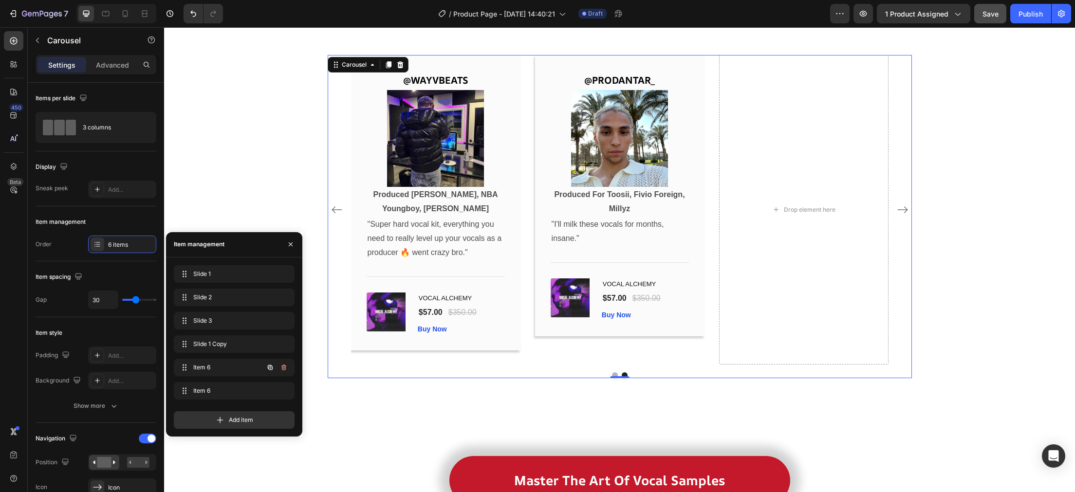
click at [283, 369] on icon "button" at bounding box center [284, 368] width 8 height 8
click at [284, 367] on div "Delete" at bounding box center [277, 367] width 18 height 9
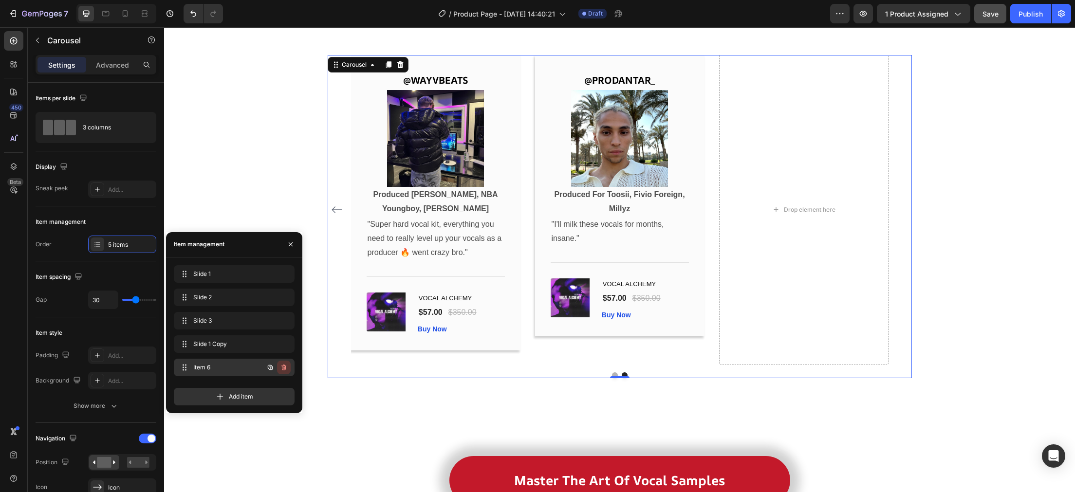
click at [282, 367] on icon "button" at bounding box center [283, 368] width 5 height 6
click at [283, 368] on div "Delete" at bounding box center [277, 367] width 18 height 9
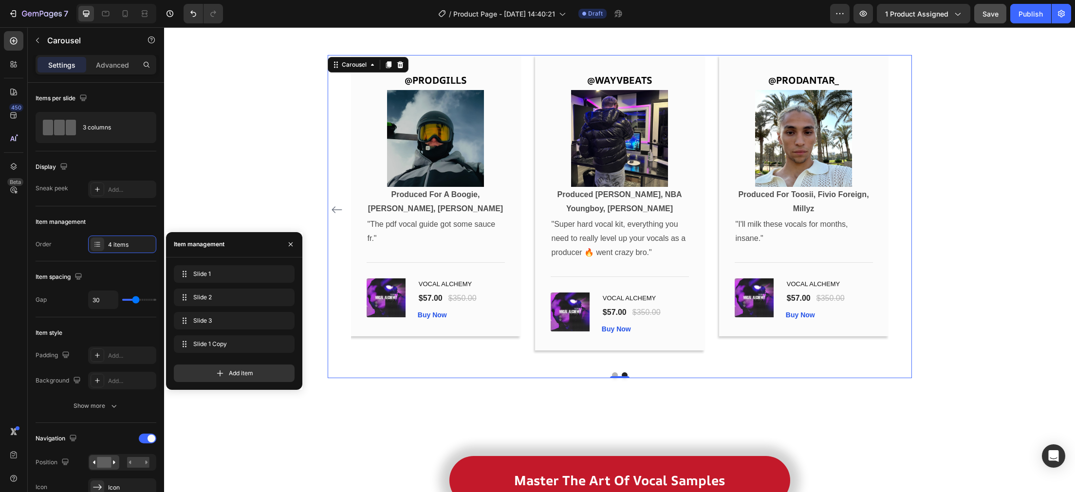
click at [337, 204] on button "Carousel Back Arrow" at bounding box center [337, 210] width 16 height 16
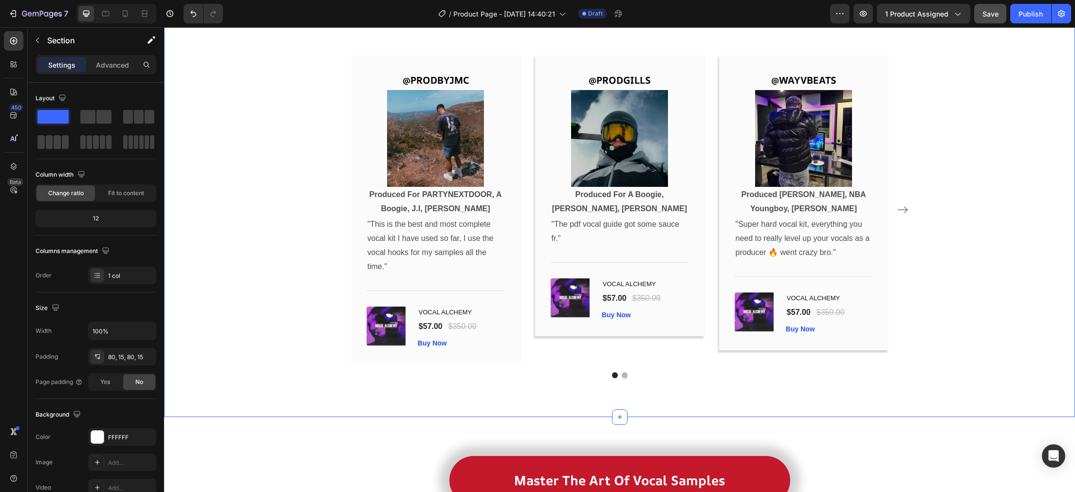
click at [260, 141] on div "What Producers Are Saying Heading Check out these testimonies from industry pro…" at bounding box center [619, 180] width 897 height 398
click at [907, 209] on icon "Carousel Next Arrow" at bounding box center [903, 209] width 10 height 7
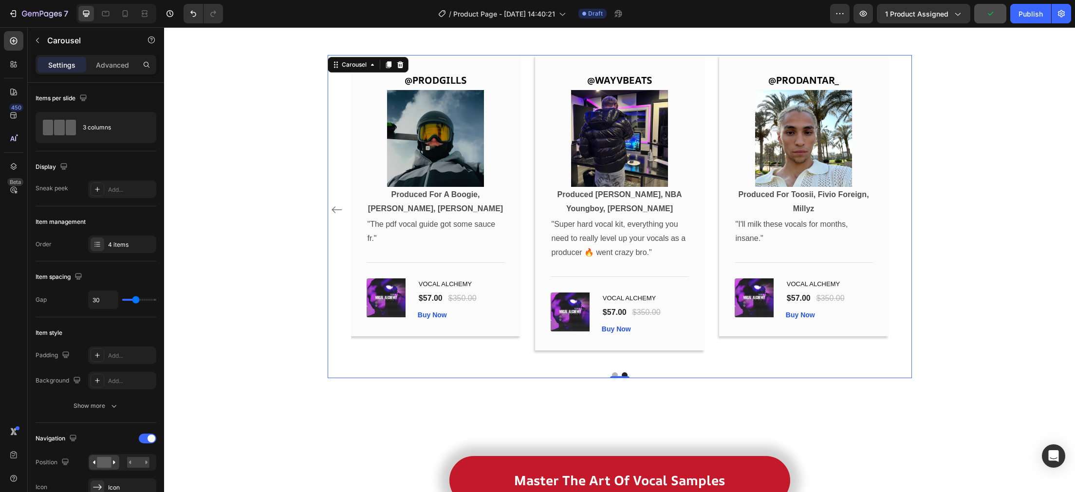
click at [332, 205] on button "Carousel Back Arrow" at bounding box center [337, 210] width 16 height 16
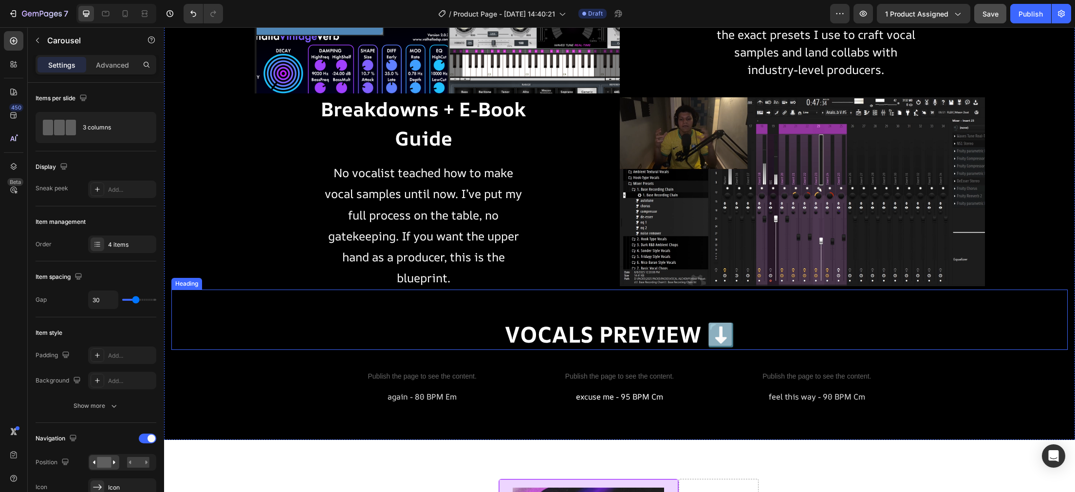
scroll to position [1652, 0]
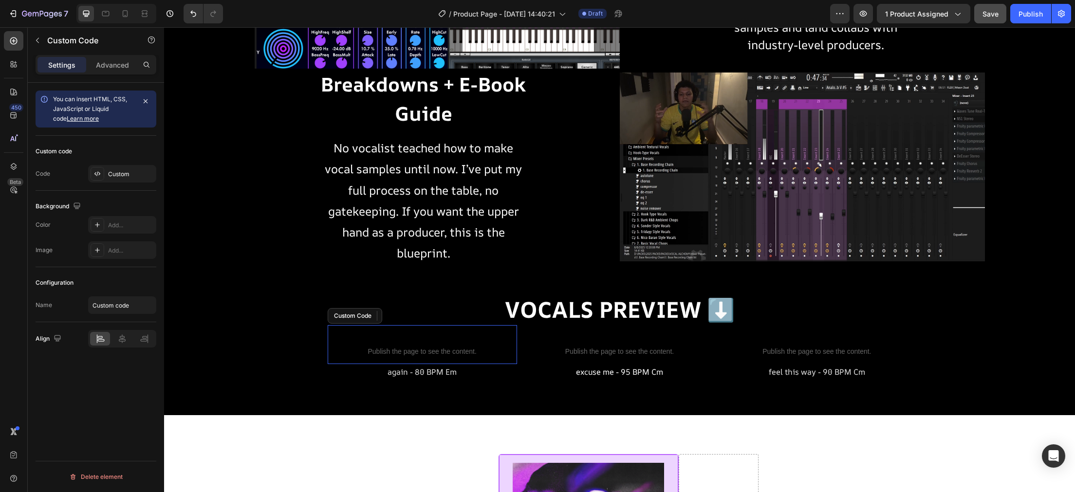
click at [378, 344] on span "Custom code" at bounding box center [422, 339] width 189 height 12
click at [135, 175] on div "Custom" at bounding box center [131, 174] width 46 height 9
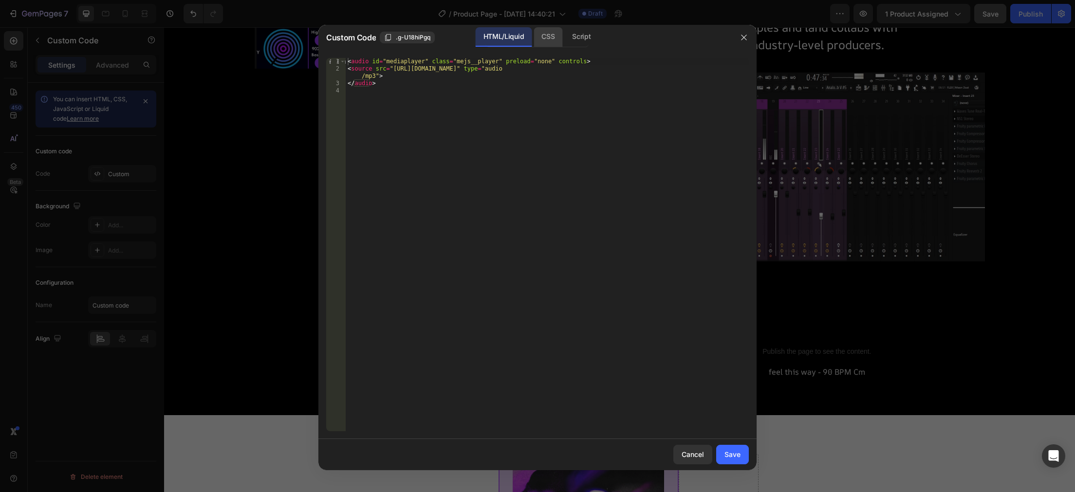
click at [564, 35] on div "CSS" at bounding box center [581, 36] width 34 height 19
click at [469, 67] on div "Insert the CSS code to style your content here." at bounding box center [547, 252] width 403 height 388
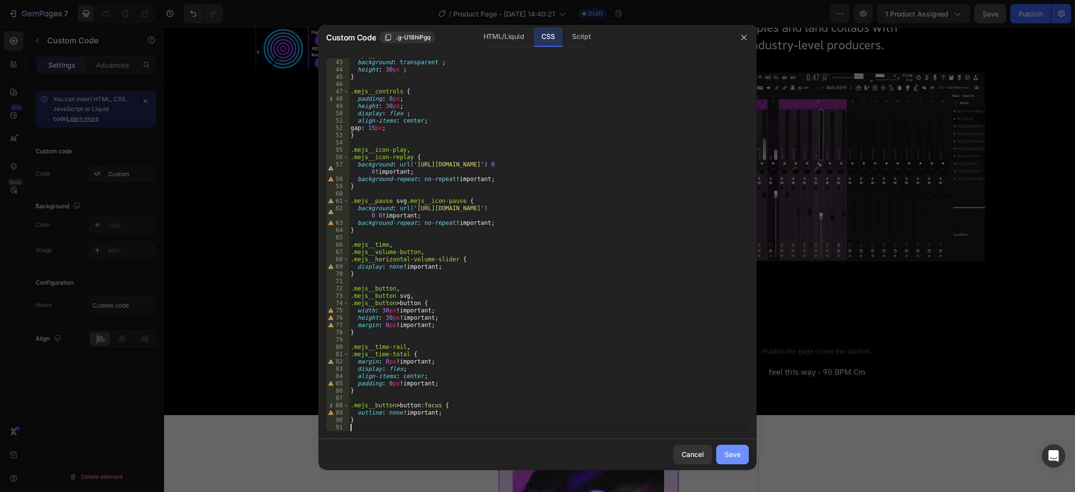
click at [732, 461] on button "Save" at bounding box center [732, 454] width 33 height 19
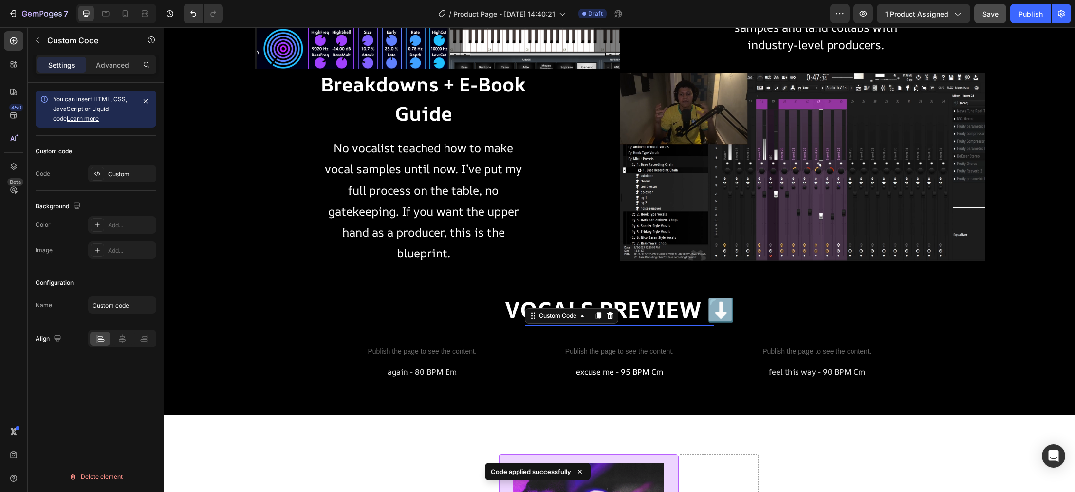
click at [543, 351] on span "Publish the page to see the content." at bounding box center [619, 352] width 189 height 10
click at [135, 174] on div "Custom" at bounding box center [131, 174] width 46 height 9
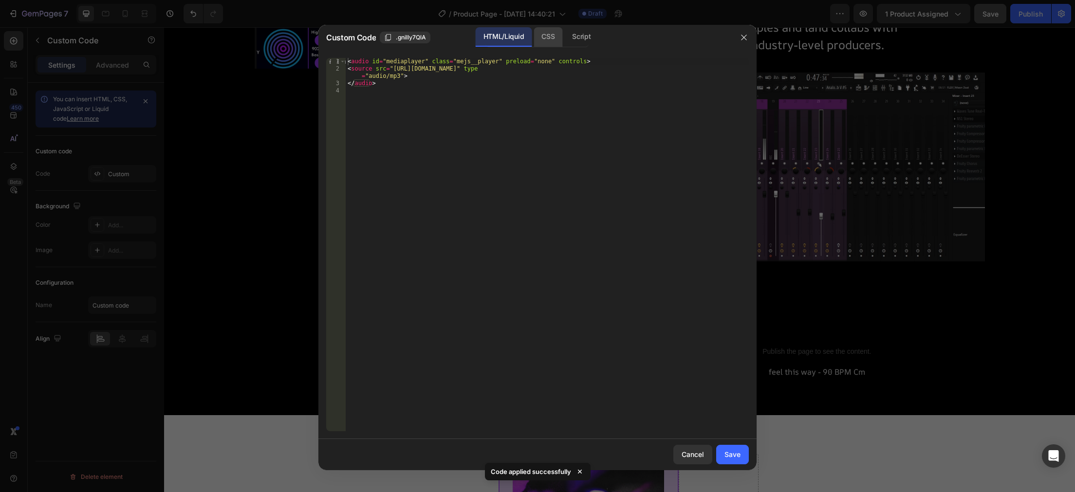
click at [564, 35] on div "CSS" at bounding box center [581, 36] width 34 height 19
click at [492, 57] on div "1 Insert the CSS code to style your content here. ההההההההההההההההההההההההההההה…" at bounding box center [538, 244] width 438 height 389
click at [490, 61] on div "Insert the CSS code to style your content here." at bounding box center [527, 61] width 355 height 7
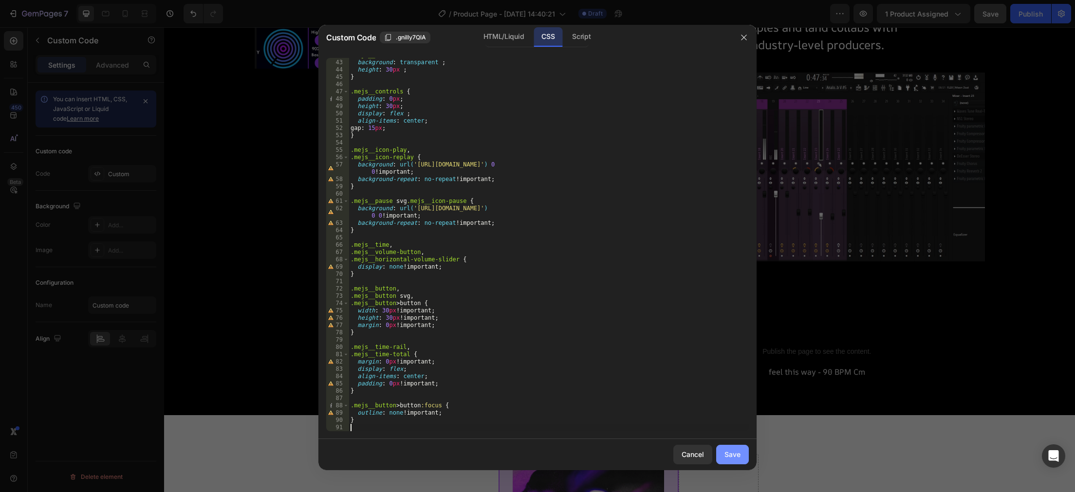
click at [721, 455] on button "Save" at bounding box center [732, 454] width 33 height 19
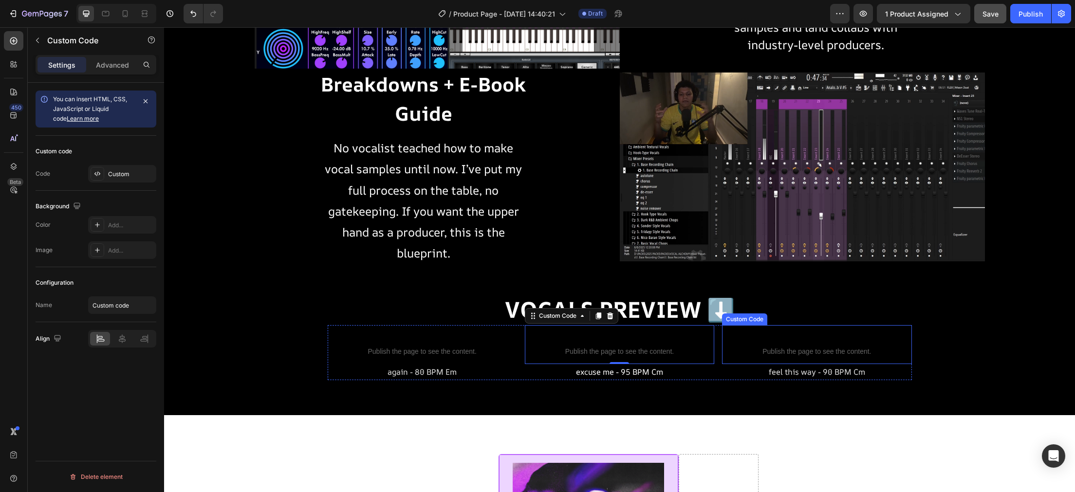
click at [776, 329] on p "Custom code Publish the page to see the content." at bounding box center [816, 344] width 189 height 39
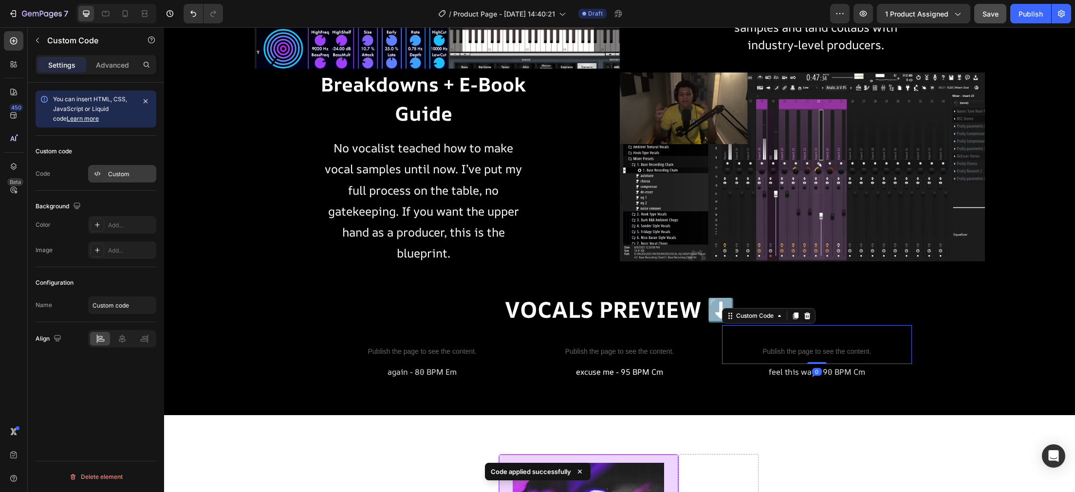
click at [122, 167] on div "Custom" at bounding box center [122, 174] width 68 height 18
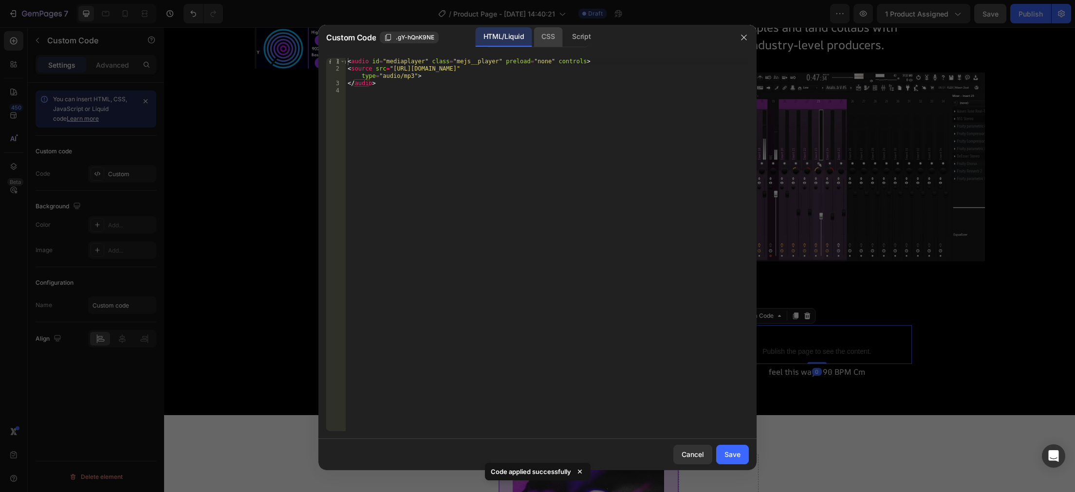
click at [564, 41] on div "CSS" at bounding box center [581, 36] width 34 height 19
click at [485, 68] on div "Insert the CSS code to style your content here." at bounding box center [547, 252] width 403 height 388
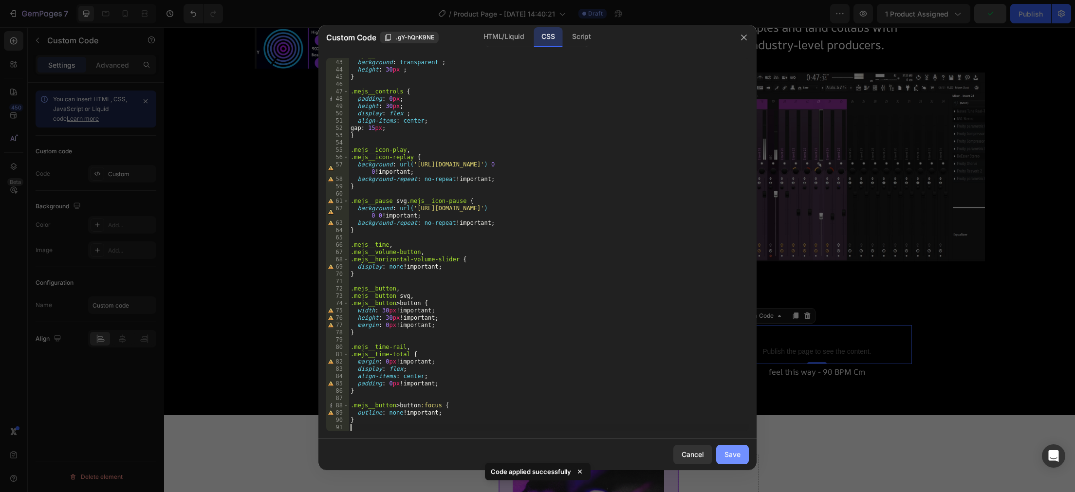
click at [732, 454] on div "Save" at bounding box center [733, 455] width 16 height 10
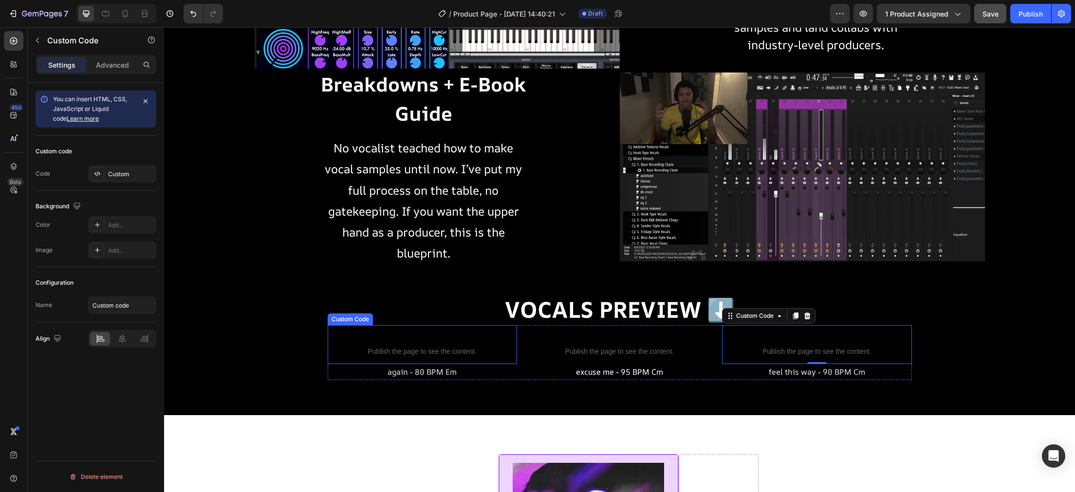
click at [443, 345] on p "Custom code Publish the page to see the content." at bounding box center [422, 344] width 189 height 39
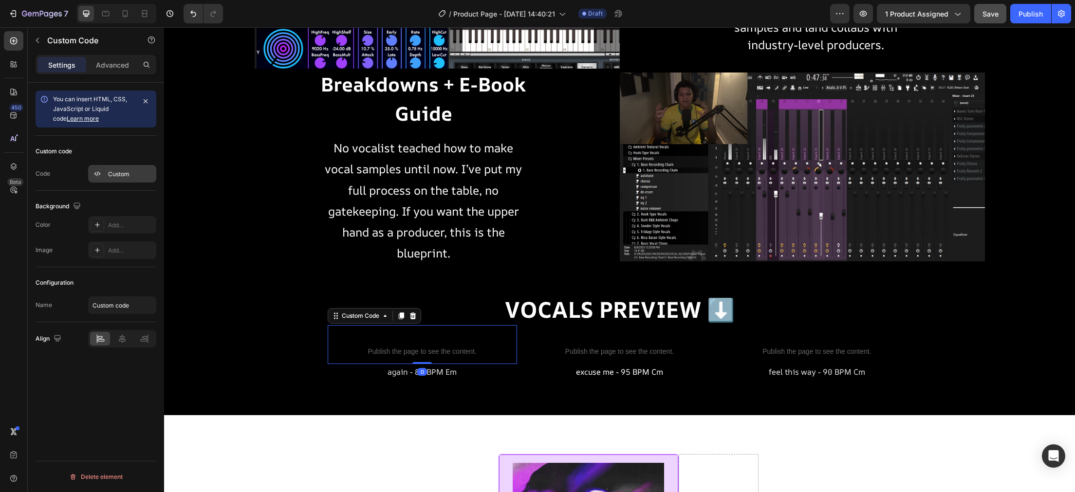
click at [128, 172] on div "Custom" at bounding box center [131, 174] width 46 height 9
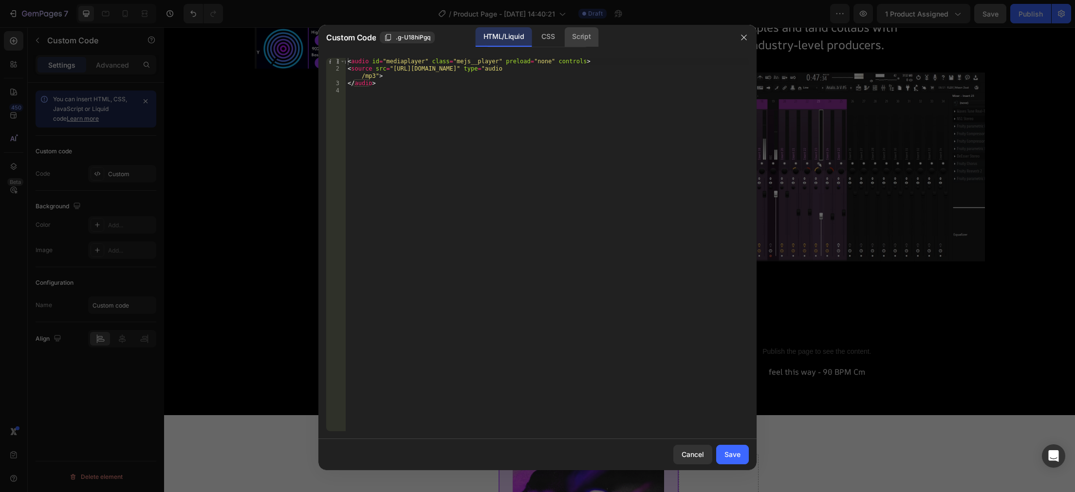
click at [587, 34] on div "Script" at bounding box center [581, 36] width 34 height 19
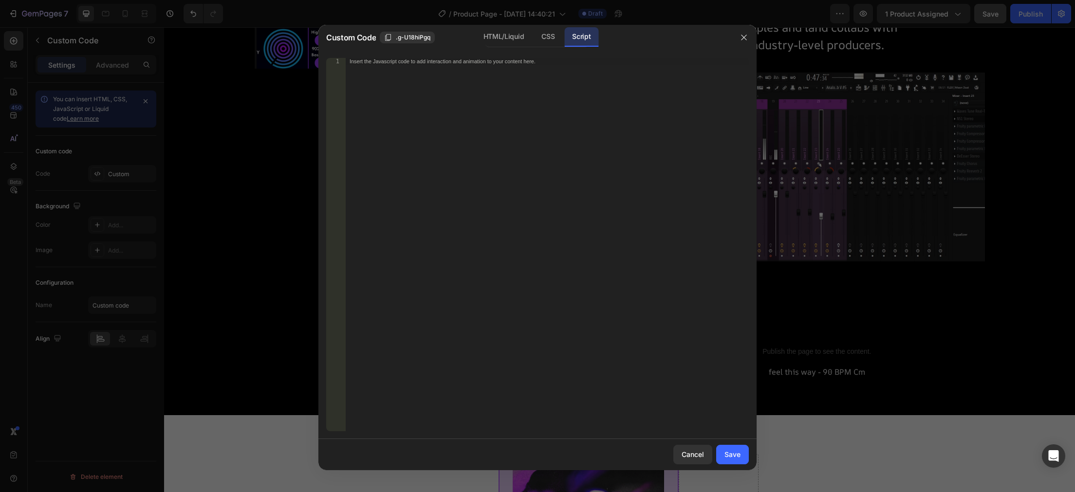
click at [497, 66] on div "Insert the Javascript code to add interaction and animation to your content her…" at bounding box center [547, 252] width 403 height 388
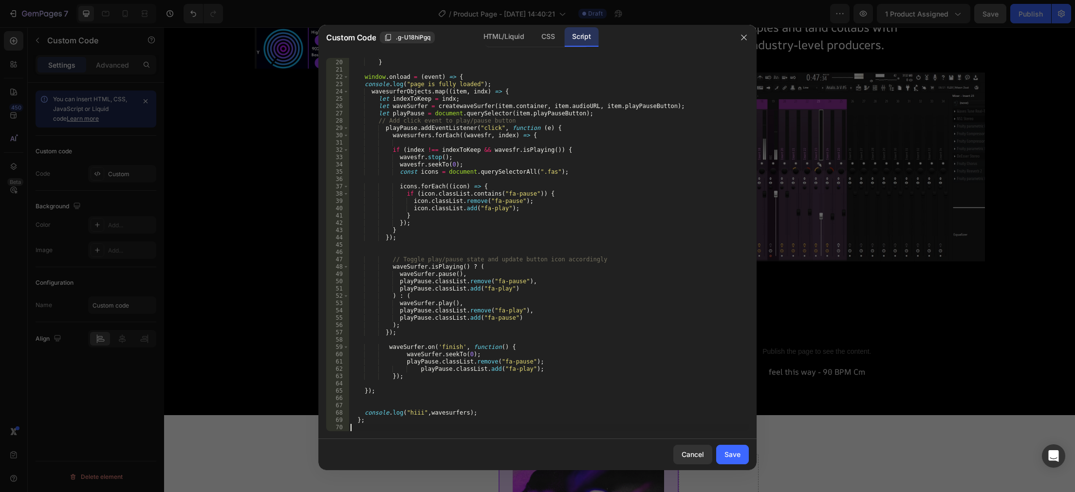
scroll to position [137, 0]
click at [735, 459] on div "Save" at bounding box center [733, 455] width 16 height 10
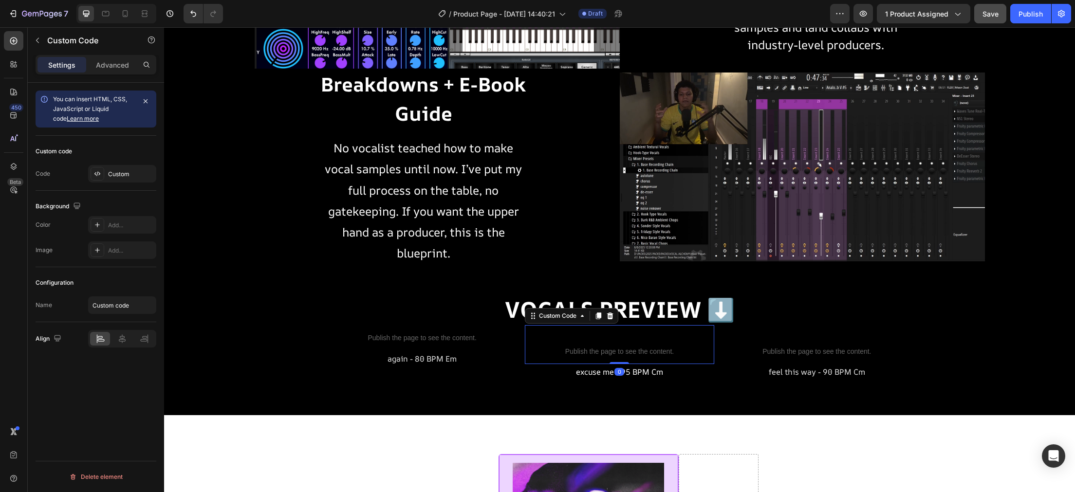
click at [573, 337] on span "Custom code" at bounding box center [619, 339] width 189 height 12
click at [120, 176] on div "Custom" at bounding box center [131, 174] width 46 height 9
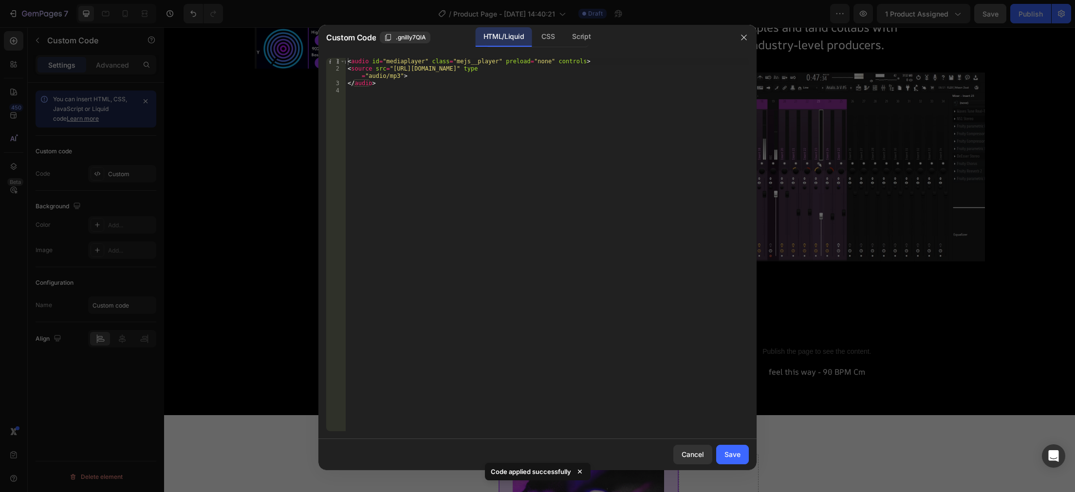
drag, startPoint x: 571, startPoint y: 35, endPoint x: 570, endPoint y: 48, distance: 13.2
click at [571, 36] on div "Script" at bounding box center [581, 36] width 34 height 19
click at [557, 63] on div "Insert the Javascript code to add interaction and animation to your content her…" at bounding box center [527, 61] width 355 height 7
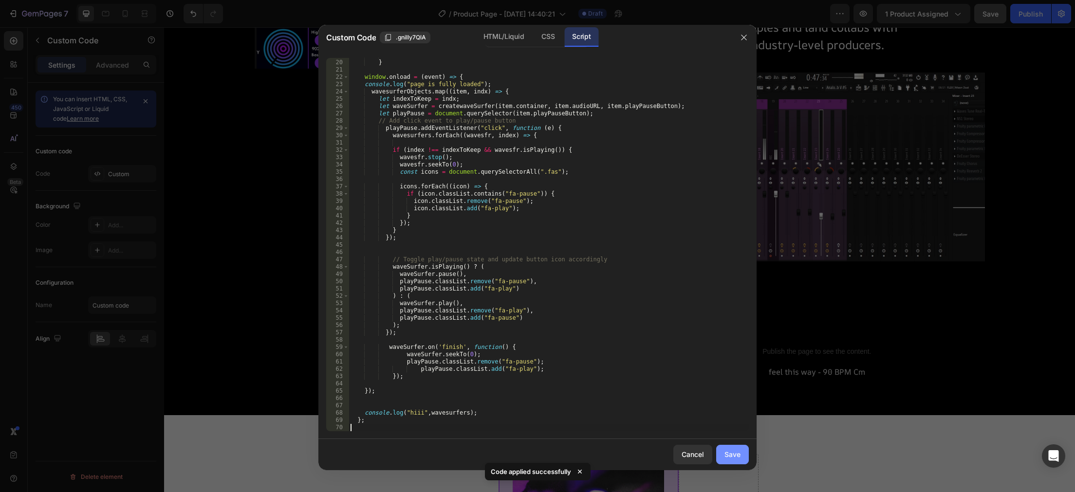
click at [741, 455] on button "Save" at bounding box center [732, 454] width 33 height 19
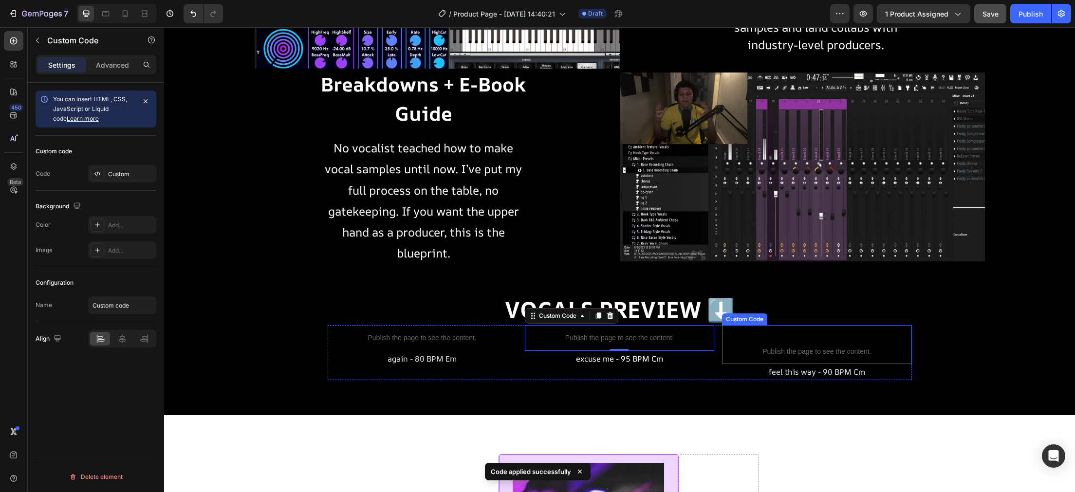
click at [789, 337] on span "Custom code" at bounding box center [816, 339] width 189 height 12
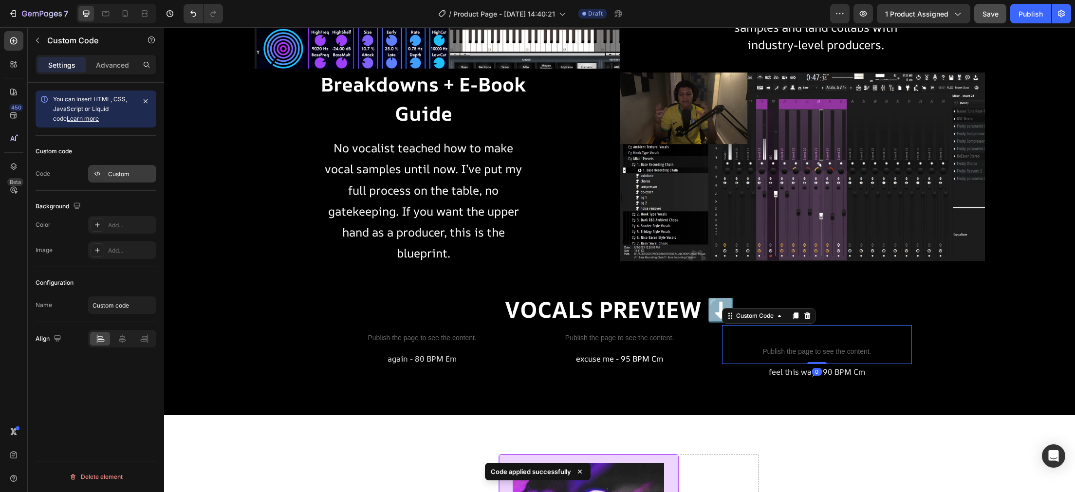
click at [144, 177] on div "Custom" at bounding box center [131, 174] width 46 height 9
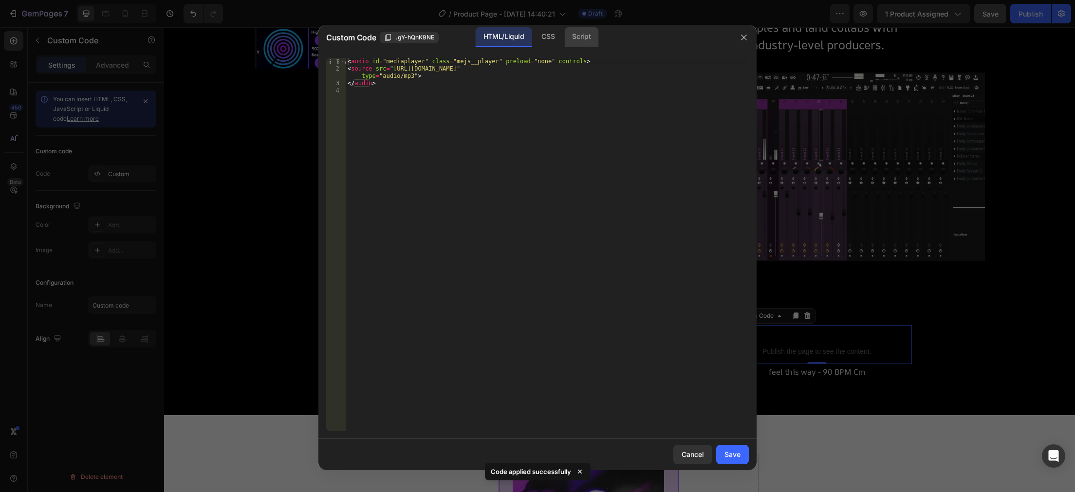
click at [583, 38] on div "Script" at bounding box center [581, 36] width 34 height 19
click at [549, 56] on div "1 Insert the Javascript code to add interaction and animation to your content h…" at bounding box center [538, 244] width 438 height 389
click at [553, 59] on div "Insert the Javascript code to add interaction and animation to your content her…" at bounding box center [527, 61] width 355 height 7
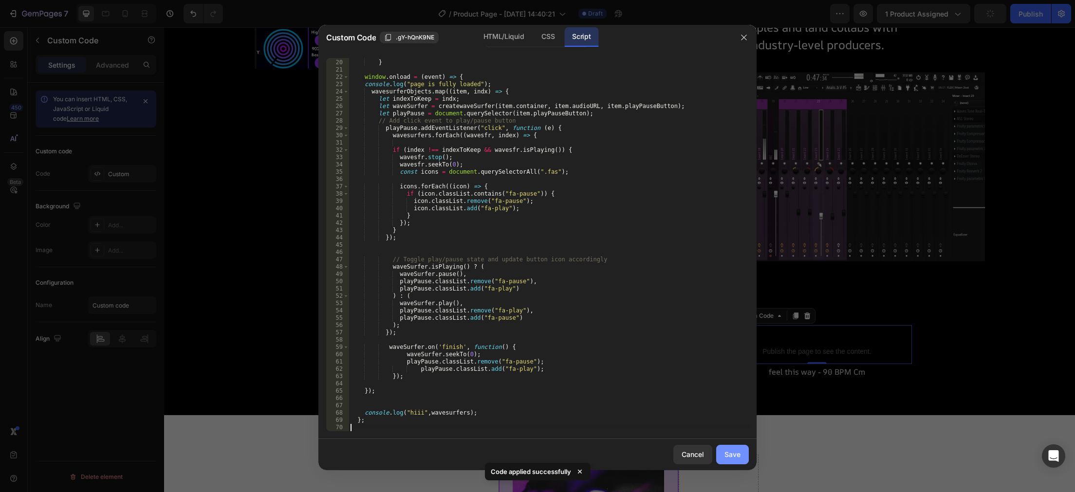
click at [732, 462] on button "Save" at bounding box center [732, 454] width 33 height 19
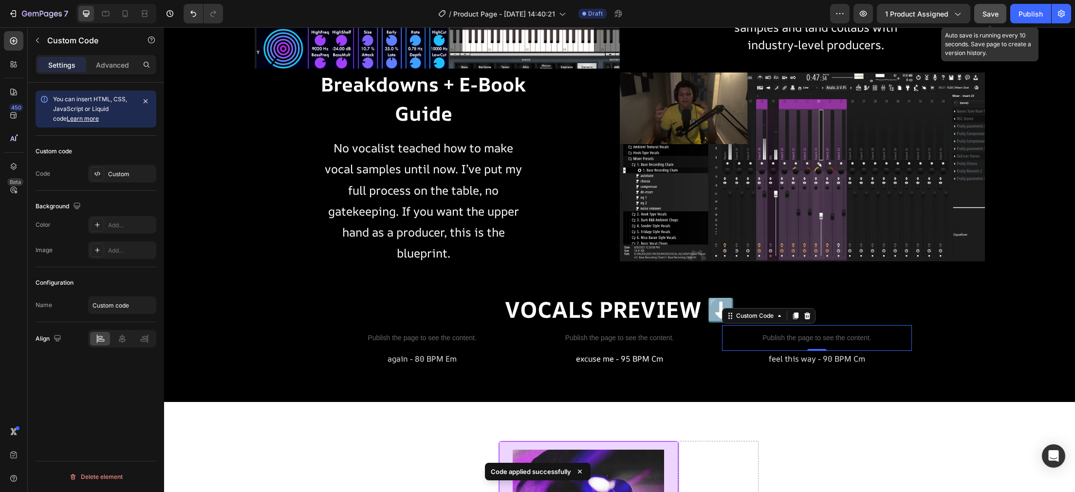
click at [986, 21] on button "Save" at bounding box center [991, 13] width 32 height 19
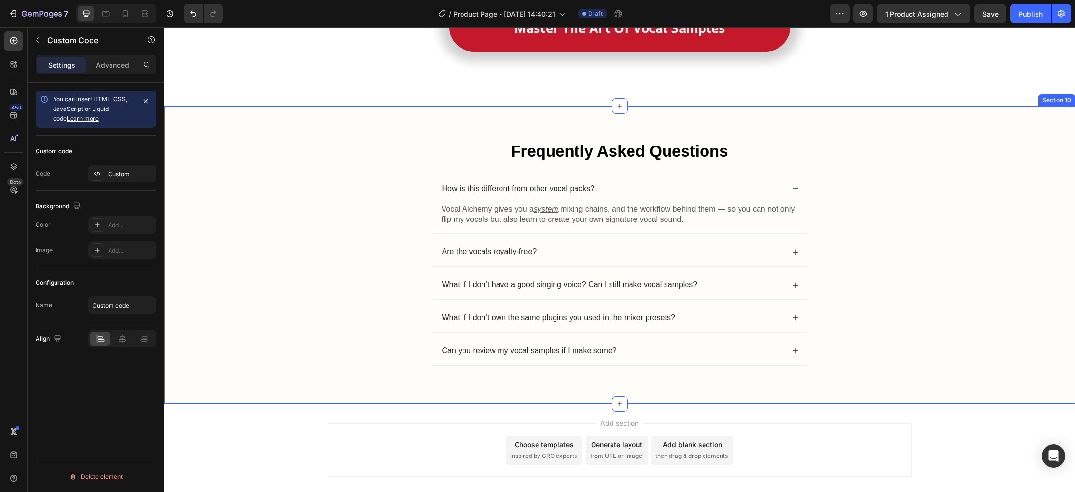
scroll to position [3265, 0]
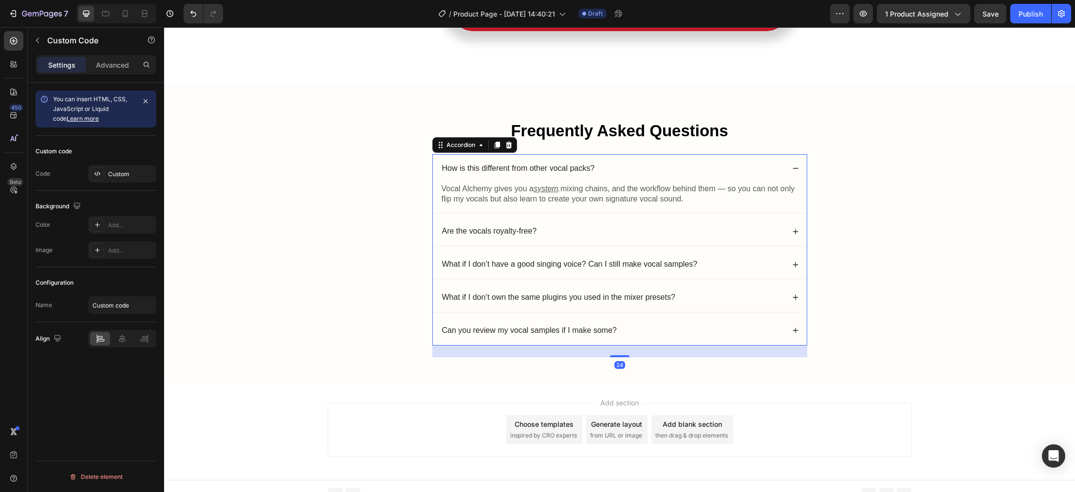
click at [582, 236] on div "Are the vocals royalty-free?" at bounding box center [613, 231] width 344 height 13
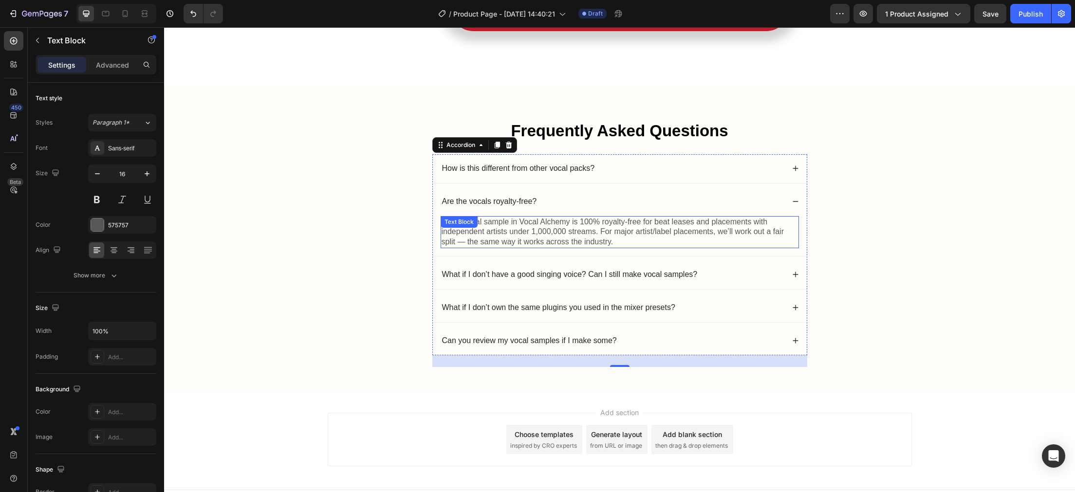
click at [581, 223] on p "Every vocal sample in Vocal Alchemy is 100% royalty-free for beat leases and pl…" at bounding box center [620, 232] width 356 height 30
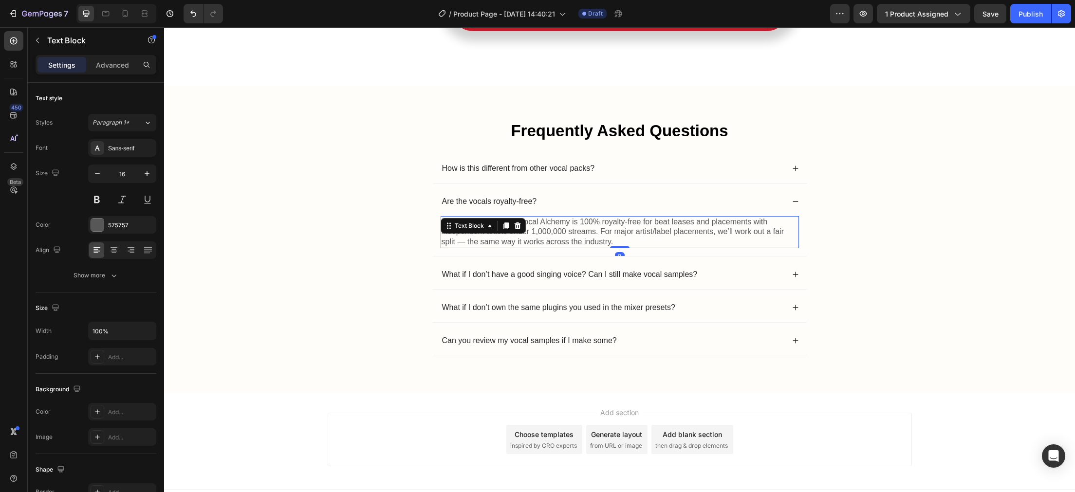
click at [581, 223] on p "Every vocal sample in Vocal Alchemy is 100% royalty-free for beat leases and pl…" at bounding box center [620, 232] width 356 height 30
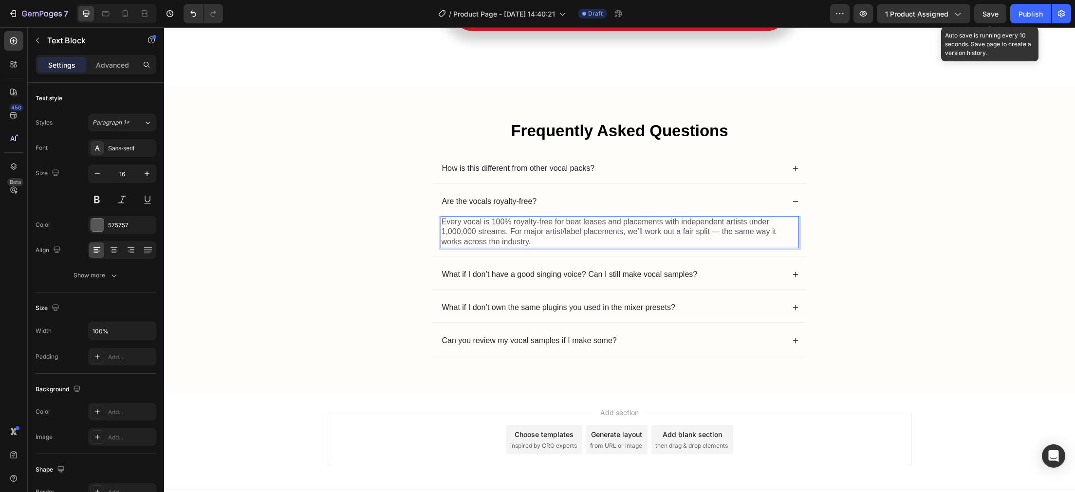
click at [986, 16] on span "Save" at bounding box center [991, 14] width 16 height 8
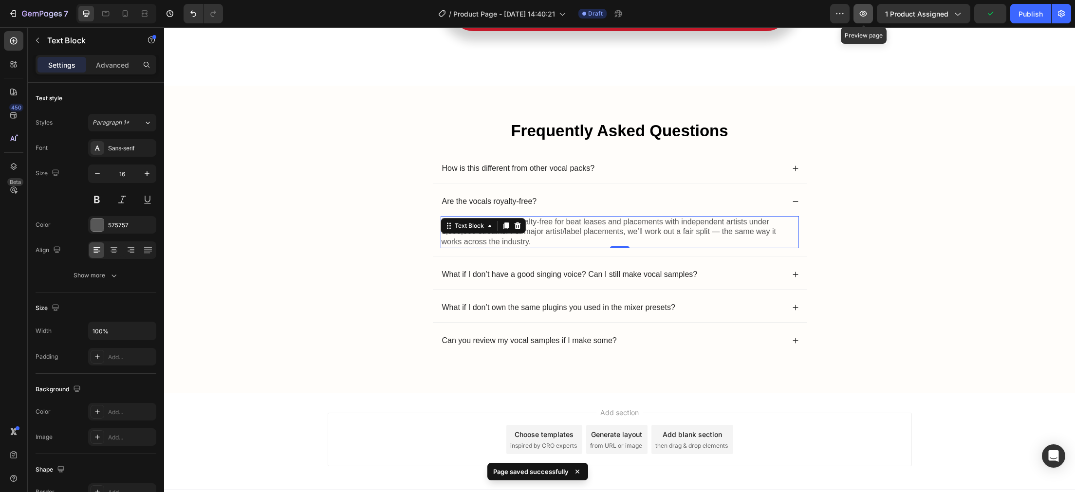
click at [863, 12] on icon "button" at bounding box center [864, 14] width 10 height 10
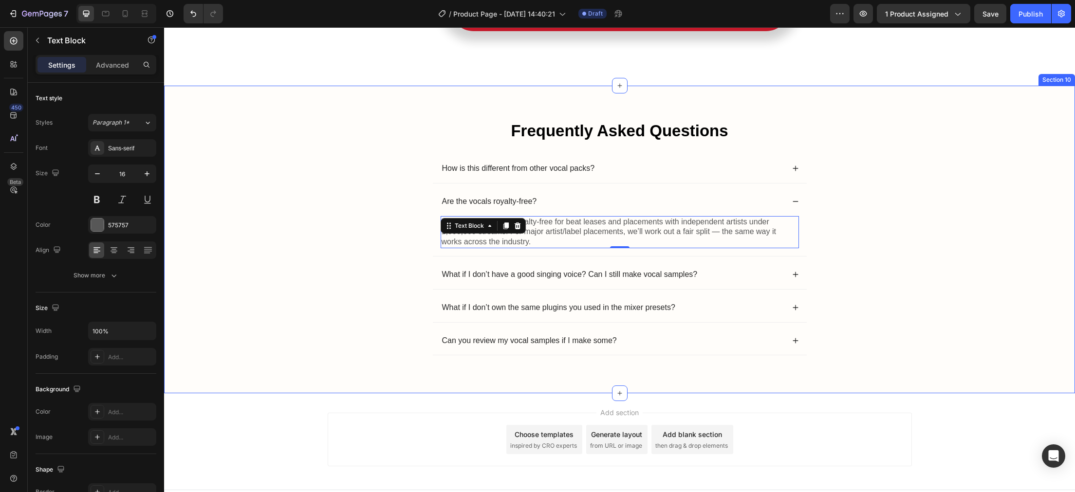
scroll to position [3285, 0]
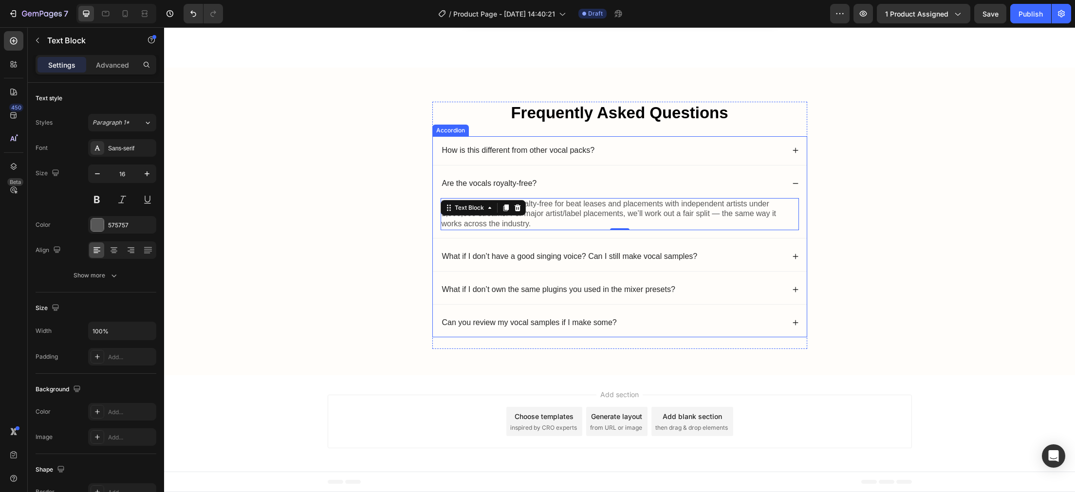
click at [789, 179] on div "Are the vocals royalty-free?" at bounding box center [620, 183] width 374 height 29
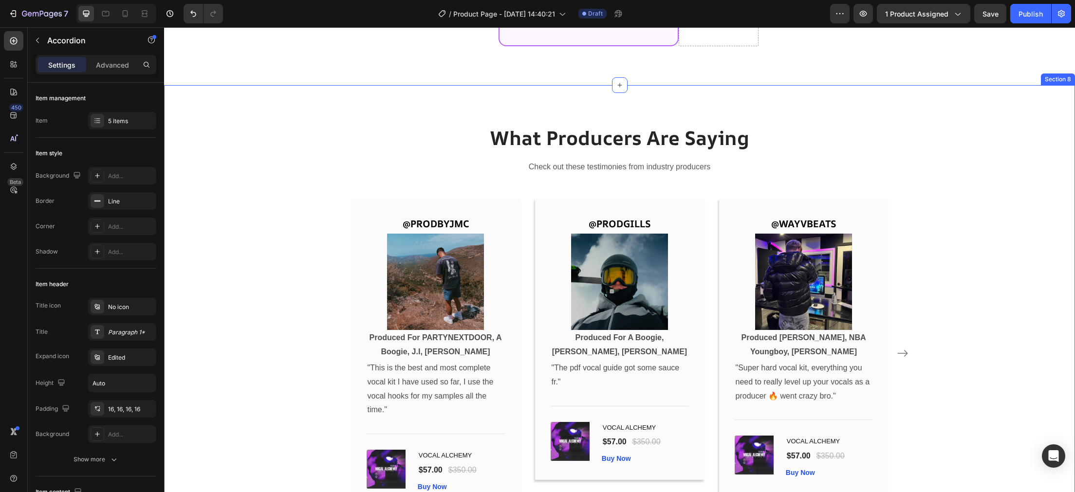
scroll to position [2741, 0]
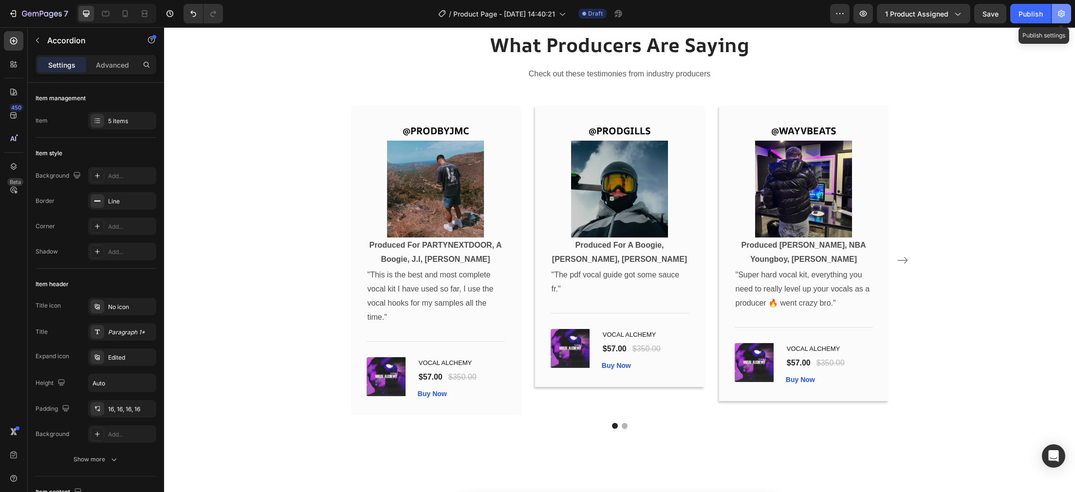
click at [1061, 15] on icon "button" at bounding box center [1061, 13] width 7 height 7
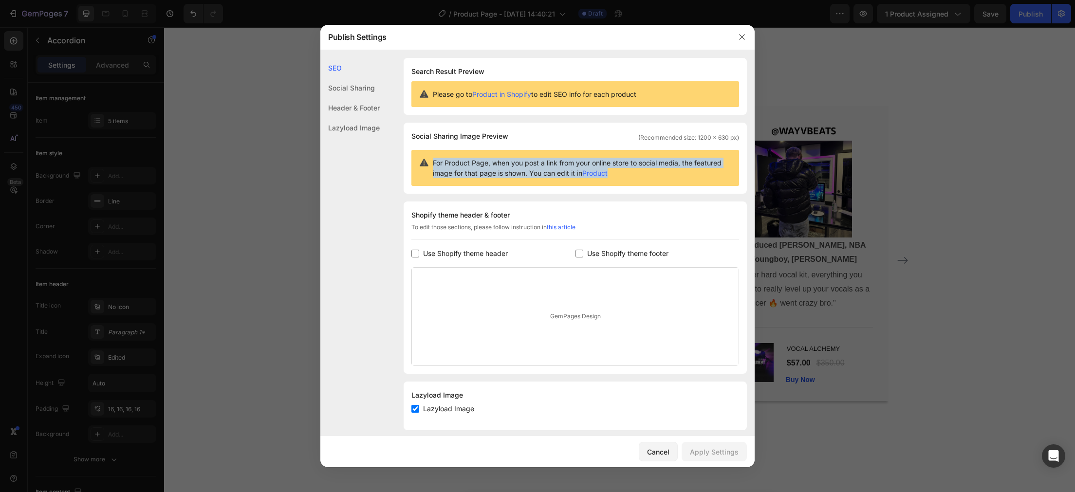
drag, startPoint x: 619, startPoint y: 172, endPoint x: 434, endPoint y: 163, distance: 184.8
click at [434, 163] on span "For Product Page, when you post a link from your online store to social media, …" at bounding box center [582, 168] width 299 height 20
click at [634, 172] on span "For Product Page, when you post a link from your online store to social media, …" at bounding box center [582, 168] width 299 height 20
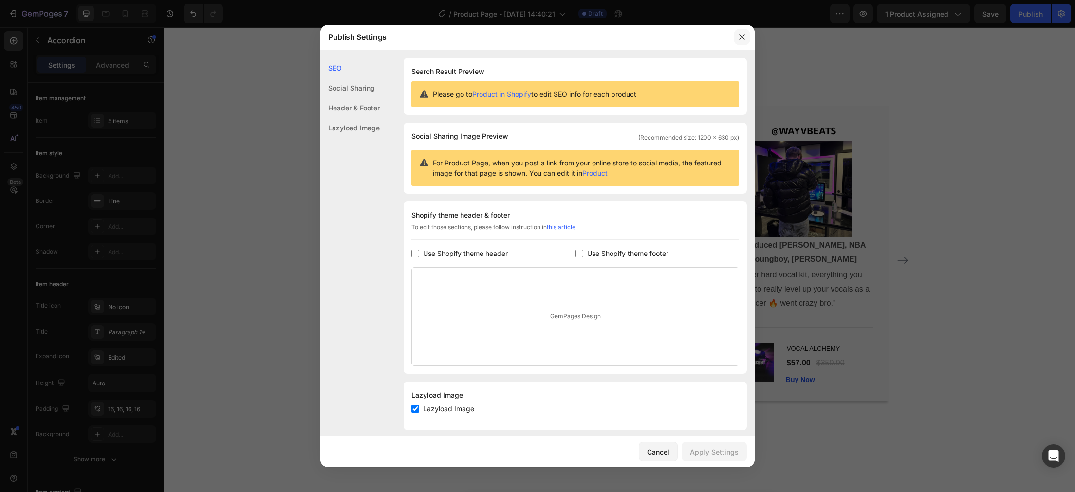
click at [736, 38] on button "button" at bounding box center [742, 37] width 16 height 16
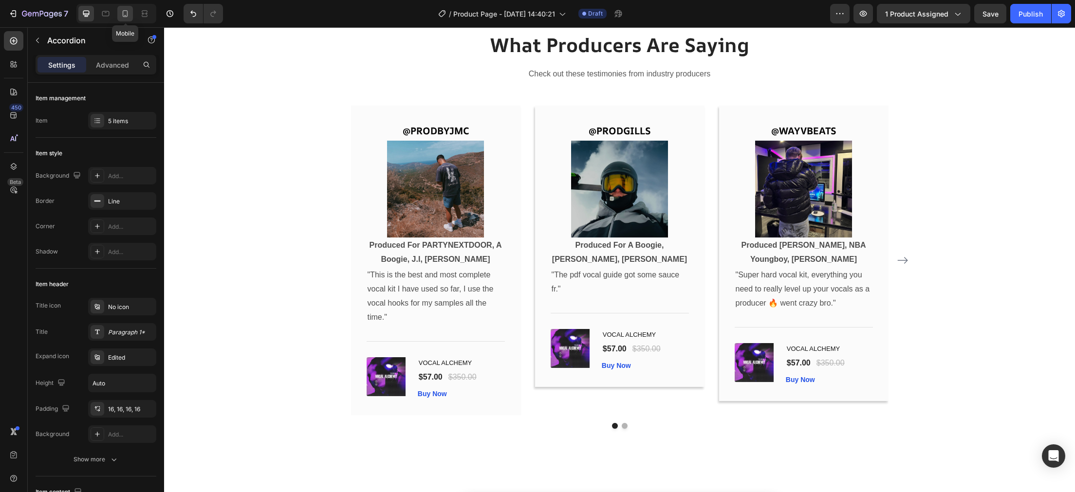
click at [126, 13] on icon at bounding box center [125, 14] width 10 height 10
type input "7"
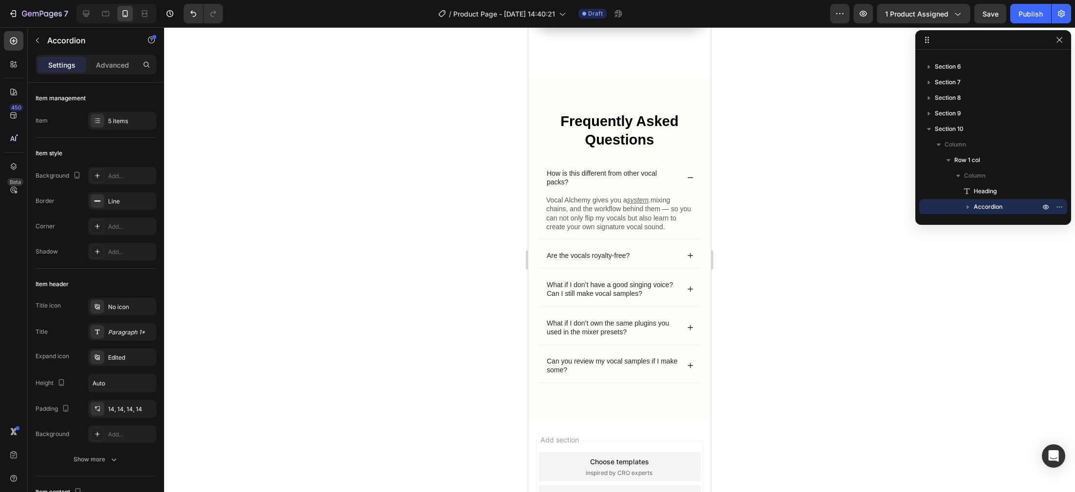
scroll to position [4033, 0]
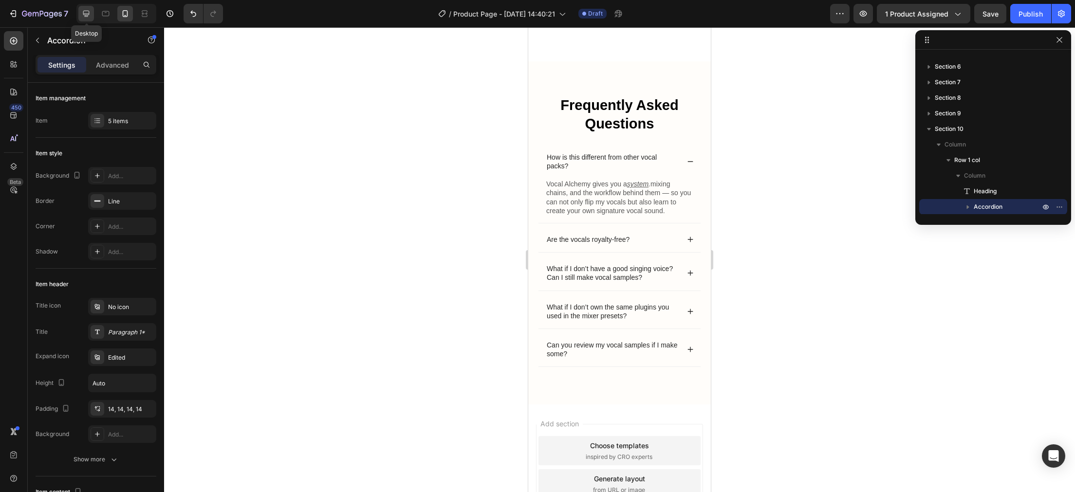
click at [89, 15] on icon at bounding box center [86, 14] width 10 height 10
type input "8"
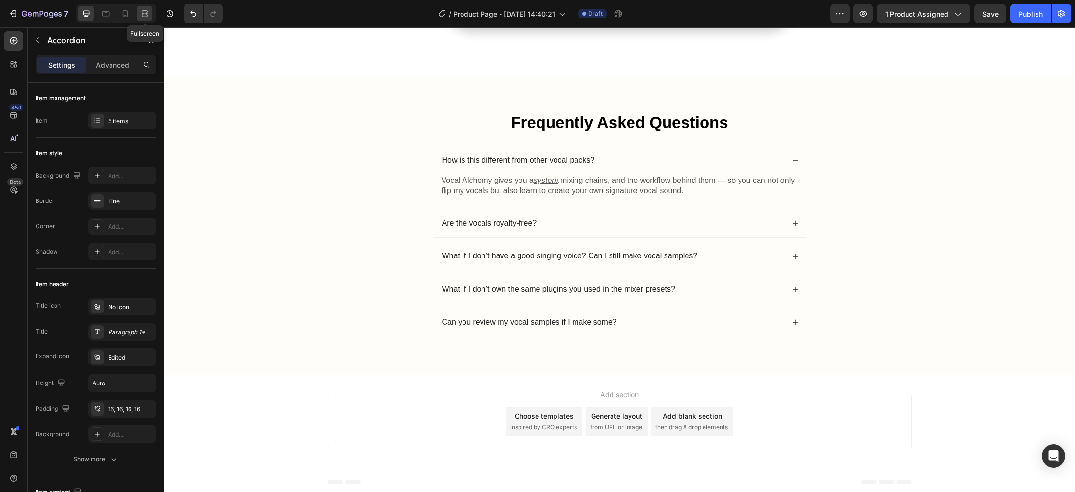
scroll to position [4109, 0]
click at [962, 15] on icon "button" at bounding box center [958, 14] width 10 height 10
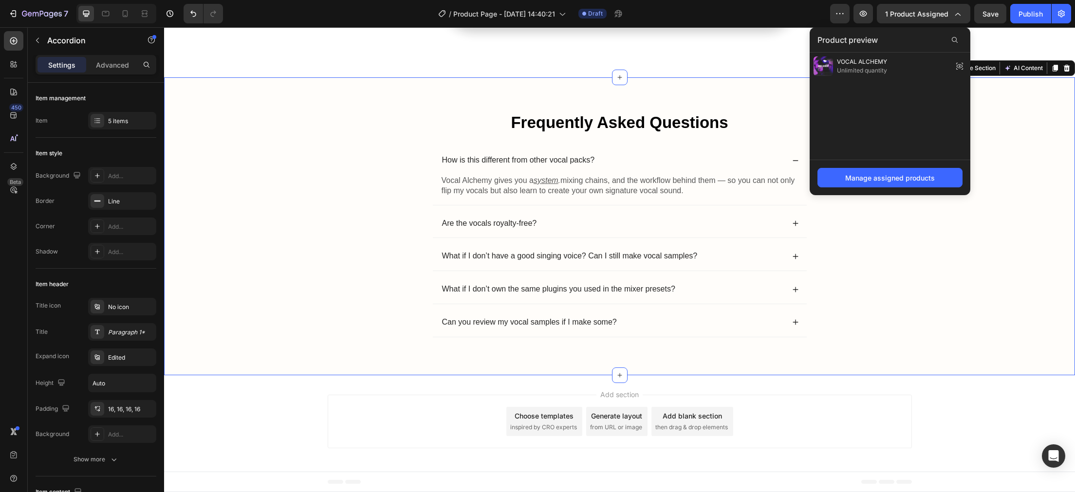
click at [1014, 124] on div "Frequently Asked Questions Heading How is this different from other vocal packs…" at bounding box center [620, 234] width 892 height 245
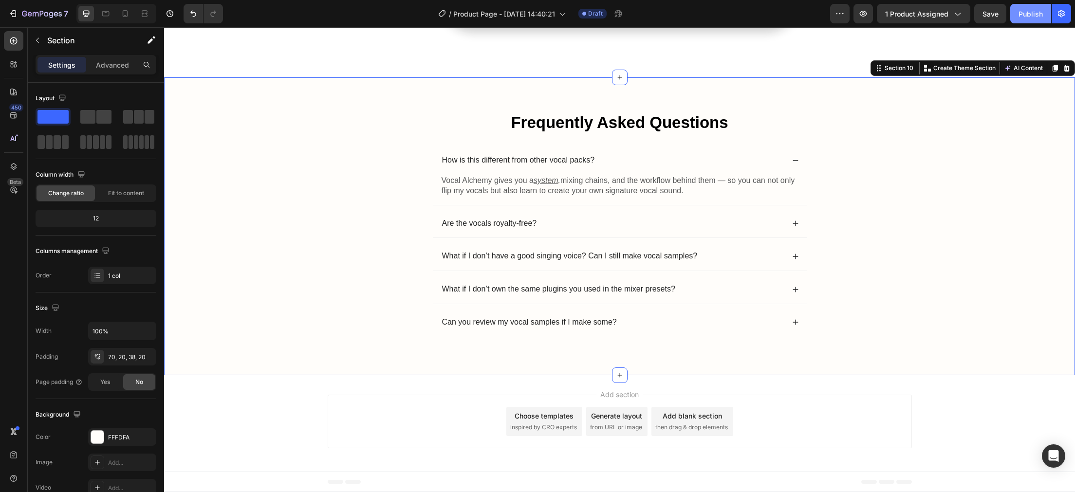
click at [1026, 19] on button "Publish" at bounding box center [1031, 13] width 41 height 19
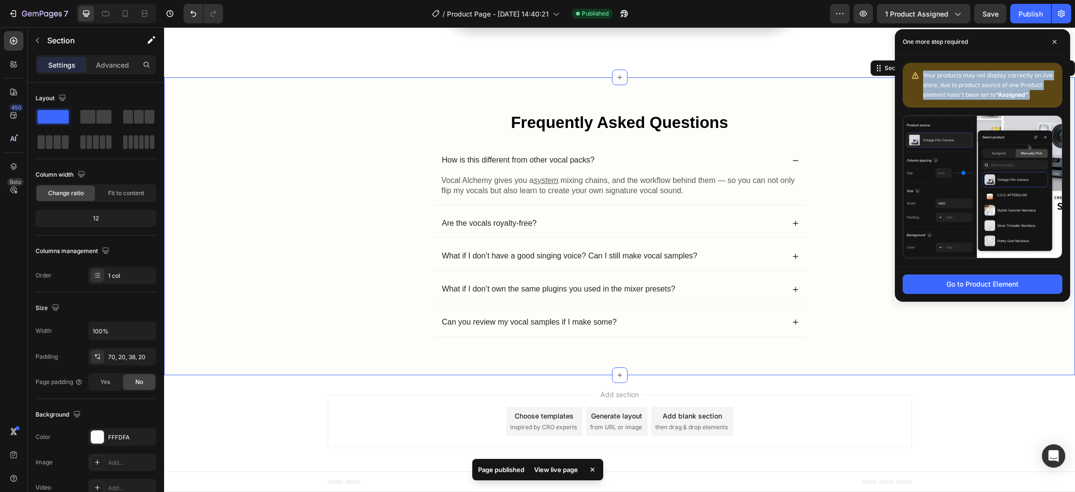
drag, startPoint x: 1034, startPoint y: 94, endPoint x: 924, endPoint y: 74, distance: 111.9
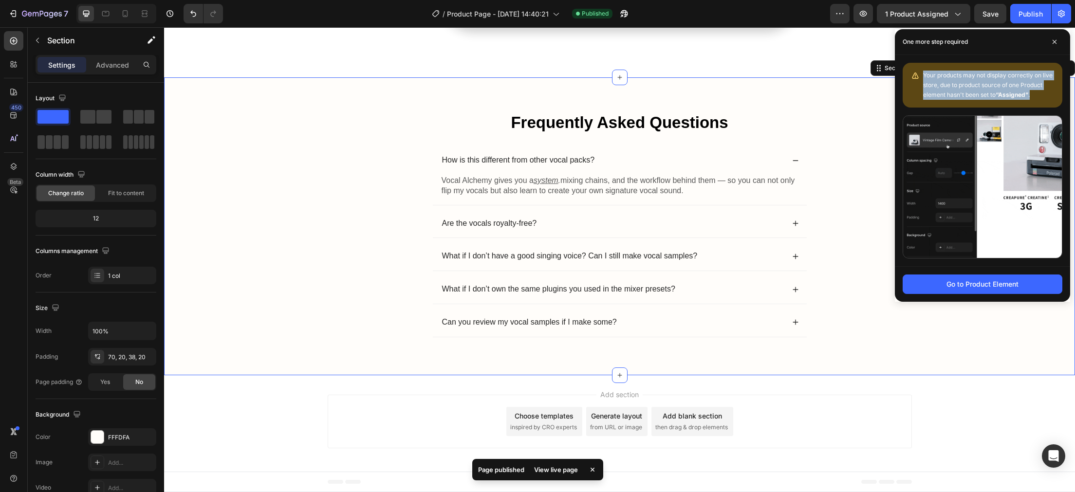
click at [924, 74] on div "Your products may not display correctly on live store, due to product source of…" at bounding box center [988, 85] width 131 height 29
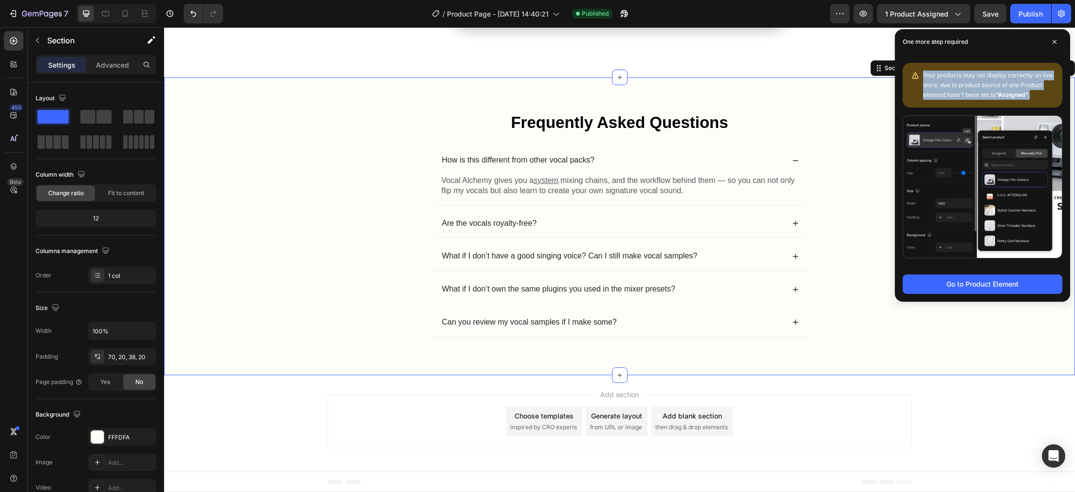
click at [938, 87] on span "Your products may not display correctly on live store, due to product source of…" at bounding box center [988, 85] width 130 height 27
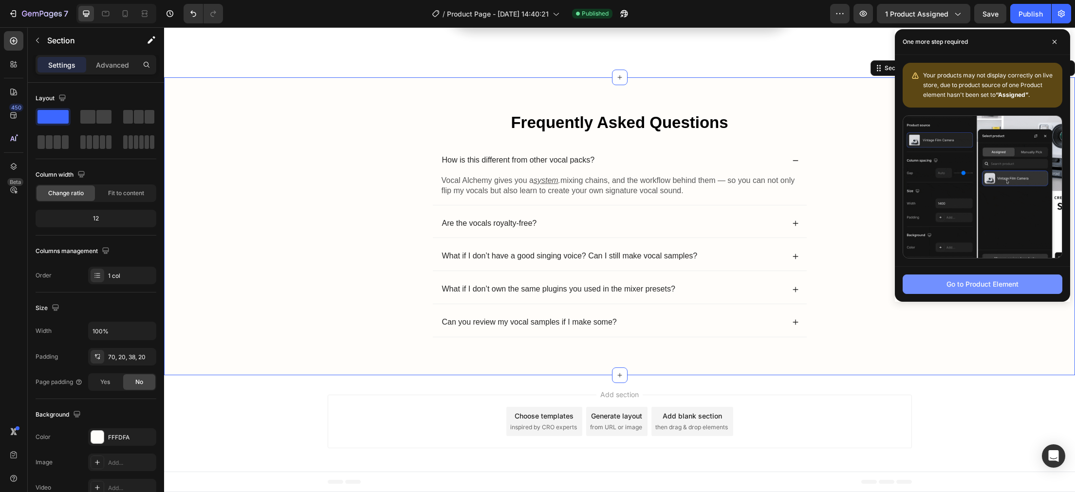
click at [975, 287] on div "Go to Product Element" at bounding box center [983, 284] width 72 height 10
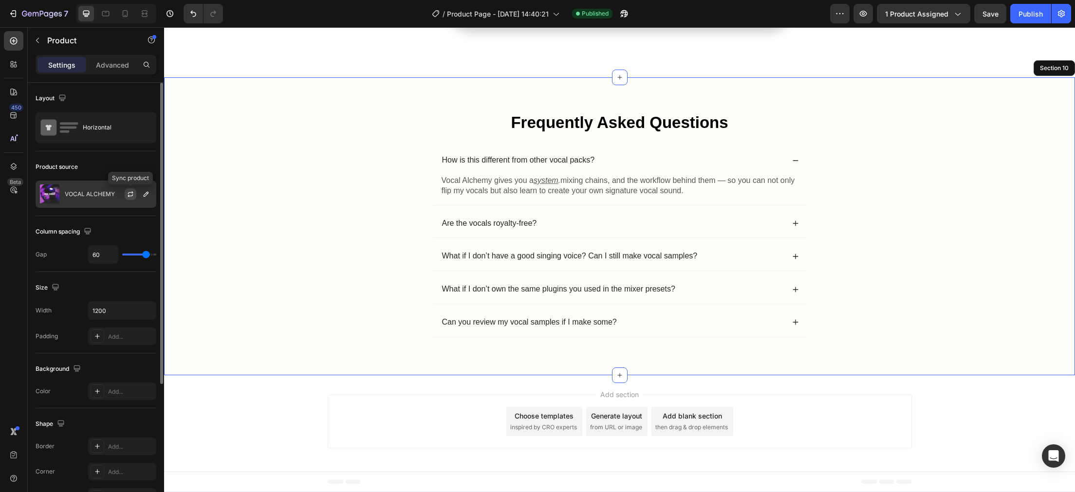
click at [127, 193] on icon "button" at bounding box center [131, 194] width 8 height 8
click at [103, 192] on p "VOCAL ALCHEMY" at bounding box center [90, 194] width 50 height 7
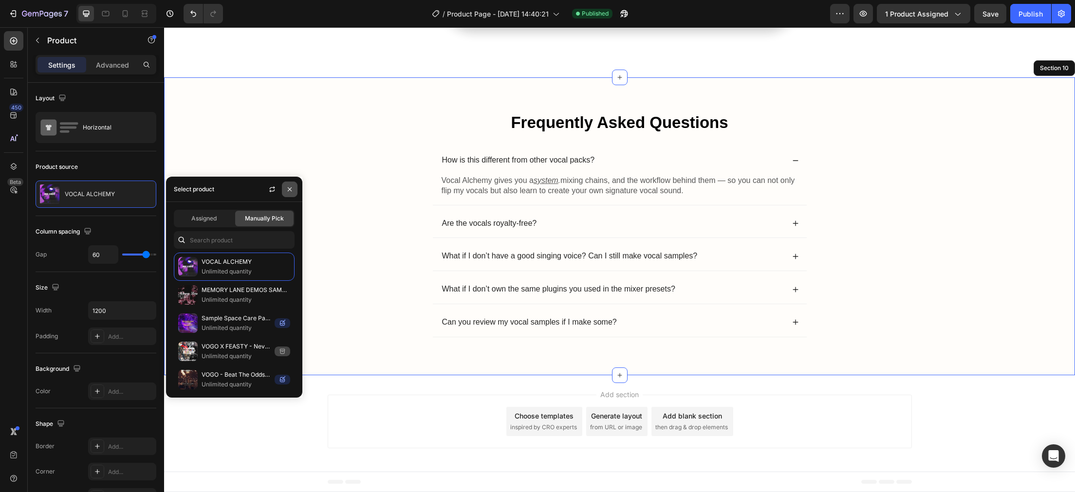
click at [283, 186] on button "button" at bounding box center [290, 190] width 16 height 16
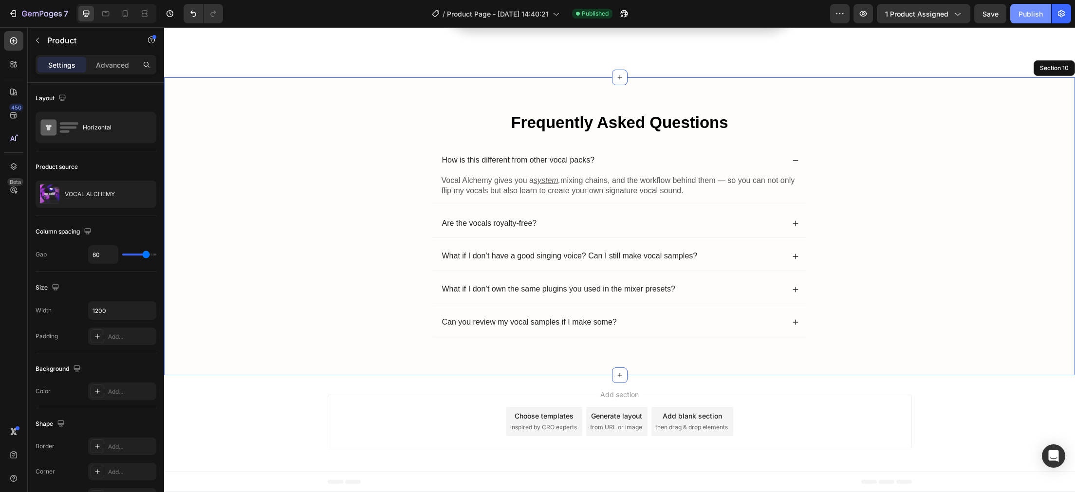
click at [1017, 16] on button "Publish" at bounding box center [1031, 13] width 41 height 19
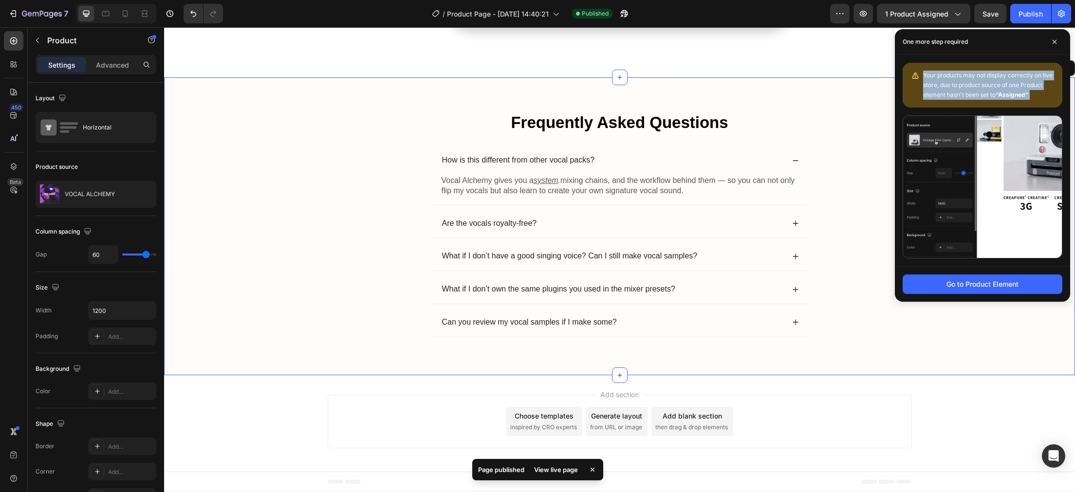
drag, startPoint x: 1039, startPoint y: 91, endPoint x: 918, endPoint y: 66, distance: 123.4
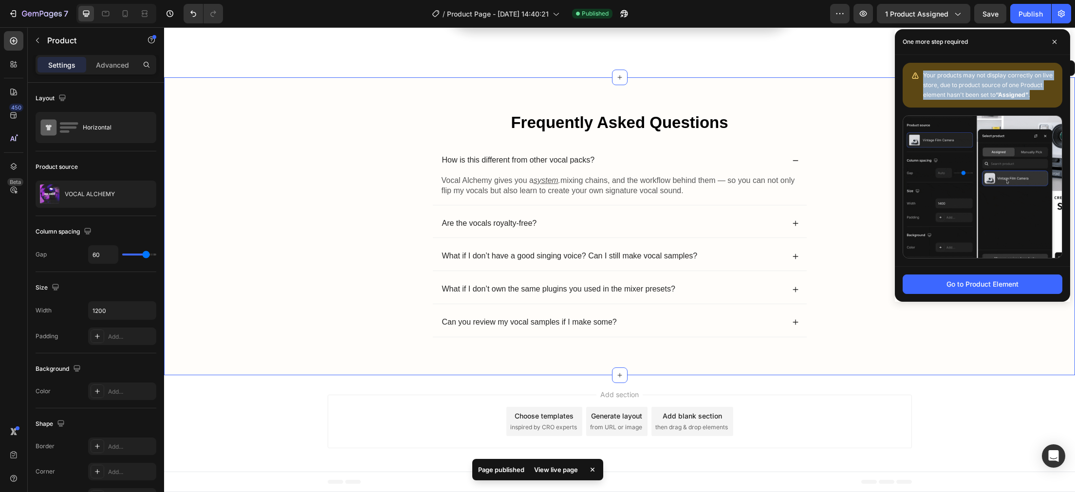
click at [918, 66] on div "Your products may not display correctly on live store, due to product source of…" at bounding box center [983, 85] width 160 height 45
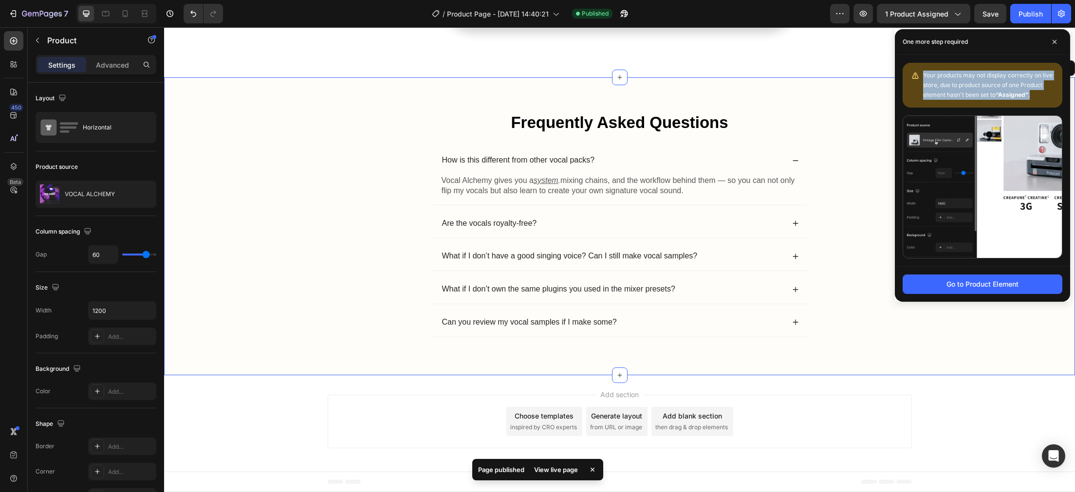
copy div "Your products may not display correctly on live store, due to product source of…"
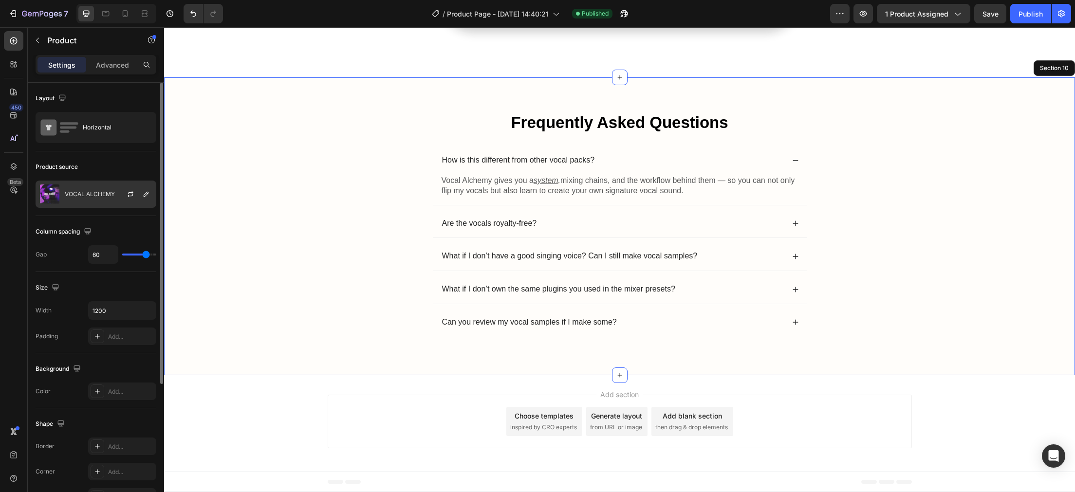
click at [114, 189] on div at bounding box center [134, 194] width 43 height 26
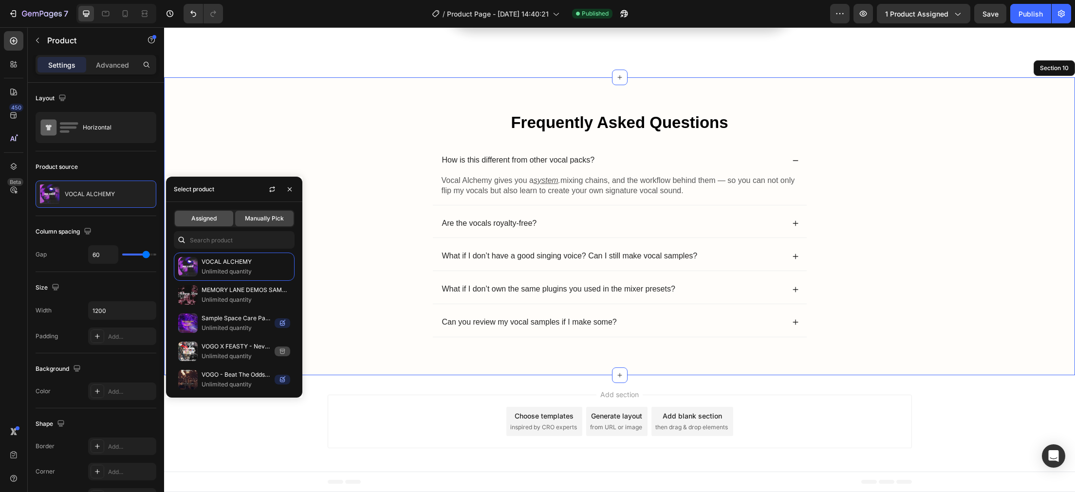
click at [197, 212] on div "Assigned" at bounding box center [204, 219] width 58 height 16
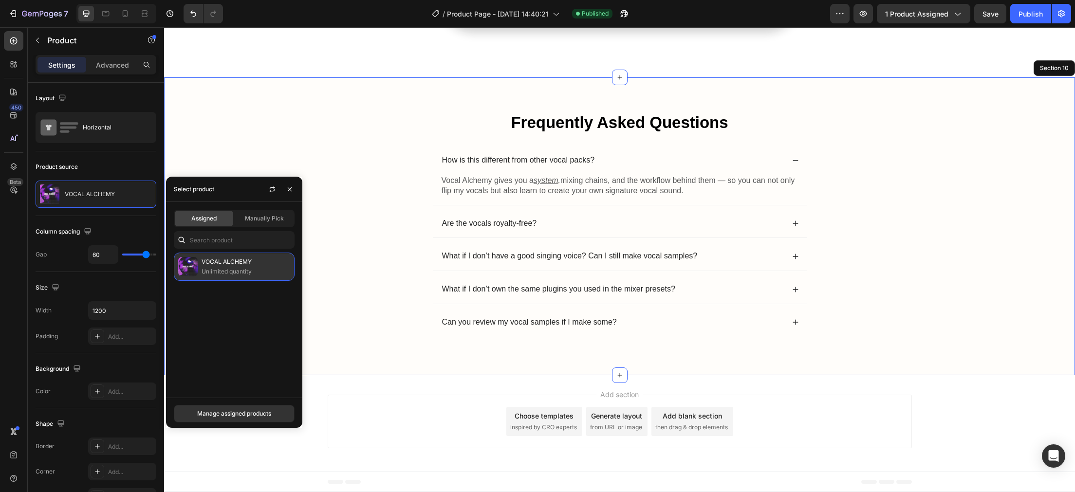
click at [232, 272] on p "Unlimited quantity" at bounding box center [246, 272] width 89 height 10
click at [252, 264] on p "VOCAL ALCHEMY" at bounding box center [246, 262] width 89 height 10
click at [235, 264] on p "VOCAL ALCHEMY" at bounding box center [246, 262] width 89 height 10
click at [249, 288] on div "VOCAL ALCHEMY Unlimited quantity" at bounding box center [234, 321] width 136 height 137
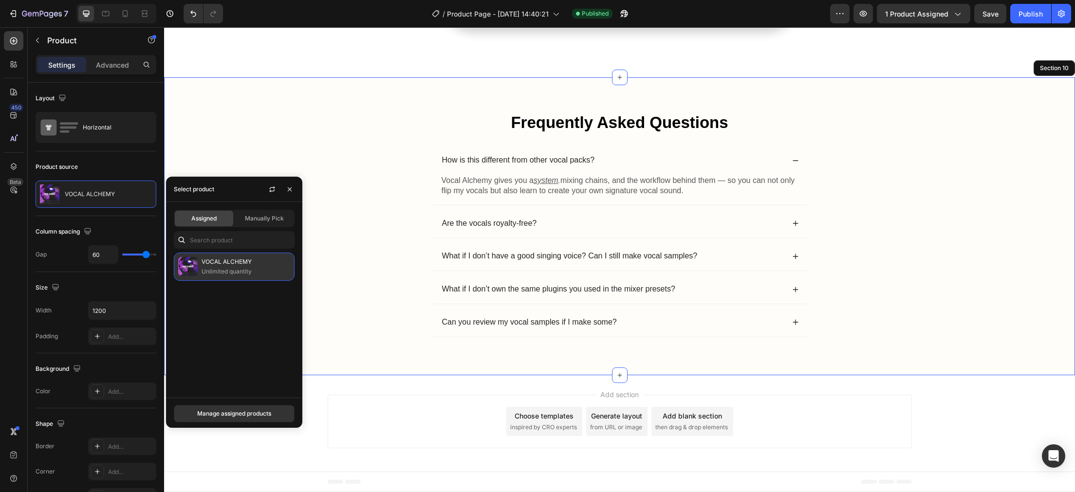
click at [238, 265] on p "VOCAL ALCHEMY" at bounding box center [246, 262] width 89 height 10
click at [254, 417] on div "Manage assigned products" at bounding box center [234, 414] width 74 height 9
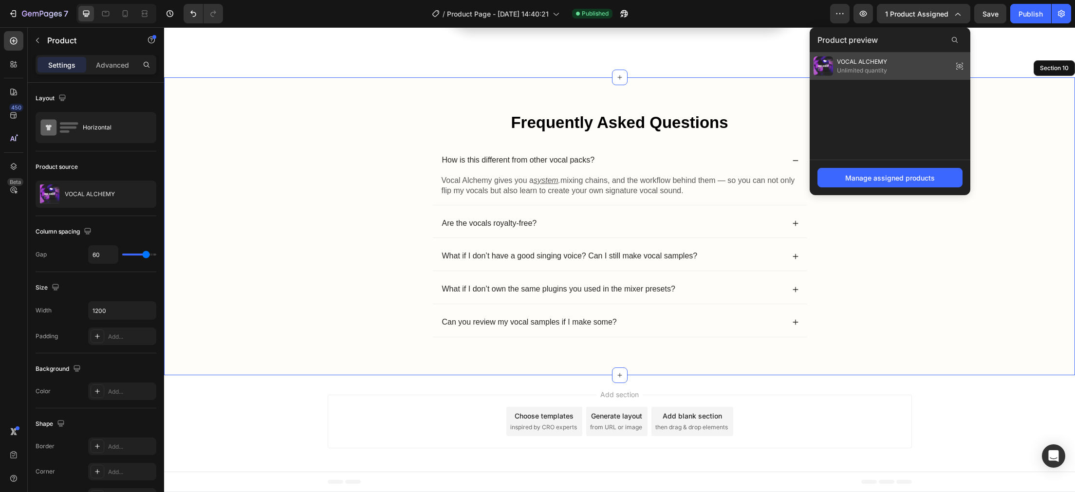
click at [886, 65] on span "VOCAL ALCHEMY" at bounding box center [862, 61] width 50 height 9
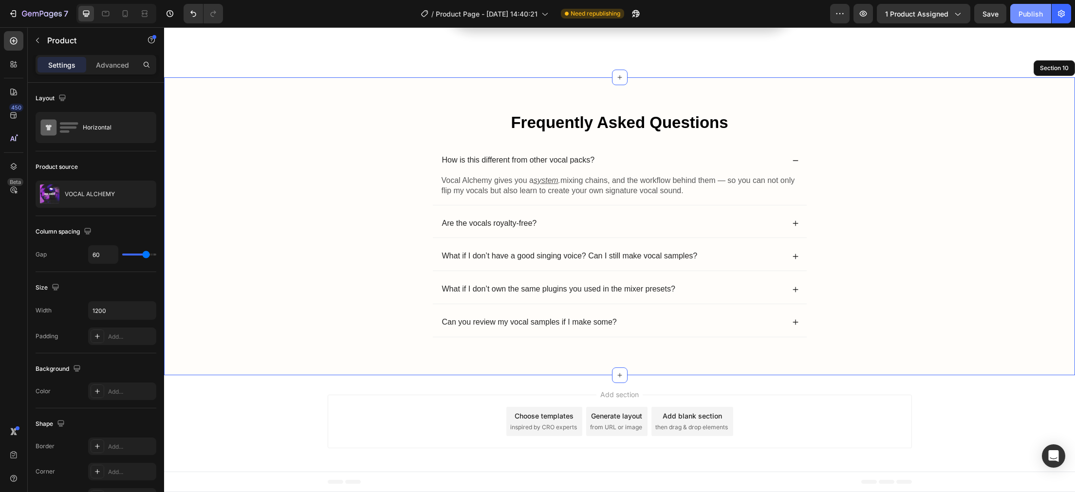
click at [1019, 18] on button "Publish" at bounding box center [1031, 13] width 41 height 19
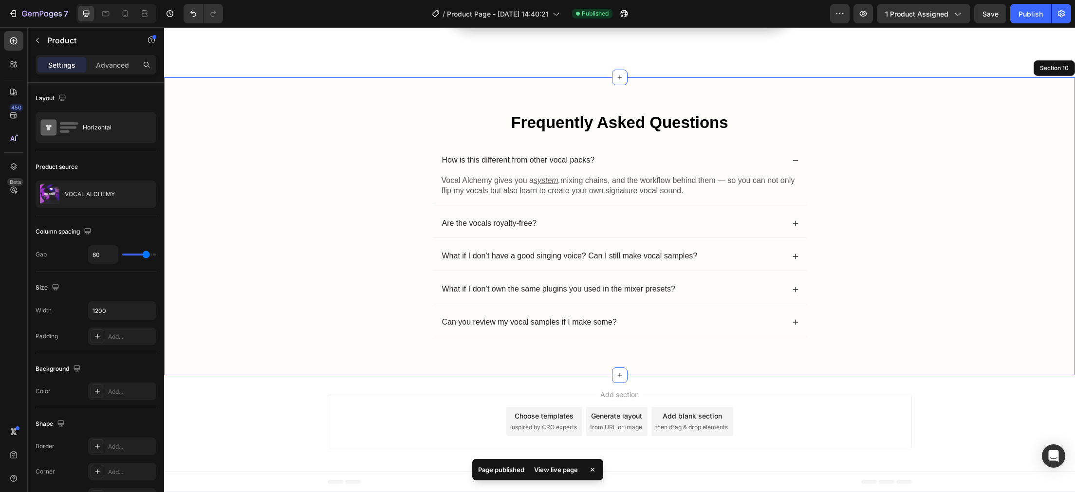
click at [547, 471] on div "View live page" at bounding box center [556, 470] width 56 height 14
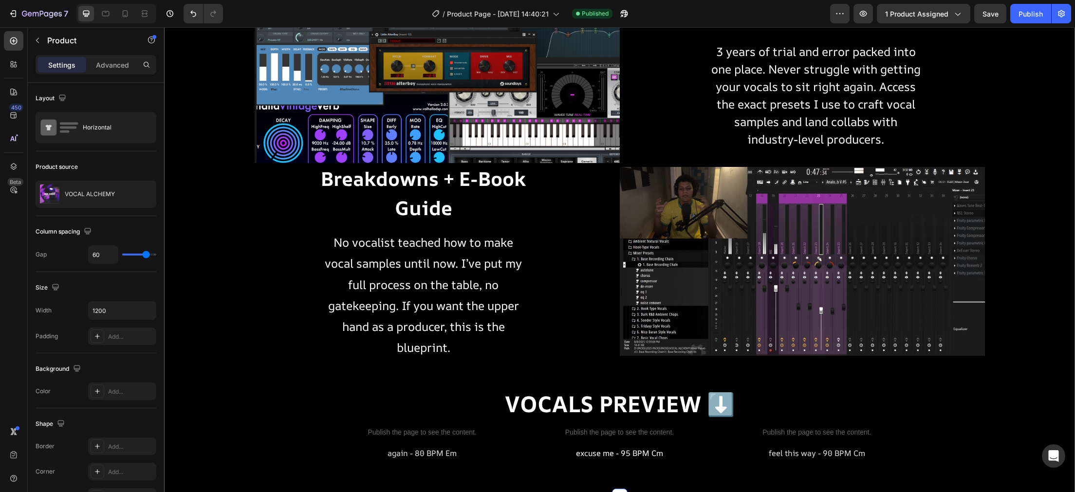
scroll to position [2524, 0]
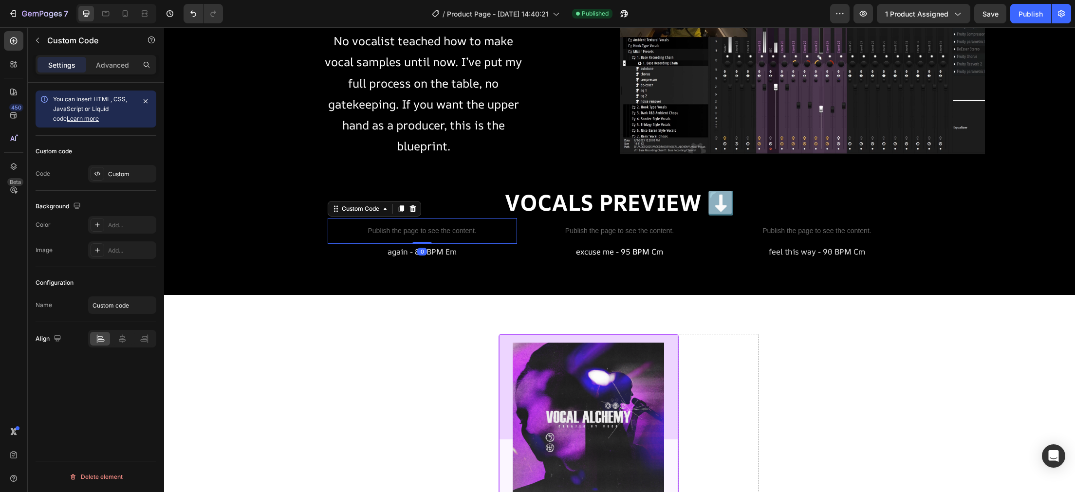
click at [438, 227] on p "Publish the page to see the content." at bounding box center [422, 231] width 189 height 10
click at [124, 178] on div "Custom" at bounding box center [131, 174] width 46 height 9
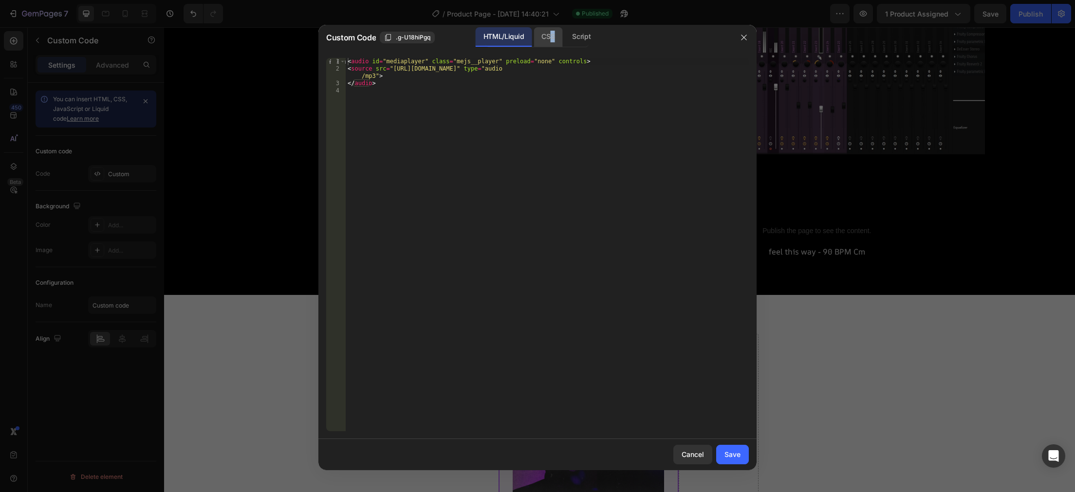
click at [564, 38] on div "CSS" at bounding box center [581, 36] width 34 height 19
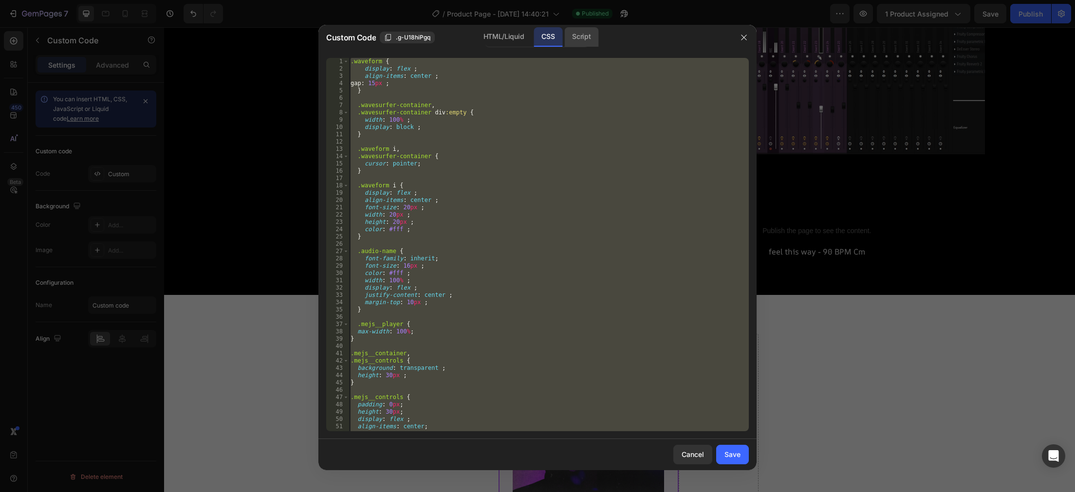
click at [581, 38] on div "Script" at bounding box center [581, 36] width 34 height 19
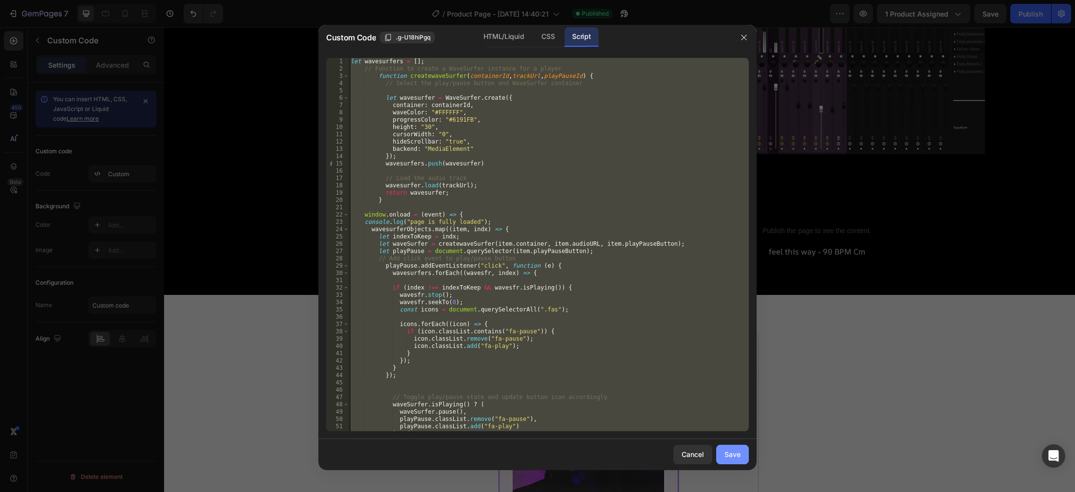
click at [731, 457] on div "Save" at bounding box center [733, 455] width 16 height 10
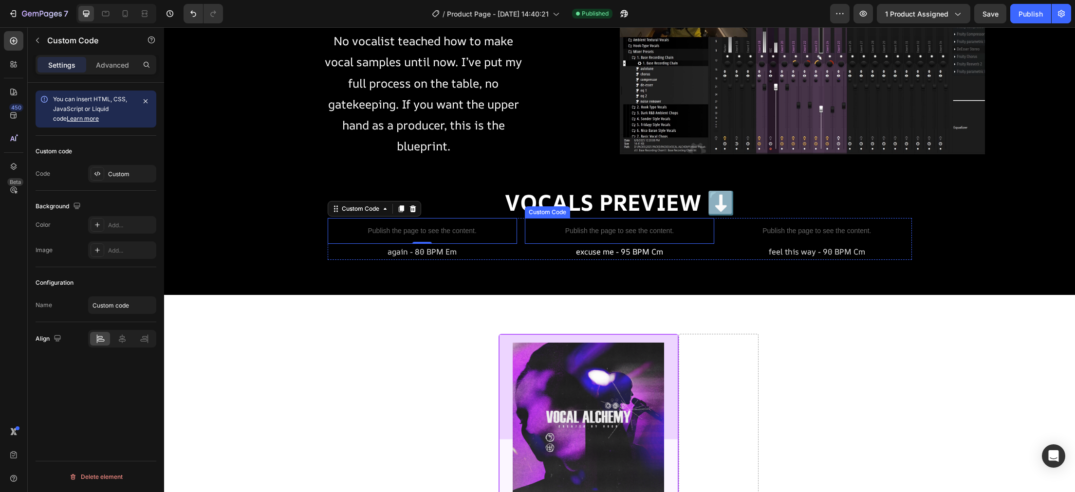
click at [587, 232] on p "Publish the page to see the content." at bounding box center [619, 231] width 189 height 10
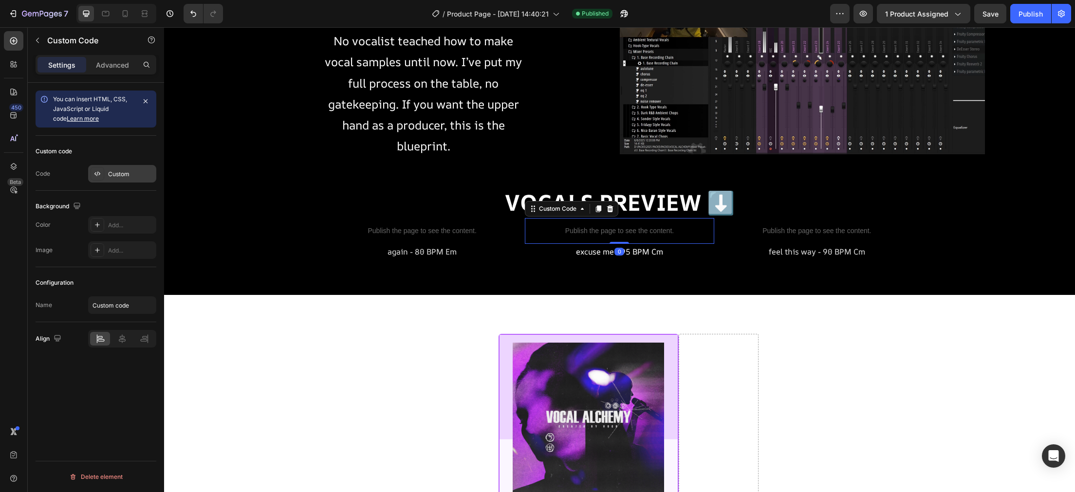
click at [138, 173] on div "Custom" at bounding box center [131, 174] width 46 height 9
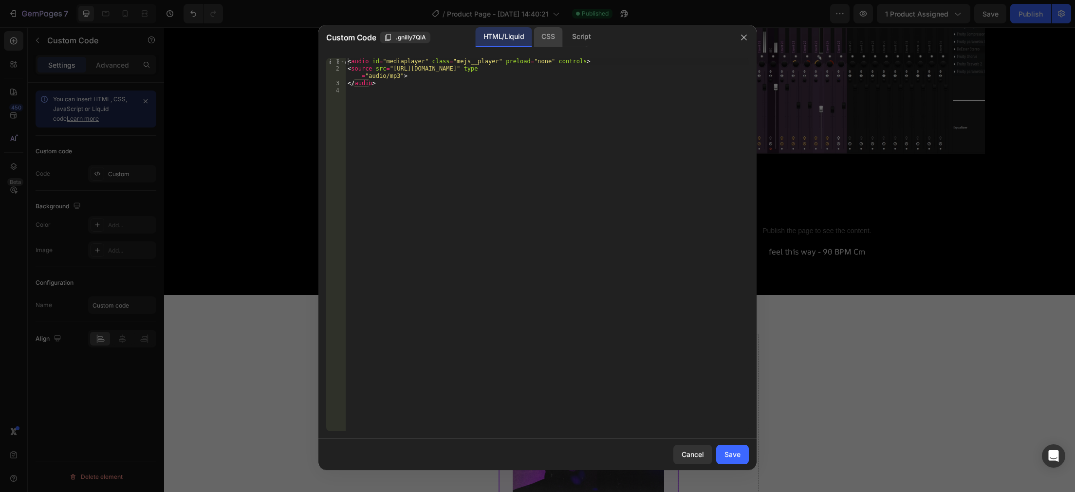
drag, startPoint x: 554, startPoint y: 49, endPoint x: 550, endPoint y: 38, distance: 12.2
click at [553, 48] on div "Custom Code .gnilly7QlA HTML/Liquid CSS Script" at bounding box center [525, 37] width 413 height 25
click at [564, 38] on div "CSS" at bounding box center [581, 36] width 34 height 19
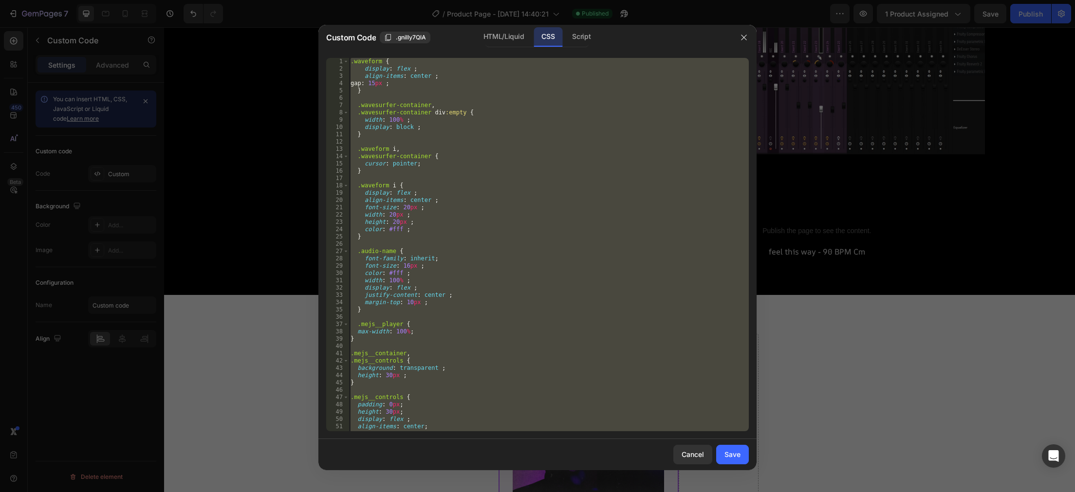
click at [529, 234] on div ".waveform { display : flex ; align-items : center ; gap : 15 px ; } .wavesurfer…" at bounding box center [549, 245] width 400 height 374
type textarea "}"
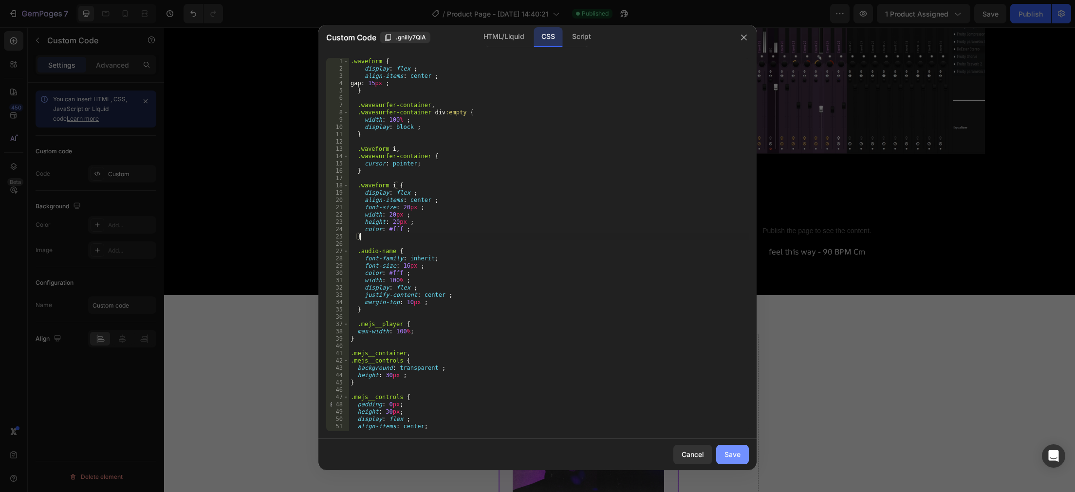
click at [742, 455] on button "Save" at bounding box center [732, 454] width 33 height 19
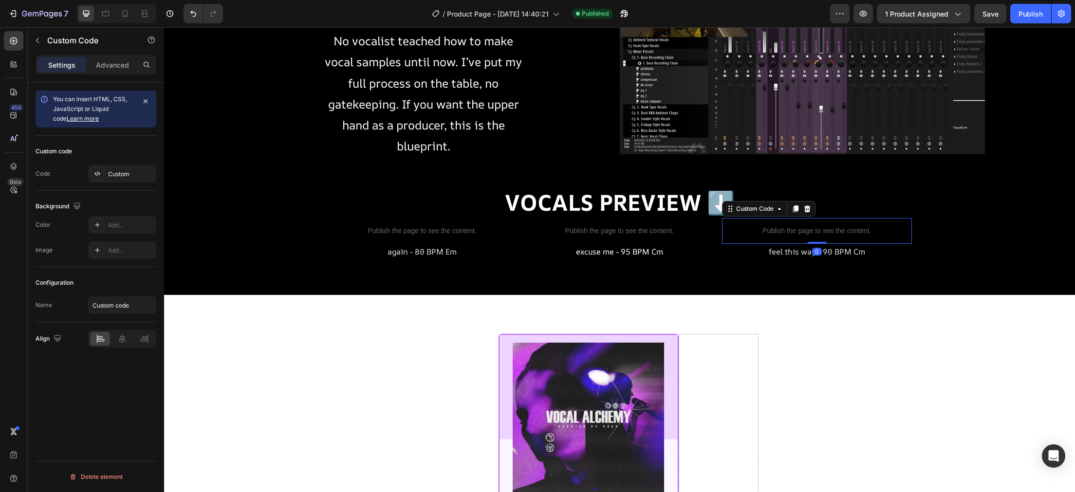
click at [806, 221] on div "Publish the page to see the content." at bounding box center [816, 231] width 189 height 26
click at [131, 169] on div "Custom" at bounding box center [122, 174] width 68 height 18
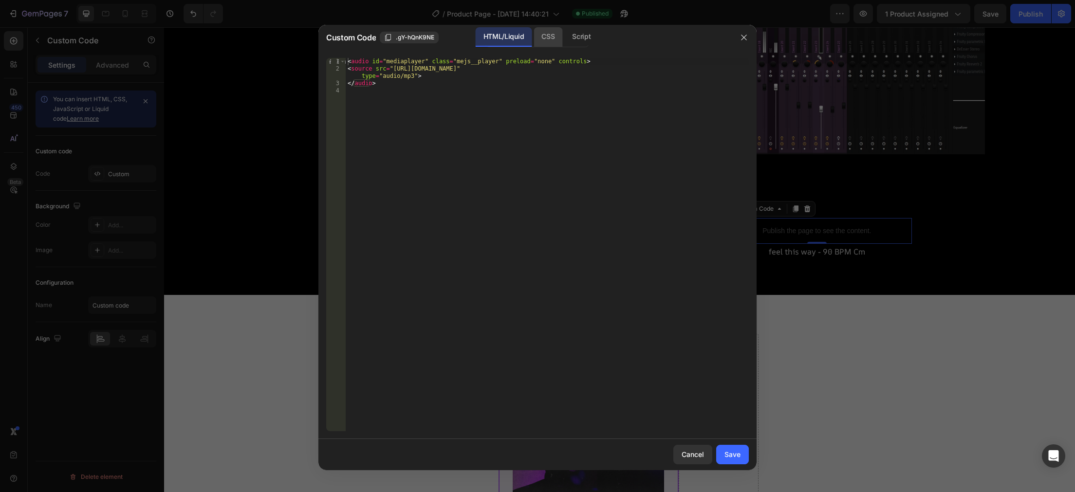
click at [564, 34] on div "CSS" at bounding box center [581, 36] width 34 height 19
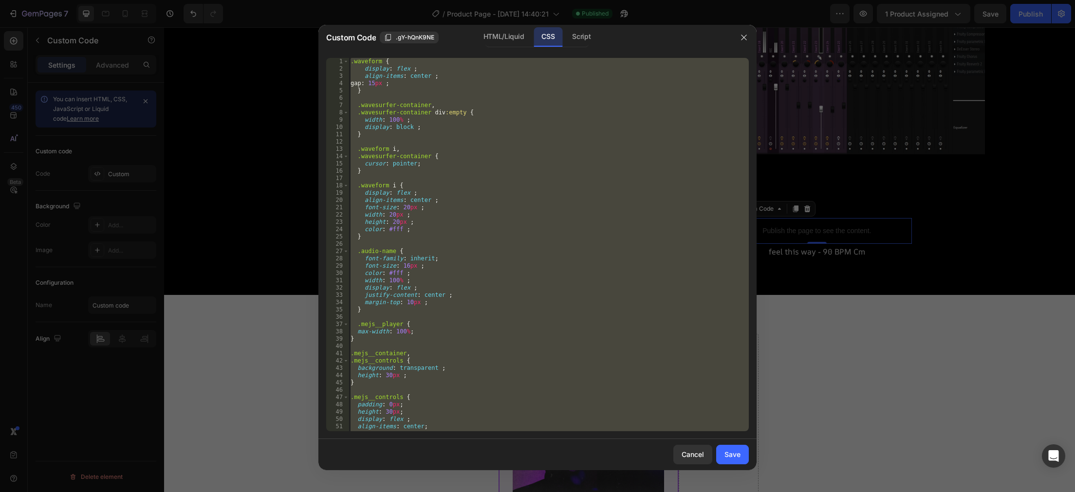
click at [572, 226] on div ".waveform { display : flex ; align-items : center ; gap : 15 px ; } .wavesurfer…" at bounding box center [549, 245] width 400 height 374
type textarea "color: #fff ;"
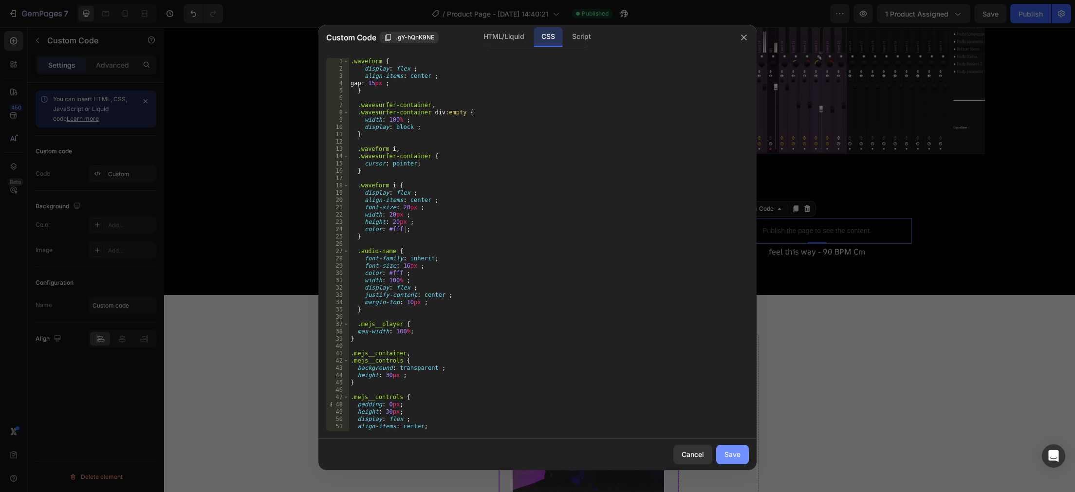
click at [735, 454] on div "Save" at bounding box center [733, 455] width 16 height 10
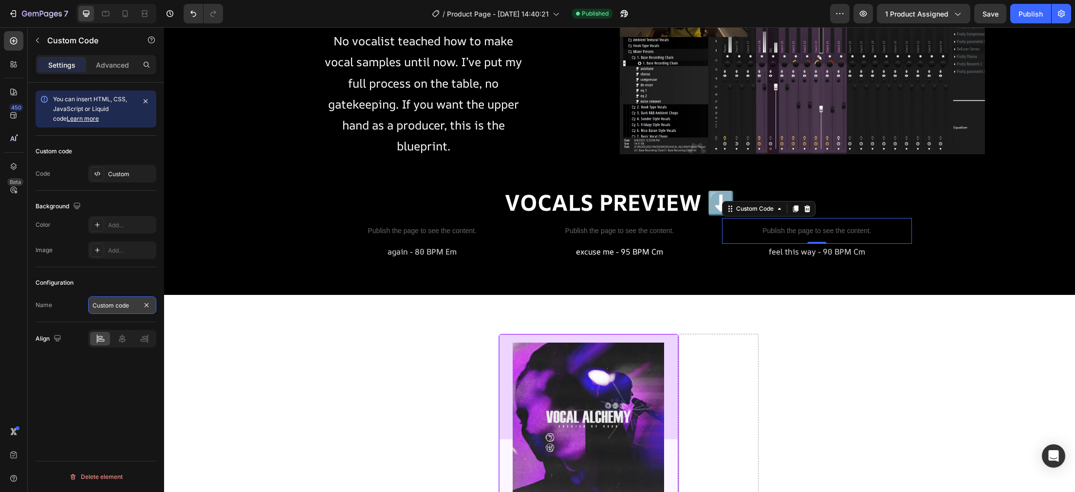
click at [132, 309] on input "Custom code" at bounding box center [122, 306] width 68 height 18
click at [117, 288] on div "Configuration" at bounding box center [96, 283] width 121 height 16
type input "Custom code"
click at [992, 11] on span "Save" at bounding box center [991, 14] width 16 height 8
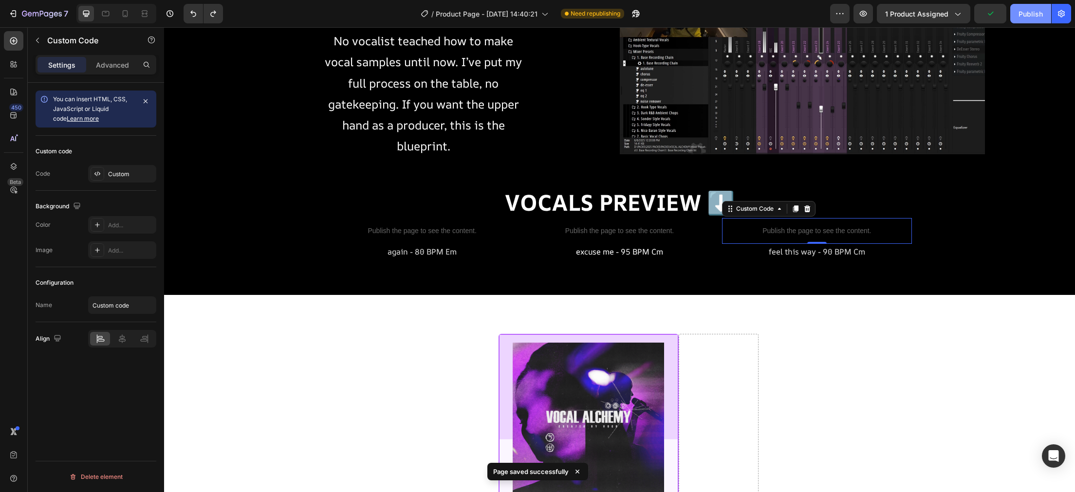
click at [1022, 15] on div "Publish" at bounding box center [1031, 14] width 24 height 10
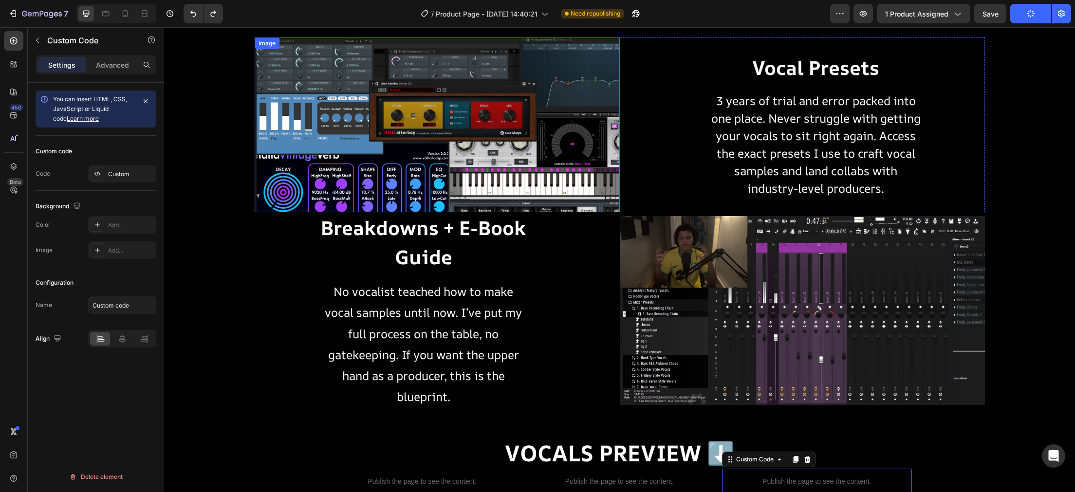
scroll to position [2272, 0]
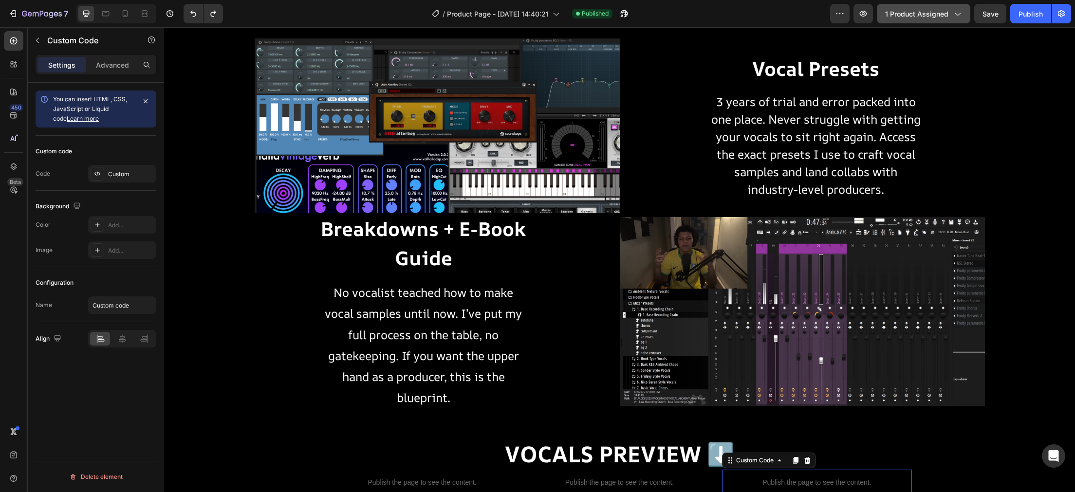
click at [948, 8] on button "1 product assigned" at bounding box center [924, 13] width 94 height 19
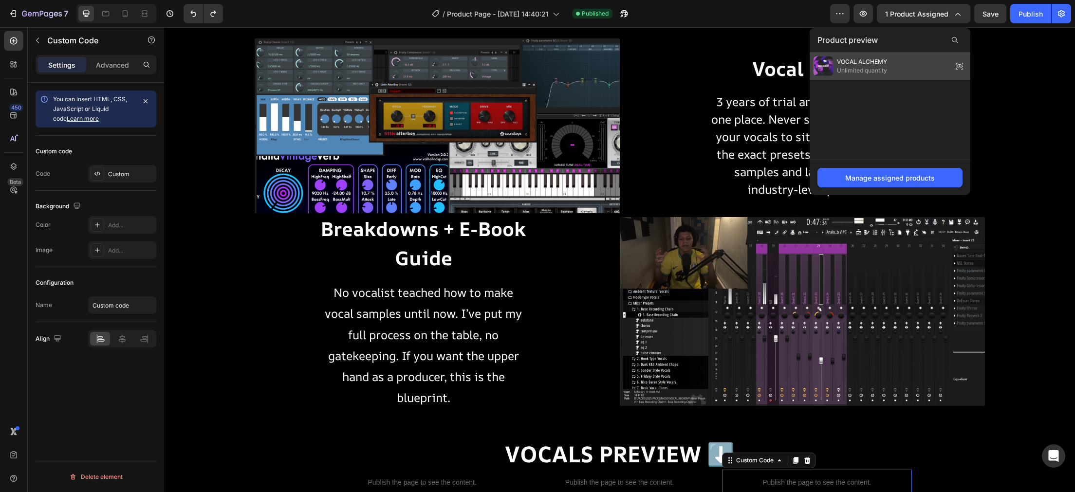
click at [908, 57] on div "VOCAL ALCHEMY Unlimited quantity" at bounding box center [890, 66] width 161 height 27
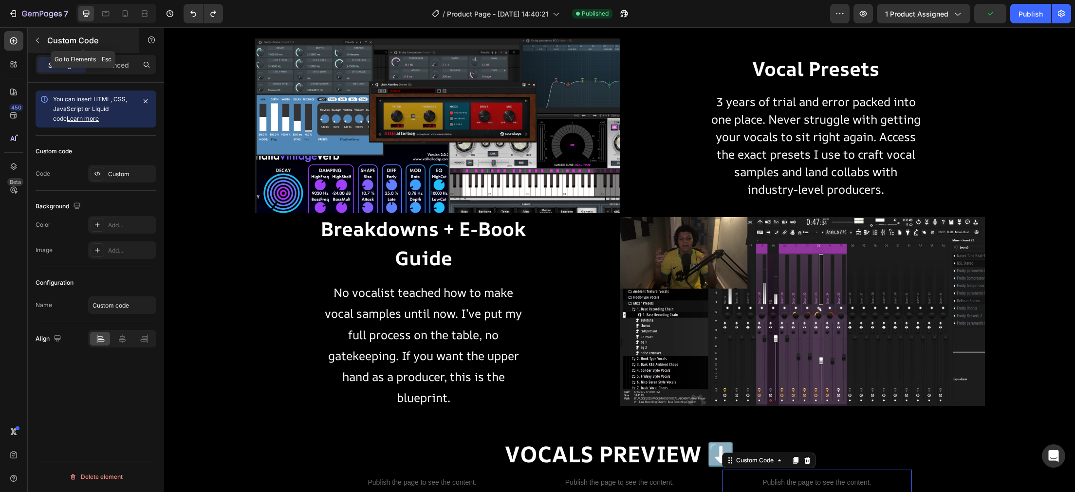
click at [31, 37] on button "button" at bounding box center [38, 41] width 16 height 16
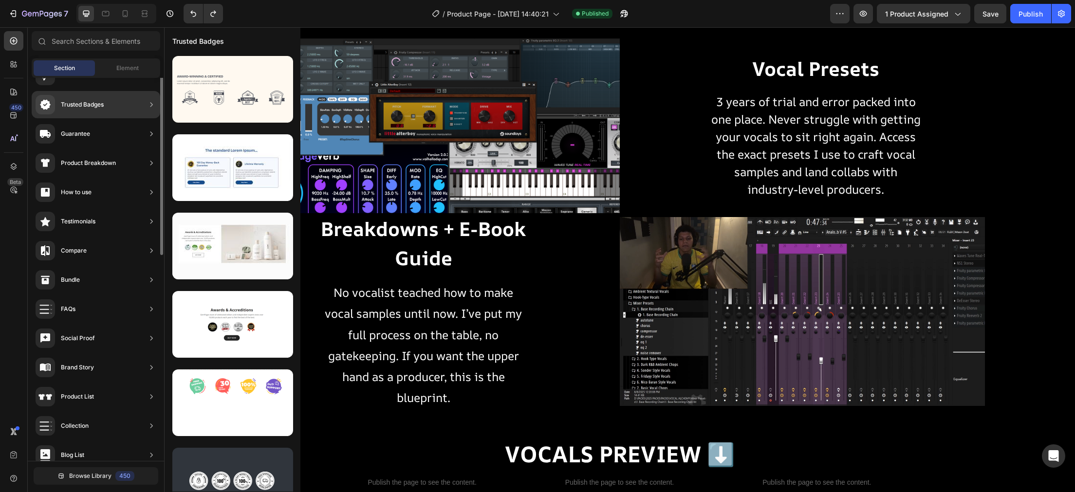
scroll to position [0, 0]
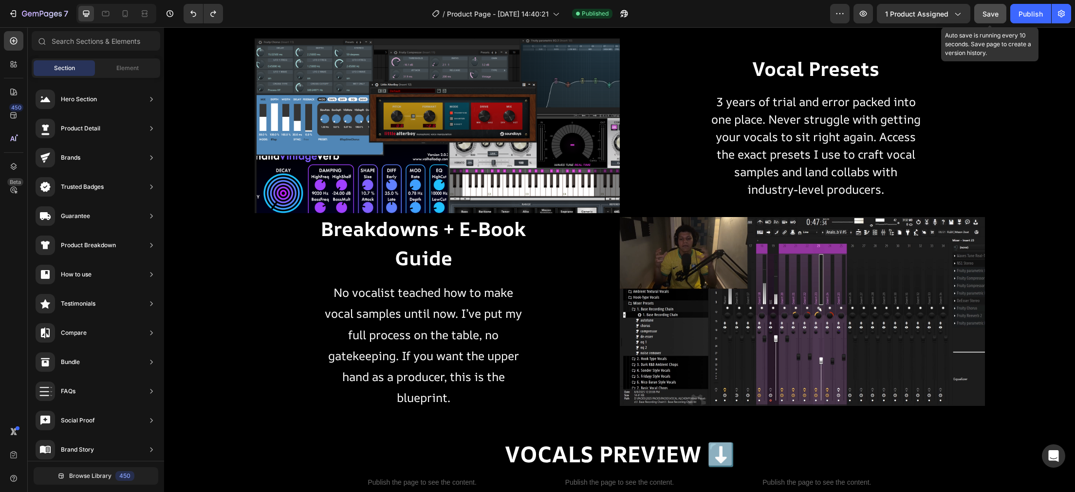
click at [999, 14] on button "Save" at bounding box center [991, 13] width 32 height 19
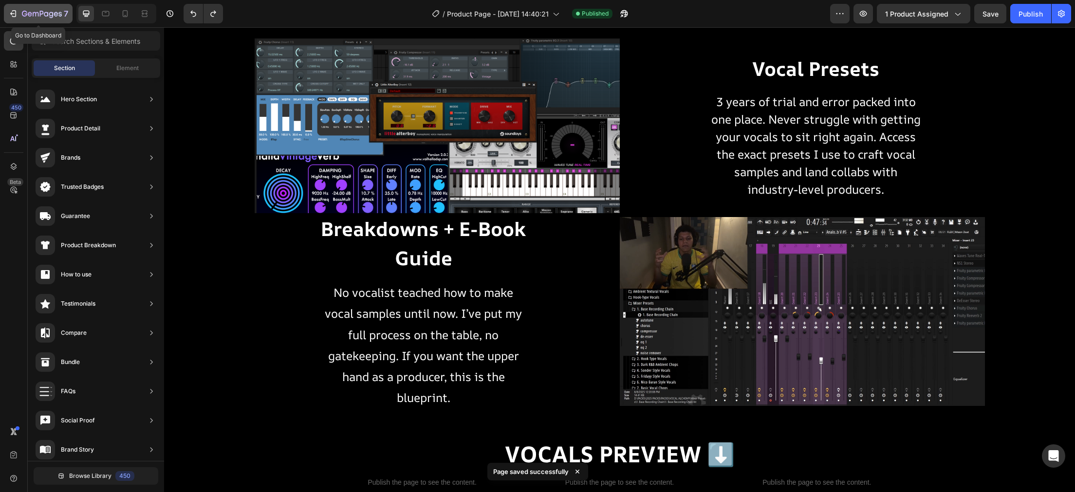
click at [44, 11] on icon "button" at bounding box center [42, 14] width 40 height 8
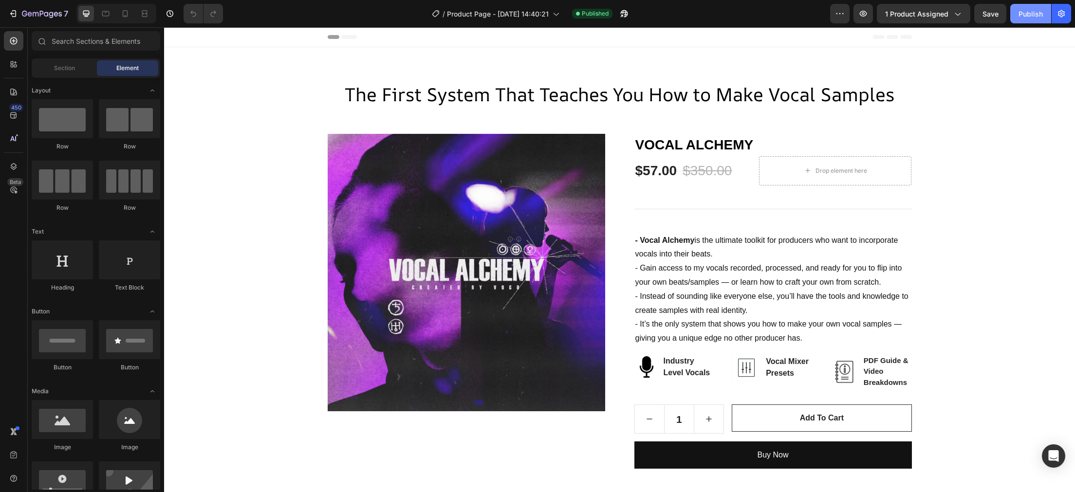
click at [1032, 8] on button "Publish" at bounding box center [1031, 13] width 41 height 19
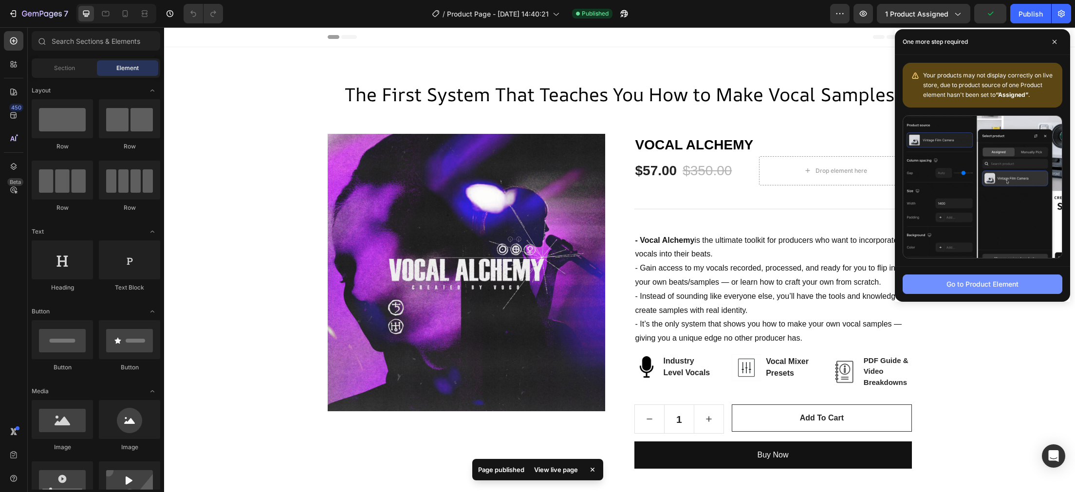
click at [985, 286] on div "Go to Product Element" at bounding box center [983, 284] width 72 height 10
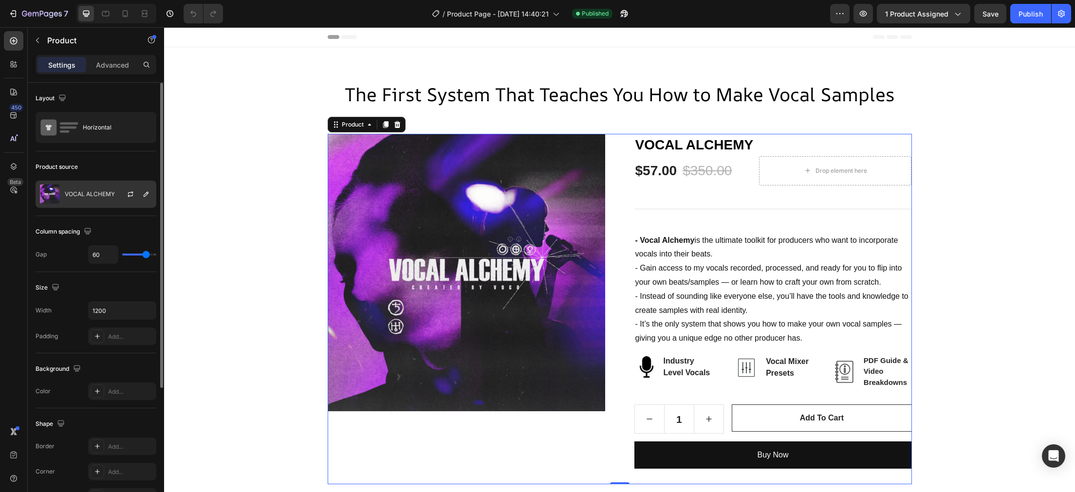
click at [98, 195] on p "VOCAL ALCHEMY" at bounding box center [90, 194] width 50 height 7
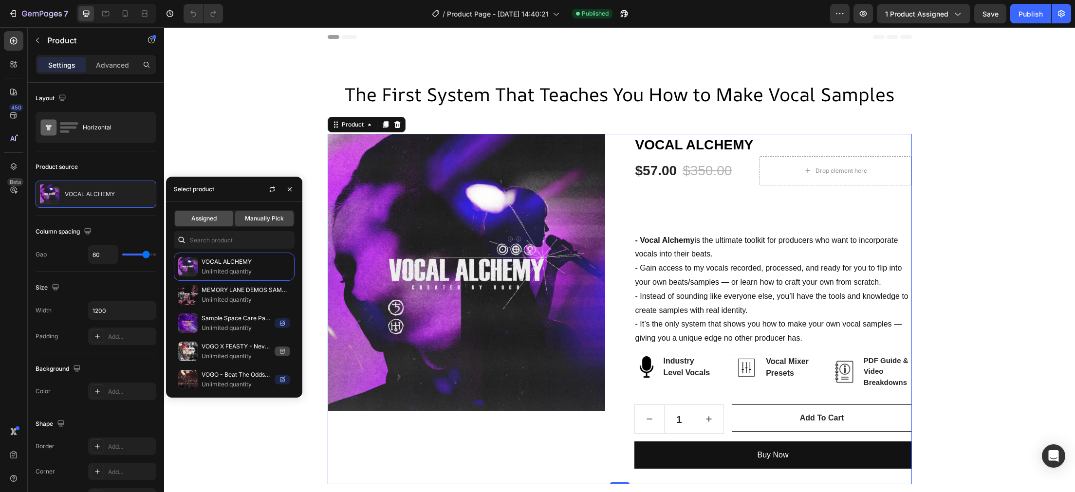
click at [189, 220] on div "Assigned" at bounding box center [204, 219] width 58 height 16
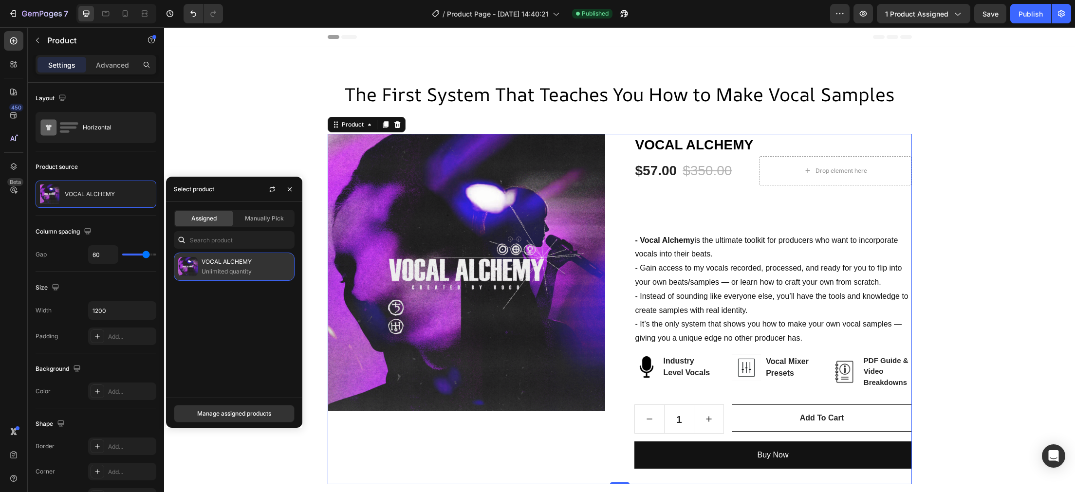
click at [239, 276] on p "Unlimited quantity" at bounding box center [246, 272] width 89 height 10
click at [245, 276] on p "Unlimited quantity" at bounding box center [246, 272] width 89 height 10
click at [249, 263] on p "VOCAL ALCHEMY" at bounding box center [246, 262] width 89 height 10
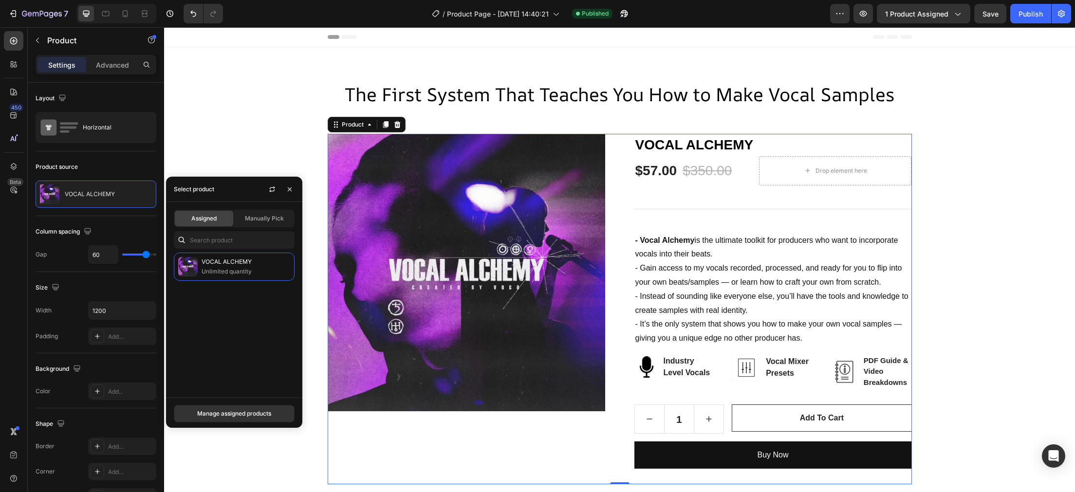
click at [930, 29] on div "Header" at bounding box center [619, 37] width 911 height 20
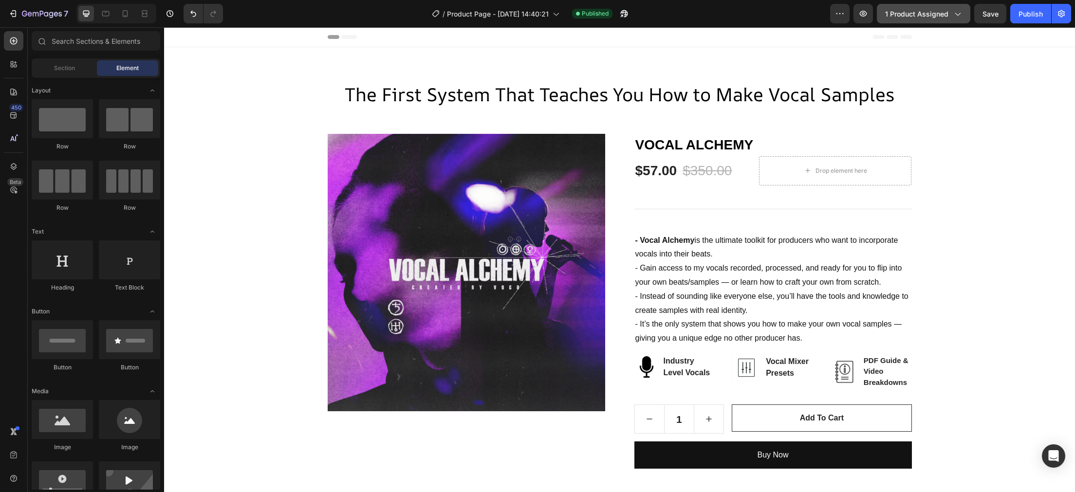
click at [931, 21] on button "1 product assigned" at bounding box center [924, 13] width 94 height 19
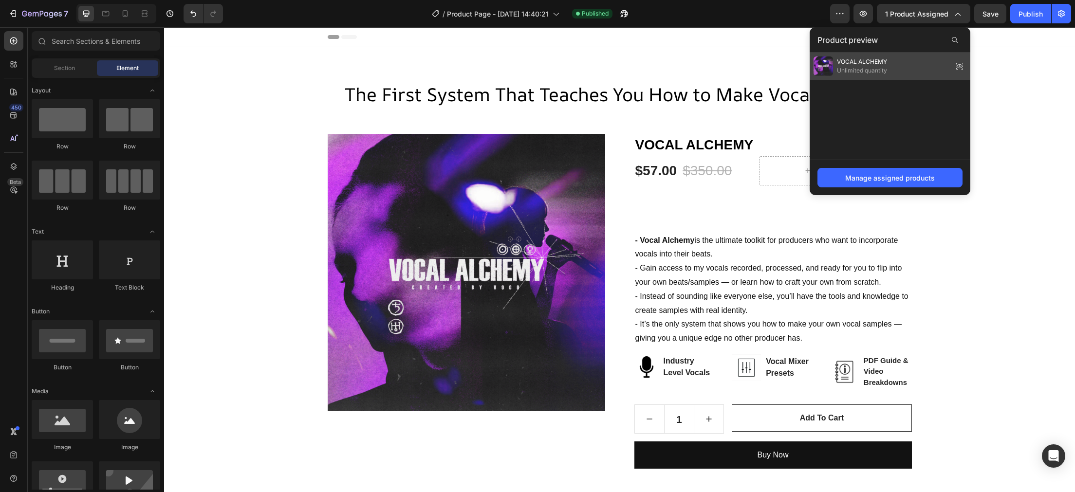
click at [880, 67] on span "Unlimited quantity" at bounding box center [862, 70] width 50 height 9
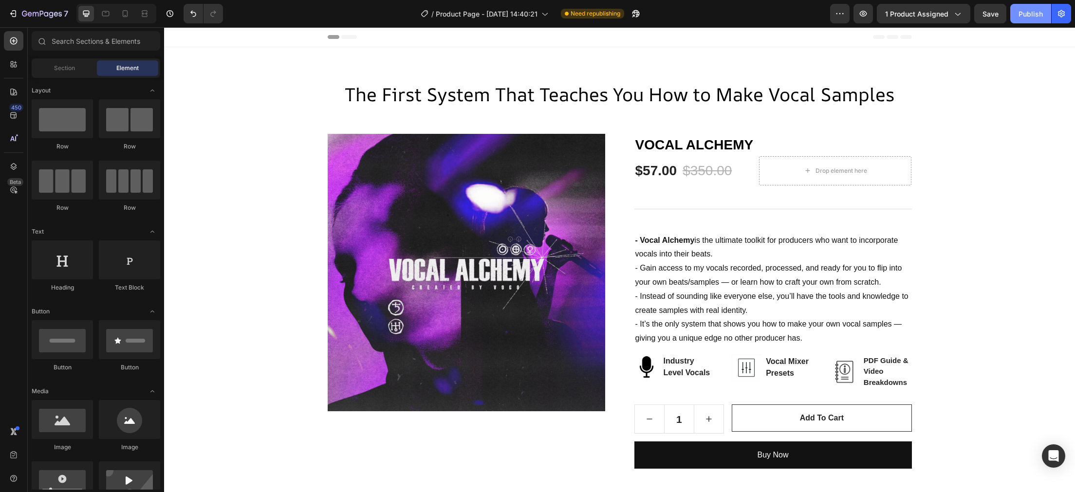
click at [1032, 9] on div "Publish" at bounding box center [1031, 14] width 24 height 10
click at [844, 19] on button "button" at bounding box center [839, 13] width 19 height 19
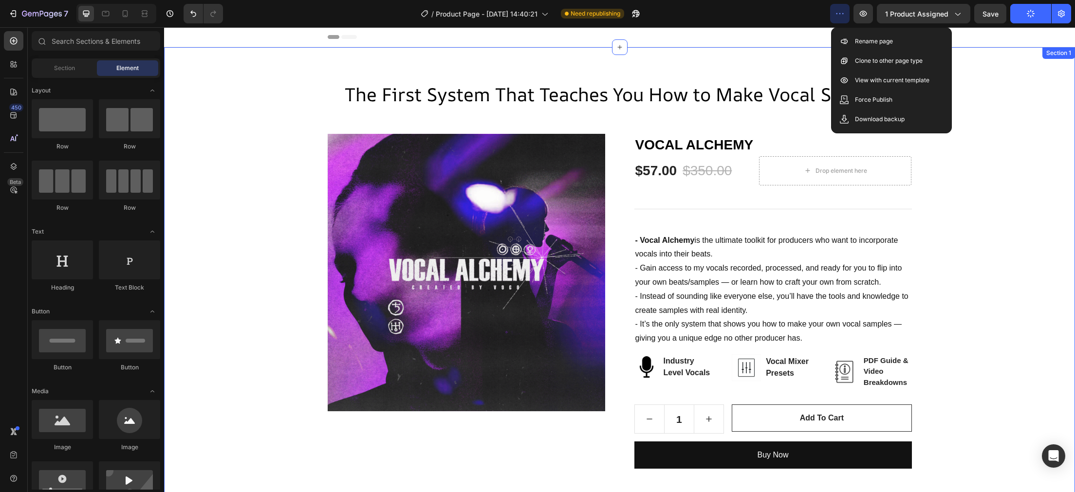
click at [990, 75] on div "The First System That Teaches You How to Make Vocal Samples Heading Row Product…" at bounding box center [619, 283] width 911 height 472
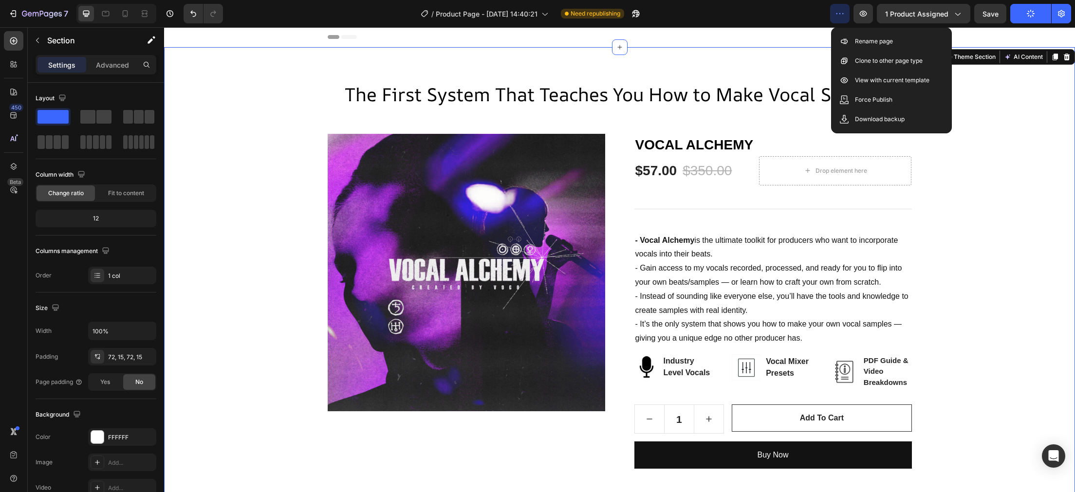
click at [987, 103] on div "The First System That Teaches You How to Make Vocal Samples Heading Row Product…" at bounding box center [619, 283] width 897 height 402
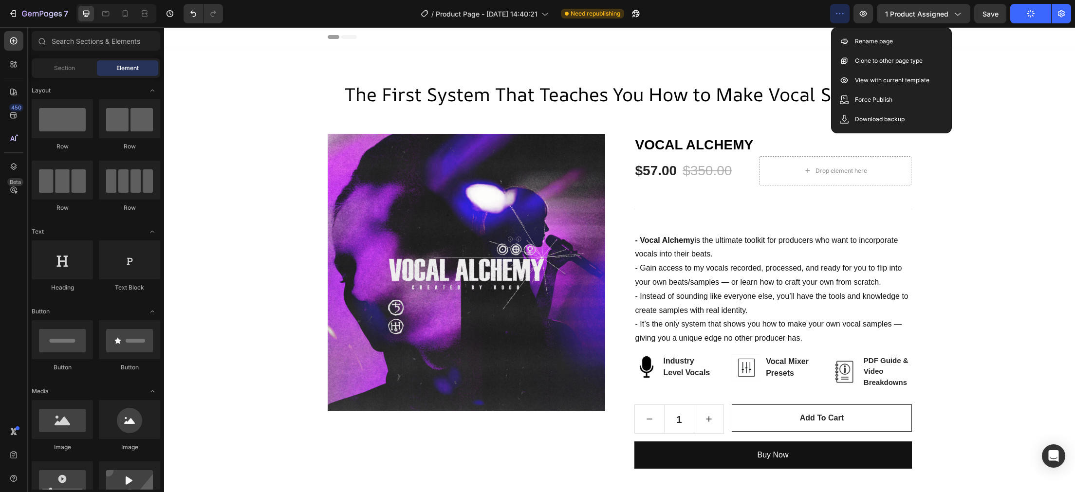
click at [793, 36] on div "Header" at bounding box center [620, 36] width 584 height 19
click at [1059, 18] on icon "button" at bounding box center [1062, 14] width 10 height 10
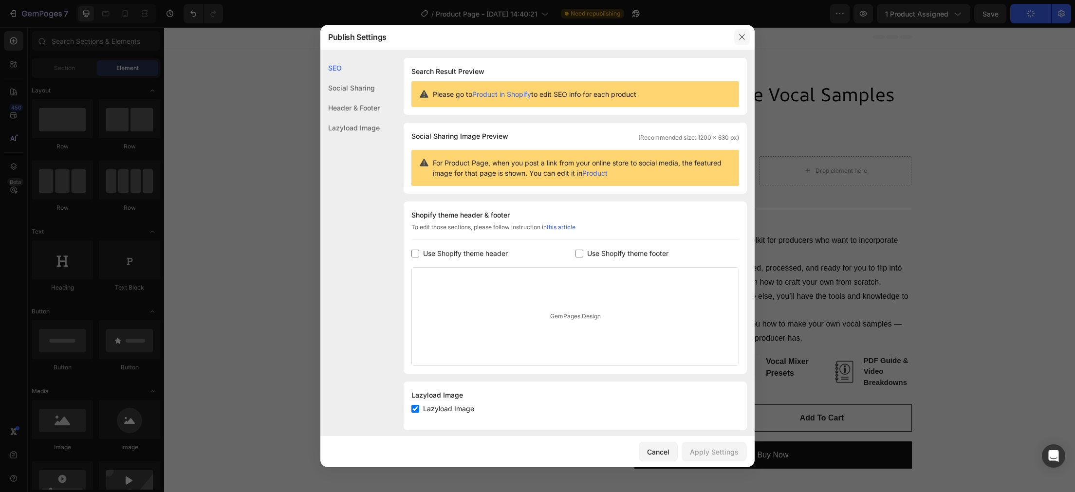
click at [742, 35] on icon "button" at bounding box center [742, 37] width 8 height 8
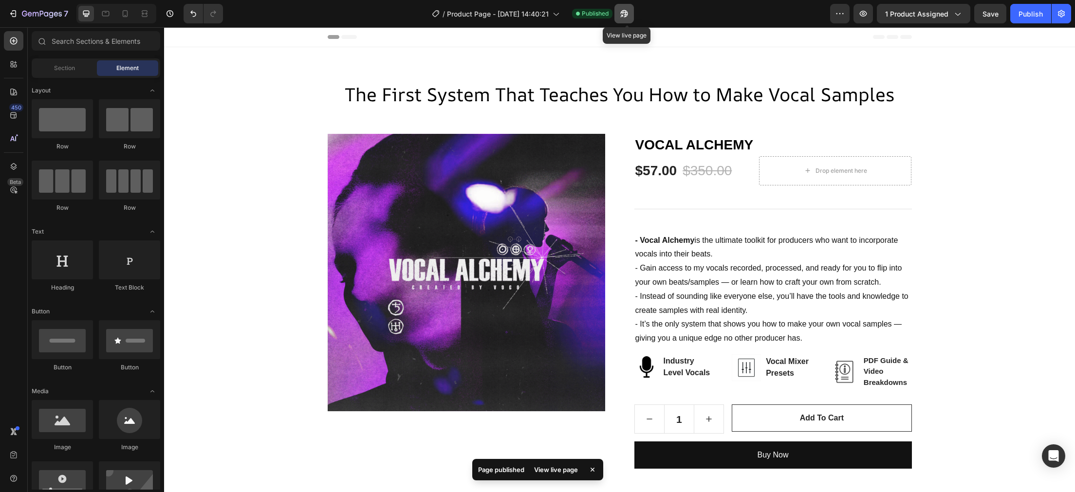
click at [623, 15] on icon "button" at bounding box center [624, 14] width 10 height 10
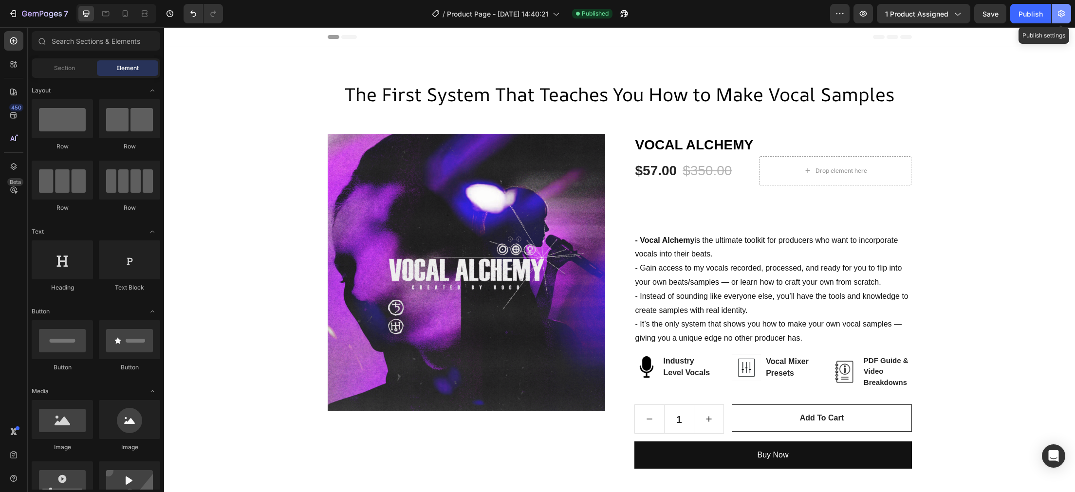
click at [1059, 16] on icon "button" at bounding box center [1061, 13] width 7 height 7
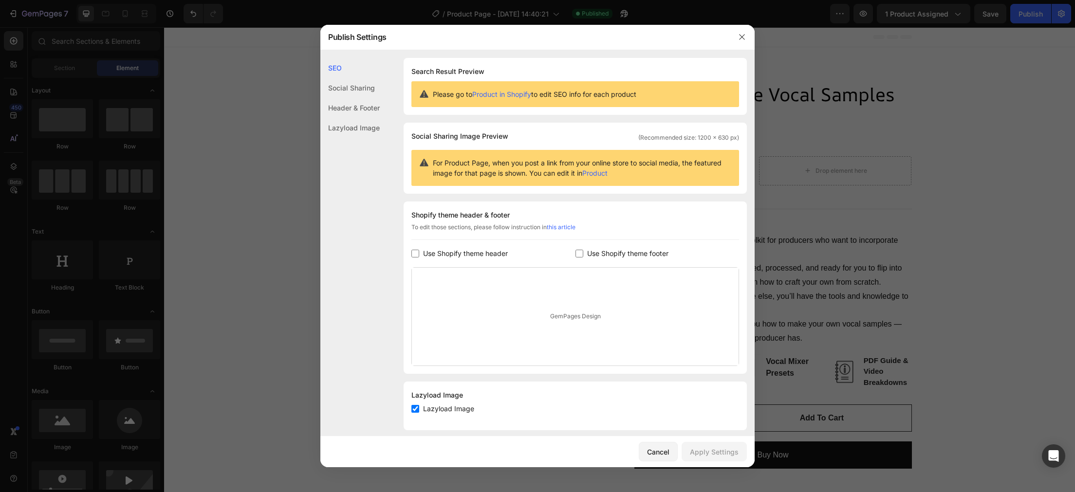
click at [346, 98] on div "Social Sharing" at bounding box center [349, 108] width 59 height 20
click at [501, 95] on link "Product in Shopify" at bounding box center [501, 94] width 59 height 8
click at [601, 173] on link "Product" at bounding box center [594, 173] width 25 height 8
click at [744, 38] on icon "button" at bounding box center [742, 37] width 8 height 8
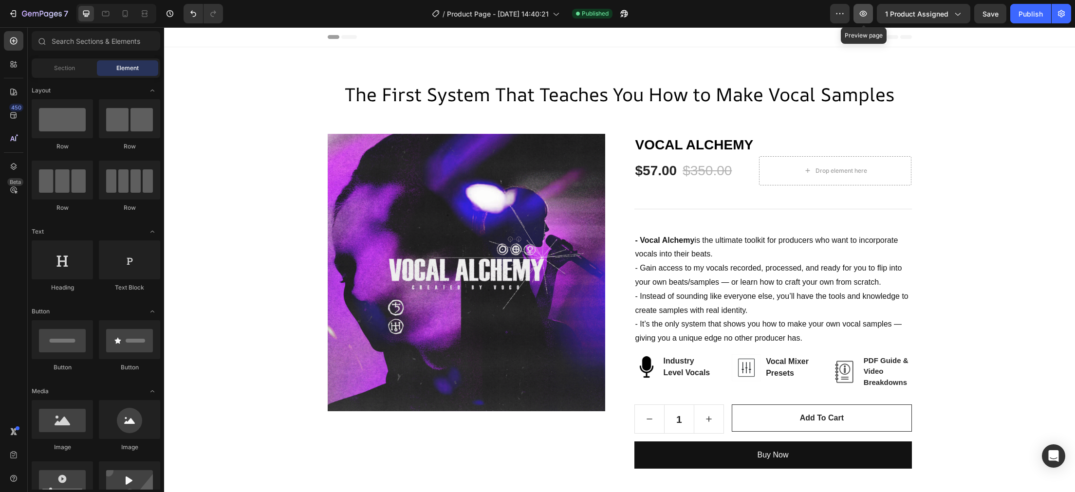
click at [859, 19] on button "button" at bounding box center [863, 13] width 19 height 19
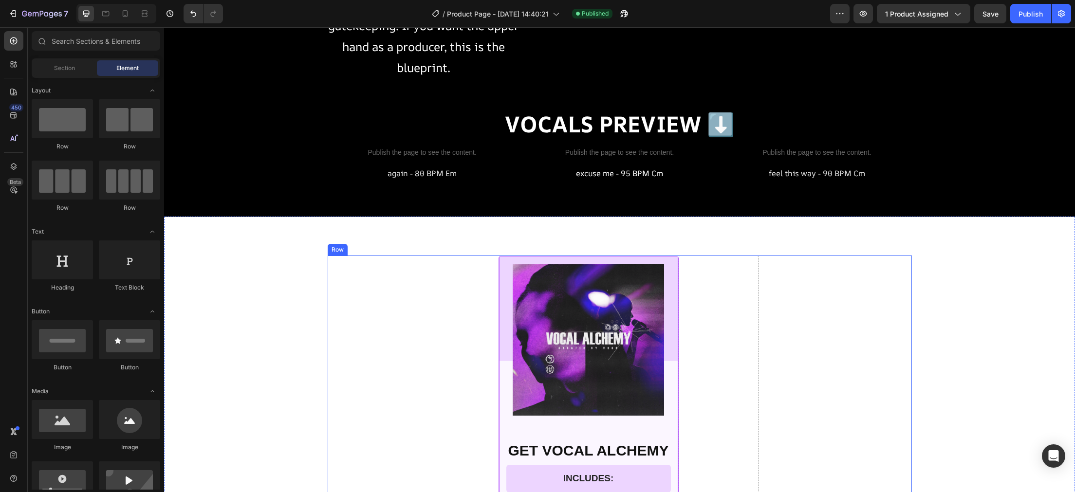
scroll to position [1764, 0]
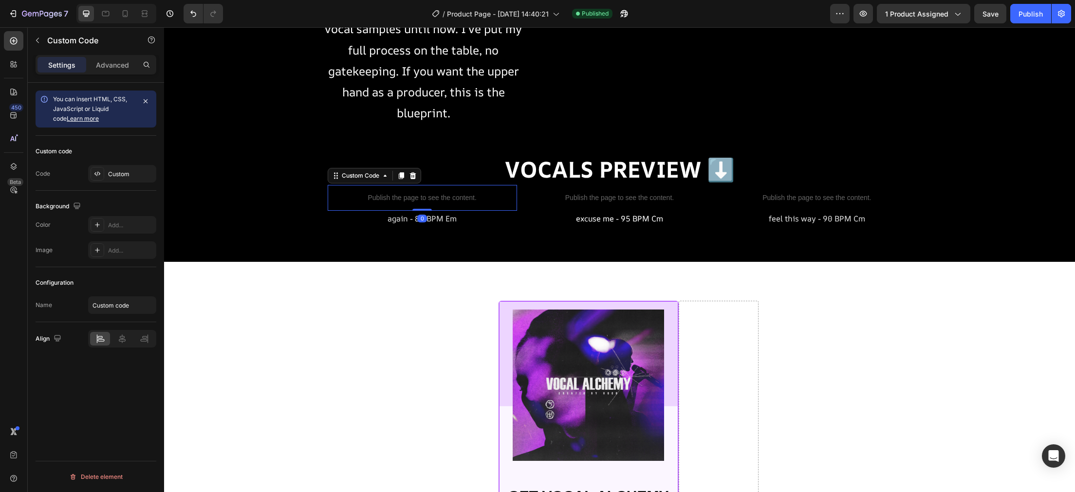
click at [421, 211] on div "Publish the page to see the content." at bounding box center [422, 198] width 189 height 26
click at [120, 174] on div "Custom" at bounding box center [131, 174] width 46 height 9
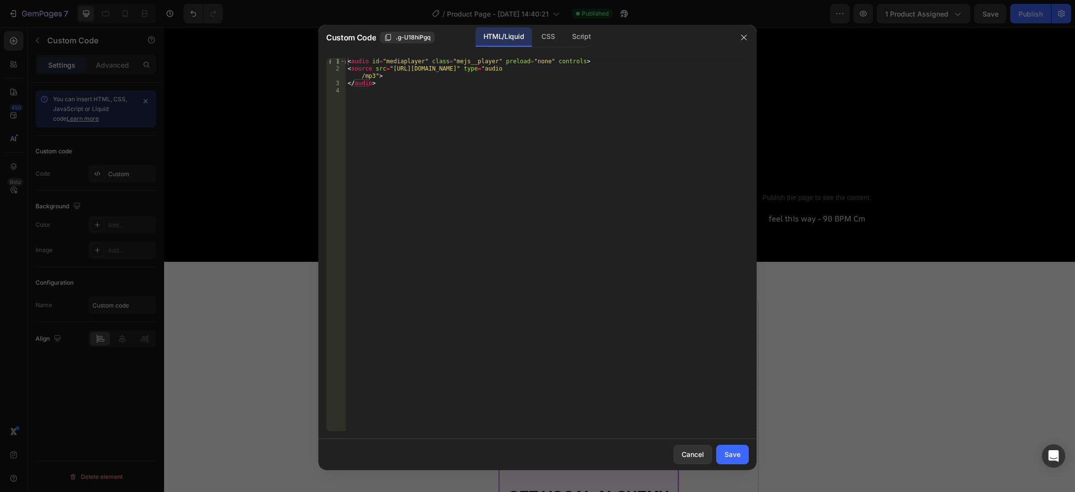
click at [412, 87] on div "< audio id = "mediaplayer" class = "mejs__player" preload = "none" controls > <…" at bounding box center [547, 252] width 403 height 388
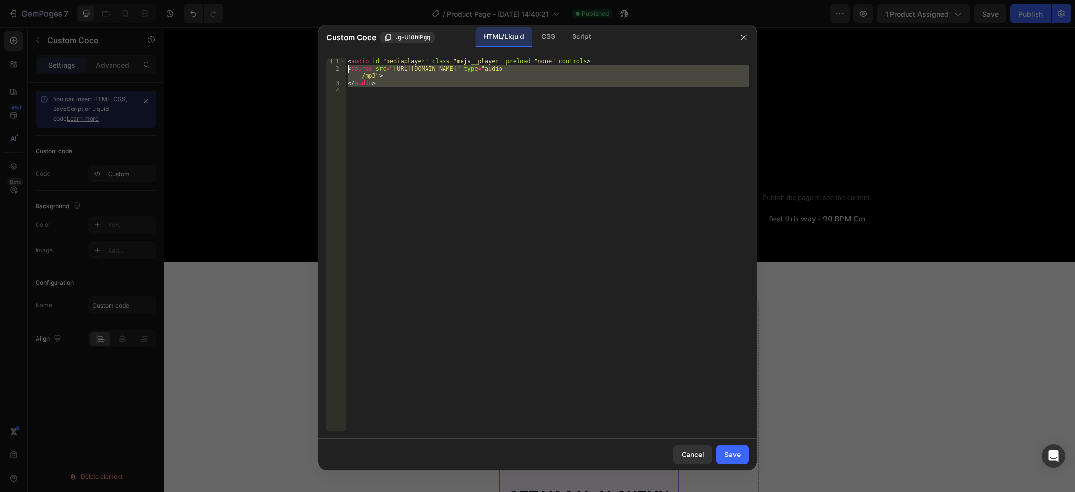
drag, startPoint x: 412, startPoint y: 87, endPoint x: 331, endPoint y: 58, distance: 85.6
click at [346, 58] on div "< audio id = "mediaplayer" class = "mejs__player" preload = "none" controls > <…" at bounding box center [547, 245] width 403 height 374
type textarea "<audio id="mediaplayer" class="mejs__player" preload="none" controls> <source s…"
click at [406, 88] on div "< audio id = "mediaplayer" class = "mejs__player" preload = "none" controls > <…" at bounding box center [547, 245] width 403 height 374
drag, startPoint x: 379, startPoint y: 83, endPoint x: 318, endPoint y: 53, distance: 68.2
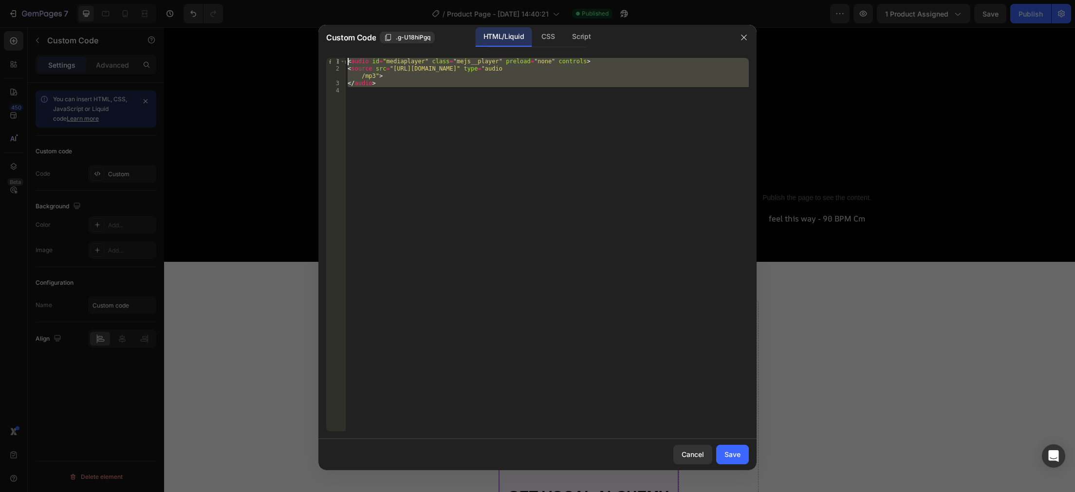
click at [346, 58] on div "< audio id = "mediaplayer" class = "mejs__player" preload = "none" controls > <…" at bounding box center [547, 245] width 403 height 374
type textarea "<audio id="mediaplayer" class="mejs__player" preload="none" controls> <source s…"
paste textarea
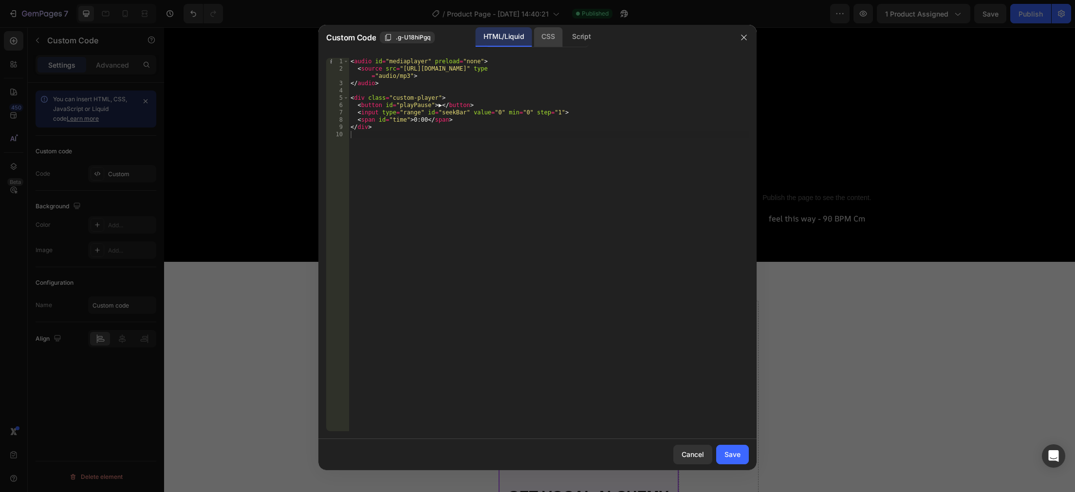
click at [564, 33] on div "CSS" at bounding box center [581, 36] width 34 height 19
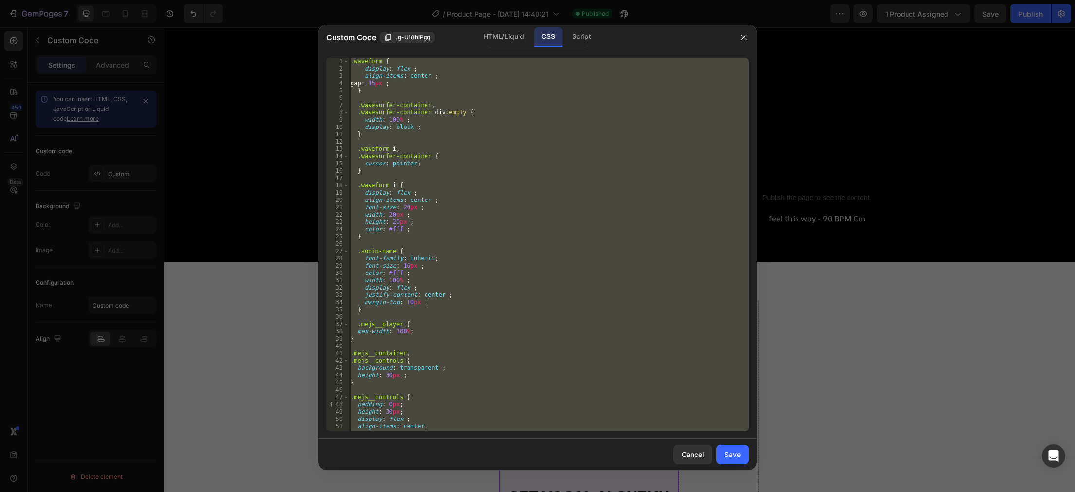
scroll to position [0, 0]
click at [446, 434] on div "1 2 3 4 5 6 7 8 9 10 11 12 13 14 15 16 17 18 19 20 21 22 23 24 25 26 27 28 29 3…" at bounding box center [538, 244] width 438 height 389
click at [448, 422] on div ".waveform { display : flex ; align-items : center ; gap : 15 px ; } .wavesurfer…" at bounding box center [549, 245] width 400 height 374
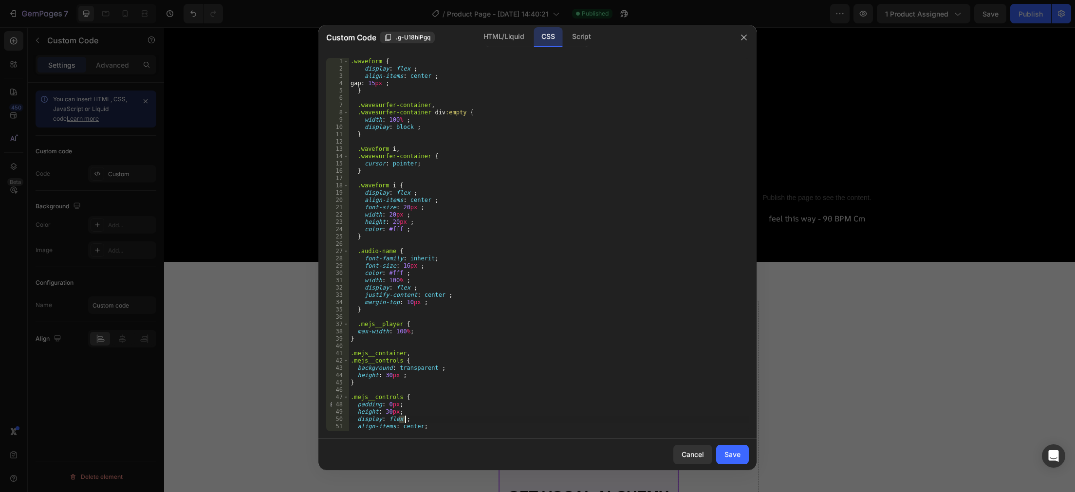
click at [448, 422] on div ".waveform { display : flex ; align-items : center ; gap : 15 px ; } .wavesurfer…" at bounding box center [549, 252] width 400 height 388
type textarea "}"
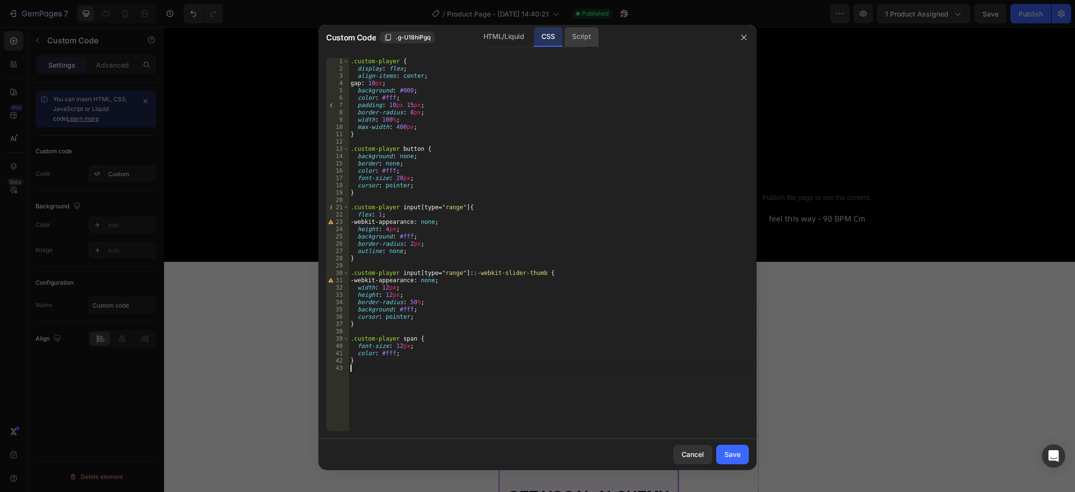
click at [582, 38] on div "Script" at bounding box center [581, 36] width 34 height 19
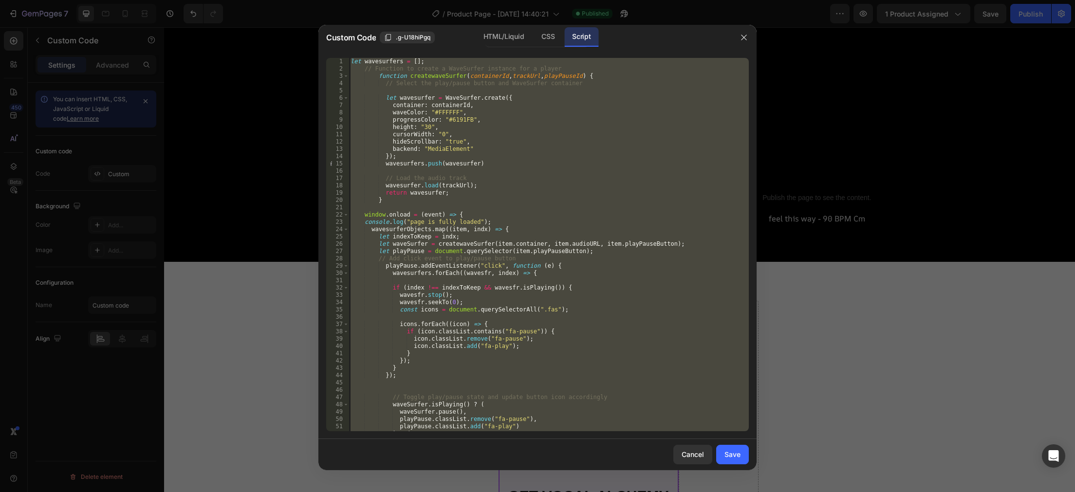
type textarea "};"
click at [489, 279] on div "let wavesurfers = [ ] ; // Function to create a WaveSurfer instance for a playe…" at bounding box center [549, 245] width 400 height 374
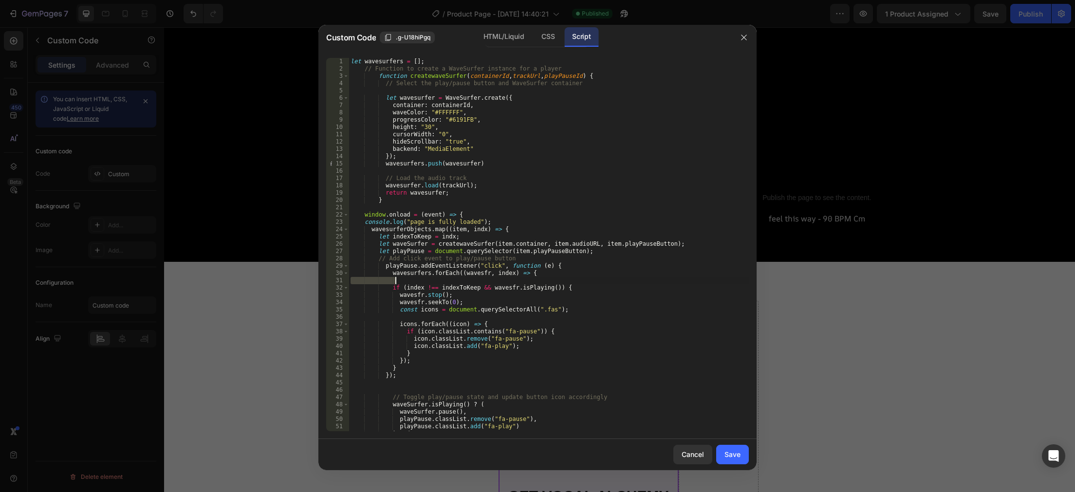
click at [489, 279] on div "let wavesurfers = [ ] ; // Function to create a WaveSurfer instance for a playe…" at bounding box center [549, 252] width 400 height 388
type textarea "};"
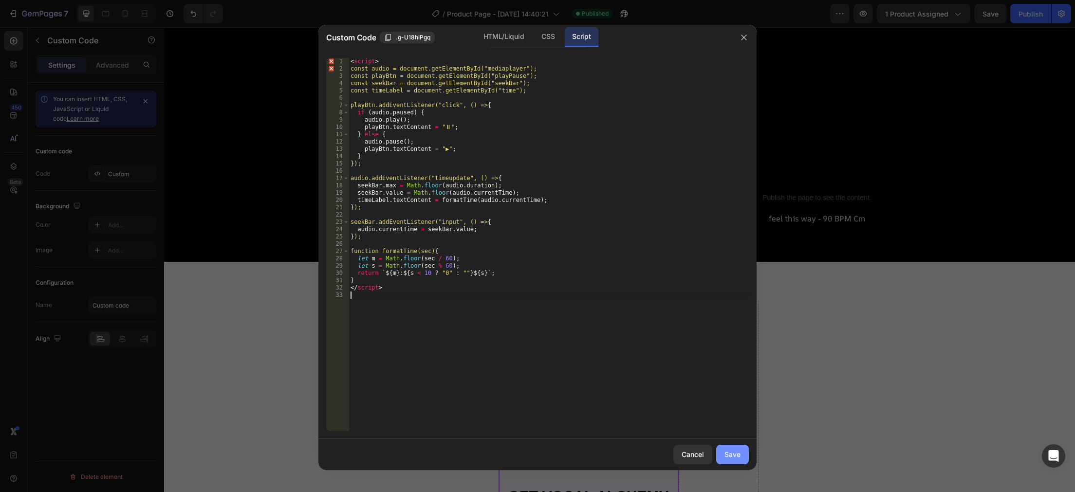
click at [740, 459] on div "Save" at bounding box center [733, 455] width 16 height 10
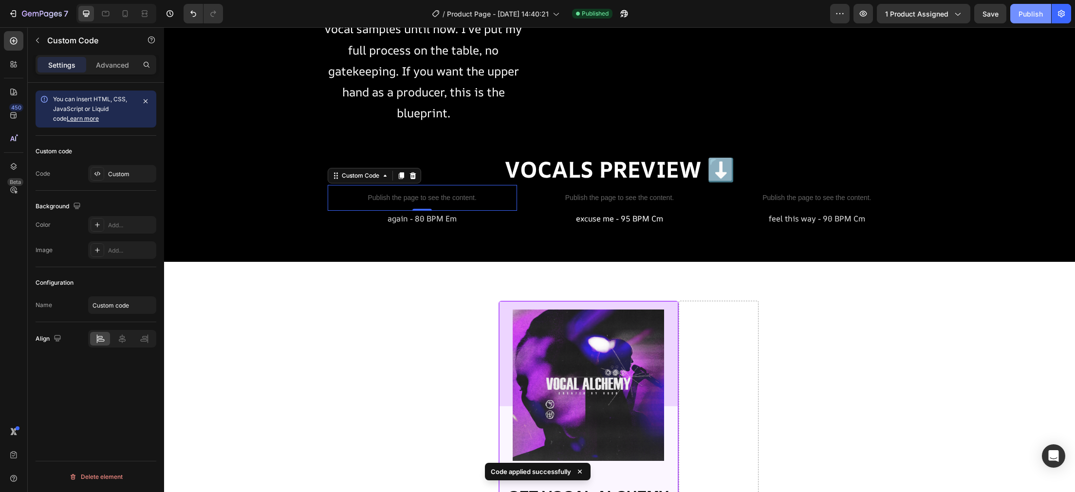
click at [1023, 16] on div "Publish" at bounding box center [1031, 14] width 24 height 10
click at [869, 14] on button "button" at bounding box center [863, 13] width 19 height 19
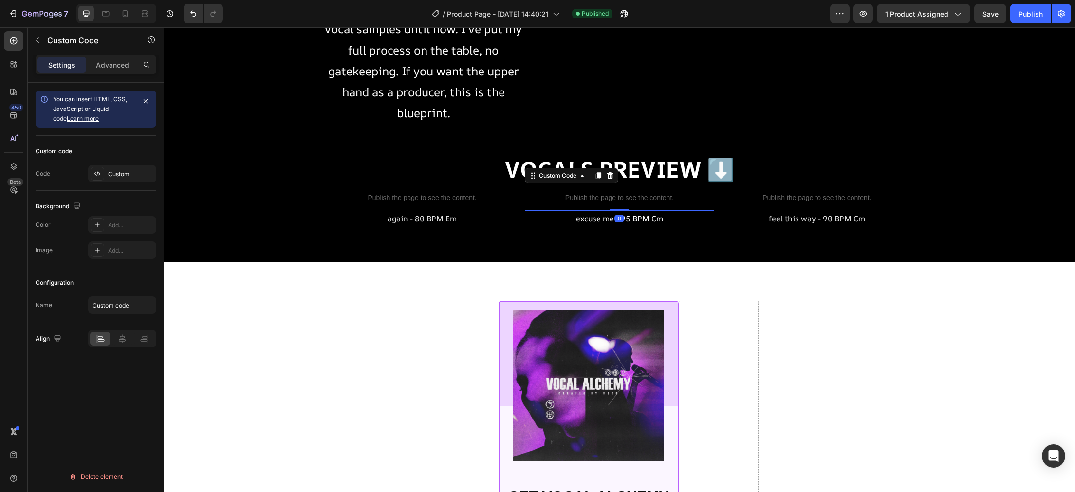
click at [659, 203] on p "Publish the page to see the content." at bounding box center [619, 198] width 189 height 10
click at [620, 203] on p "Publish the page to see the content." at bounding box center [619, 198] width 189 height 10
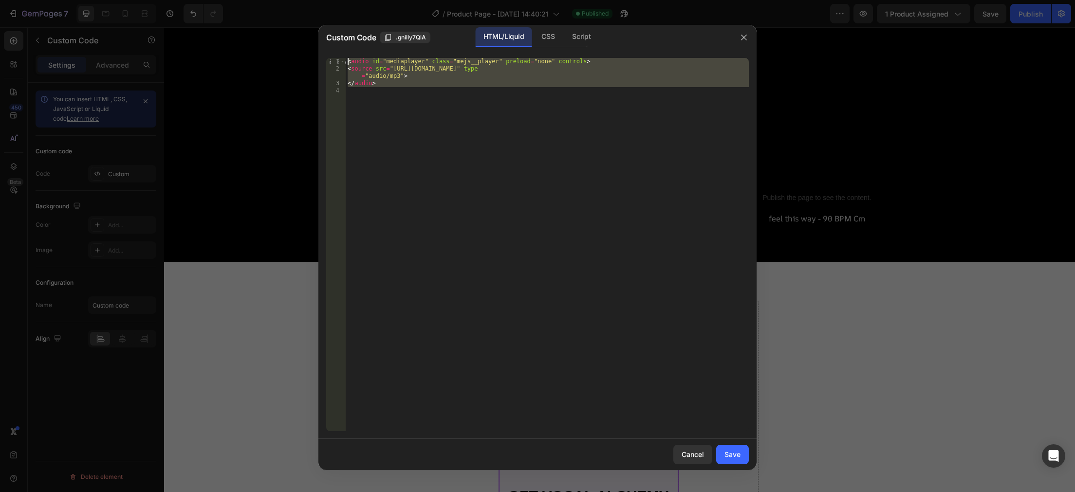
drag, startPoint x: 399, startPoint y: 93, endPoint x: 317, endPoint y: 57, distance: 89.4
click at [346, 58] on div "< audio id = "mediaplayer" class = "mejs__player" preload = "none" controls > <…" at bounding box center [547, 245] width 403 height 374
type textarea "<audio id="mediaplayer" class="mejs__player" preload="none" controls> <source s…"
click at [741, 34] on icon "button" at bounding box center [744, 38] width 8 height 8
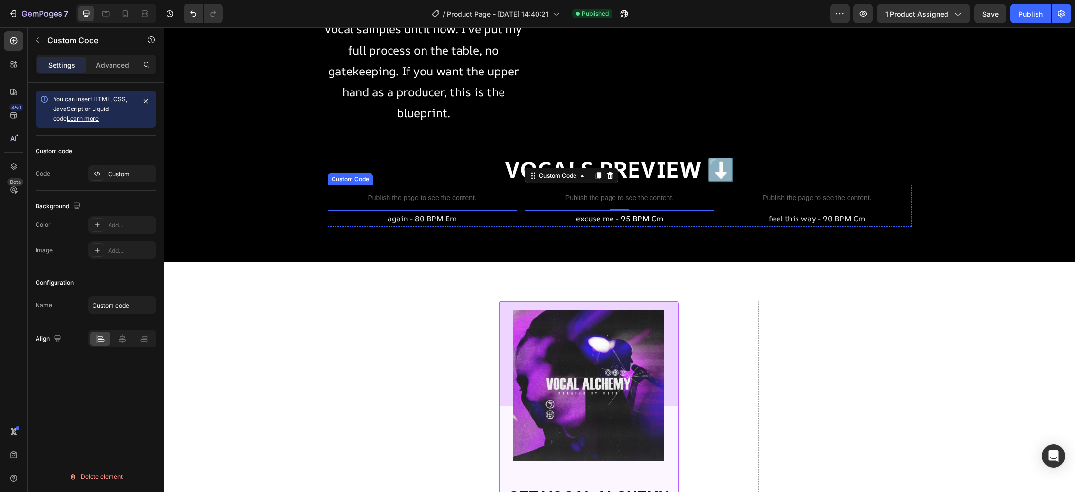
click at [429, 211] on div "Publish the page to see the content." at bounding box center [422, 198] width 189 height 26
click at [124, 175] on div "Custom" at bounding box center [131, 174] width 46 height 9
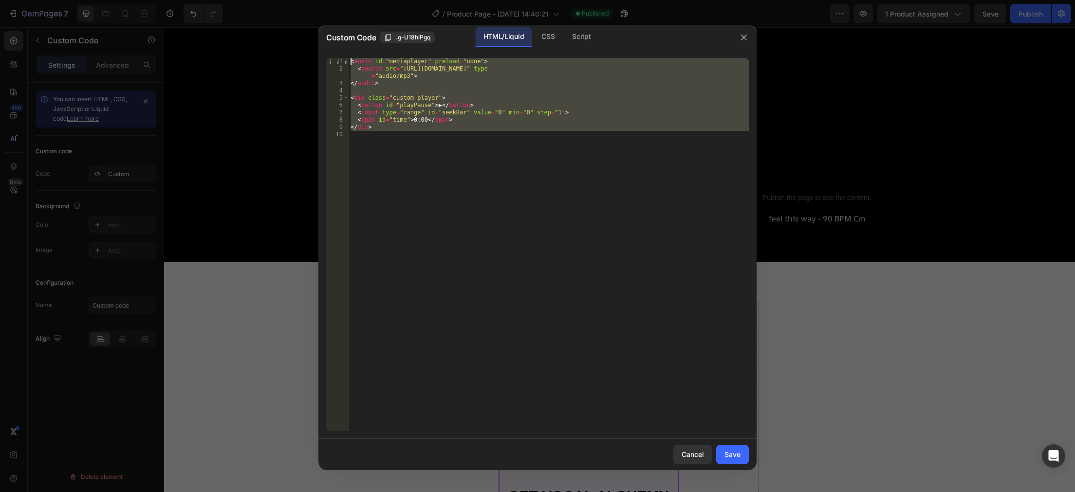
drag, startPoint x: 463, startPoint y: 137, endPoint x: 326, endPoint y: 59, distance: 157.5
click at [349, 59] on div "< audio id = "mediaplayer" preload = "none" > < source src = "https://cdn.shopi…" at bounding box center [549, 245] width 400 height 374
type textarea "<audio id="mediaplayer" preload="none"> <source src="https://cdn.shopify.com/s/…"
click at [326, 59] on div "<audio id="mediaplayer" preload="none"> <source src="https://cdn.shopify.com/s/…" at bounding box center [538, 244] width 438 height 389
click at [428, 131] on div "< audio id = "mediaplayer" preload = "none" > < source src = "https://cdn.shopi…" at bounding box center [549, 245] width 400 height 374
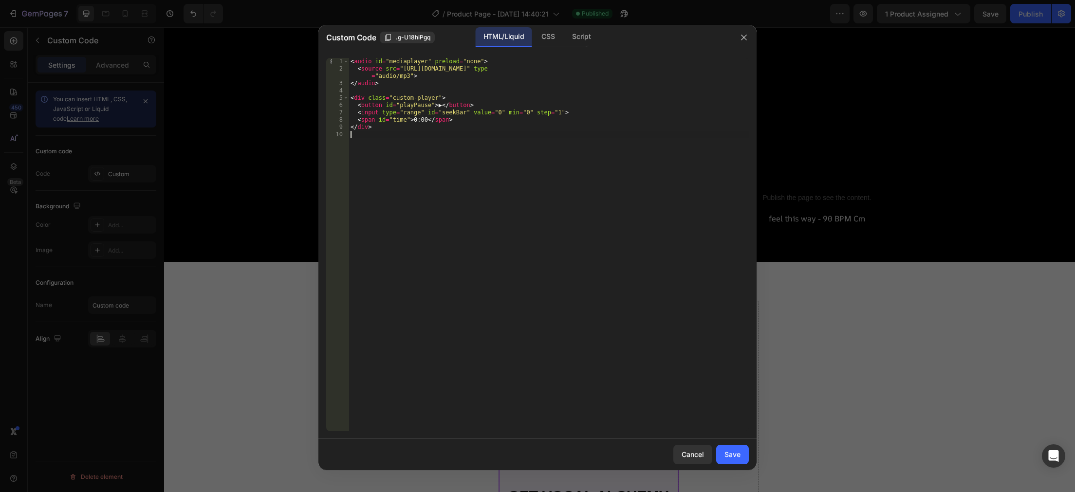
type textarea "</div>"
drag, startPoint x: 620, startPoint y: 40, endPoint x: 647, endPoint y: 38, distance: 27.3
click at [667, 50] on div "Custom Code .g-U18hiPgq HTML/Liquid CSS Script" at bounding box center [525, 37] width 413 height 25
click at [646, 38] on div "HTML/Liquid CSS Script" at bounding box center [630, 37] width 203 height 20
drag, startPoint x: 626, startPoint y: 35, endPoint x: 635, endPoint y: 37, distance: 9.5
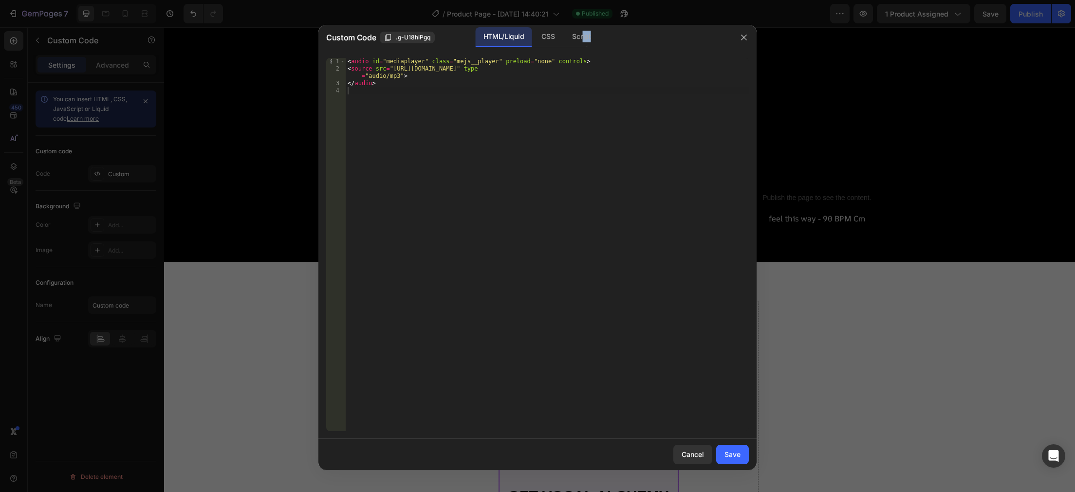
click at [635, 37] on div "HTML/Liquid CSS Script" at bounding box center [630, 37] width 203 height 20
drag, startPoint x: 389, startPoint y: 69, endPoint x: 704, endPoint y: 67, distance: 315.6
click at [679, 66] on div "< audio id = "mediaplayer" class = "mejs__player" preload = "none" controls > <…" at bounding box center [547, 252] width 403 height 388
drag, startPoint x: 704, startPoint y: 67, endPoint x: 714, endPoint y: 70, distance: 10.6
click at [714, 70] on div "< audio id = "mediaplayer" class = "mejs__player" preload = "none" controls > <…" at bounding box center [547, 252] width 403 height 388
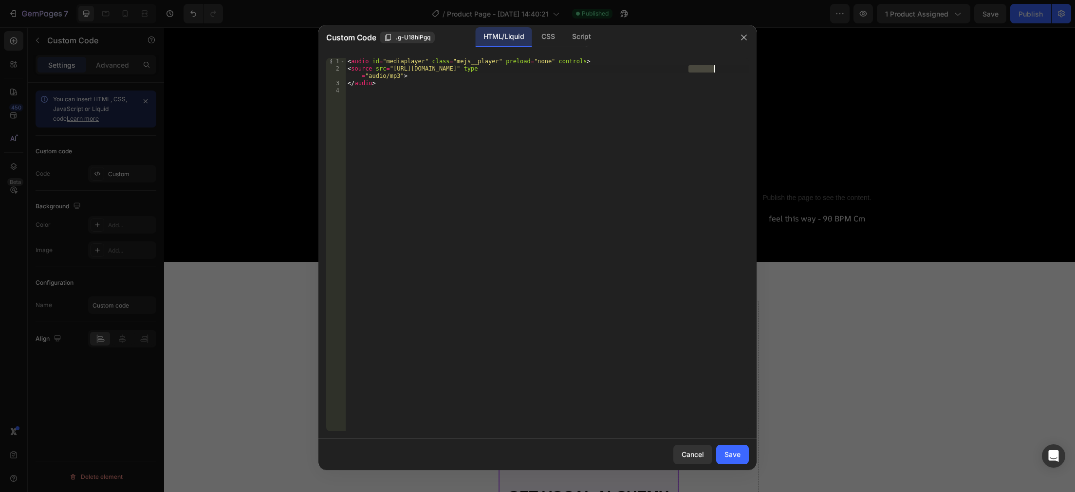
paste textarea "https://cdn.shopify.com/s/files/1/0909/1871/5714/files/s_vogomusic_-_again_80_E…"
type textarea "<source src="https://cdn.shopify.com/s/files/1/0909/1871/5714/files/s_vogomusic…"
click at [734, 452] on div "Save" at bounding box center [733, 455] width 16 height 10
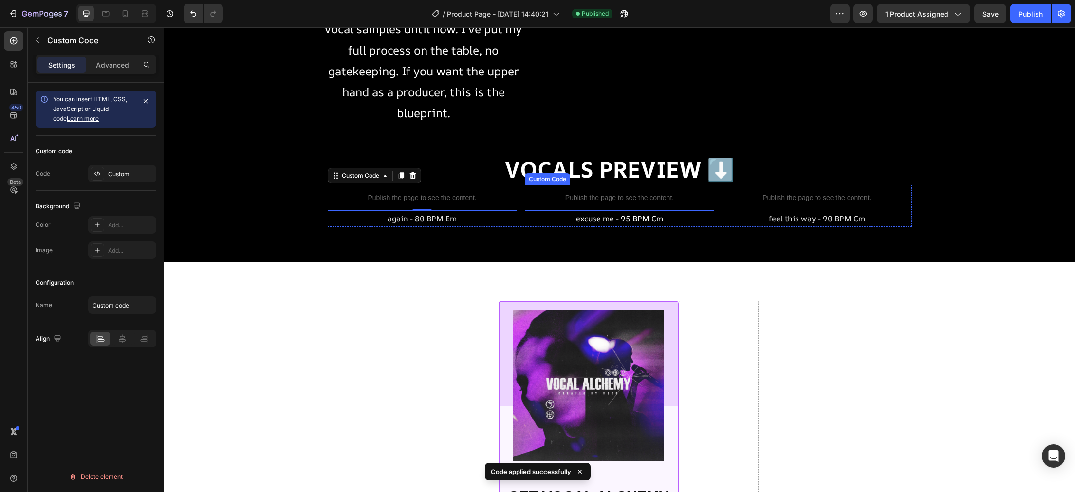
click at [576, 203] on p "Publish the page to see the content." at bounding box center [619, 198] width 189 height 10
click at [485, 203] on p "Publish the page to see the content." at bounding box center [422, 198] width 189 height 10
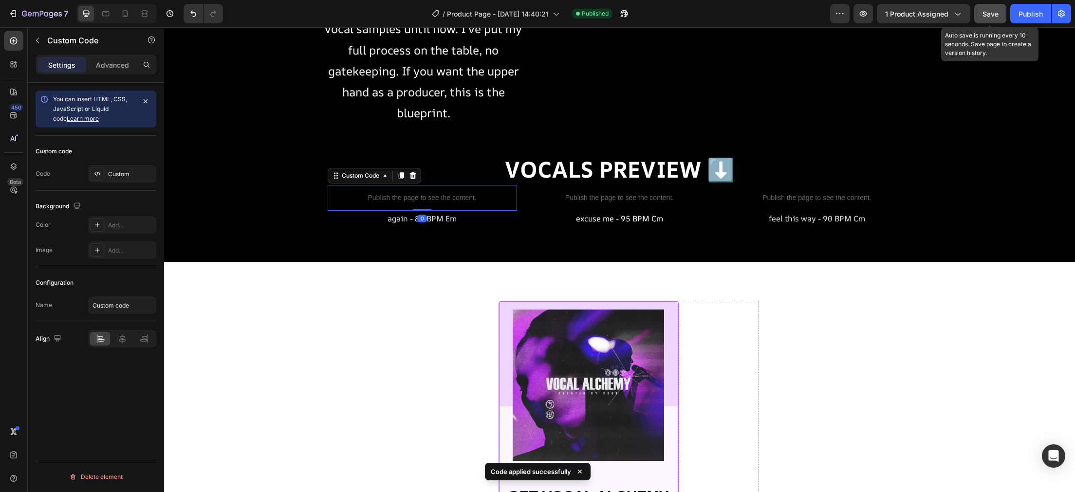
click at [998, 19] on button "Save" at bounding box center [991, 13] width 32 height 19
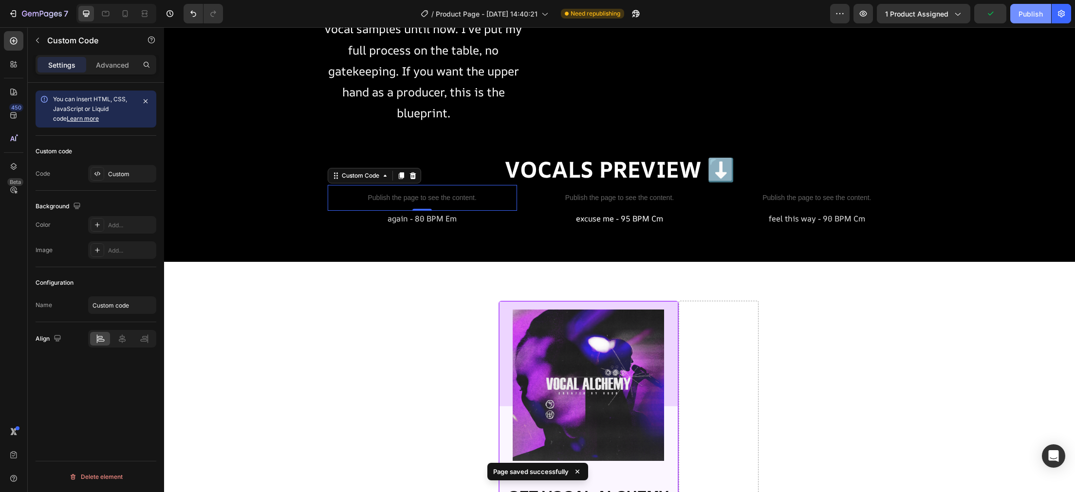
click at [1031, 16] on div "Publish" at bounding box center [1031, 14] width 24 height 10
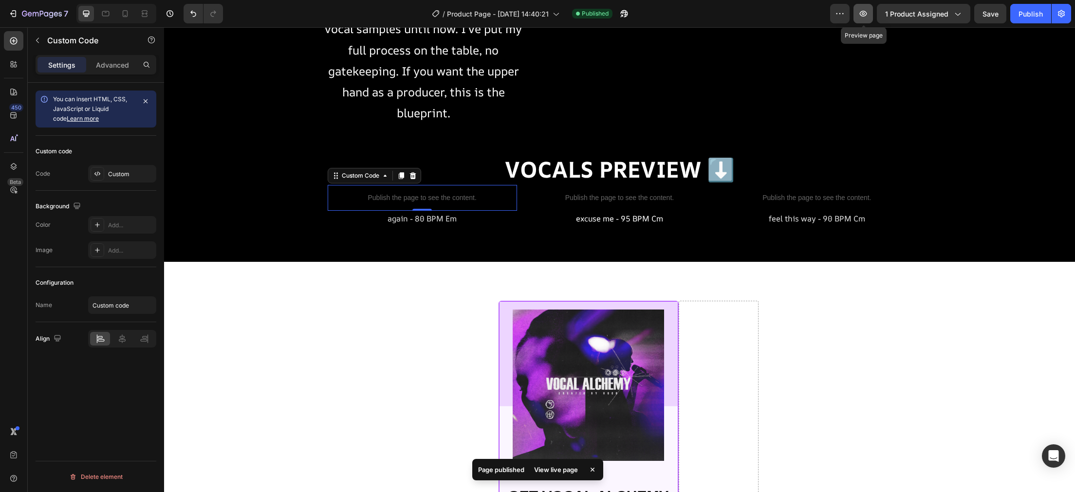
click at [864, 13] on icon "button" at bounding box center [863, 14] width 7 height 6
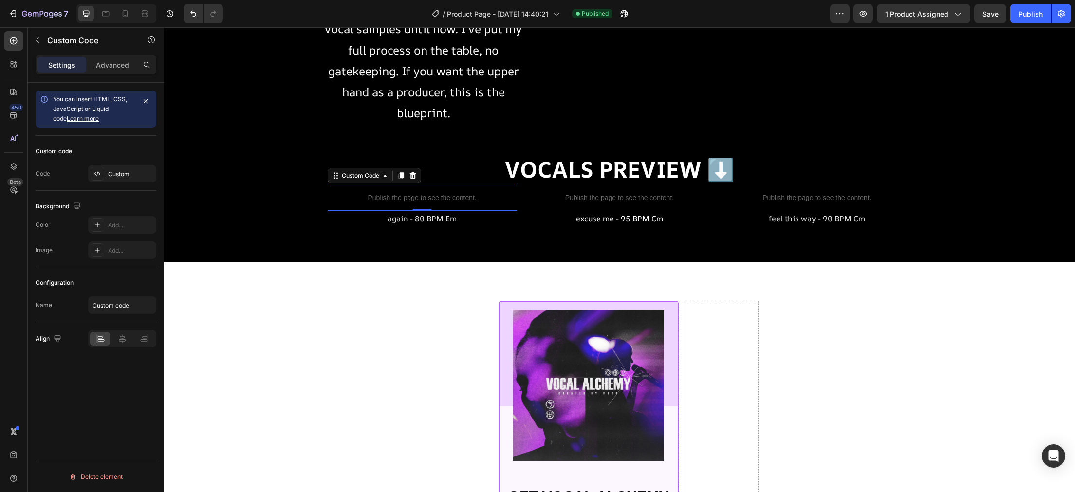
click at [365, 211] on div "Publish the page to see the content." at bounding box center [422, 198] width 189 height 26
click at [134, 175] on div "Custom" at bounding box center [131, 174] width 46 height 9
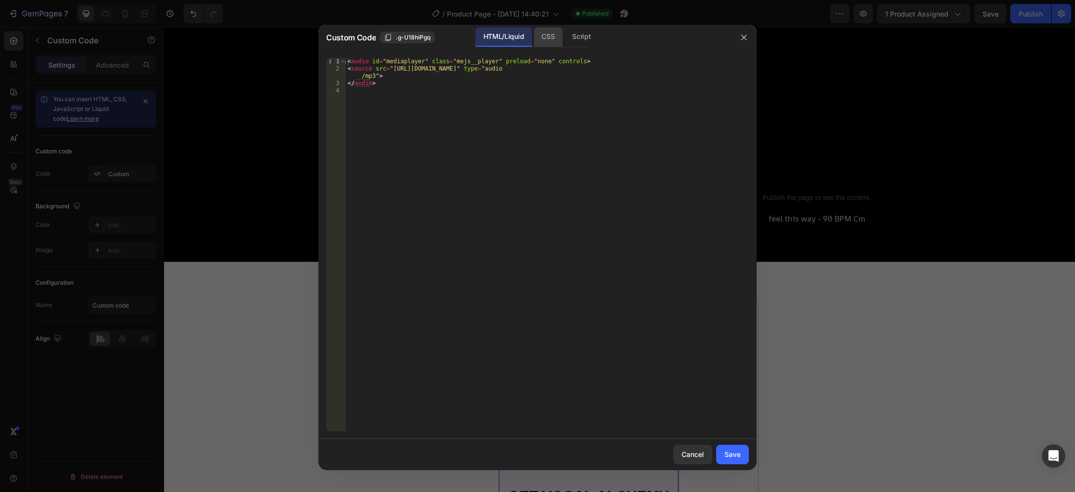
click at [564, 31] on div "CSS" at bounding box center [581, 36] width 34 height 19
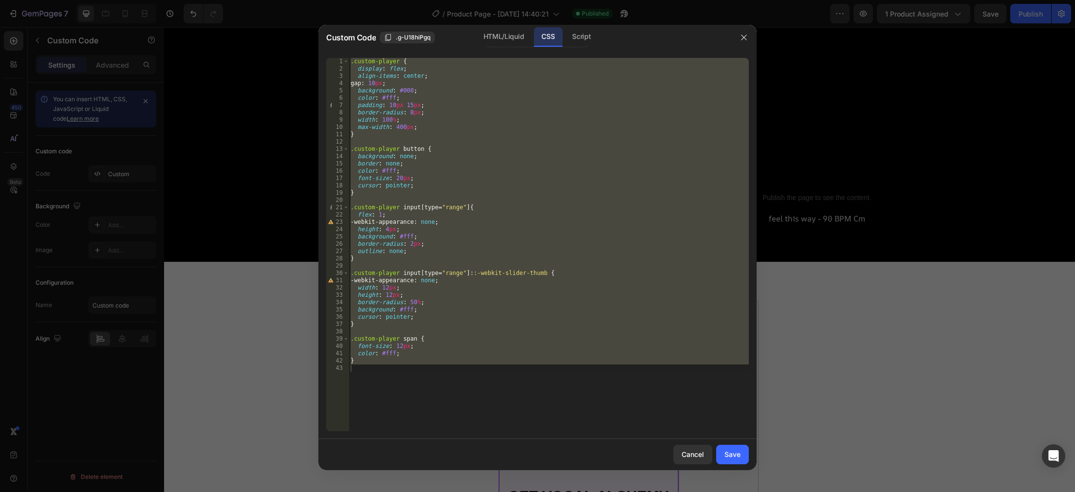
click at [456, 354] on div ".custom-player { display : flex ; align-items : center ; gap : 10 px ; backgrou…" at bounding box center [549, 245] width 400 height 374
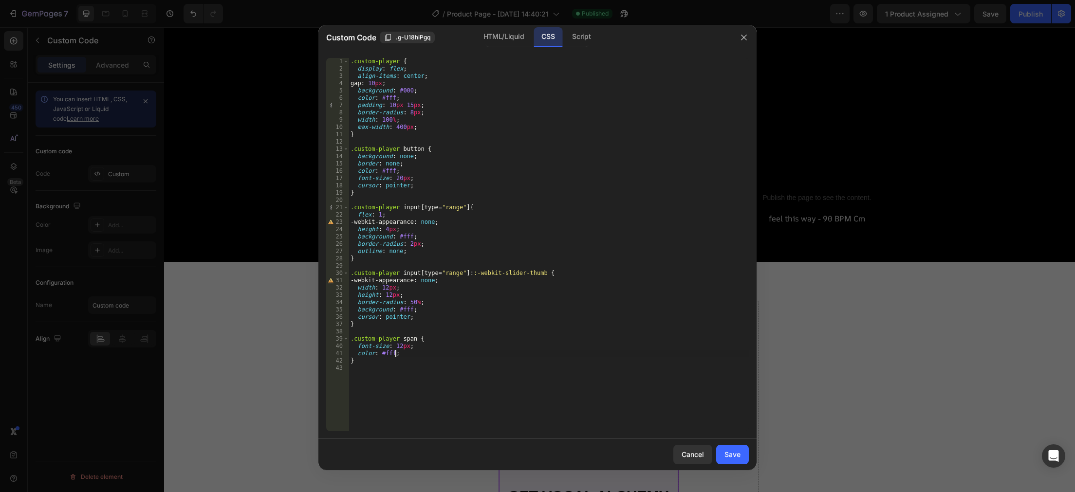
type textarea "}"
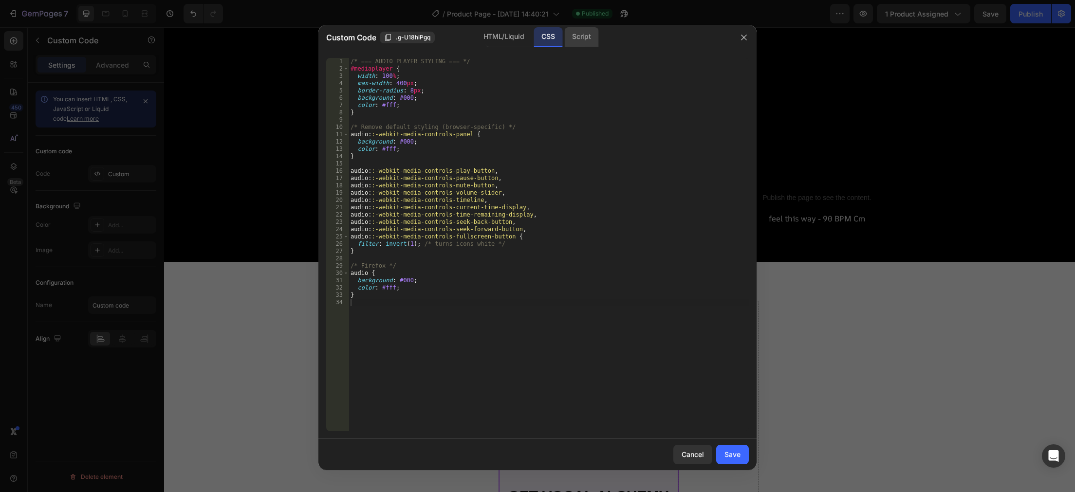
click at [591, 34] on div "Script" at bounding box center [581, 36] width 34 height 19
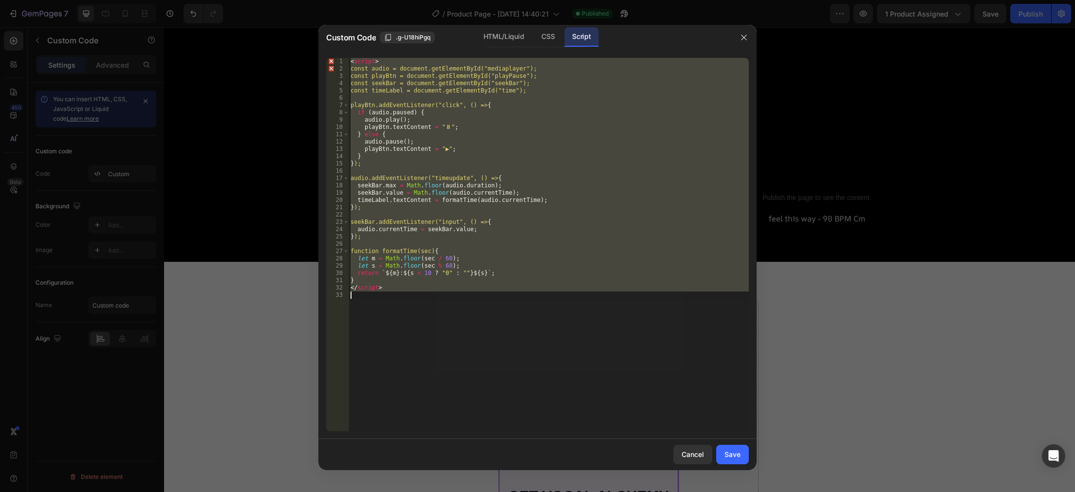
click at [507, 286] on div "< script > const audio = document.getElementById("mediaplayer"); const playBtn …" at bounding box center [549, 245] width 400 height 374
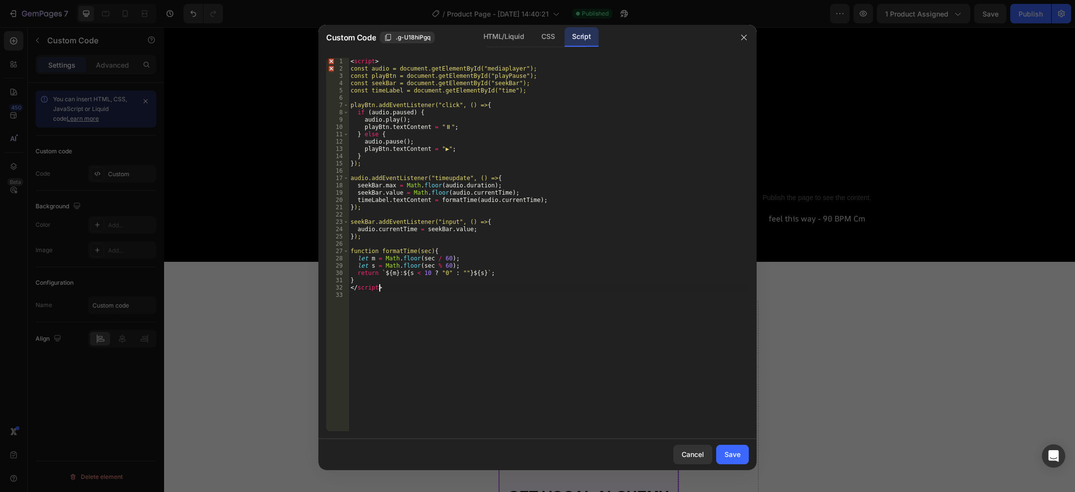
type textarea "</script>"
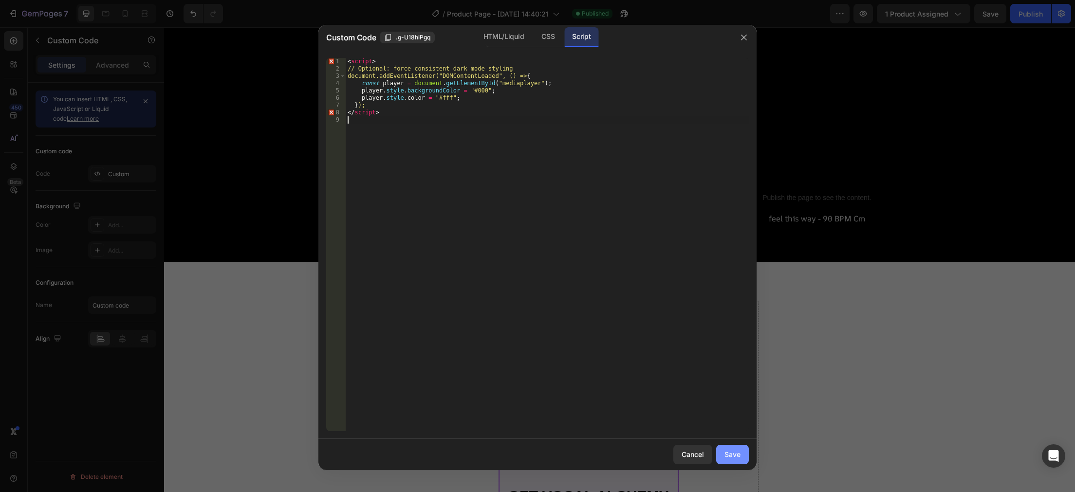
click at [723, 459] on button "Save" at bounding box center [732, 454] width 33 height 19
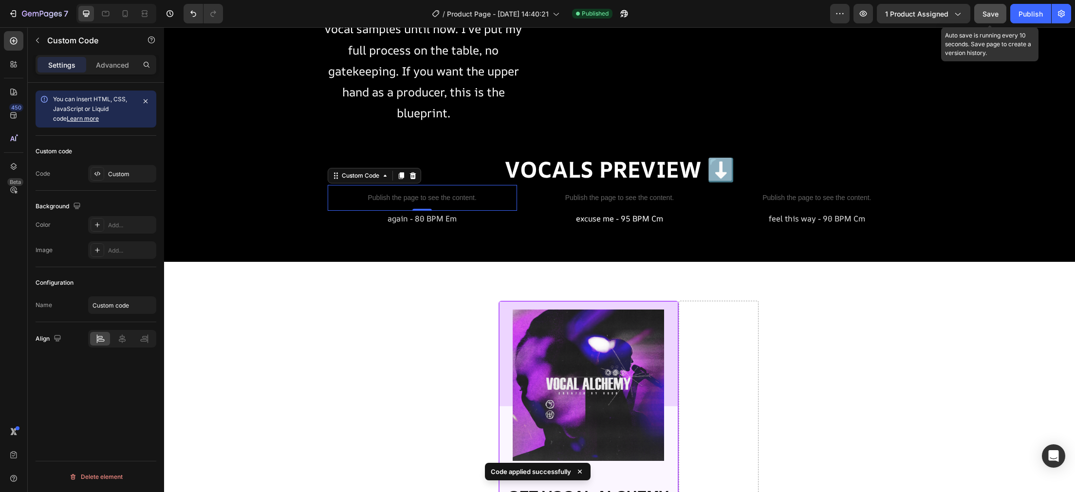
click at [996, 13] on span "Save" at bounding box center [991, 14] width 16 height 8
click at [1032, 15] on div "Publish" at bounding box center [1031, 14] width 24 height 10
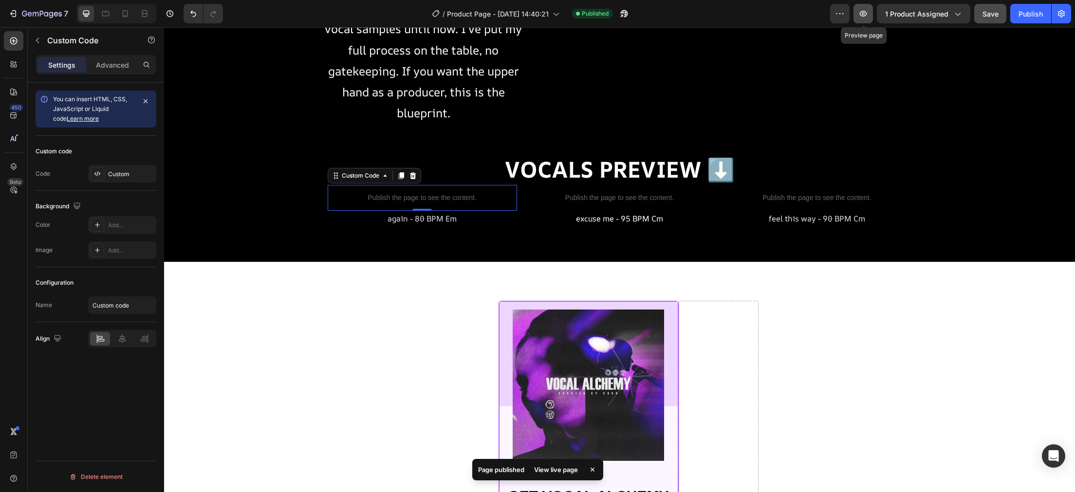
click at [861, 16] on icon "button" at bounding box center [864, 14] width 10 height 10
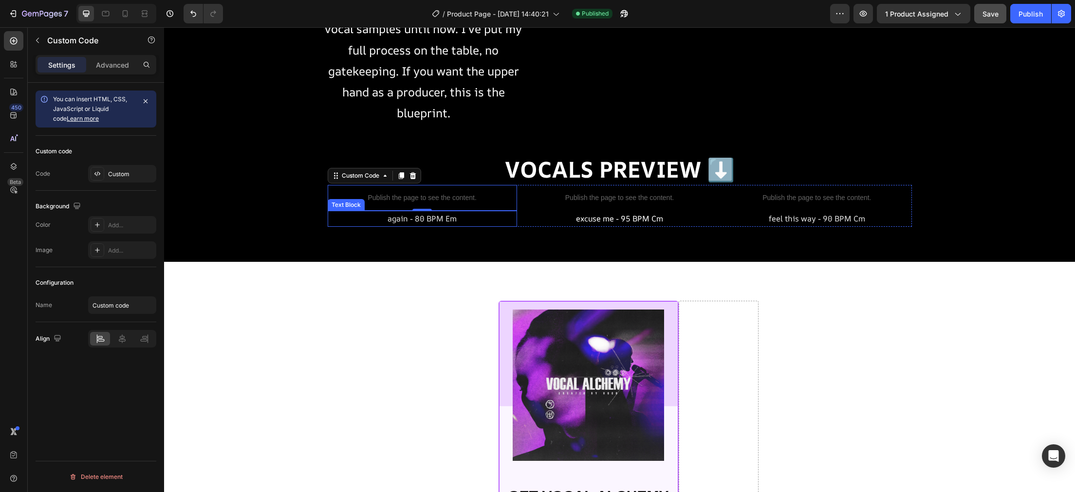
click at [464, 226] on p "again - 80 BPM Em" at bounding box center [423, 219] width 188 height 14
click at [471, 203] on p "Publish the page to see the content." at bounding box center [422, 198] width 189 height 10
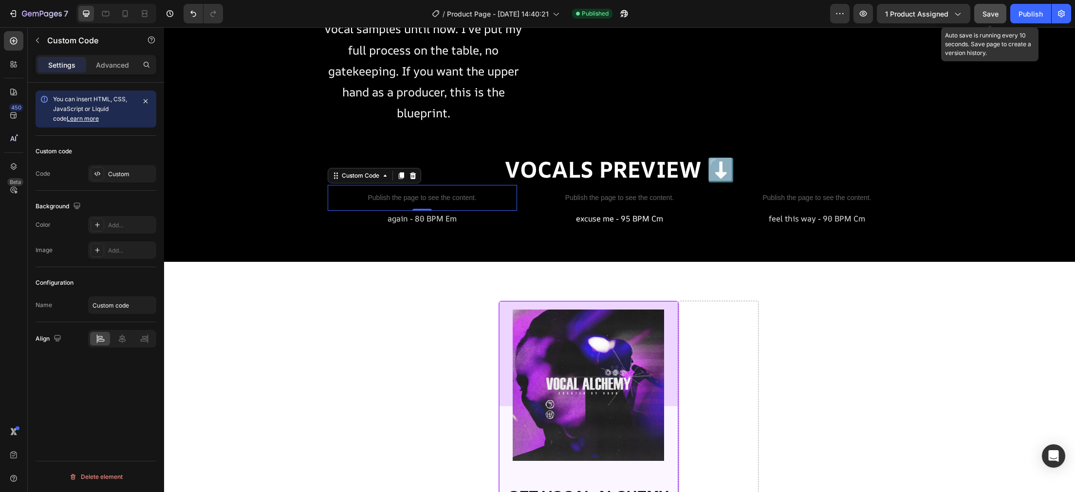
click at [986, 19] on button "Save" at bounding box center [991, 13] width 32 height 19
